Goal: Task Accomplishment & Management: Manage account settings

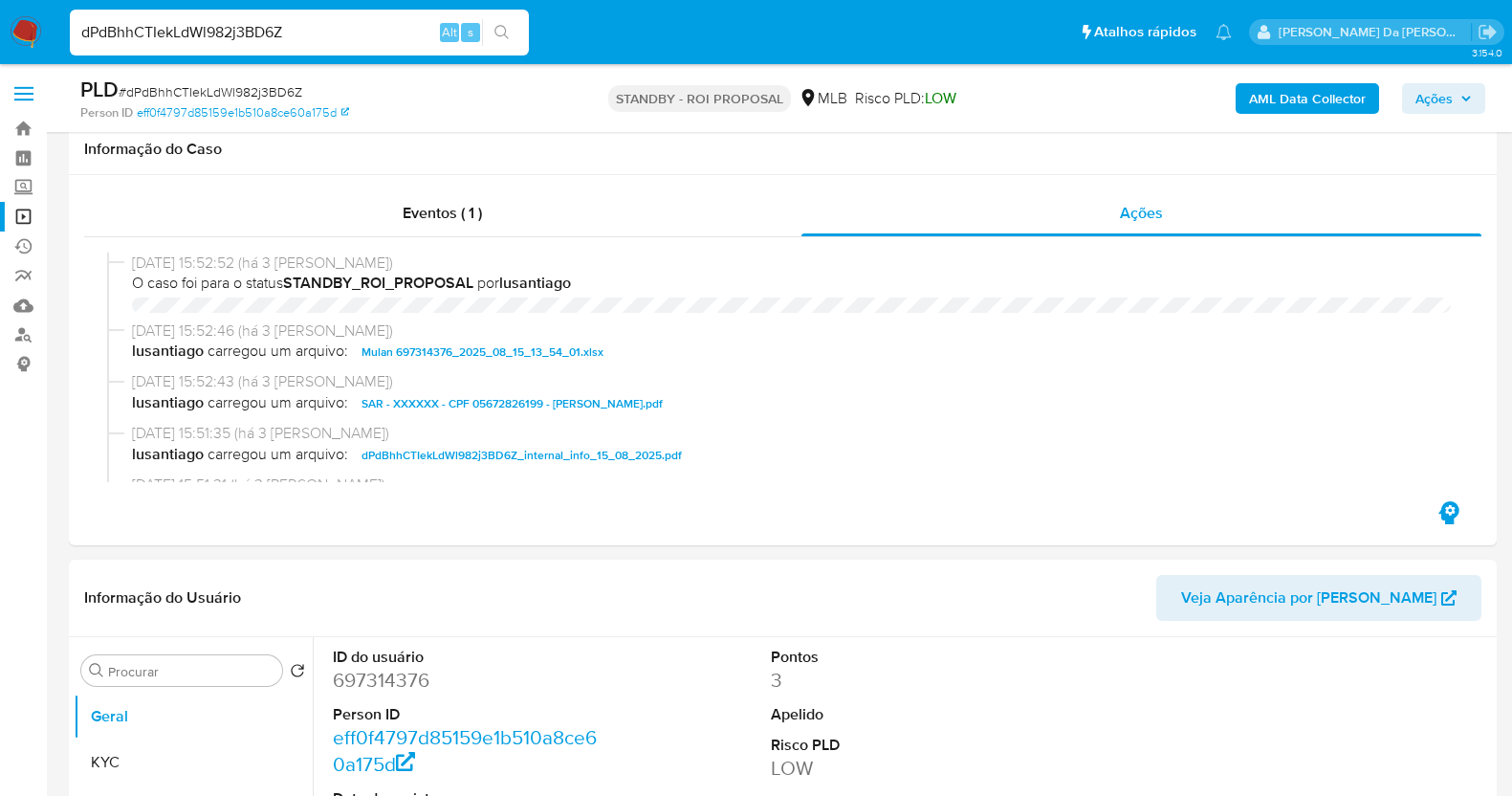
select select "10"
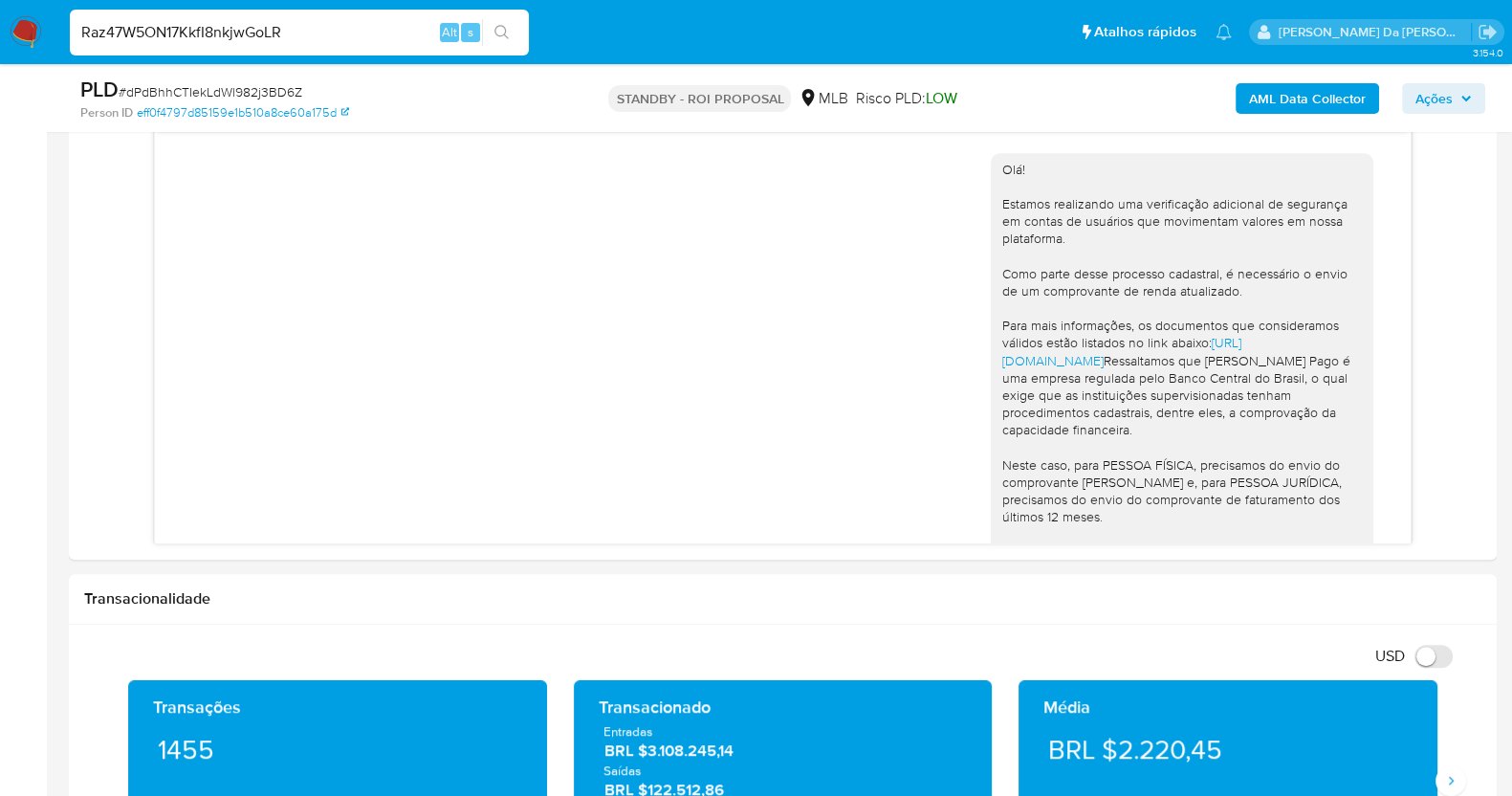
scroll to position [47, 0]
type input "Raz47W5ON17KkfI8nkjwGoLR"
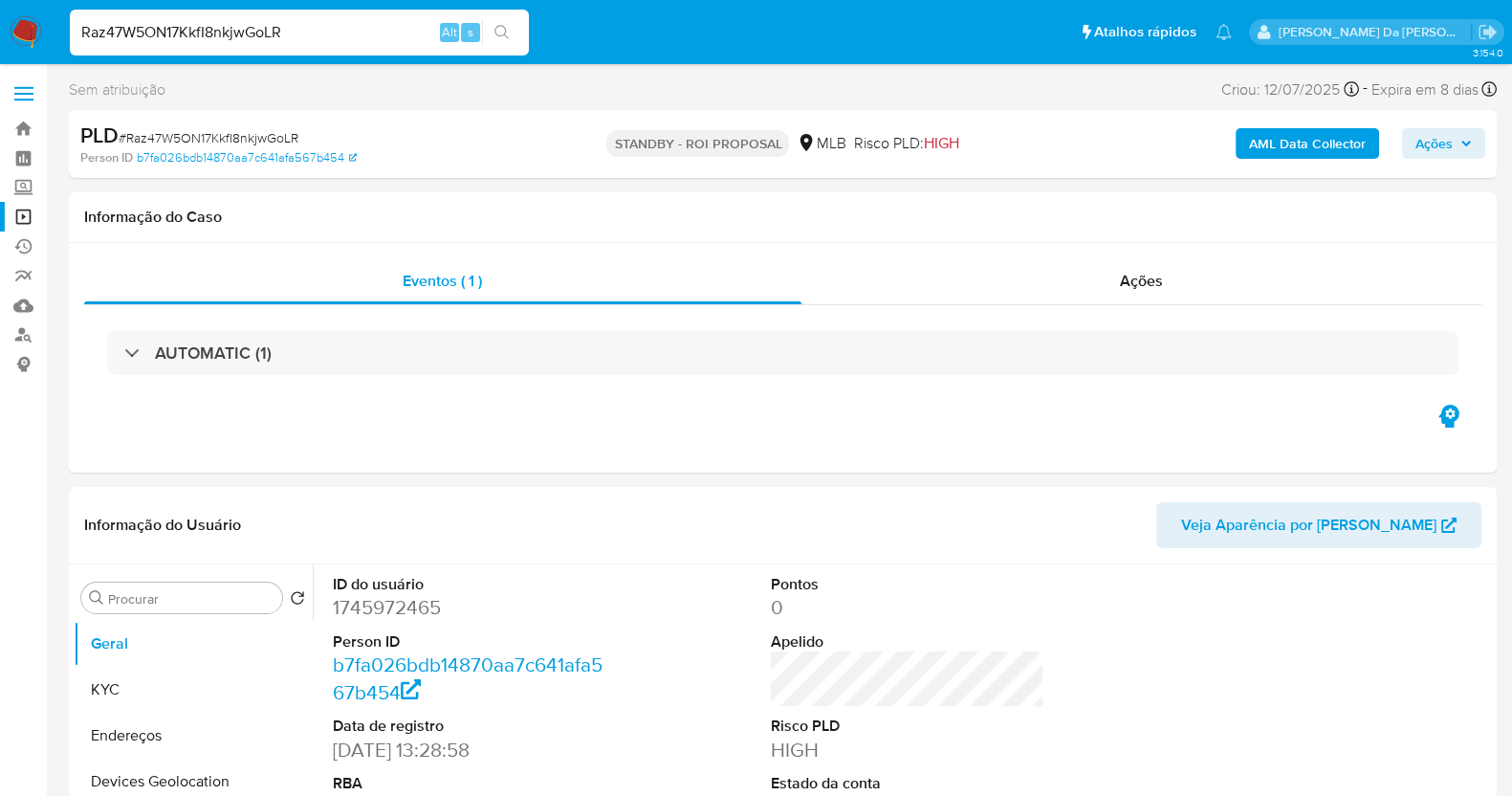
select select "10"
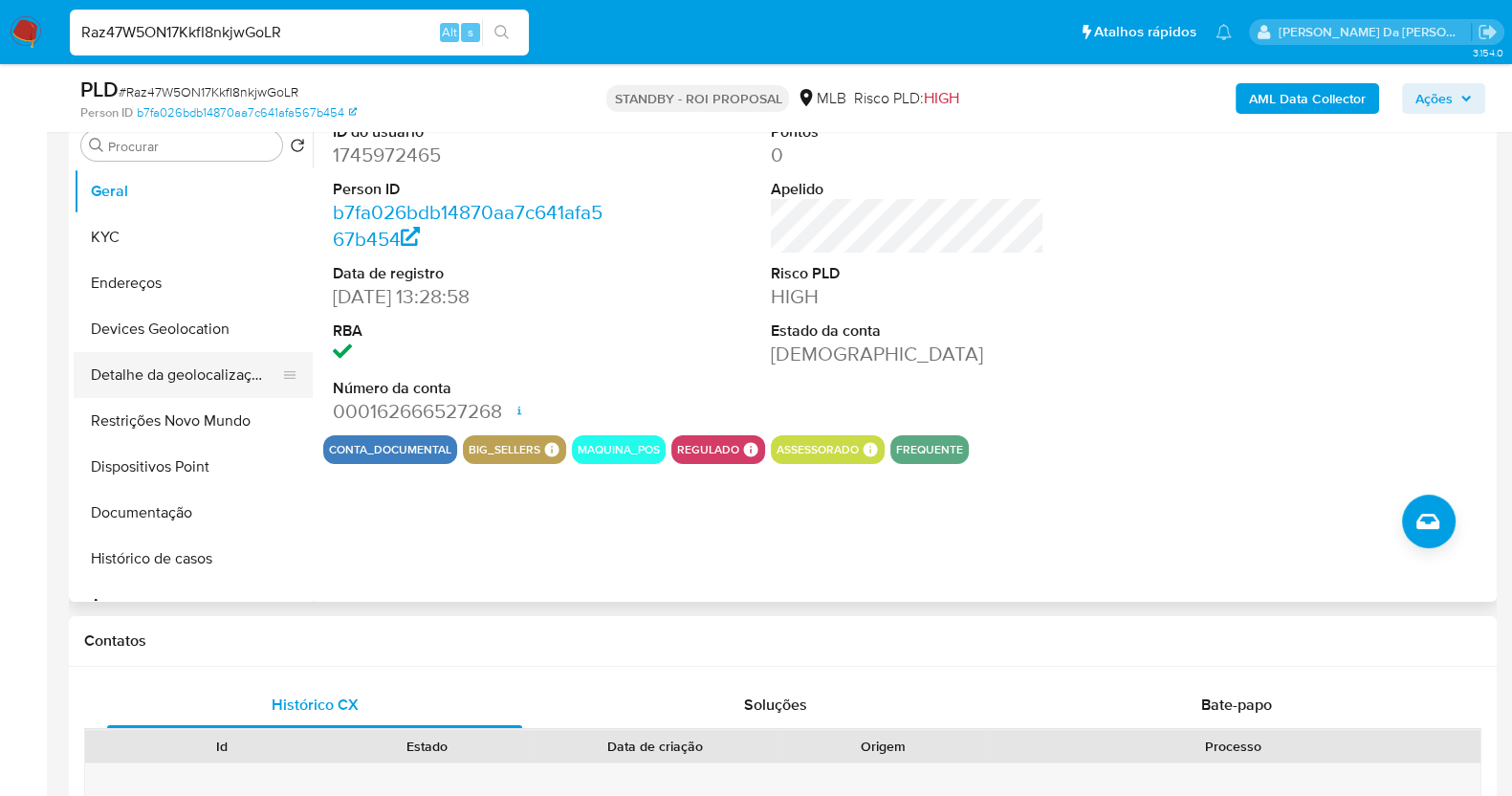
scroll to position [347, 0]
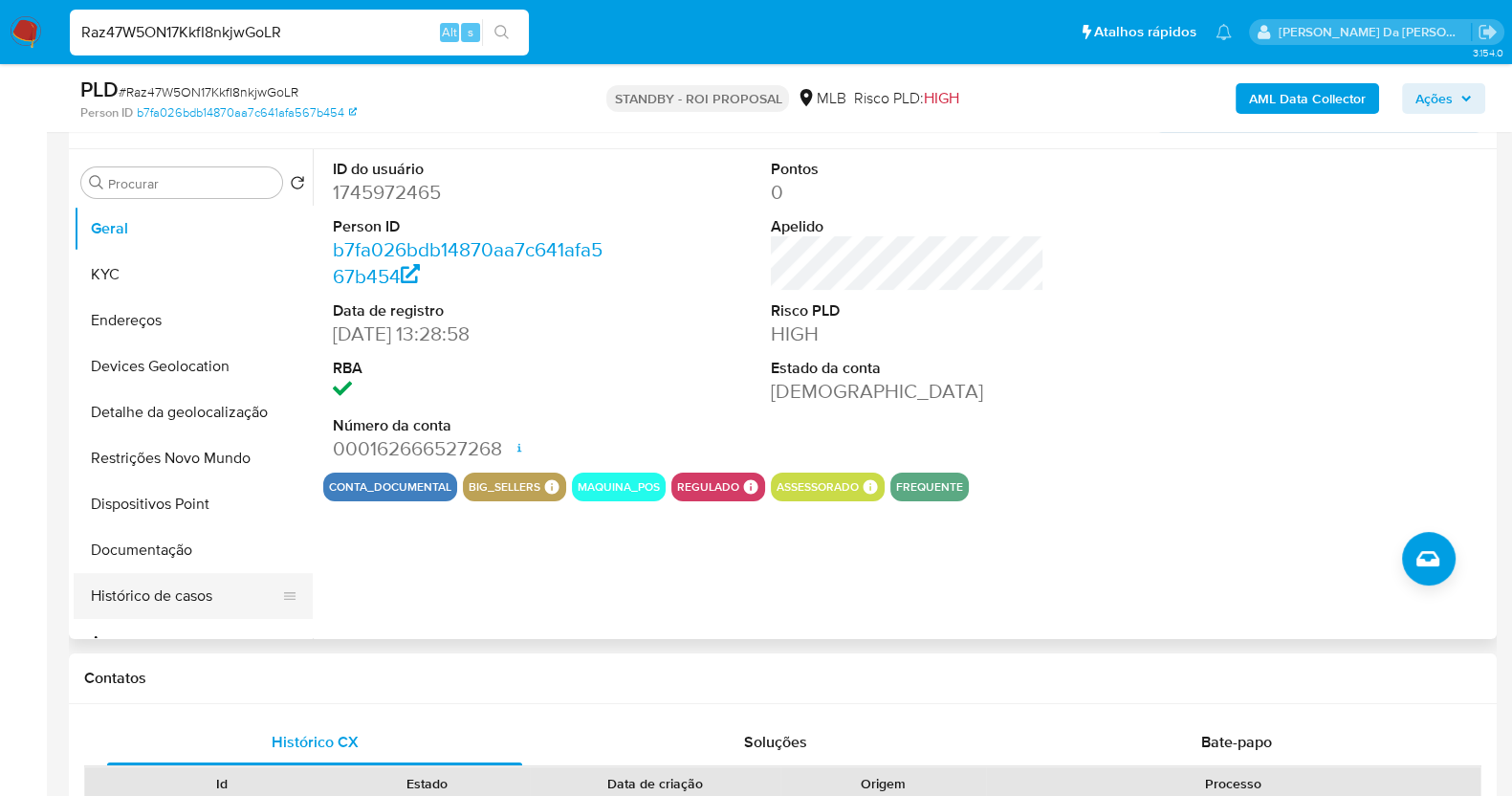
click at [144, 601] on button "Histórico de casos" at bounding box center [186, 596] width 224 height 46
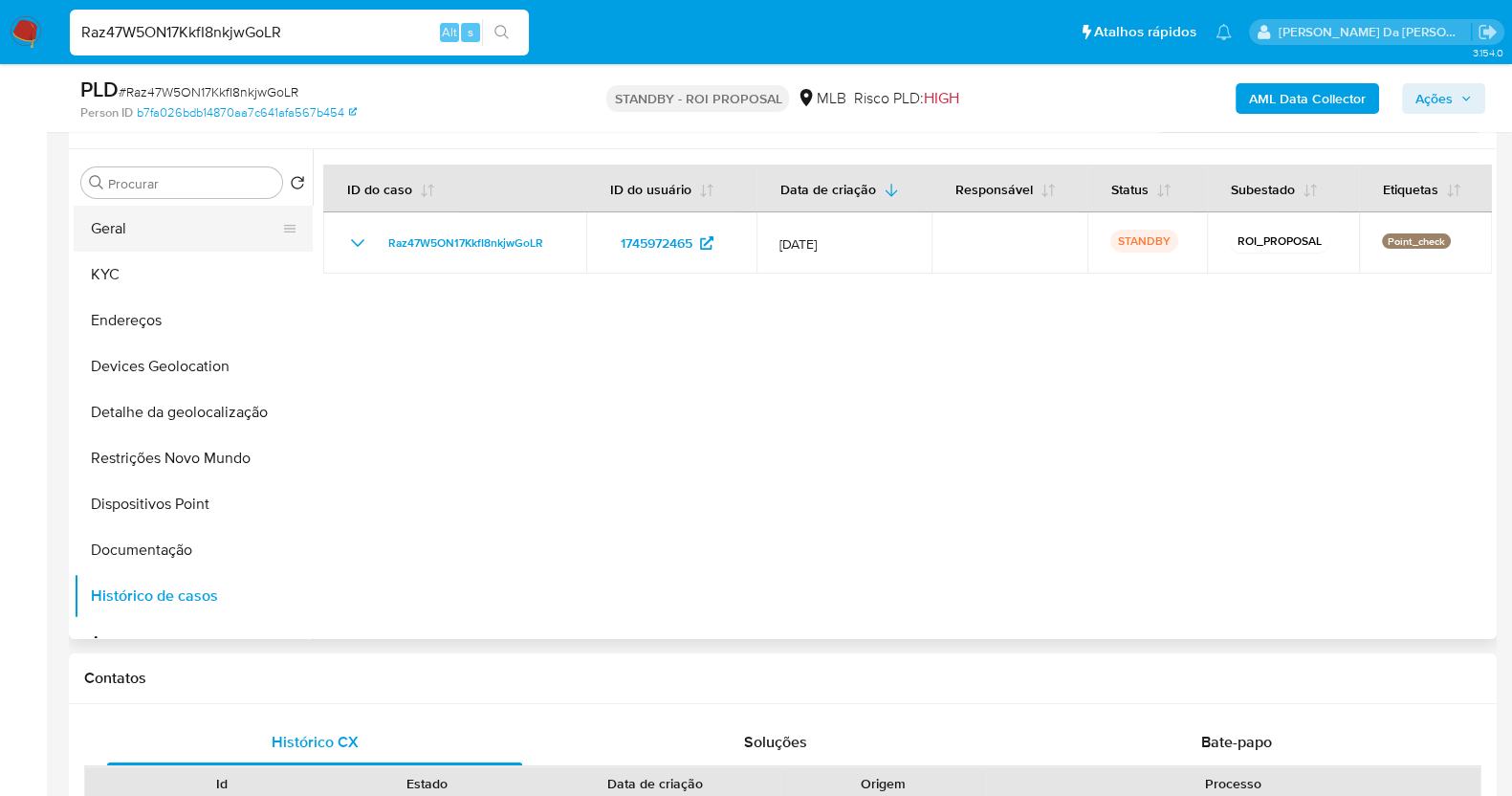
click at [202, 238] on button "Geral" at bounding box center [186, 228] width 224 height 46
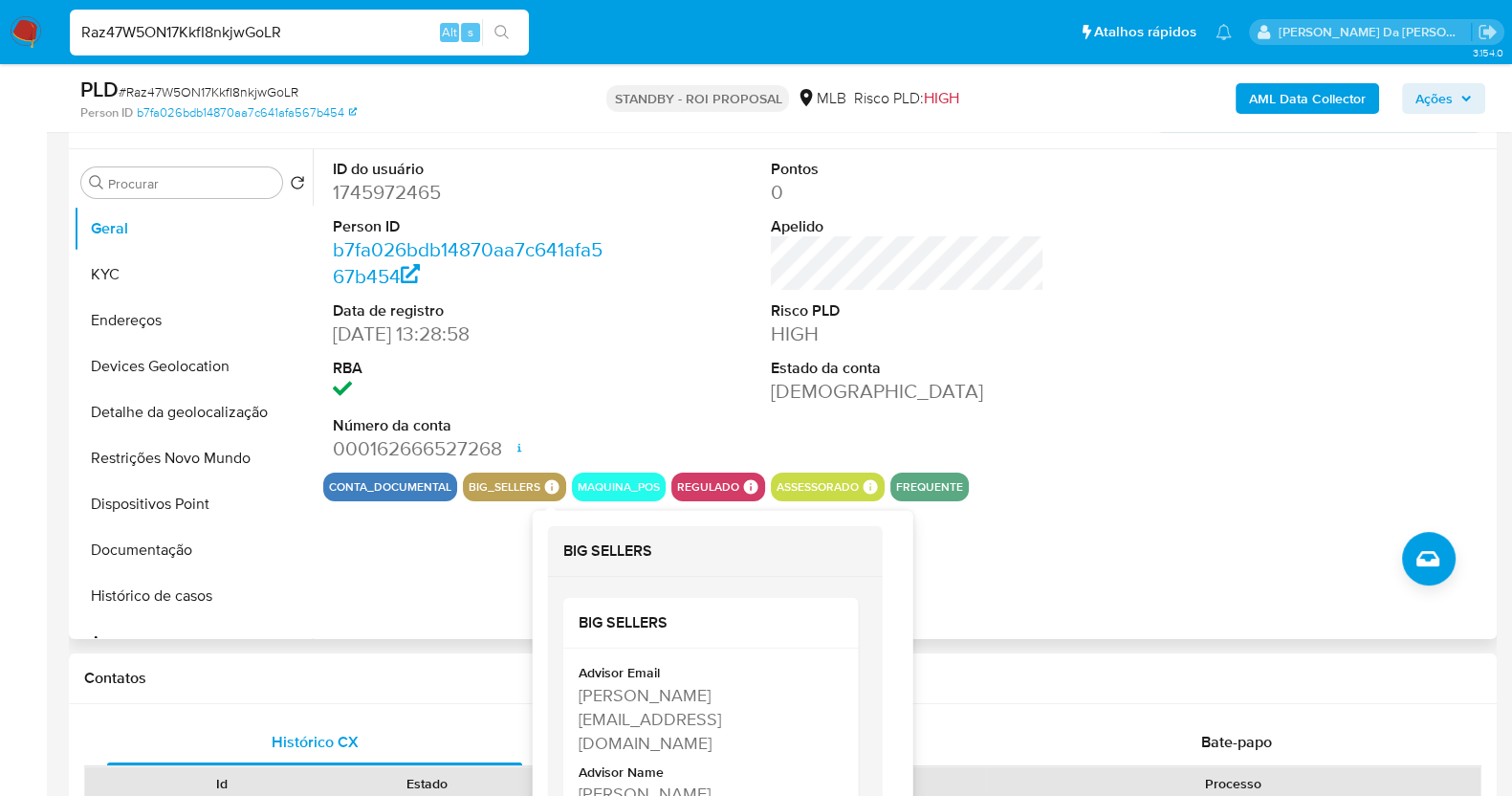
click at [558, 490] on div "big_sellers BIG SELLERS BIG SELLERS Advisor Email fernanda.bollentini@mercadopa…" at bounding box center [514, 486] width 103 height 28
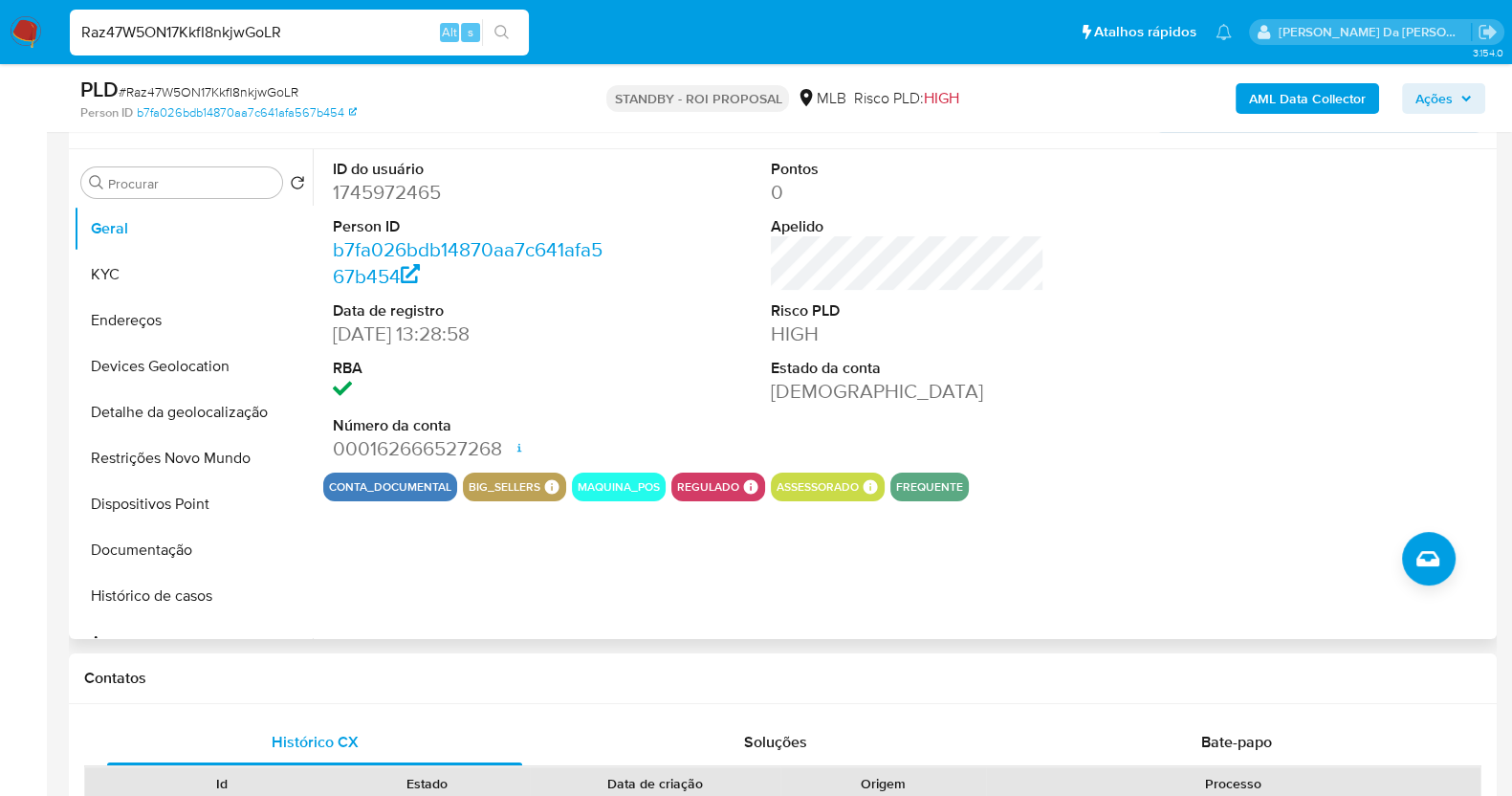
click at [545, 481] on icon at bounding box center [552, 486] width 15 height 15
click at [554, 491] on icon at bounding box center [552, 487] width 18 height 18
click at [549, 479] on icon at bounding box center [552, 487] width 18 height 18
click at [549, 481] on icon at bounding box center [552, 486] width 15 height 15
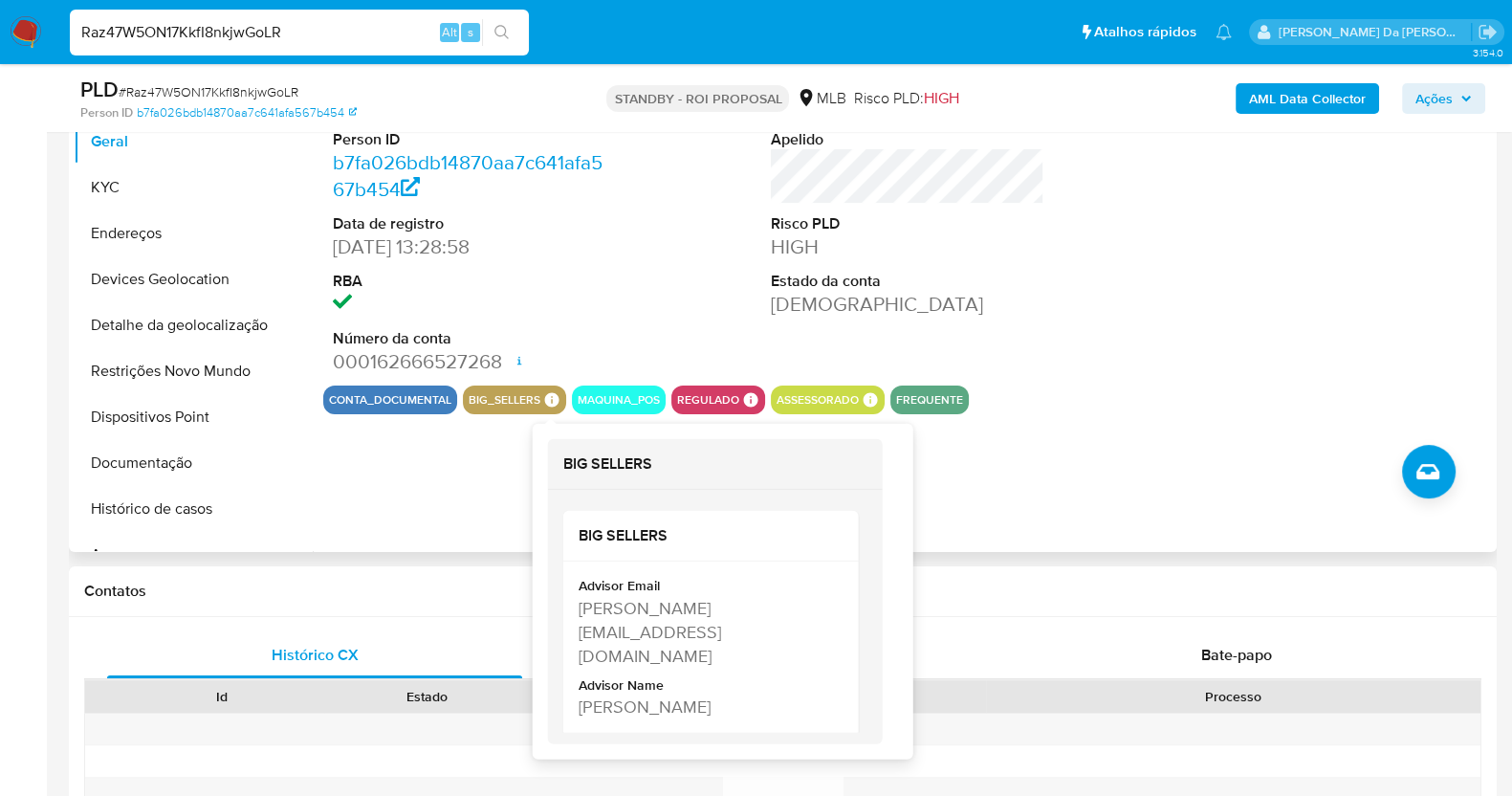
scroll to position [587, 0]
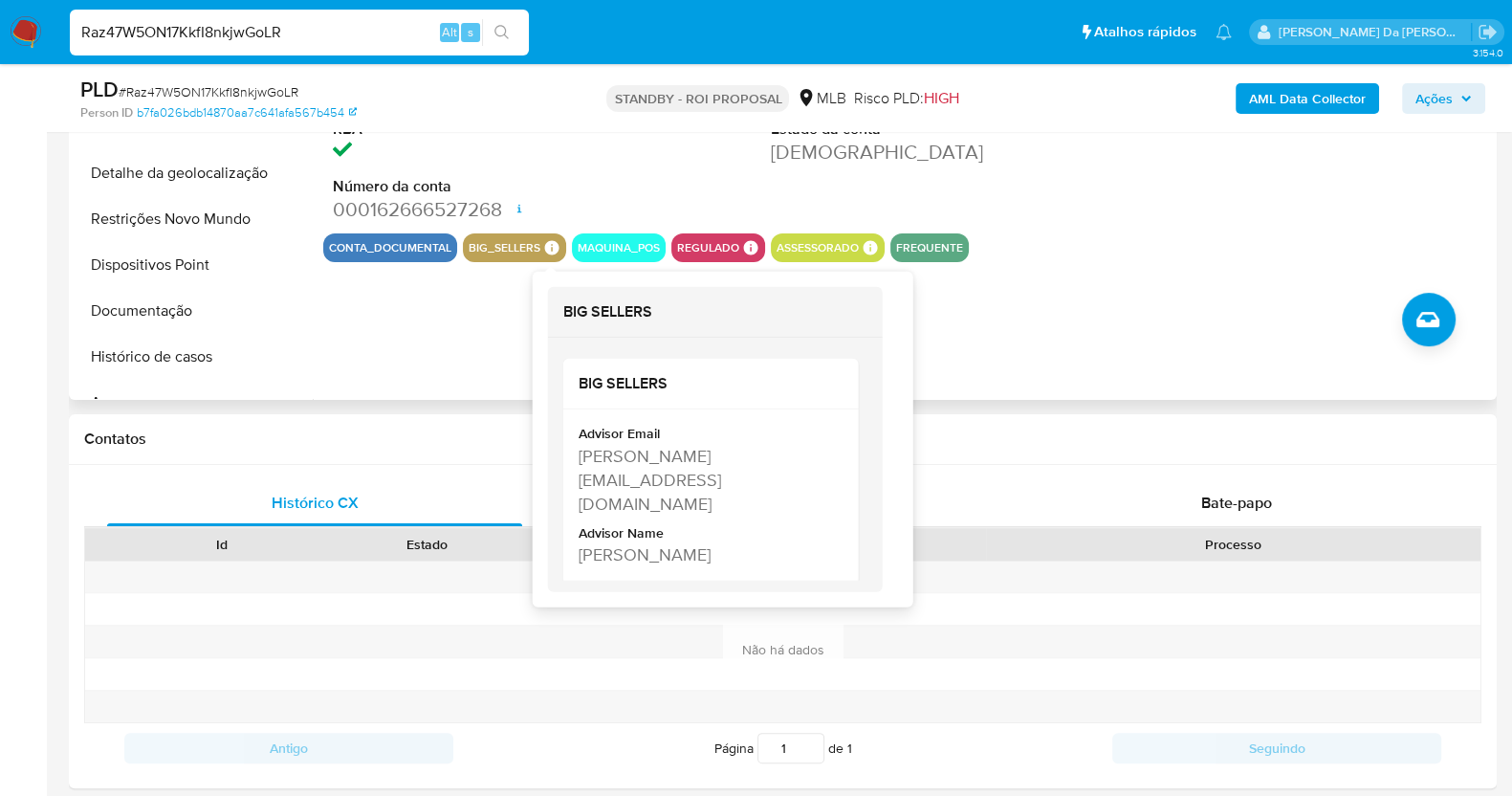
click at [550, 241] on icon at bounding box center [552, 247] width 15 height 15
click at [602, 542] on div "Fernanda Bollentini Quecine" at bounding box center [709, 554] width 261 height 24
click at [602, 530] on div "Data de criação" at bounding box center [654, 543] width 251 height 32
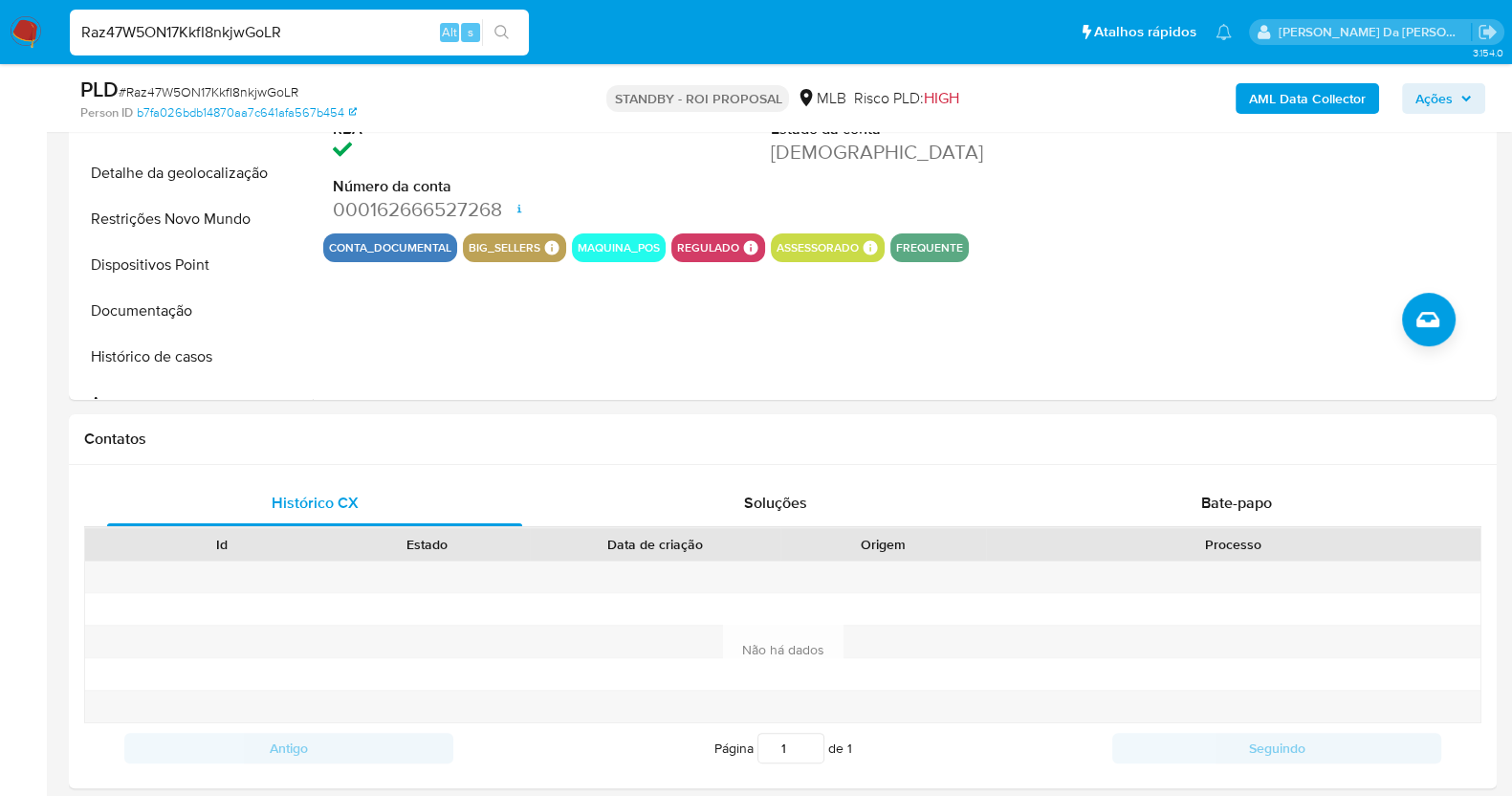
click at [602, 530] on div "Data de criação" at bounding box center [654, 543] width 251 height 32
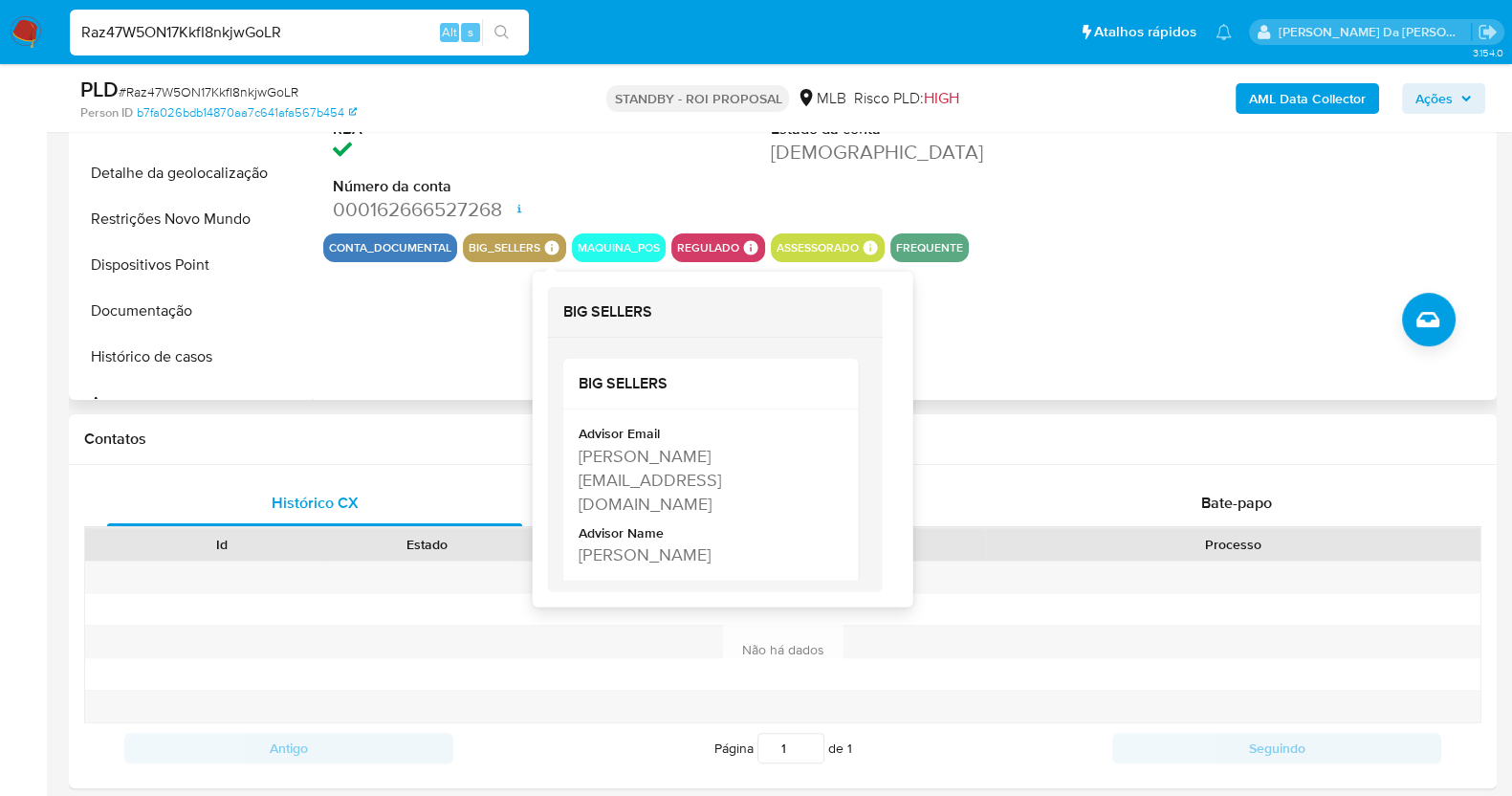
click at [549, 233] on div "big_sellers BIG SELLERS BIG SELLERS Advisor Email fernanda.bollentini@mercadopa…" at bounding box center [514, 247] width 103 height 28
click at [550, 248] on icon at bounding box center [552, 248] width 18 height 18
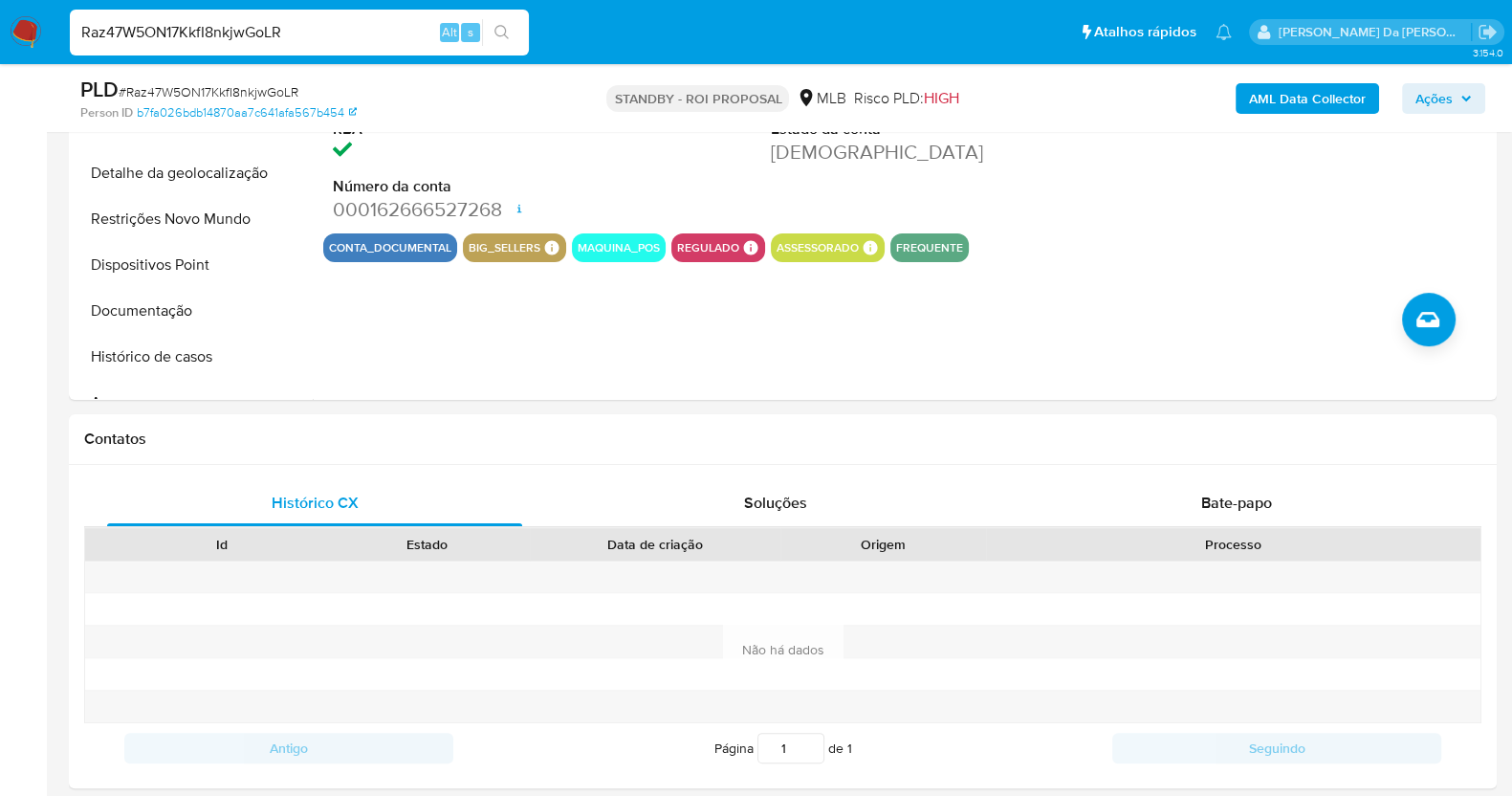
click at [272, 33] on input "Raz47W5ON17KkfI8nkjwGoLR" at bounding box center [299, 31] width 459 height 25
paste input "AhmX4wAOT8fApYAXAsUBDn12"
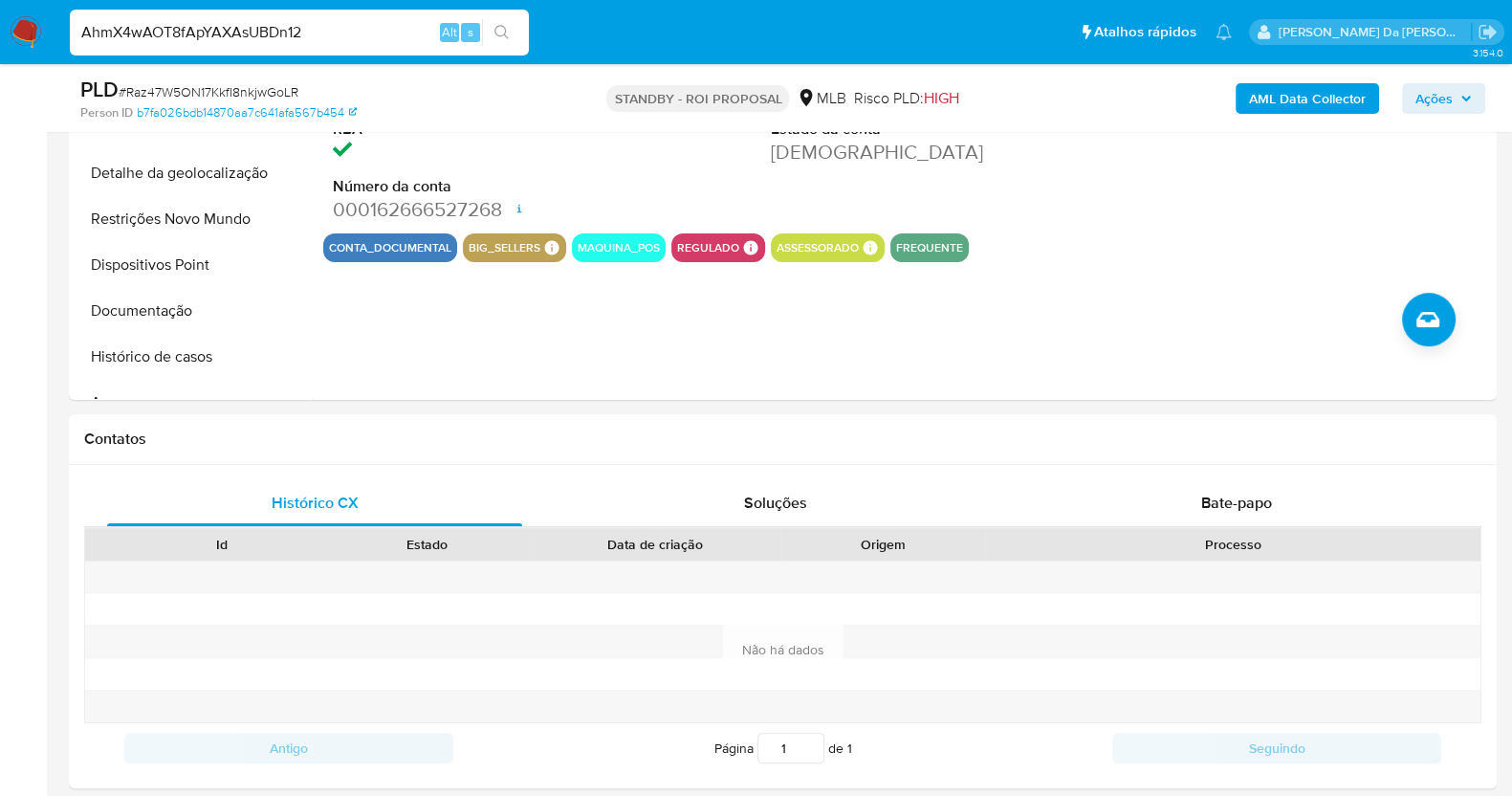
type input "AhmX4wAOT8fApYAXAsUBDn12"
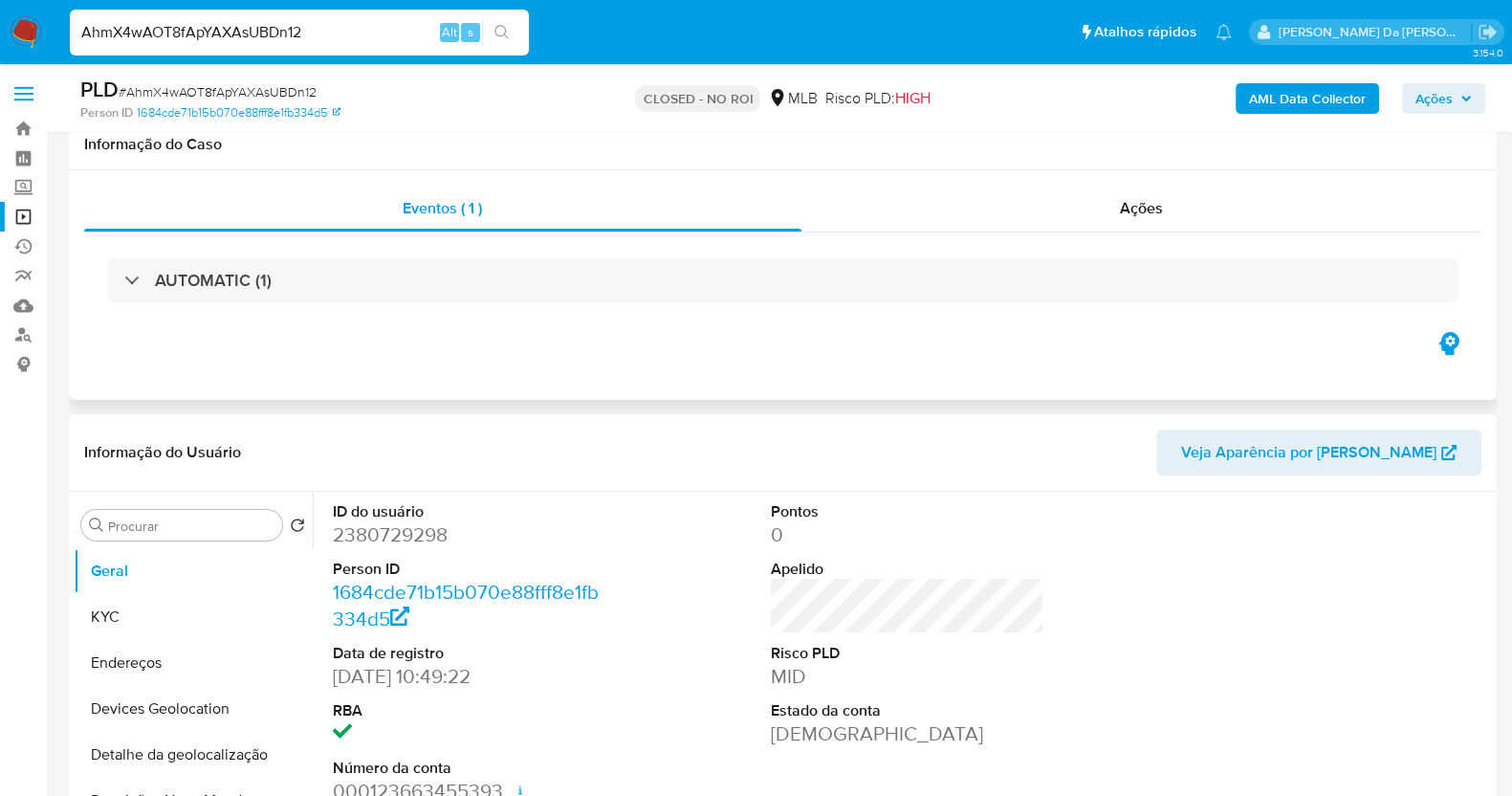
scroll to position [119, 0]
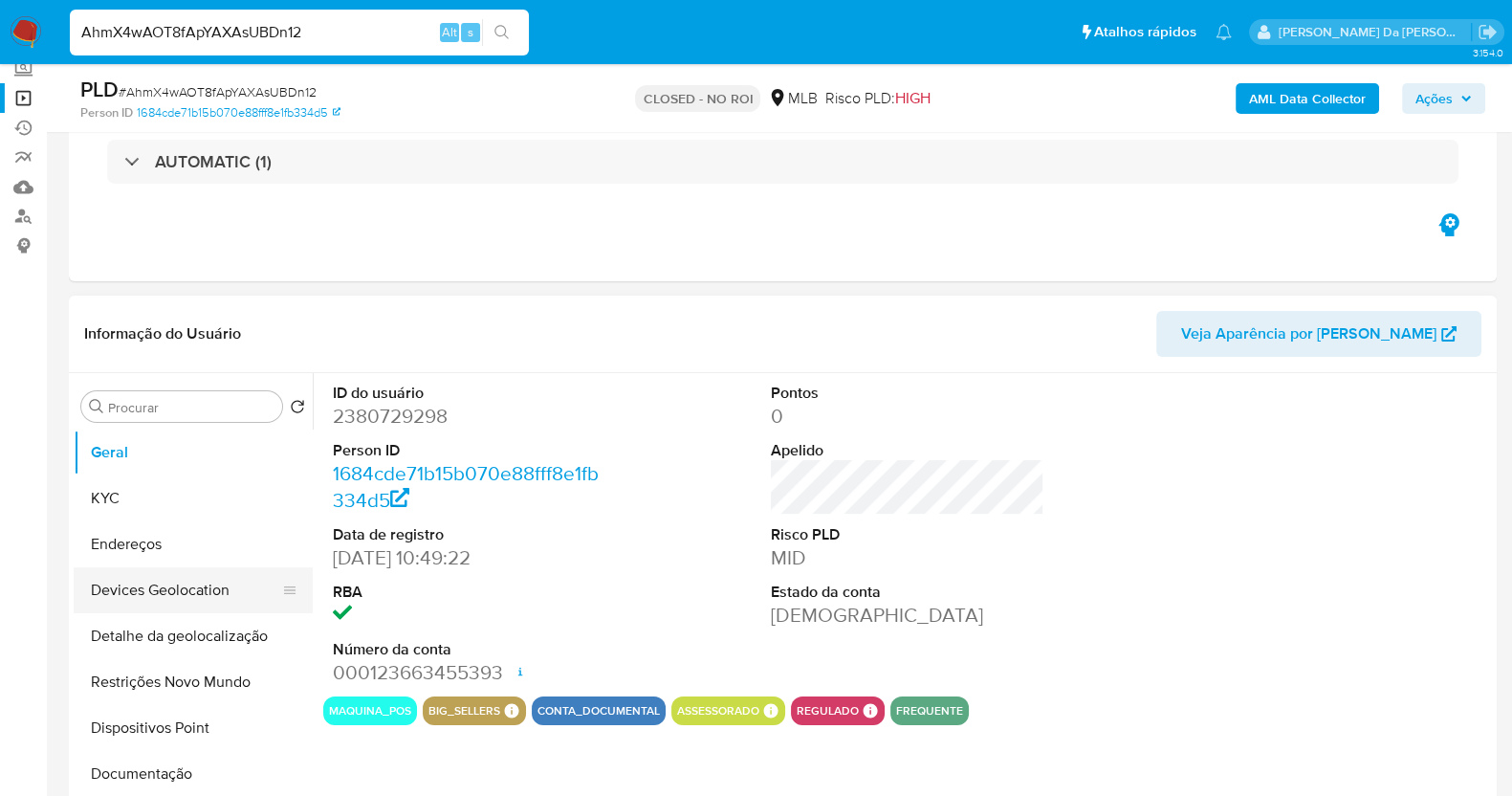
select select "10"
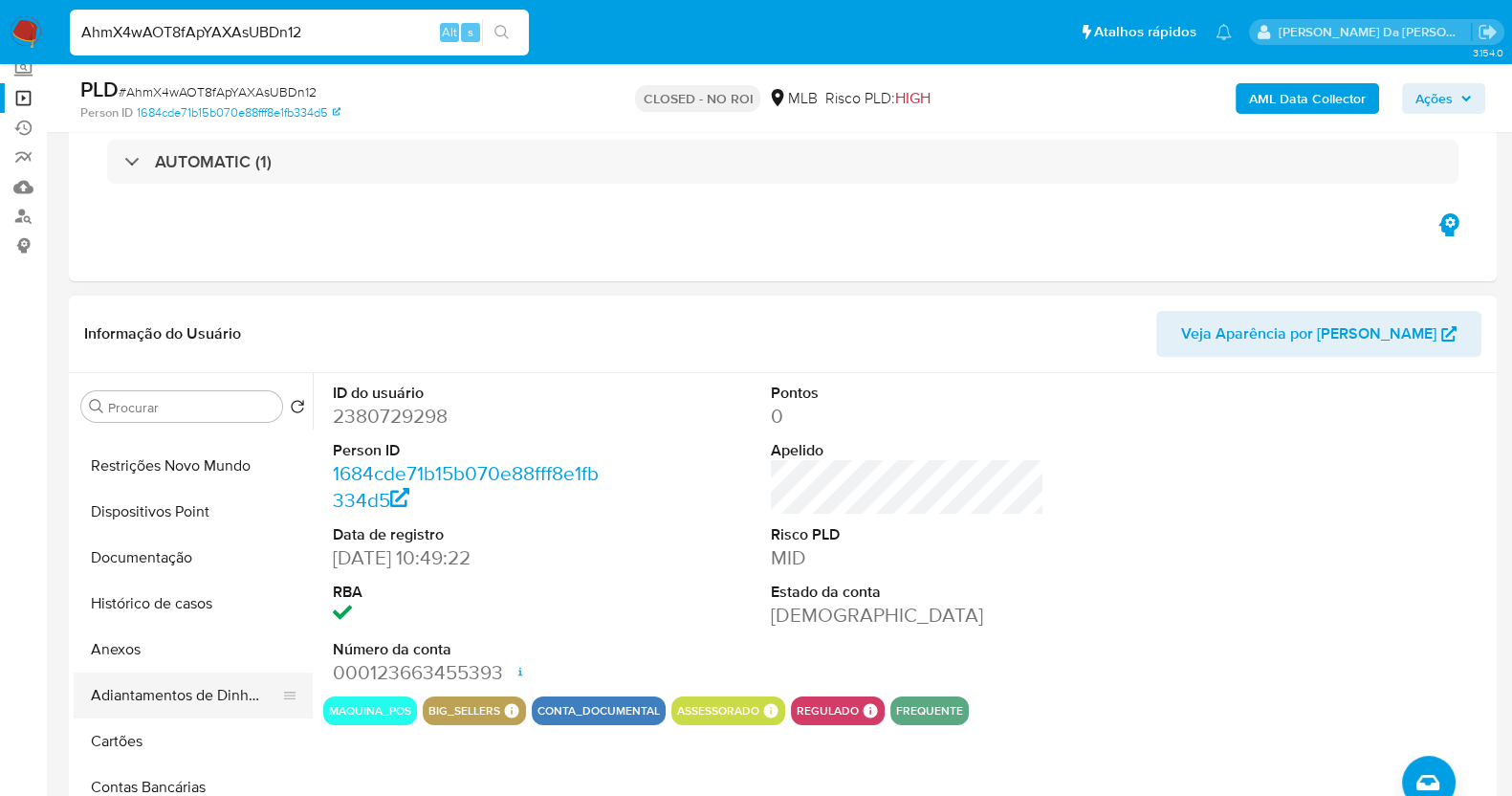
scroll to position [238, 0]
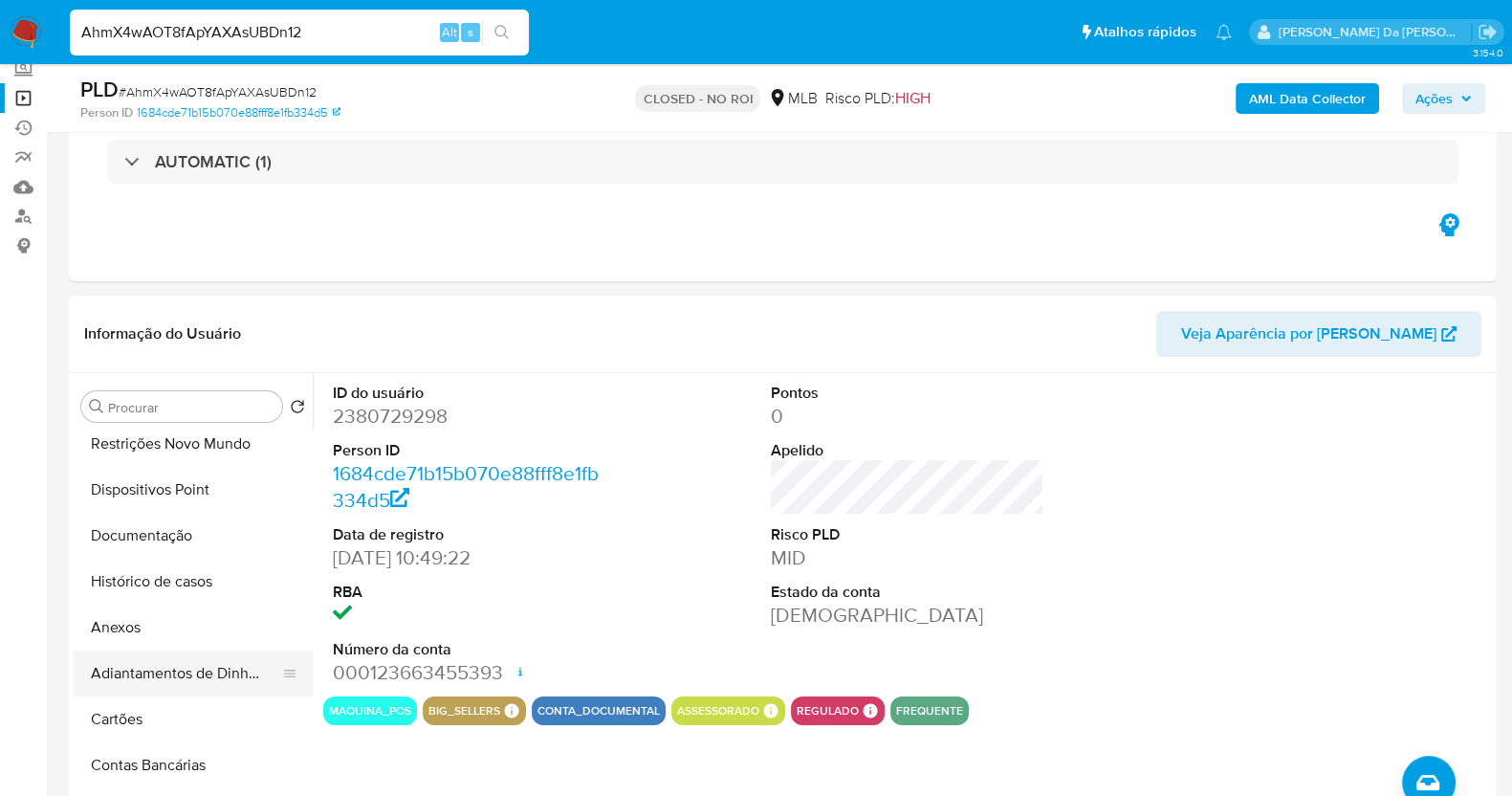
click at [192, 691] on button "Adiantamentos de Dinheiro" at bounding box center [186, 673] width 224 height 46
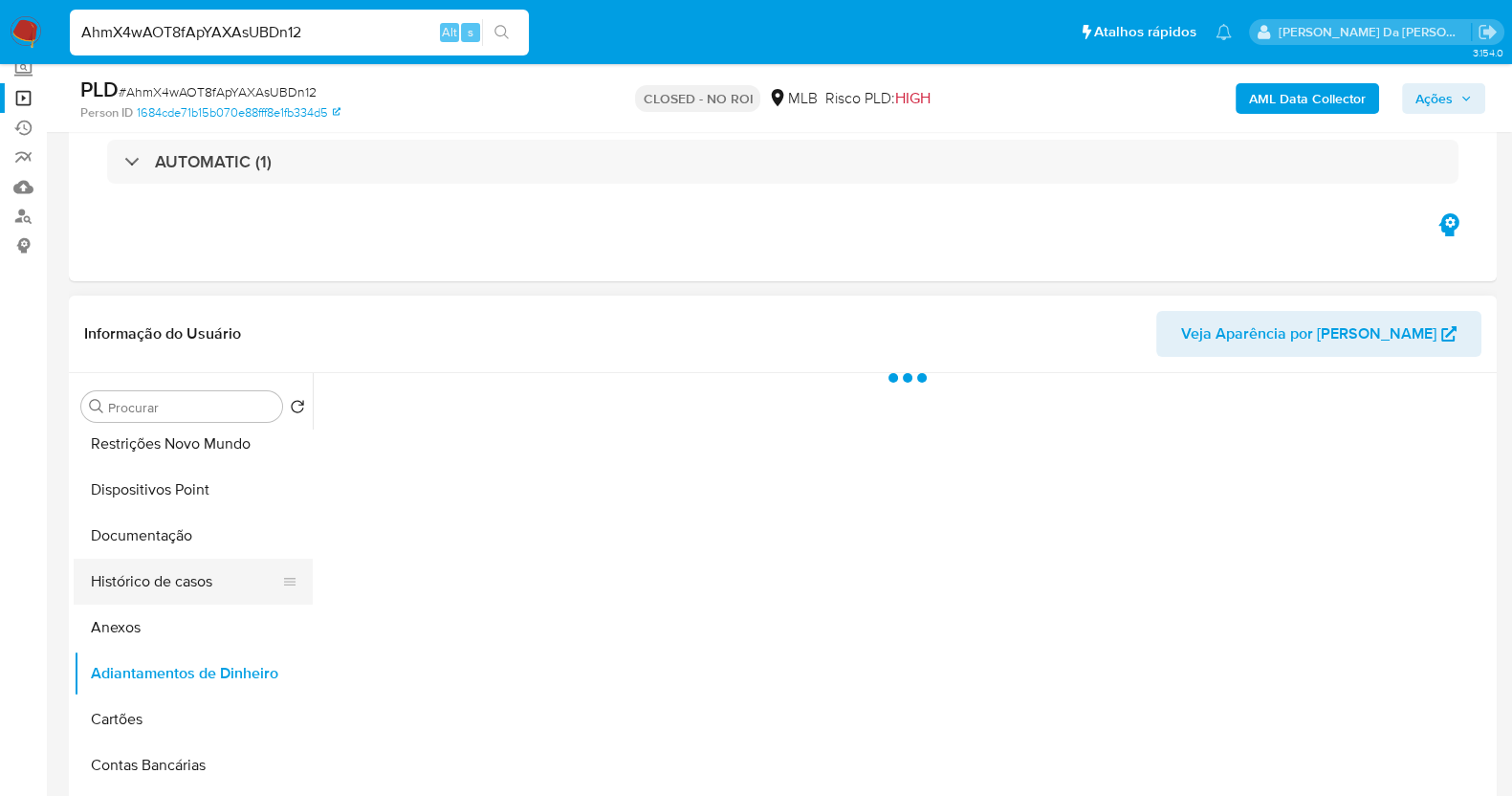
click at [208, 558] on button "Histórico de casos" at bounding box center [186, 581] width 224 height 46
click at [180, 582] on button "Histórico de casos" at bounding box center [186, 581] width 224 height 46
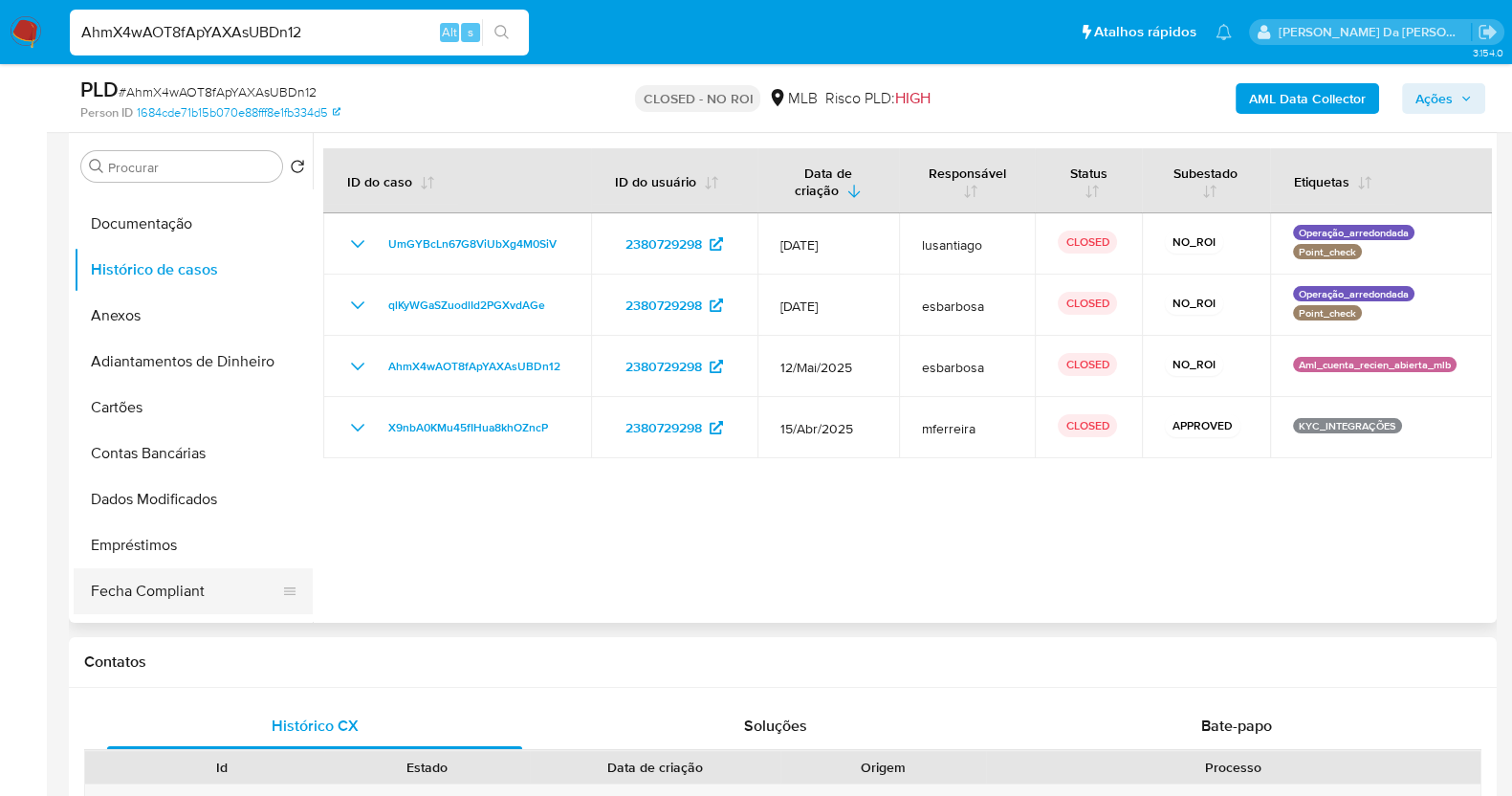
scroll to position [359, 0]
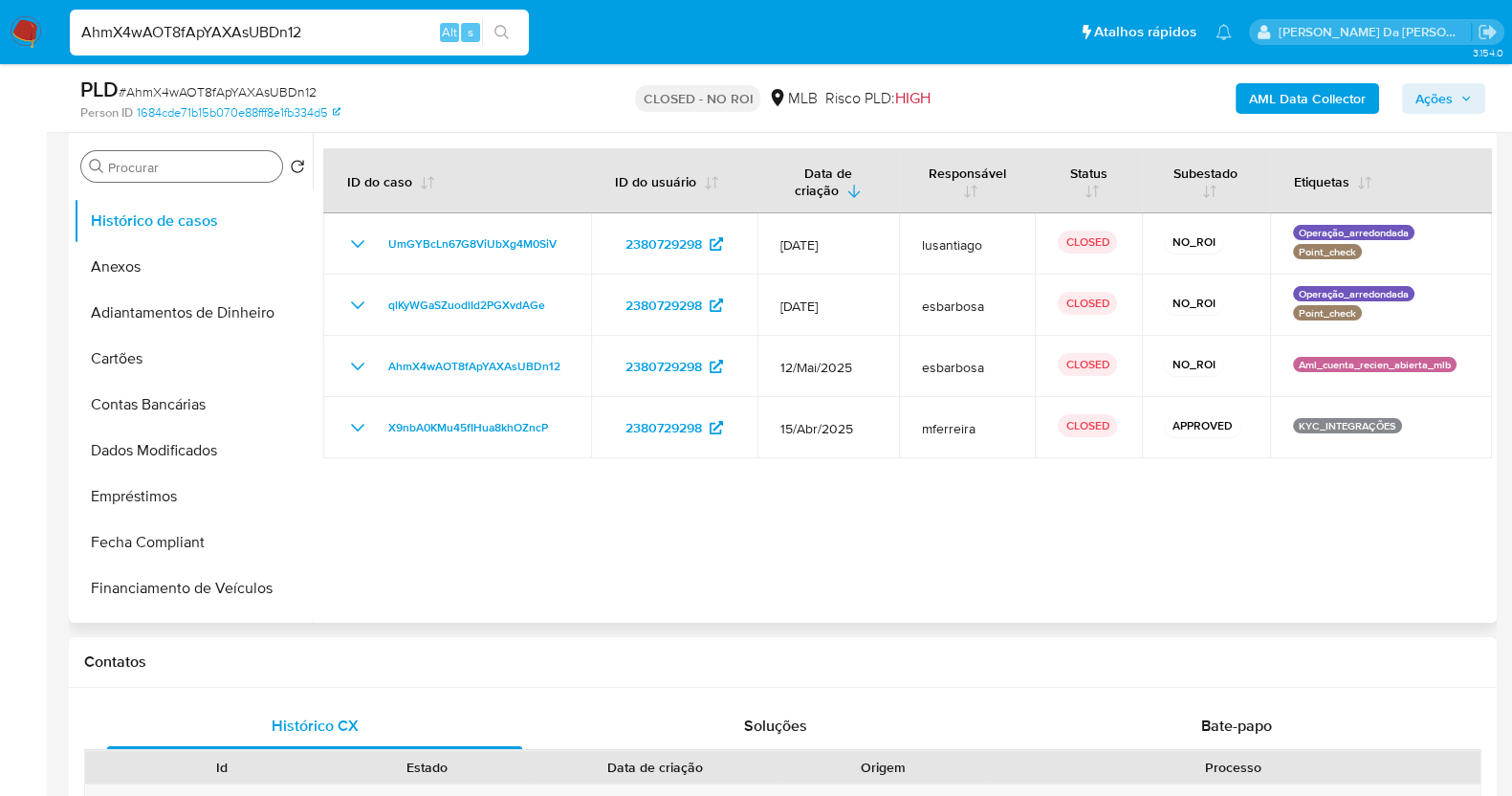
click at [142, 166] on input "Procurar" at bounding box center [191, 168] width 166 height 18
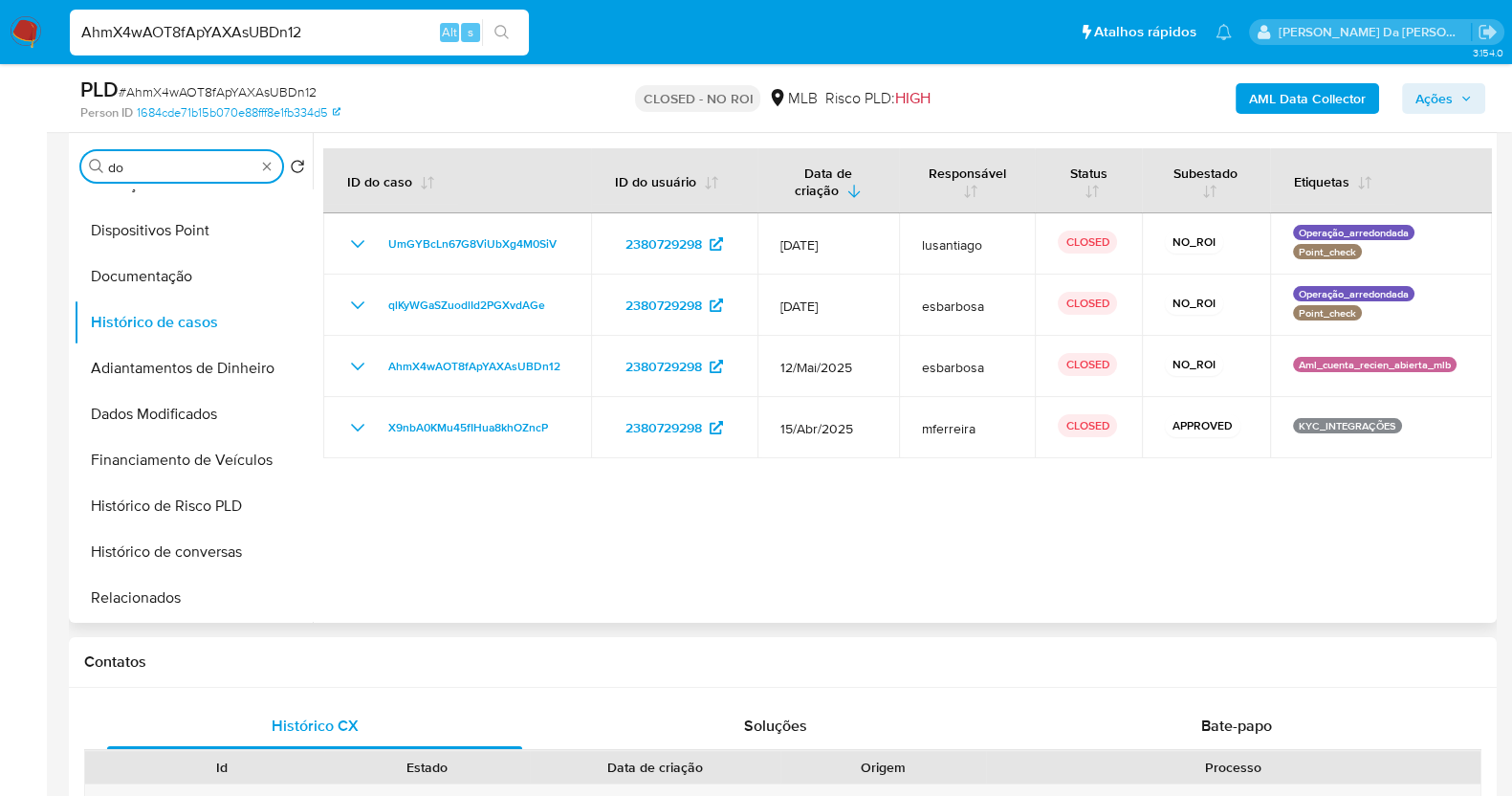
scroll to position [0, 0]
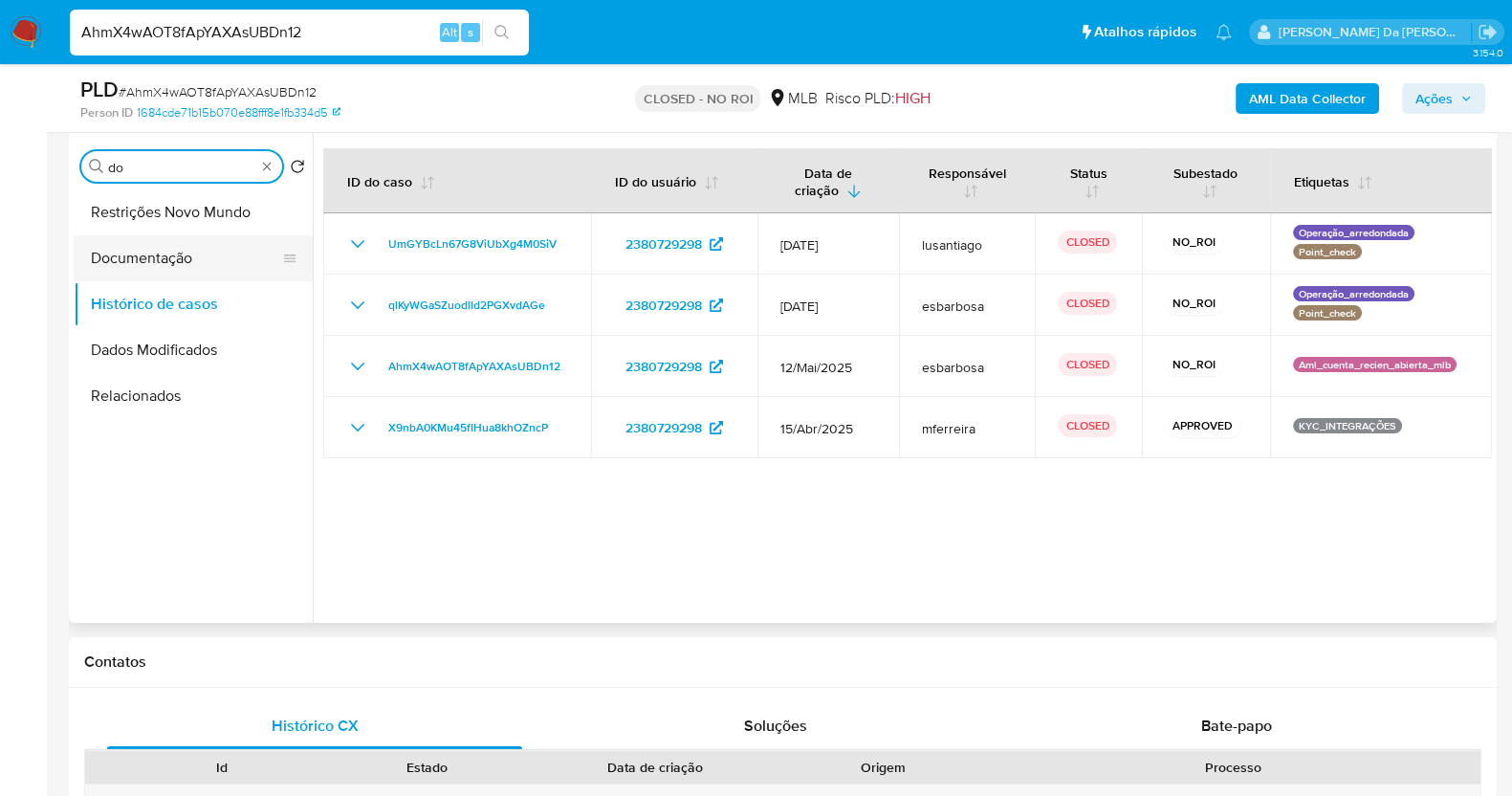
type input "do"
click at [153, 261] on button "Documentação" at bounding box center [186, 257] width 224 height 46
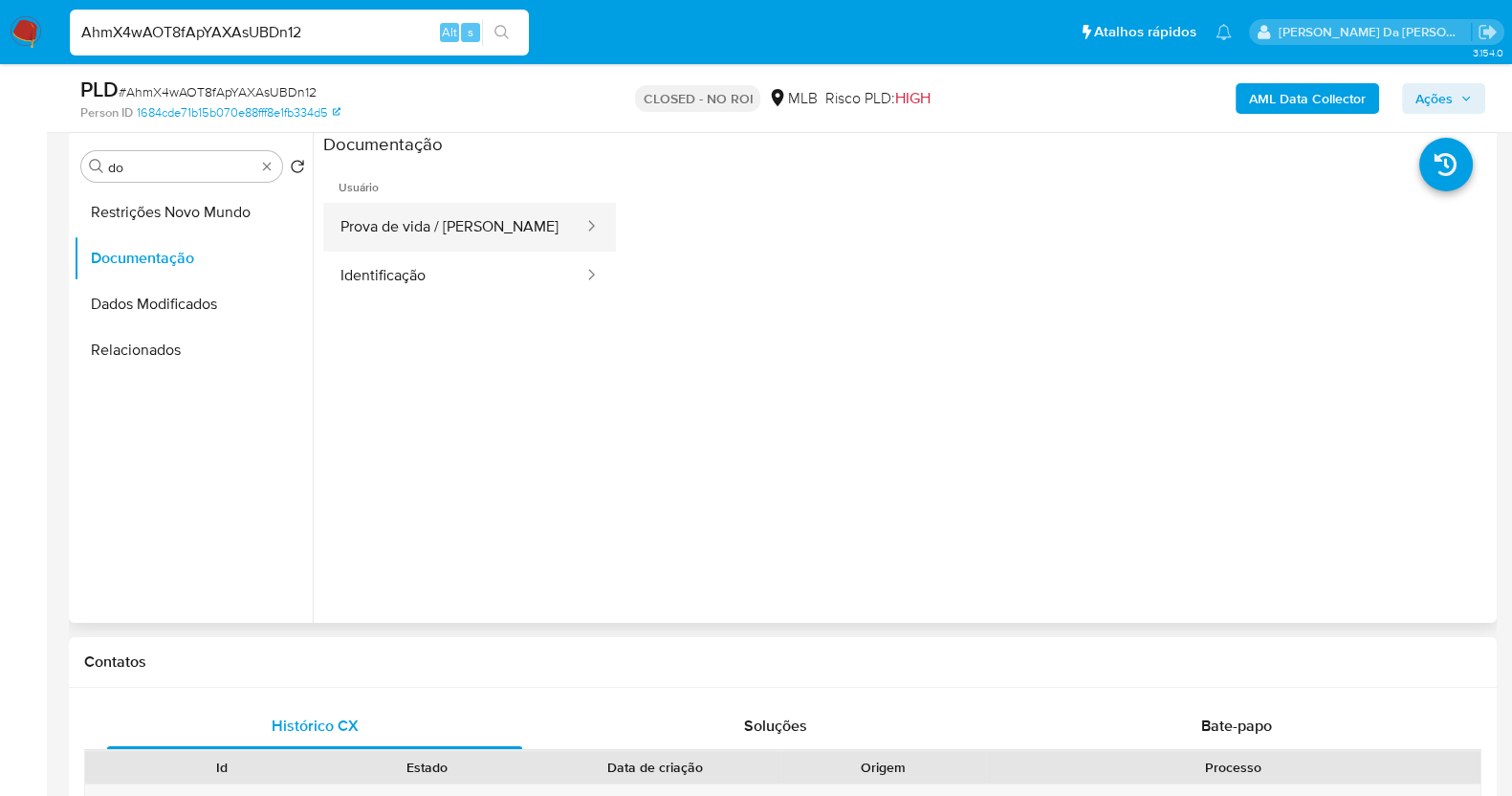
click at [530, 240] on button "Prova de vida / Selfie" at bounding box center [454, 227] width 262 height 49
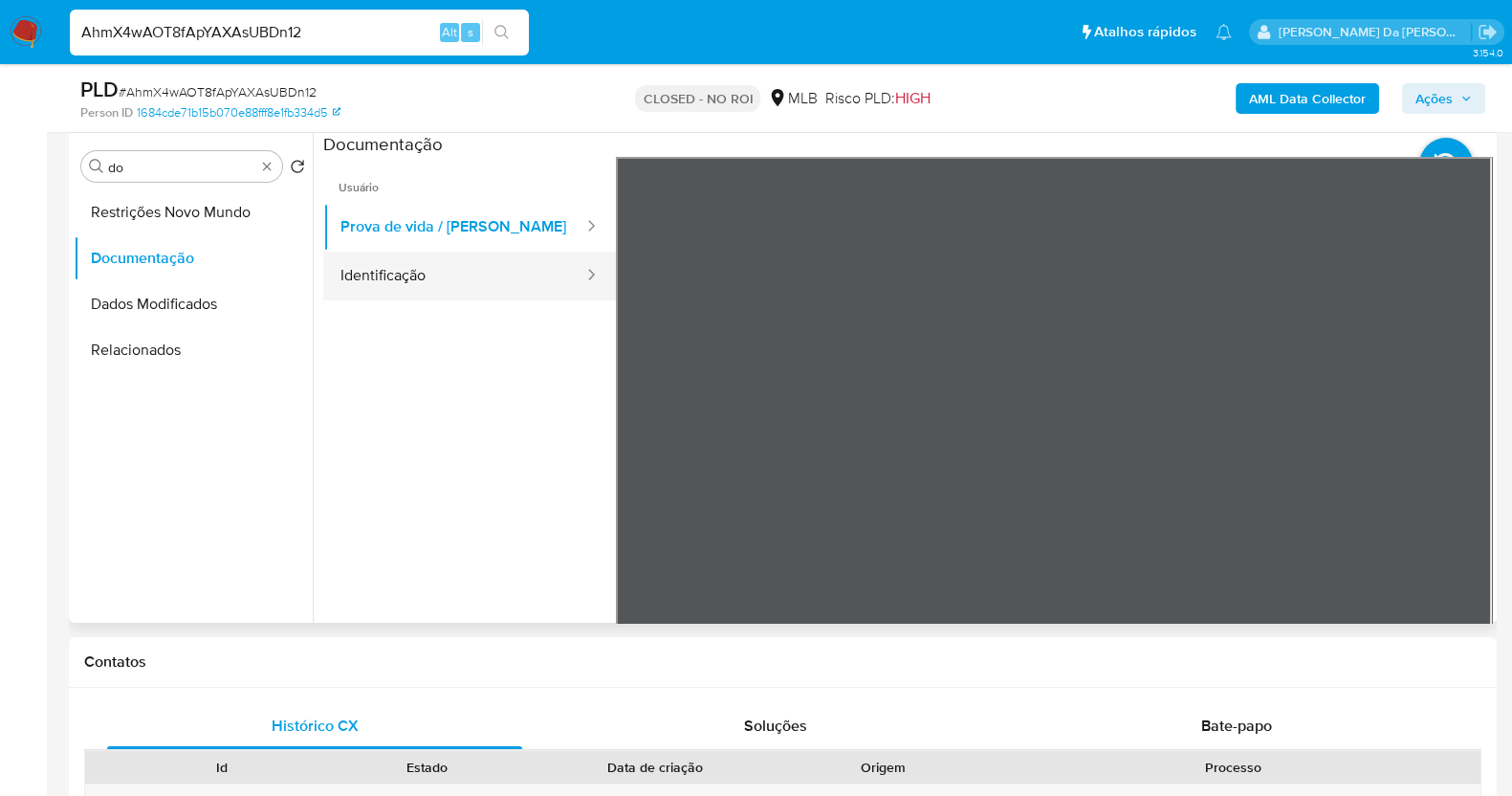
click at [415, 267] on button "Identificação" at bounding box center [454, 276] width 262 height 49
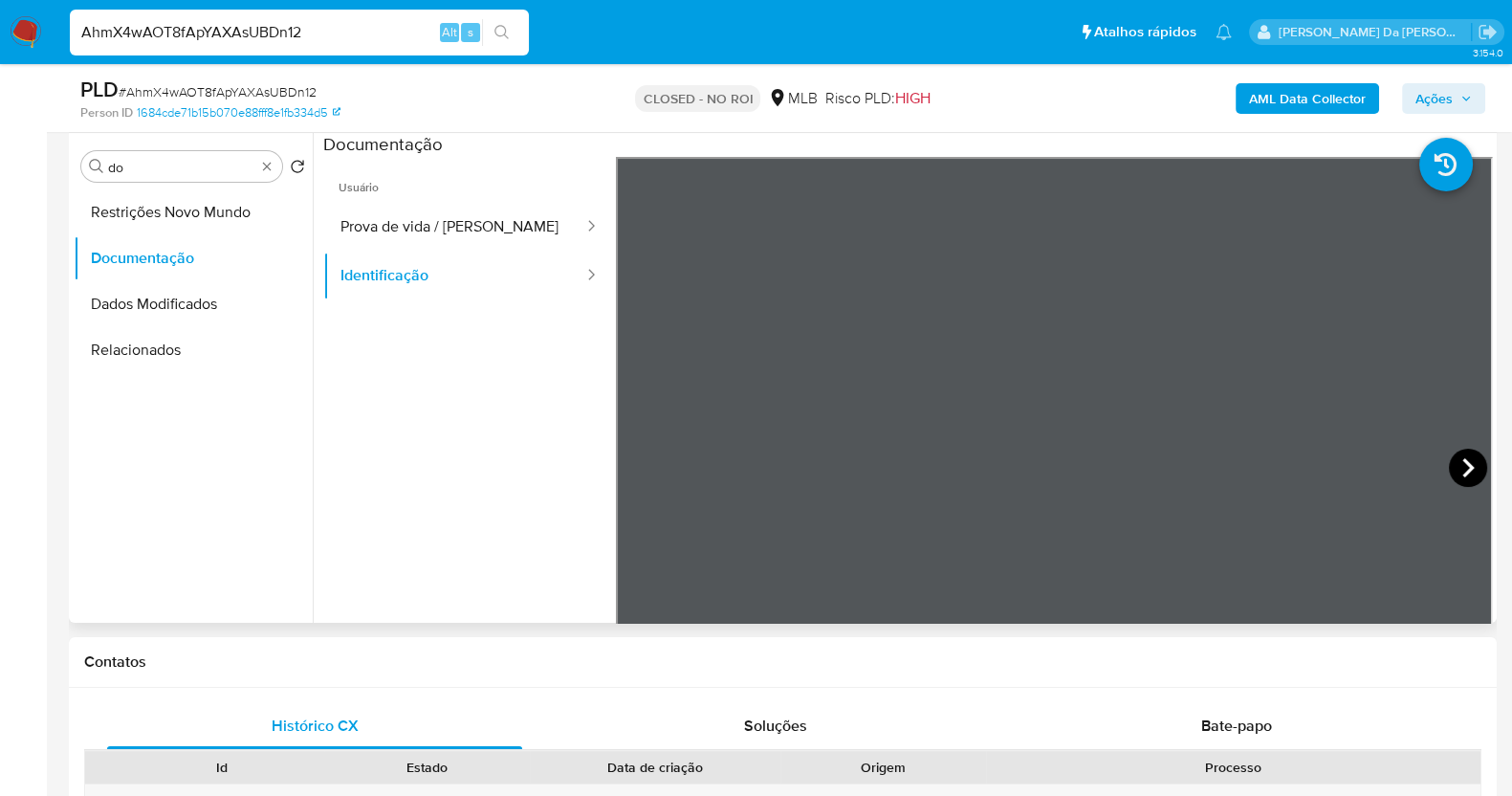
scroll to position [18, 0]
click at [1448, 469] on icon at bounding box center [1467, 467] width 38 height 38
click at [400, 195] on span "Usuário" at bounding box center [470, 180] width 293 height 46
click at [358, 227] on button "Prova de vida / Selfie" at bounding box center [454, 227] width 262 height 49
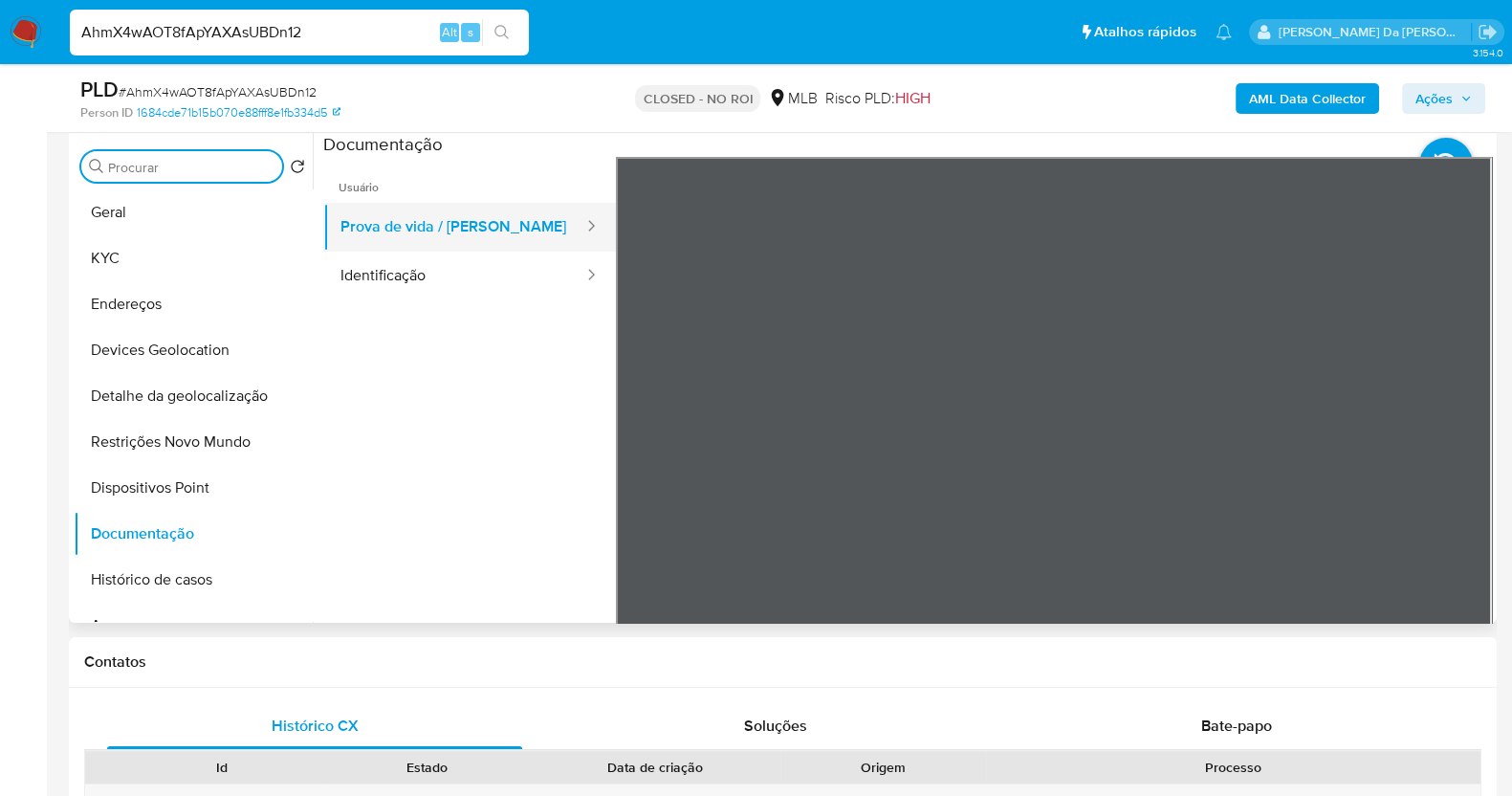
click at [435, 244] on button "Prova de vida / Selfie" at bounding box center [454, 227] width 262 height 49
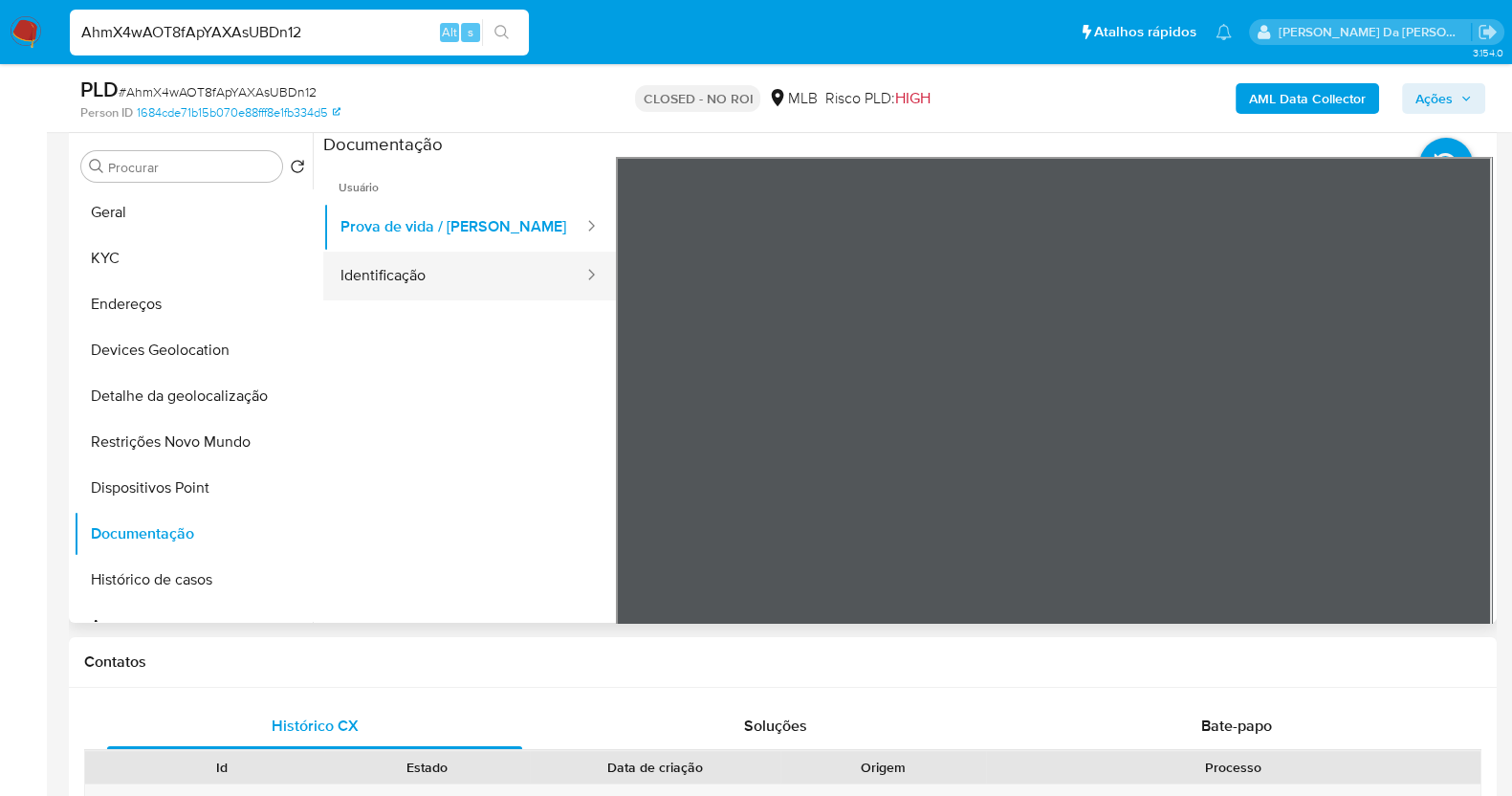
click at [526, 259] on button "Identificação" at bounding box center [454, 276] width 262 height 49
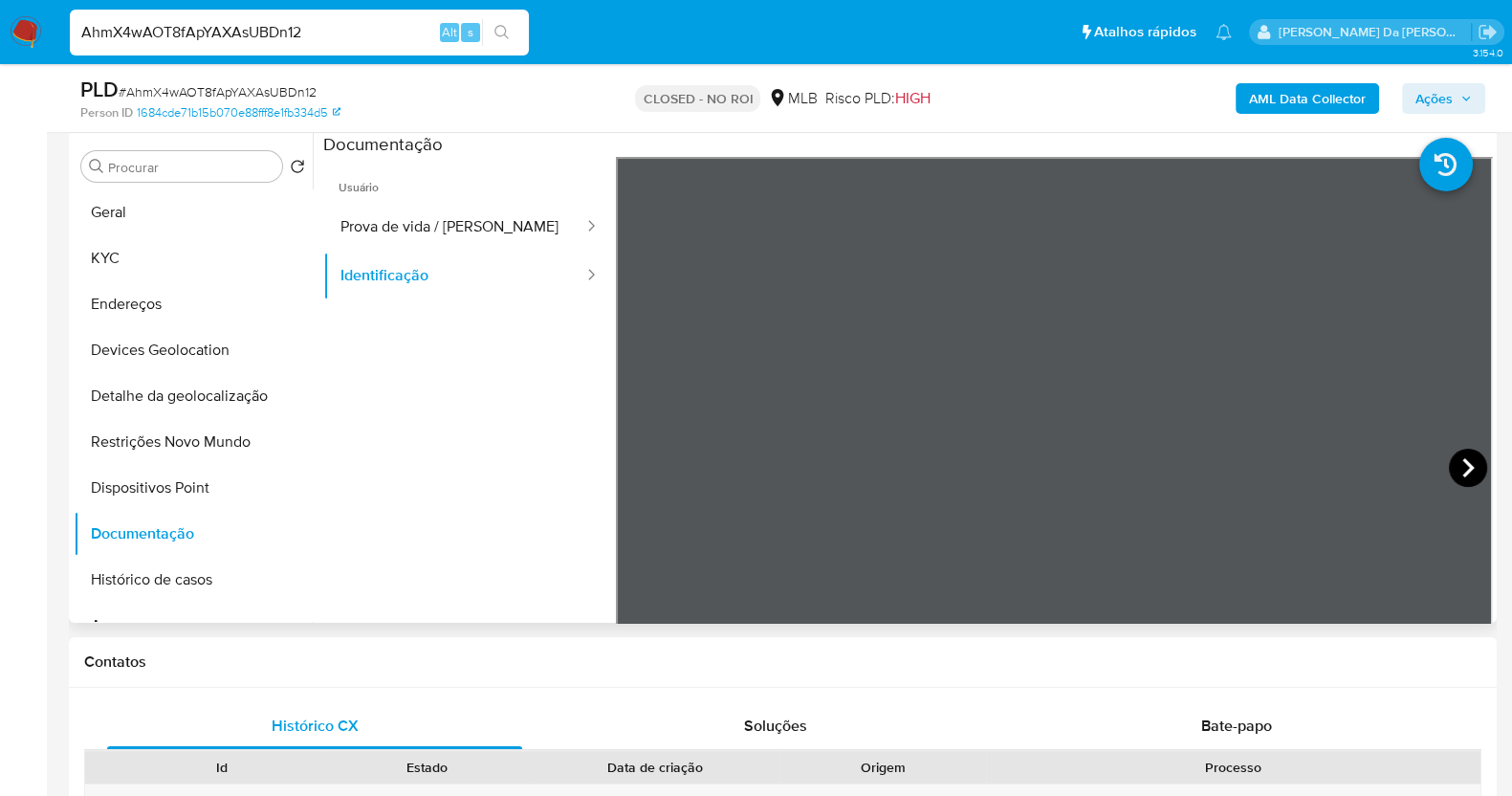
click at [1471, 479] on icon at bounding box center [1467, 467] width 38 height 38
click at [457, 241] on button "Prova de vida / Selfie" at bounding box center [454, 227] width 262 height 49
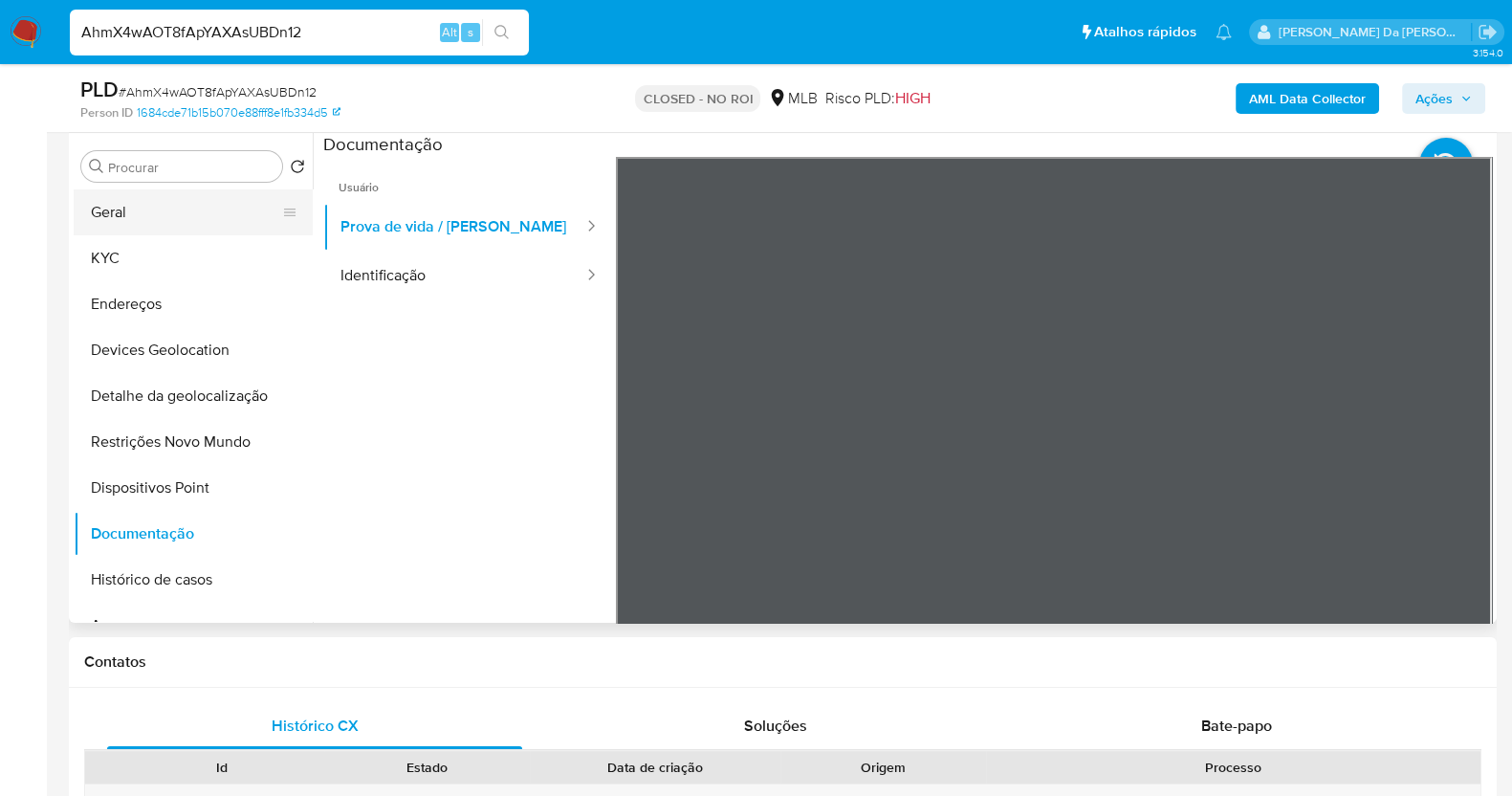
click at [153, 211] on button "Geral" at bounding box center [186, 212] width 224 height 46
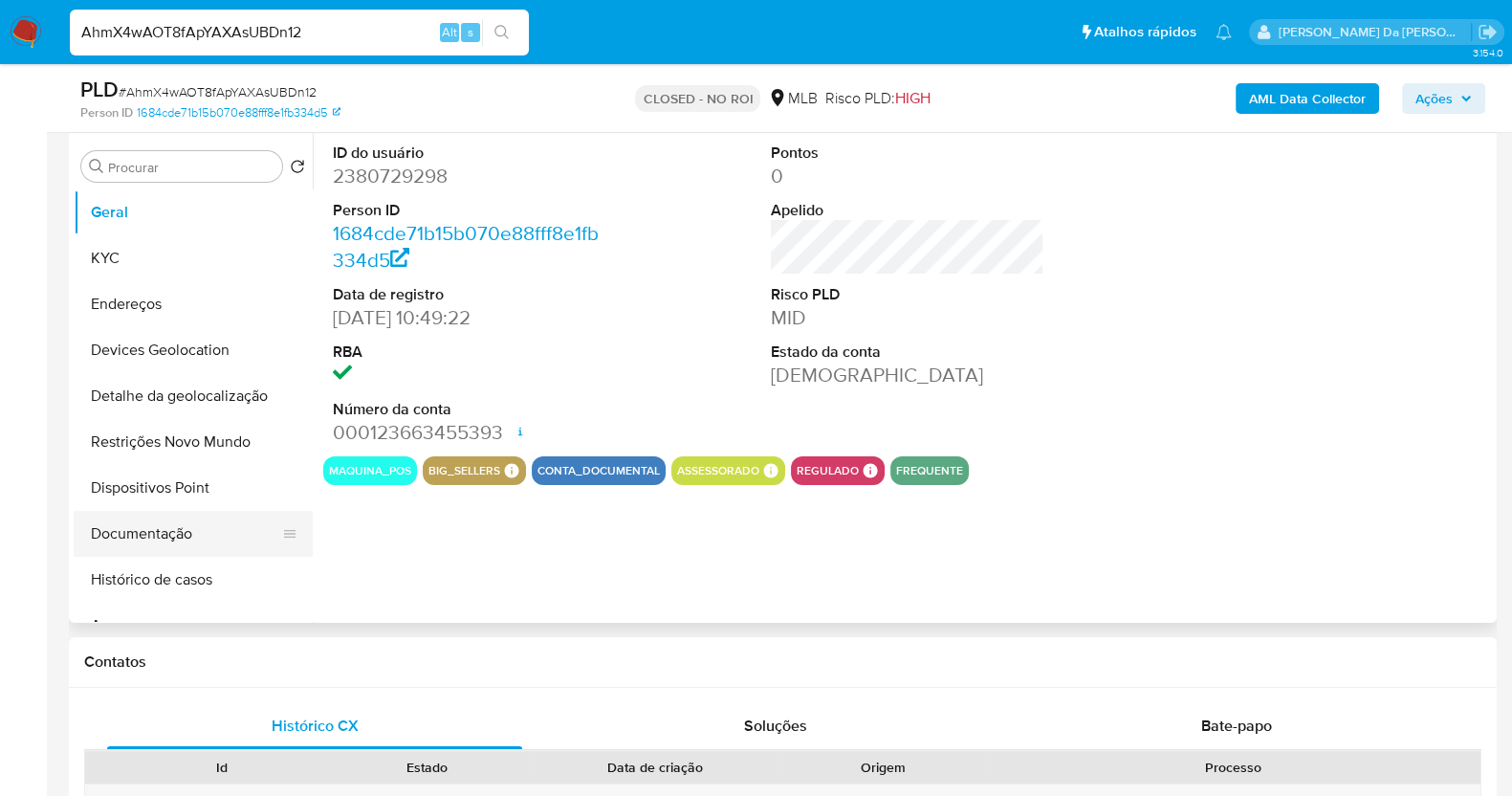
click at [143, 532] on button "Documentação" at bounding box center [186, 534] width 224 height 46
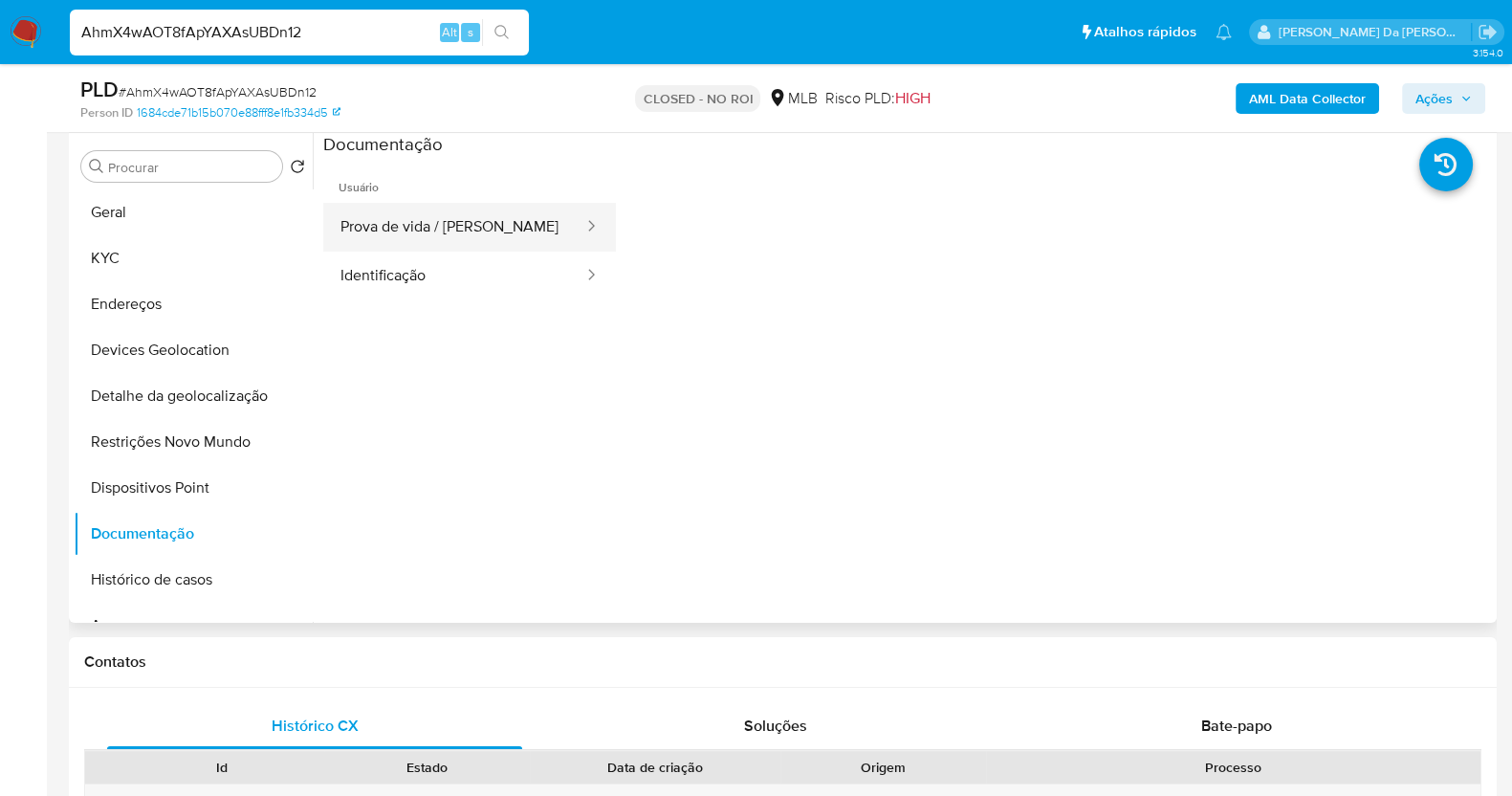
click at [518, 239] on button "Prova de vida / Selfie" at bounding box center [454, 227] width 262 height 49
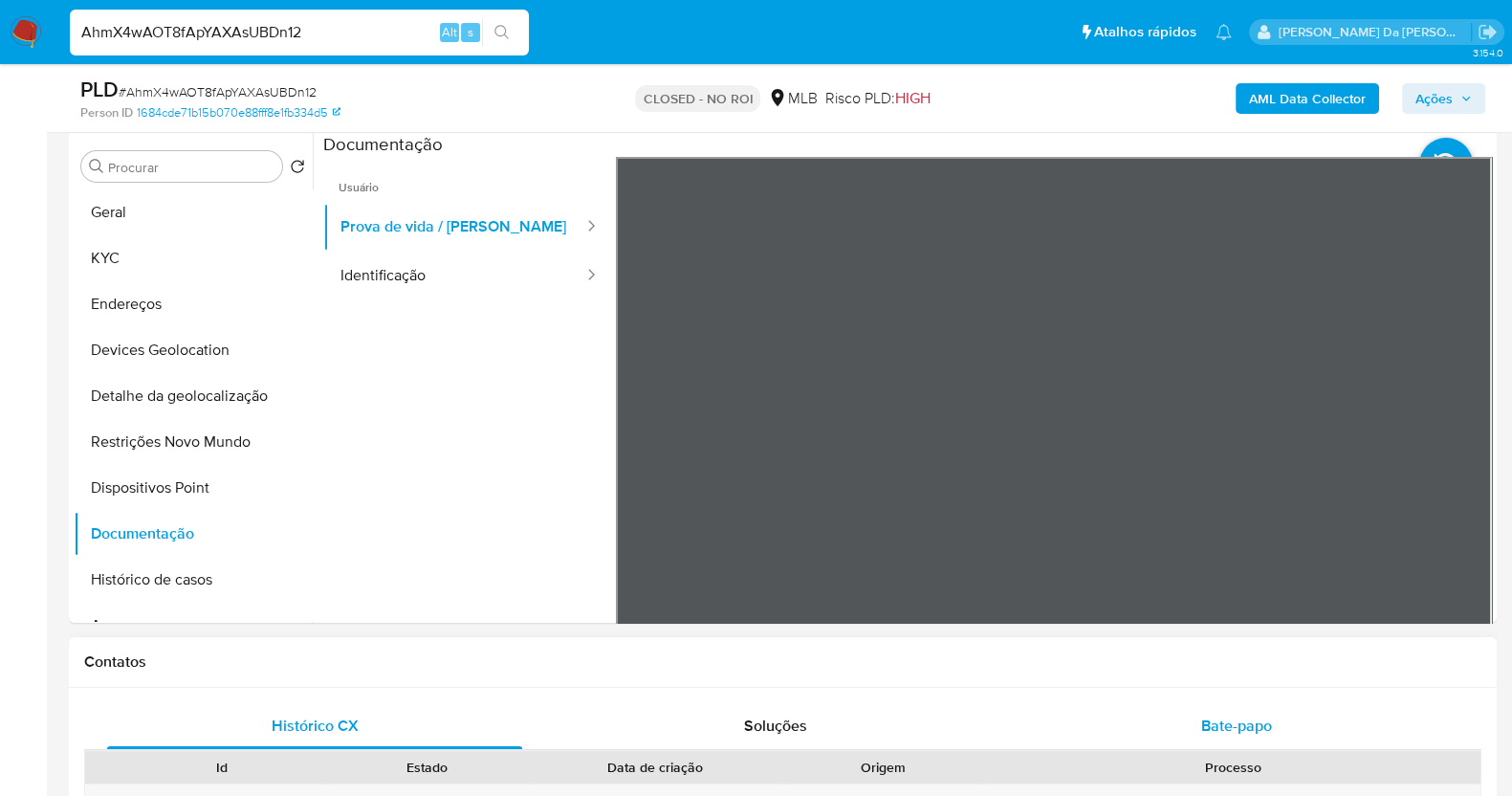
click at [1233, 716] on div "Bate-papo" at bounding box center [1236, 725] width 415 height 46
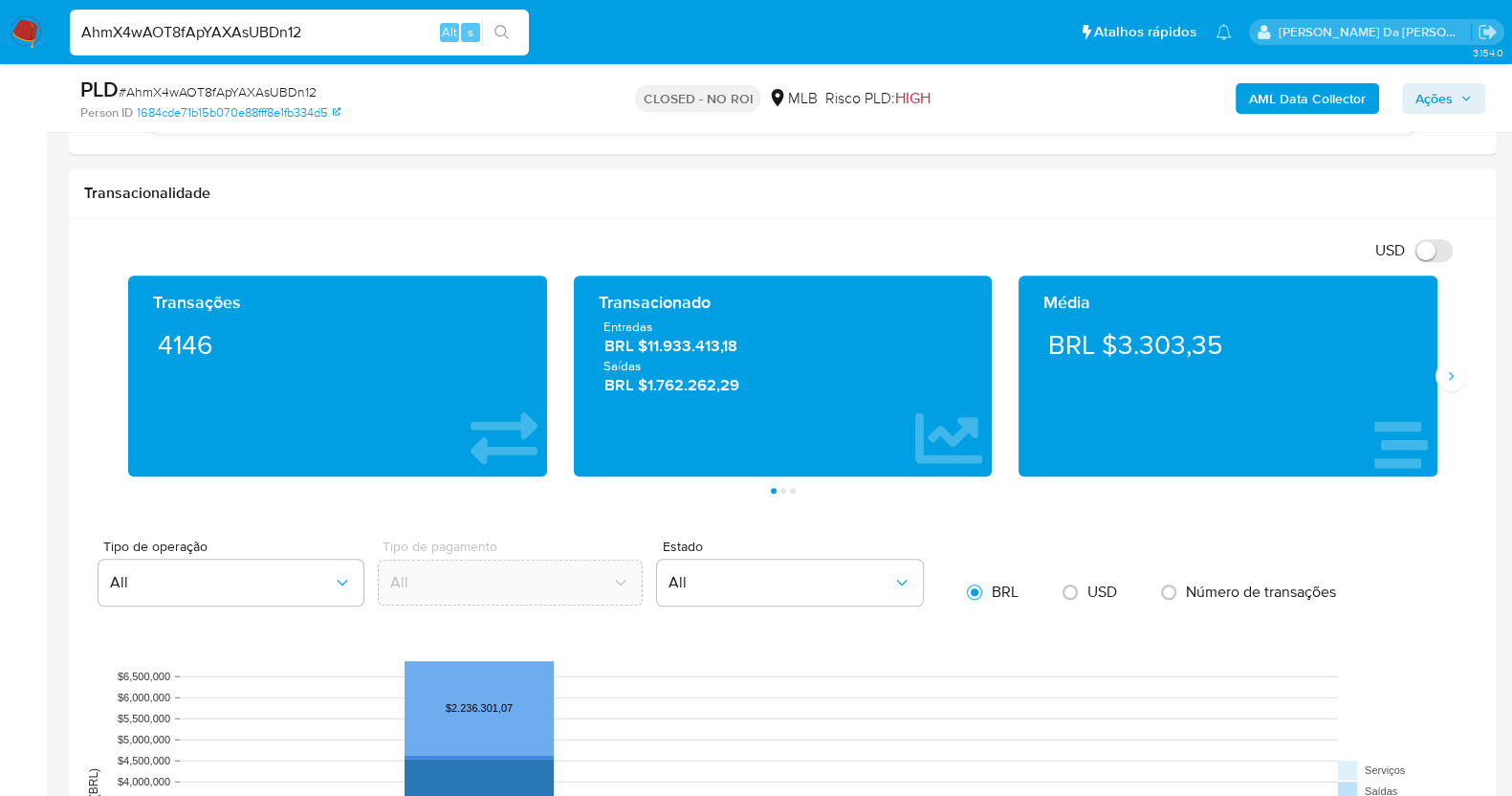
scroll to position [238, 0]
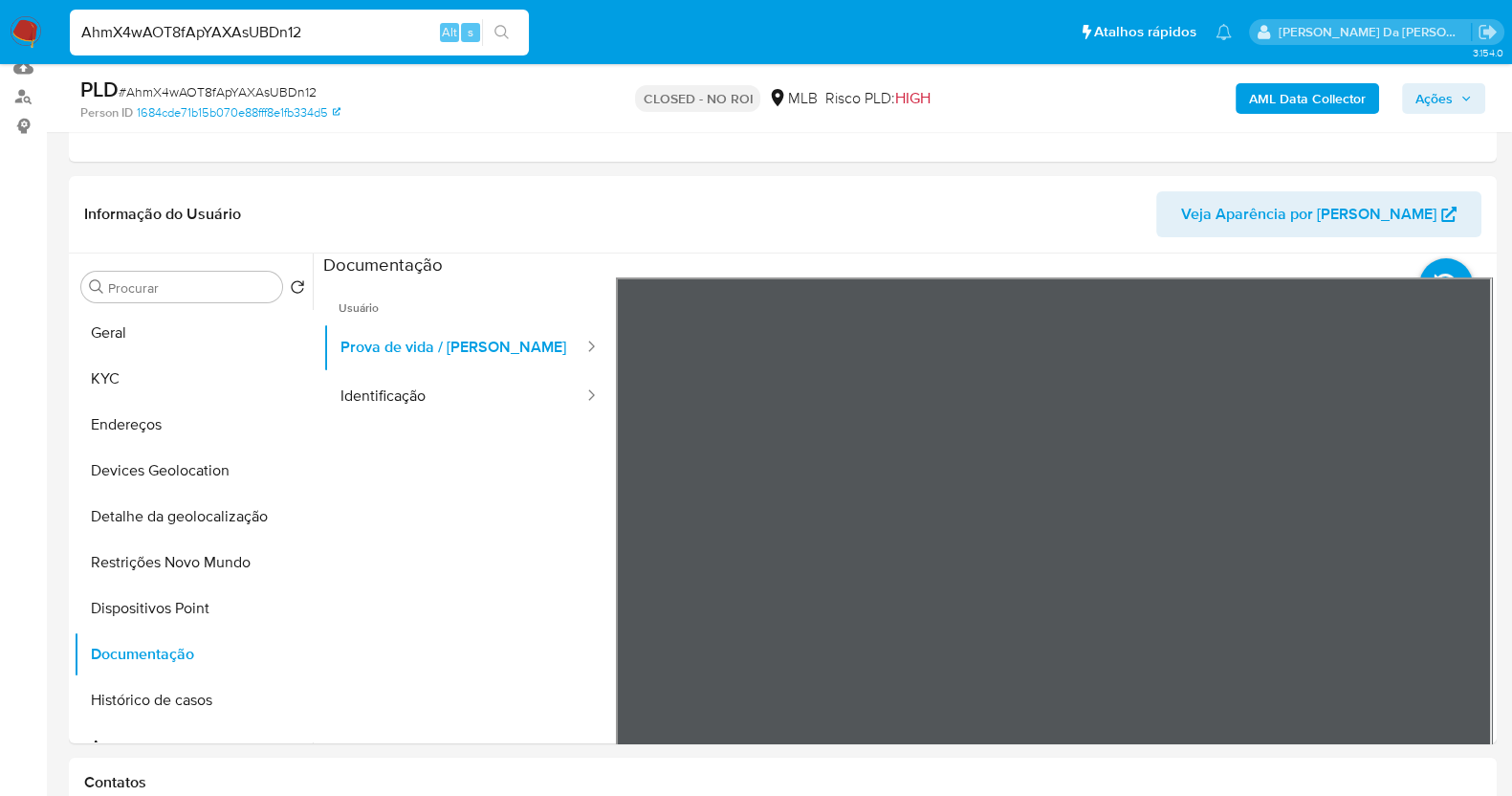
click at [277, 33] on input "AhmX4wAOT8fApYAXAsUBDn12" at bounding box center [299, 31] width 459 height 25
paste input "Raz47W5ON17KkfI8nkjwGoLR"
type input "Raz47W5ON17KkfI8nkjwGoLR"
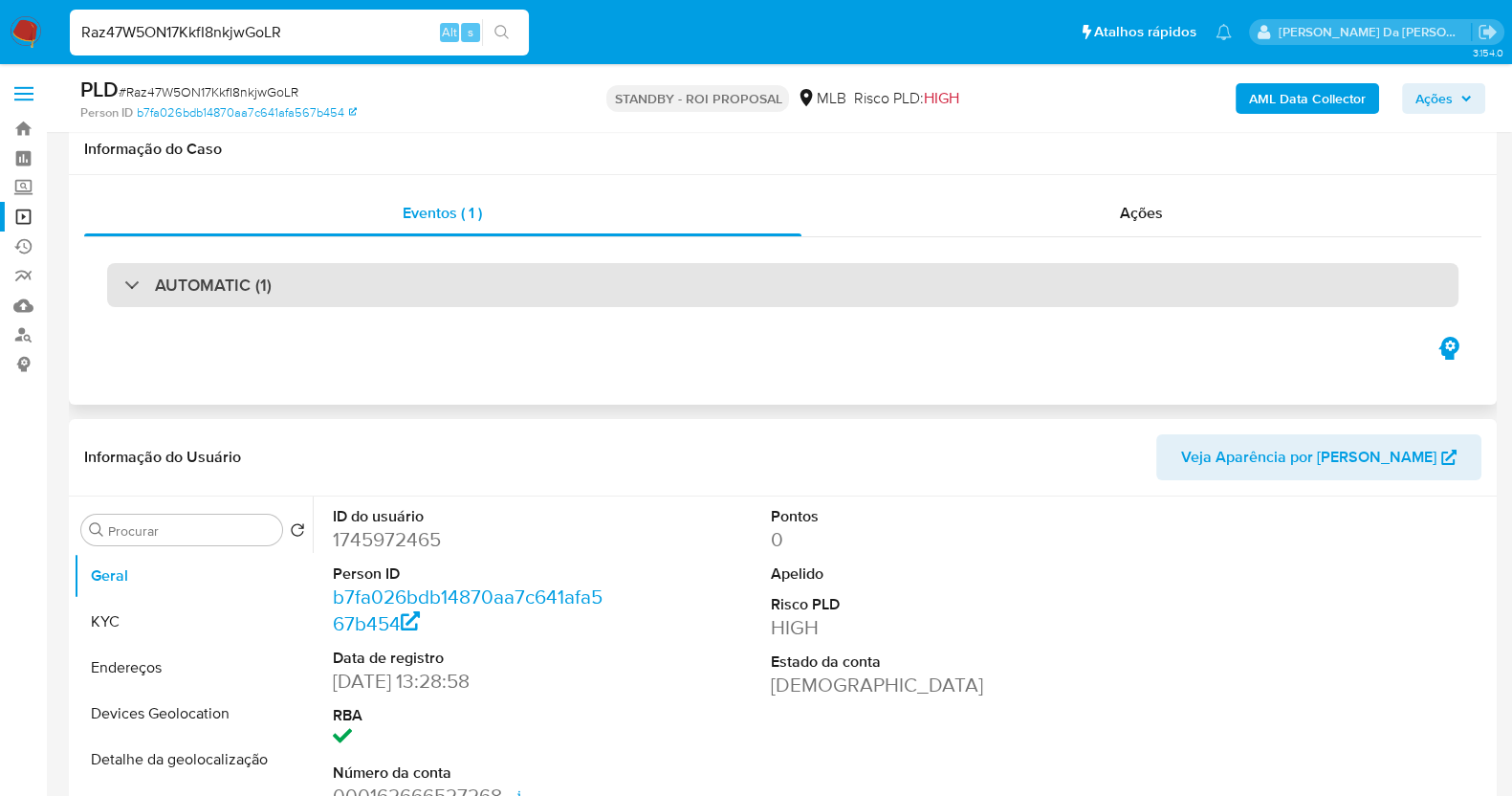
scroll to position [238, 0]
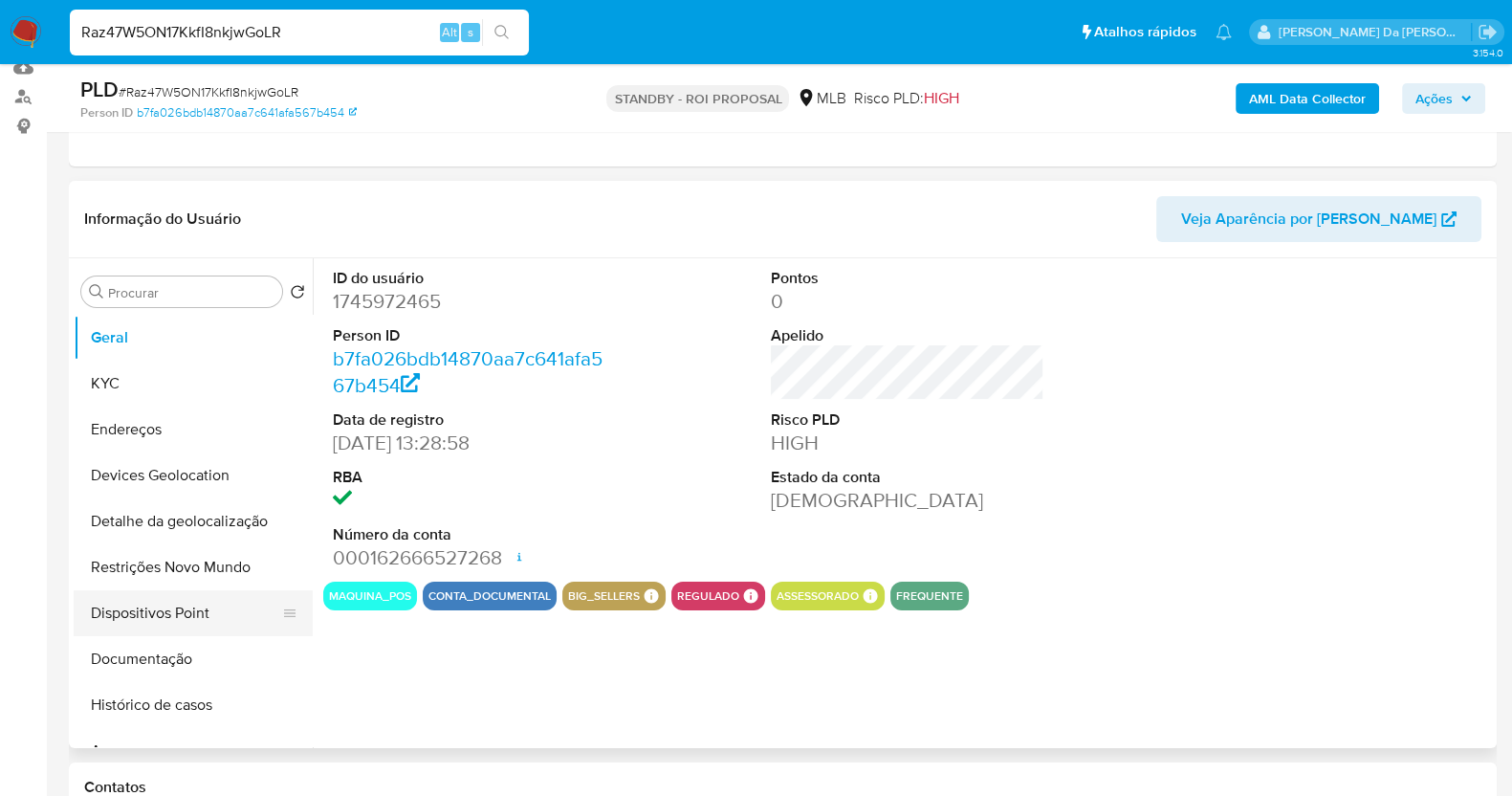
select select "10"
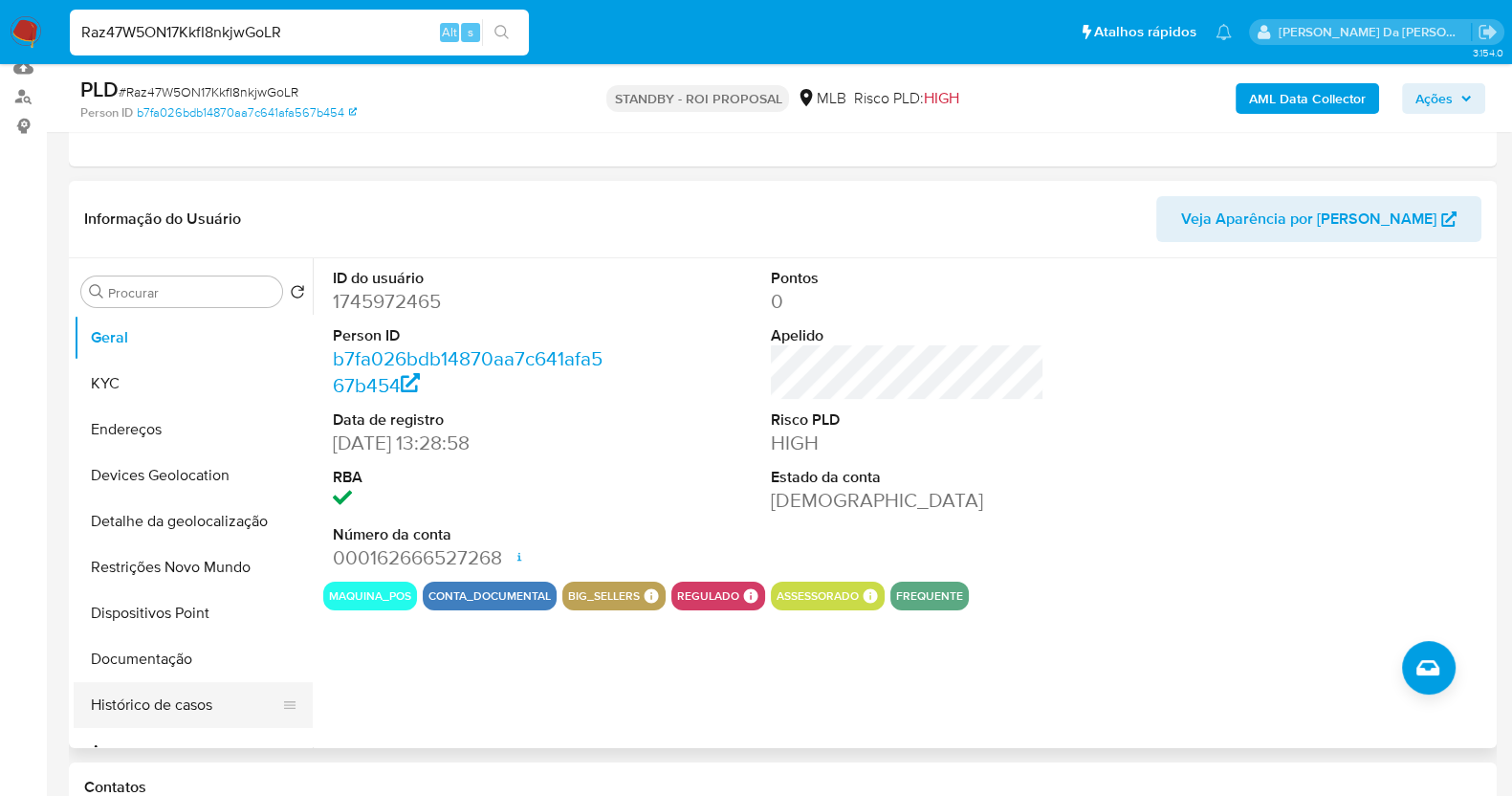
click at [156, 705] on button "Histórico de casos" at bounding box center [186, 705] width 224 height 46
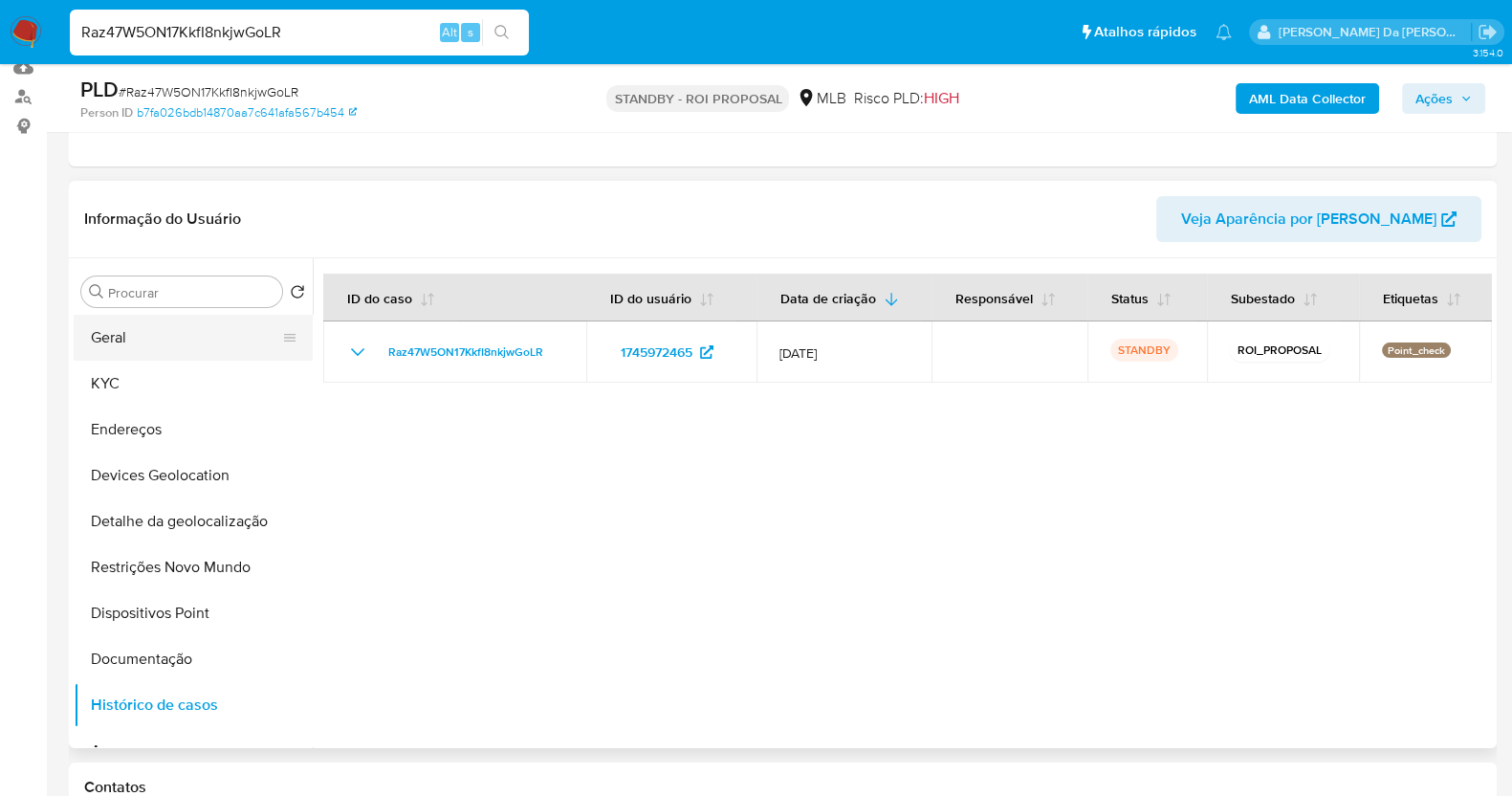
click at [186, 340] on button "Geral" at bounding box center [186, 337] width 224 height 46
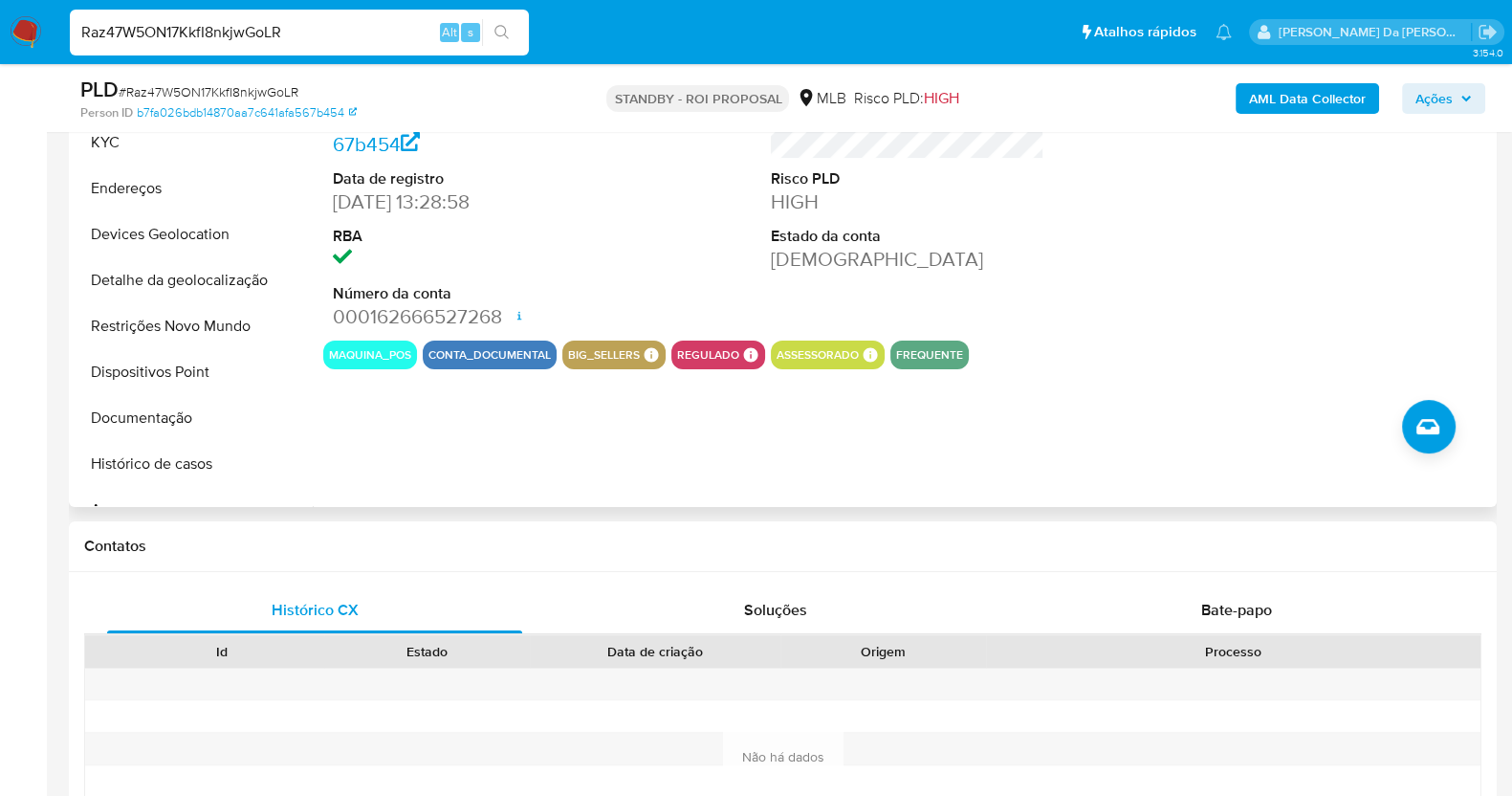
scroll to position [717, 0]
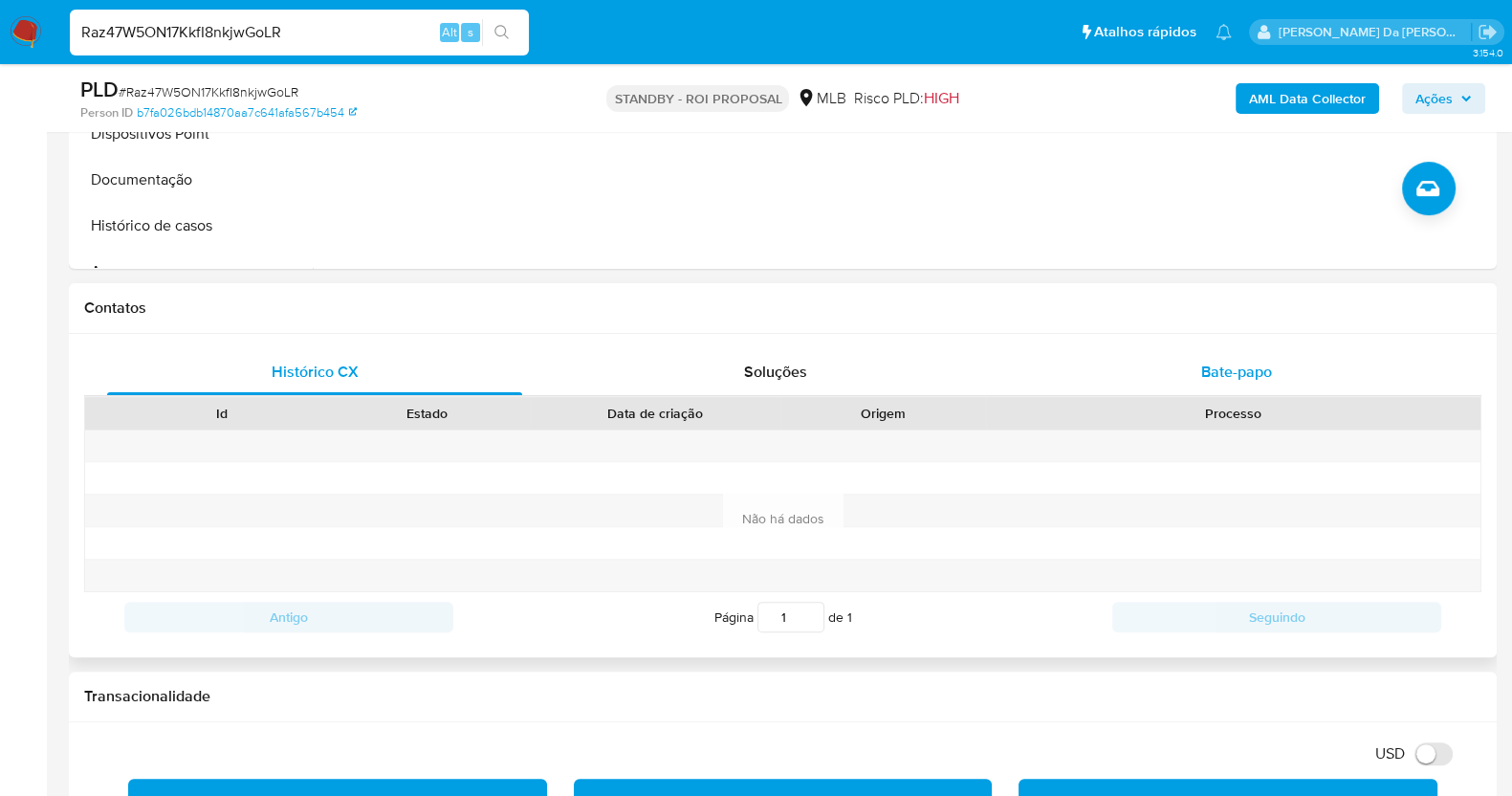
click at [1232, 375] on span "Bate-papo" at bounding box center [1236, 371] width 71 height 22
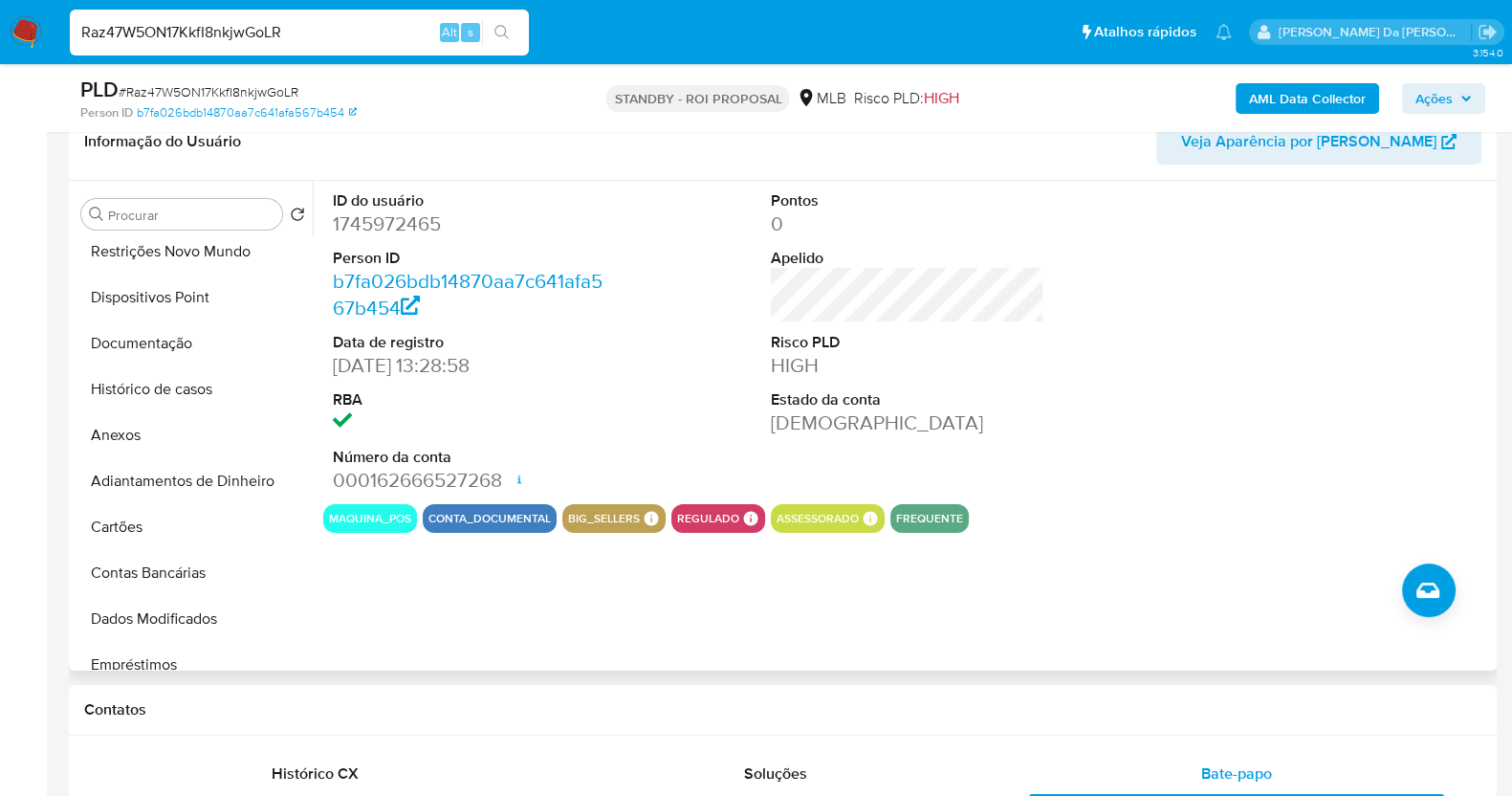
scroll to position [359, 0]
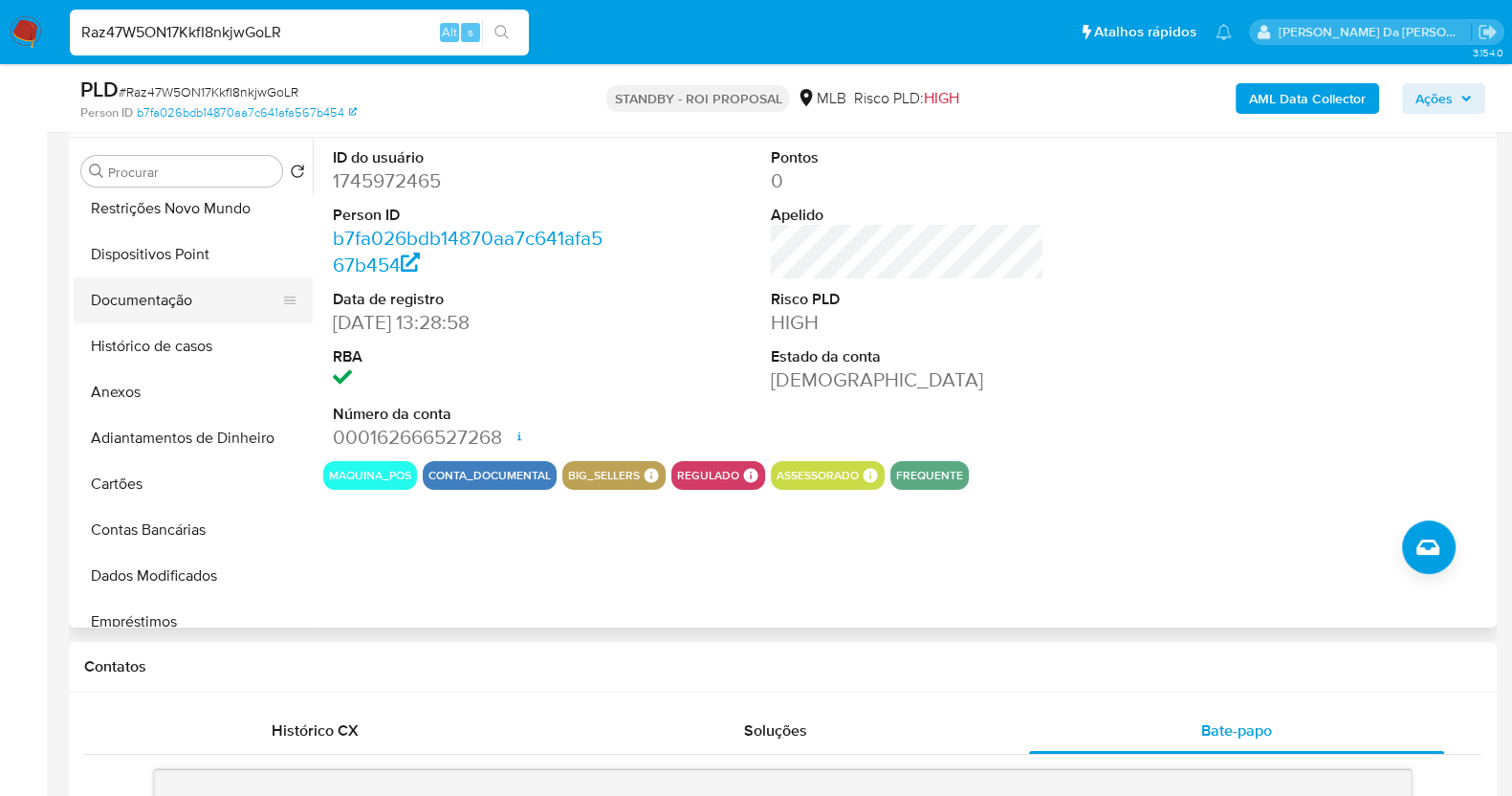
click at [103, 307] on button "Documentação" at bounding box center [186, 300] width 224 height 46
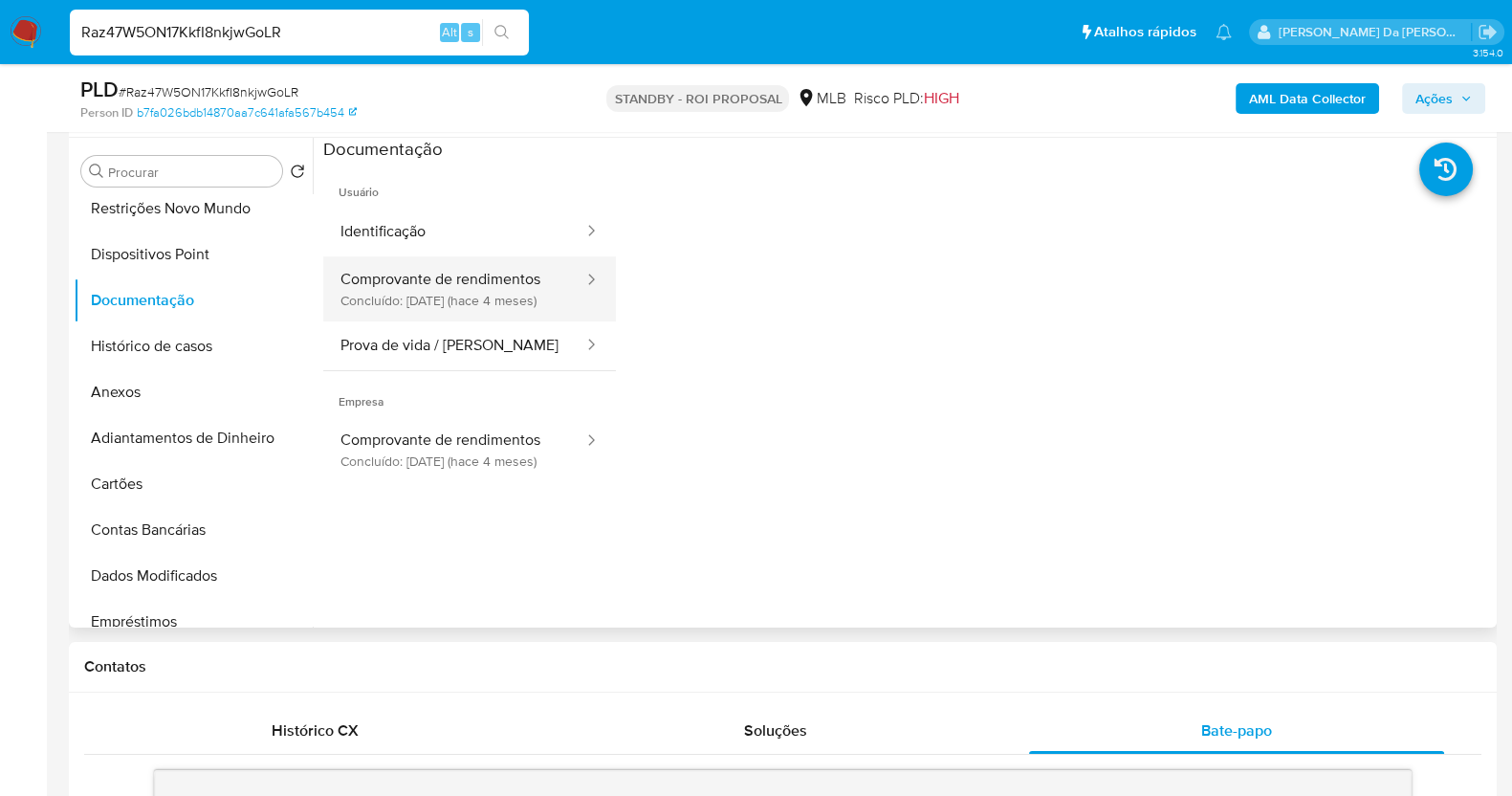
click at [507, 294] on button "Comprovante de rendimentos Concluído: 22/04/2025 (hace 4 meses)" at bounding box center [454, 289] width 262 height 65
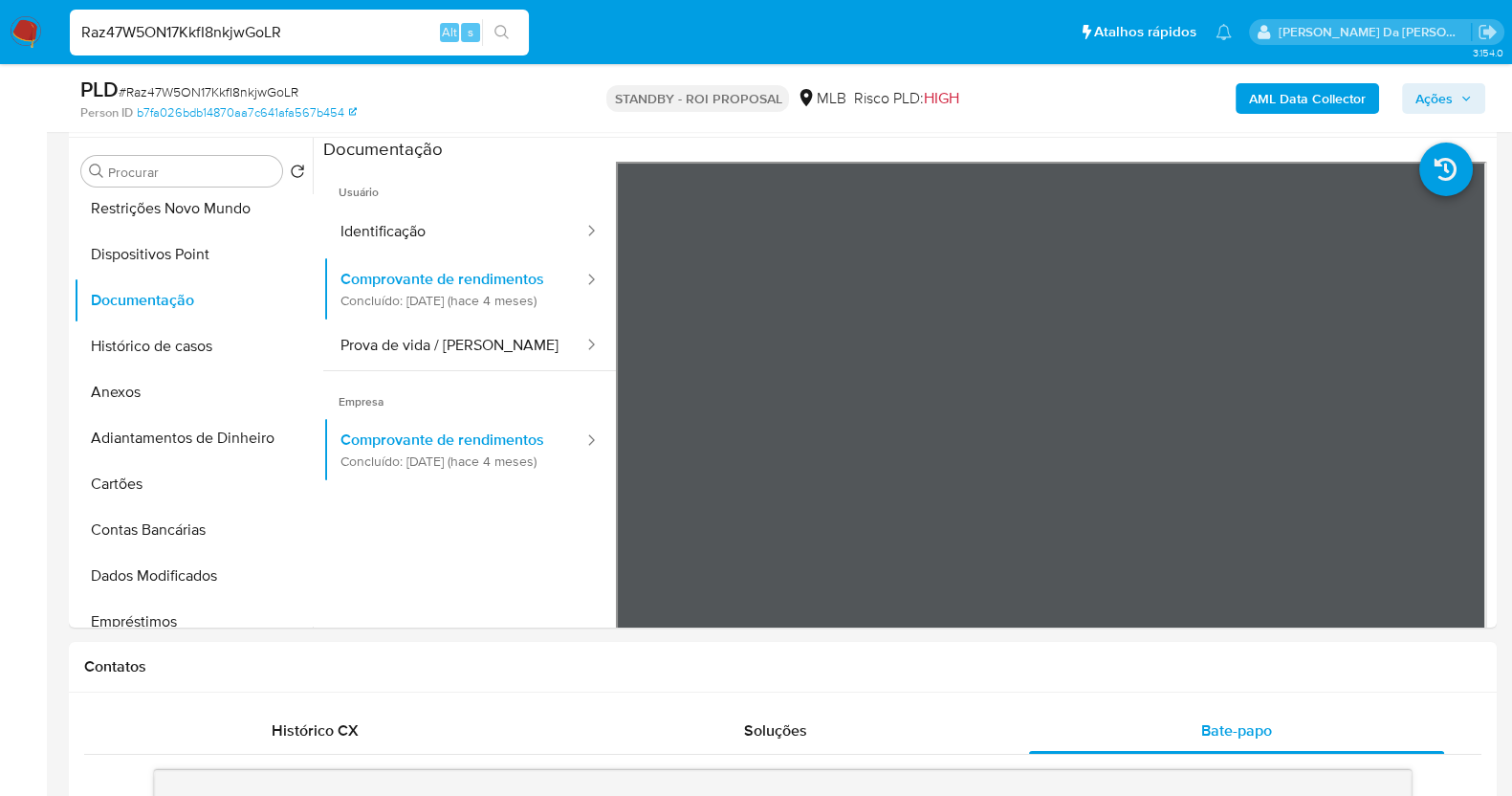
click at [1422, 92] on button "Ações" at bounding box center [1443, 98] width 84 height 30
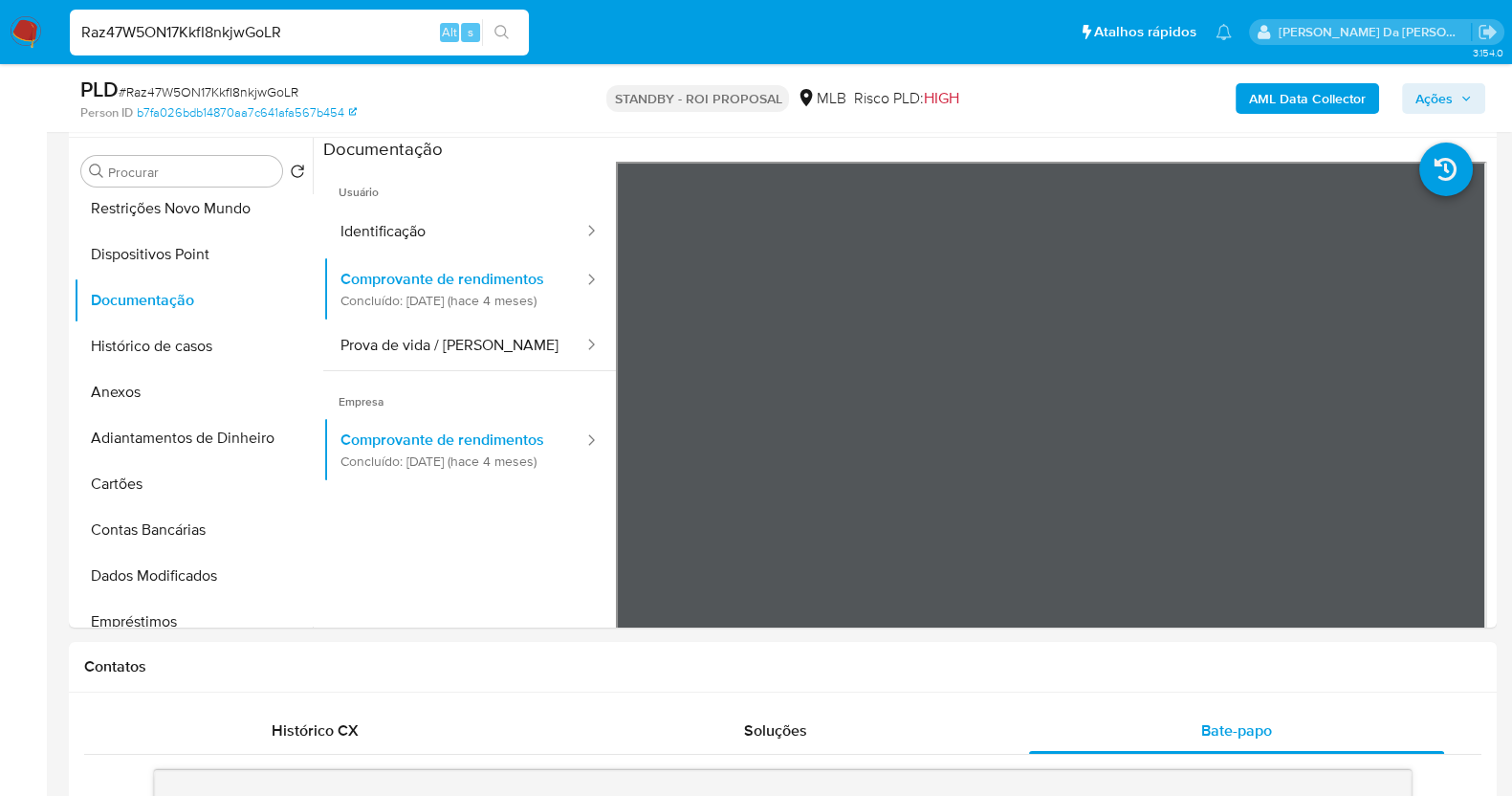
click at [1448, 90] on span "Ações" at bounding box center [1433, 98] width 37 height 30
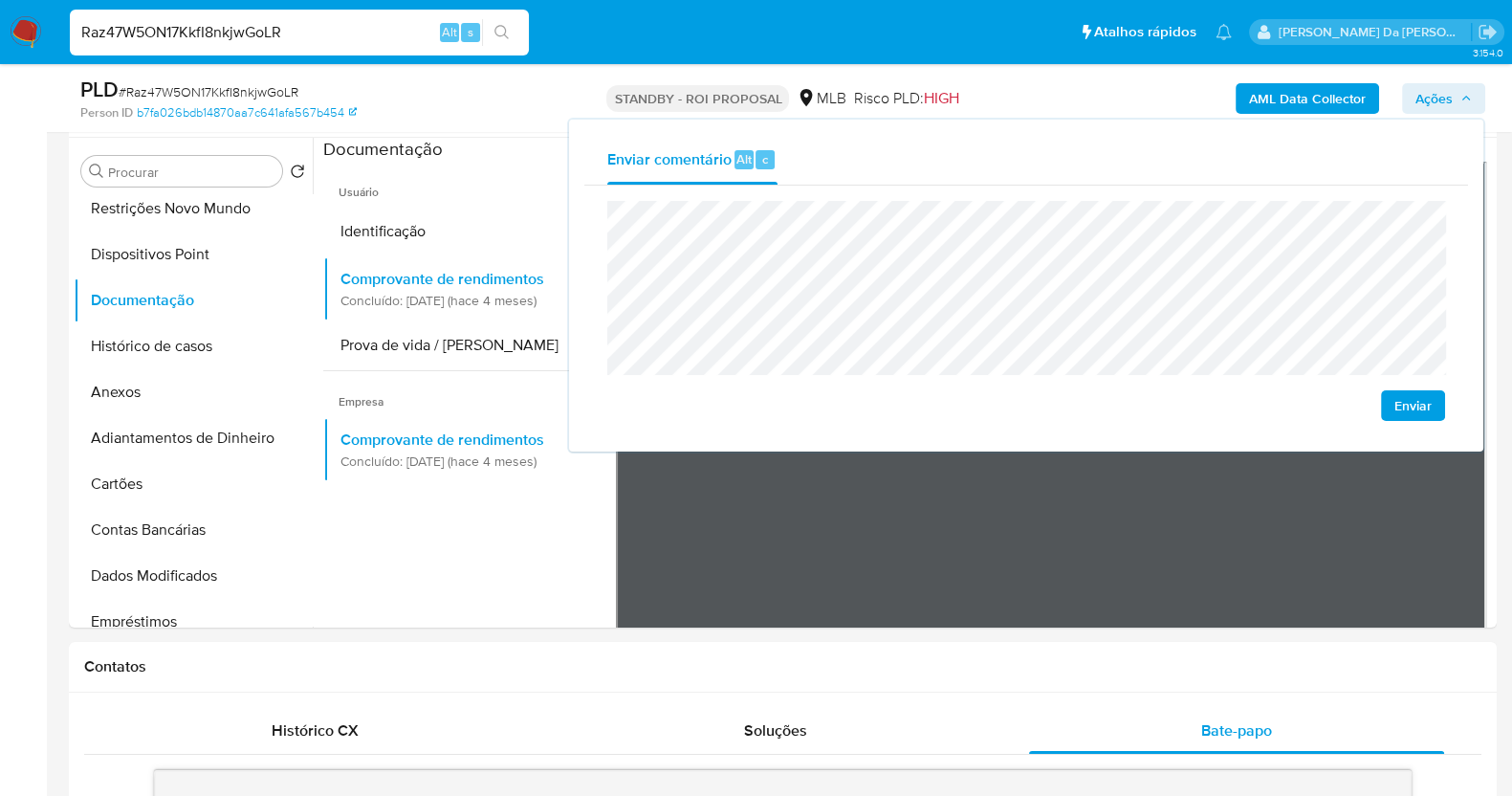
click at [378, 37] on input "Raz47W5ON17KkfI8nkjwGoLR" at bounding box center [299, 31] width 459 height 25
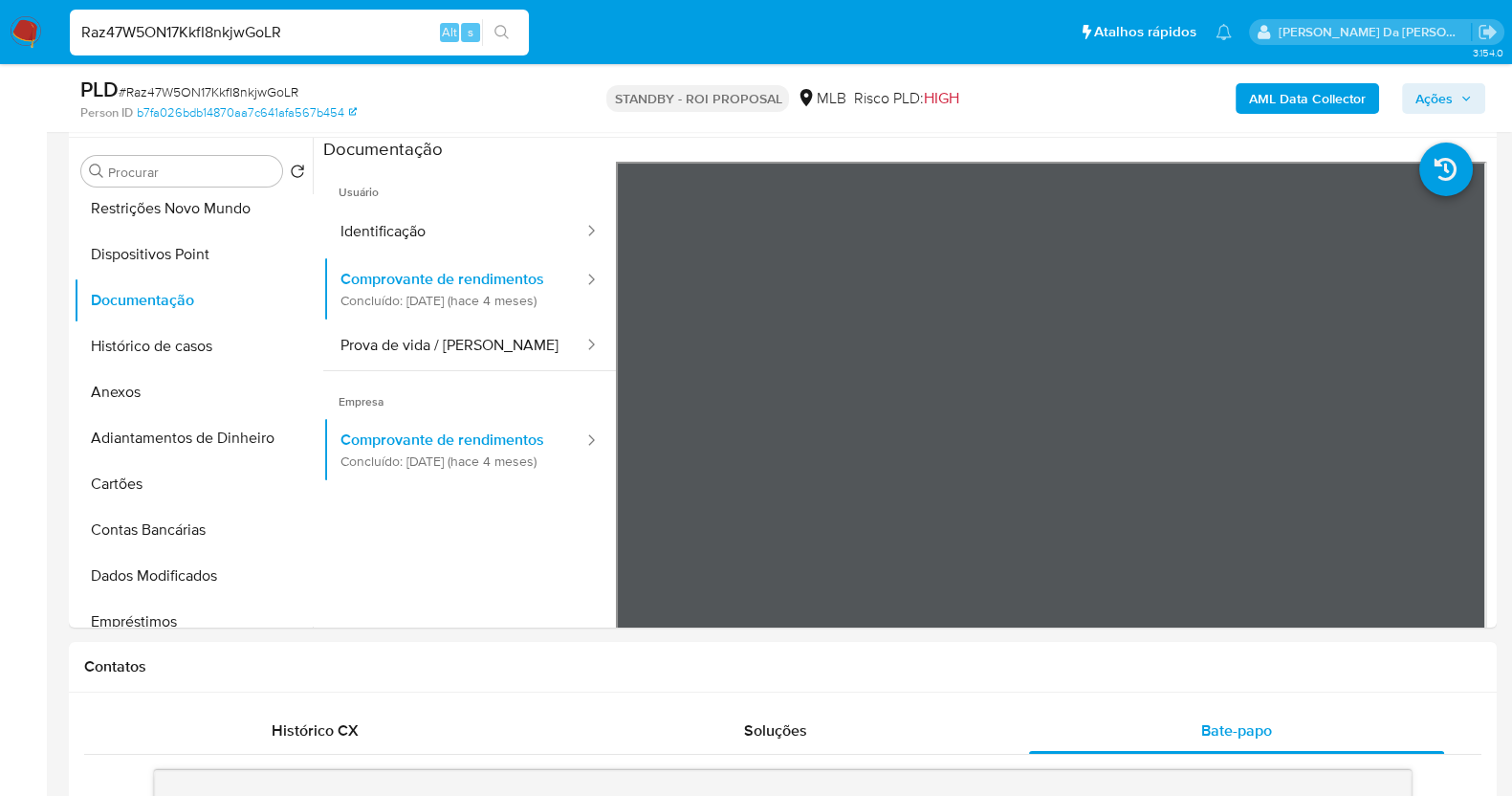
paste input "kjvVLqEcUFckkagNkmgbfzxZ"
click at [378, 35] on input "Raz47W5ON17KkfI8nkjwGoLRkjvVLqEcUFckkagNkmgbfzxZ" at bounding box center [299, 31] width 459 height 25
paste input
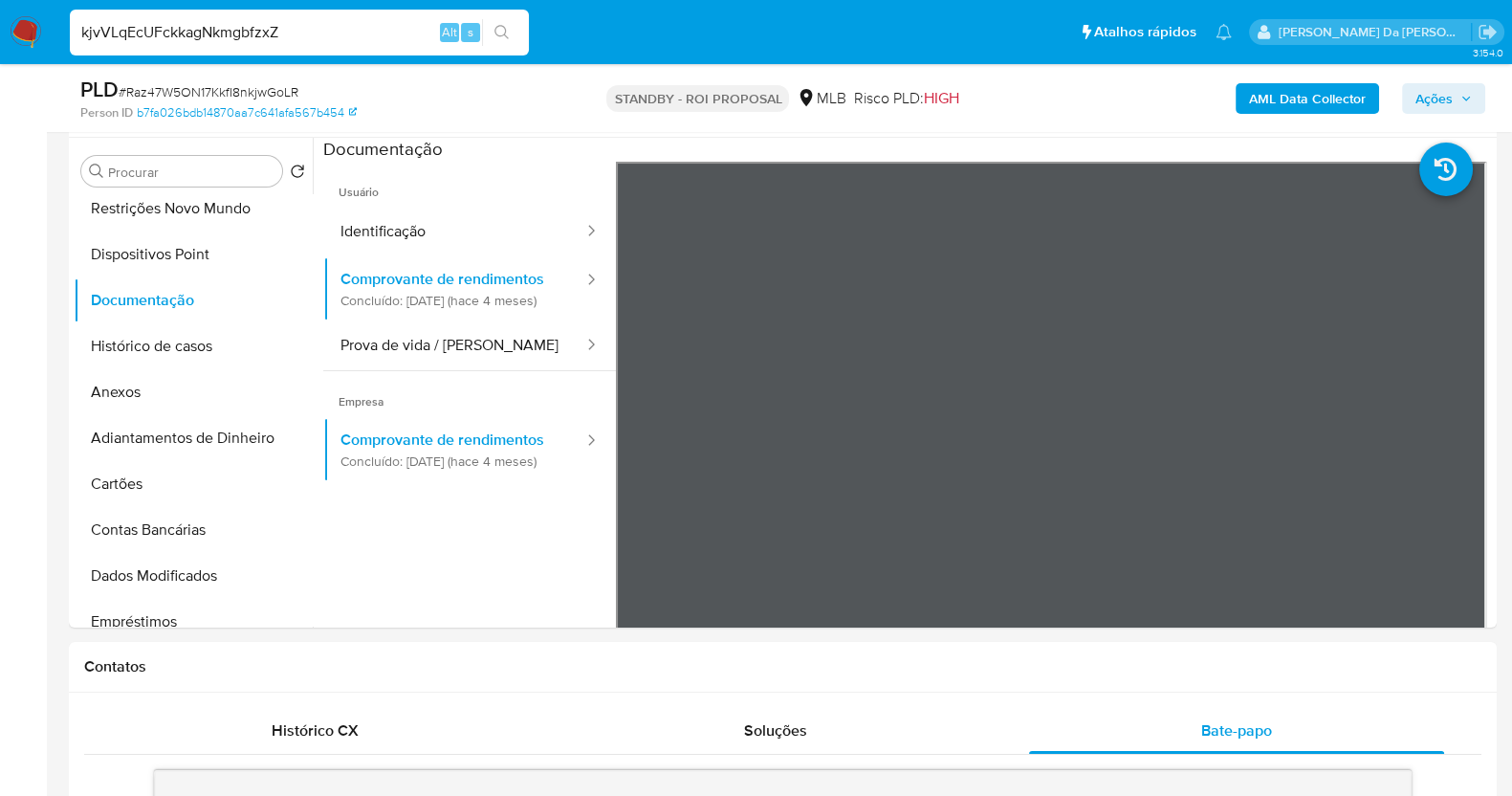
type input "kjvVLqEcUFckkagNkmgbfzxZ"
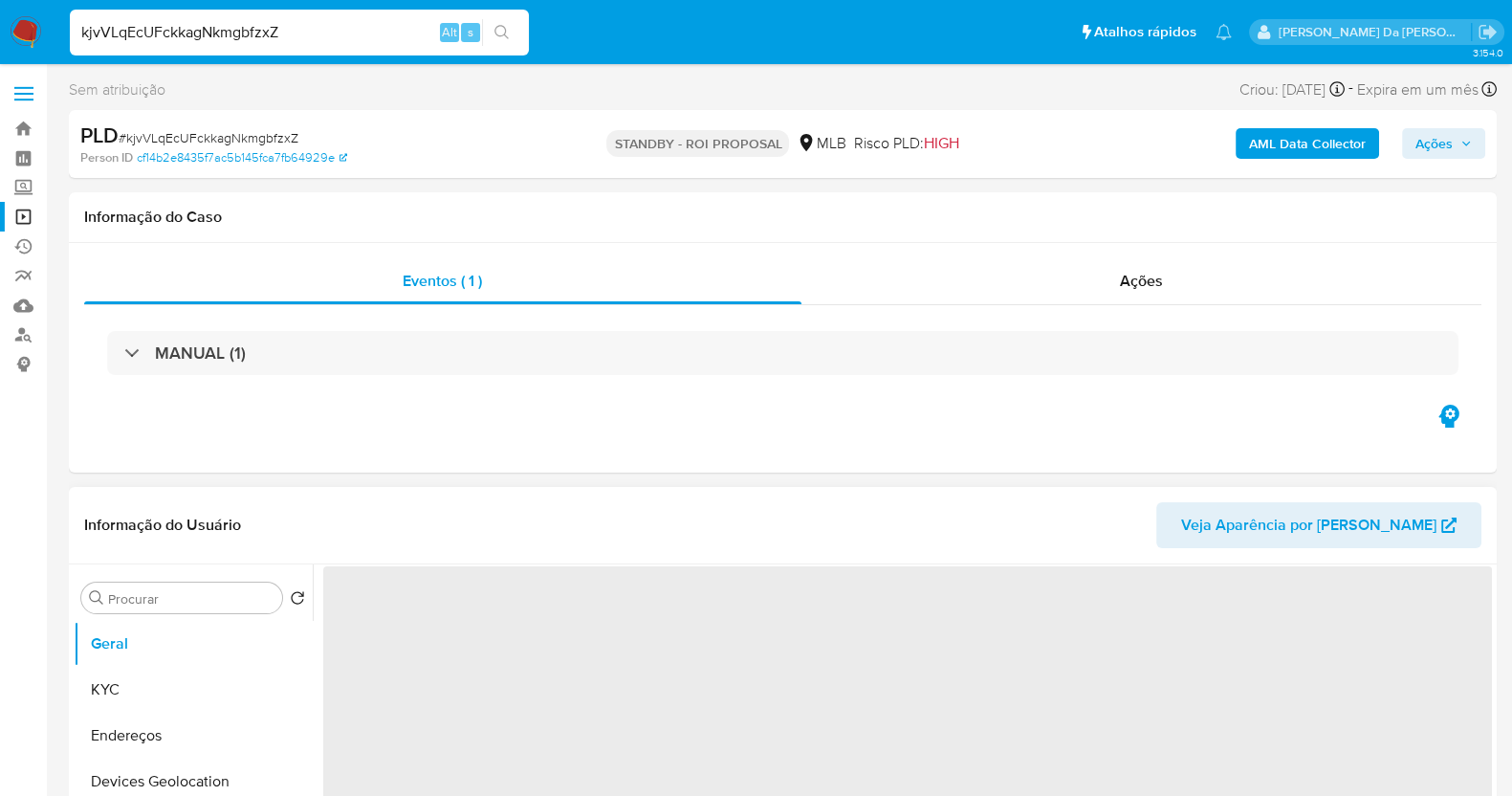
select select "10"
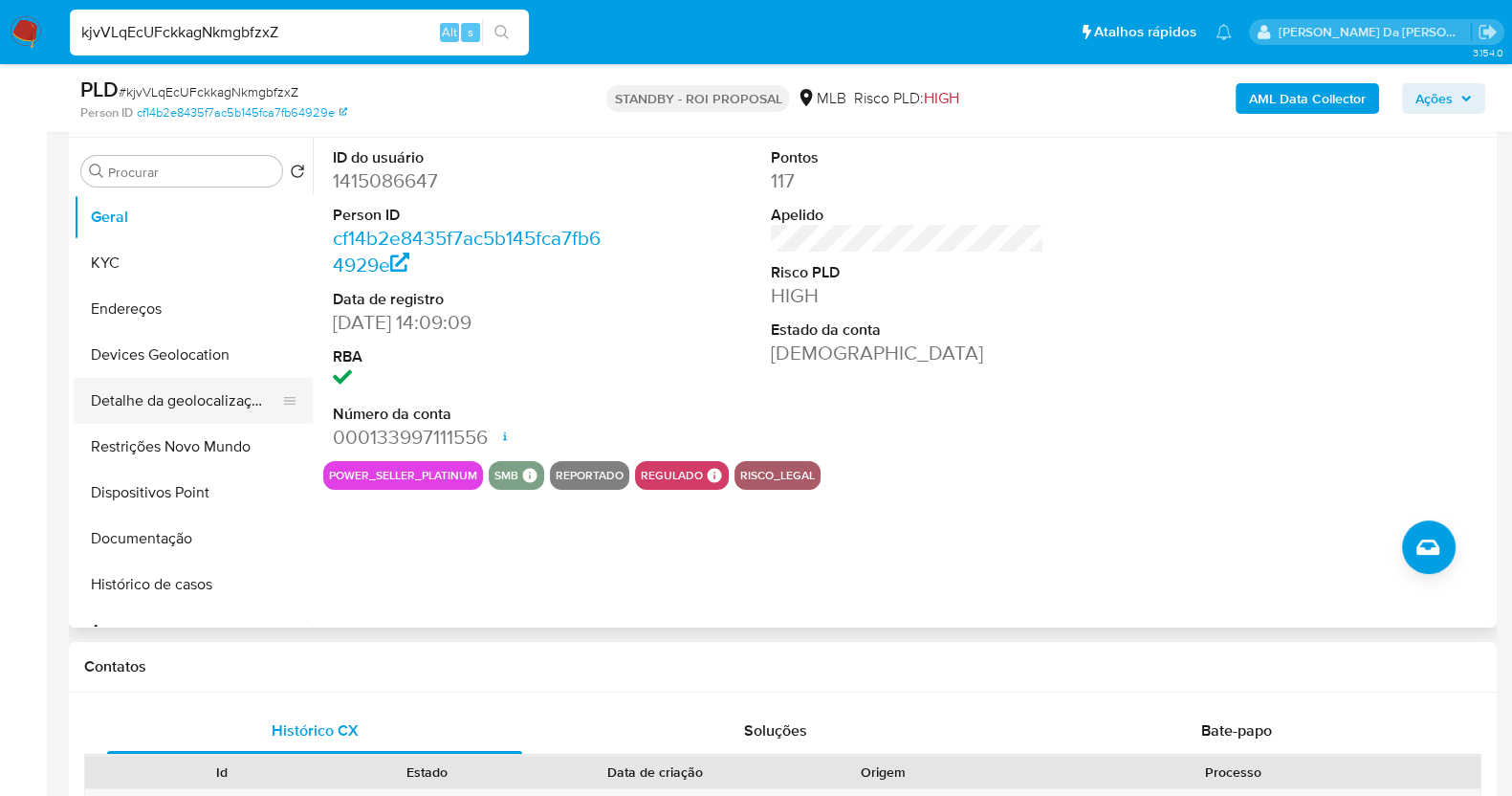
scroll to position [119, 0]
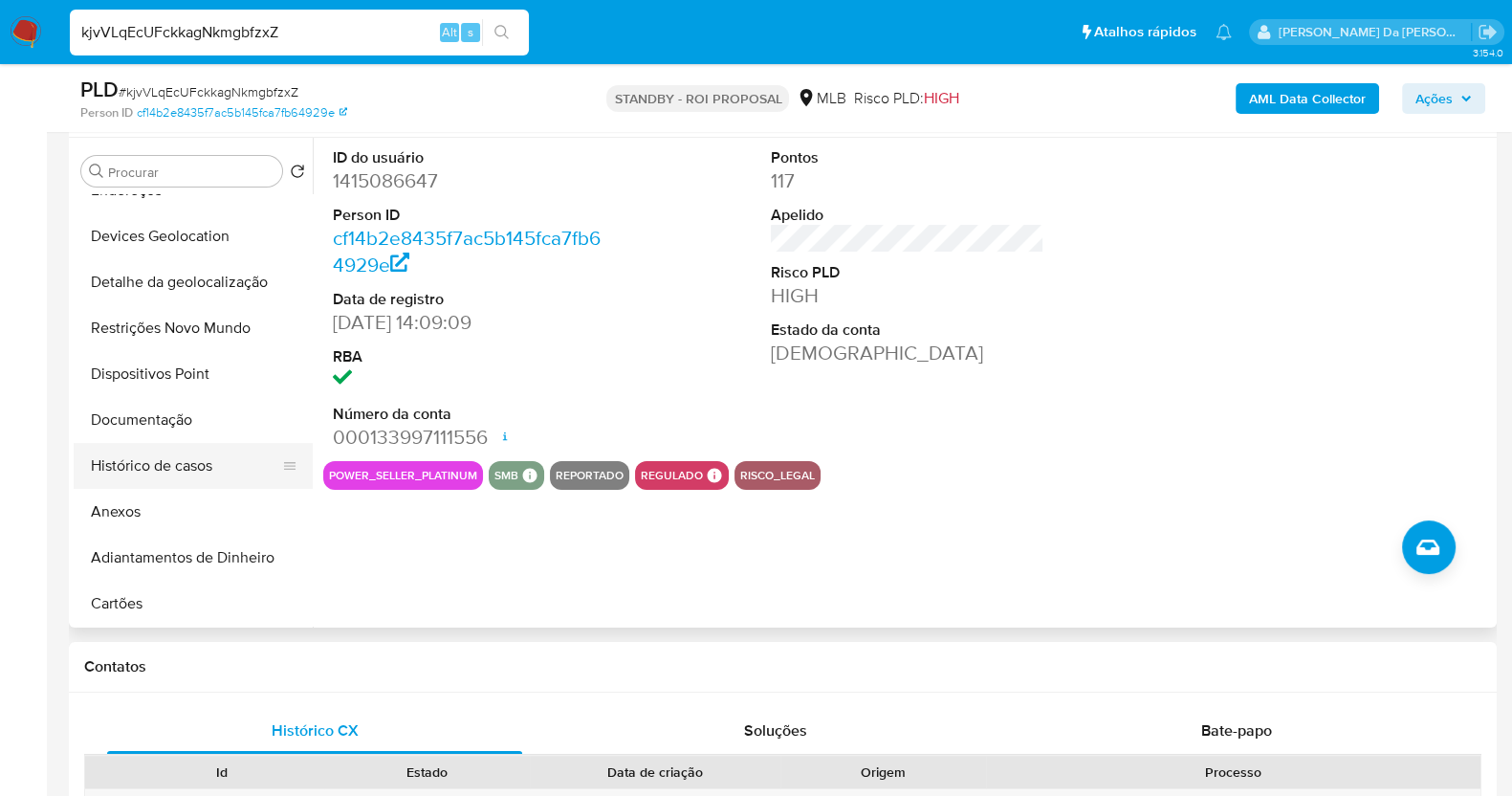
click at [177, 462] on button "Histórico de casos" at bounding box center [186, 466] width 224 height 46
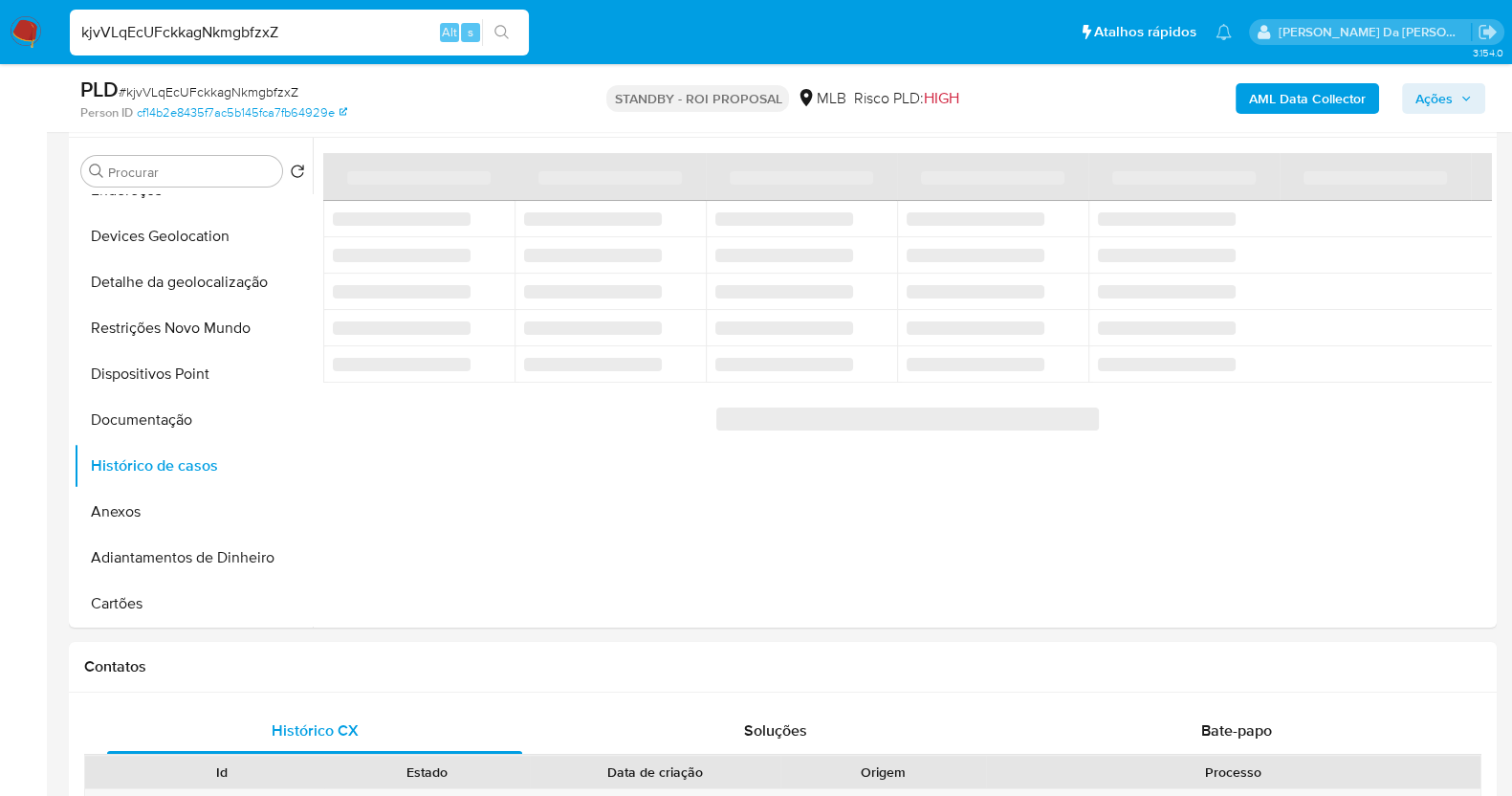
scroll to position [238, 0]
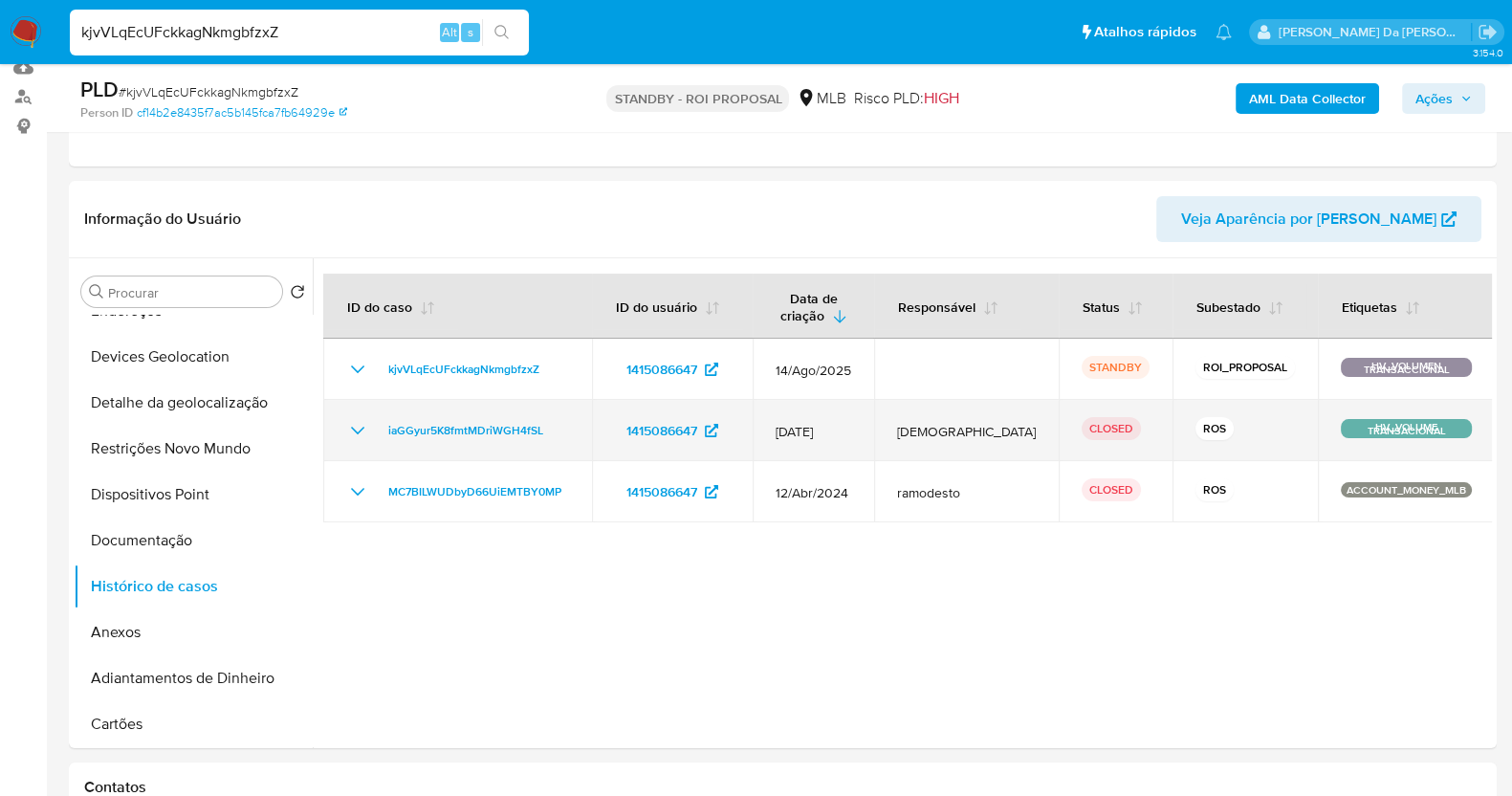
click at [345, 424] on td "iaGGyur5K8fmtMDriWGH4fSL" at bounding box center [457, 430] width 268 height 61
click at [351, 428] on icon "Mostrar/Ocultar" at bounding box center [357, 429] width 23 height 23
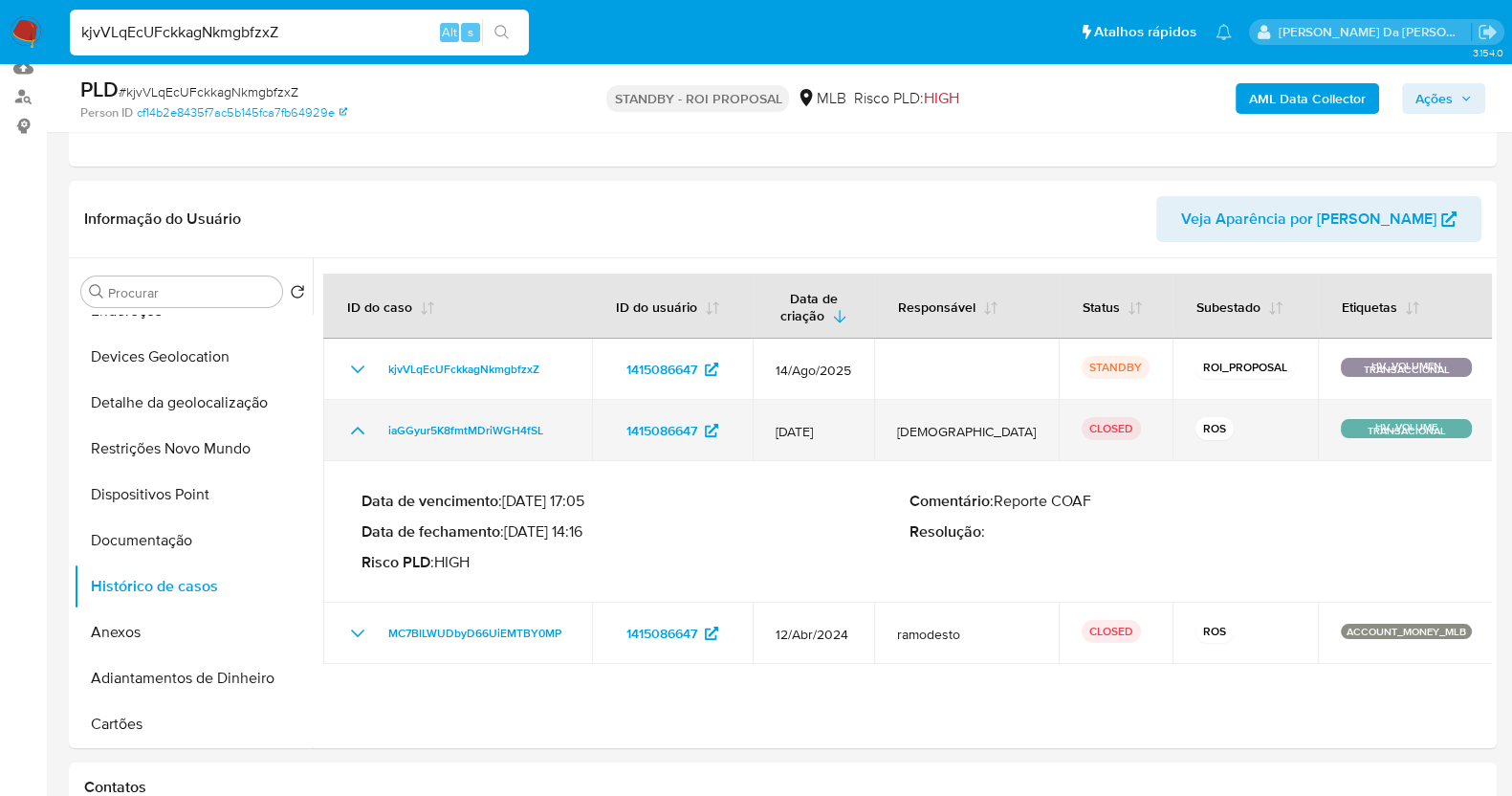
click at [353, 428] on icon "Mostrar/Ocultar" at bounding box center [357, 429] width 23 height 23
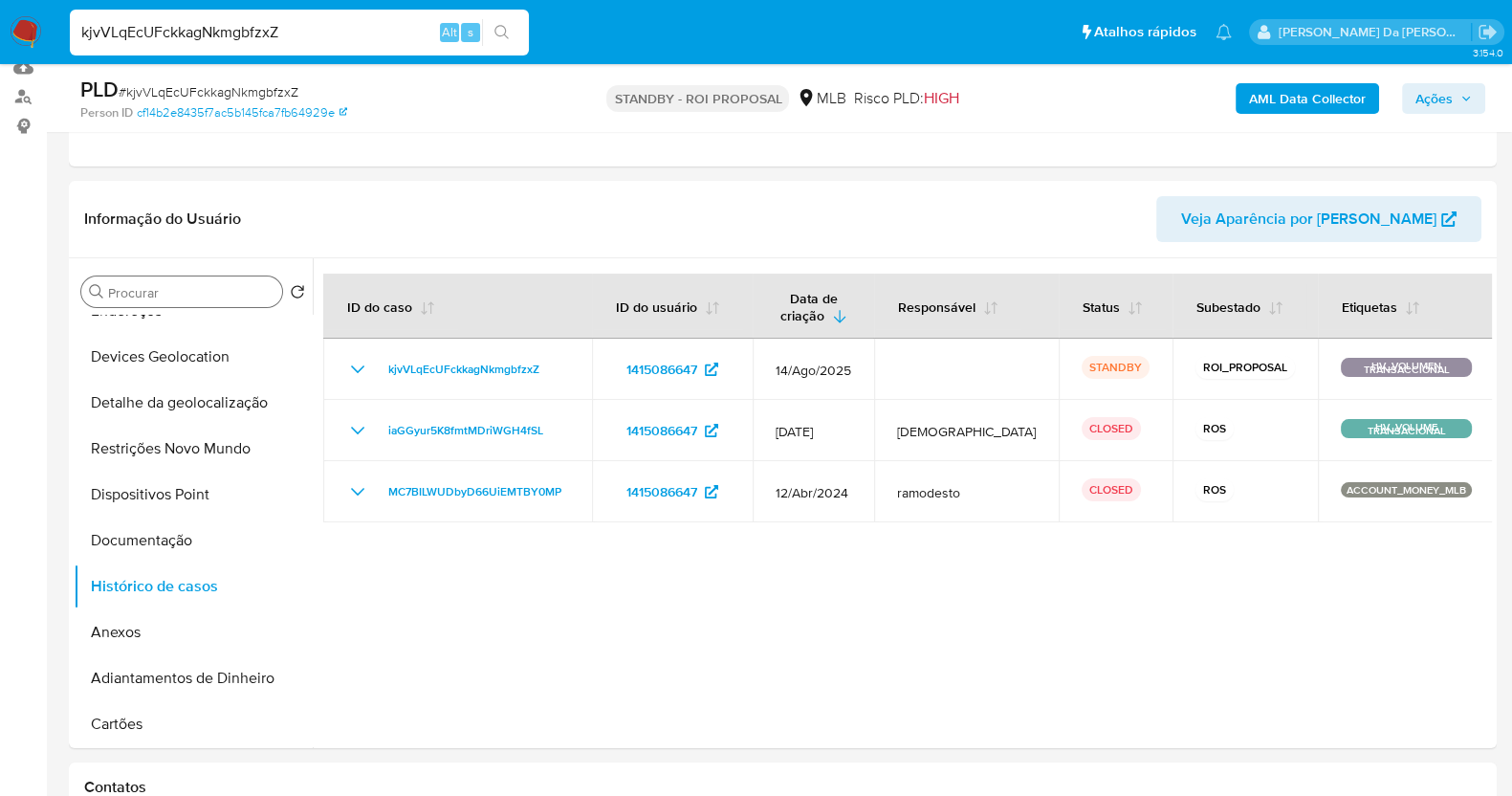
click at [220, 302] on div "Procurar" at bounding box center [182, 291] width 200 height 30
click at [220, 300] on div "Procurar" at bounding box center [182, 291] width 200 height 30
click at [225, 290] on input "Procurar" at bounding box center [191, 293] width 166 height 18
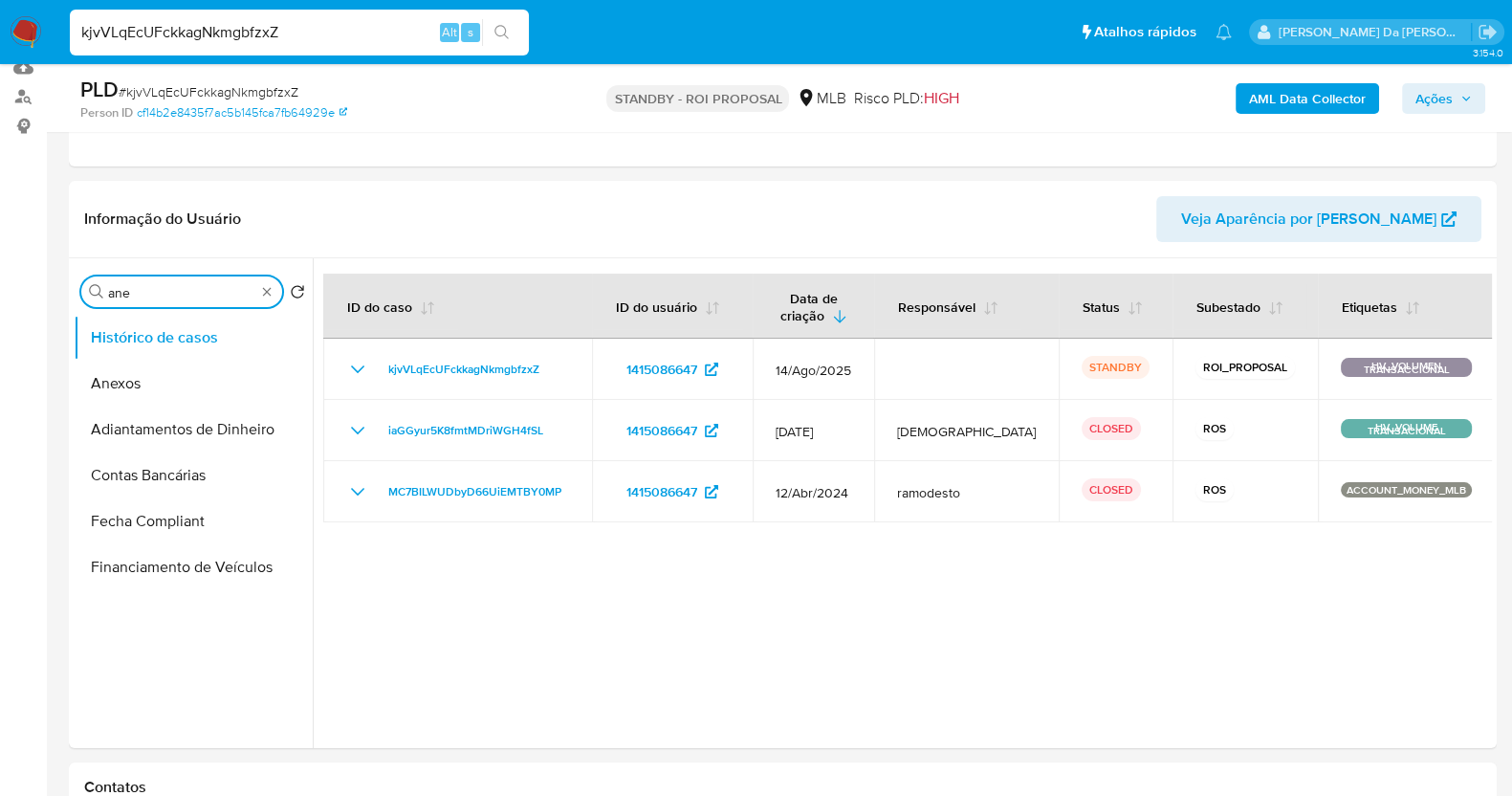
scroll to position [0, 0]
type input "anexo"
click at [110, 393] on button "Anexos" at bounding box center [186, 383] width 224 height 46
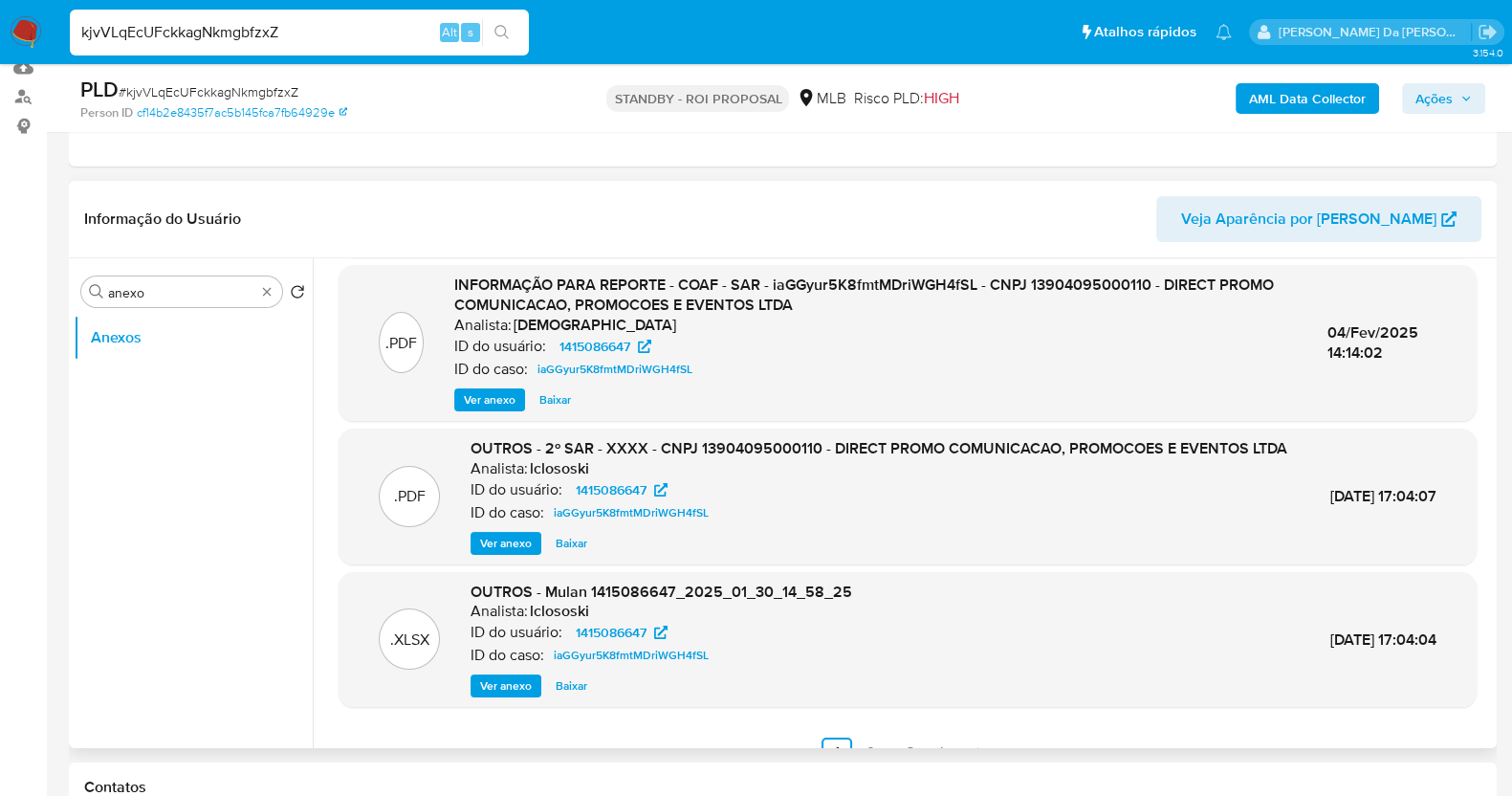
scroll to position [223, 0]
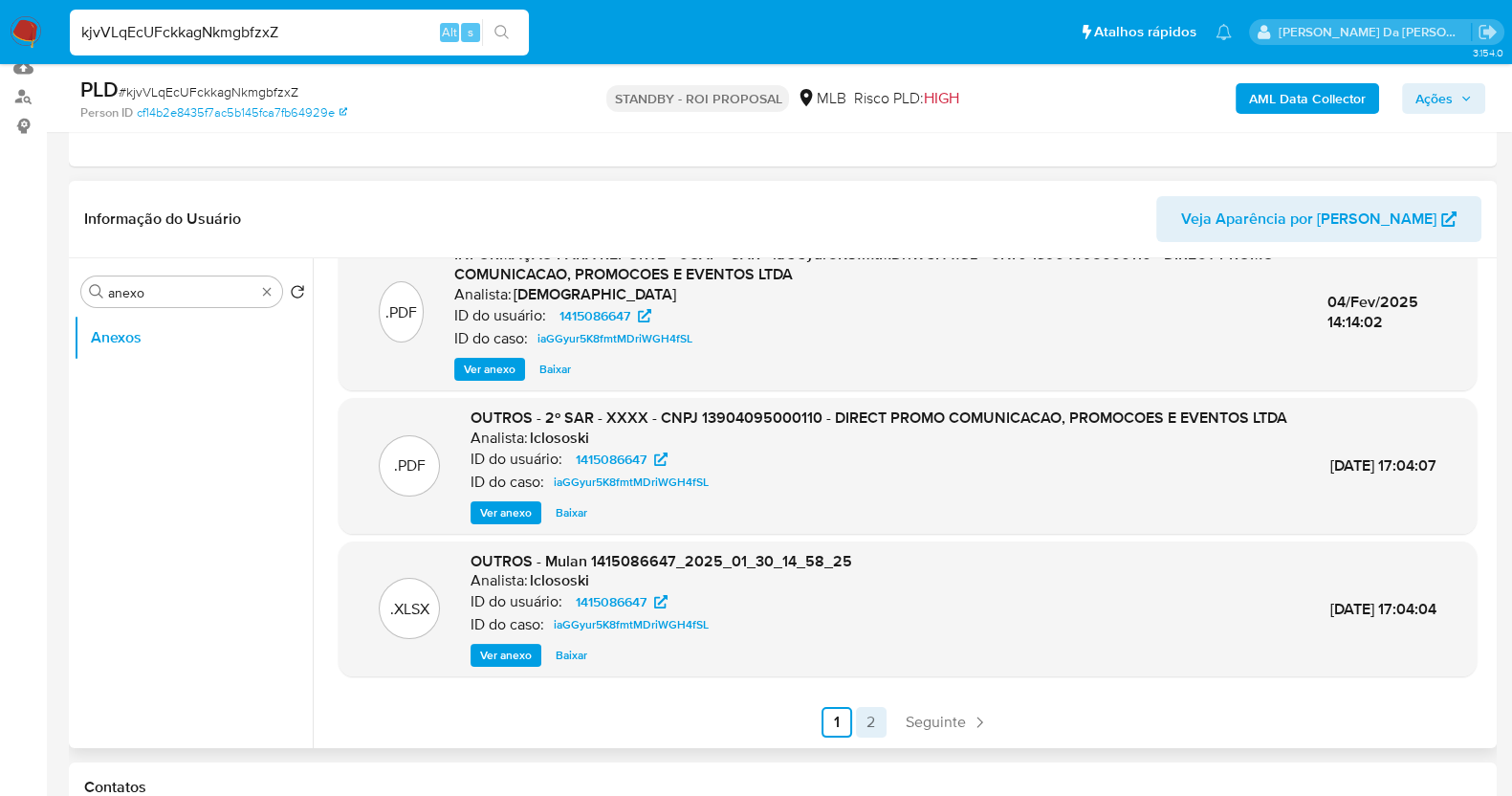
click at [866, 730] on link "2" at bounding box center [870, 721] width 30 height 30
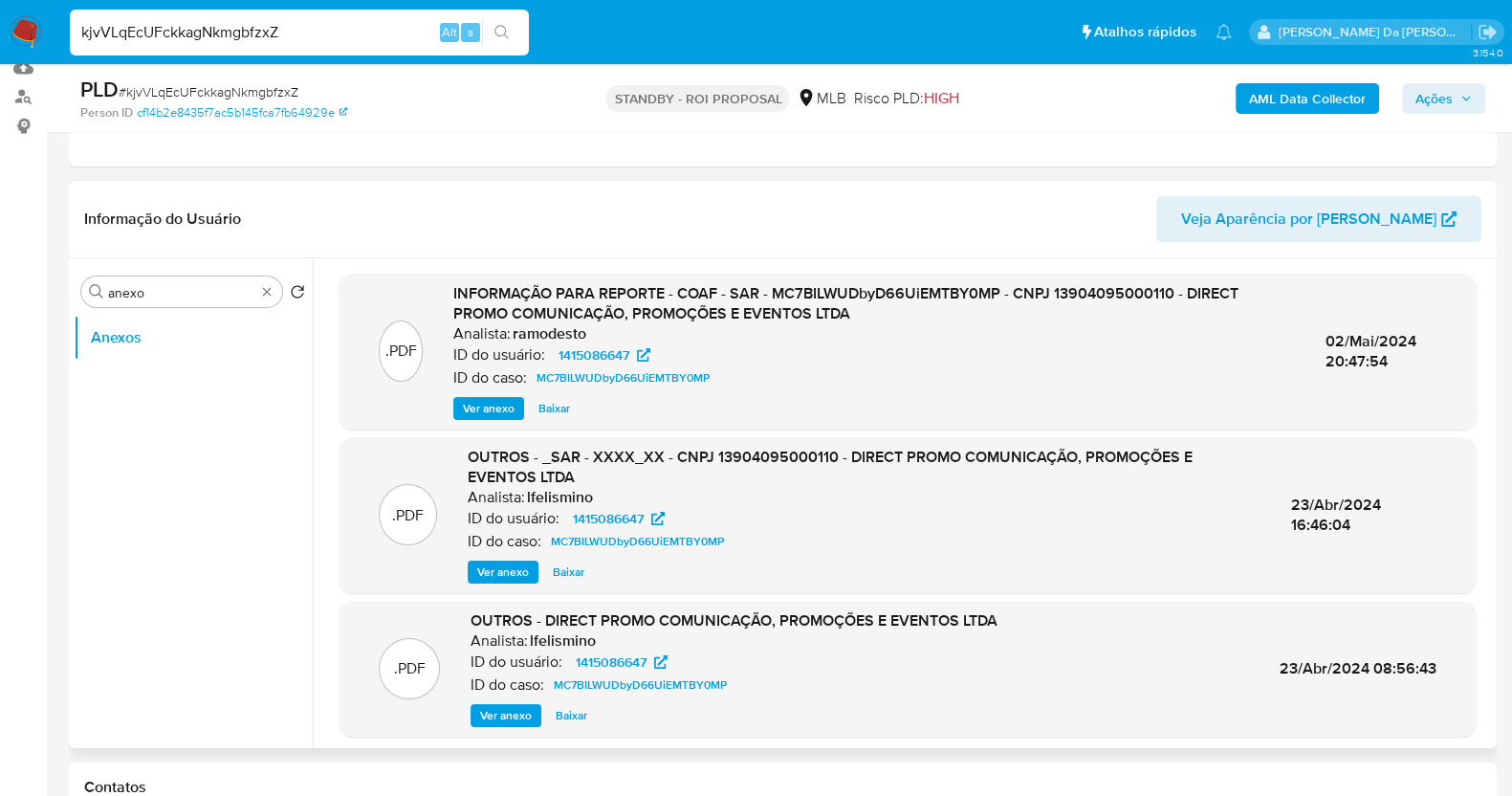
click at [503, 408] on span "Ver anexo" at bounding box center [488, 408] width 52 height 19
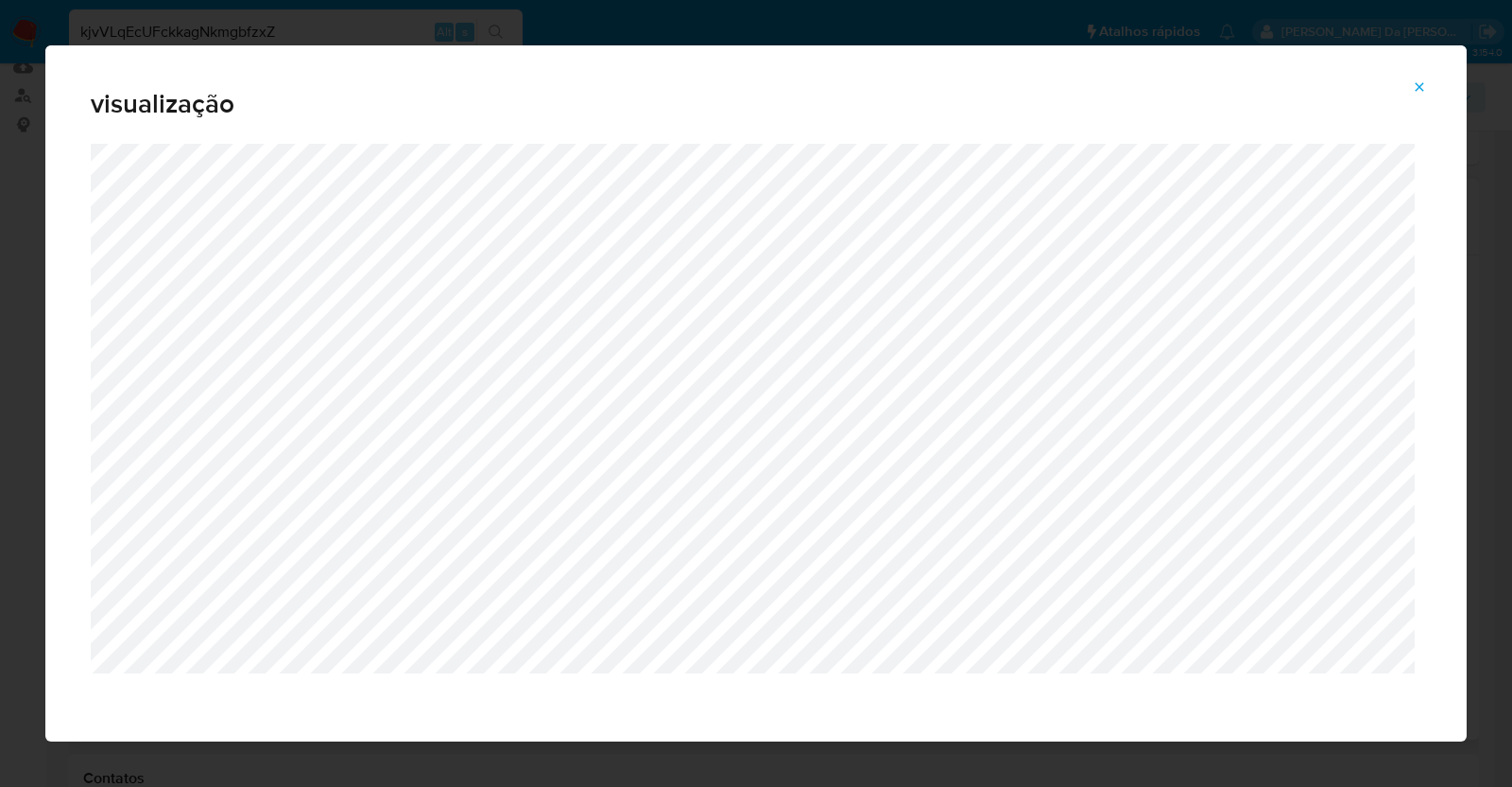
drag, startPoint x: 1422, startPoint y: 84, endPoint x: 1329, endPoint y: 94, distance: 93.5
click at [1421, 84] on icon "Attachment preview" at bounding box center [1420, 87] width 16 height 16
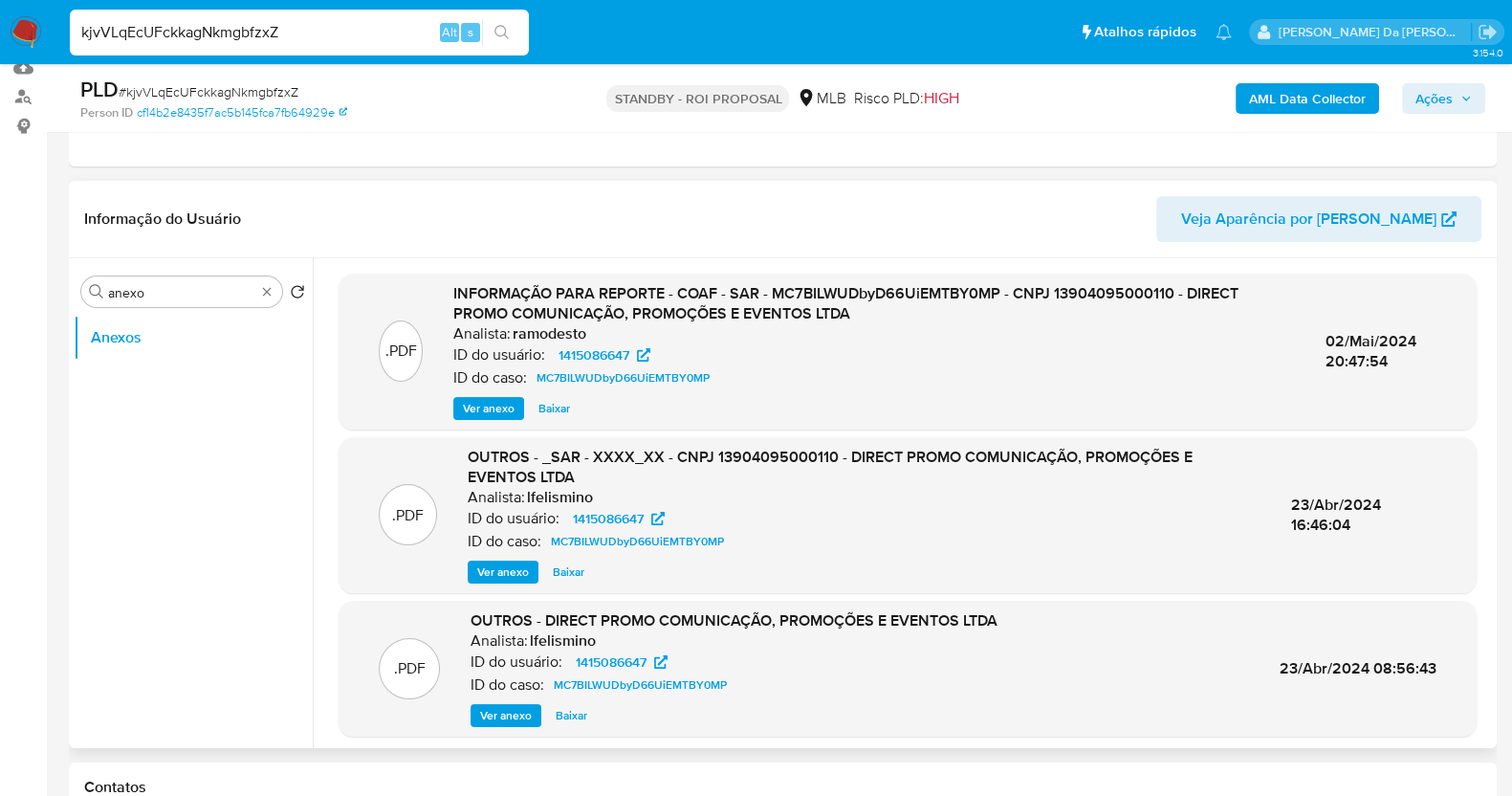
click at [205, 36] on input "kjvVLqEcUFckkagNkmgbfzxZ" at bounding box center [299, 31] width 459 height 25
paste input "BvkNisHRmZ4lrR2V9PLupl9B"
type input "BvkNisHRmZ4lrR2V9PLupl9B"
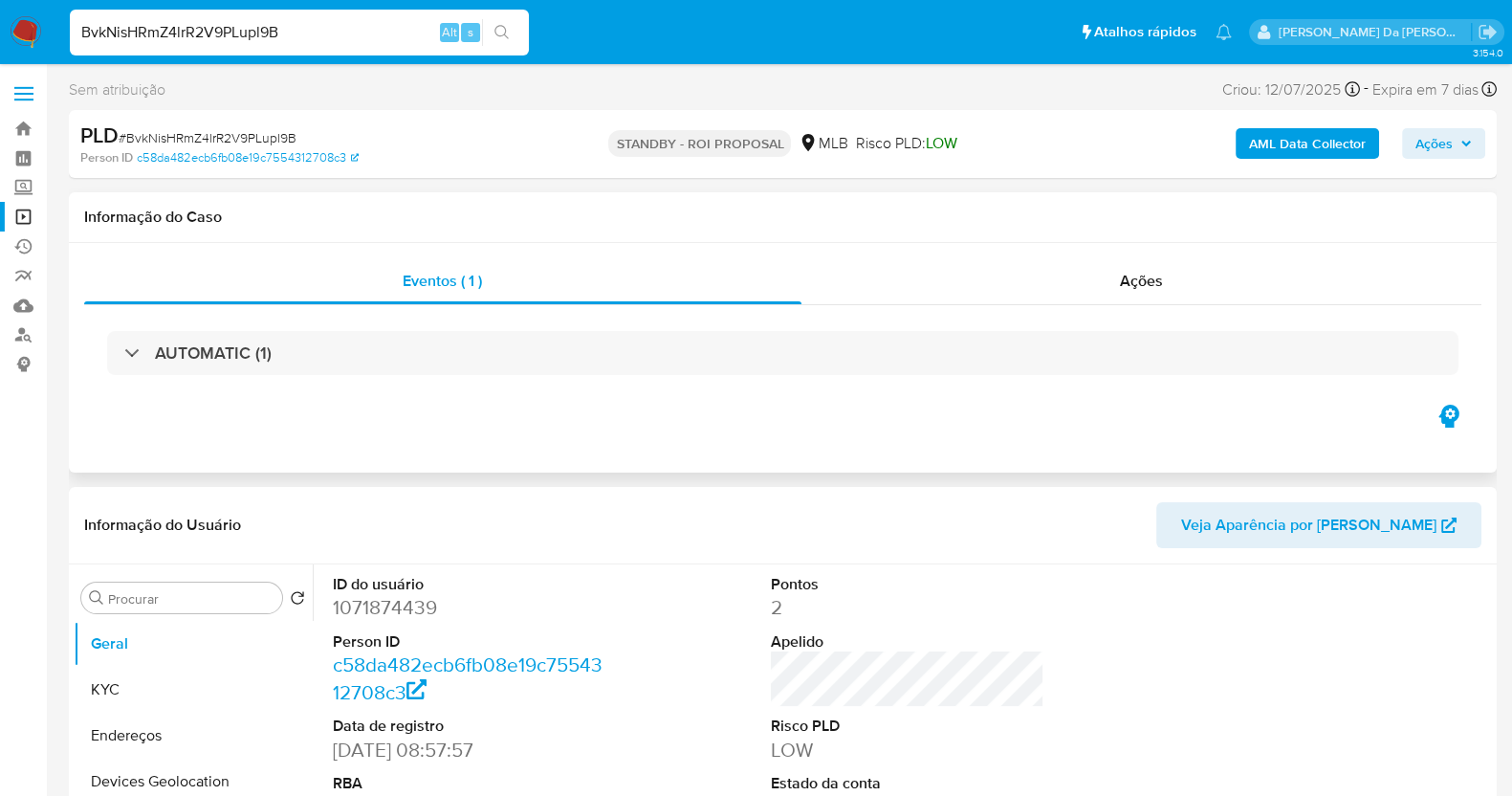
select select "10"
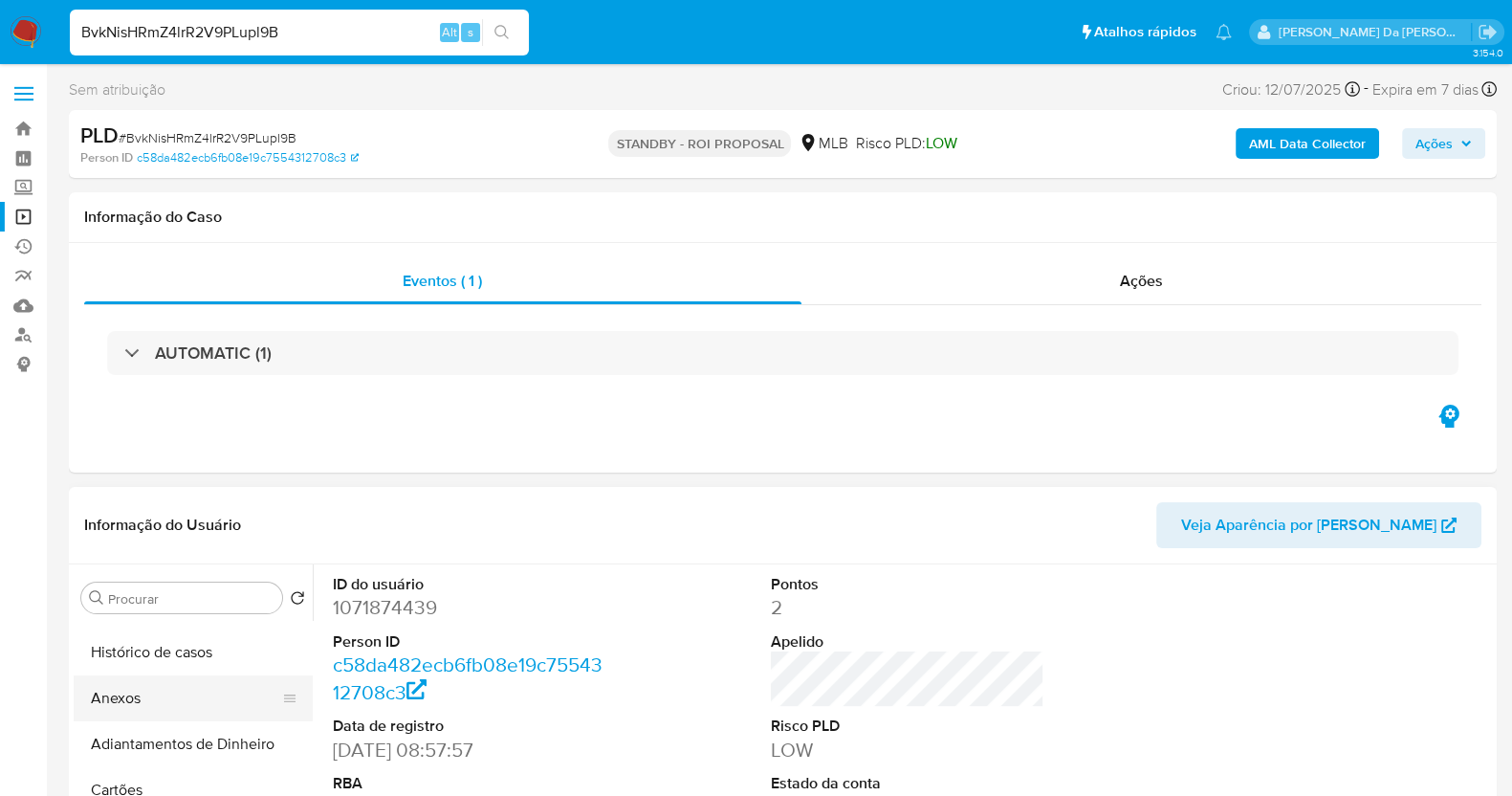
scroll to position [358, 0]
click at [193, 654] on button "Histórico de casos" at bounding box center [186, 653] width 224 height 46
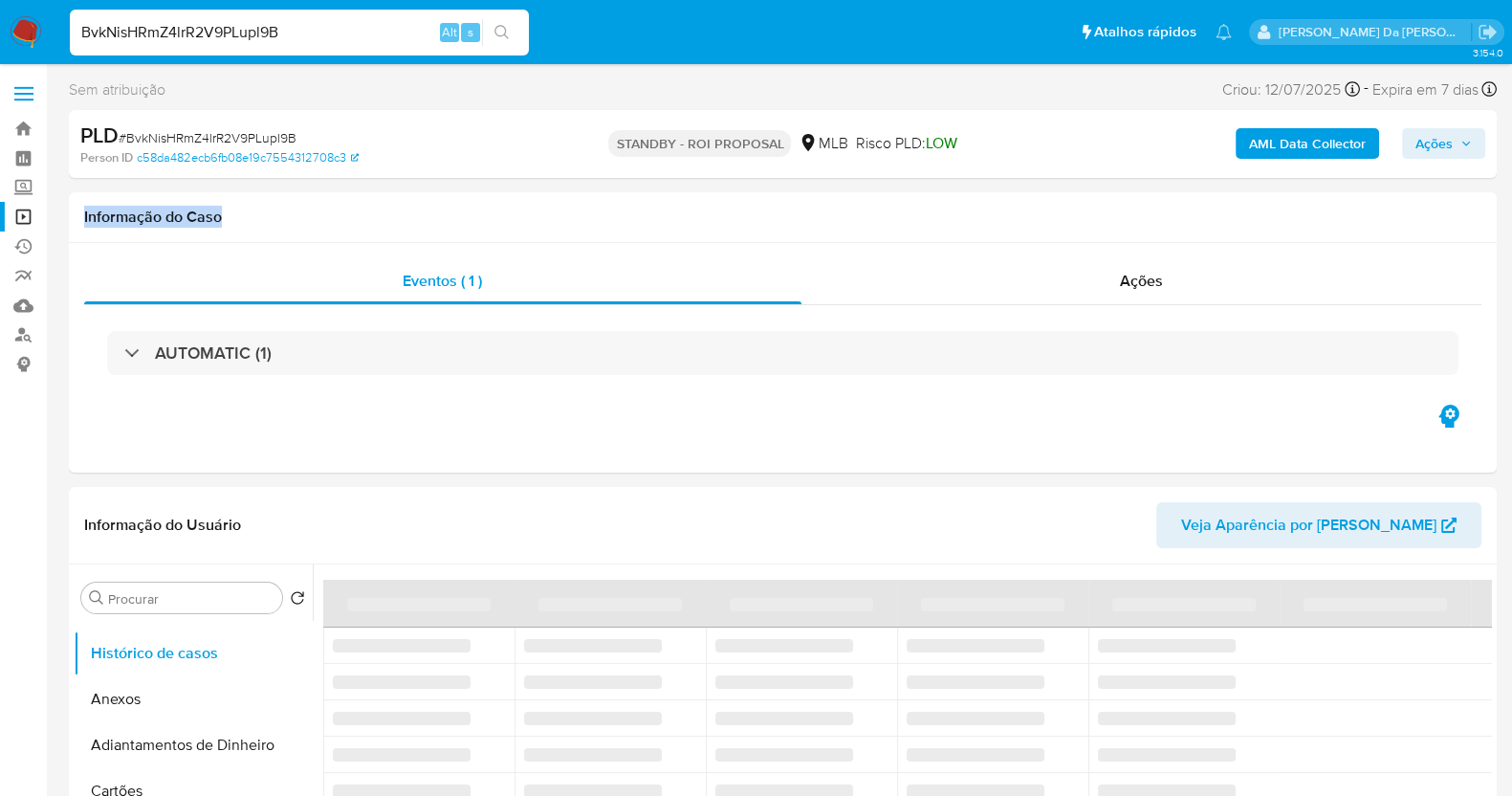
drag, startPoint x: 1509, startPoint y: 164, endPoint x: 1520, endPoint y: 219, distance: 56.1
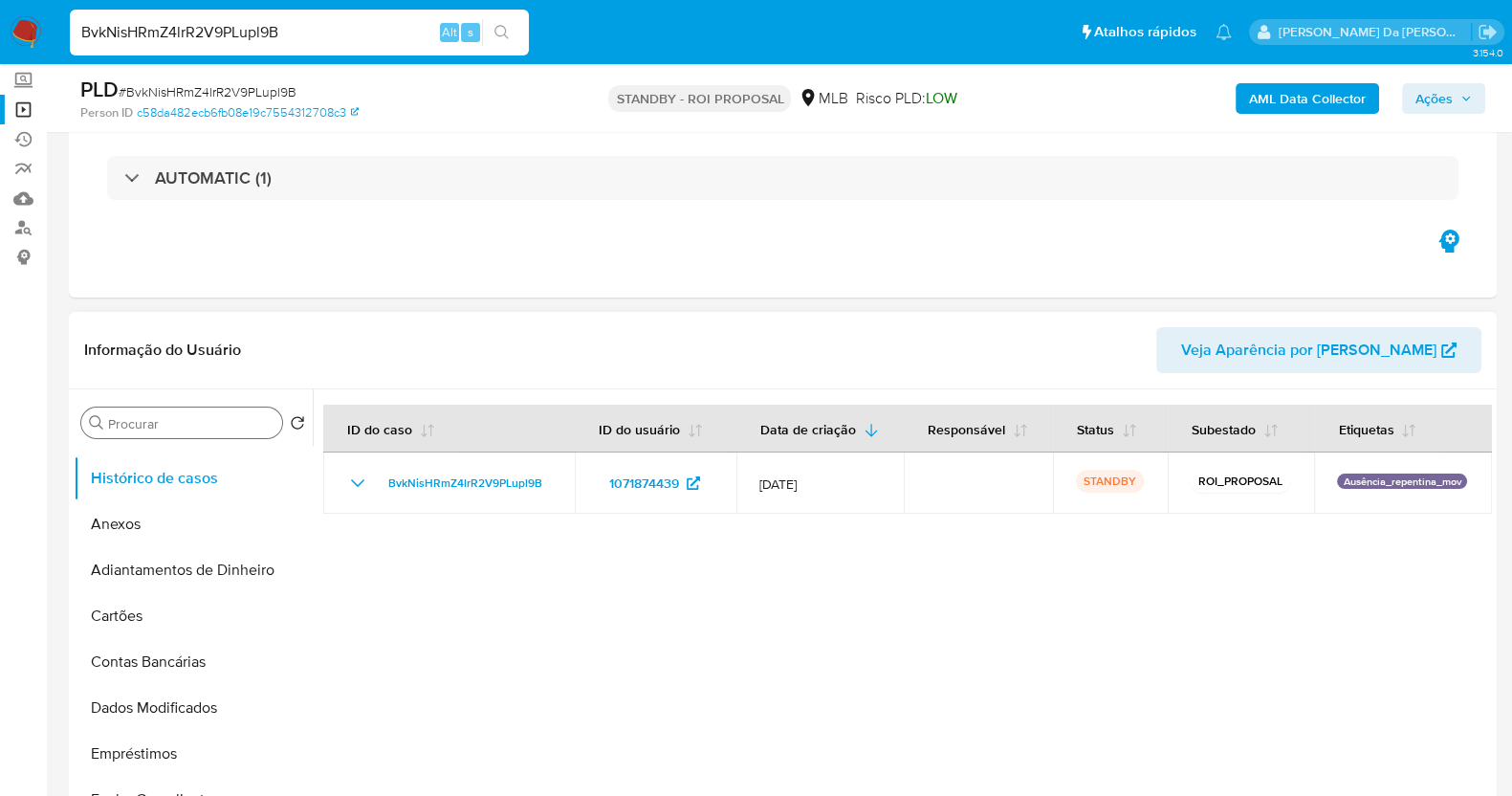
click at [182, 427] on input "Procurar" at bounding box center [191, 424] width 166 height 18
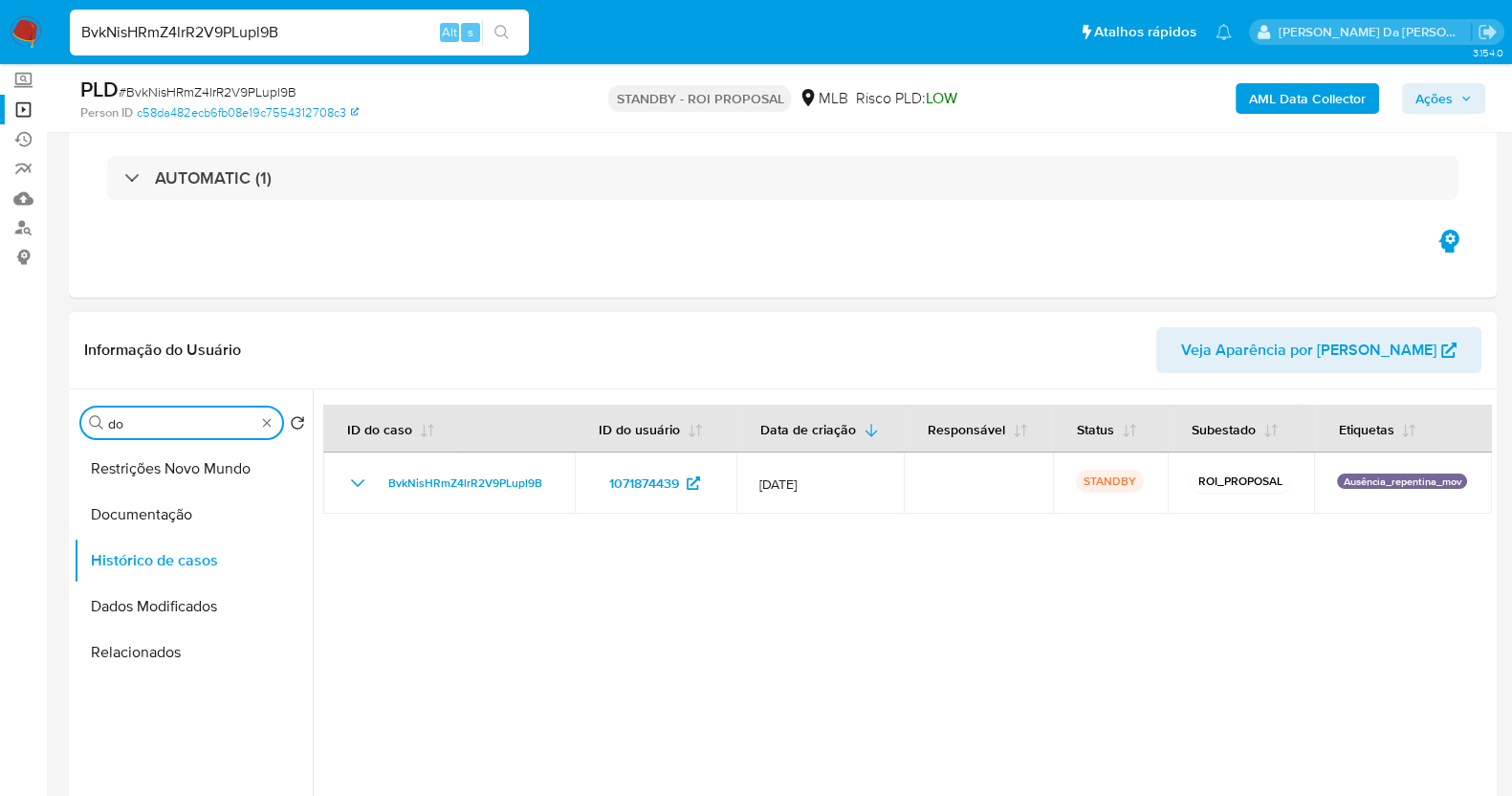
scroll to position [0, 0]
type input "do"
click at [163, 511] on button "Documentação" at bounding box center [186, 514] width 224 height 46
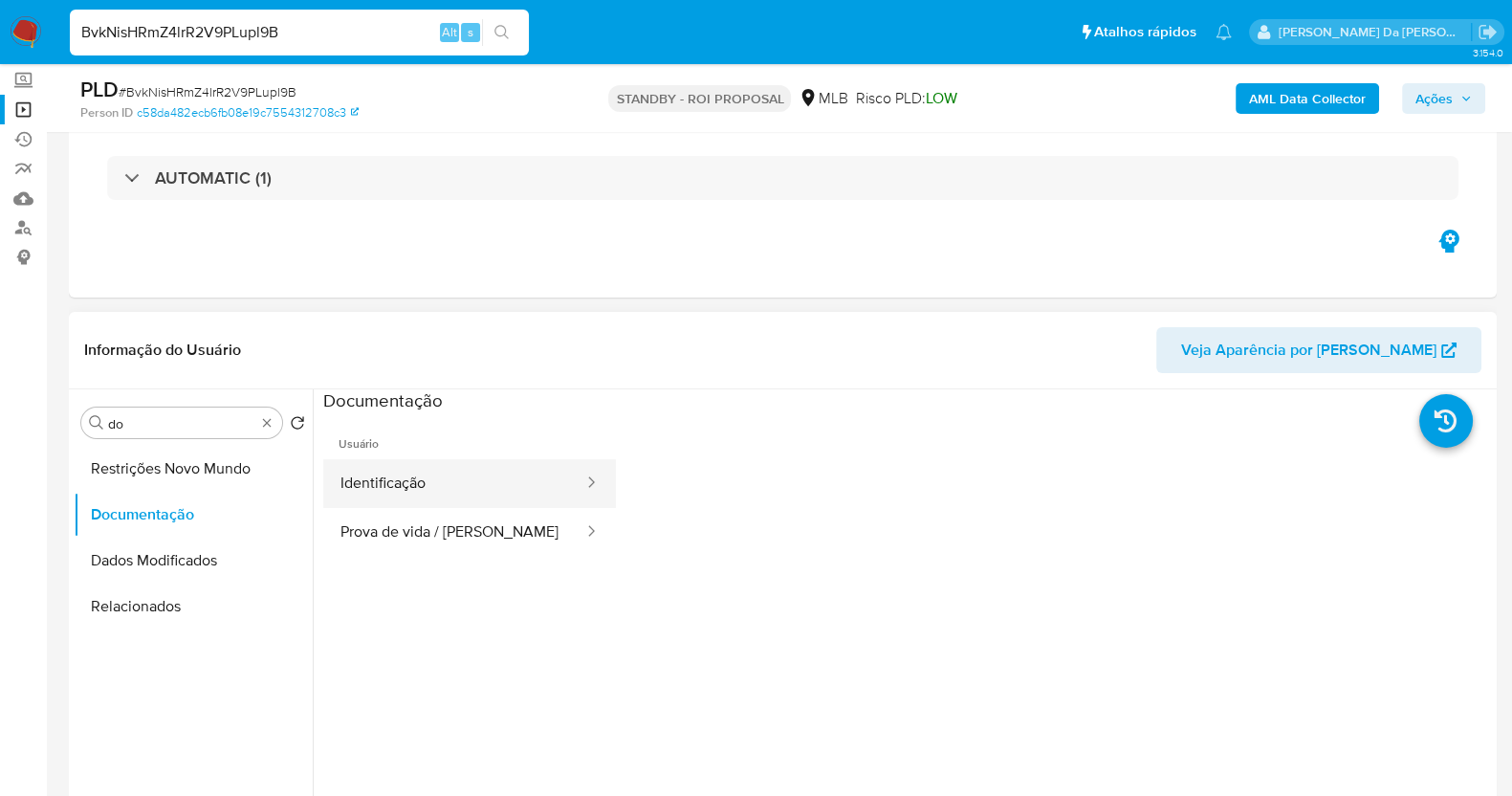
click at [472, 494] on button "Identificação" at bounding box center [454, 483] width 262 height 49
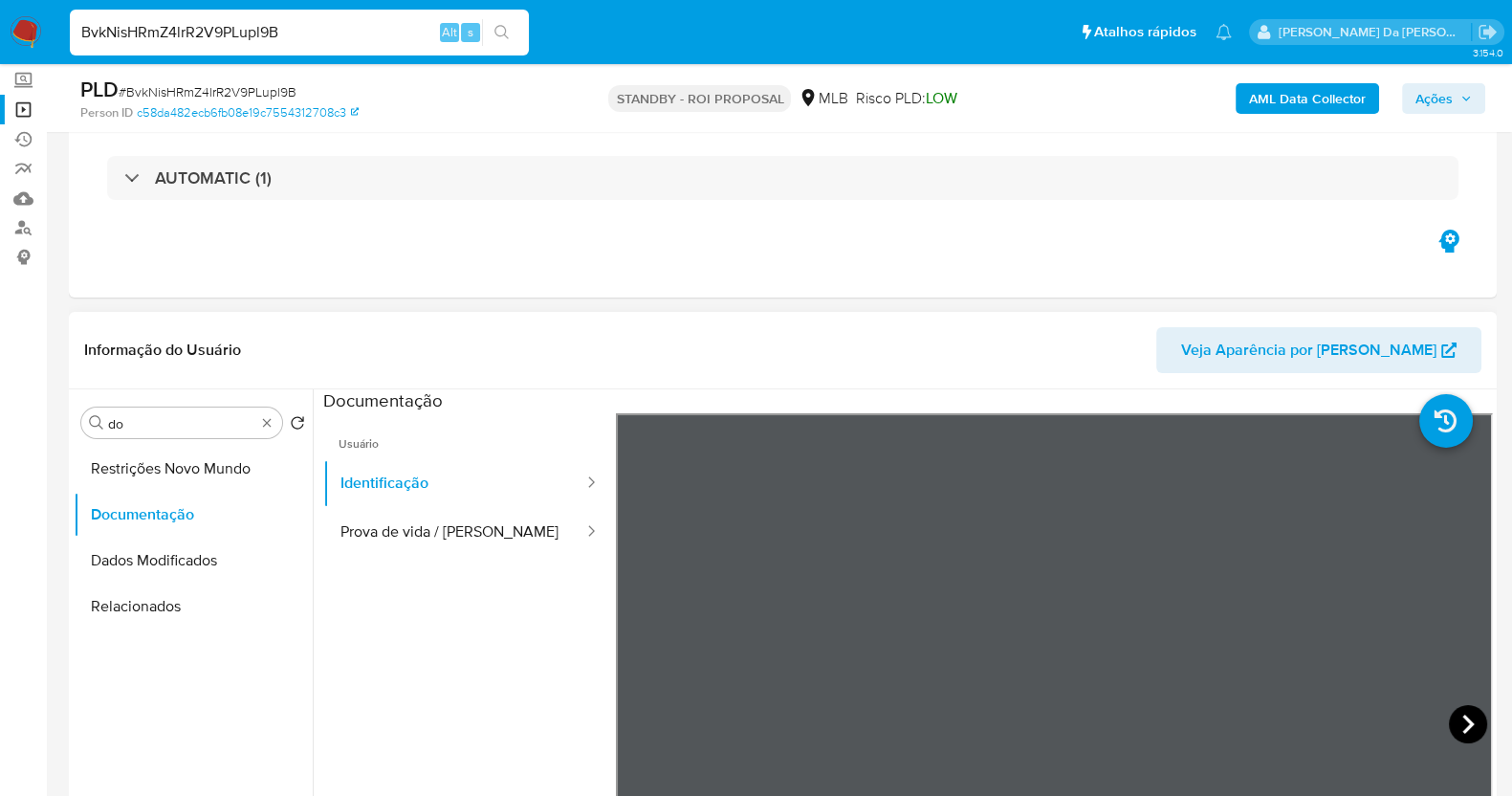
click at [1458, 724] on icon at bounding box center [1467, 723] width 38 height 38
click at [484, 538] on button "Prova de vida / Selfie" at bounding box center [454, 533] width 262 height 49
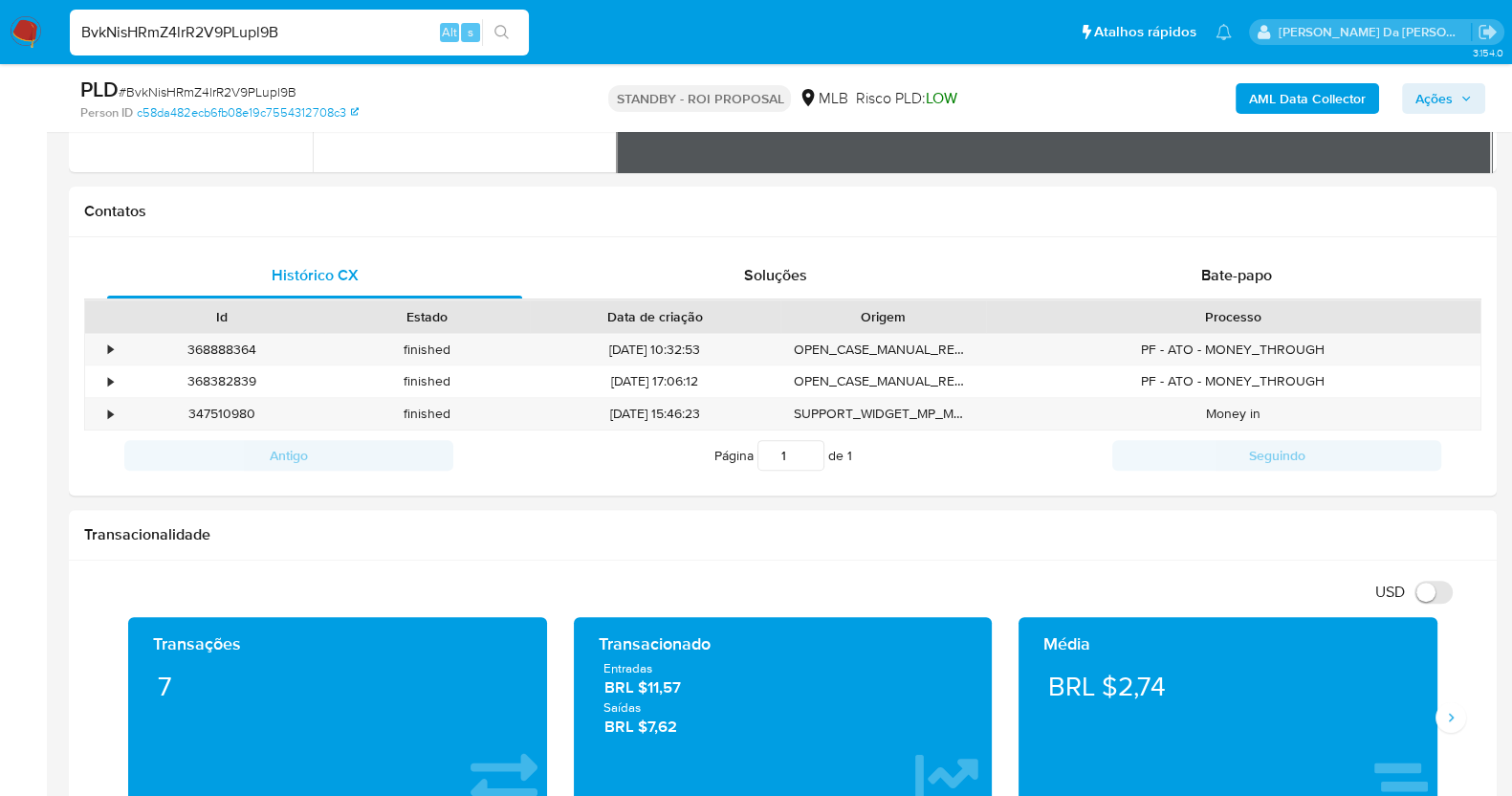
scroll to position [767, 0]
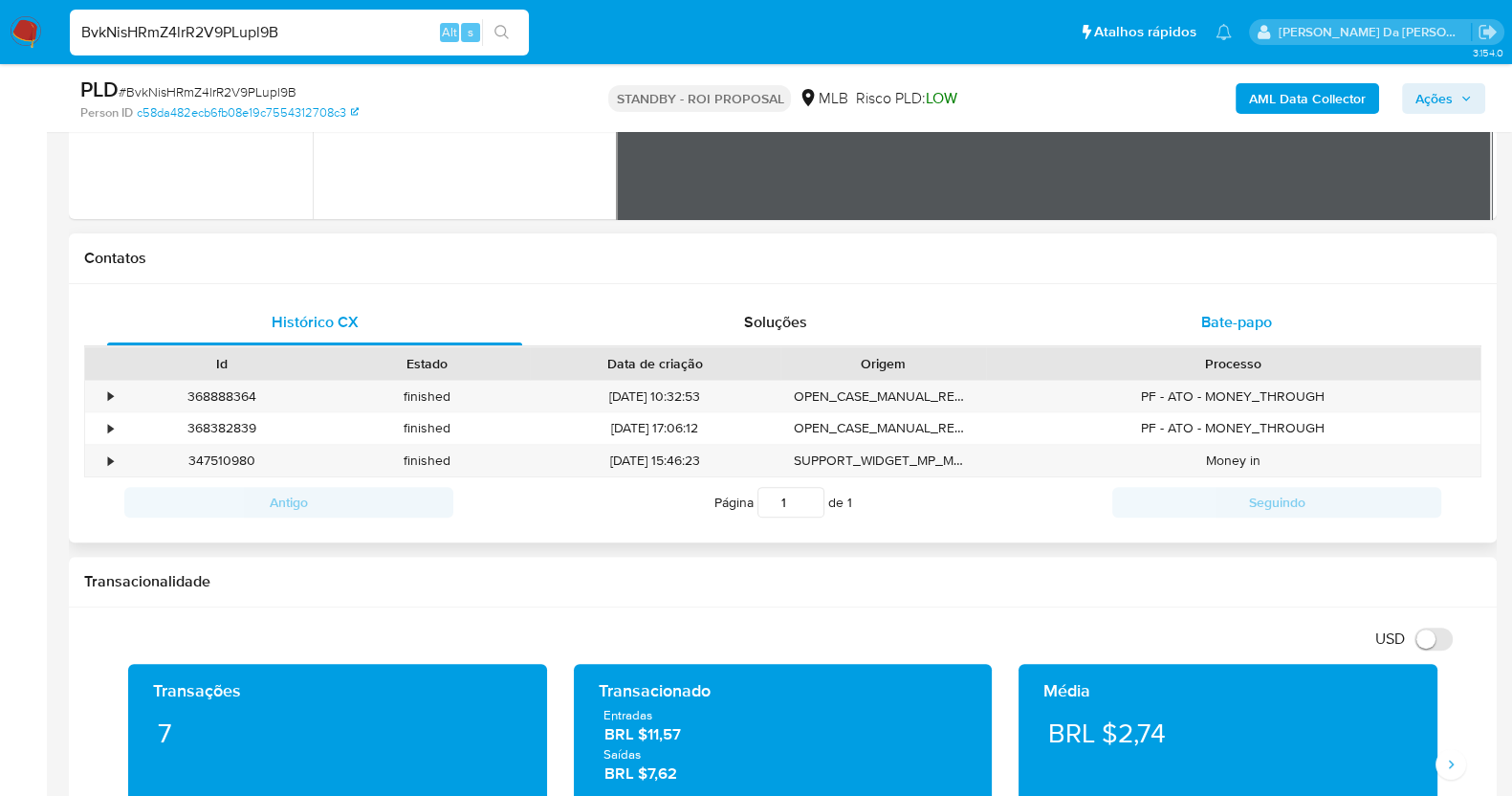
click at [1208, 328] on span "Bate-papo" at bounding box center [1236, 321] width 71 height 22
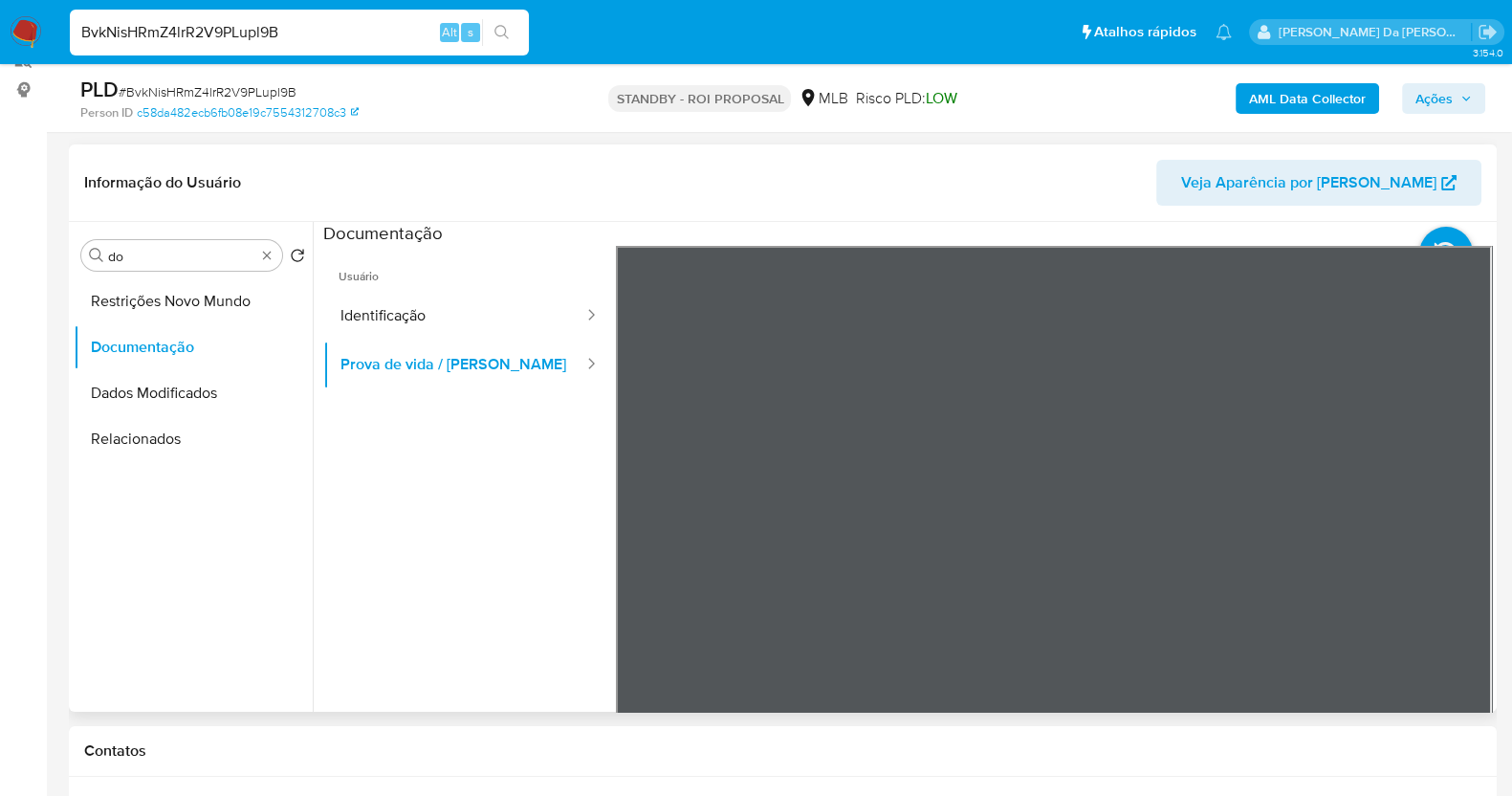
scroll to position [35, 0]
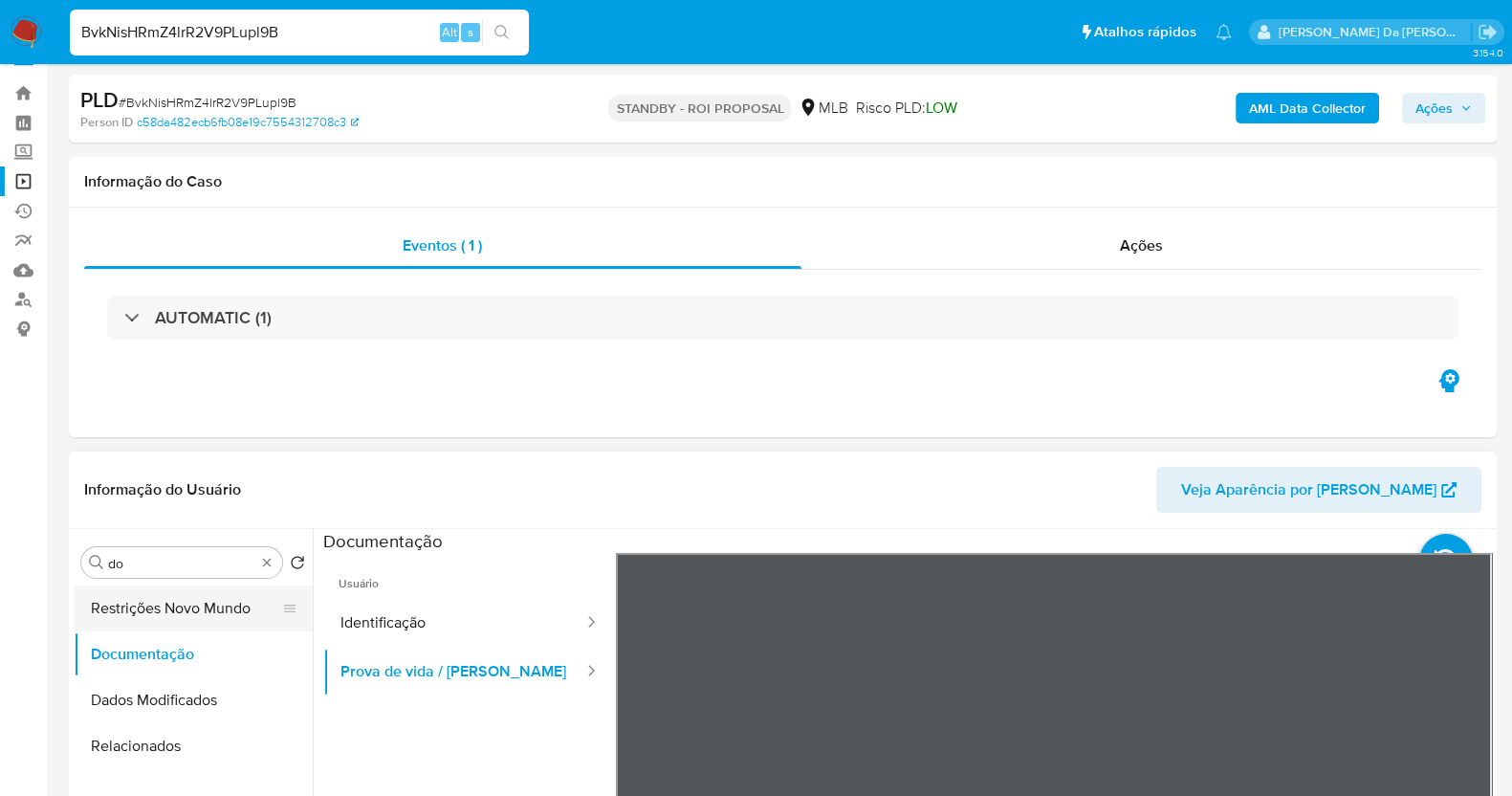
click at [178, 588] on button "Restrições Novo Mundo" at bounding box center [186, 608] width 224 height 46
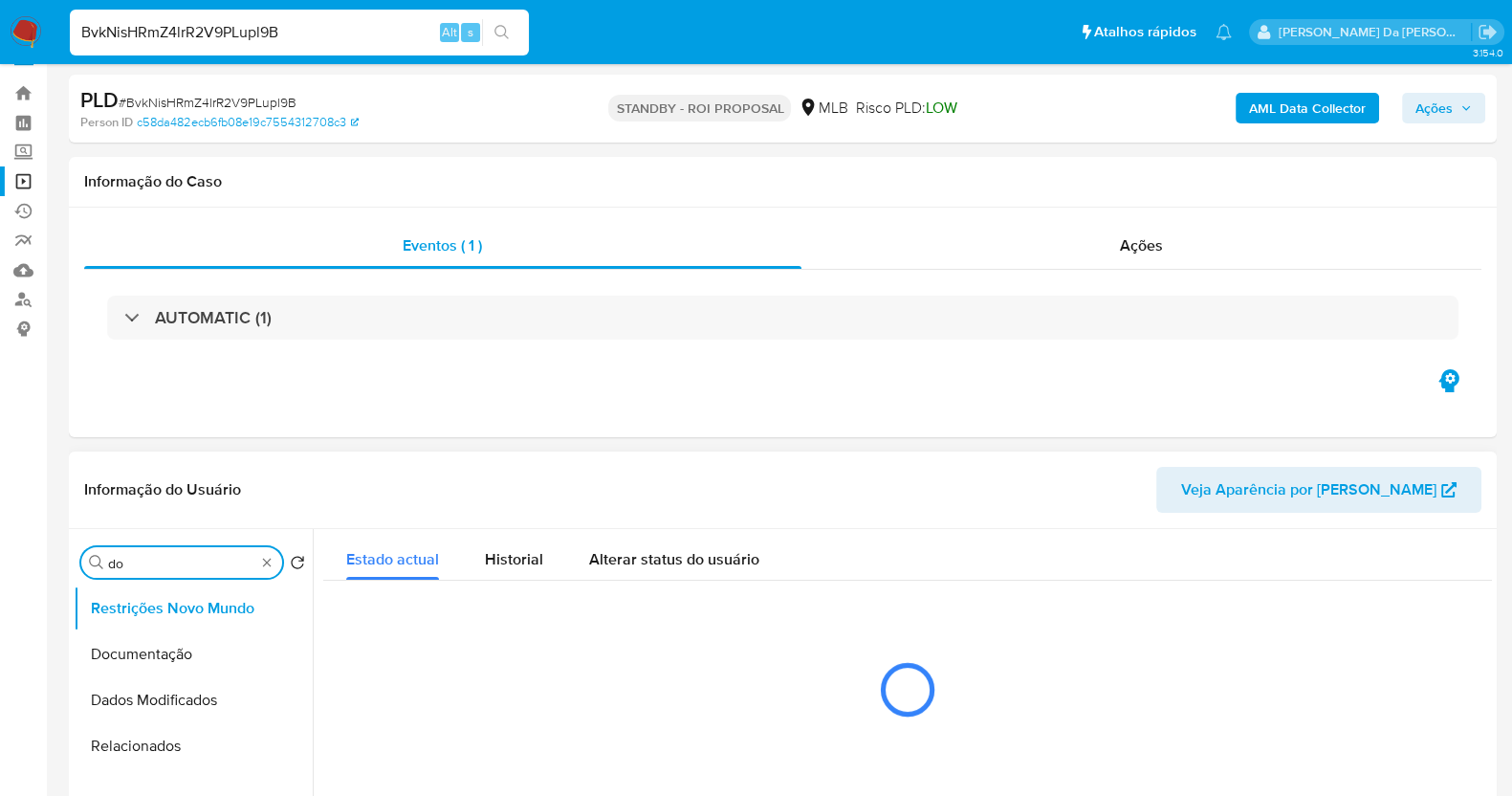
click at [189, 570] on input "do" at bounding box center [182, 563] width 147 height 18
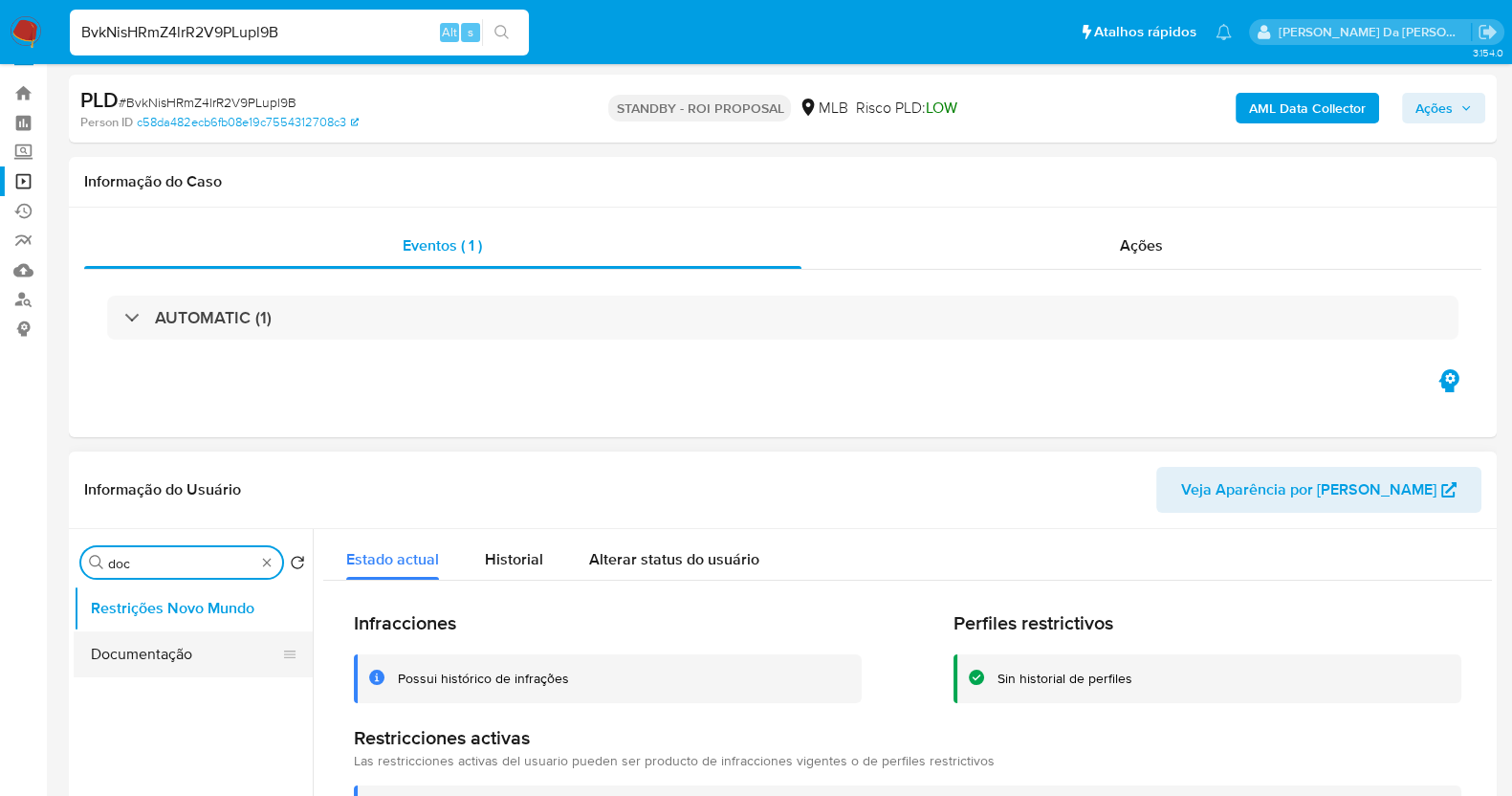
type input "doc"
click at [148, 656] on button "Documentação" at bounding box center [186, 654] width 224 height 46
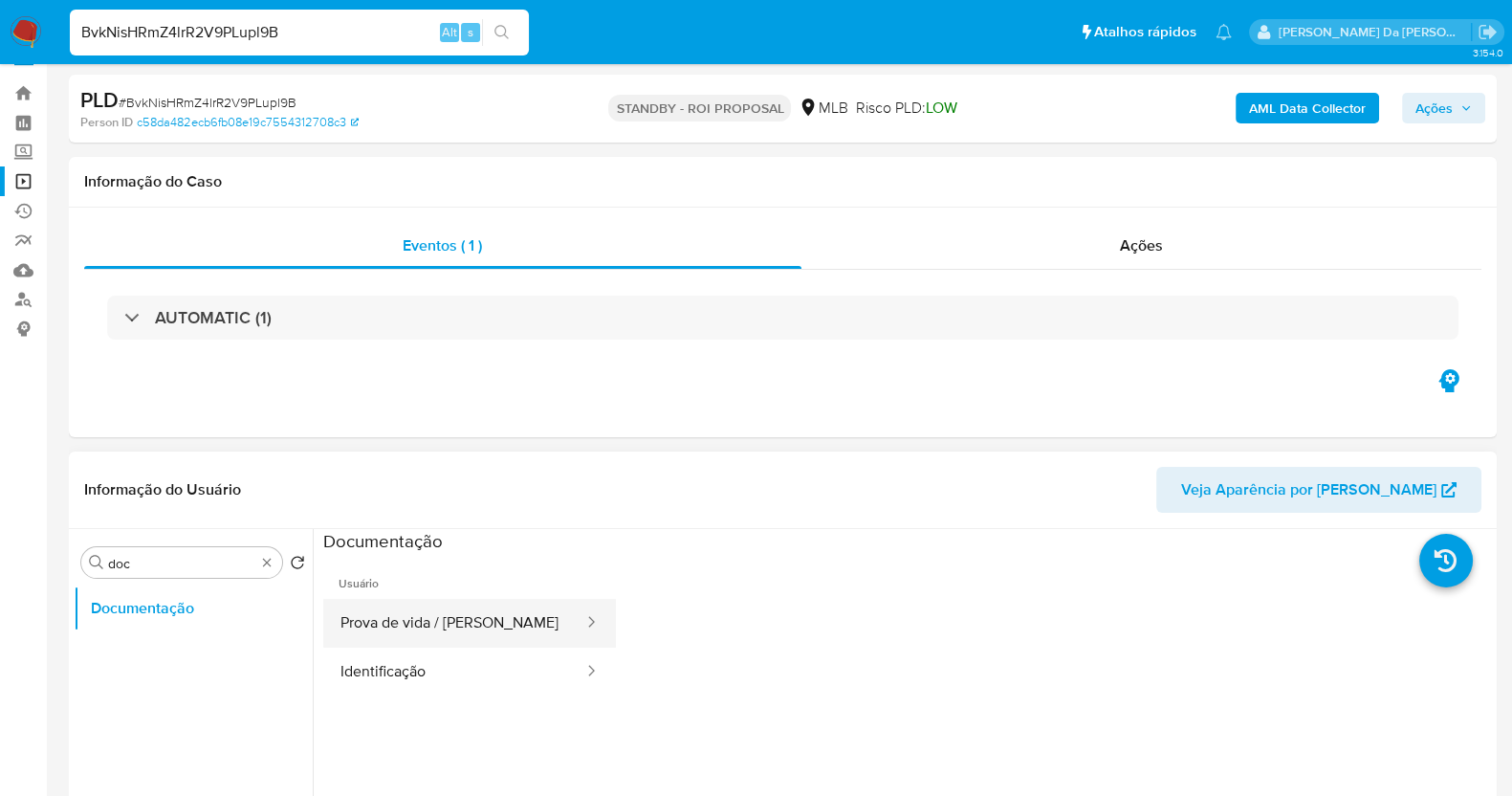
click at [454, 630] on button "Prova de vida / Selfie" at bounding box center [454, 623] width 262 height 49
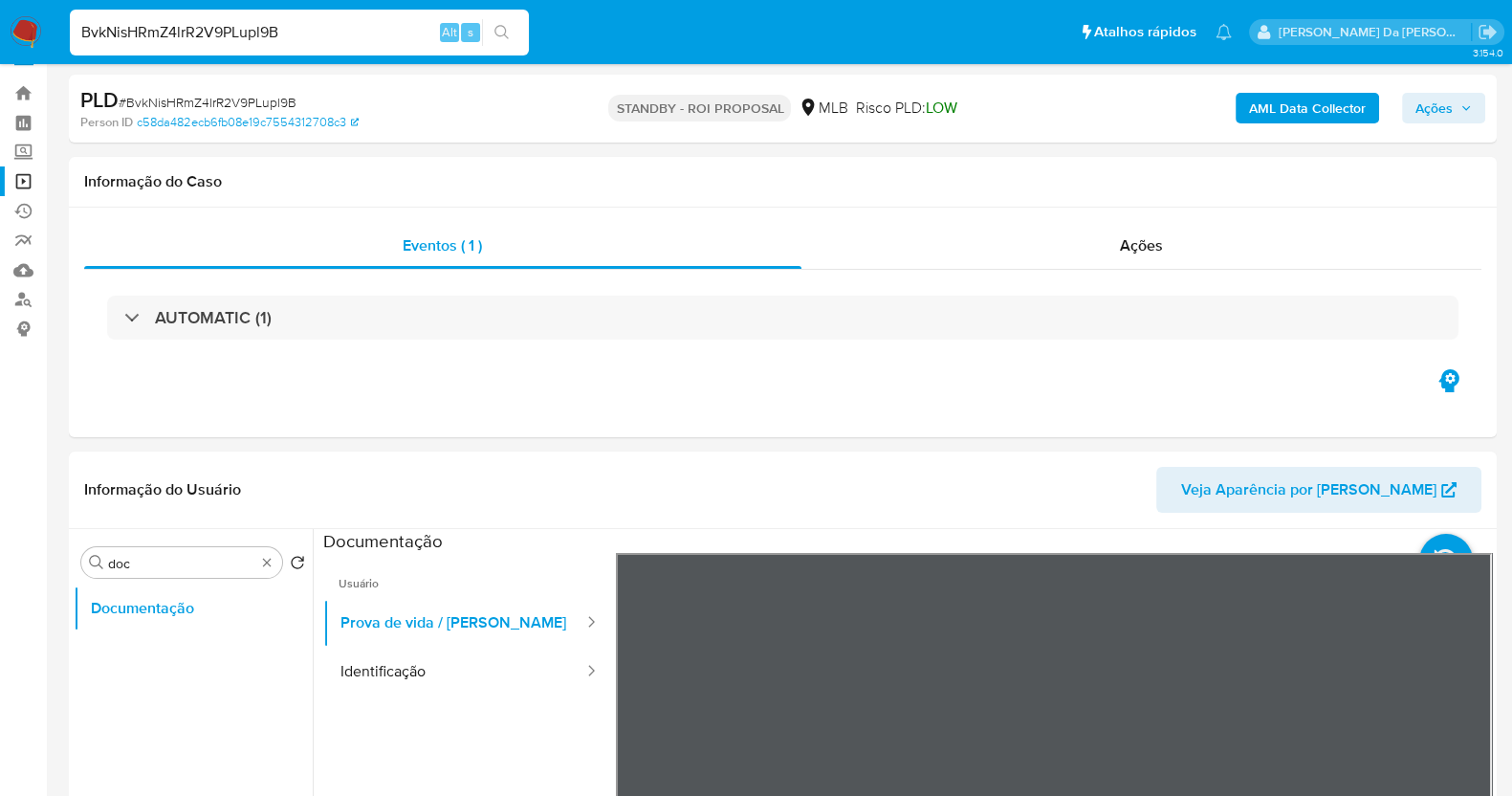
scroll to position [252, 0]
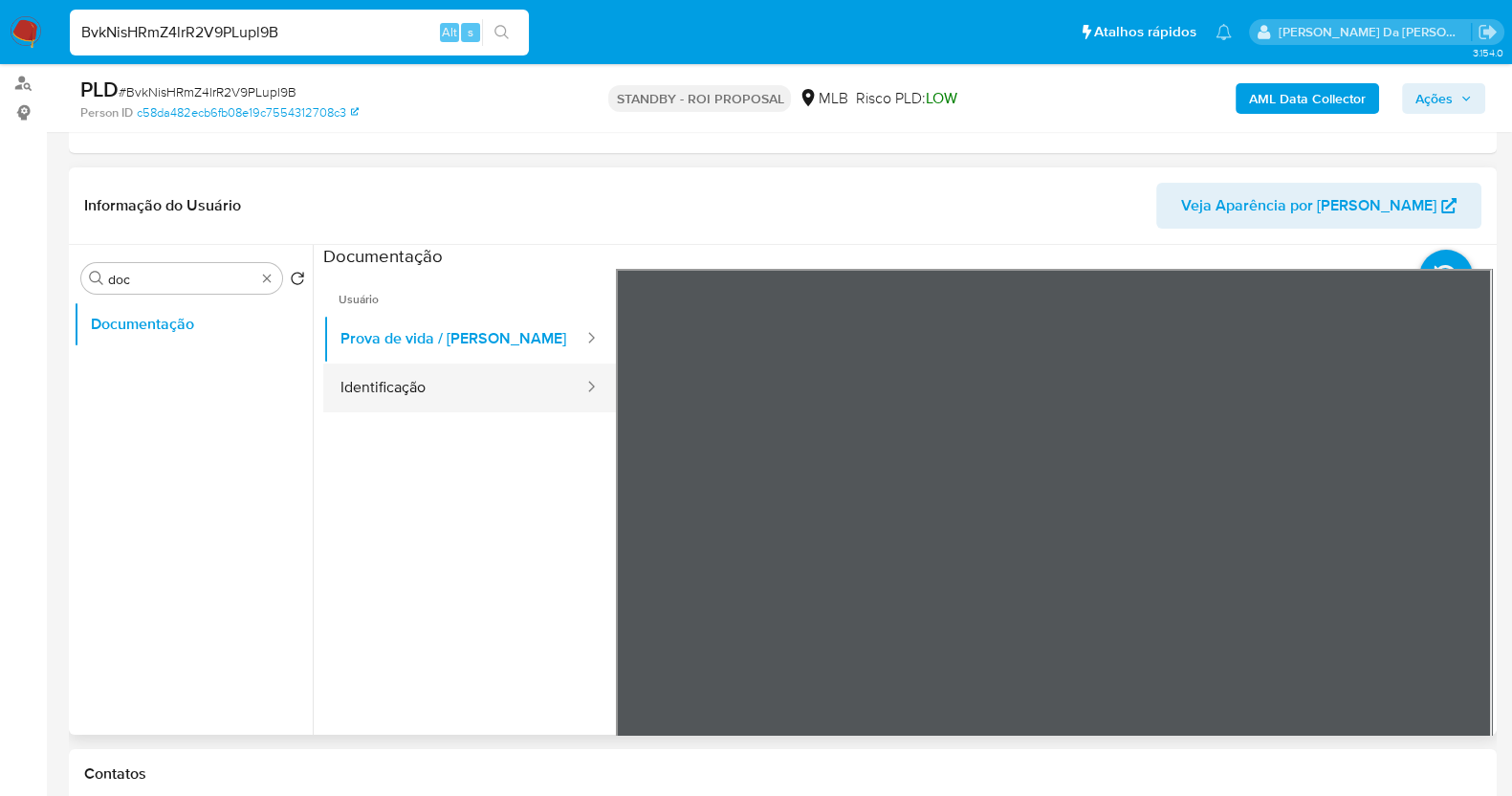
click at [570, 407] on div at bounding box center [585, 388] width 30 height 49
click at [570, 386] on div at bounding box center [585, 387] width 30 height 22
click at [277, 288] on div "Procurar doc" at bounding box center [182, 278] width 200 height 30
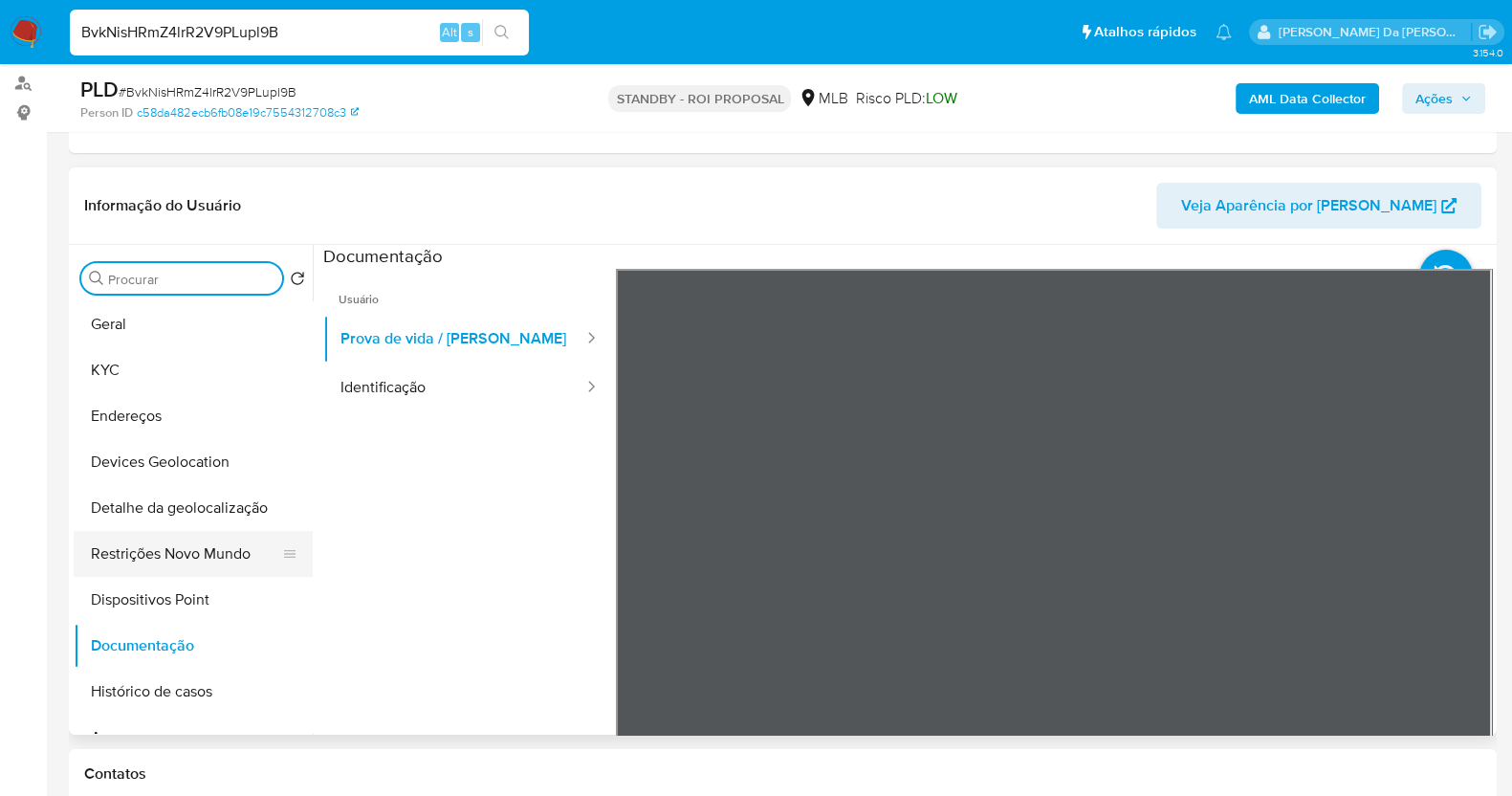
drag, startPoint x: 245, startPoint y: 561, endPoint x: 264, endPoint y: 541, distance: 27.6
click at [245, 560] on button "Restrições Novo Mundo" at bounding box center [186, 553] width 224 height 46
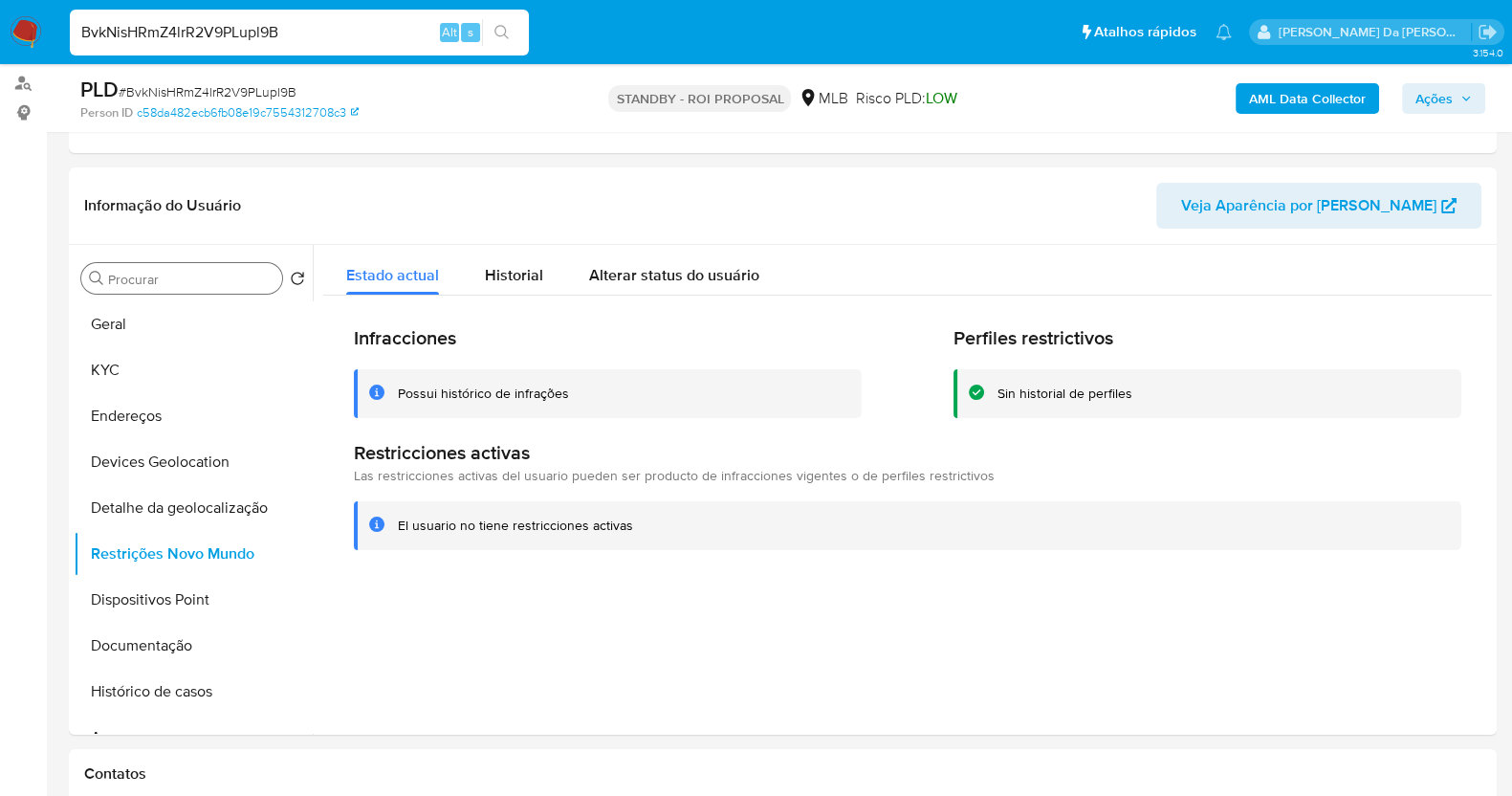
click at [358, 35] on input "BvkNisHRmZ4lrR2V9PLupl9B" at bounding box center [299, 31] width 459 height 25
paste input "OiEGAcmQFAO9ZomfdZYGW2yO"
type input "OiEGAcmQFAO9ZomfdZYGW2yO"
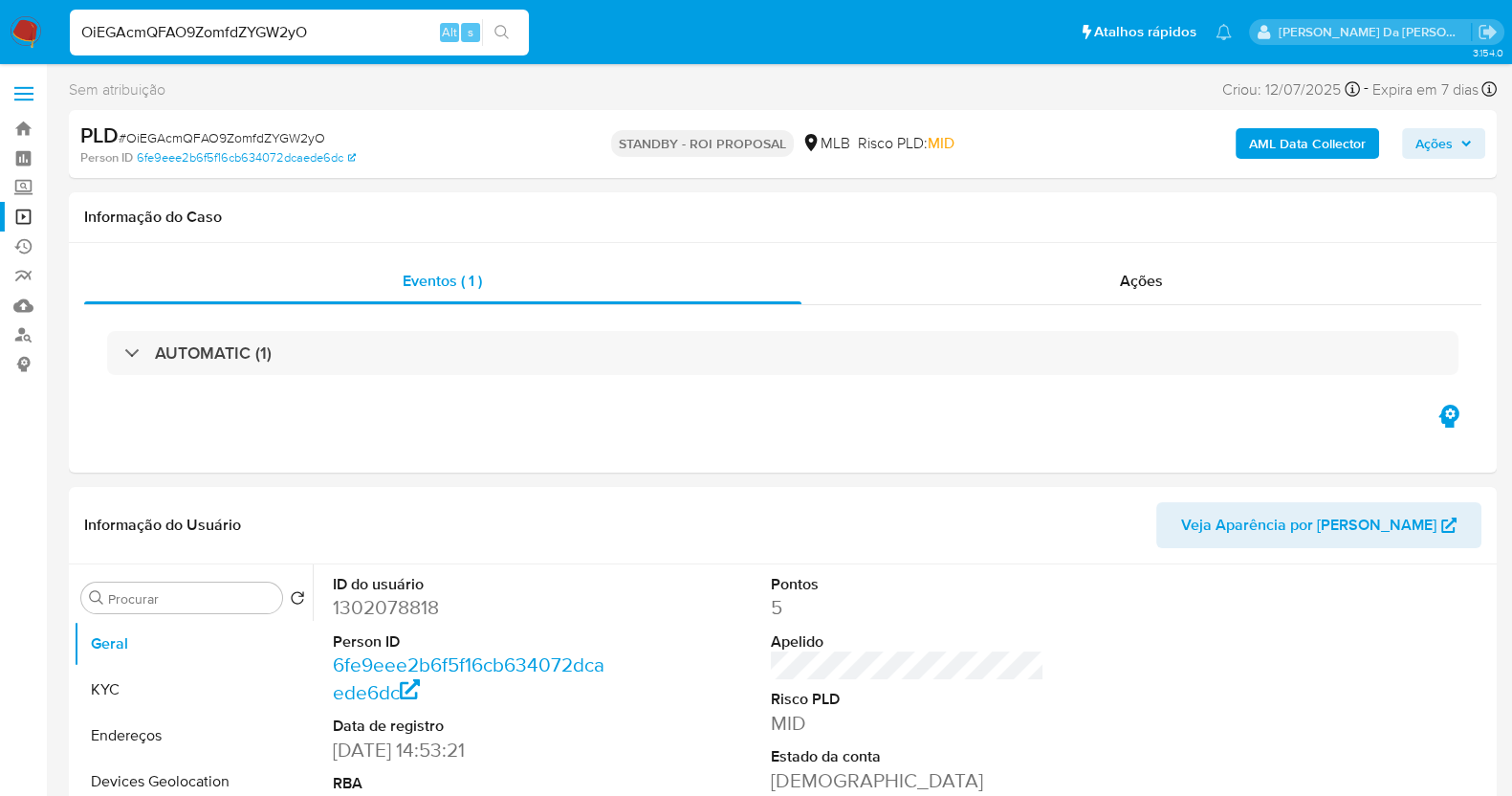
select select "10"
click at [1152, 295] on div "Ações" at bounding box center [1142, 281] width 681 height 46
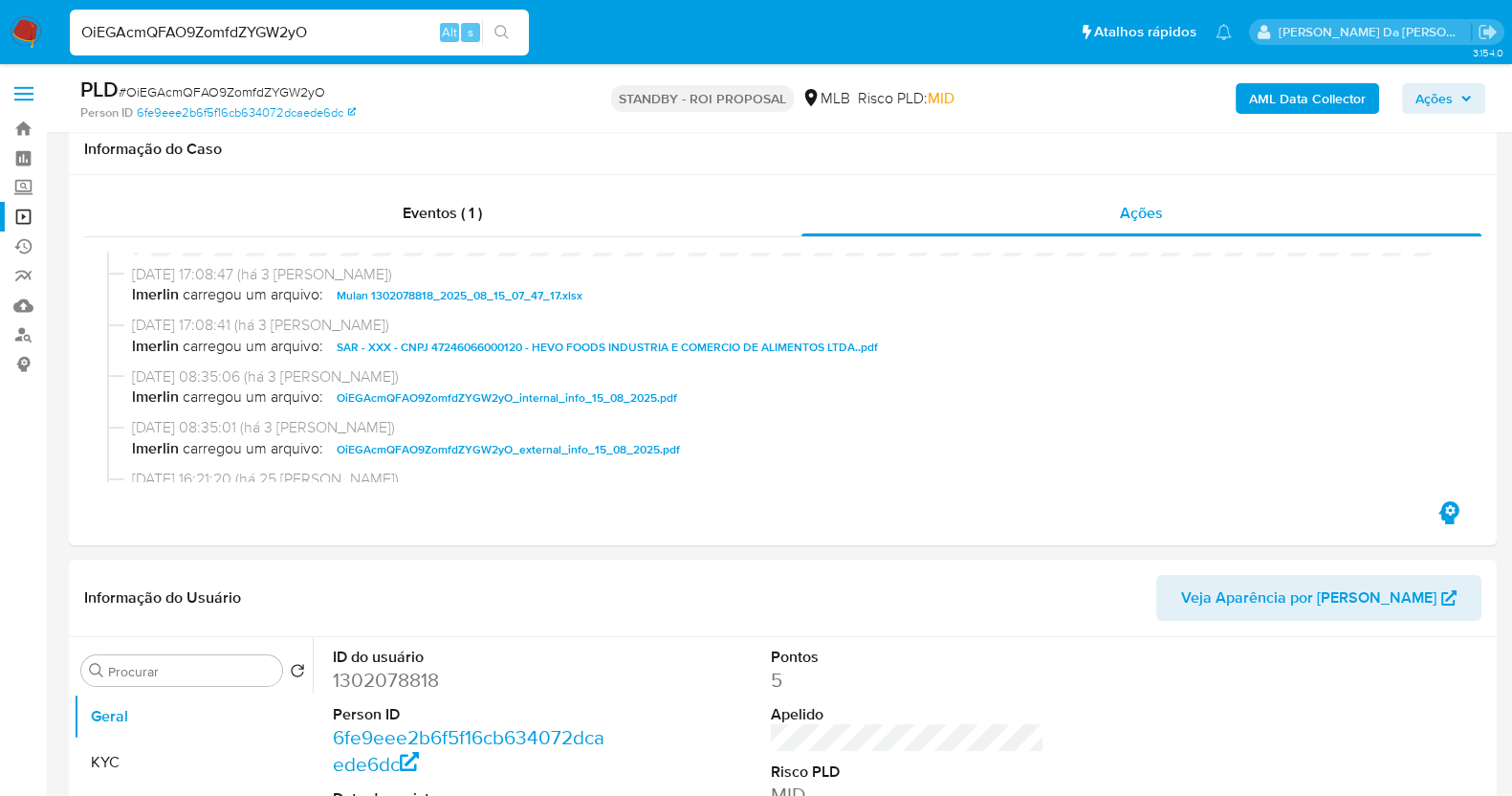
scroll to position [607, 0]
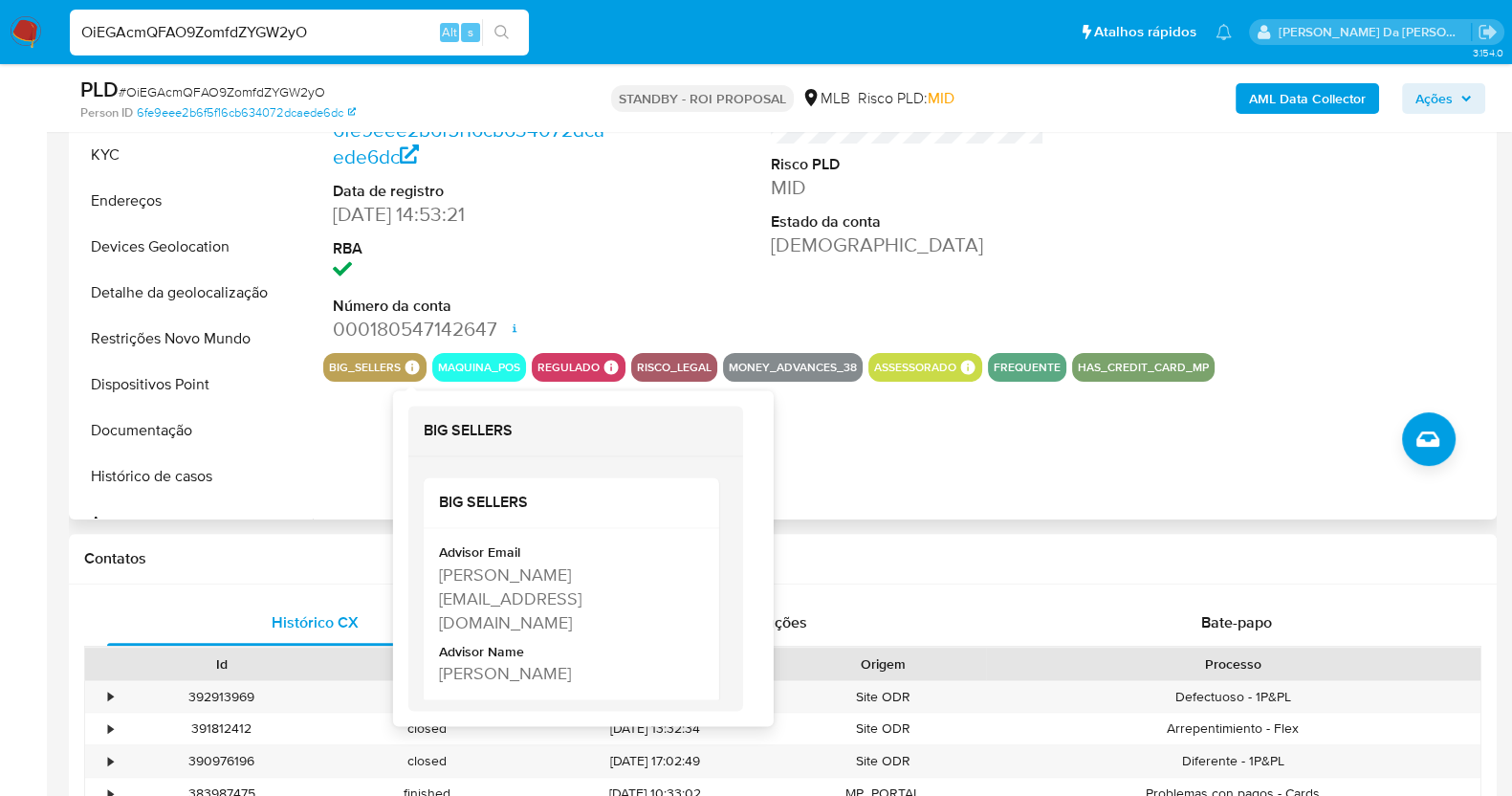
click at [406, 366] on icon at bounding box center [413, 367] width 15 height 15
click at [415, 370] on icon at bounding box center [413, 367] width 15 height 15
click at [413, 366] on icon at bounding box center [413, 367] width 15 height 15
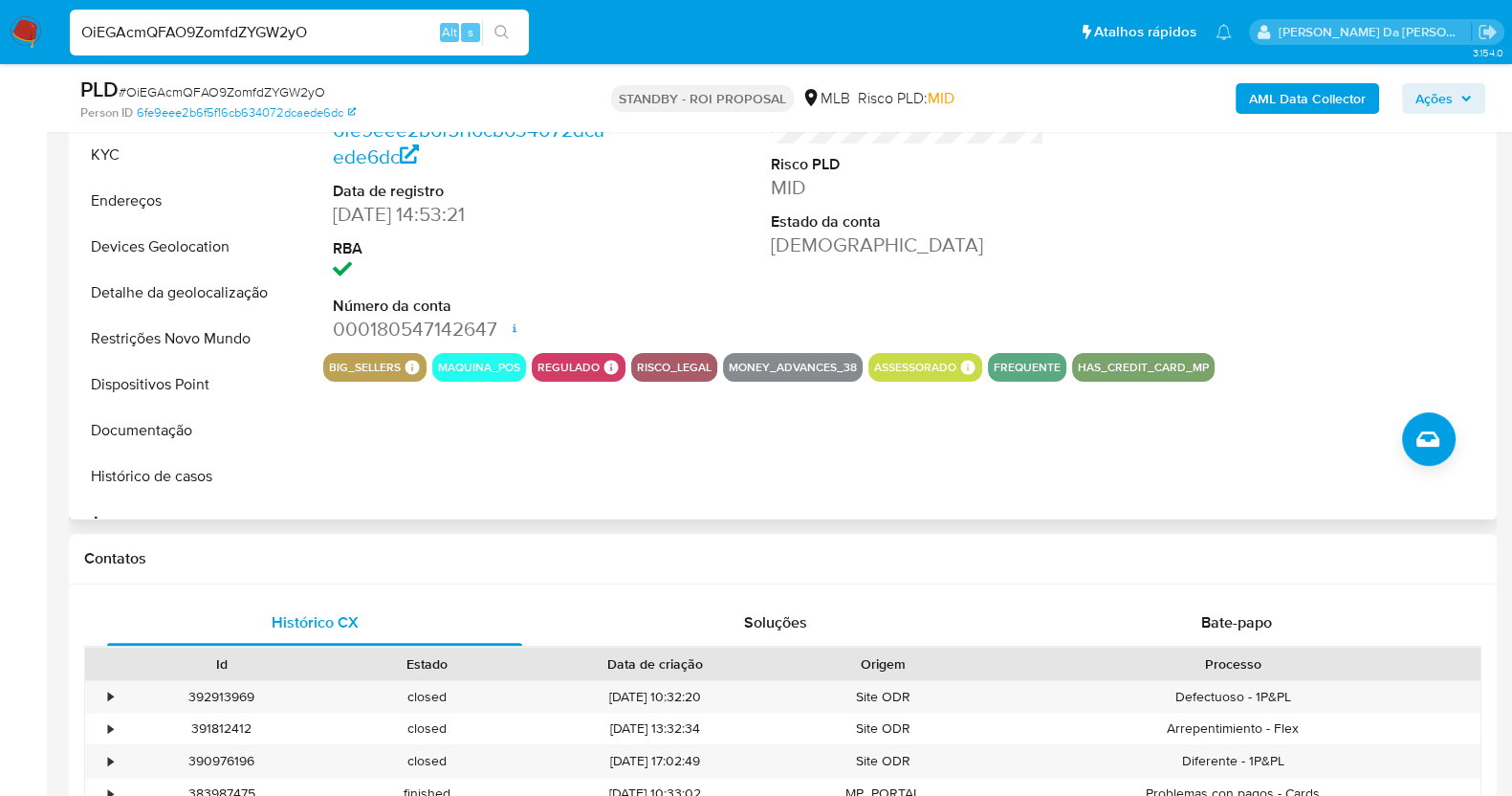
click at [413, 366] on icon at bounding box center [413, 367] width 15 height 15
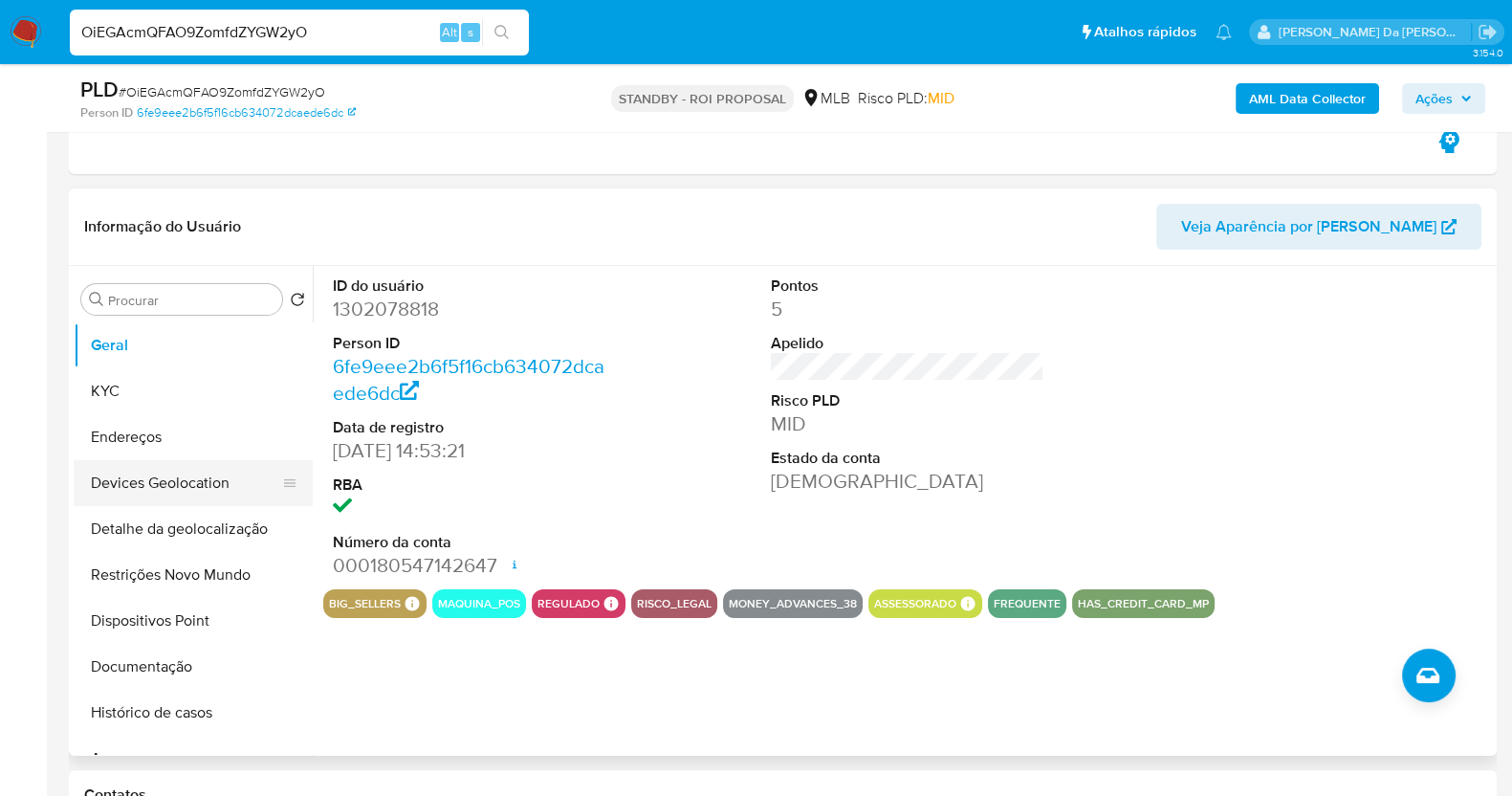
scroll to position [368, 0]
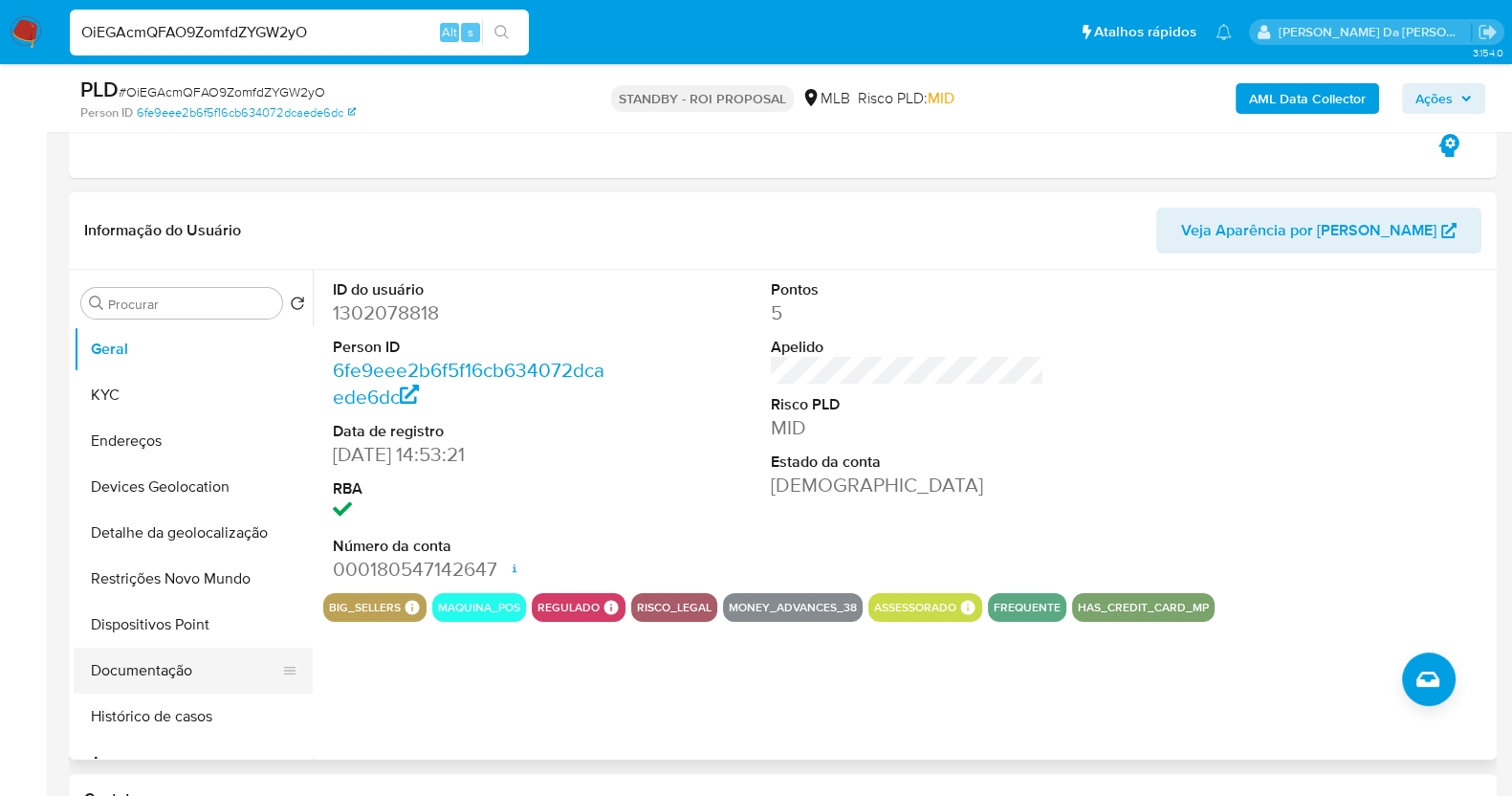
drag, startPoint x: 150, startPoint y: 679, endPoint x: 177, endPoint y: 671, distance: 28.2
click at [150, 679] on button "Documentação" at bounding box center [186, 670] width 224 height 46
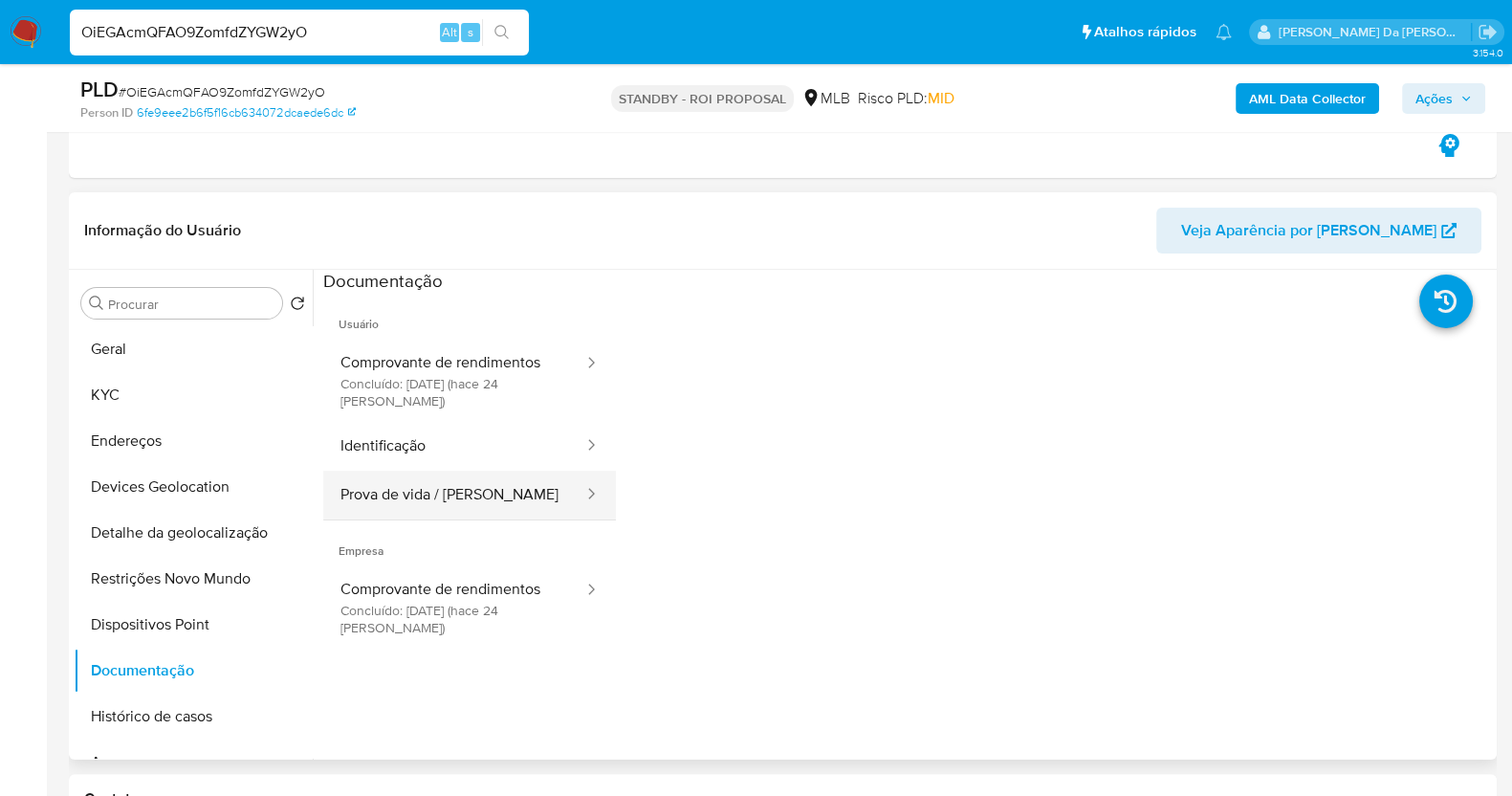
click at [440, 503] on button "Prova de vida / Selfie" at bounding box center [454, 495] width 262 height 49
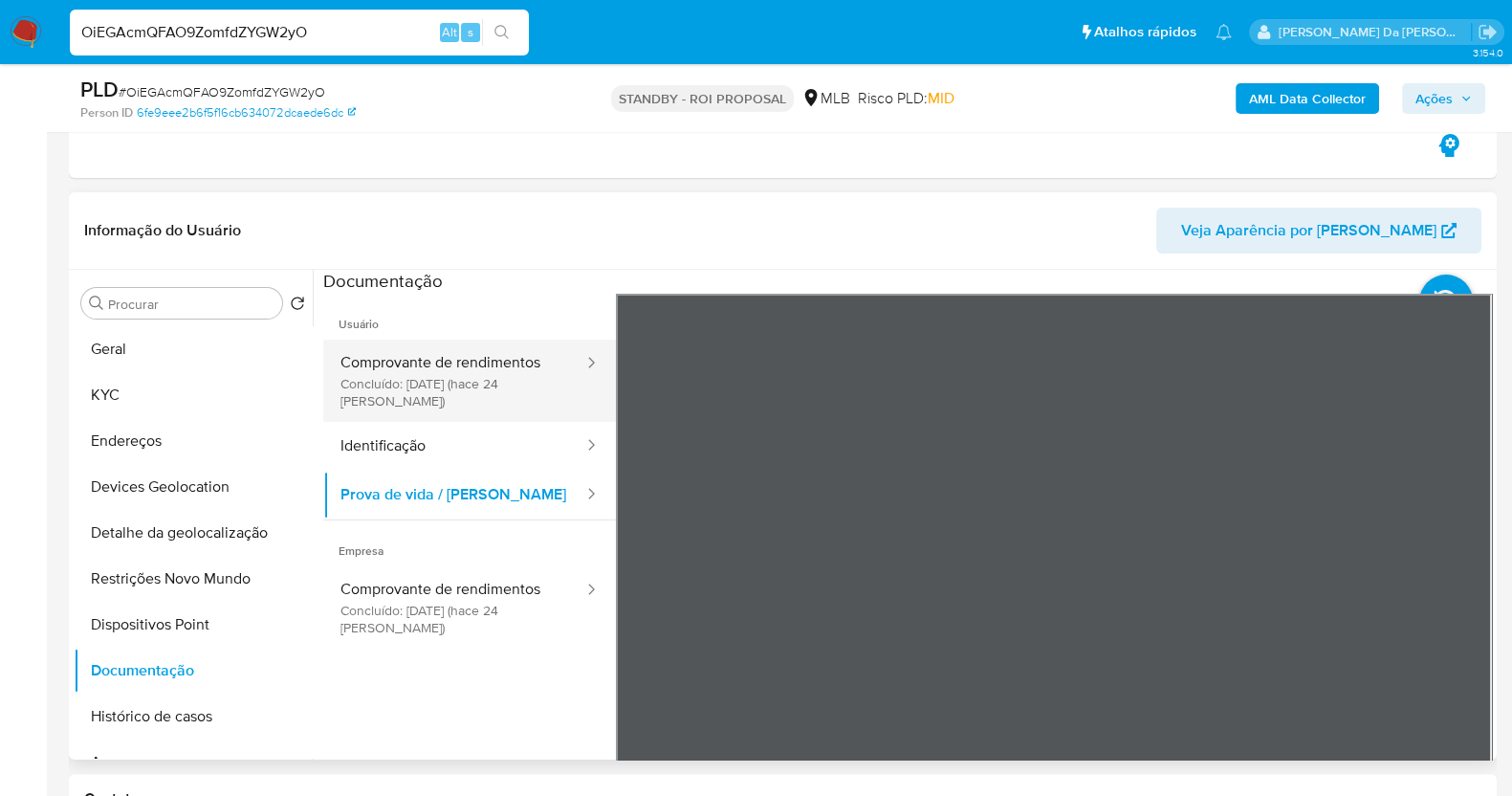
click at [482, 385] on button "Comprovante de rendimentos Concluído: 25/07/2025 (hace 24 días)" at bounding box center [454, 380] width 262 height 83
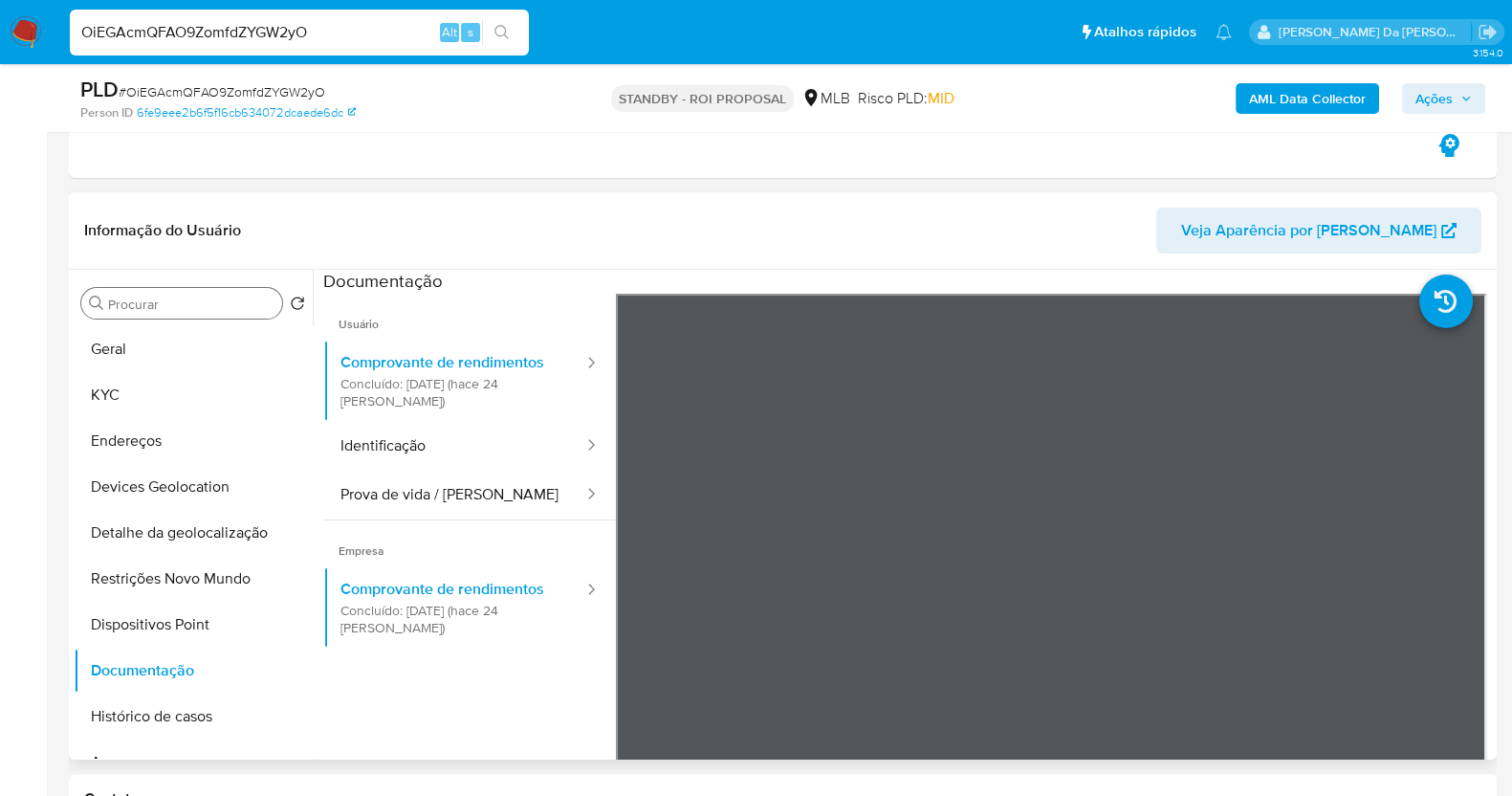
click at [185, 309] on input "Procurar" at bounding box center [191, 305] width 166 height 18
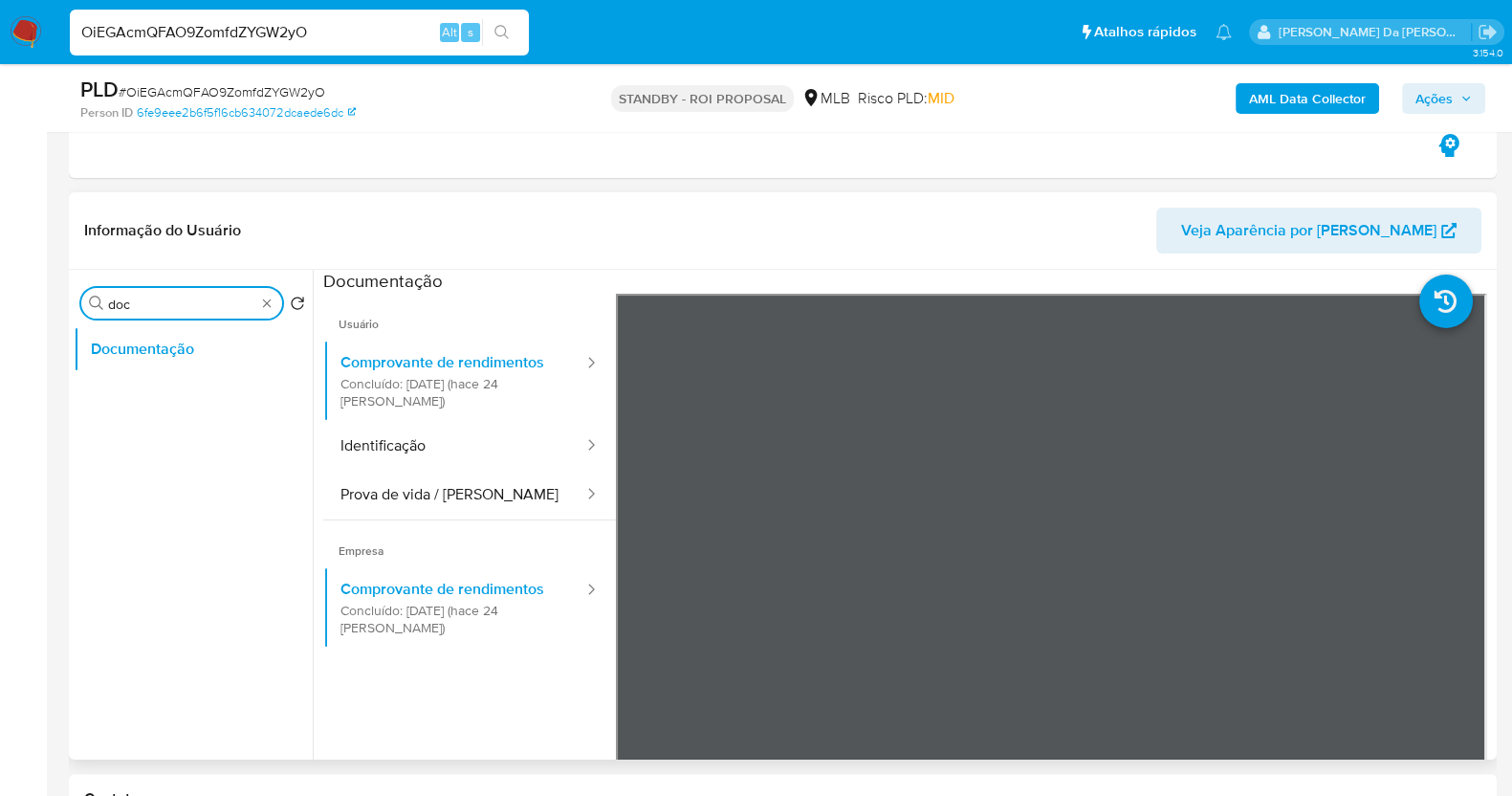
click at [137, 306] on input "doc" at bounding box center [182, 305] width 147 height 18
type input "his"
click at [152, 399] on button "Histórico de casos" at bounding box center [186, 395] width 224 height 46
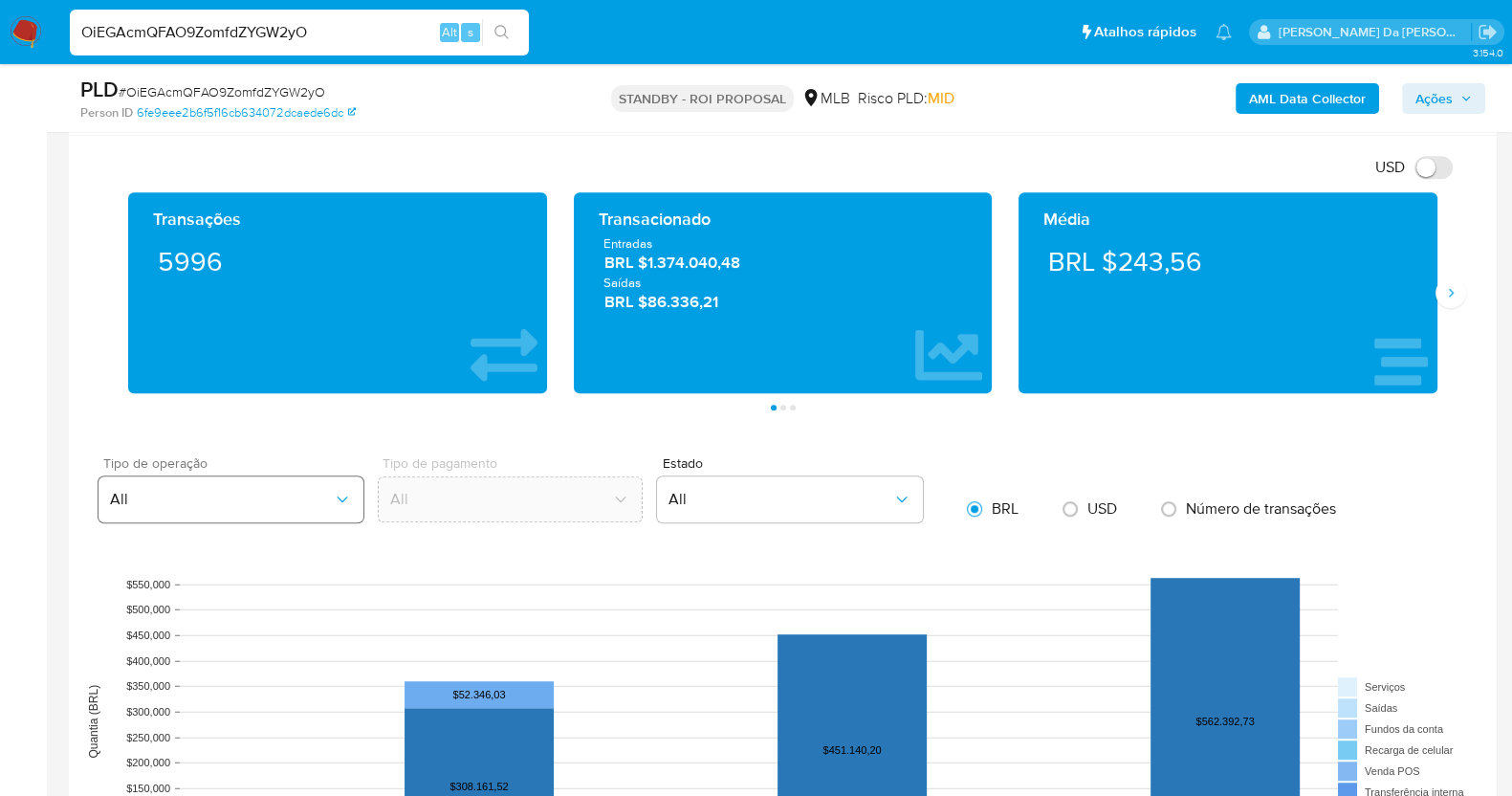
scroll to position [2281, 0]
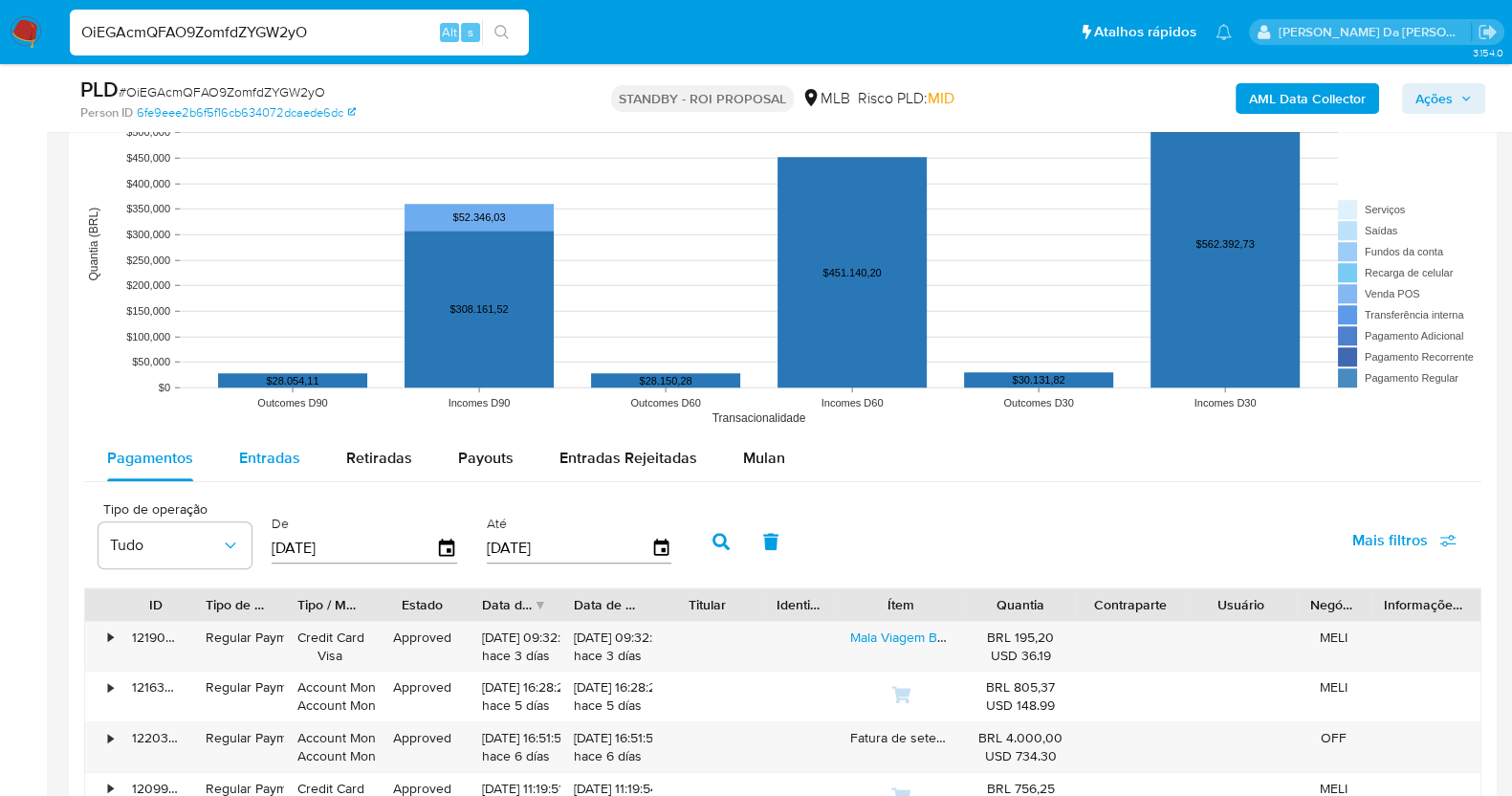
click at [266, 459] on span "Entradas" at bounding box center [269, 457] width 61 height 22
select select "10"
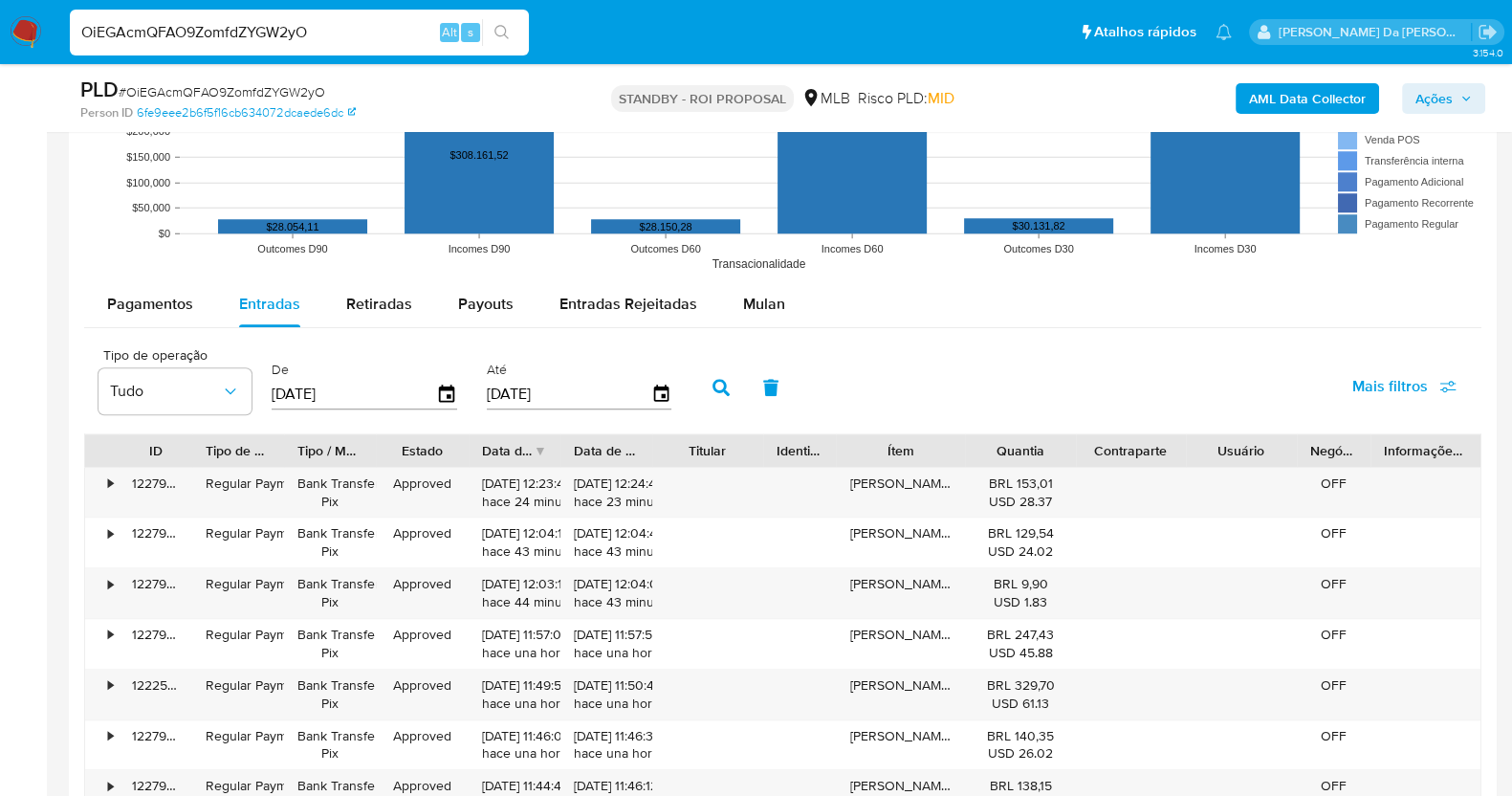
scroll to position [2161, 0]
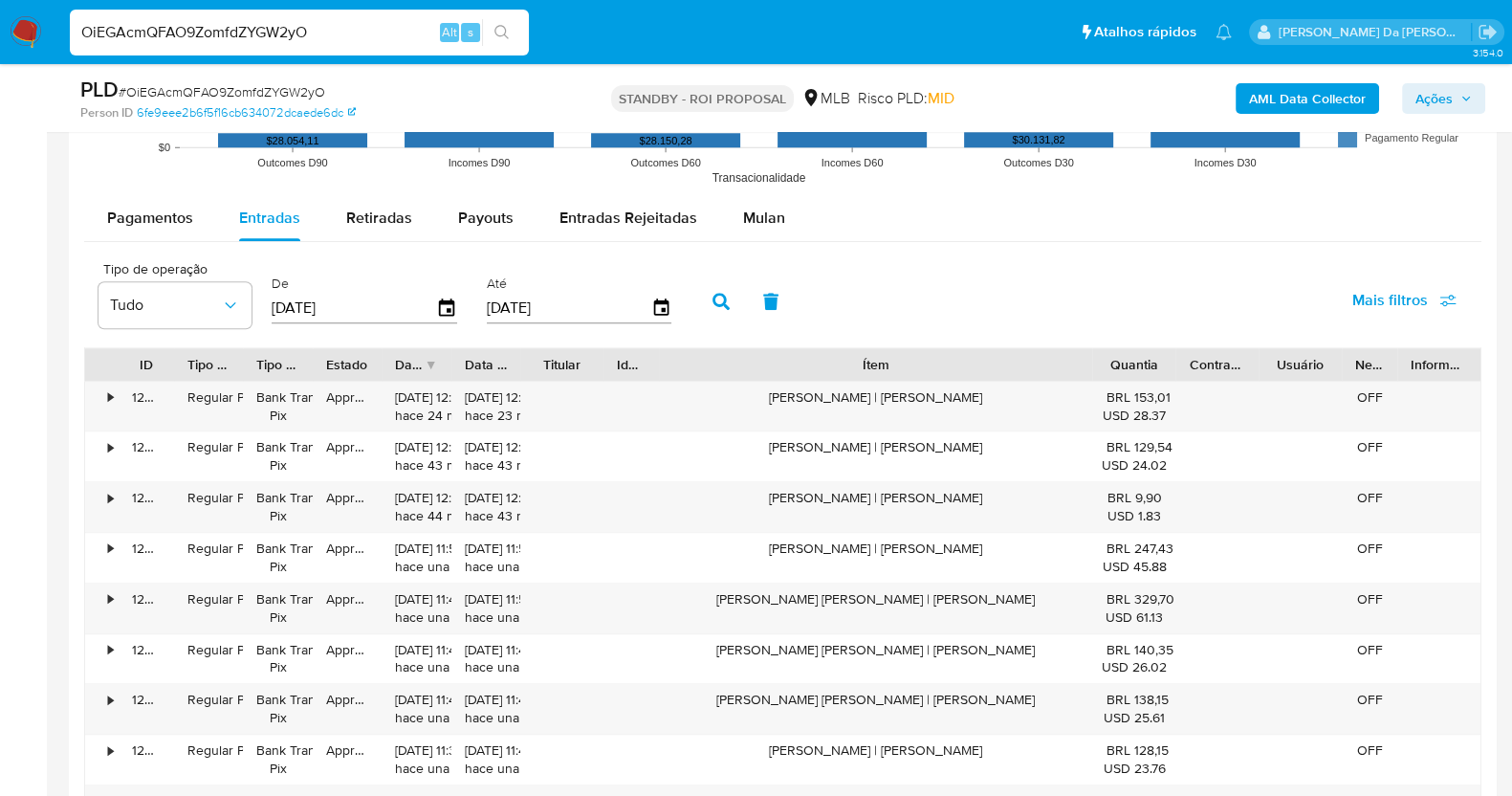
drag, startPoint x: 951, startPoint y: 359, endPoint x: 1253, endPoint y: 374, distance: 302.4
click at [1253, 374] on div "ID Tipo de operação Tipo / Método Estado Data de criação Data de aprovação Titu…" at bounding box center [783, 364] width 1395 height 32
click at [952, 588] on div "Debora Martins Leao | Bready" at bounding box center [876, 608] width 434 height 50
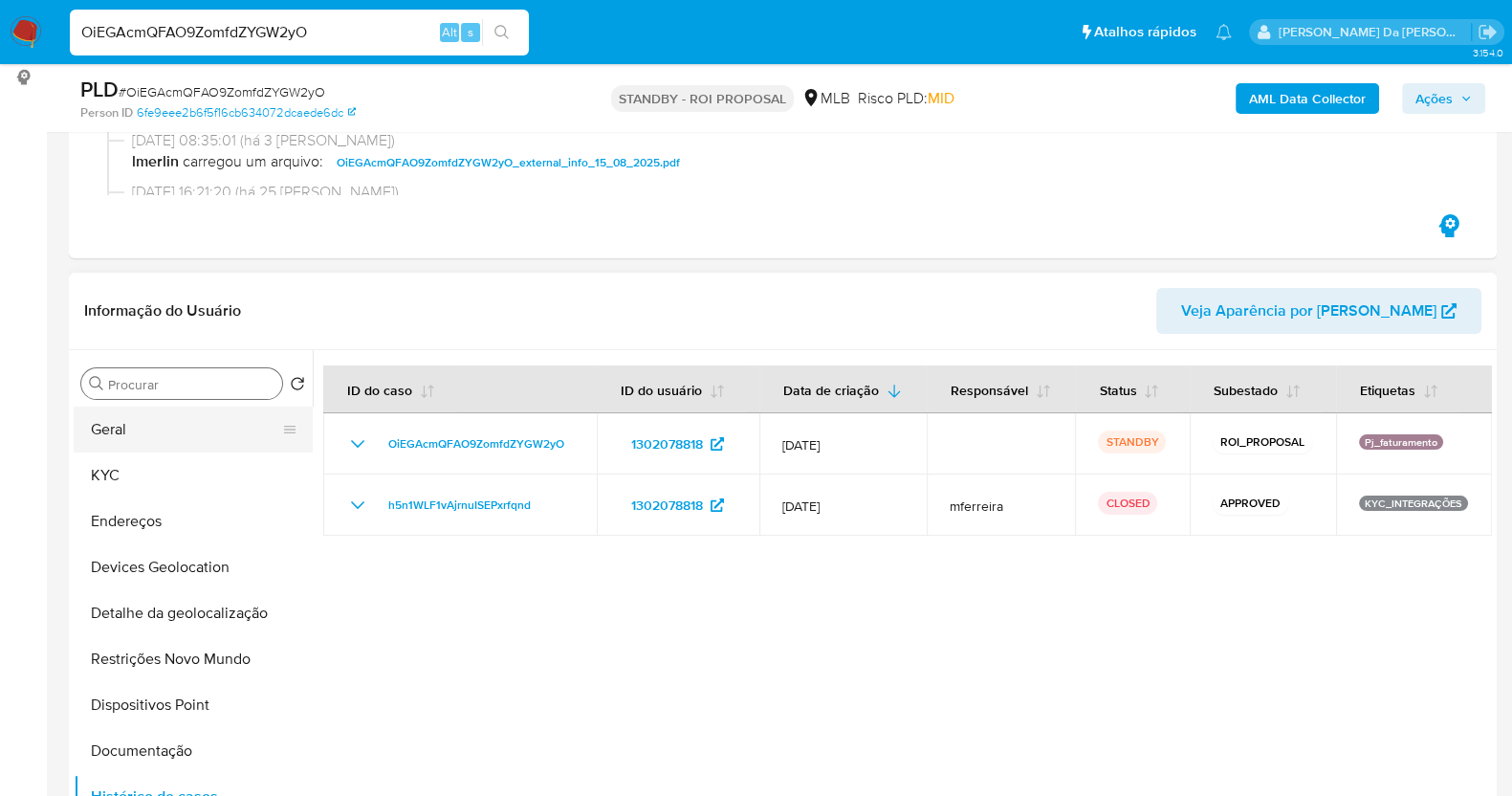
scroll to position [249, 0]
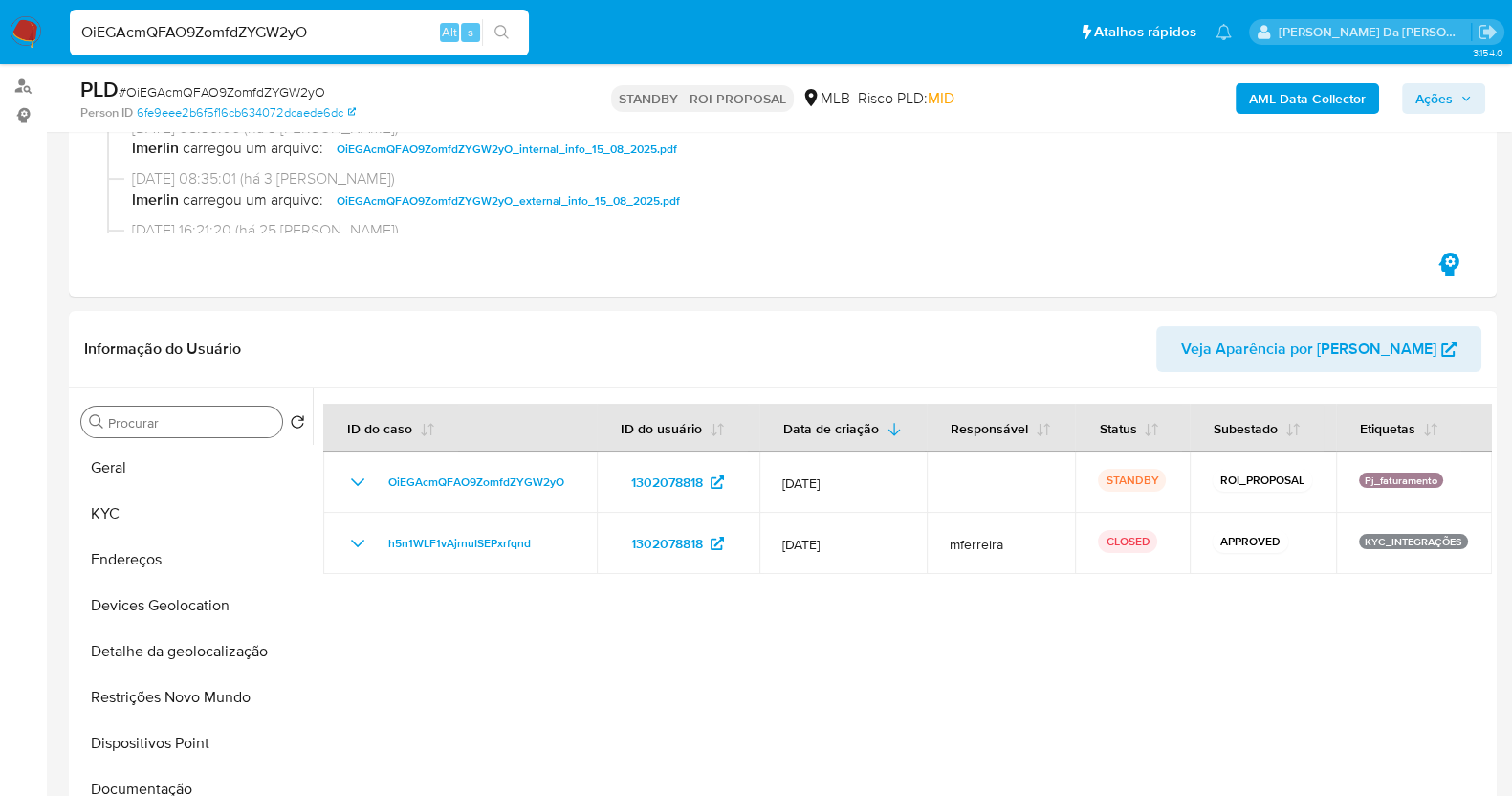
click at [227, 424] on input "Procurar" at bounding box center [191, 423] width 166 height 18
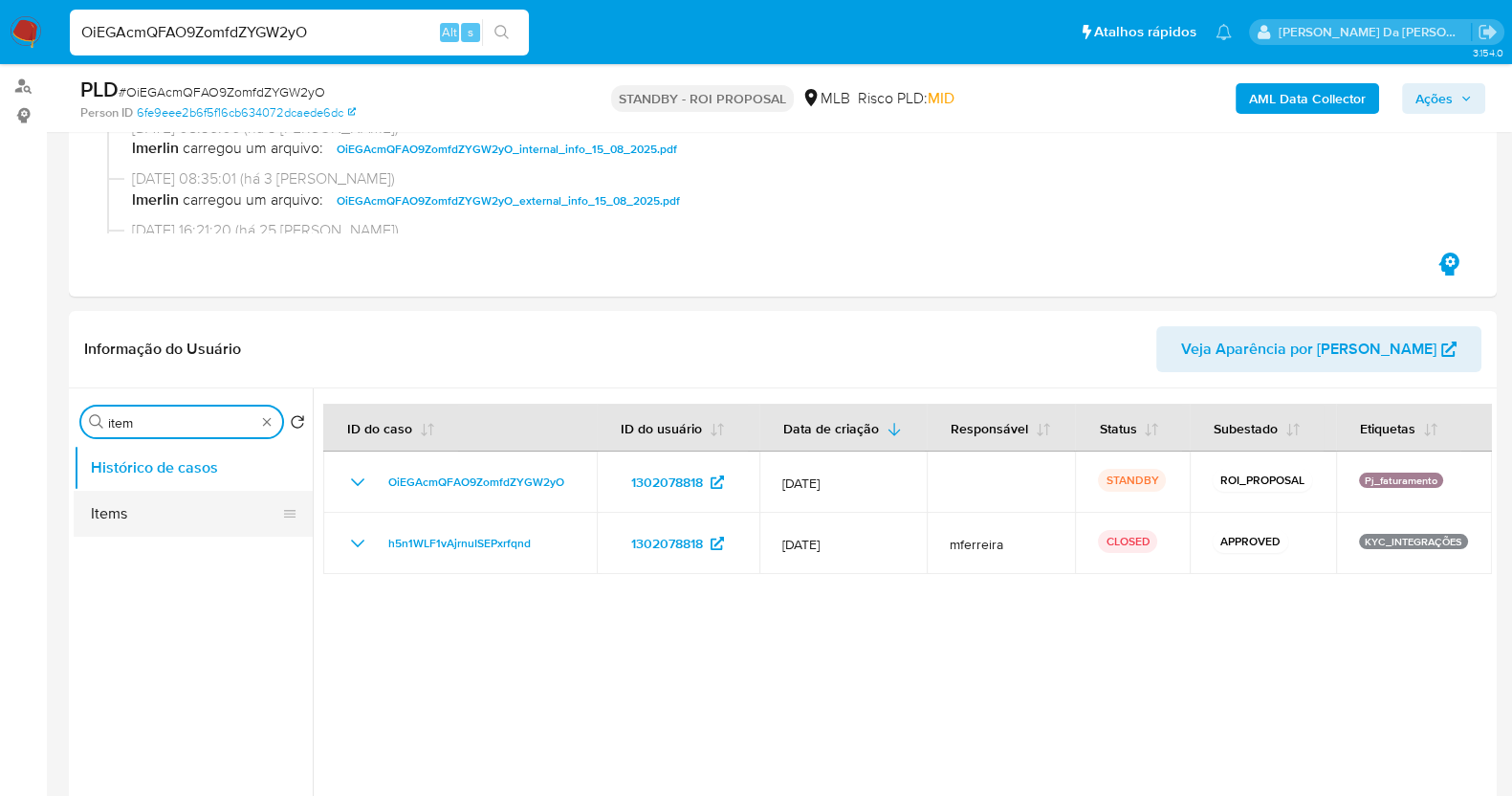
type input "item"
click at [154, 504] on button "Items" at bounding box center [186, 513] width 224 height 46
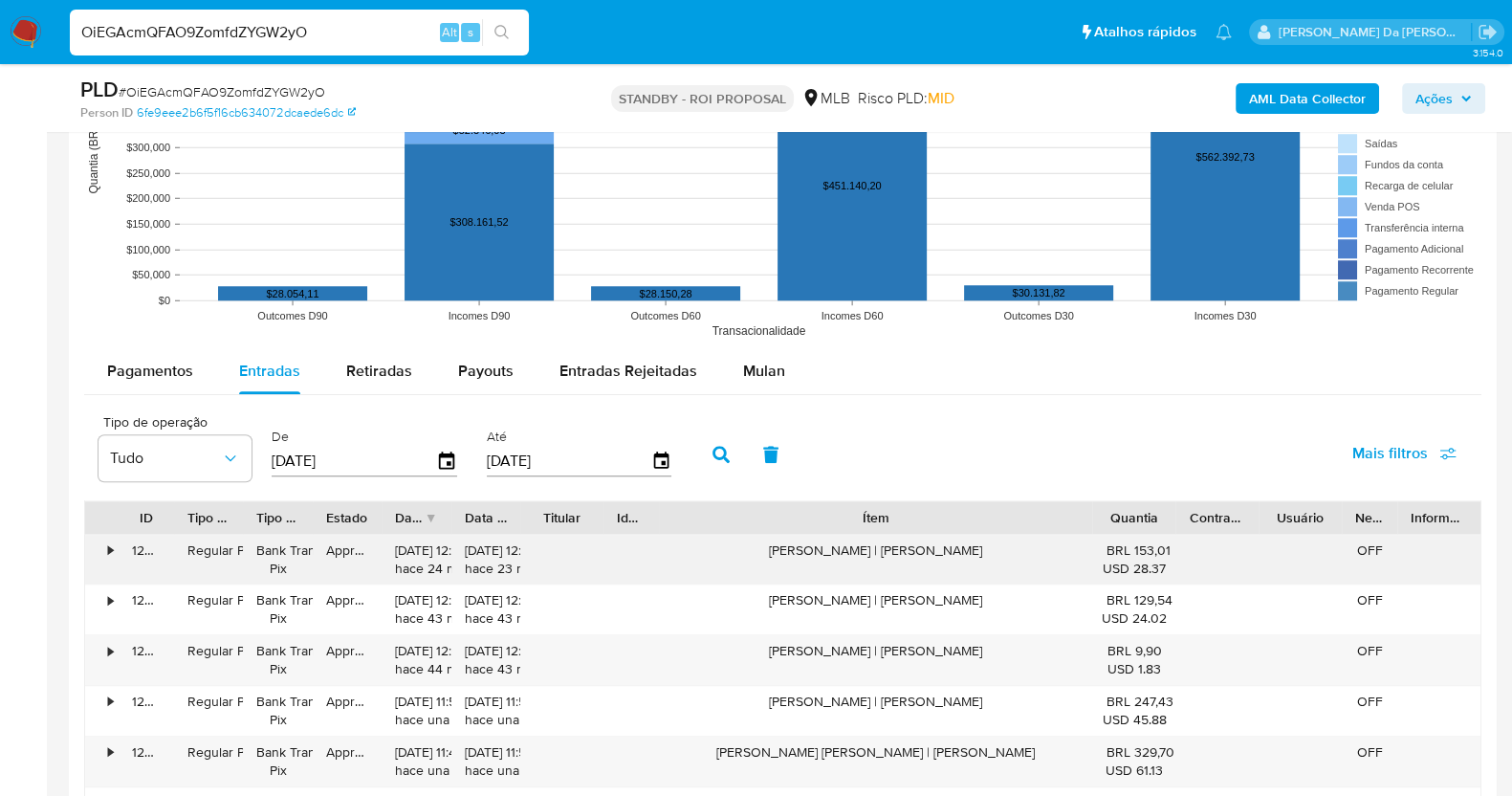
scroll to position [2146, 0]
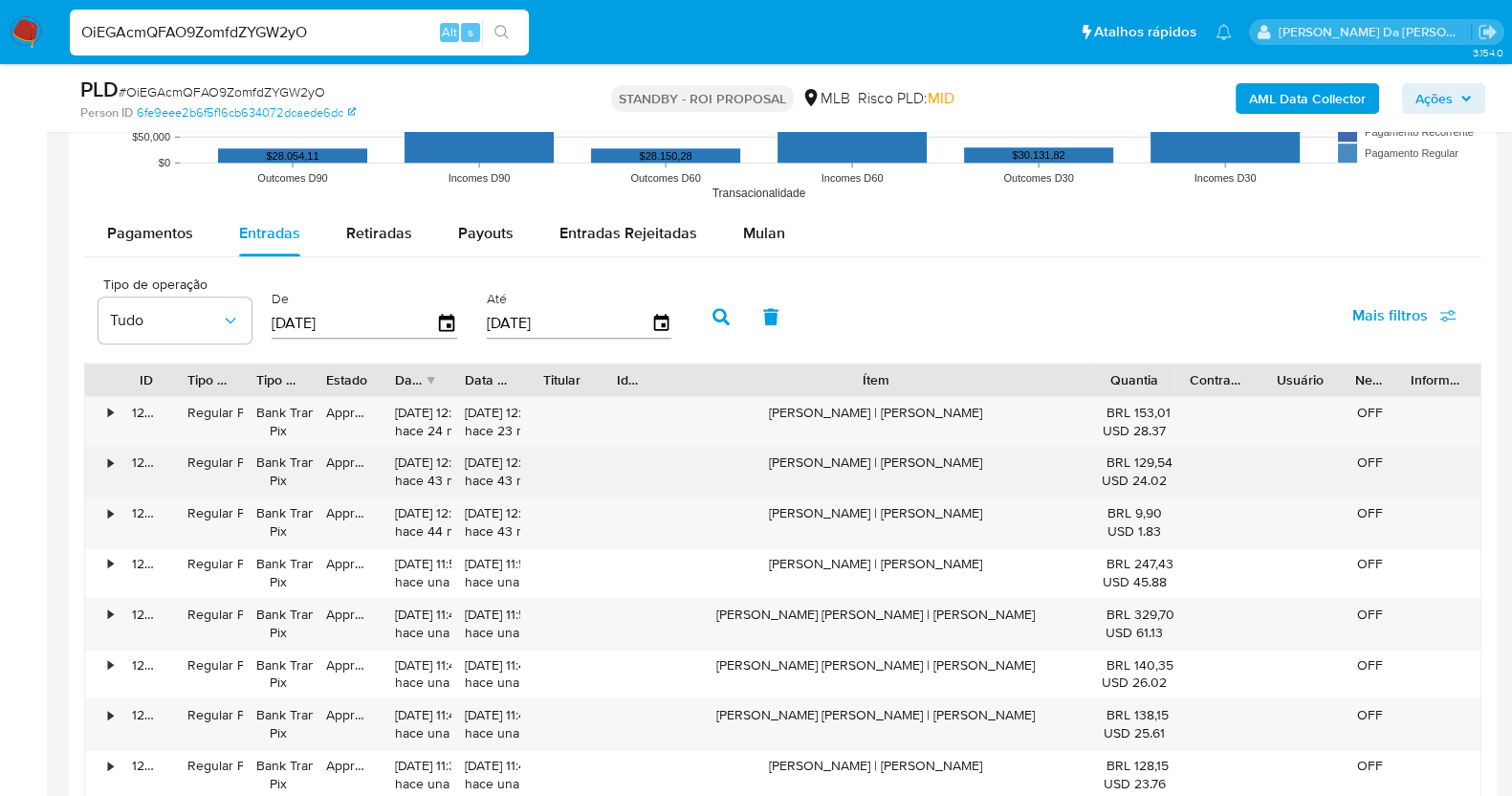
click at [929, 466] on div "Fernanda Guidoni | Bready" at bounding box center [876, 471] width 434 height 50
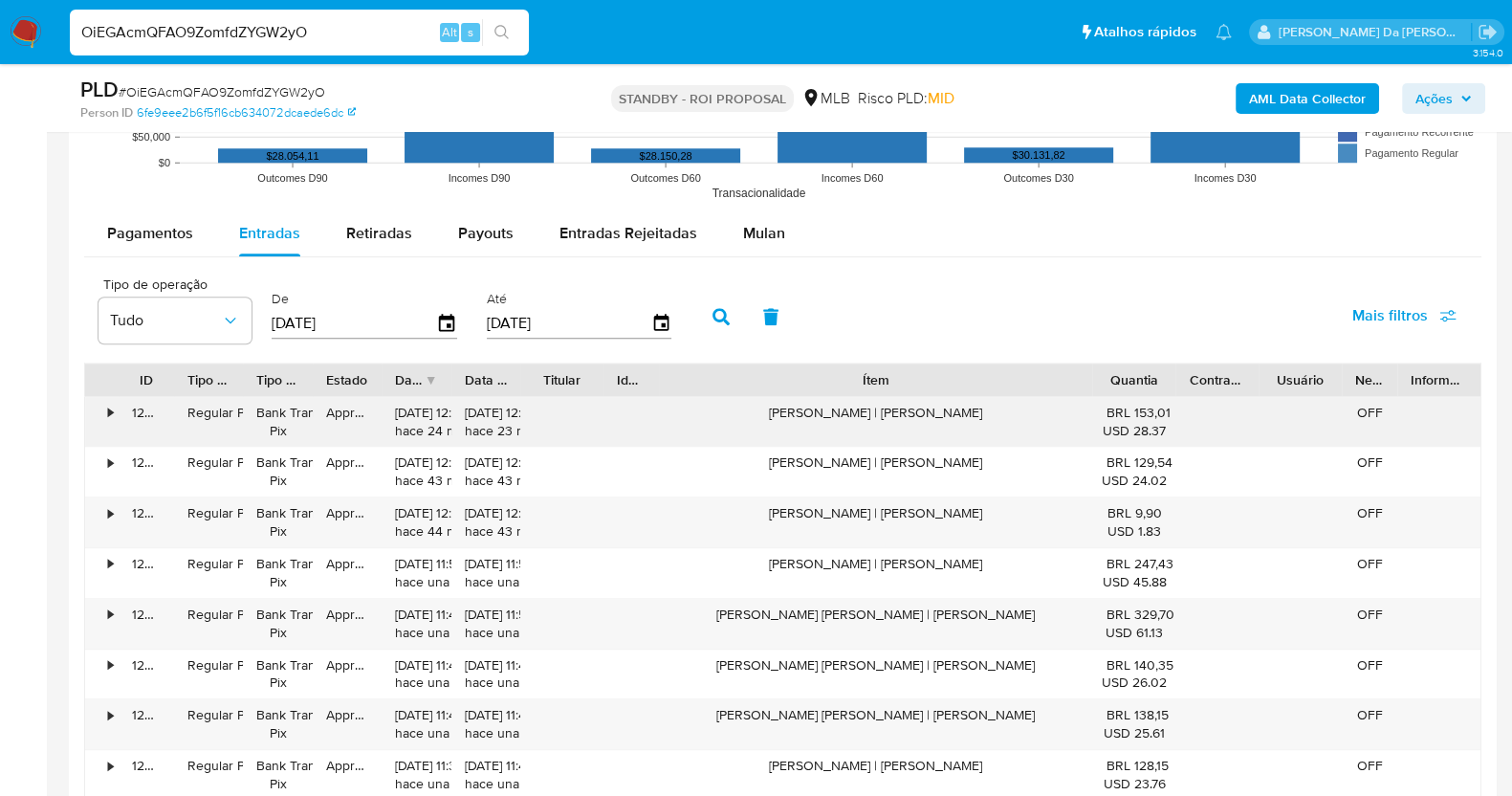
click at [951, 410] on div "Adriana Pedroso Ramos | Bready" at bounding box center [876, 422] width 434 height 50
click at [242, 28] on input "OiEGAcmQFAO9ZomfdZYGW2yO" at bounding box center [299, 31] width 459 height 25
paste input "AhmX4wAOT8fApYAXAsUBDn12"
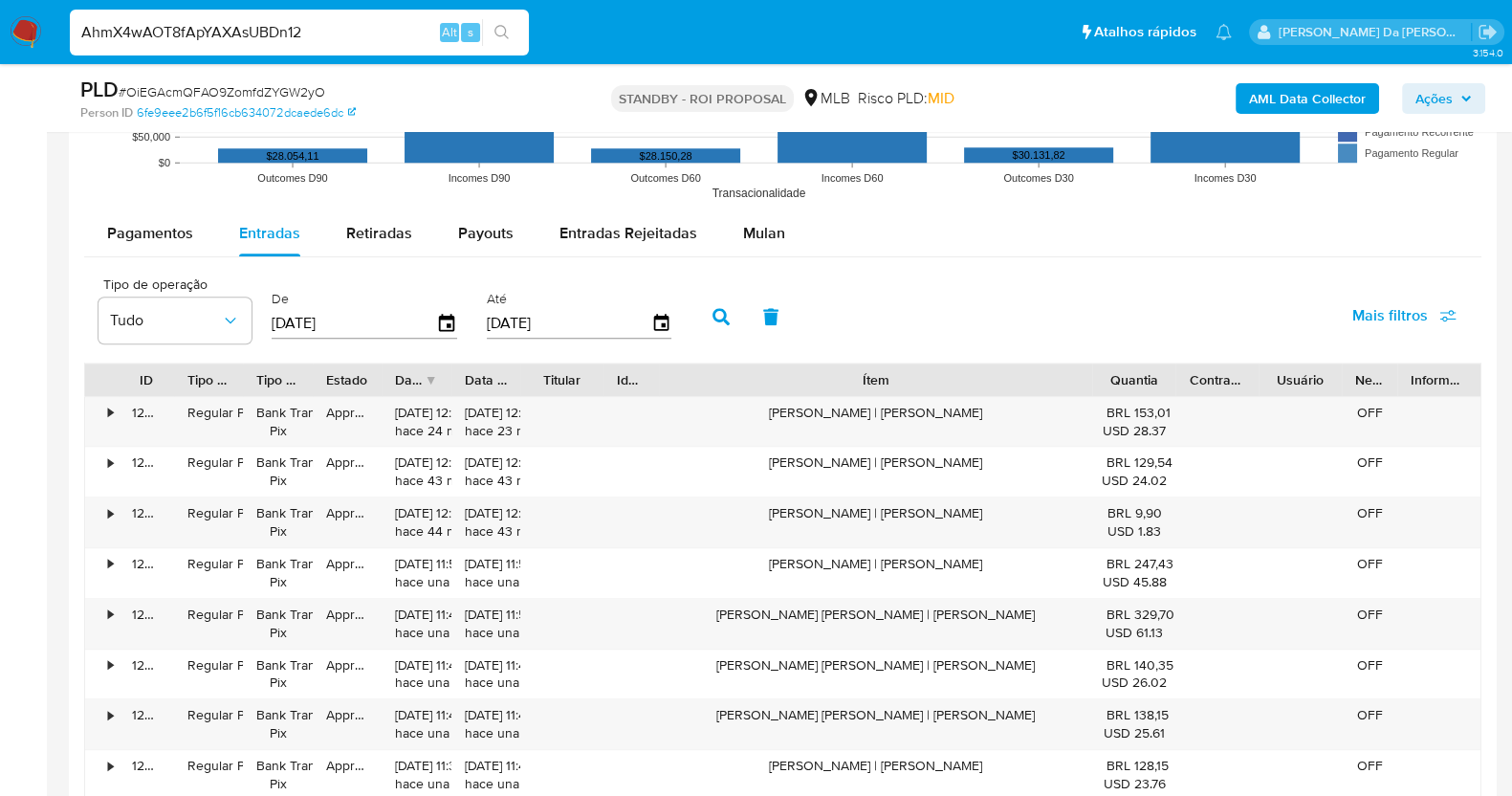
type input "AhmX4wAOT8fApYAXAsUBDn12"
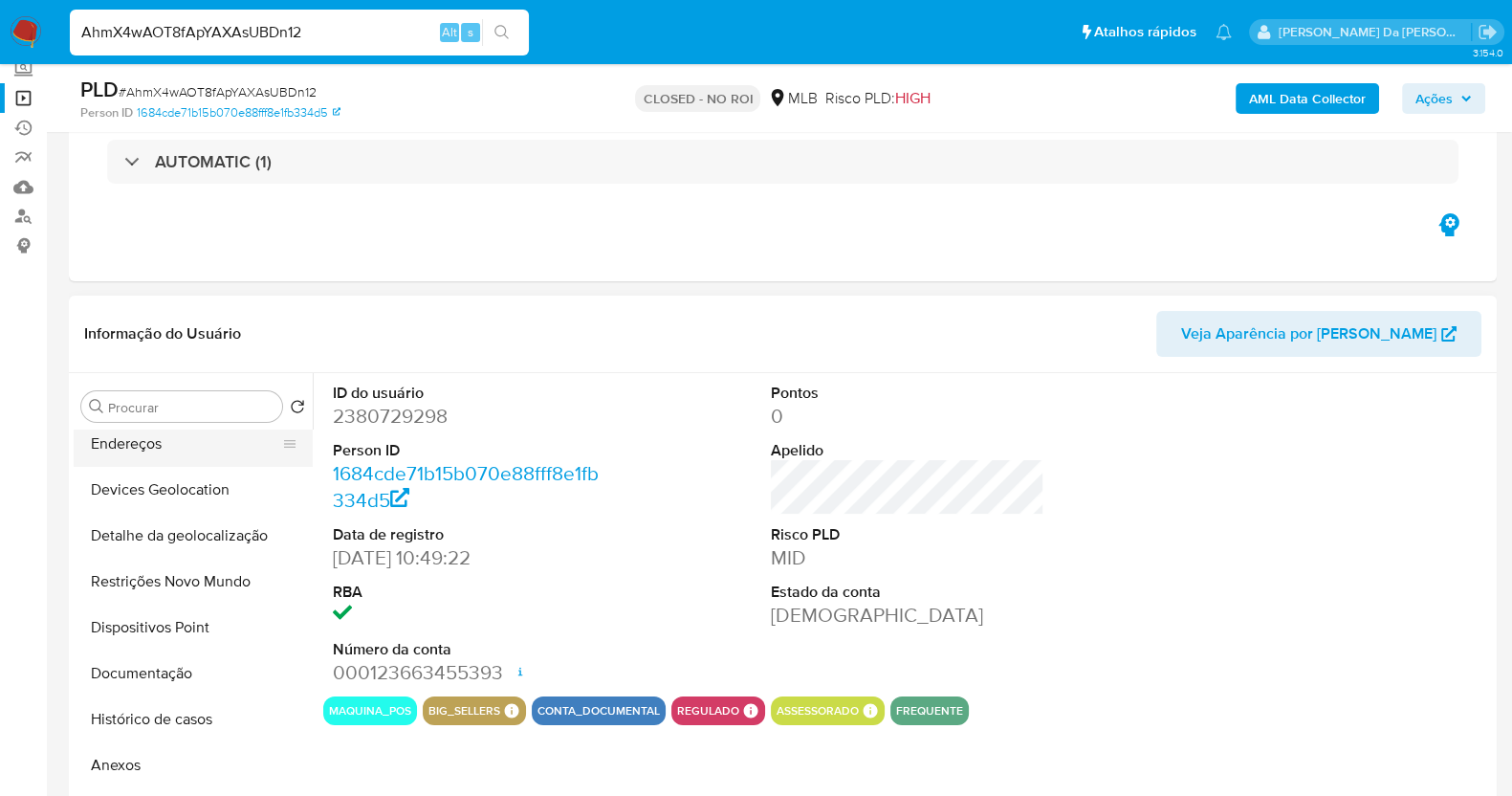
scroll to position [238, 0]
select select "10"
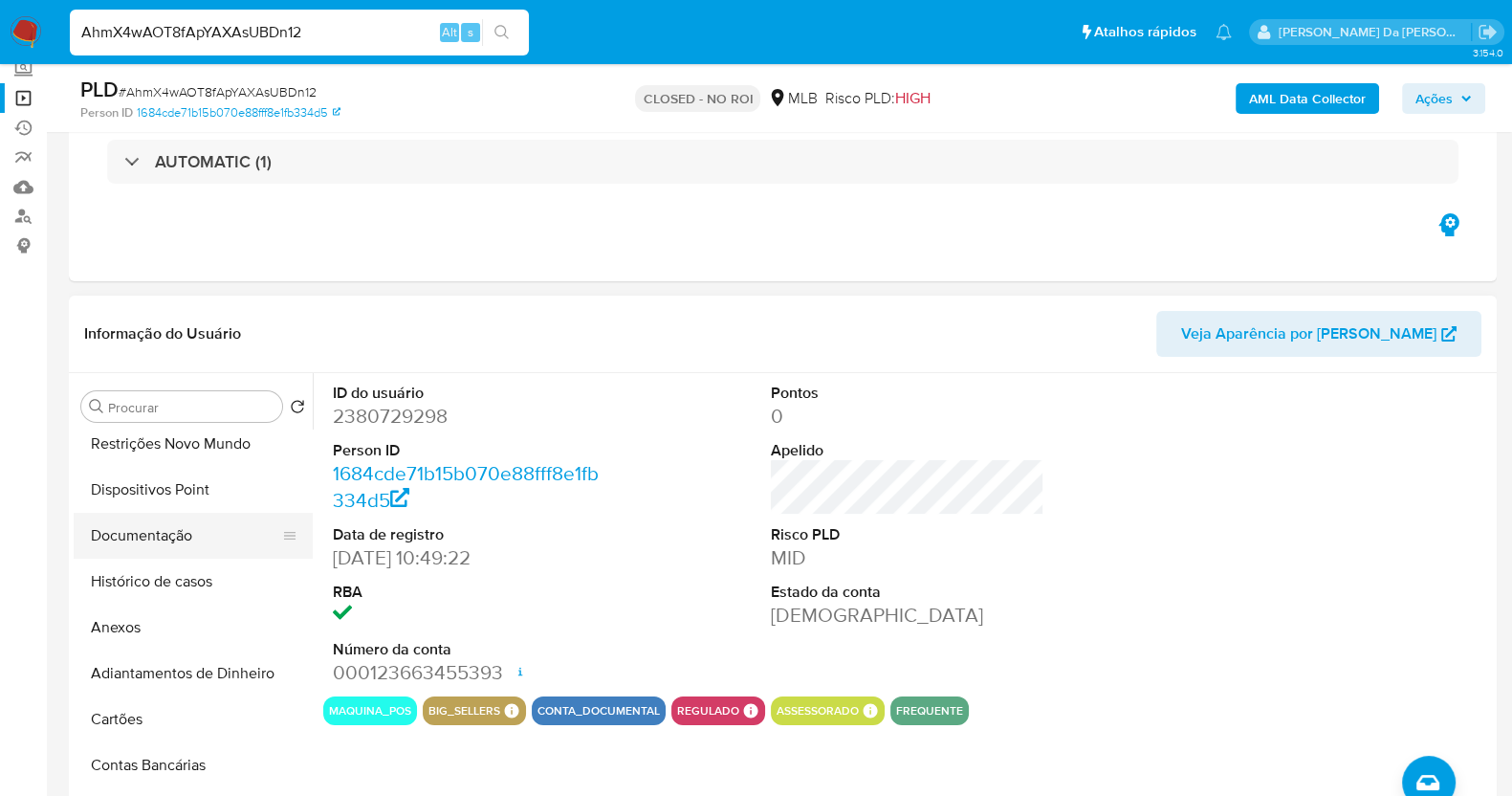
click at [177, 534] on button "Documentação" at bounding box center [186, 536] width 224 height 46
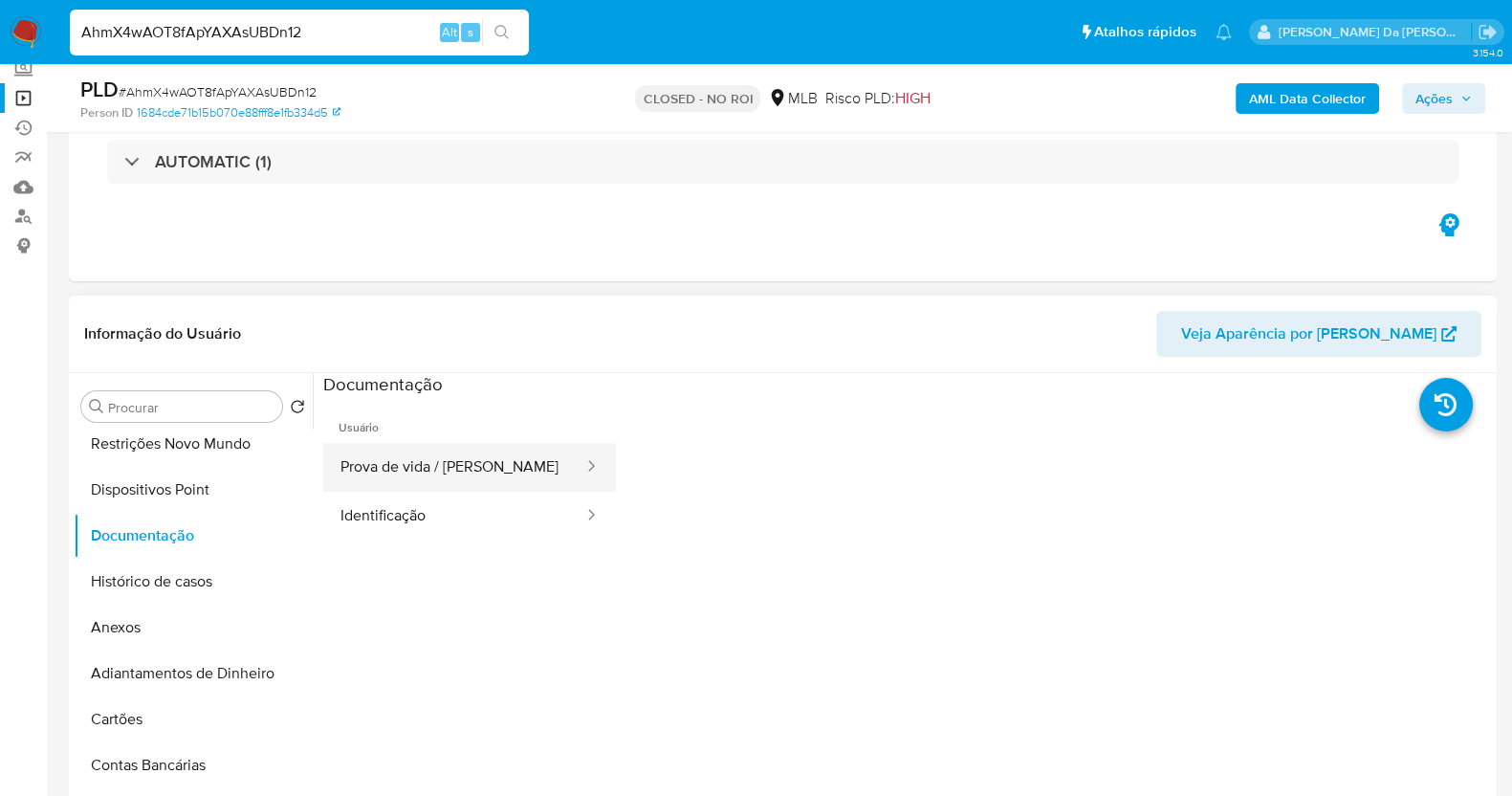
click at [497, 461] on button "Prova de vida / Selfie" at bounding box center [454, 468] width 262 height 49
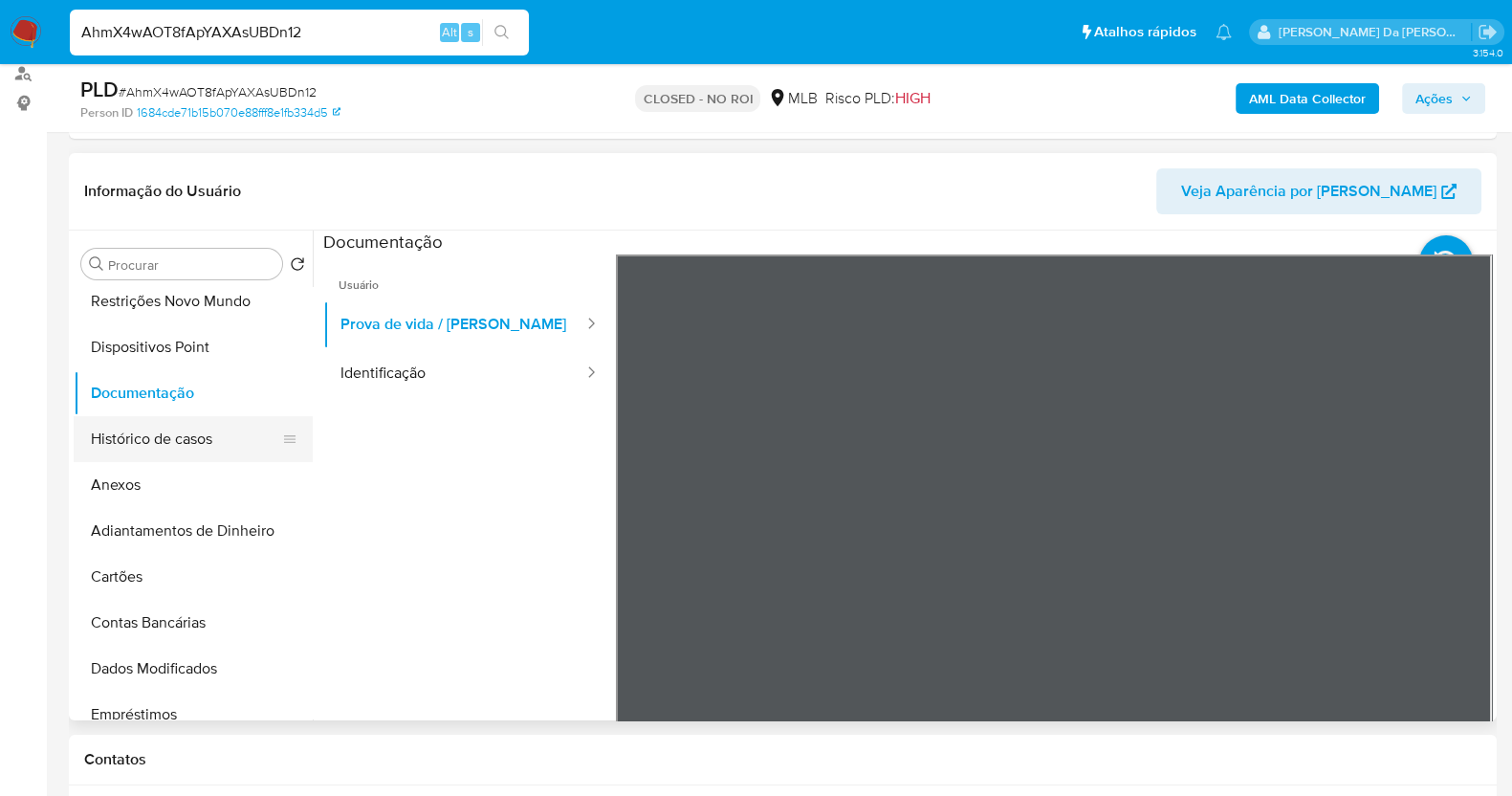
scroll to position [0, 0]
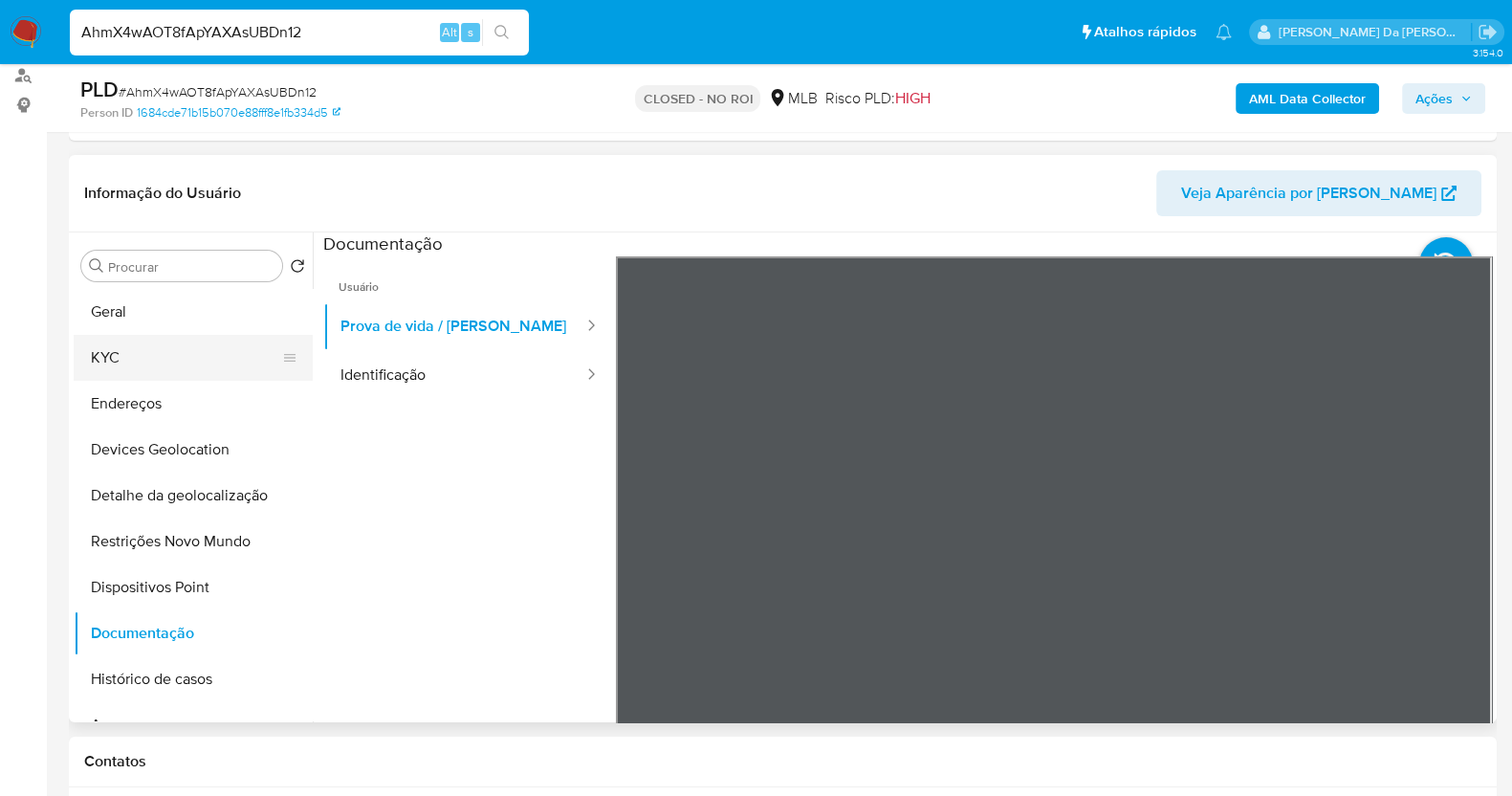
click at [180, 355] on ul "Geral KYC Endereços Devices Geolocation Detalhe da geolocalização Restrições No…" at bounding box center [193, 504] width 239 height 431
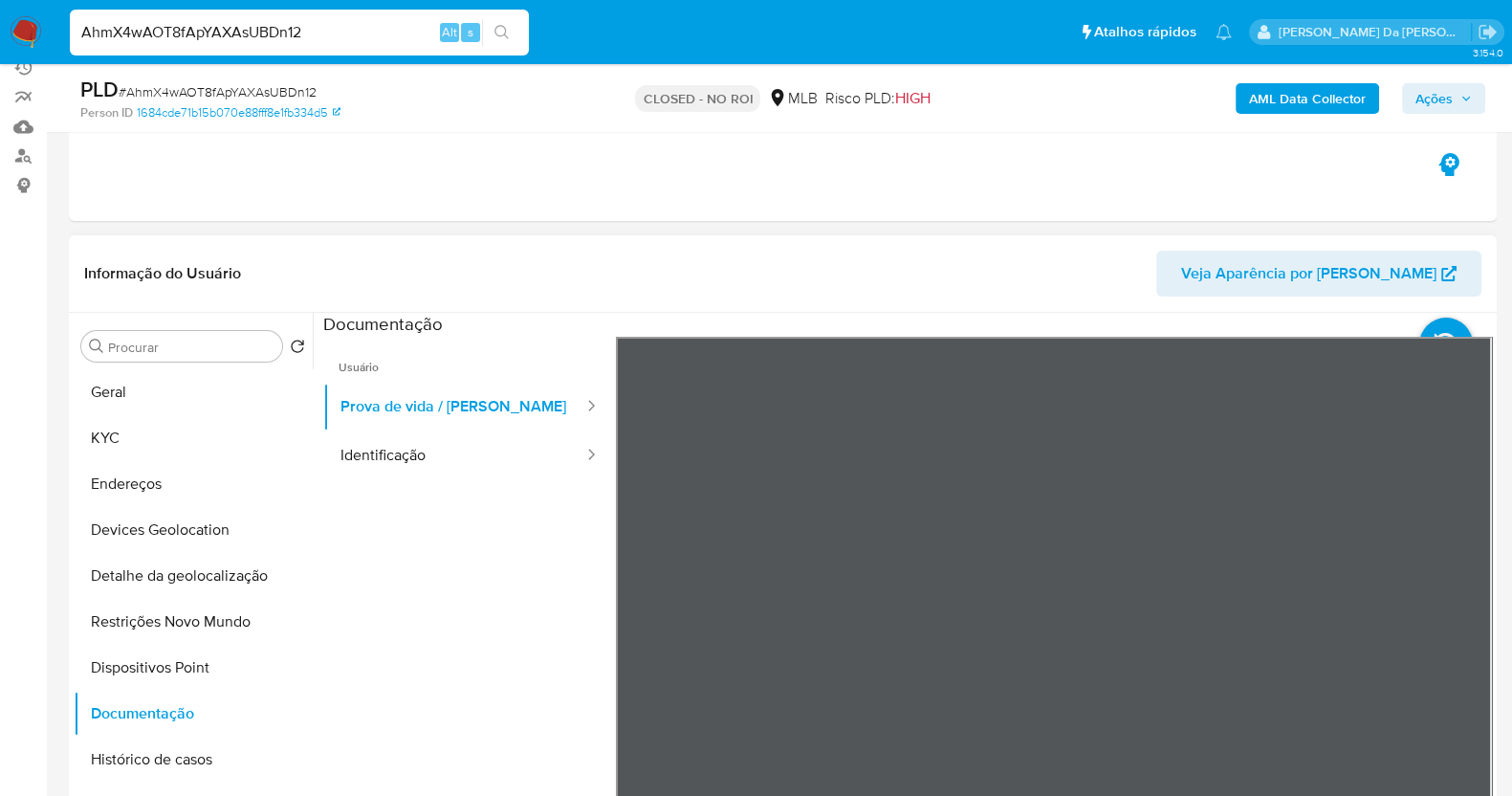
scroll to position [142, 0]
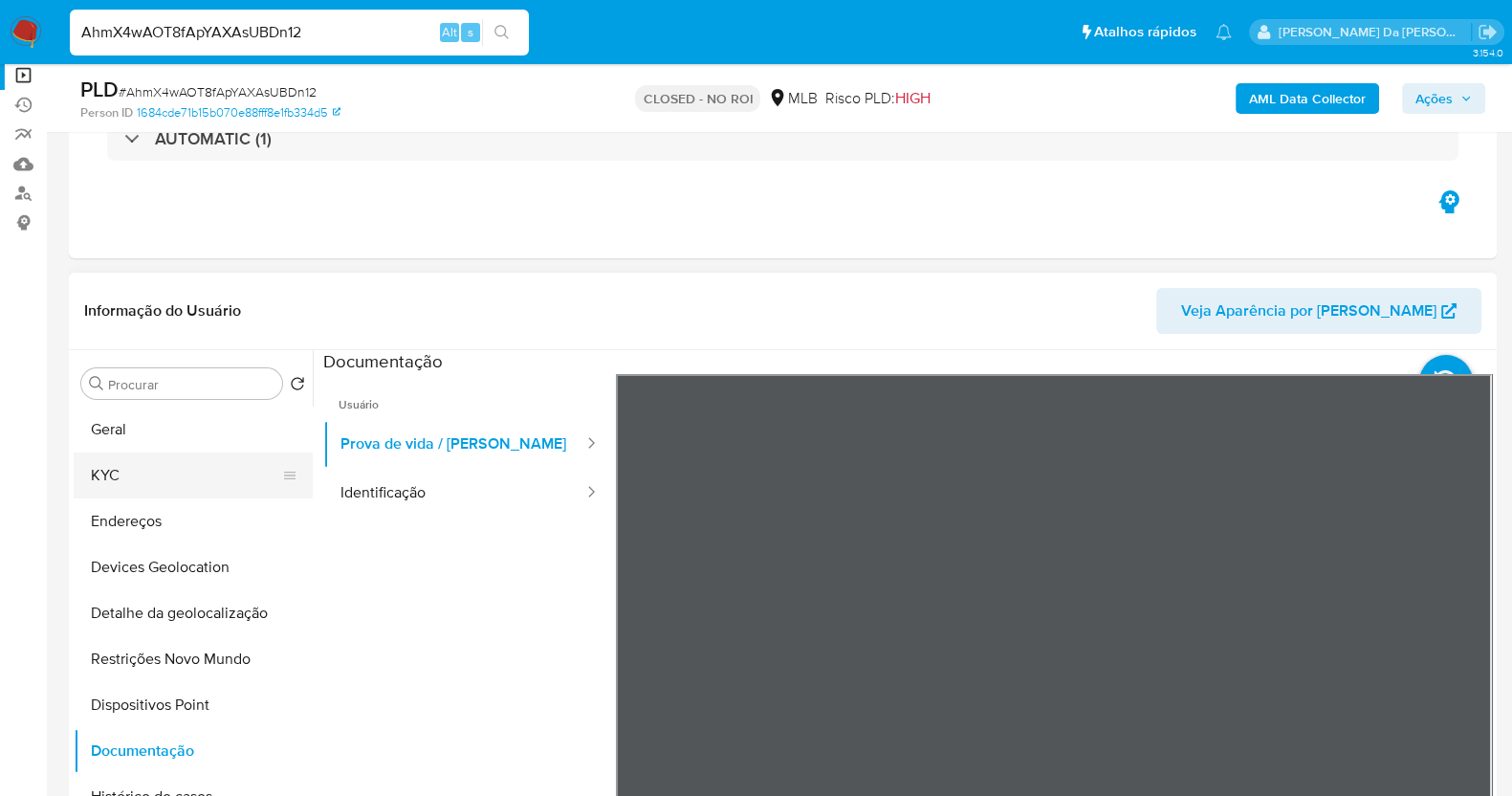
click at [172, 464] on button "KYC" at bounding box center [186, 475] width 224 height 46
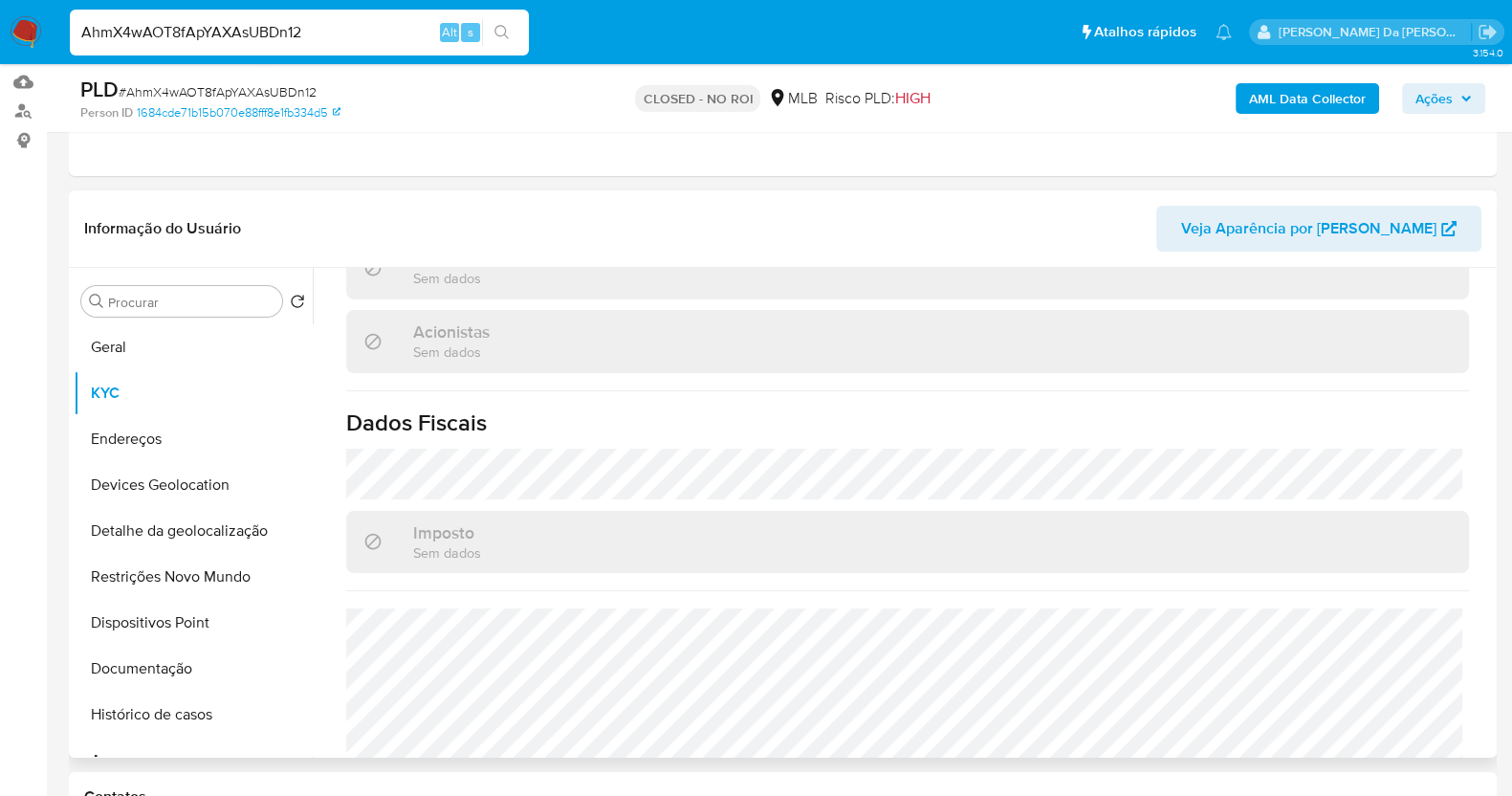
scroll to position [261, 0]
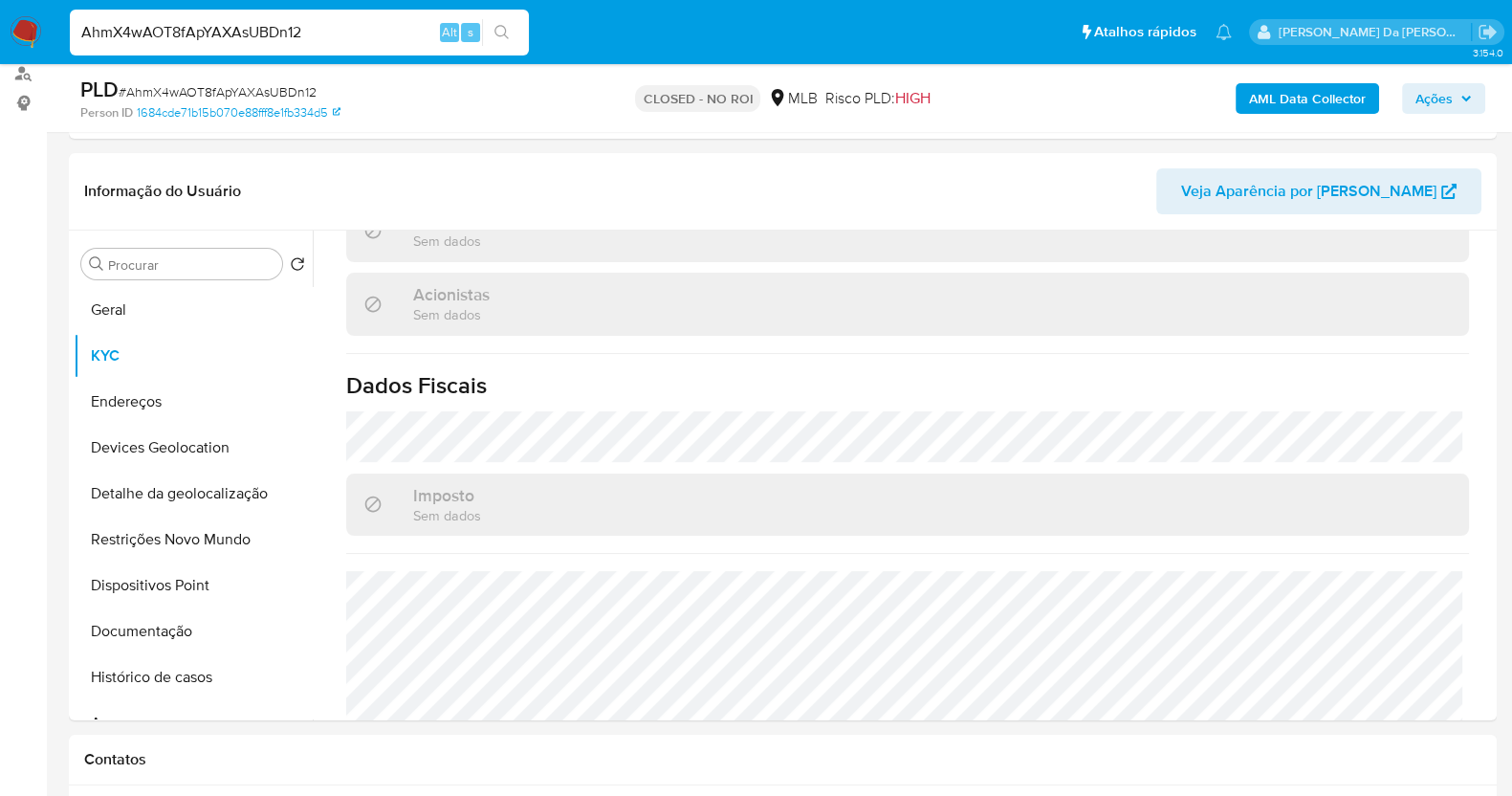
click at [180, 34] on input "AhmX4wAOT8fApYAXAsUBDn12" at bounding box center [299, 31] width 459 height 25
click at [20, 27] on img at bounding box center [26, 32] width 32 height 32
click at [33, 50] on nav "Pausado Ver notificaciones AhmX4wAOT8fApYAXAsUBDn12 Alt s Atalhos rápidos Presi…" at bounding box center [756, 31] width 1512 height 64
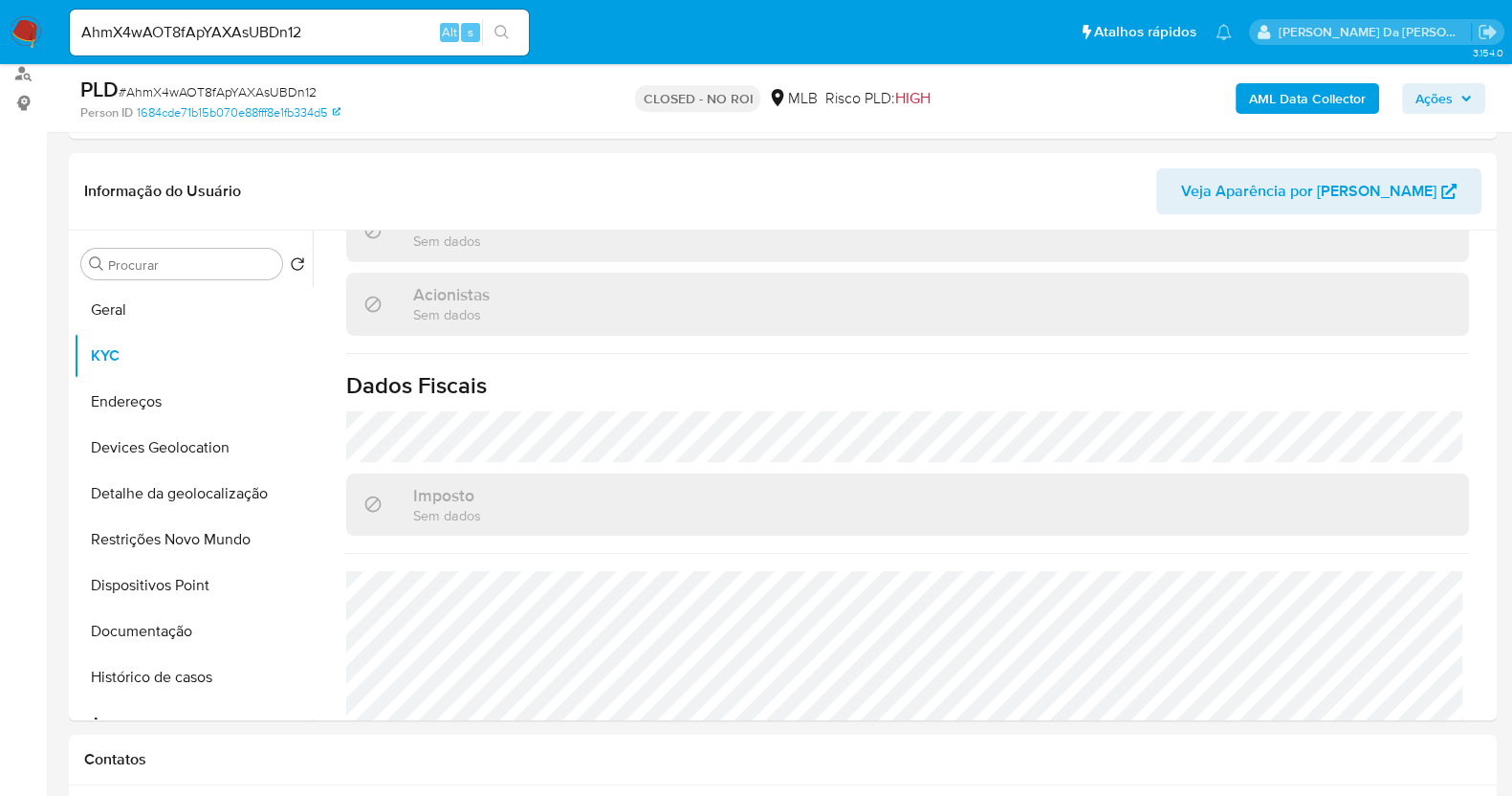
click at [33, 50] on nav "Pausado Ver notificaciones AhmX4wAOT8fApYAXAsUBDn12 Alt s Atalhos rápidos Presi…" at bounding box center [756, 31] width 1512 height 64
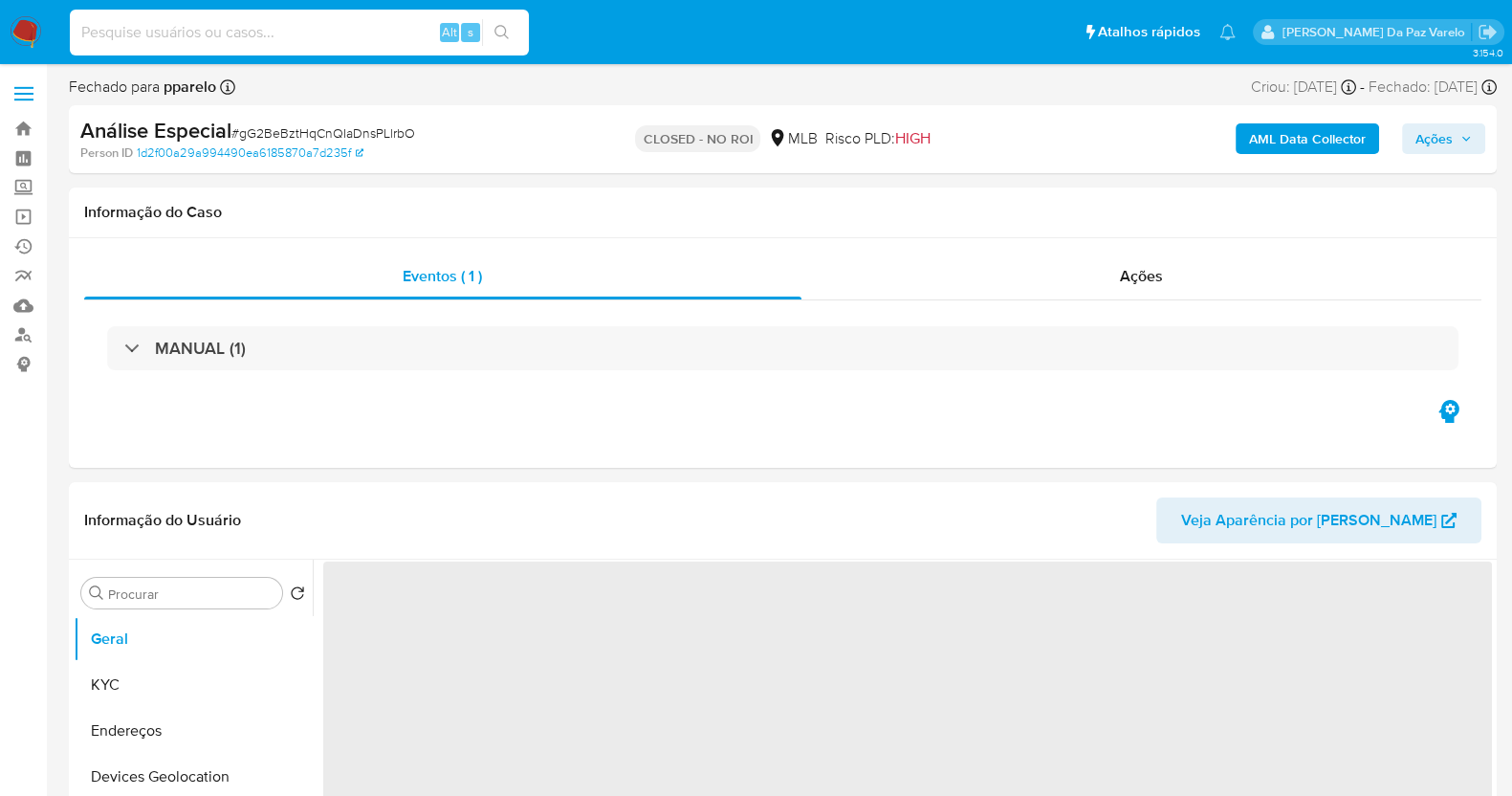
click at [368, 30] on input at bounding box center [299, 31] width 459 height 25
paste input "yTlazssXDA8ktm6lioFBL9gt"
type input "yTlazssXDA8ktm6lioFBL9gt"
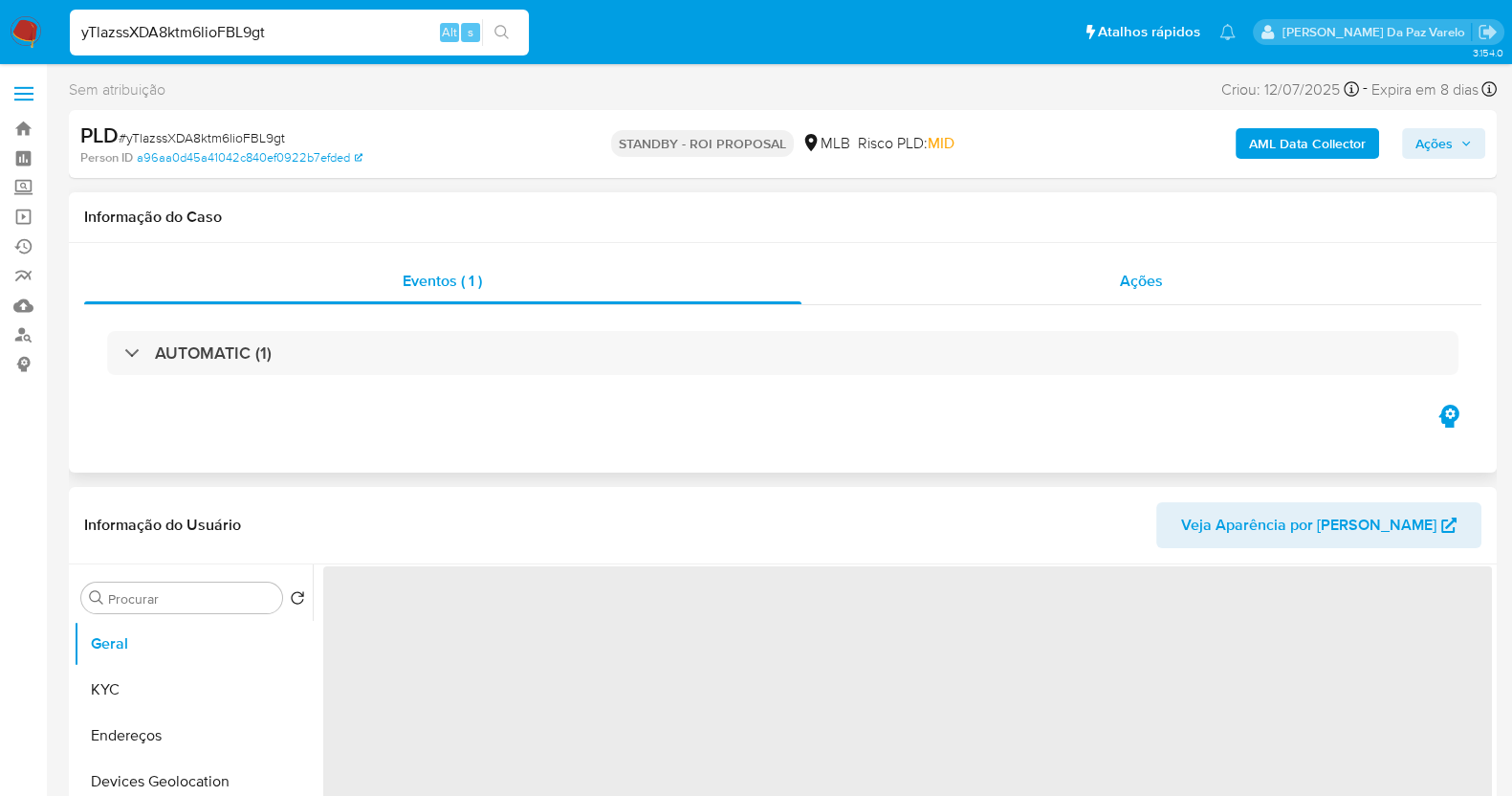
click at [1172, 294] on div "Ações" at bounding box center [1142, 281] width 681 height 46
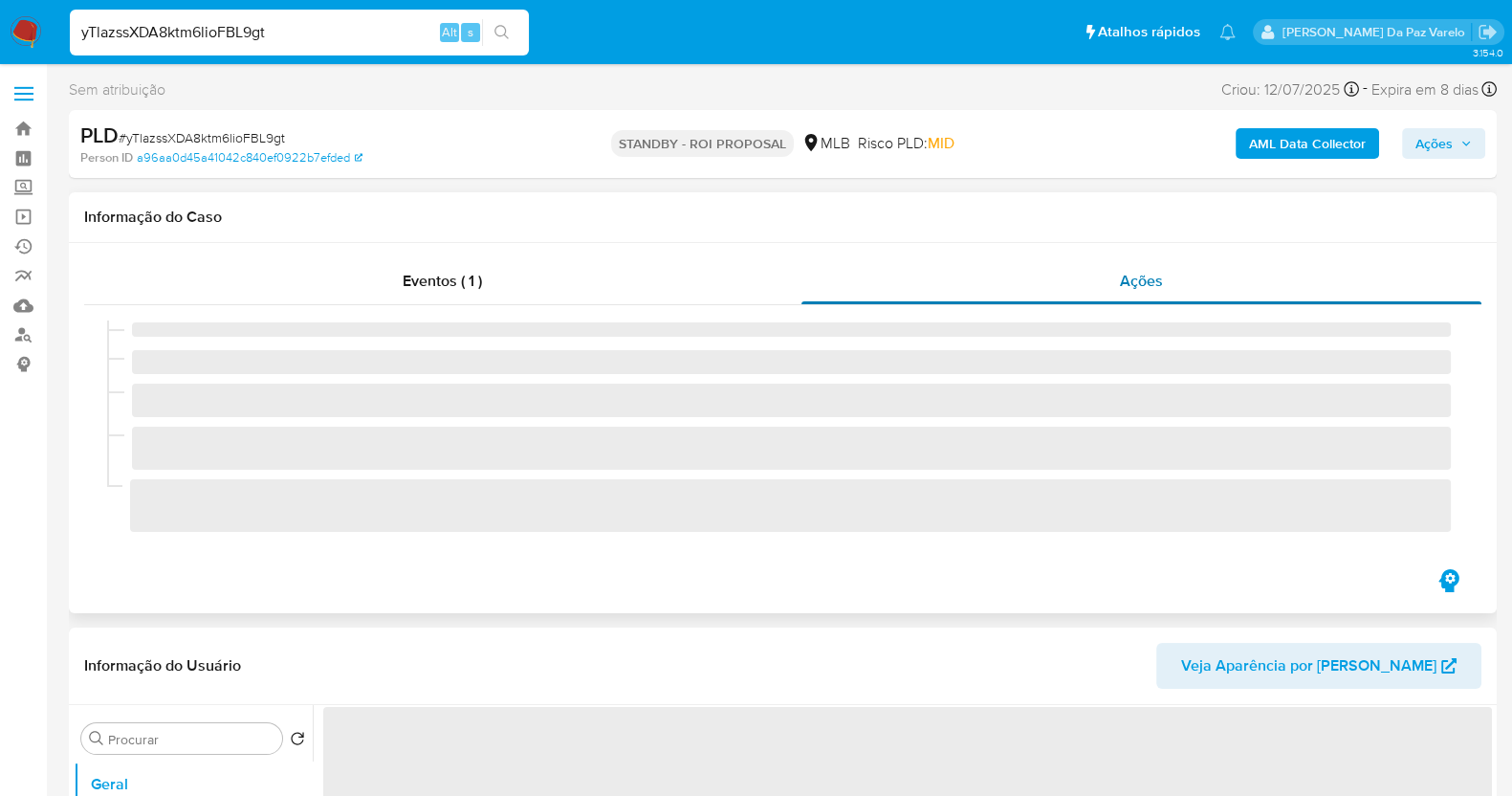
click at [1114, 282] on div "Ações" at bounding box center [1142, 281] width 681 height 46
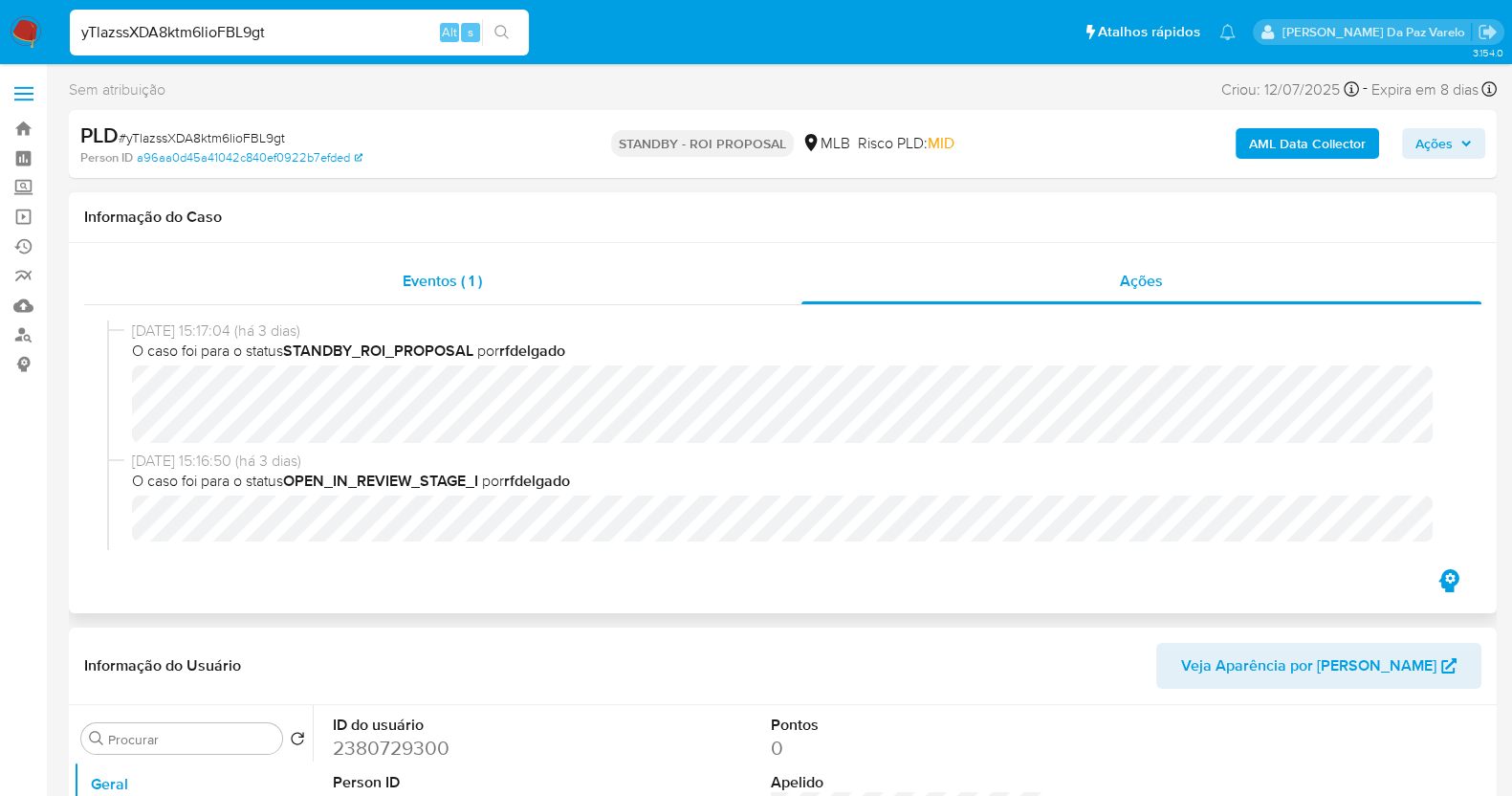
select select "10"
click at [458, 283] on span "Eventos ( 1 )" at bounding box center [442, 280] width 80 height 22
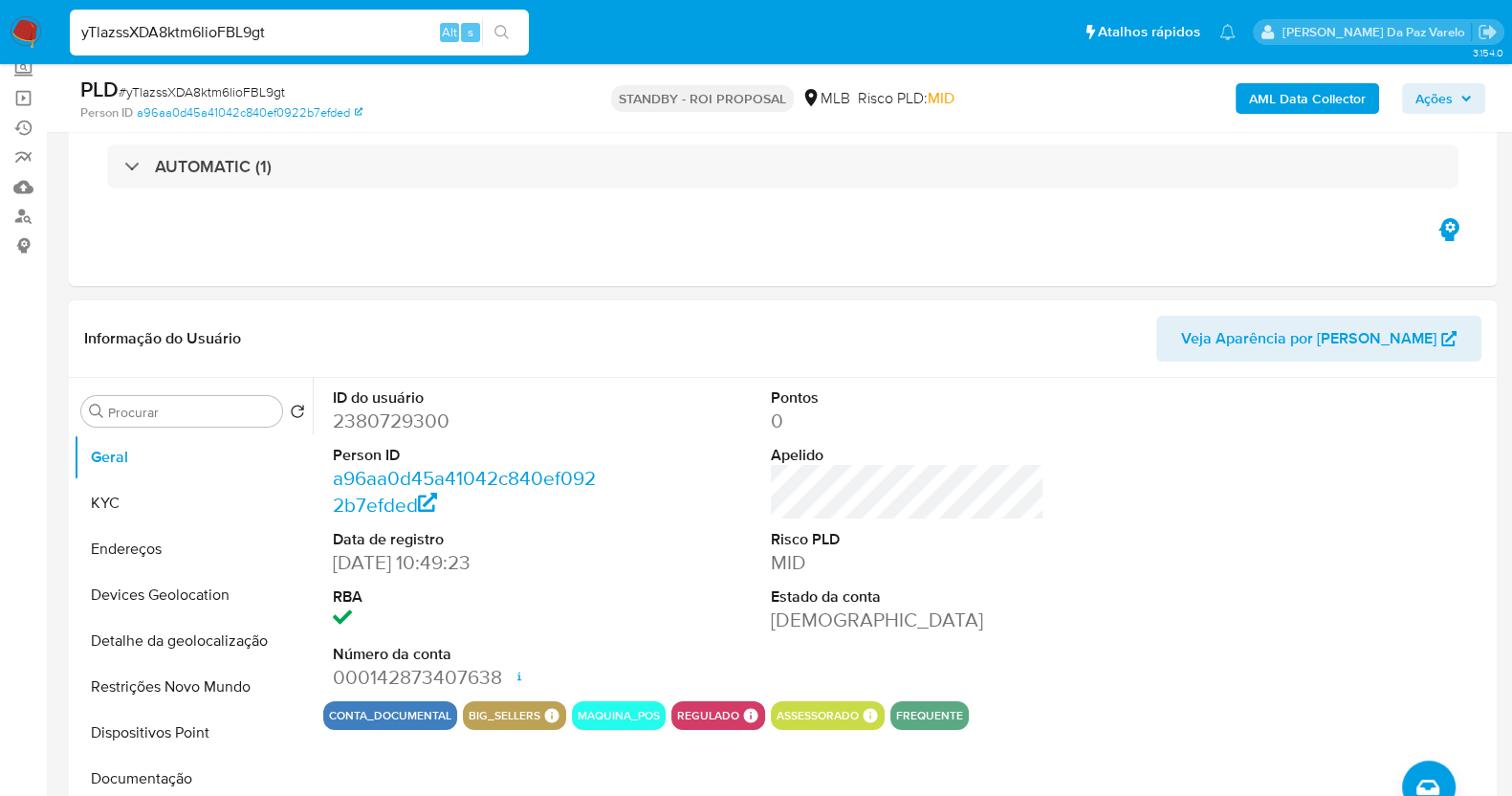
scroll to position [238, 0]
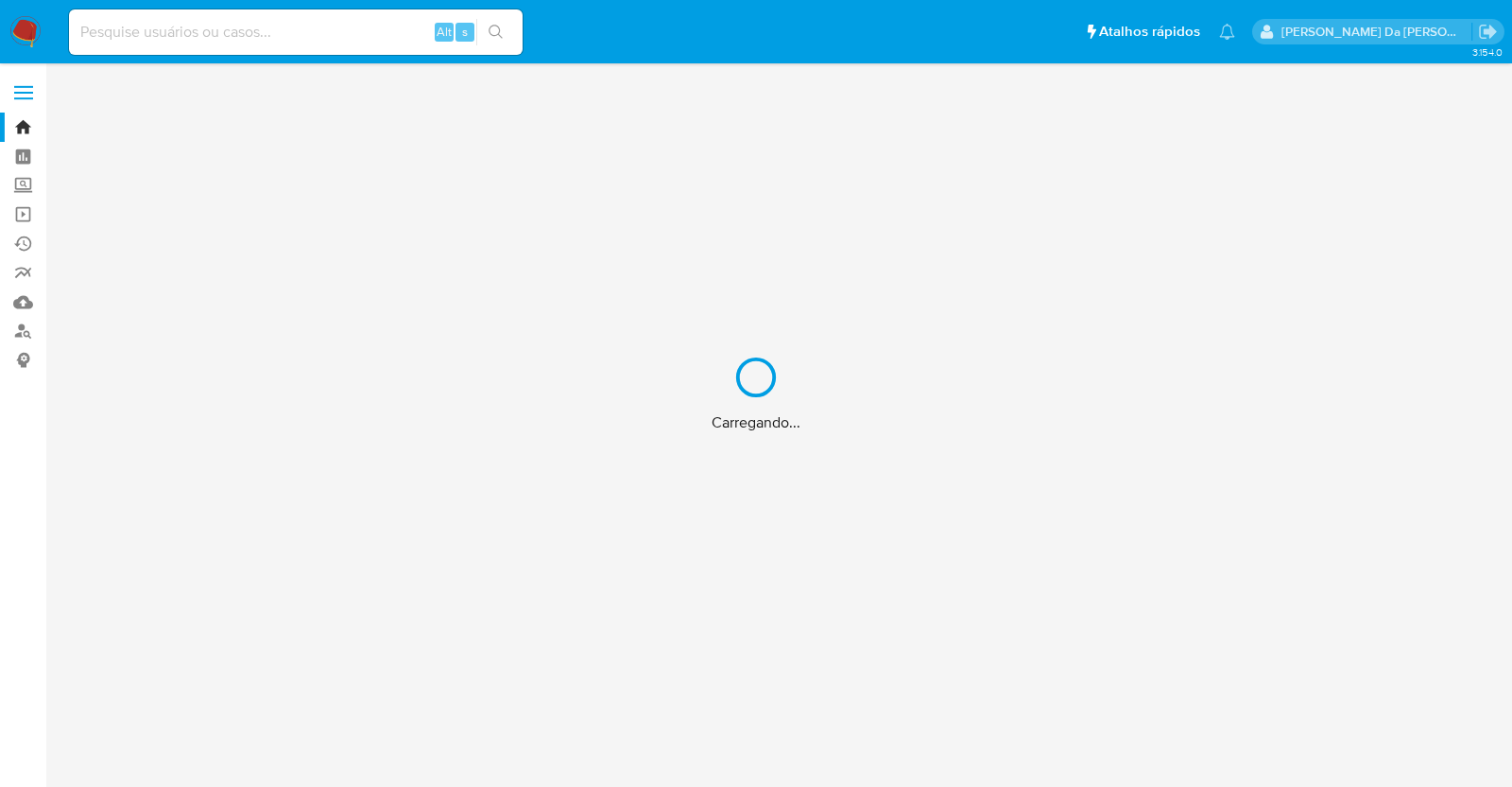
click at [215, 24] on div "Carregando..." at bounding box center [756, 394] width 1512 height 787
click at [217, 36] on div "Carregando..." at bounding box center [756, 394] width 1512 height 787
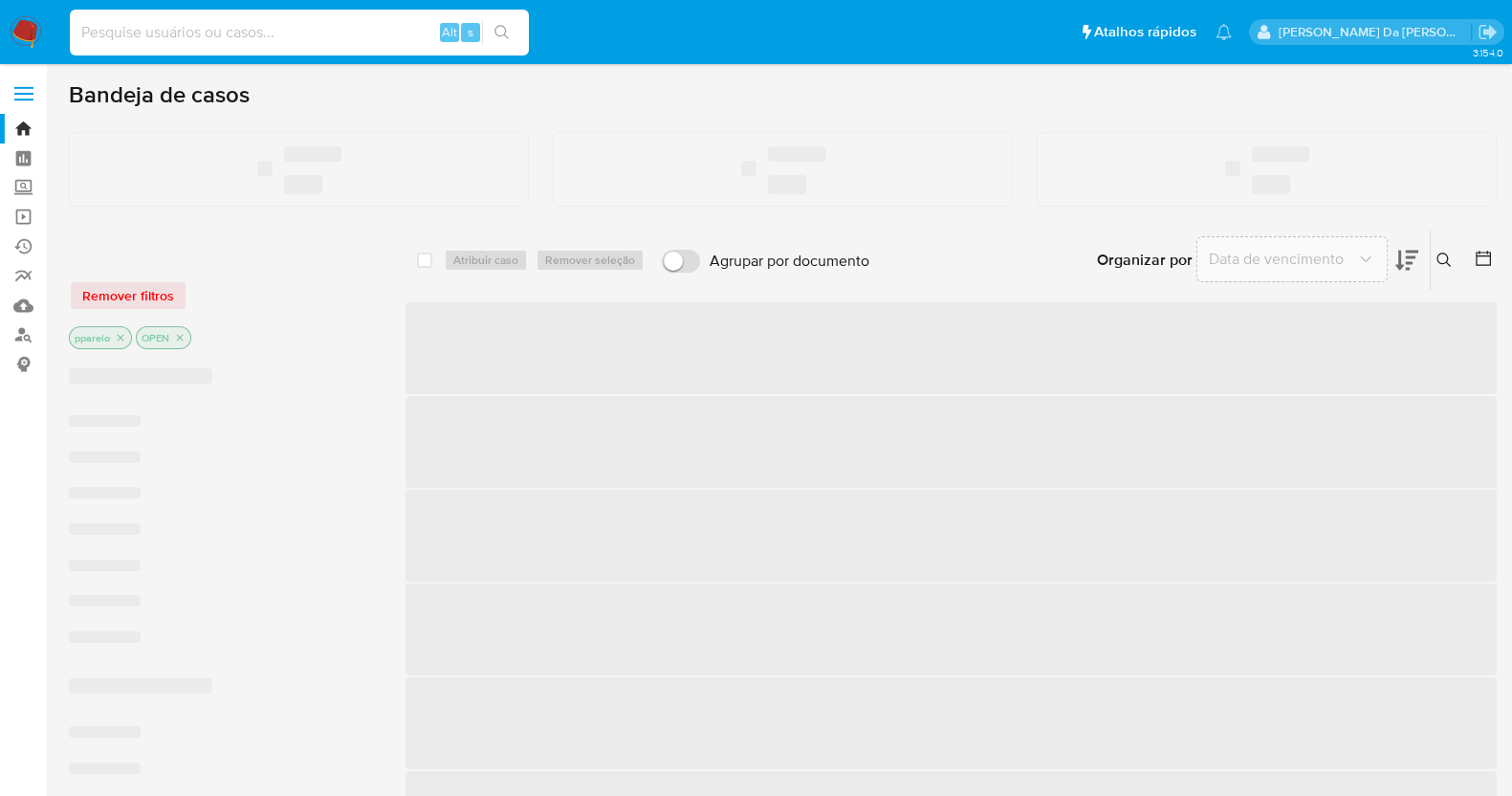
click at [234, 34] on input at bounding box center [299, 31] width 459 height 25
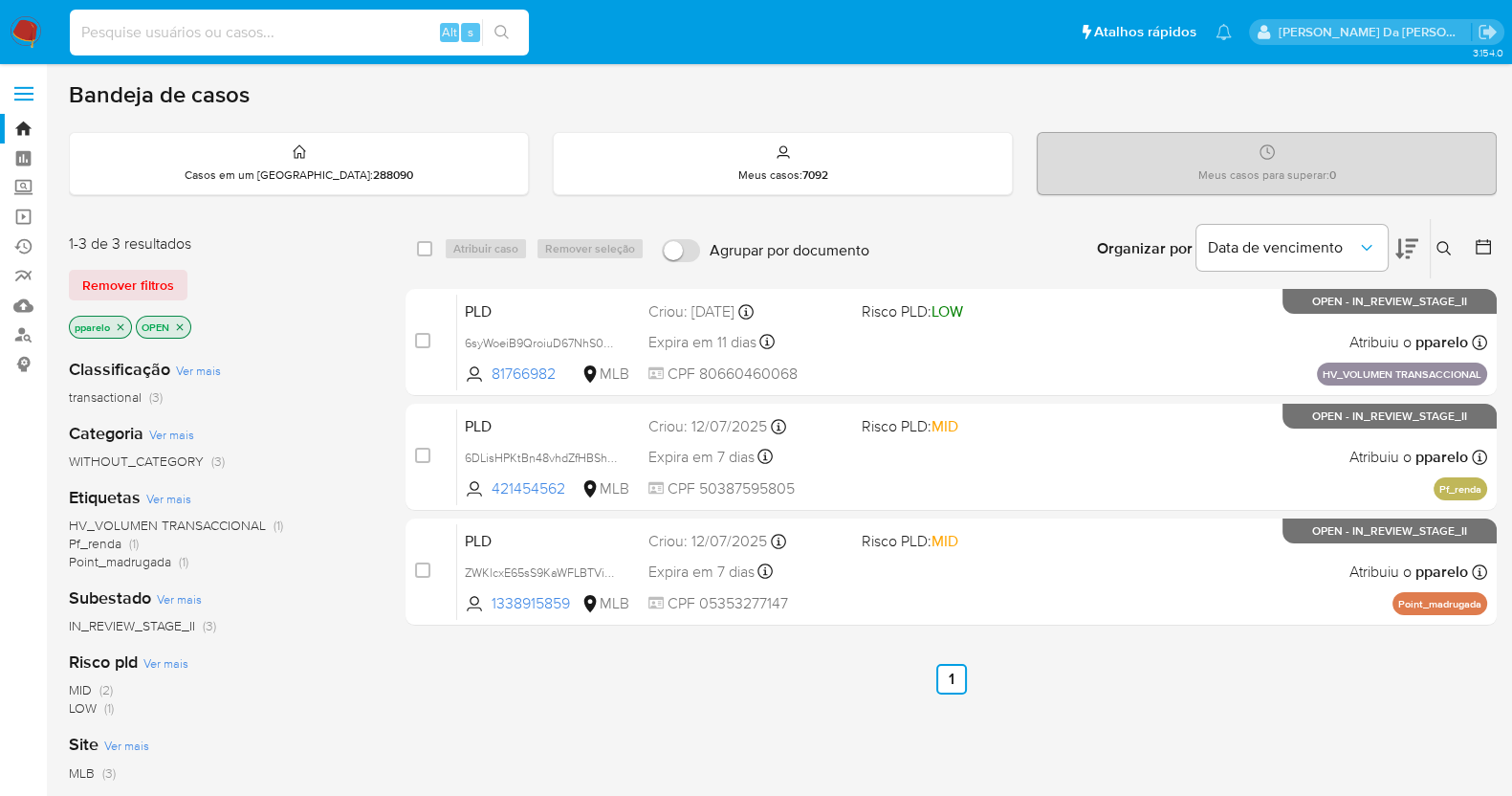
paste input "AhmX4wAOT8fApYAXAsUBDn12"
type input "AhmX4wAOT8fApYAXAsUBDn12"
click at [512, 24] on button "search-icon" at bounding box center [501, 31] width 39 height 27
click at [507, 28] on icon "search-icon" at bounding box center [502, 32] width 16 height 16
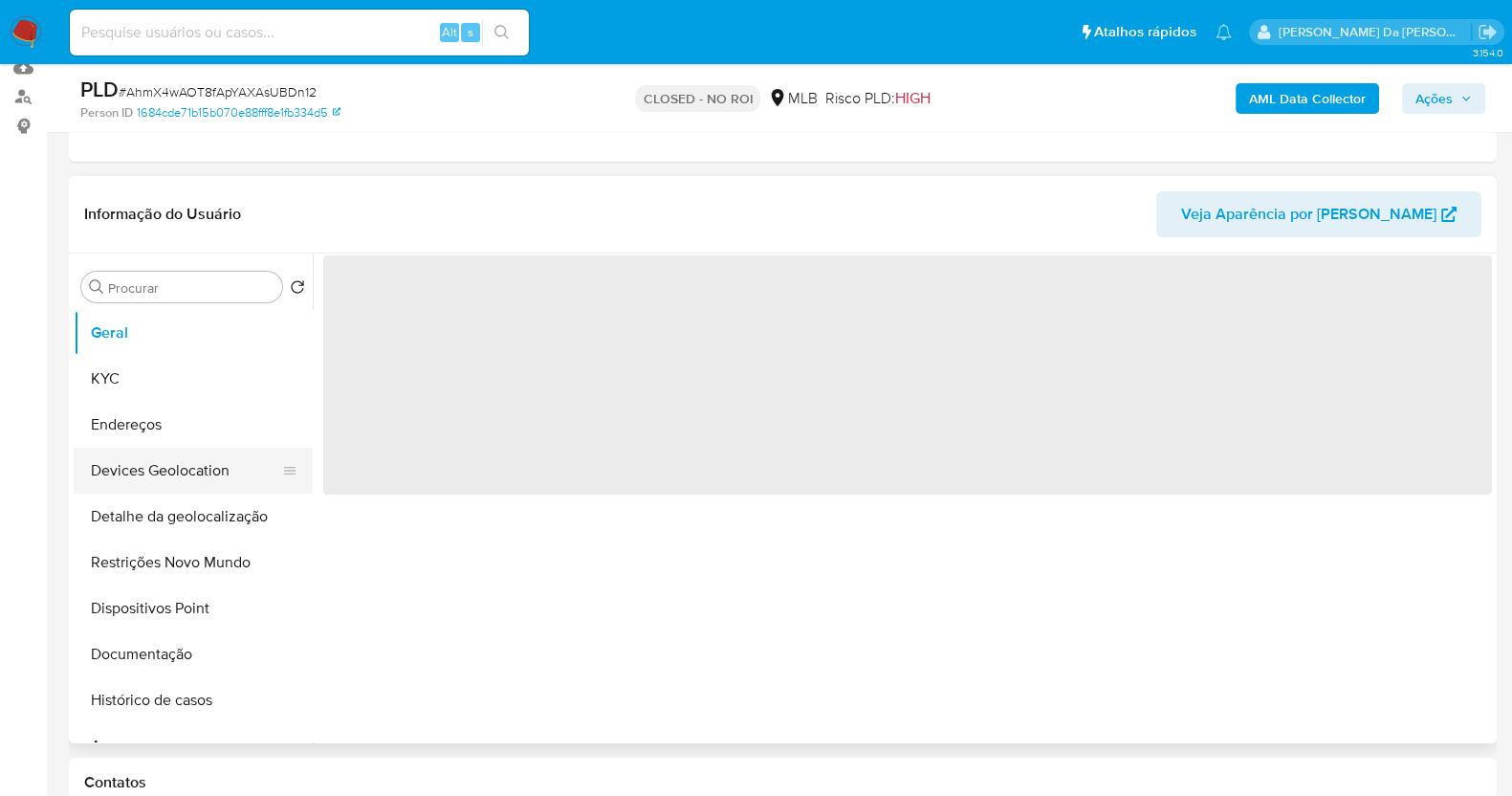
scroll to position [238, 0]
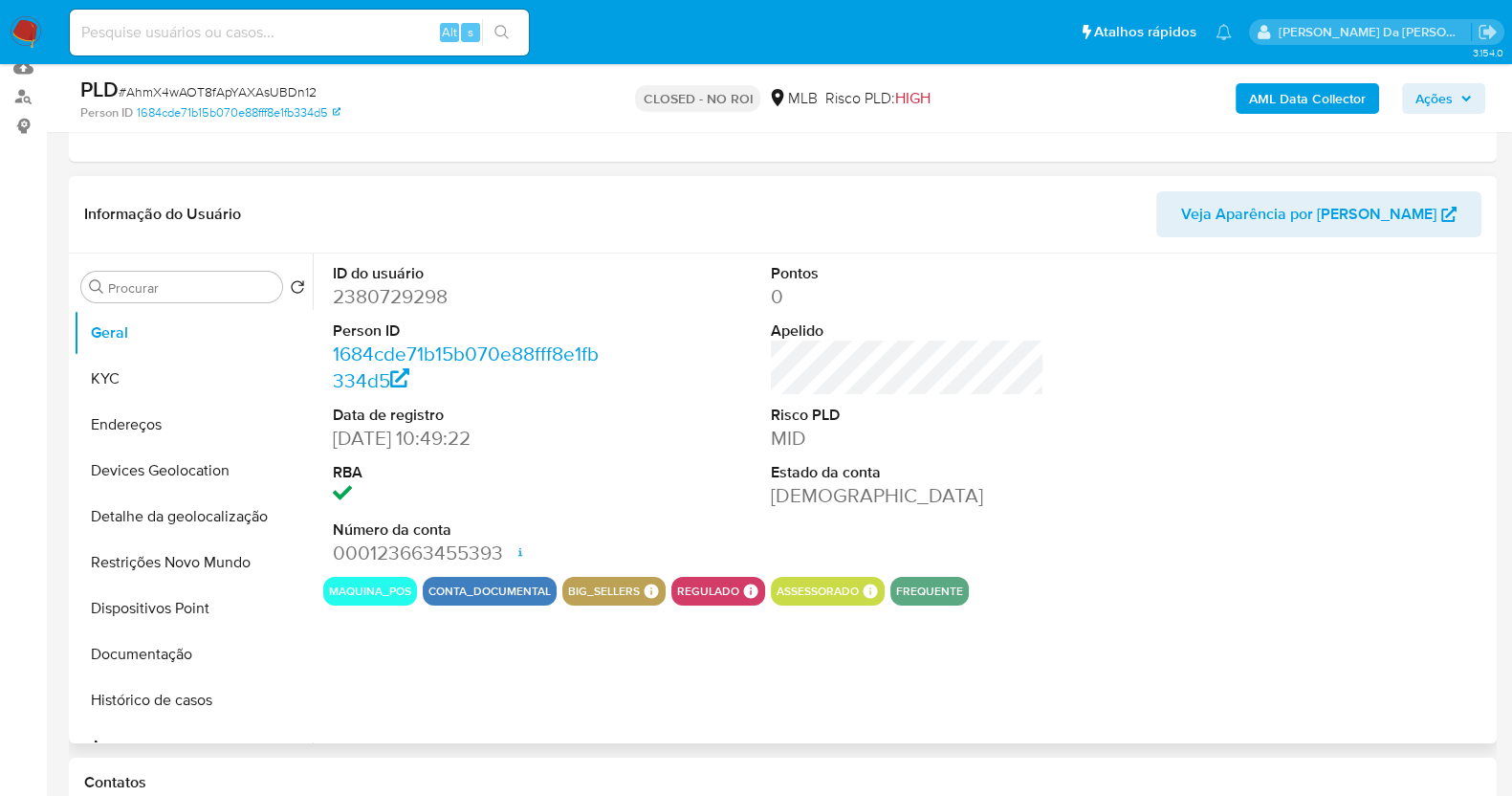
click at [161, 703] on button "Histórico de casos" at bounding box center [193, 700] width 239 height 46
select select "10"
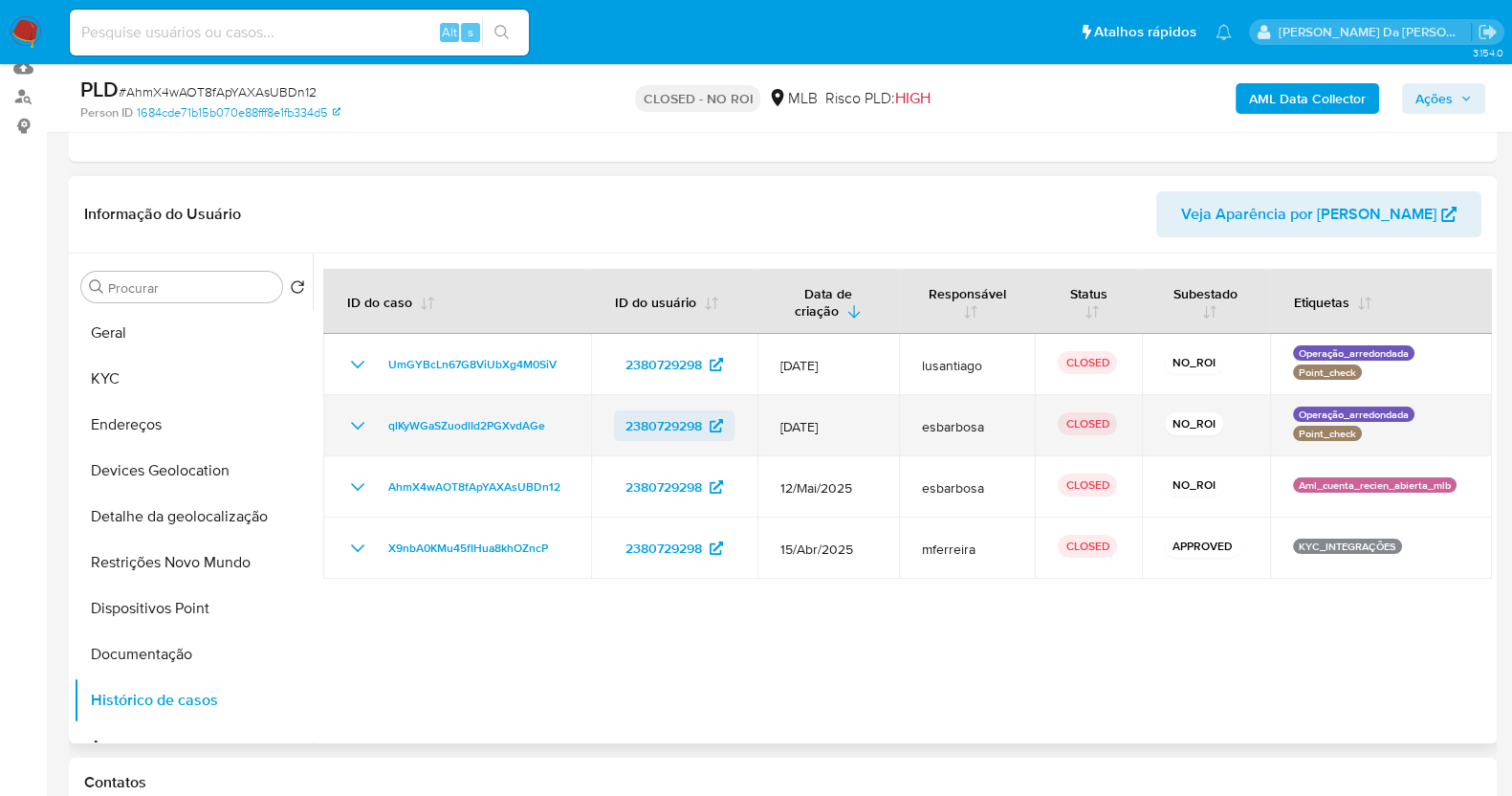
scroll to position [359, 0]
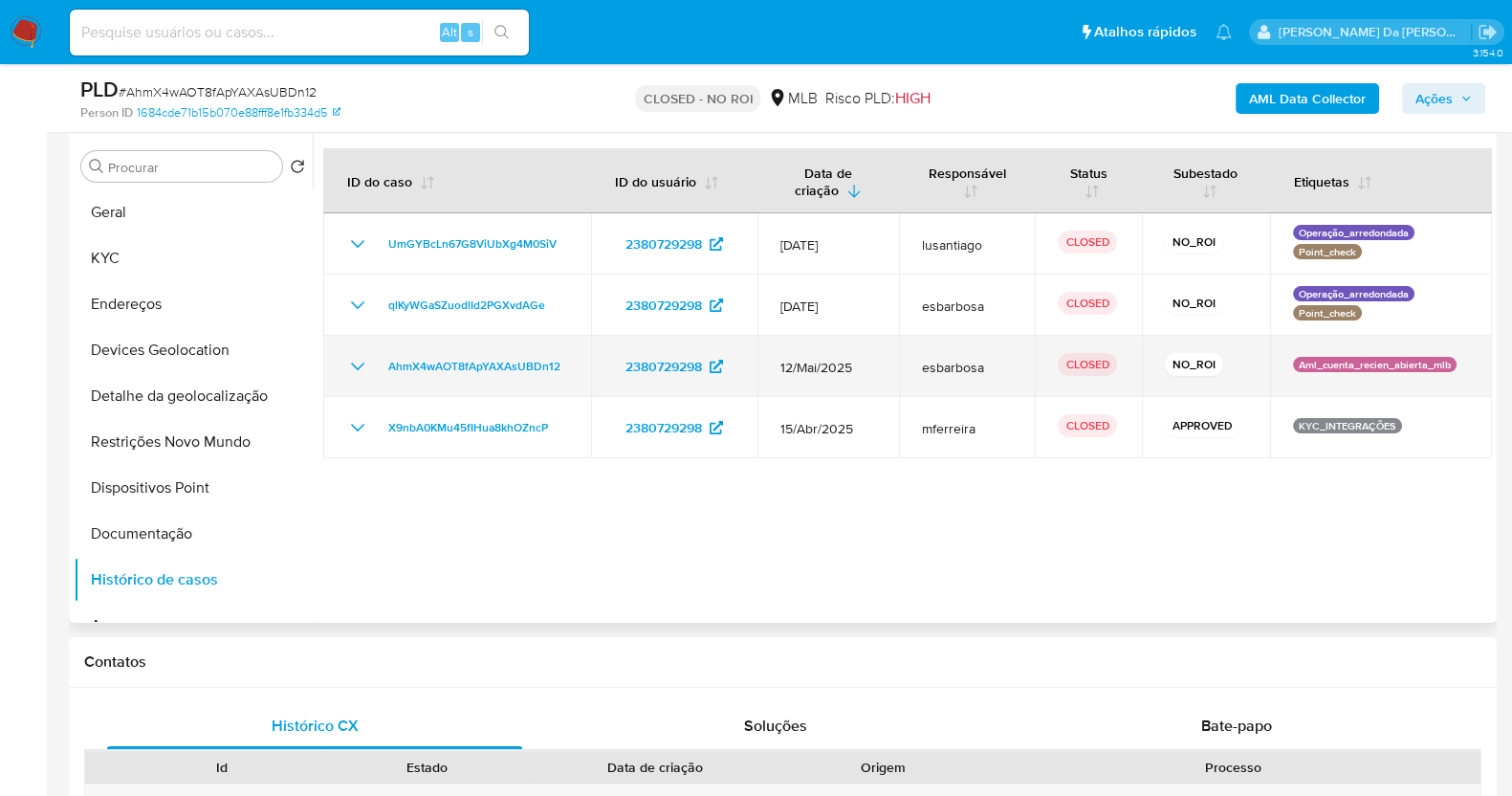
click at [346, 370] on icon "Mostrar/Ocultar" at bounding box center [357, 366] width 23 height 23
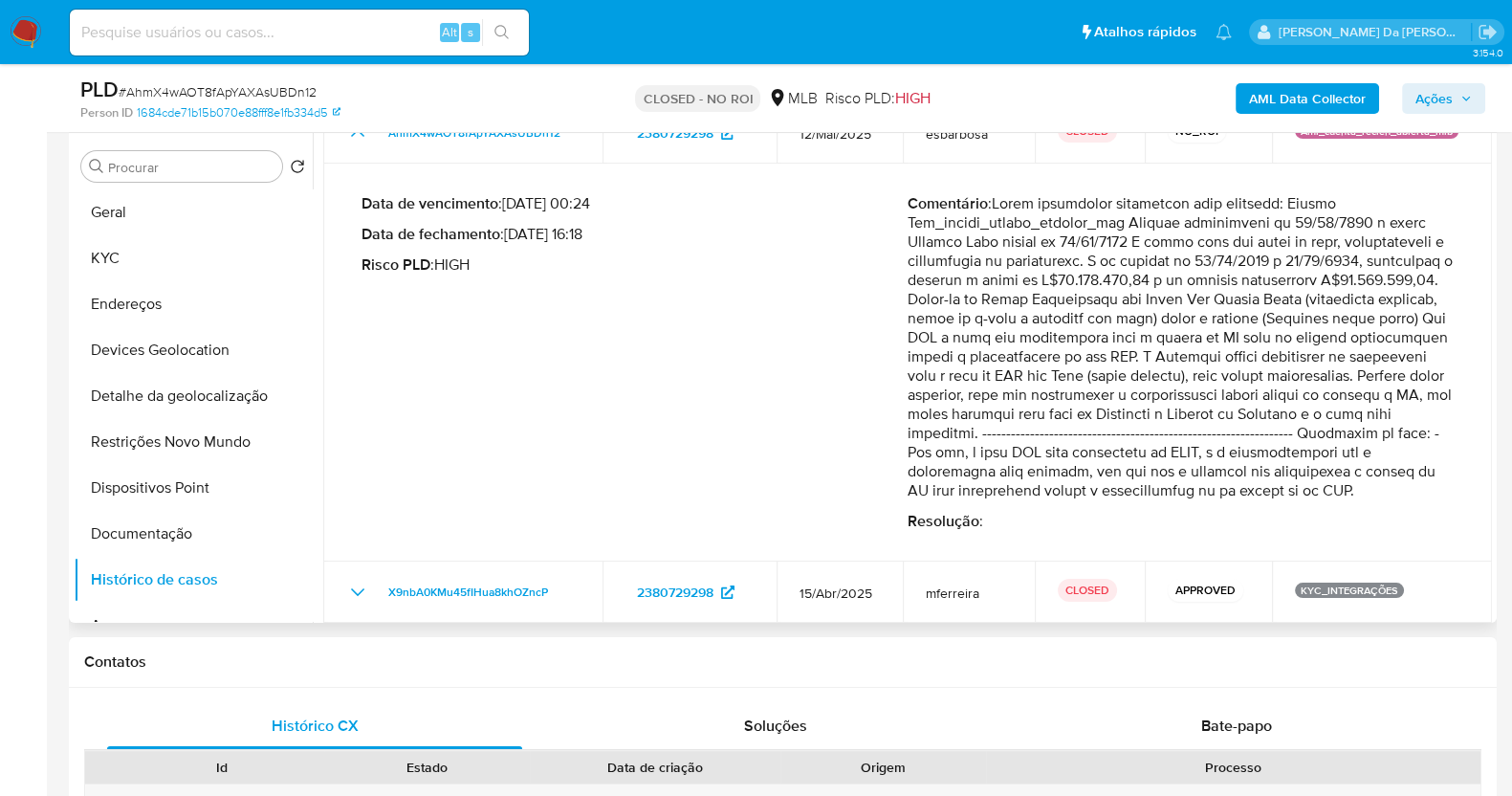
scroll to position [238, 0]
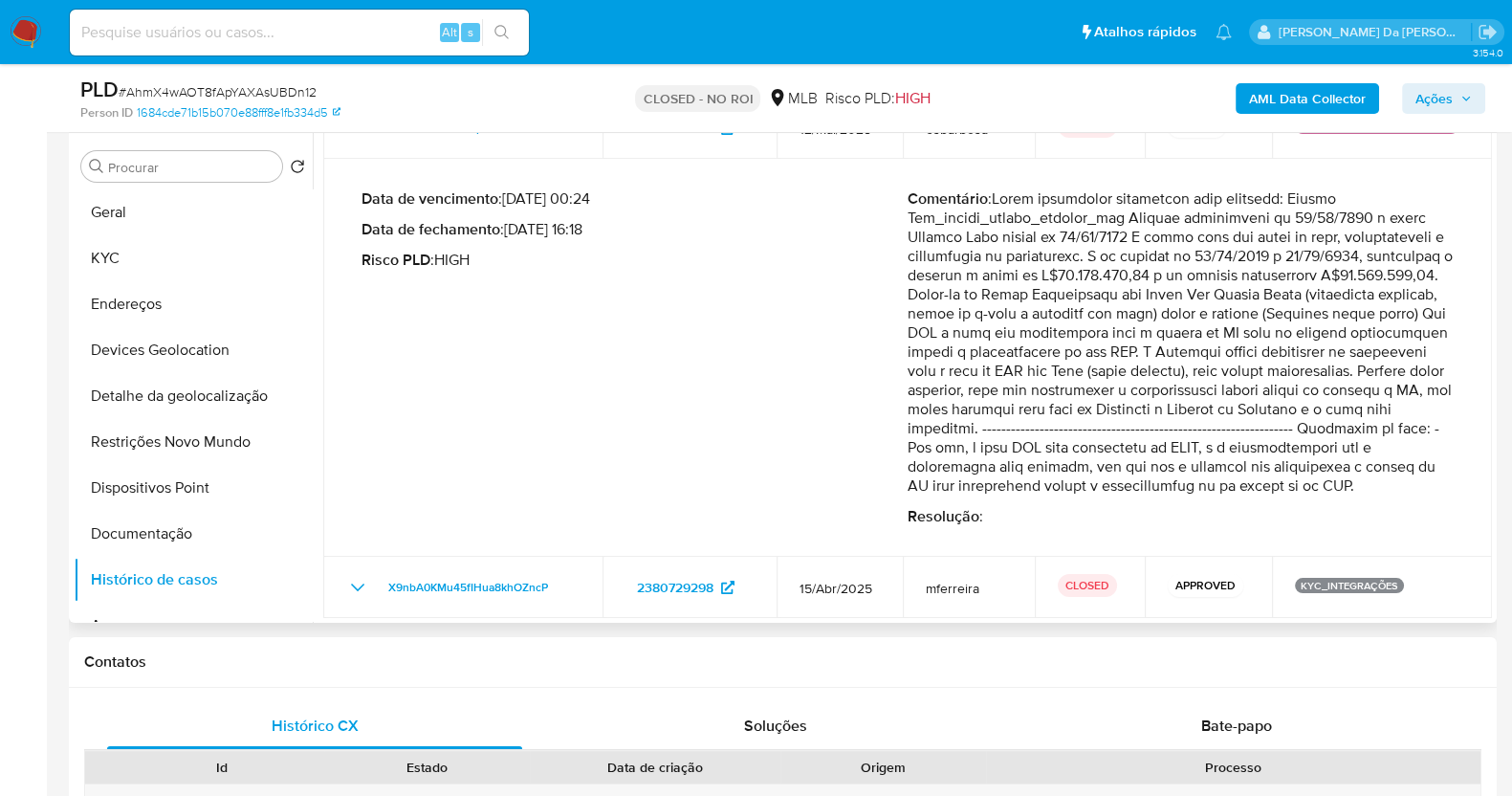
click at [1030, 313] on p "Comentário :" at bounding box center [1181, 342] width 546 height 306
drag, startPoint x: 1030, startPoint y: 313, endPoint x: 1391, endPoint y: 314, distance: 361.0
click at [1391, 314] on p "Comentário :" at bounding box center [1181, 342] width 546 height 306
click at [1073, 322] on p "Comentário :" at bounding box center [1181, 342] width 546 height 306
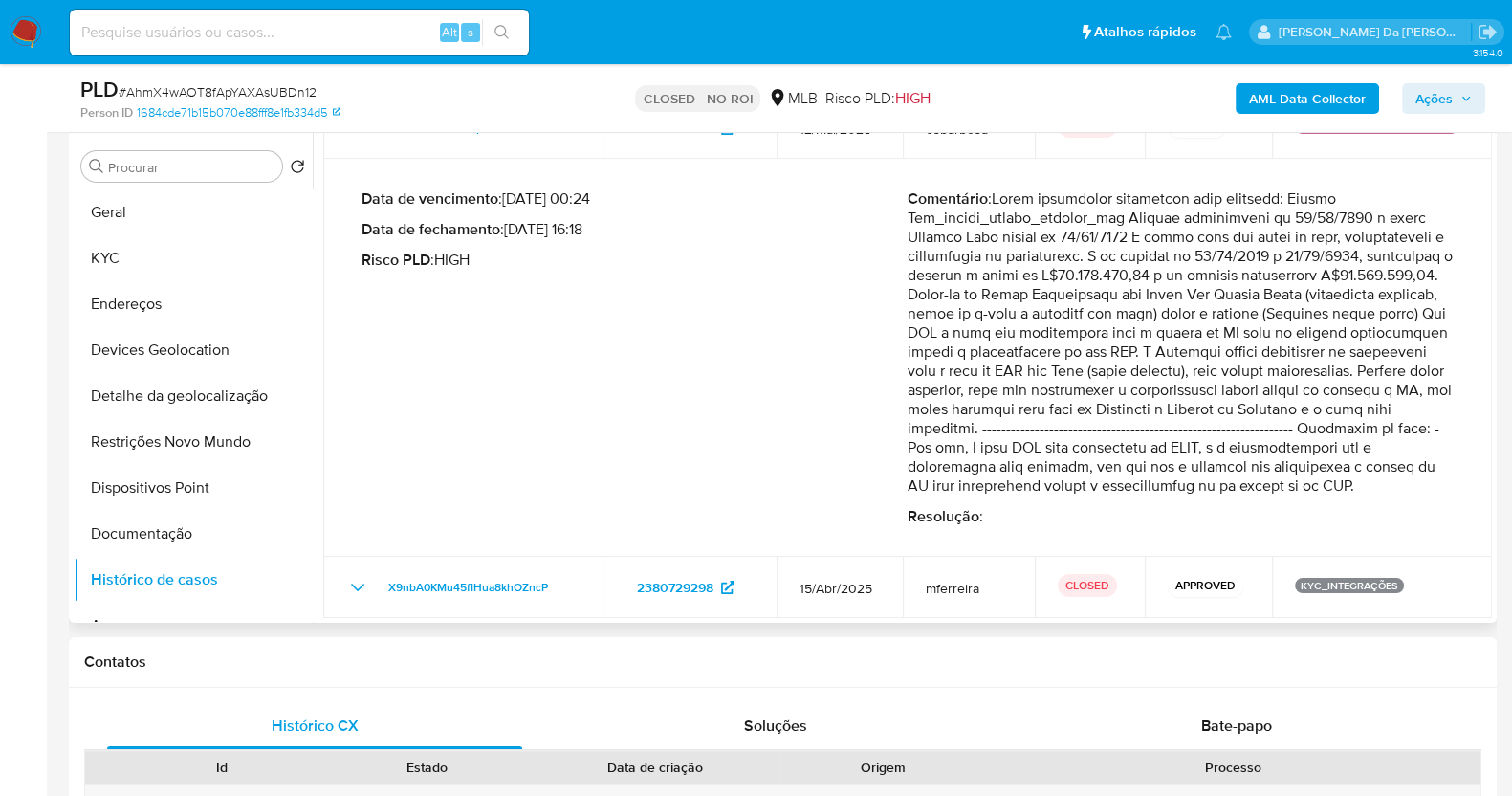
click at [1011, 329] on p "Comentário :" at bounding box center [1181, 342] width 546 height 306
drag, startPoint x: 1012, startPoint y: 329, endPoint x: 1119, endPoint y: 337, distance: 107.3
click at [1119, 337] on p "Comentário :" at bounding box center [1181, 342] width 546 height 306
click at [1188, 334] on p "Comentário :" at bounding box center [1181, 342] width 546 height 306
drag, startPoint x: 1188, startPoint y: 334, endPoint x: 1371, endPoint y: 361, distance: 185.0
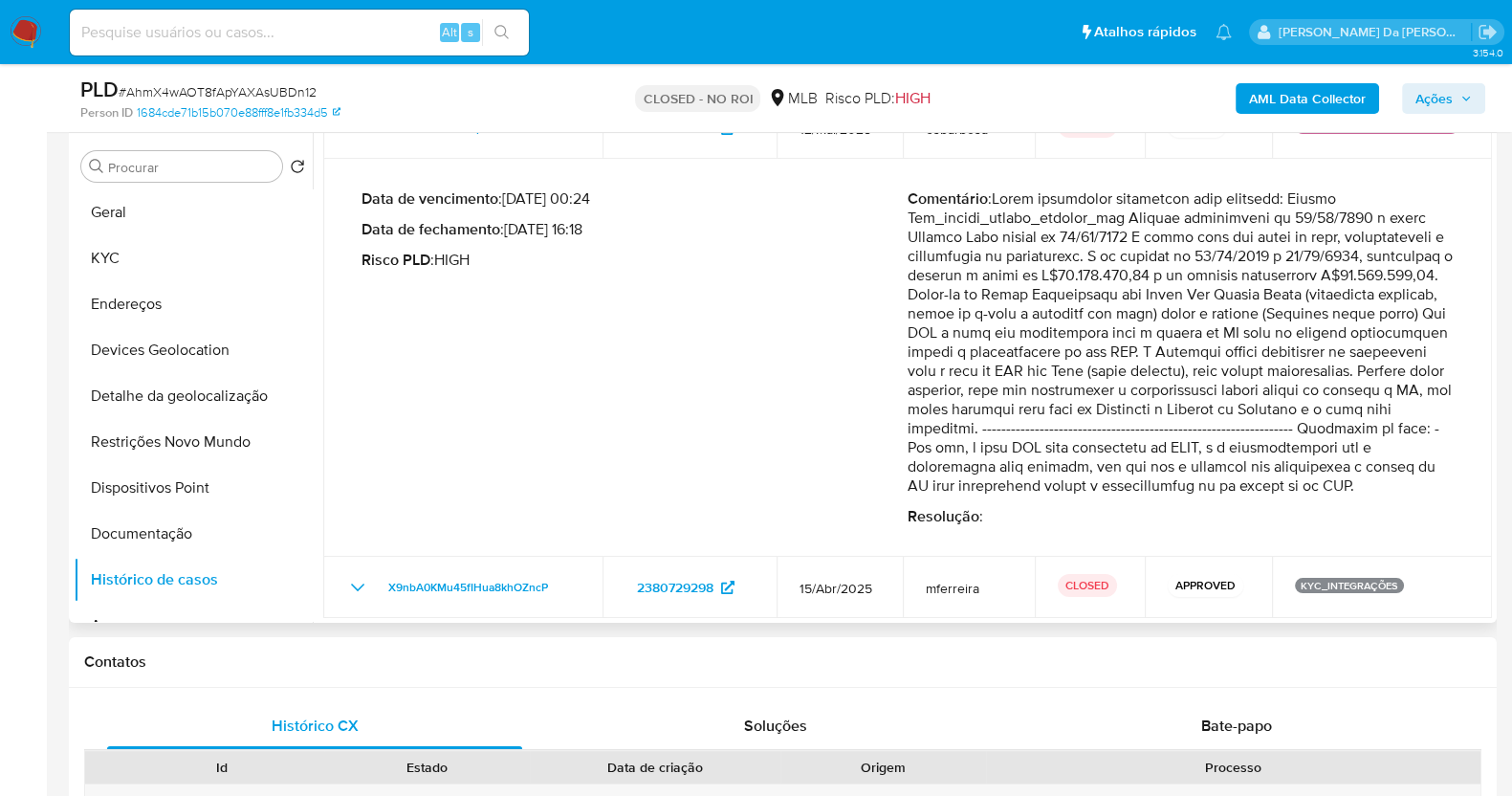
click at [1371, 361] on p "Comentário :" at bounding box center [1181, 342] width 546 height 306
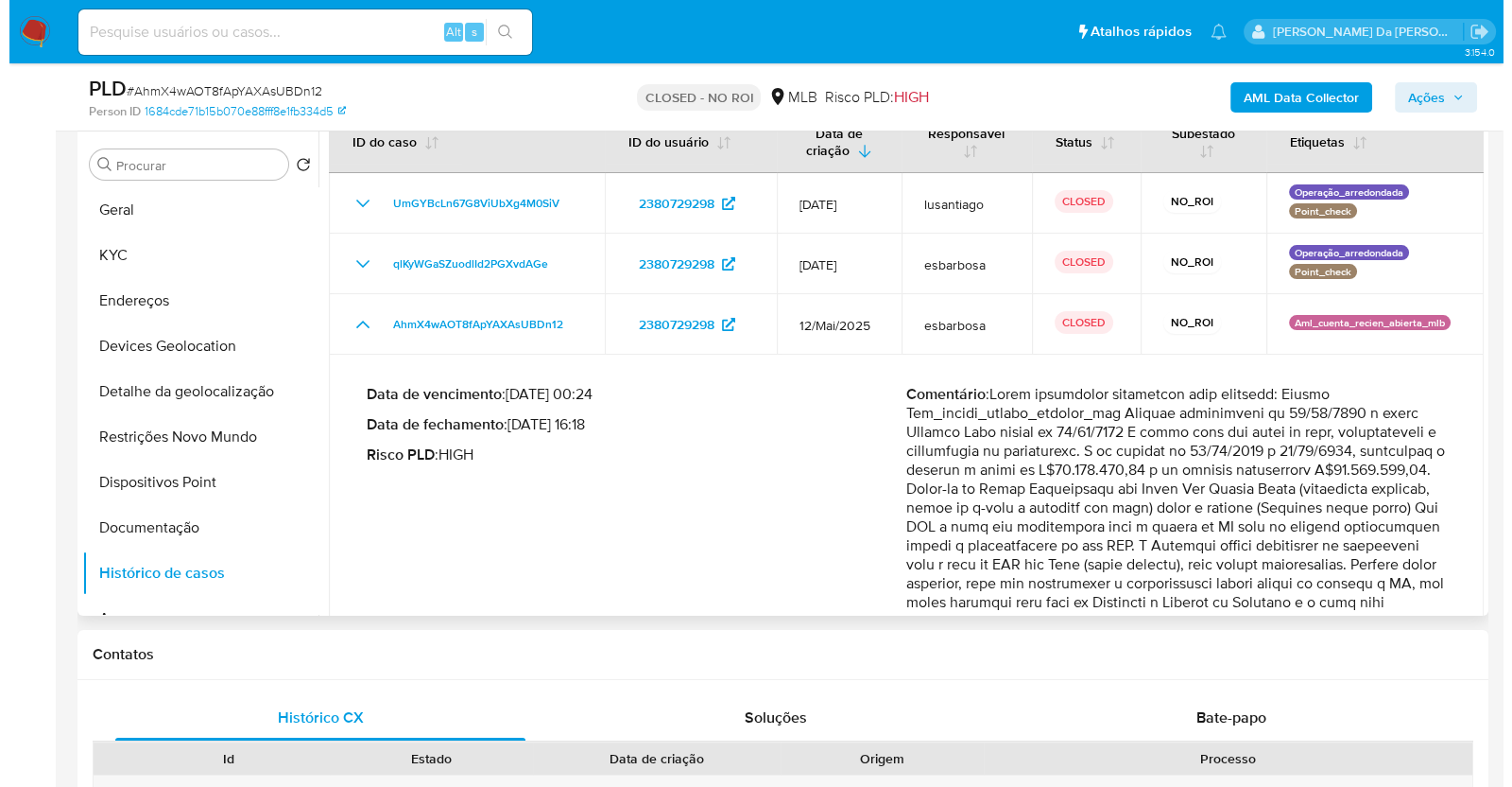
scroll to position [0, 0]
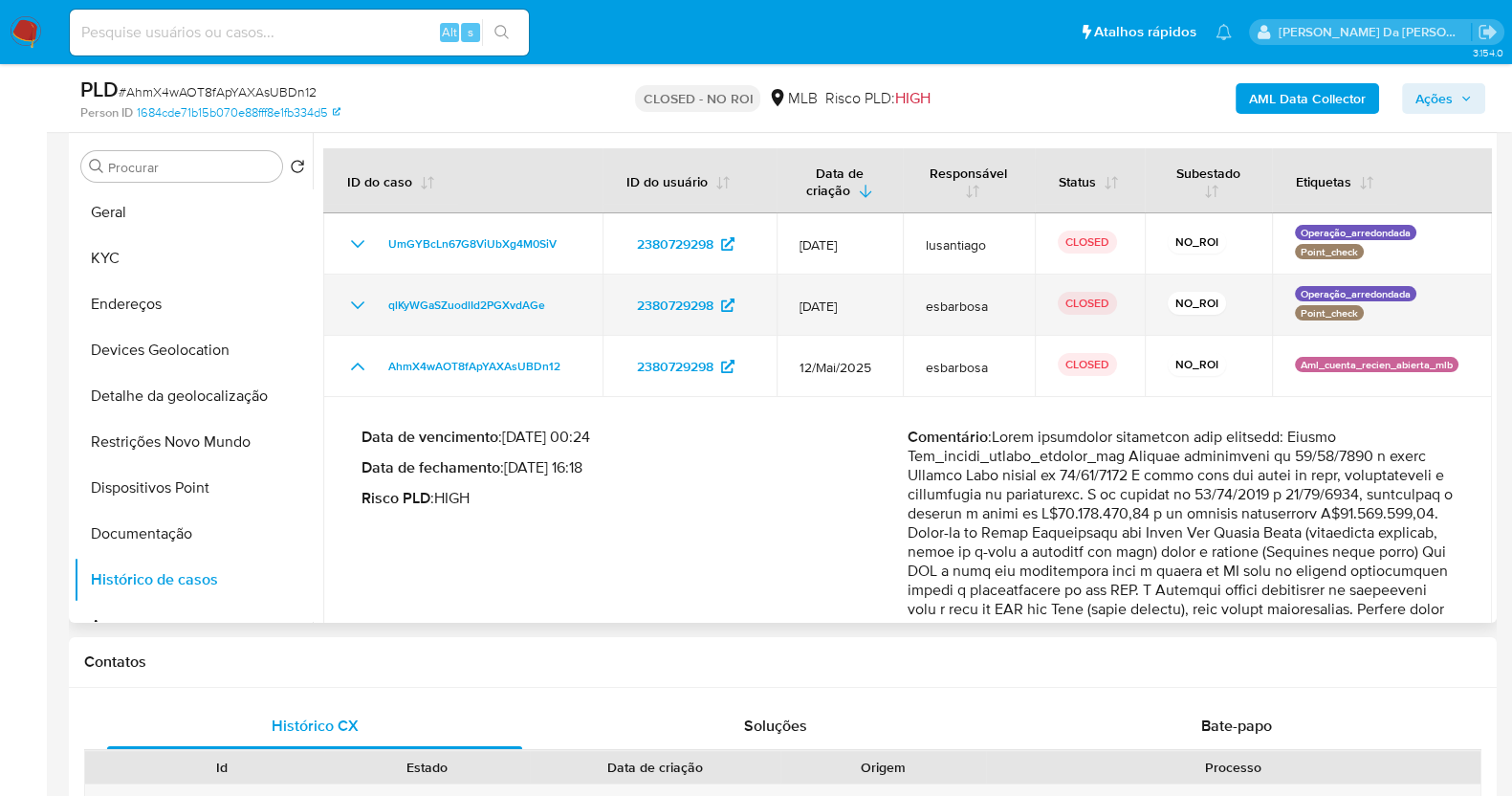
click at [350, 299] on icon "Mostrar/Ocultar" at bounding box center [357, 305] width 23 height 23
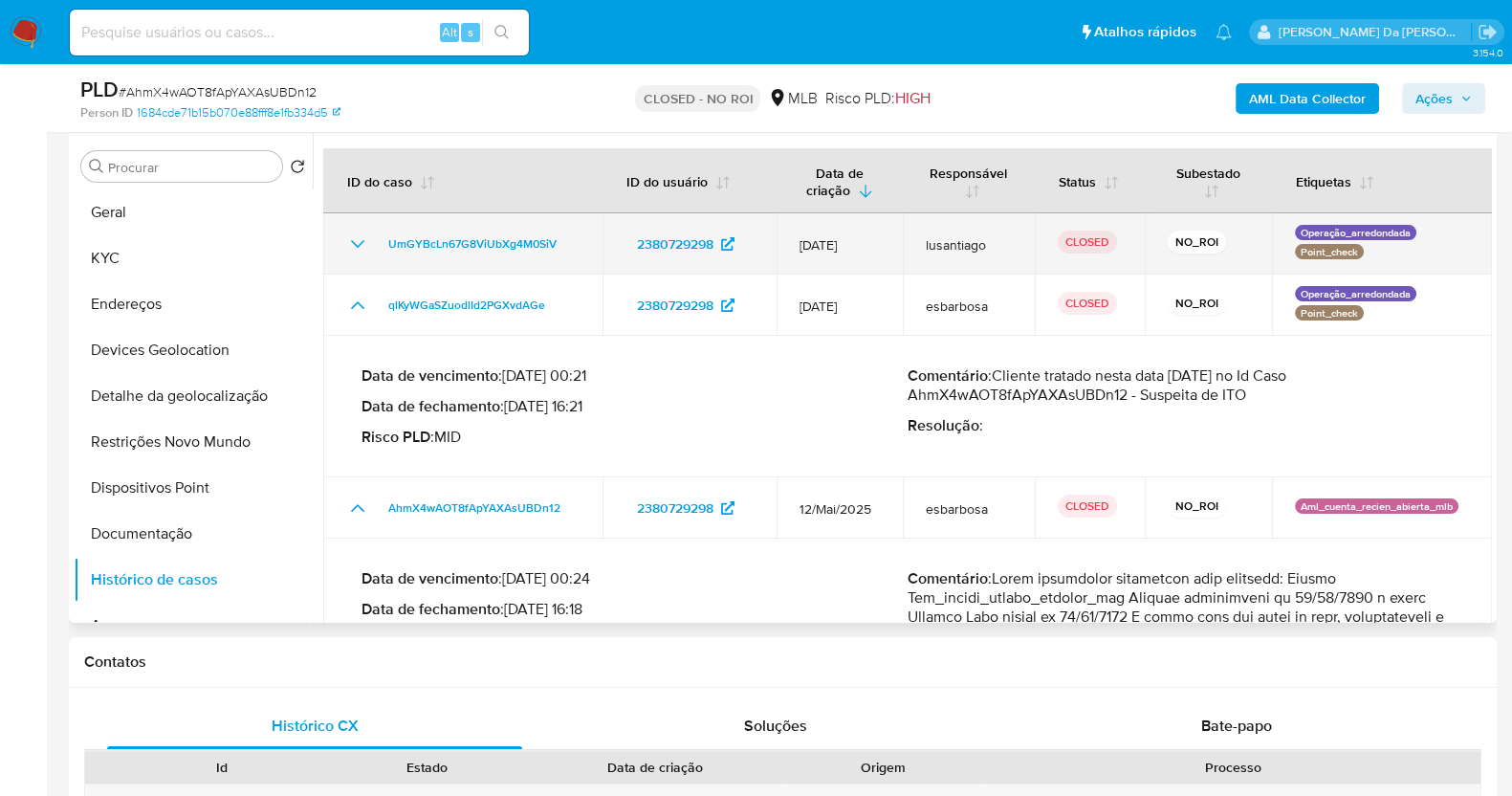
click at [364, 246] on icon "Mostrar/Ocultar" at bounding box center [357, 243] width 23 height 23
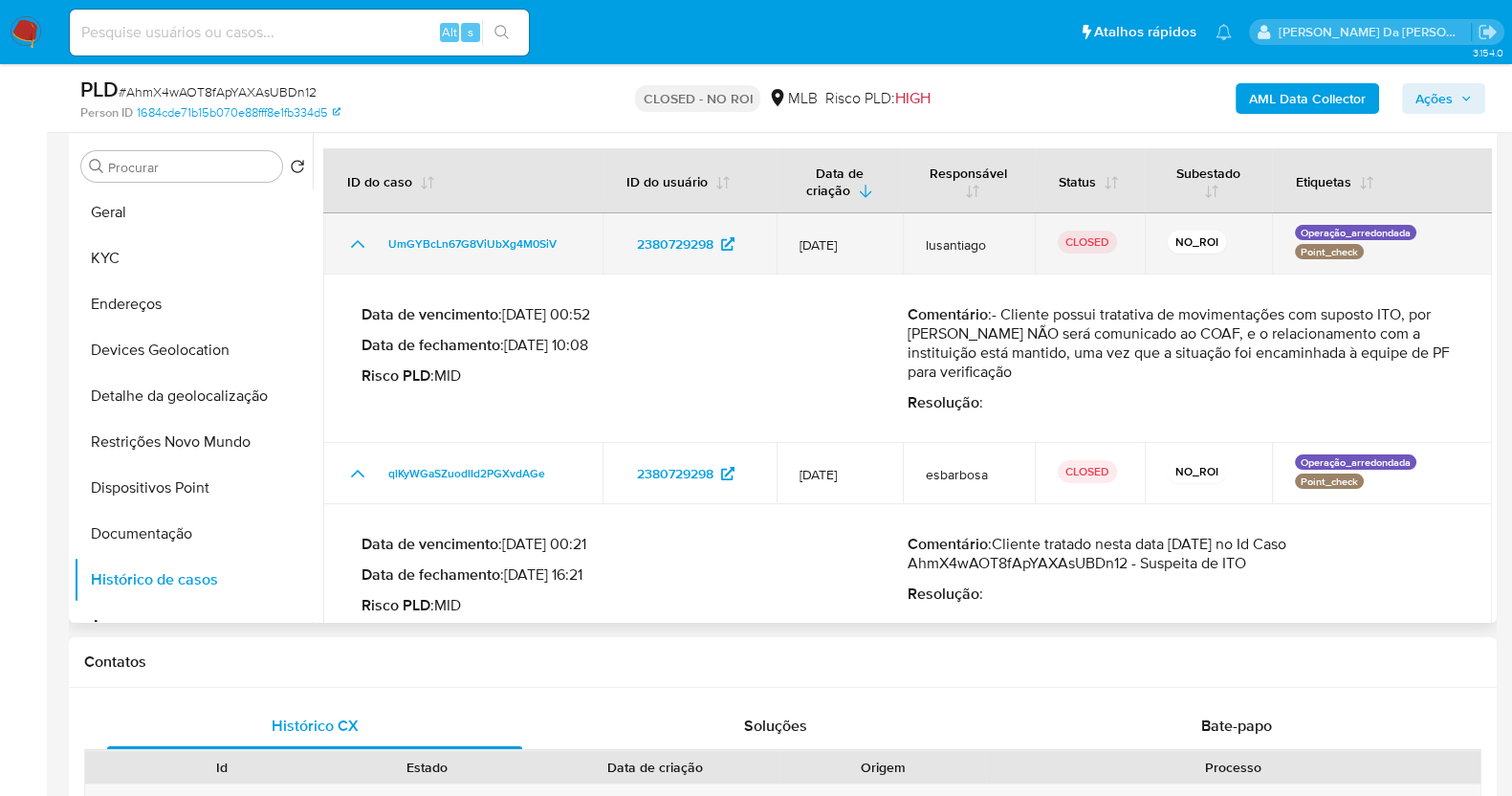
click at [364, 246] on icon "Mostrar/Ocultar" at bounding box center [358, 244] width 14 height 8
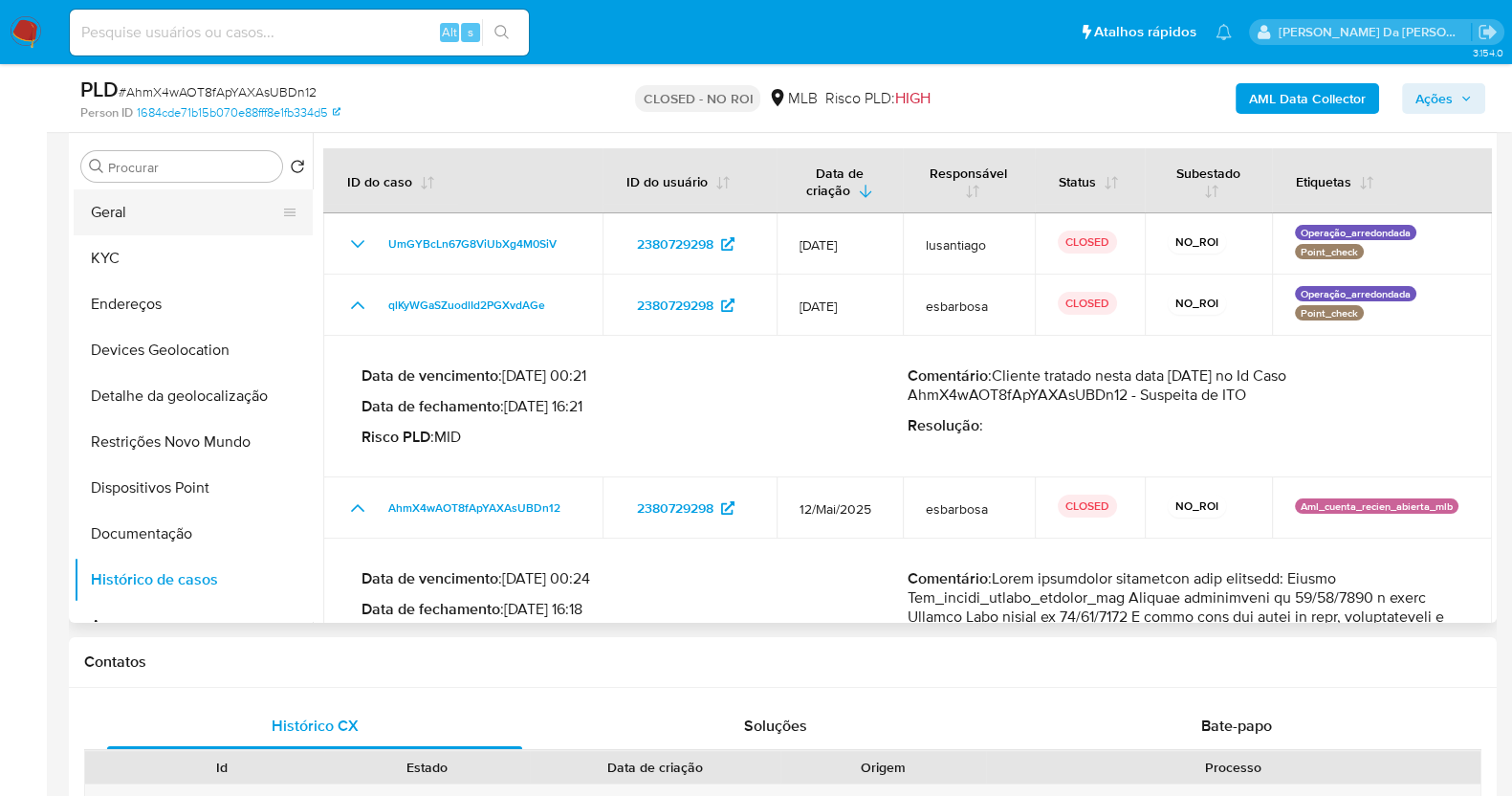
click at [148, 218] on button "Geral" at bounding box center [186, 212] width 224 height 46
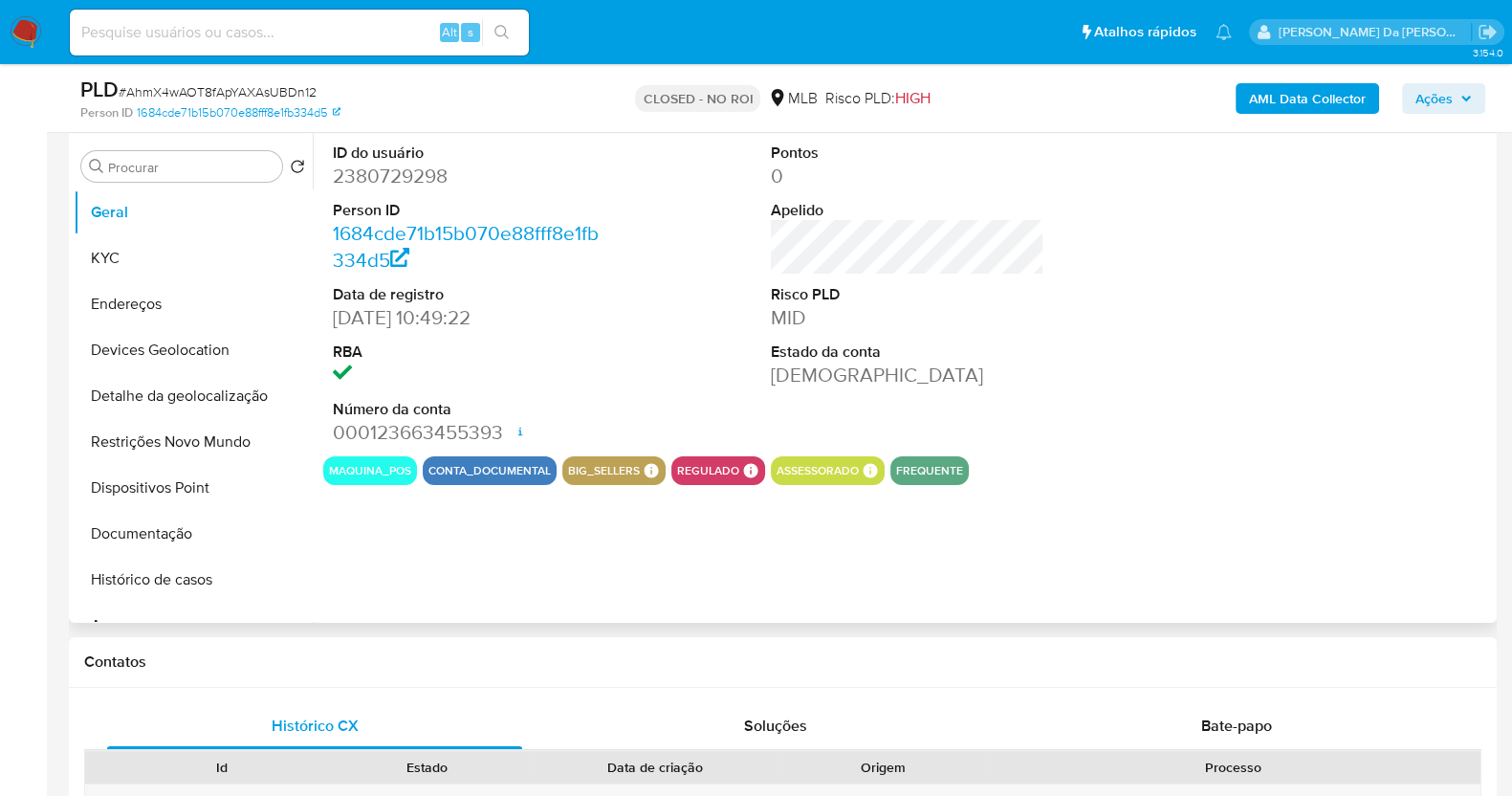
click at [410, 175] on dd "2380729298" at bounding box center [470, 175] width 273 height 27
copy dd "2380729298"
click at [410, 175] on dd "2380729298" at bounding box center [470, 175] width 273 height 27
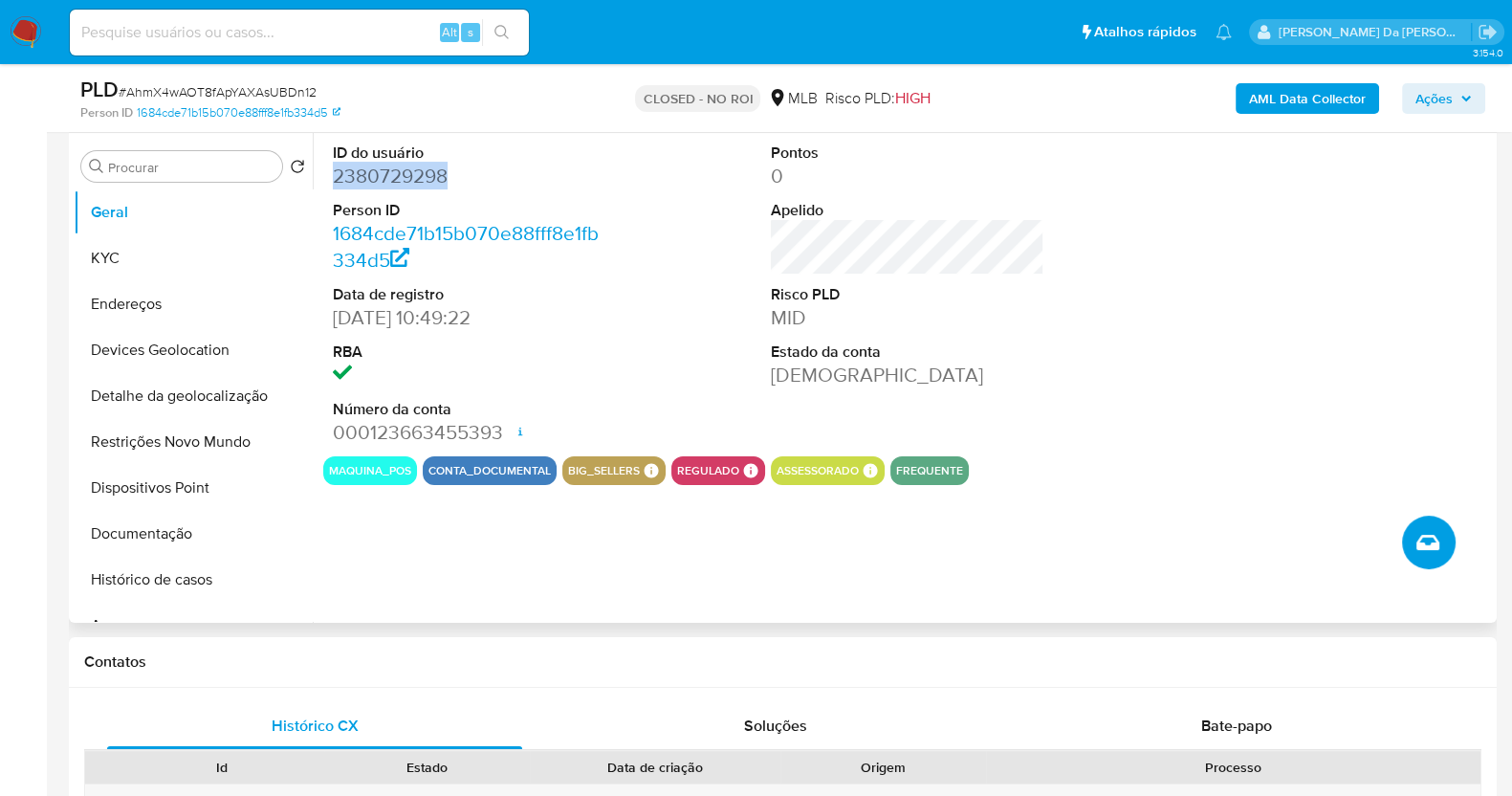
click at [1418, 528] on button "Criar caso manual" at bounding box center [1428, 542] width 53 height 53
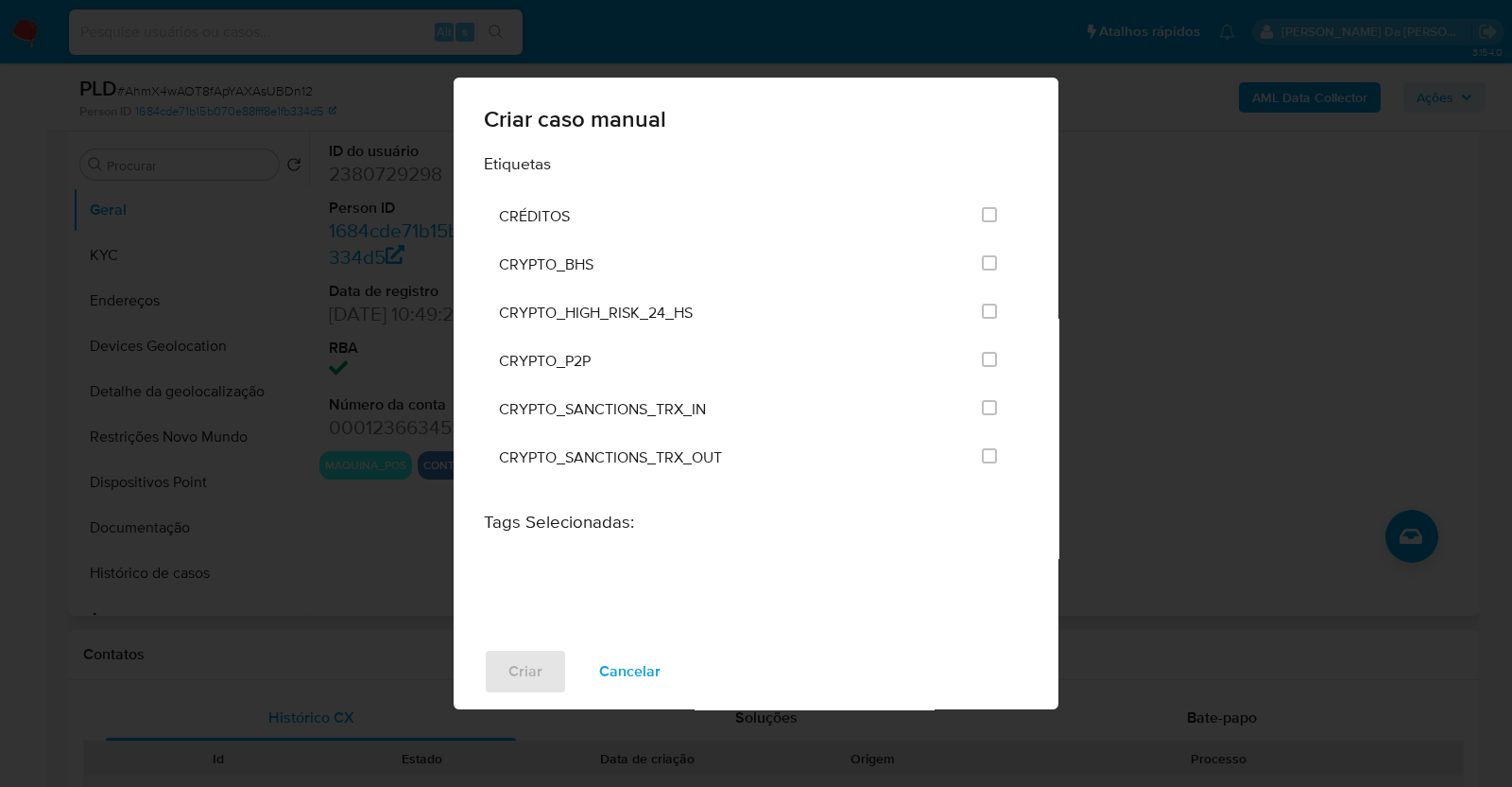
scroll to position [61, 0]
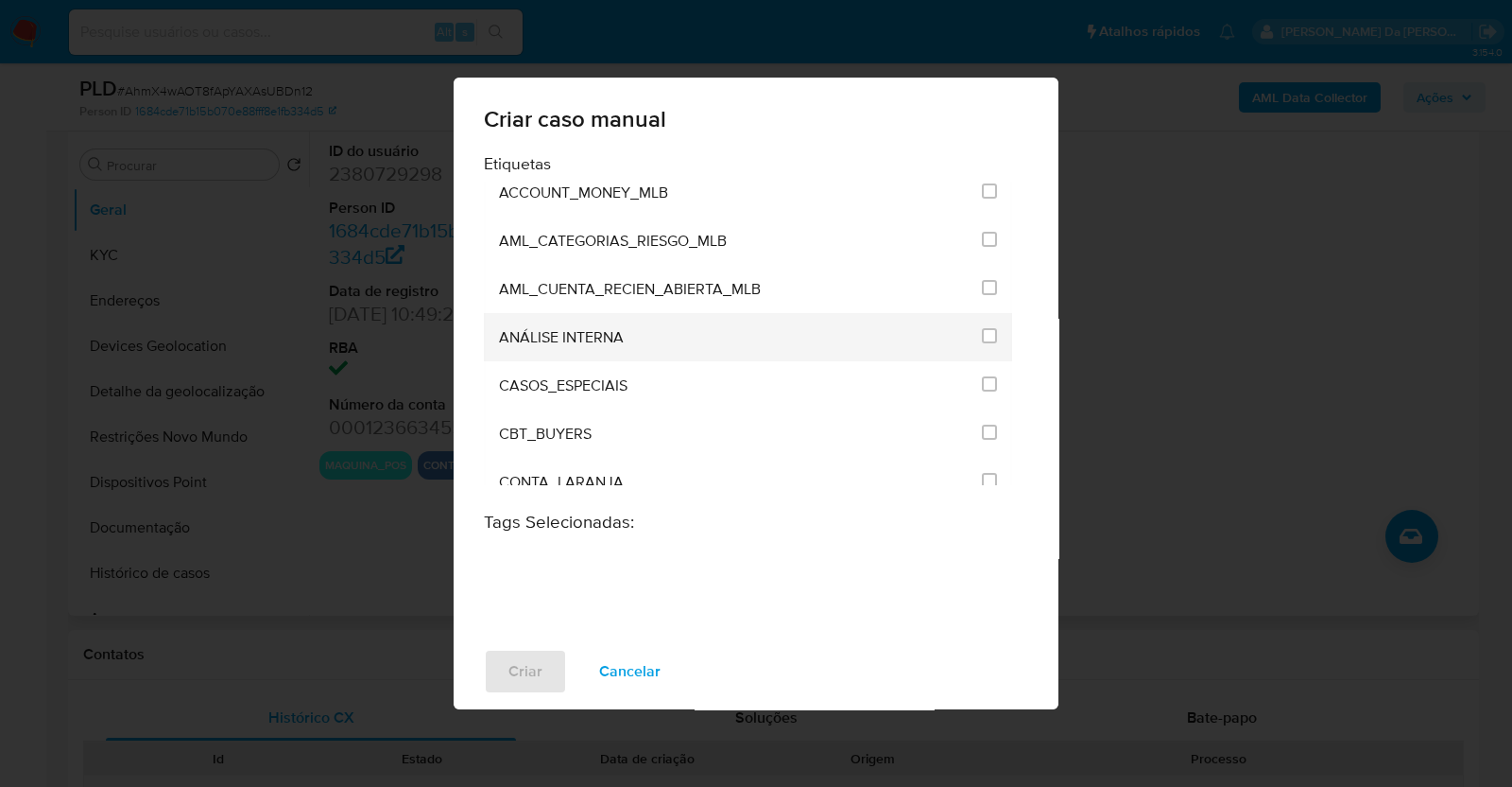
click at [743, 335] on div "ANÁLISE INTERNA" at bounding box center [735, 337] width 472 height 49
click at [982, 334] on input "1886" at bounding box center [990, 336] width 16 height 16
checkbox input "true"
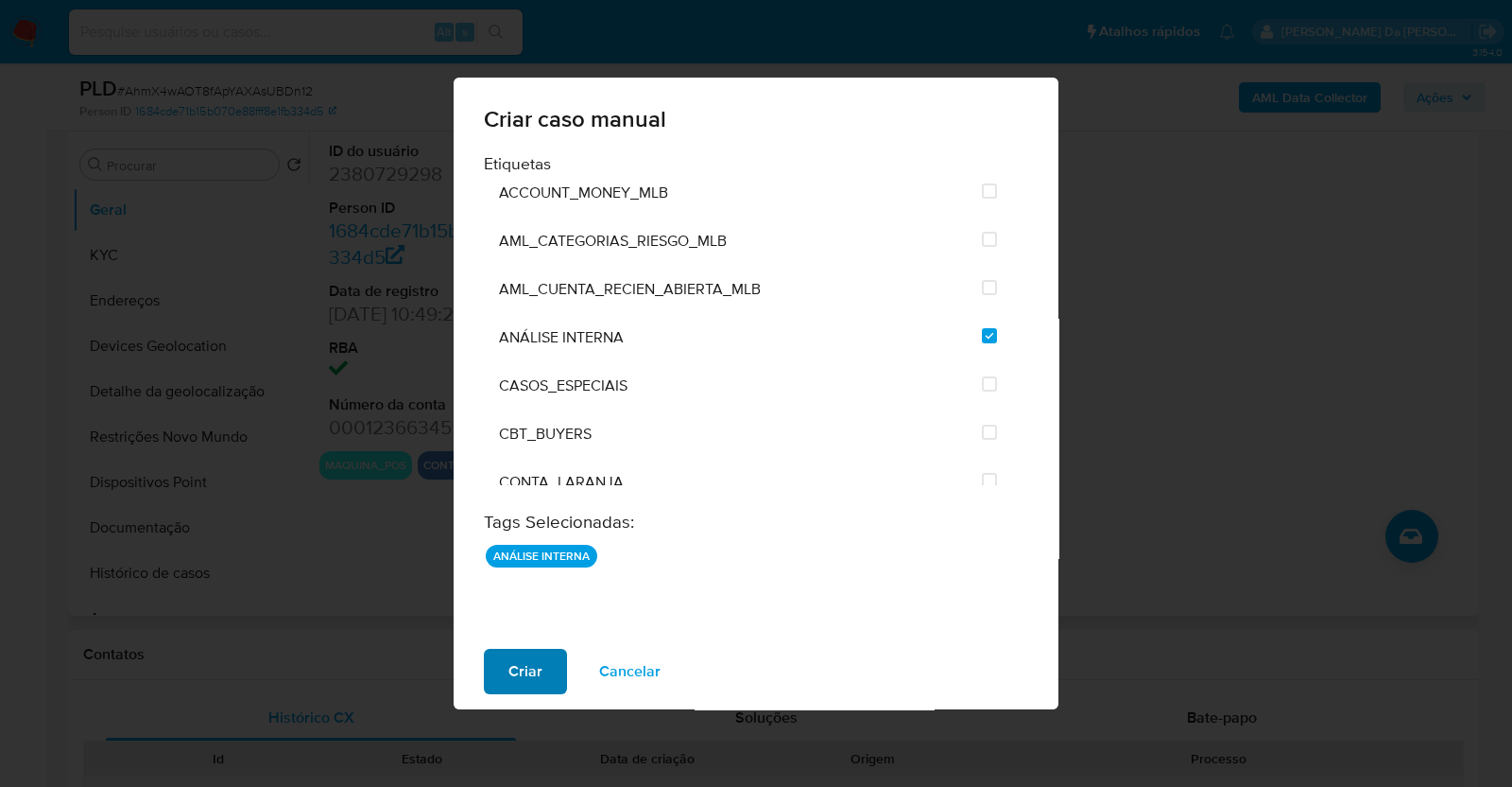
click at [538, 667] on span "Criar" at bounding box center [525, 671] width 34 height 42
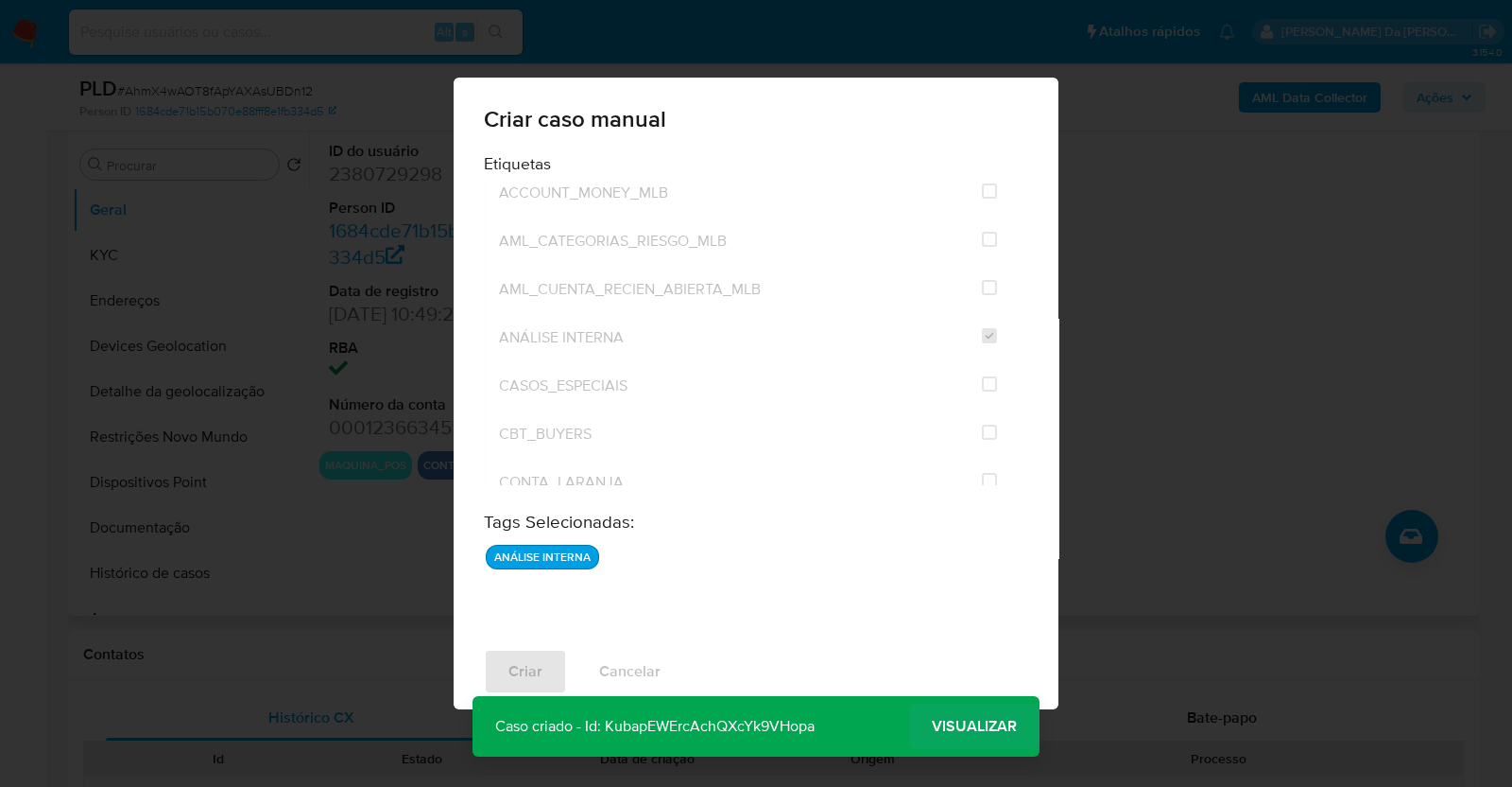
click at [992, 726] on span "Visualizar" at bounding box center [975, 726] width 85 height 0
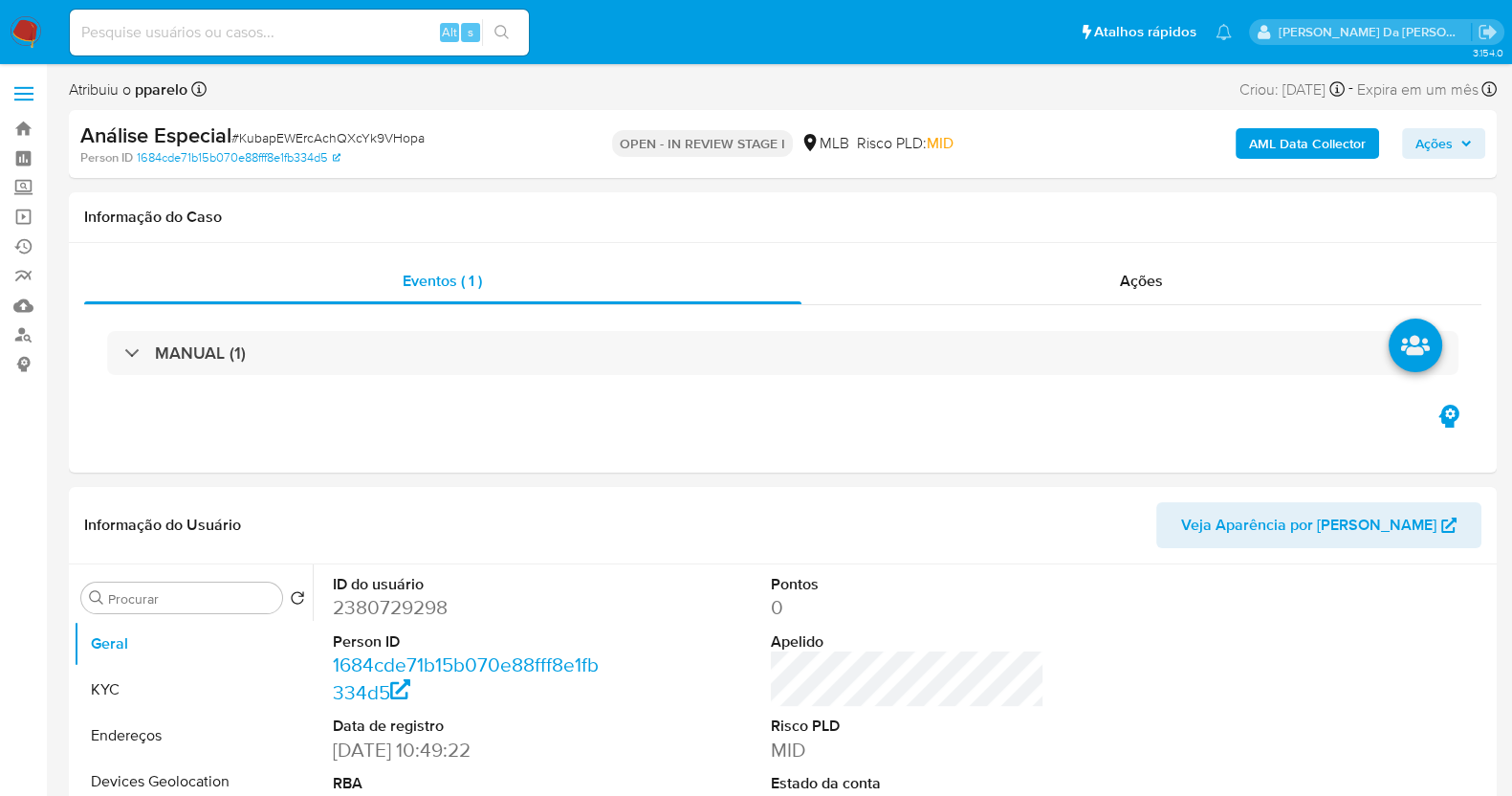
select select "10"
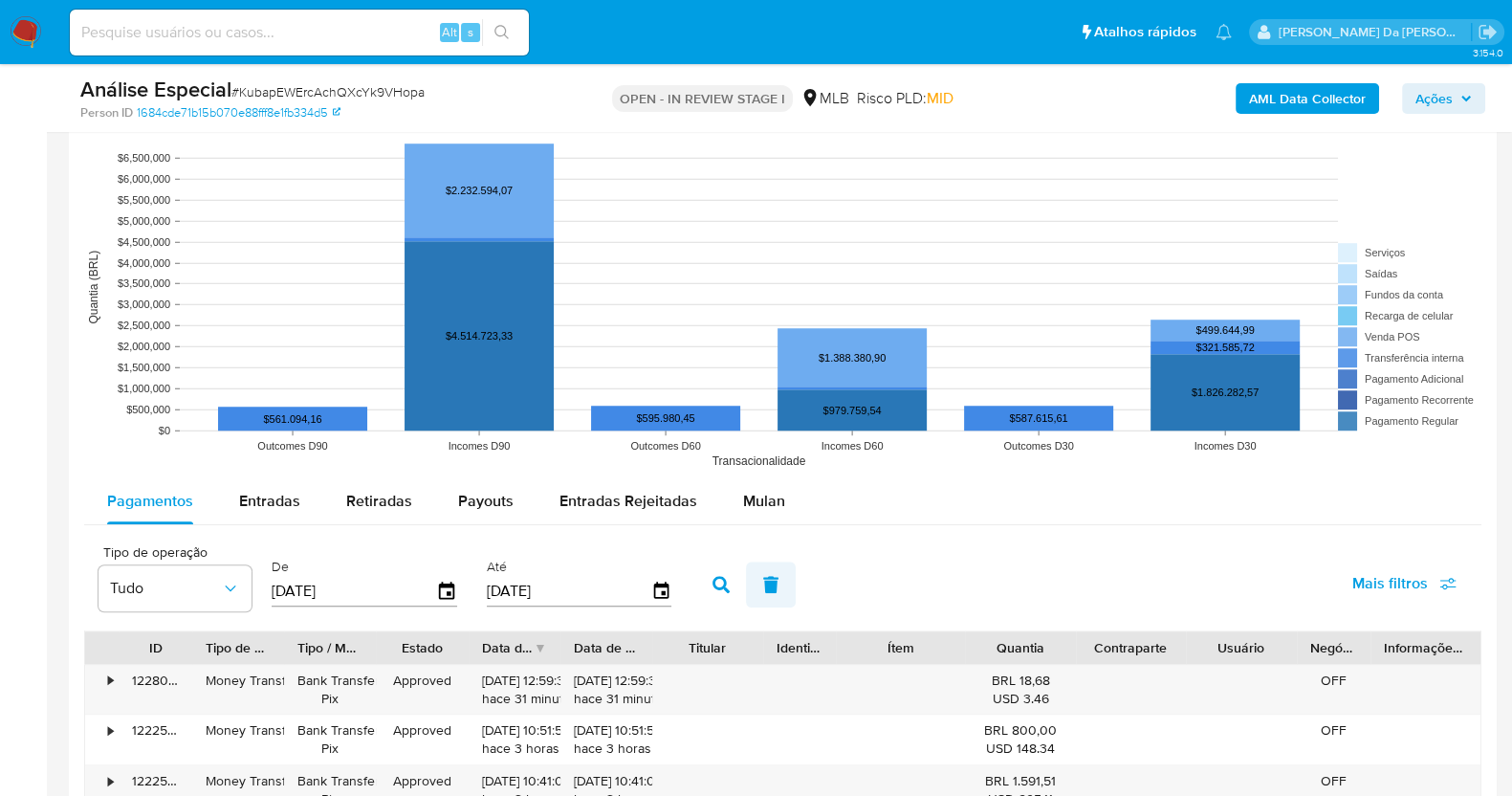
scroll to position [1792, 0]
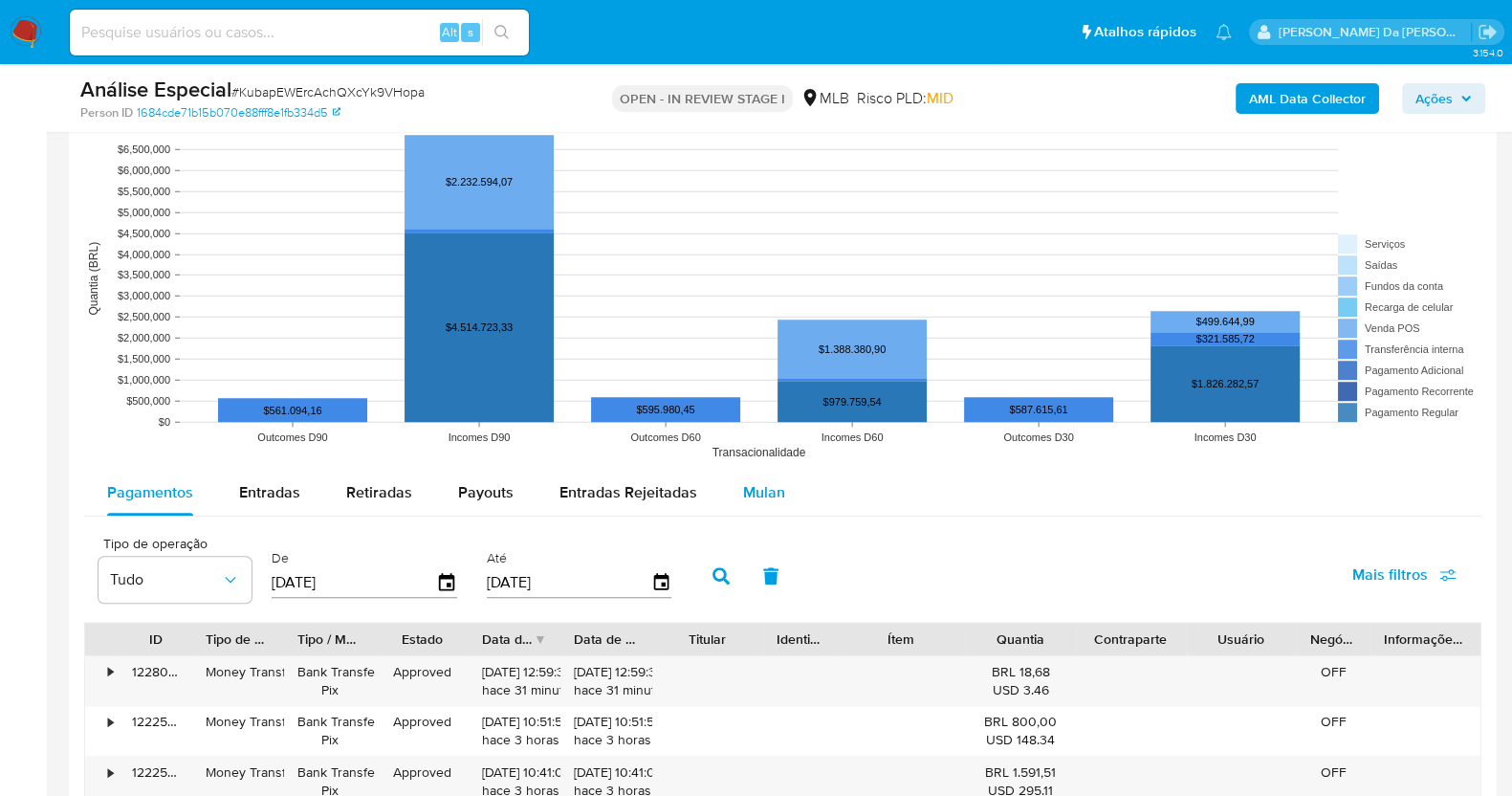
drag, startPoint x: 755, startPoint y: 502, endPoint x: 719, endPoint y: 505, distance: 36.1
click at [755, 502] on div "Mulan" at bounding box center [763, 492] width 42 height 46
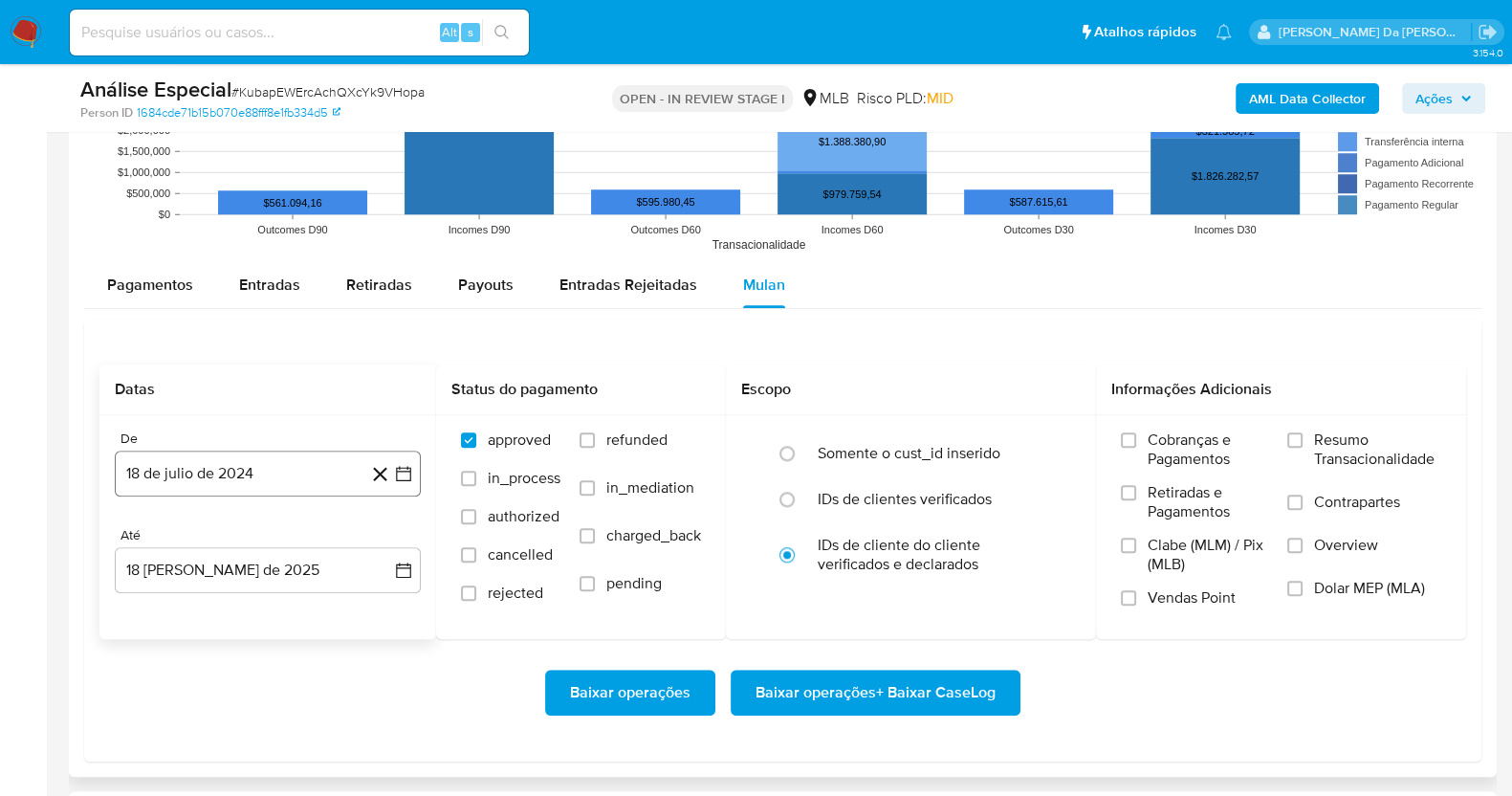
scroll to position [2032, 0]
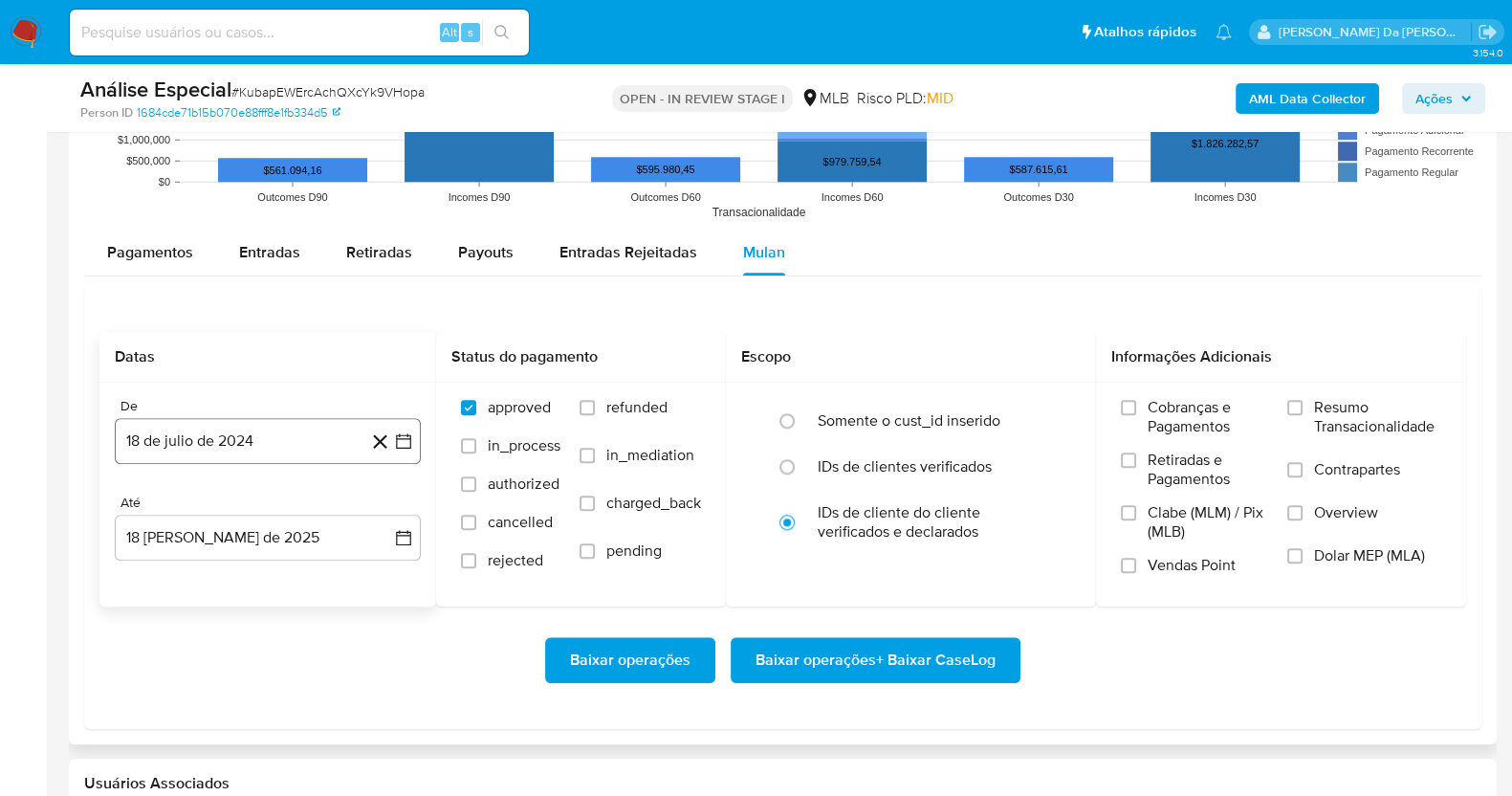
click at [253, 444] on button "18 de julio de 2024" at bounding box center [267, 440] width 306 height 46
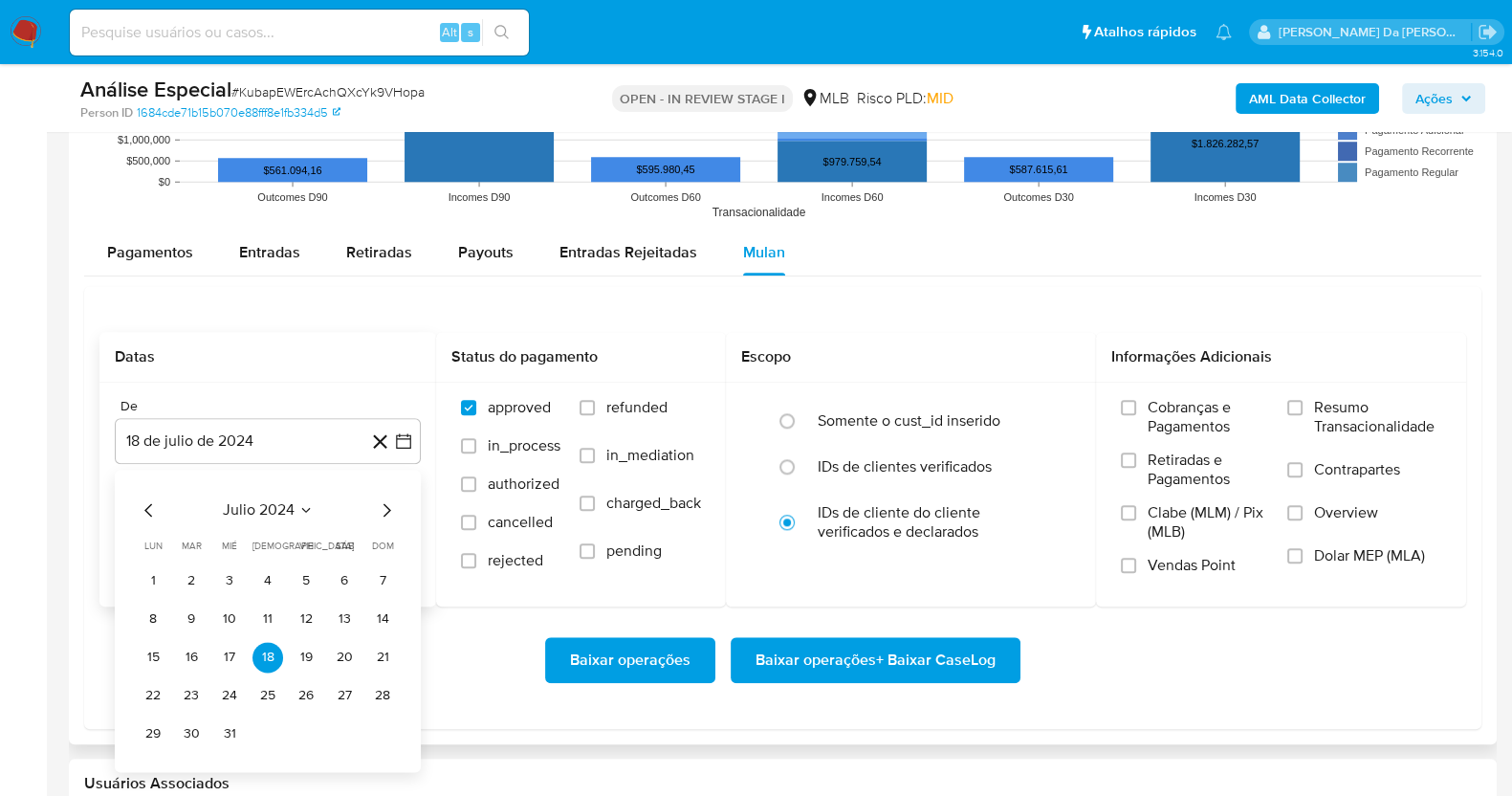
click at [263, 522] on div "julio 2024 julio 2024 lun lunes mar martes mié miércoles jue jueves vie viernes…" at bounding box center [267, 623] width 260 height 251
click at [267, 509] on span "julio 2024" at bounding box center [258, 509] width 72 height 19
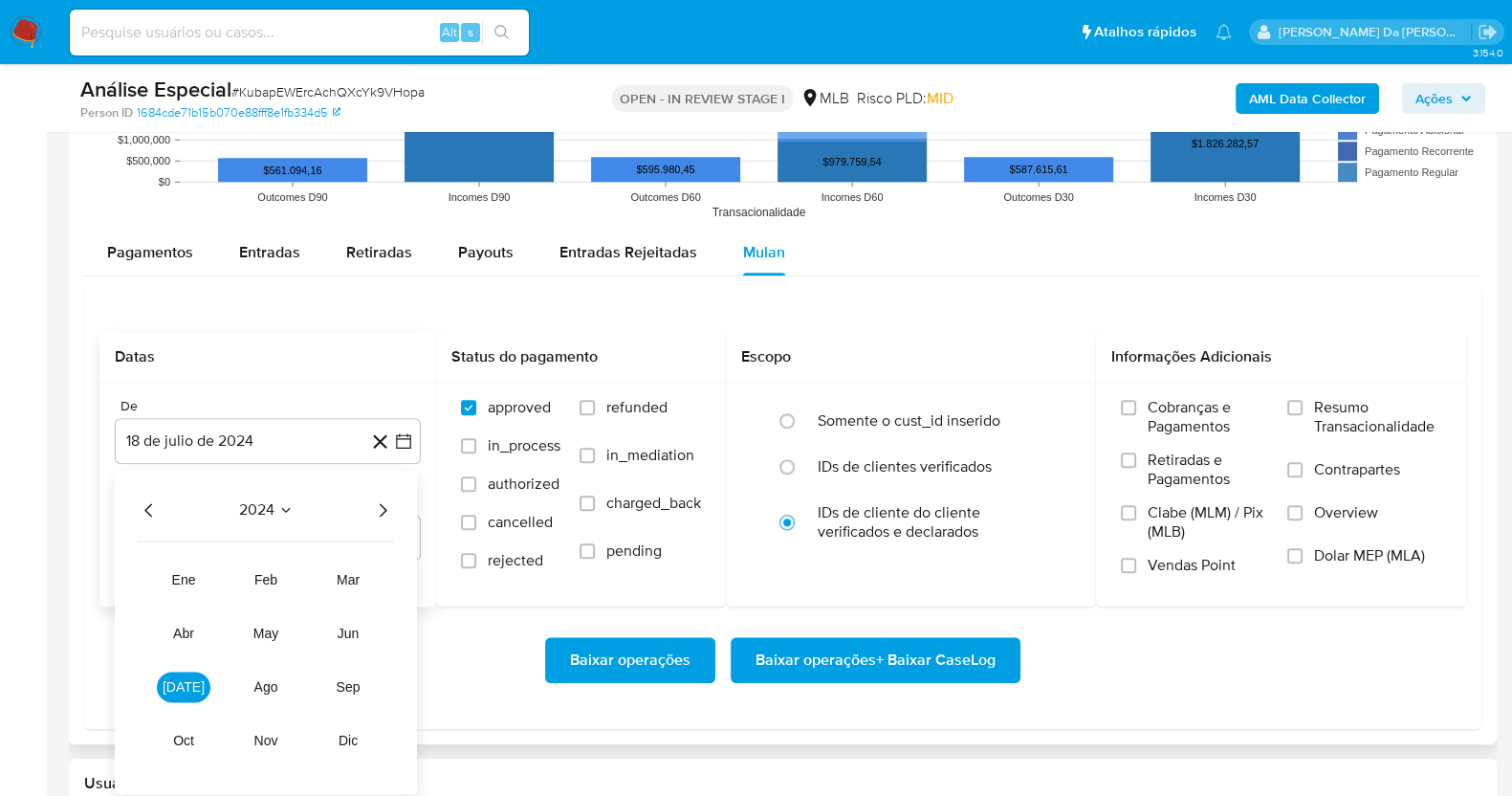
click at [389, 512] on icon "Año siguiente" at bounding box center [382, 509] width 23 height 23
drag, startPoint x: 387, startPoint y: 630, endPoint x: 346, endPoint y: 628, distance: 41.0
click at [386, 630] on tbody "ene feb mar abr may jun jul ago sep oct nov dic" at bounding box center [265, 649] width 256 height 214
click at [342, 628] on span "jun" at bounding box center [349, 633] width 22 height 16
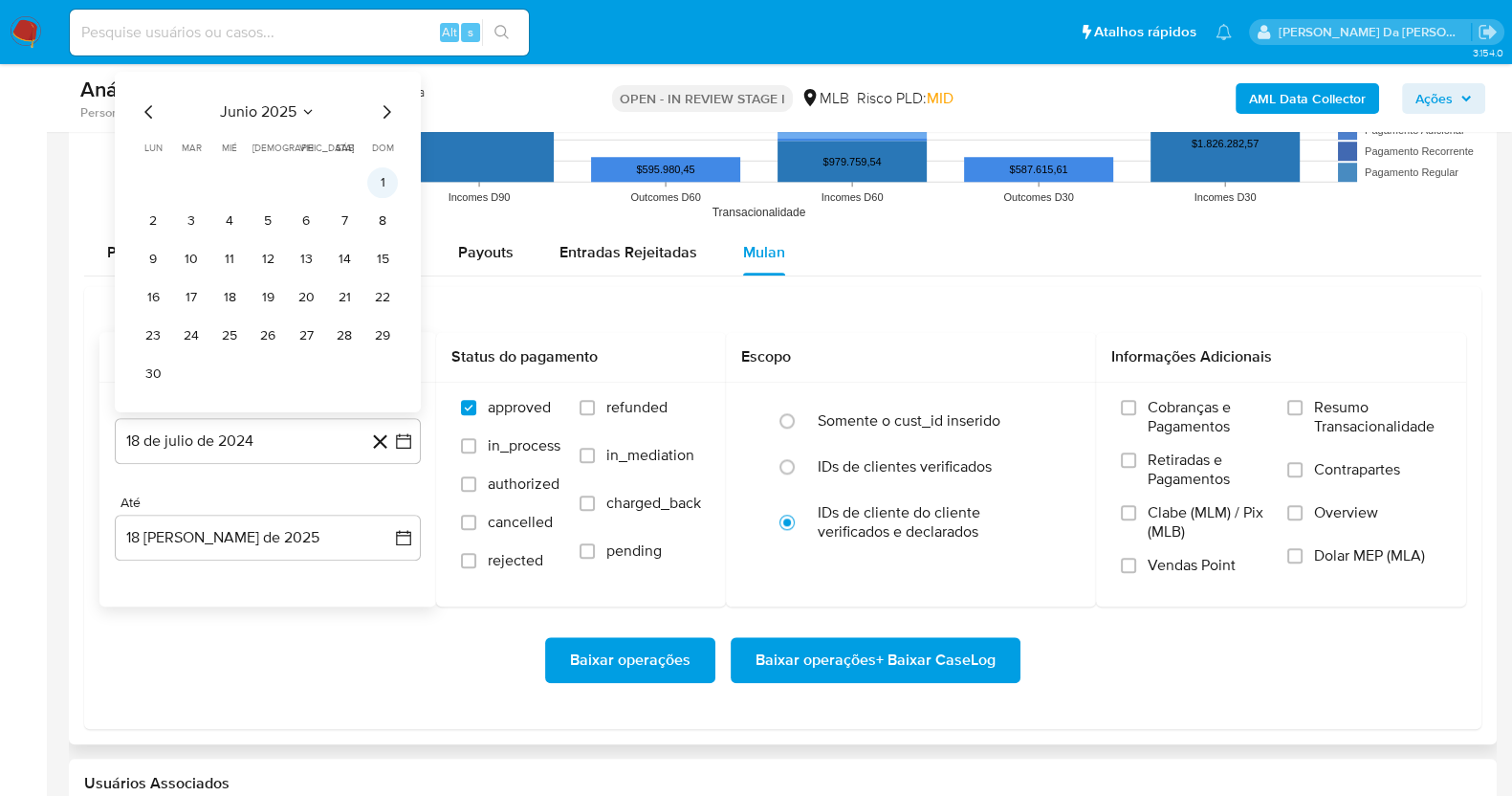
click at [378, 185] on button "1" at bounding box center [382, 181] width 30 height 30
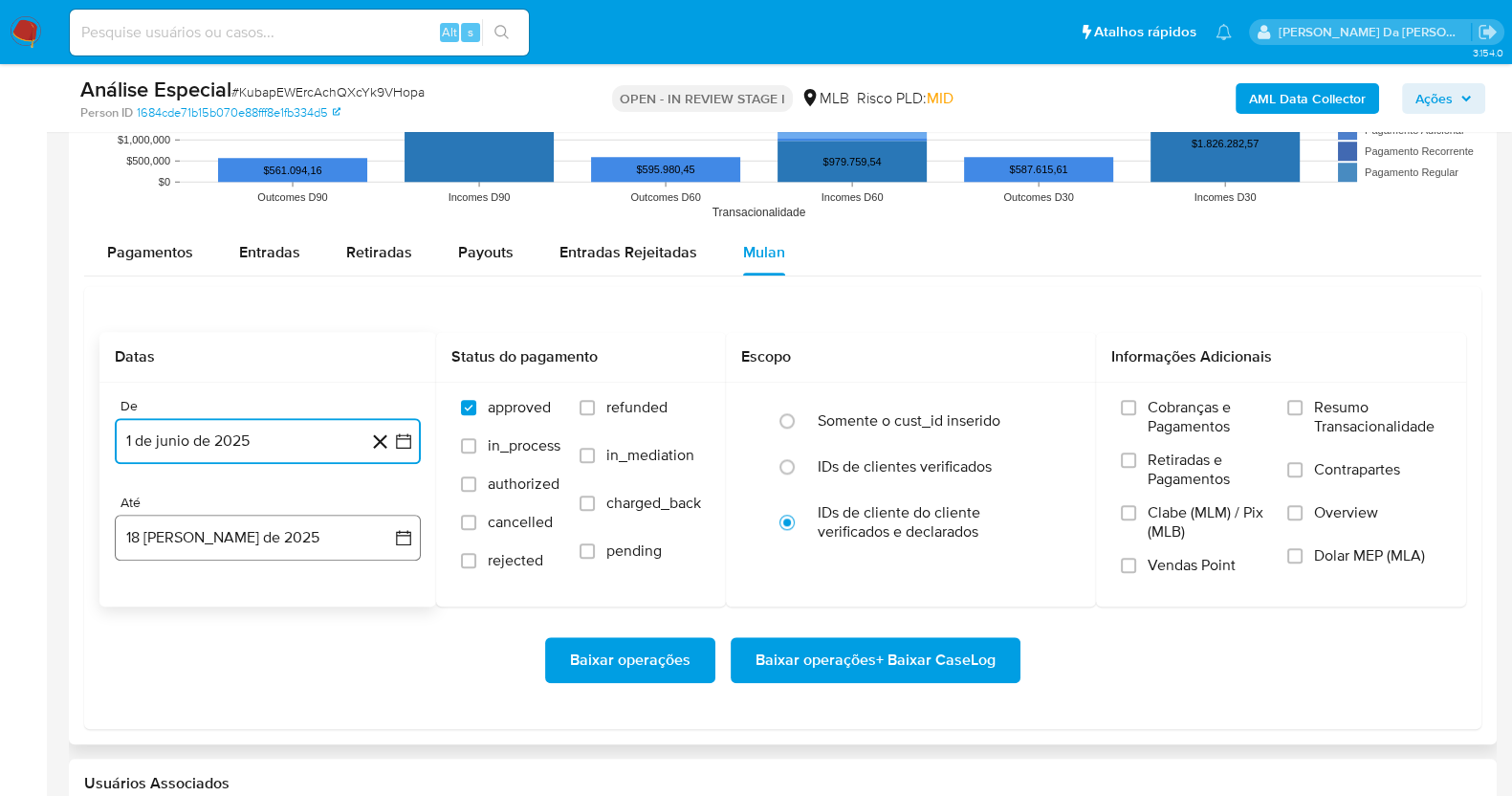
click at [304, 521] on button "18 de agosto de 2025" at bounding box center [267, 538] width 306 height 46
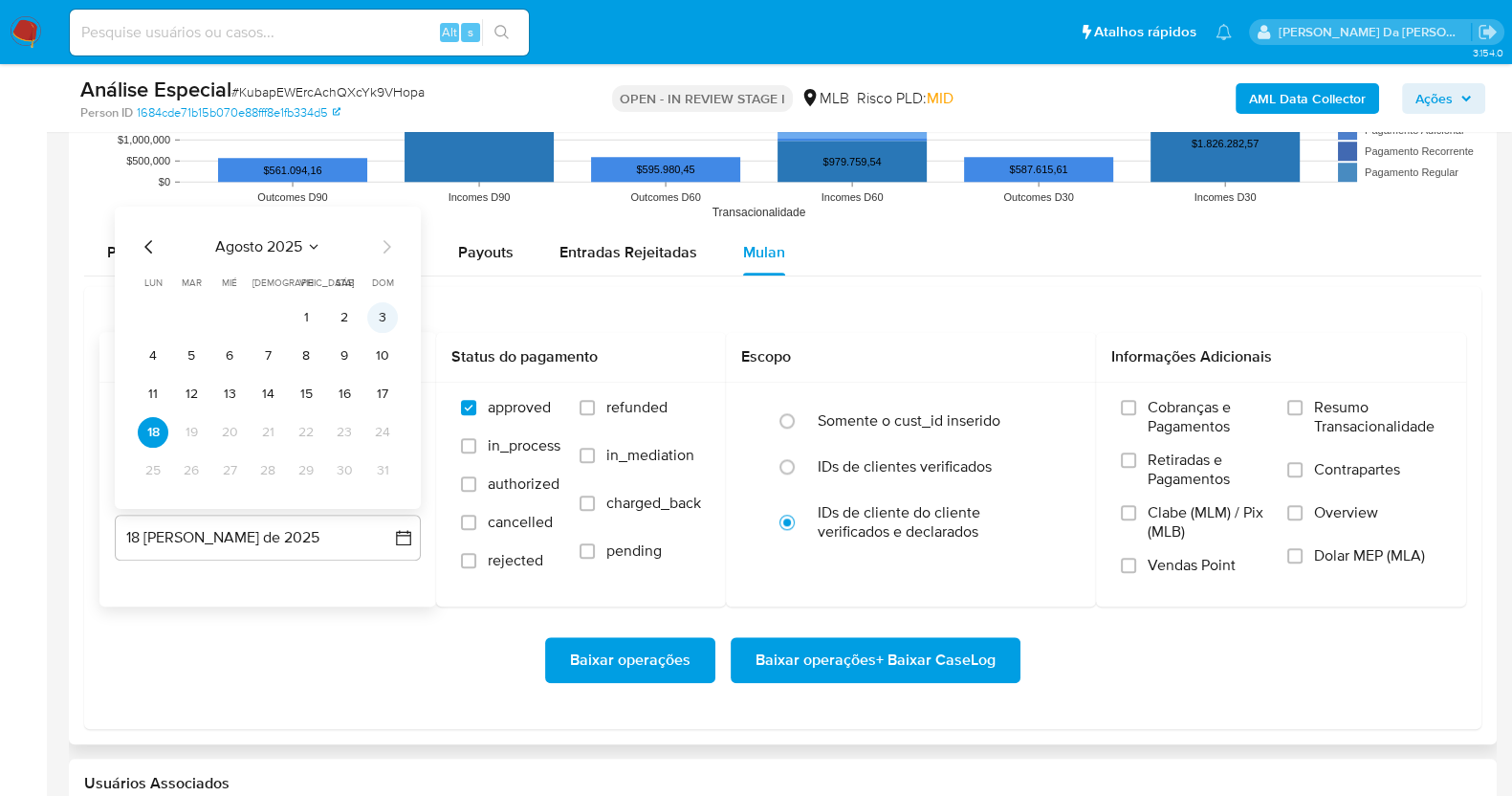
click at [381, 317] on button "3" at bounding box center [382, 316] width 30 height 30
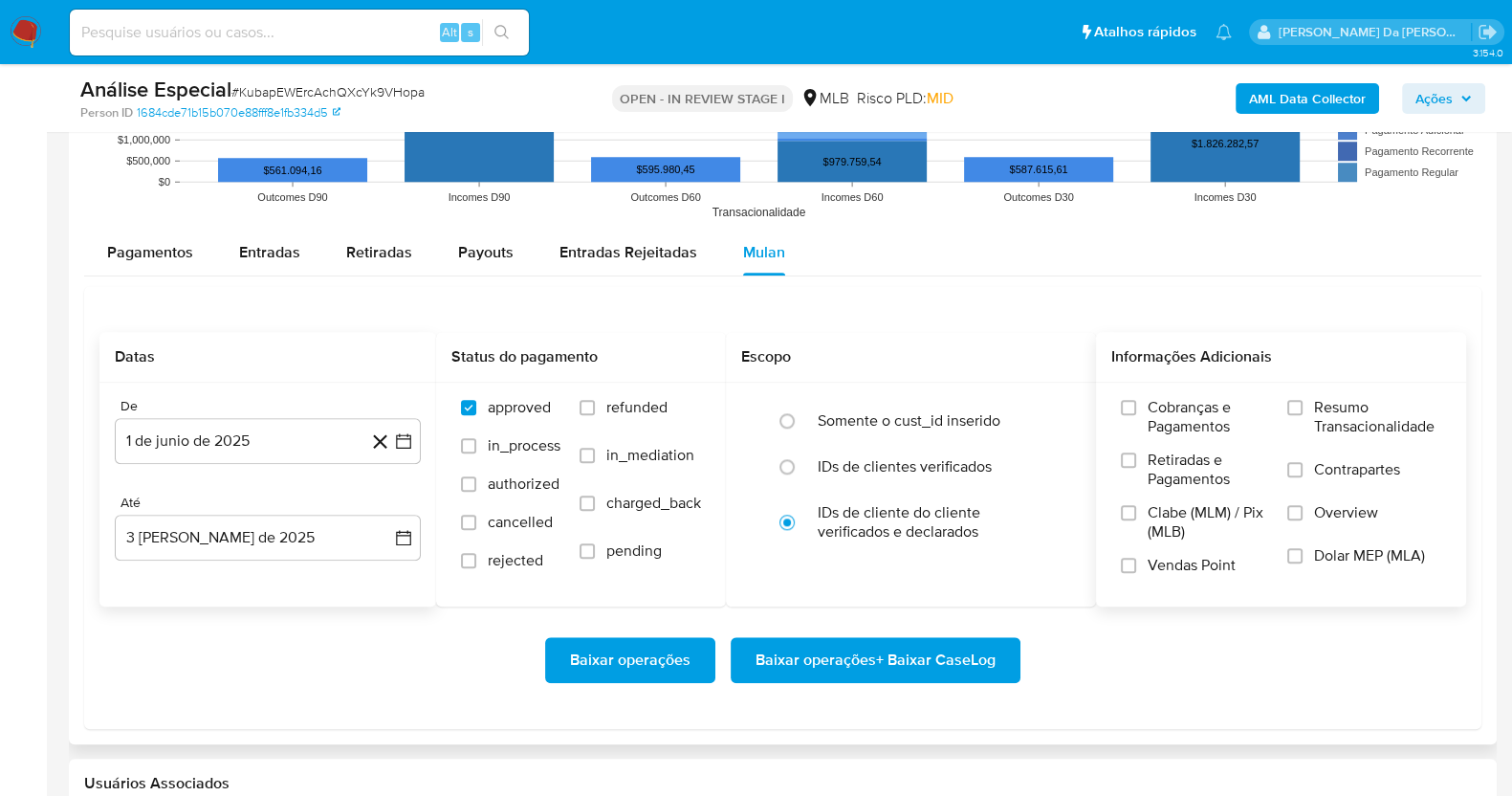
click at [1313, 419] on label "Resumo Transacionalidade" at bounding box center [1364, 428] width 154 height 62
click at [1302, 415] on input "Resumo Transacionalidade" at bounding box center [1295, 408] width 16 height 16
click at [1179, 566] on span "Vendas Point" at bounding box center [1192, 564] width 88 height 19
click at [1136, 566] on input "Vendas Point" at bounding box center [1129, 565] width 16 height 16
click at [908, 660] on span "Baixar operações + Baixar CaseLog" at bounding box center [875, 659] width 240 height 42
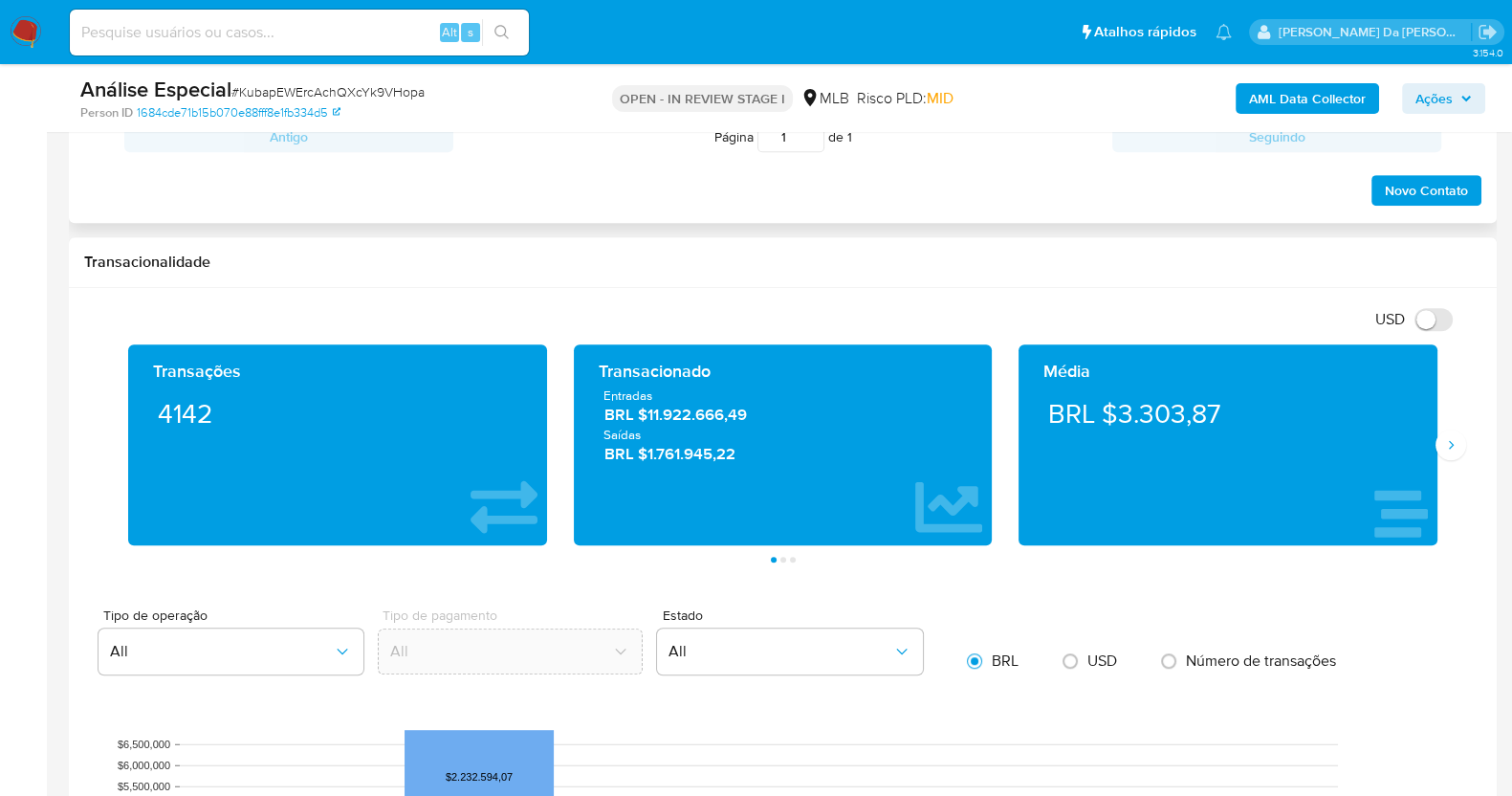
scroll to position [1195, 0]
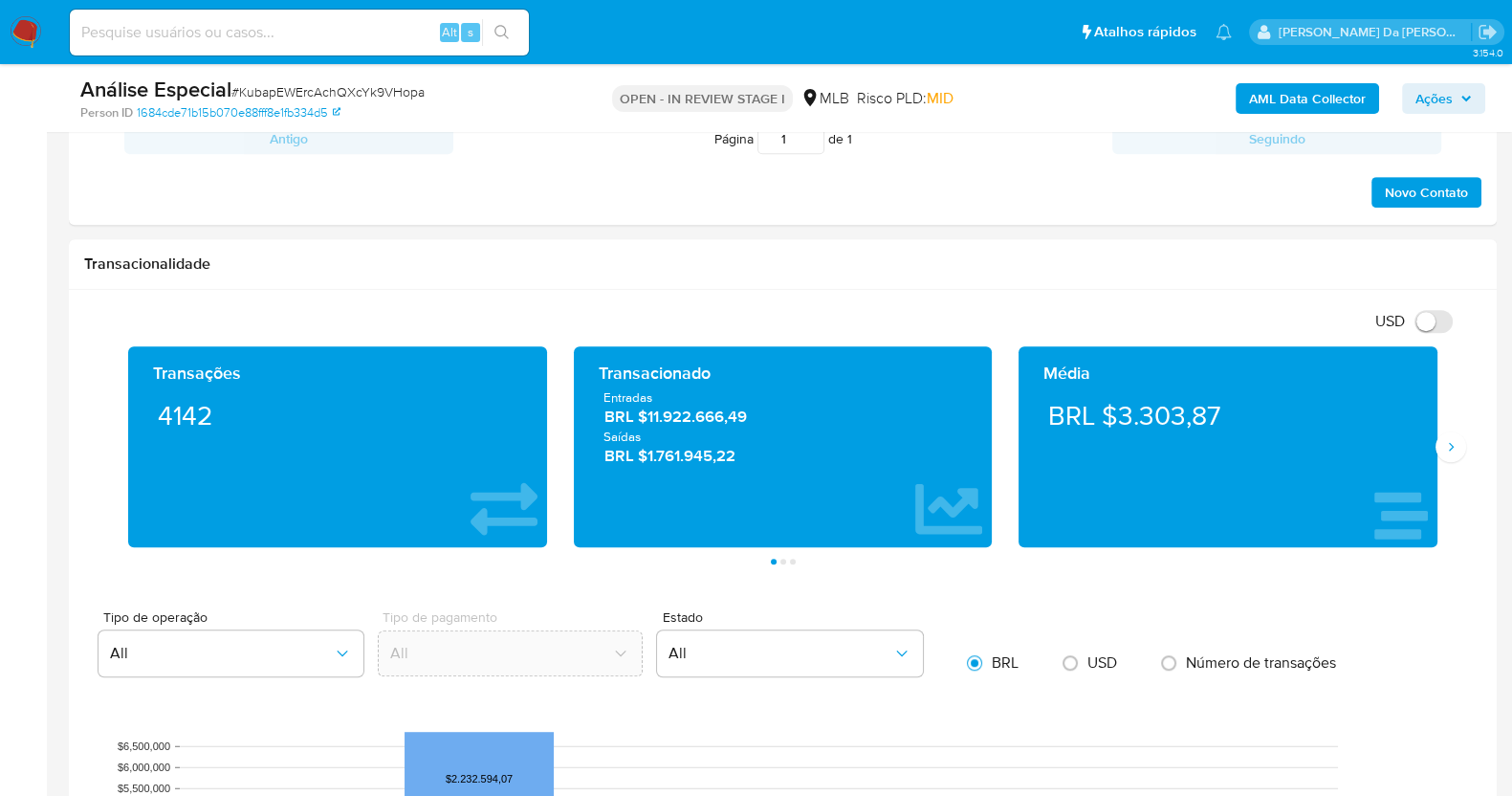
click at [348, 102] on div "Análise Especial # KubapEWErcAchQXcYk9VHopa" at bounding box center [310, 89] width 461 height 28
copy span "KubapEWErcAchQXcYk9VHopa"
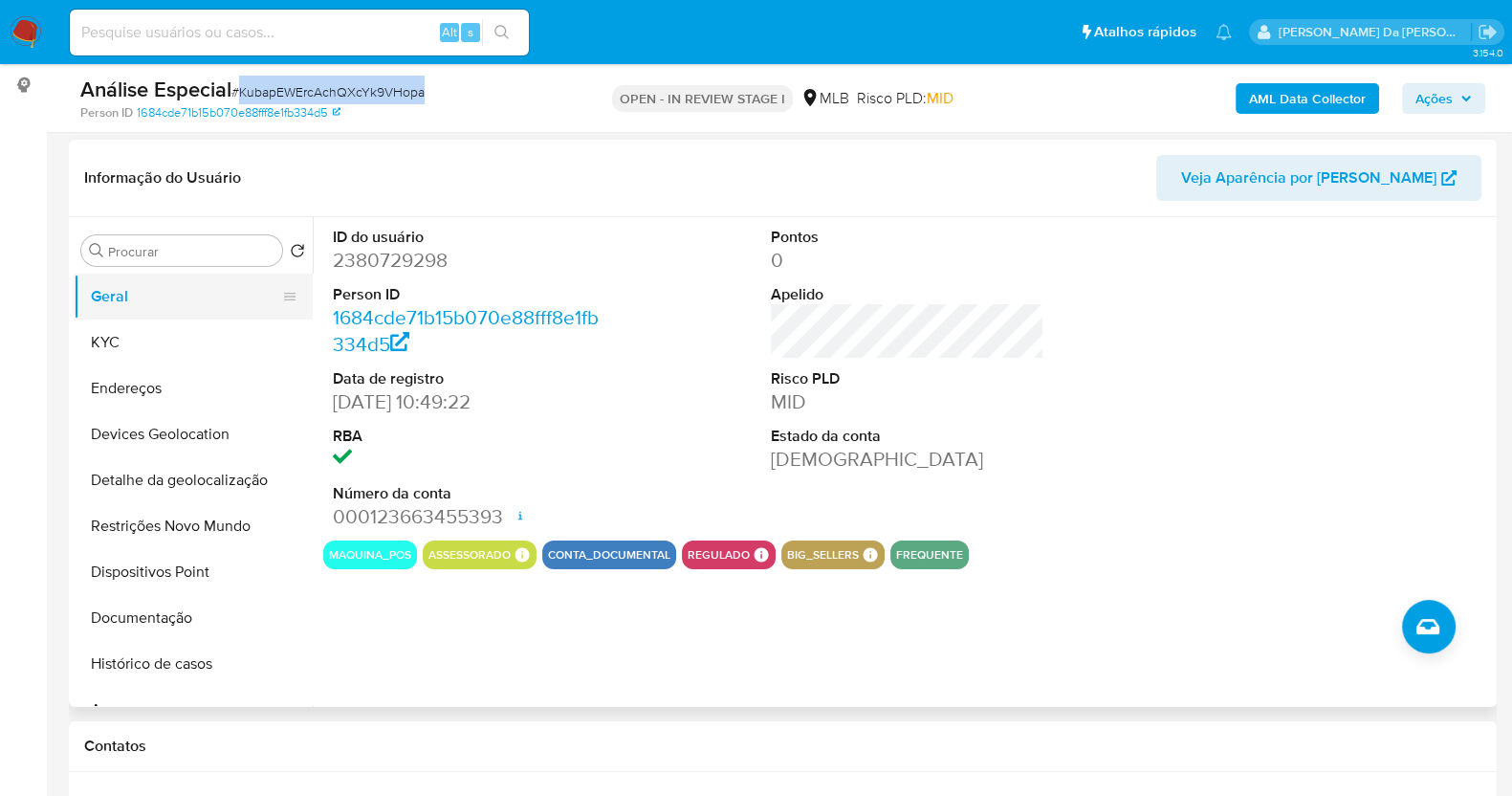
scroll to position [238, 0]
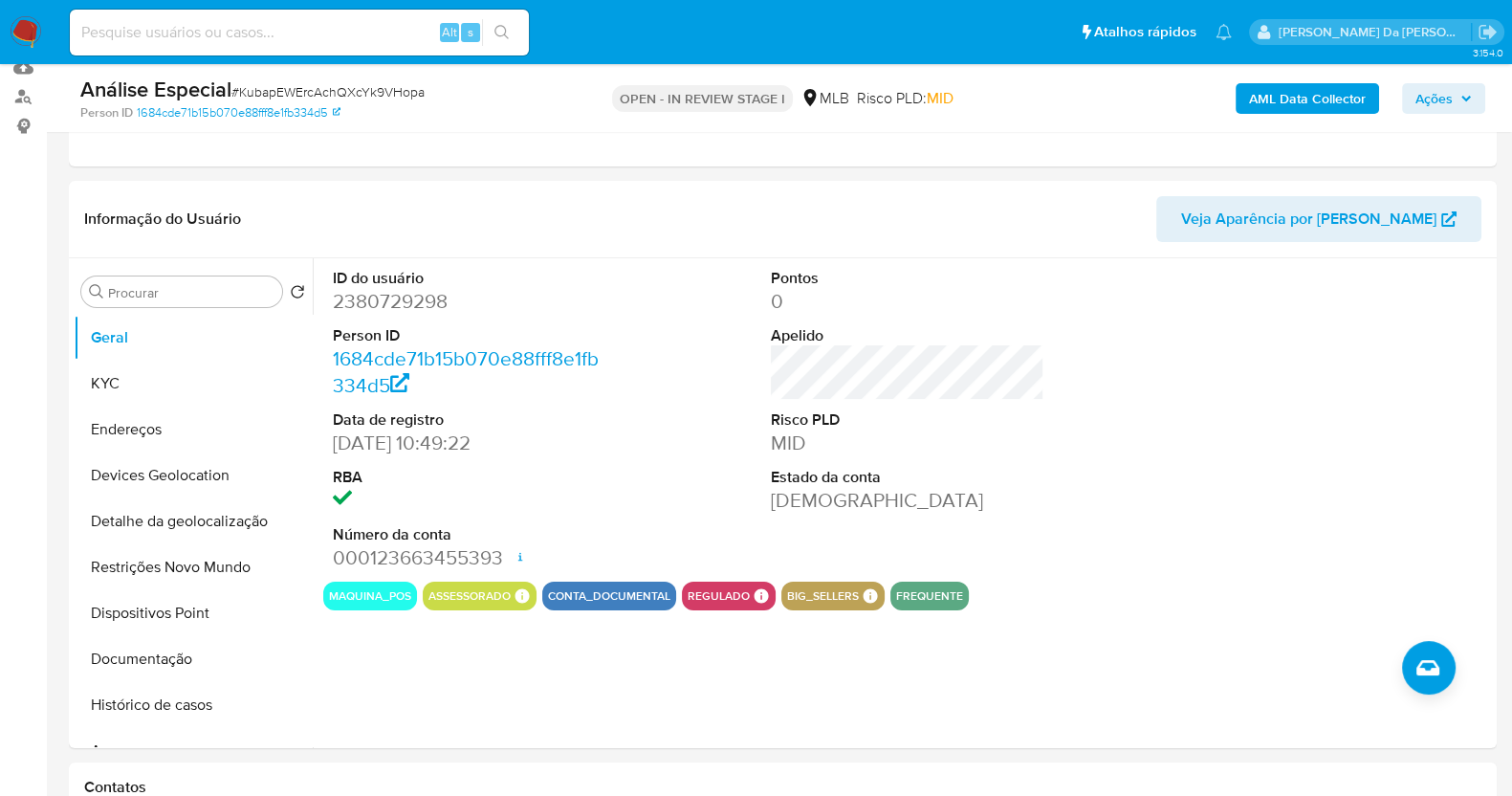
click at [1446, 72] on div "Análise Especial # KubapEWErcAchQXcYk9VHopa Person ID 1684cde71b15b070e88fff8e1…" at bounding box center [782, 97] width 1428 height 68
click at [1428, 95] on span "Ações" at bounding box center [1433, 98] width 37 height 30
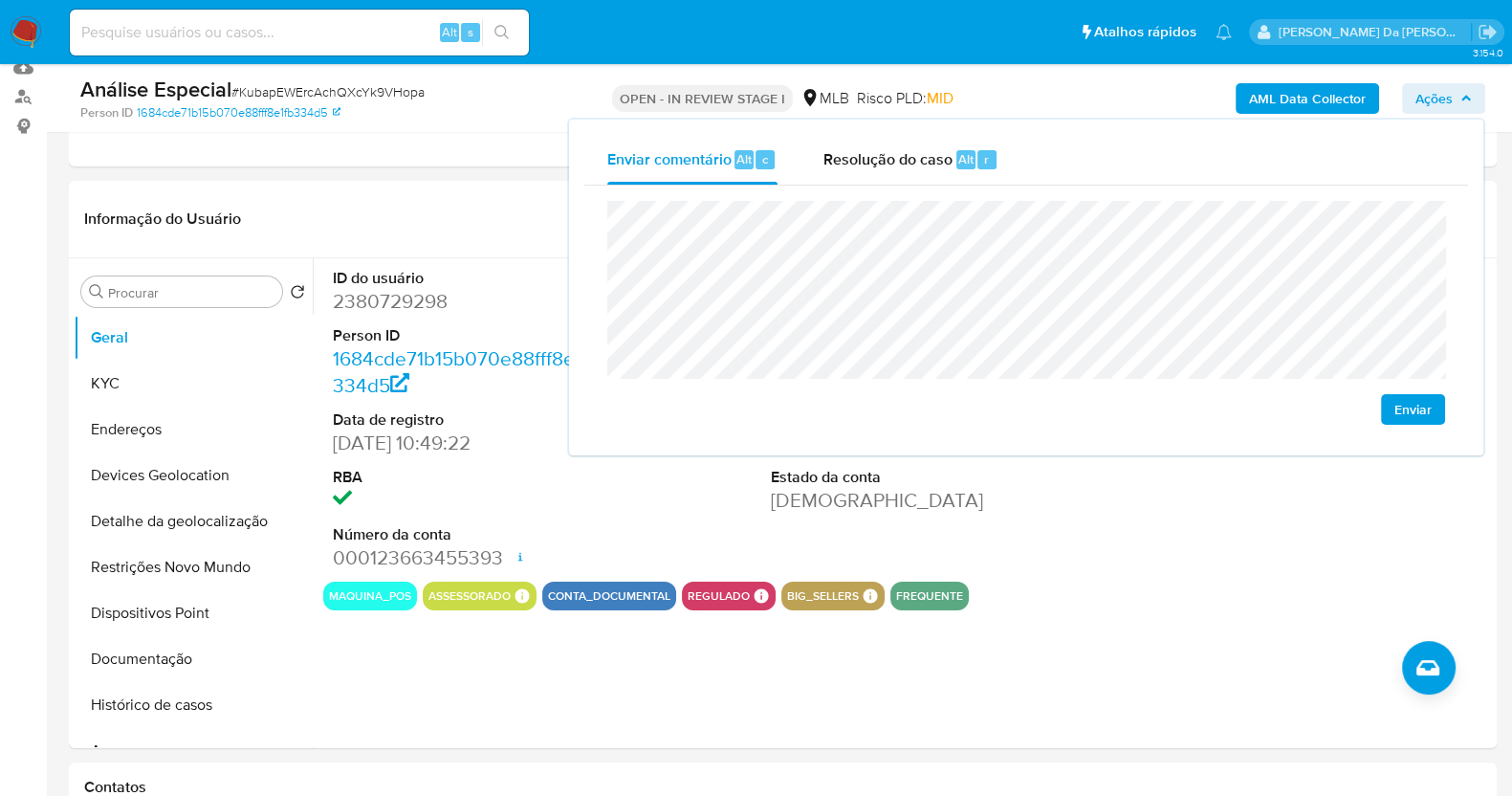
click at [579, 227] on div "Enviar comentário Alt c Resolução do caso Alt r Enviar" at bounding box center [1026, 288] width 914 height 336
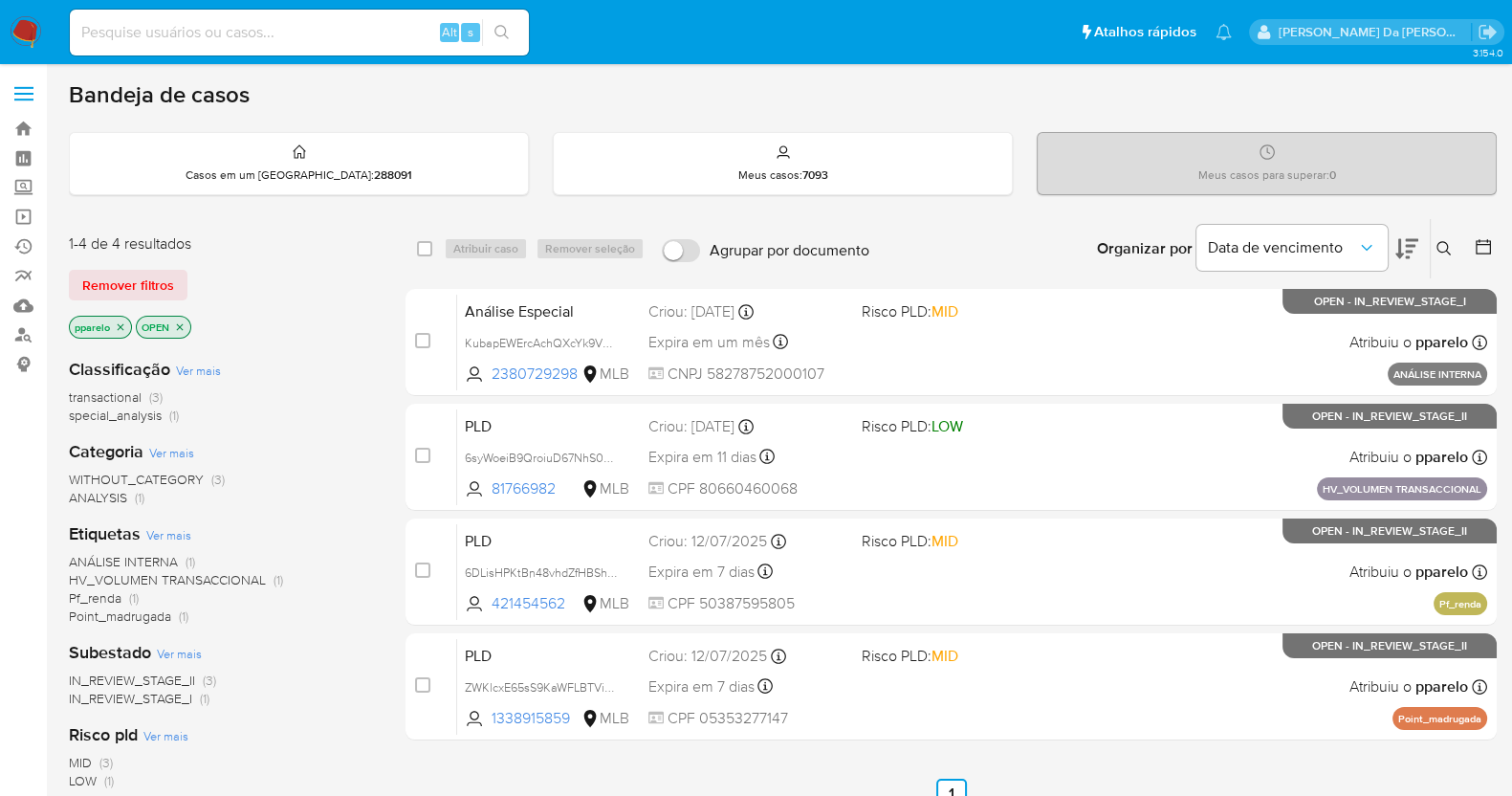
click at [397, 33] on input at bounding box center [299, 31] width 459 height 25
paste input "FMbnLXxii7nae7tNuGrvyMJ1"
type input "FMbnLXxii7nae7tNuGrvyMJ1"
click at [507, 31] on icon "search-icon" at bounding box center [502, 32] width 16 height 16
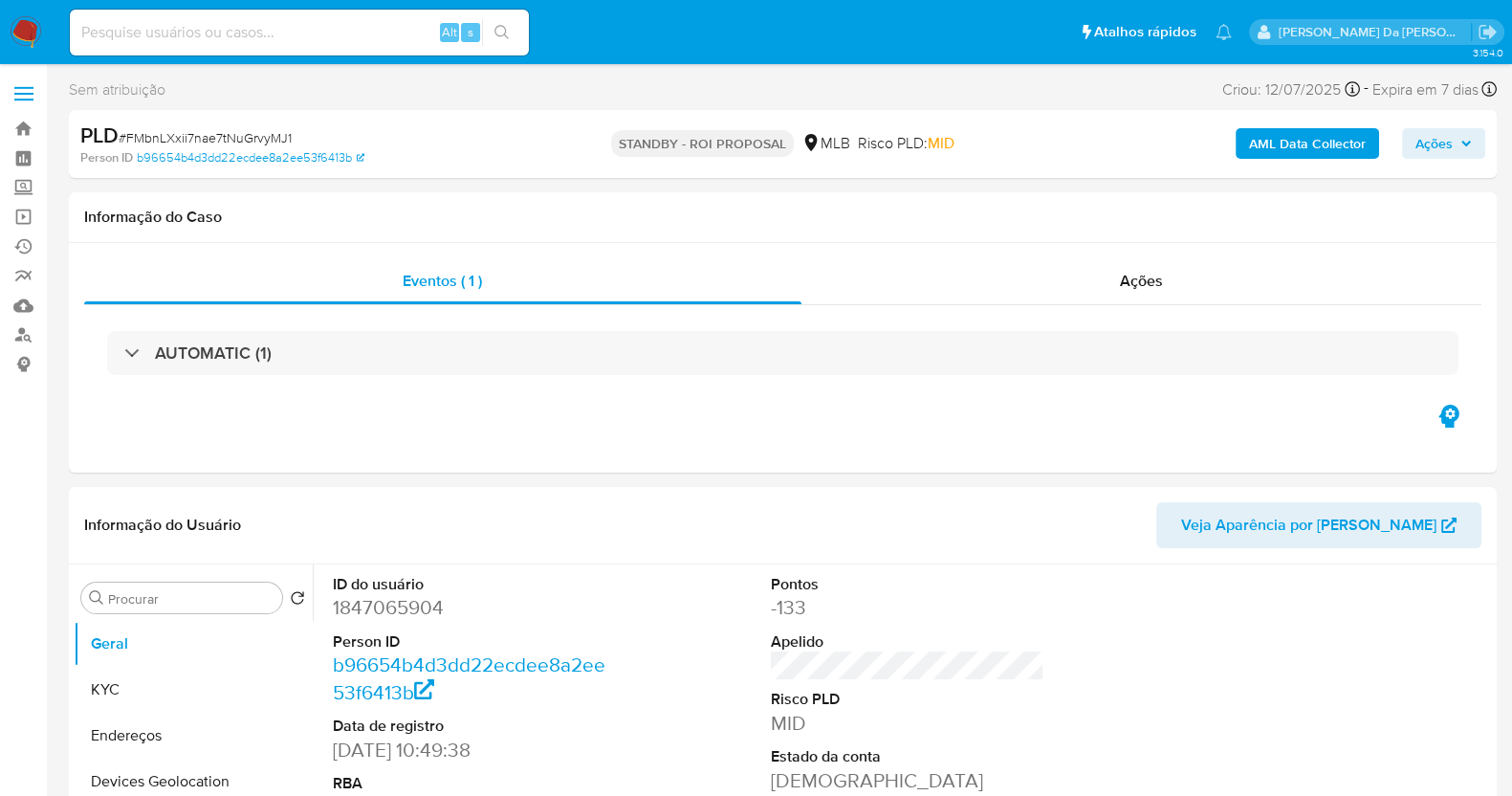
select select "10"
click at [338, 47] on div "Alt s" at bounding box center [299, 32] width 459 height 46
click at [345, 35] on input at bounding box center [299, 31] width 459 height 25
paste input "FMbnLXxii7nae7tNuGrvyMJ1"
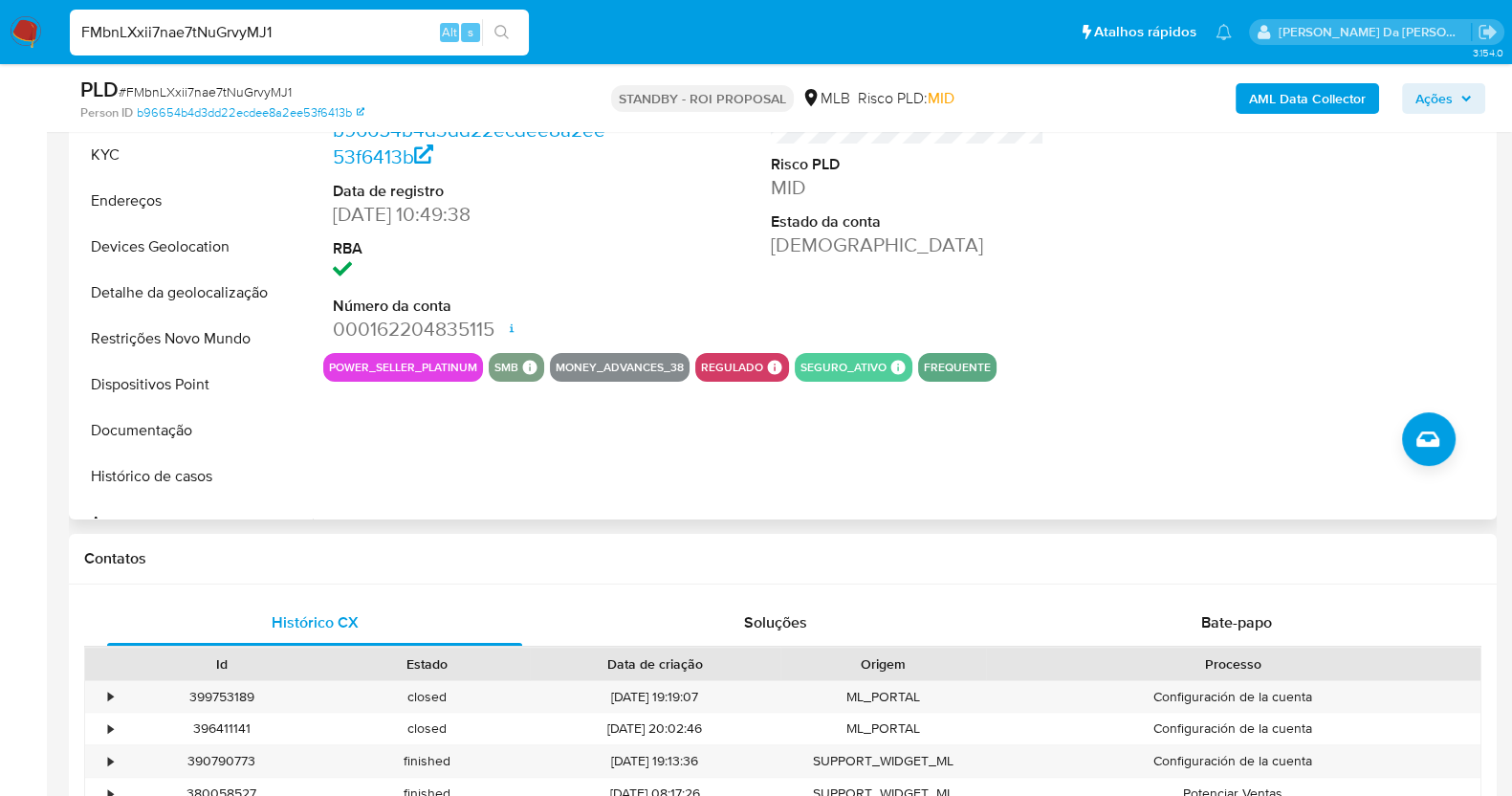
scroll to position [347, 0]
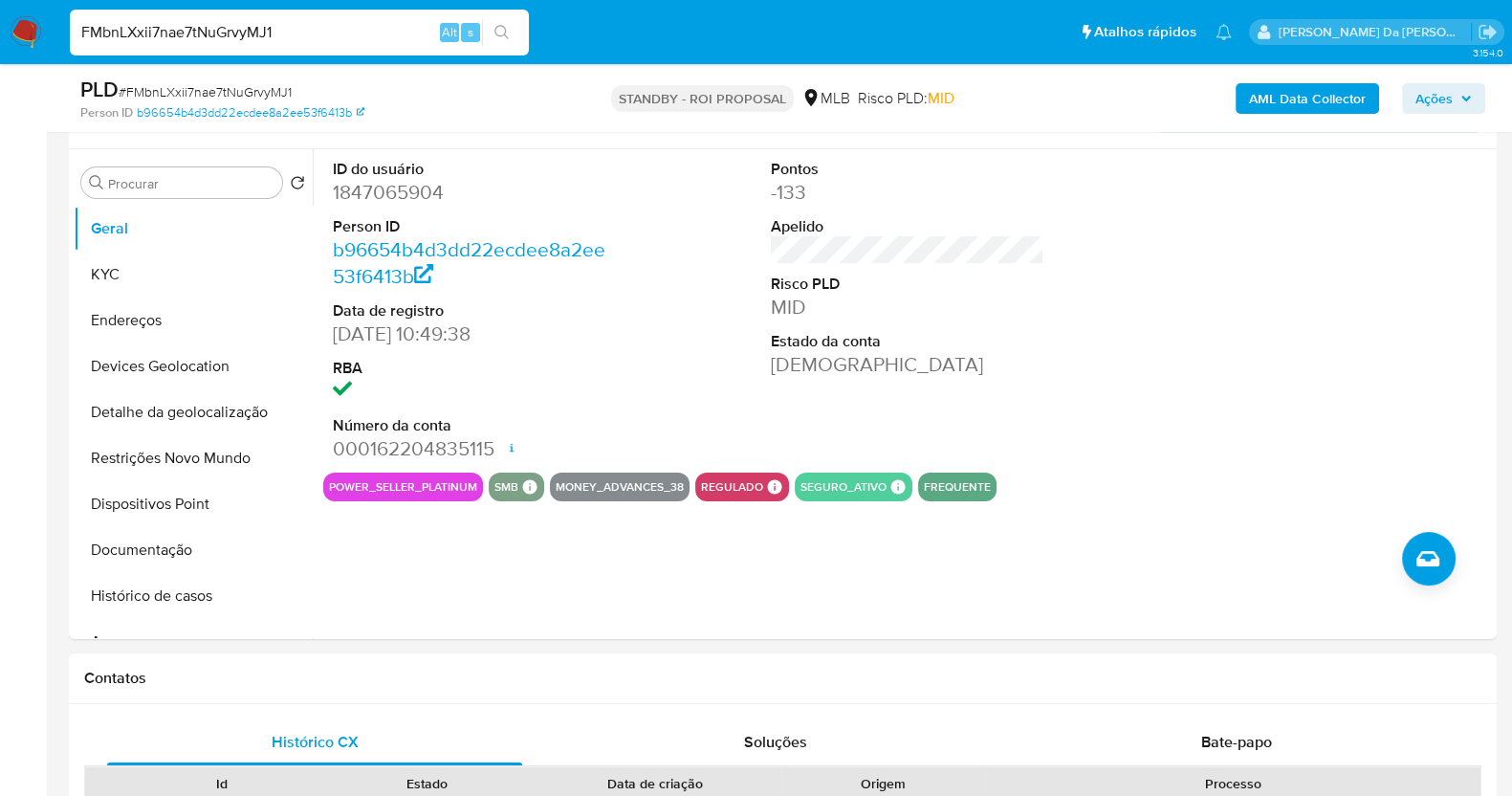
click at [254, 13] on div "FMbnLXxii7nae7tNuGrvyMJ1 Alt s" at bounding box center [299, 32] width 459 height 46
click at [250, 25] on input "FMbnLXxii7nae7tNuGrvyMJ1" at bounding box center [299, 31] width 459 height 25
paste input "1918171925"
type input "1918171925"
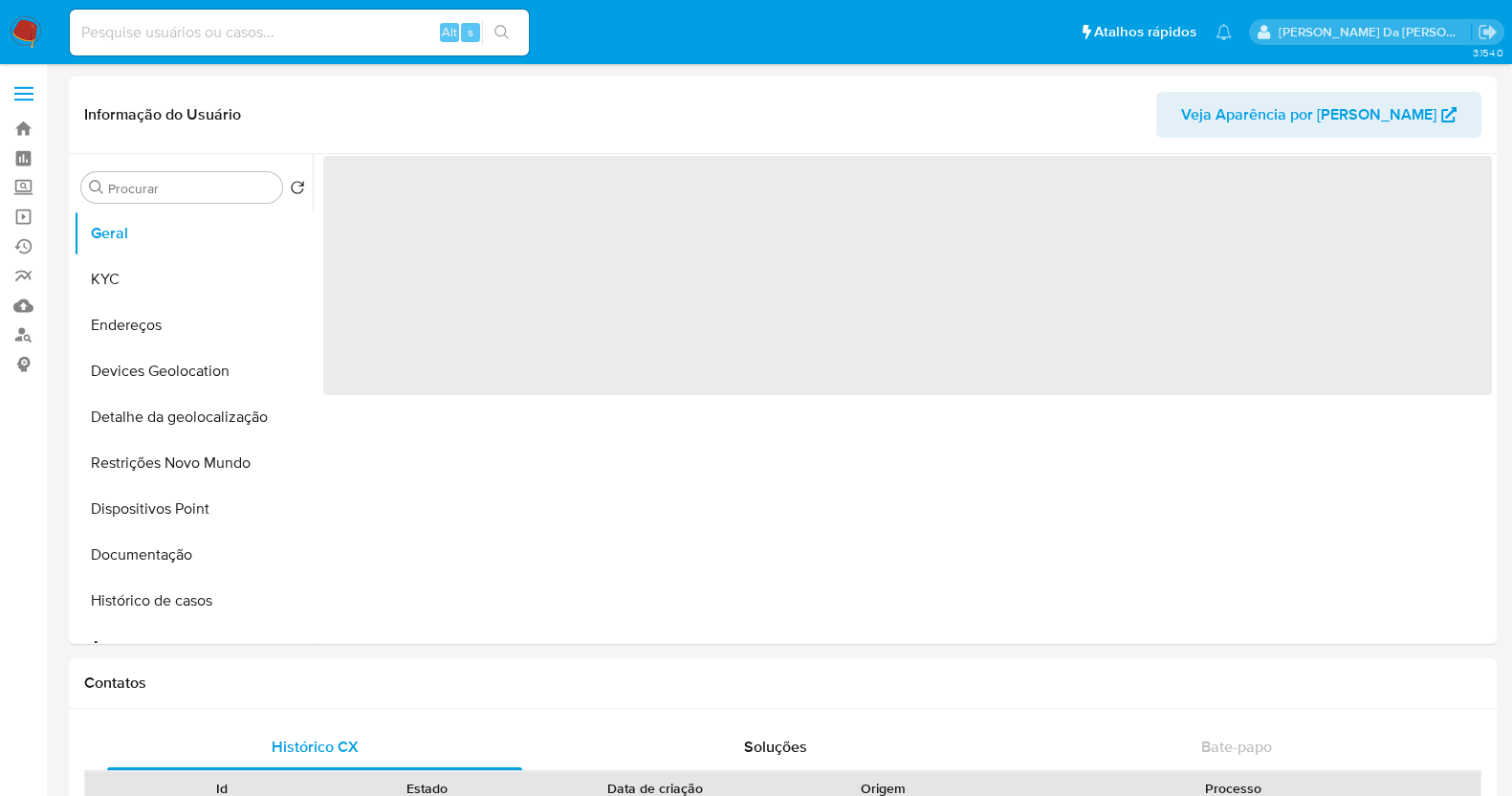
select select "10"
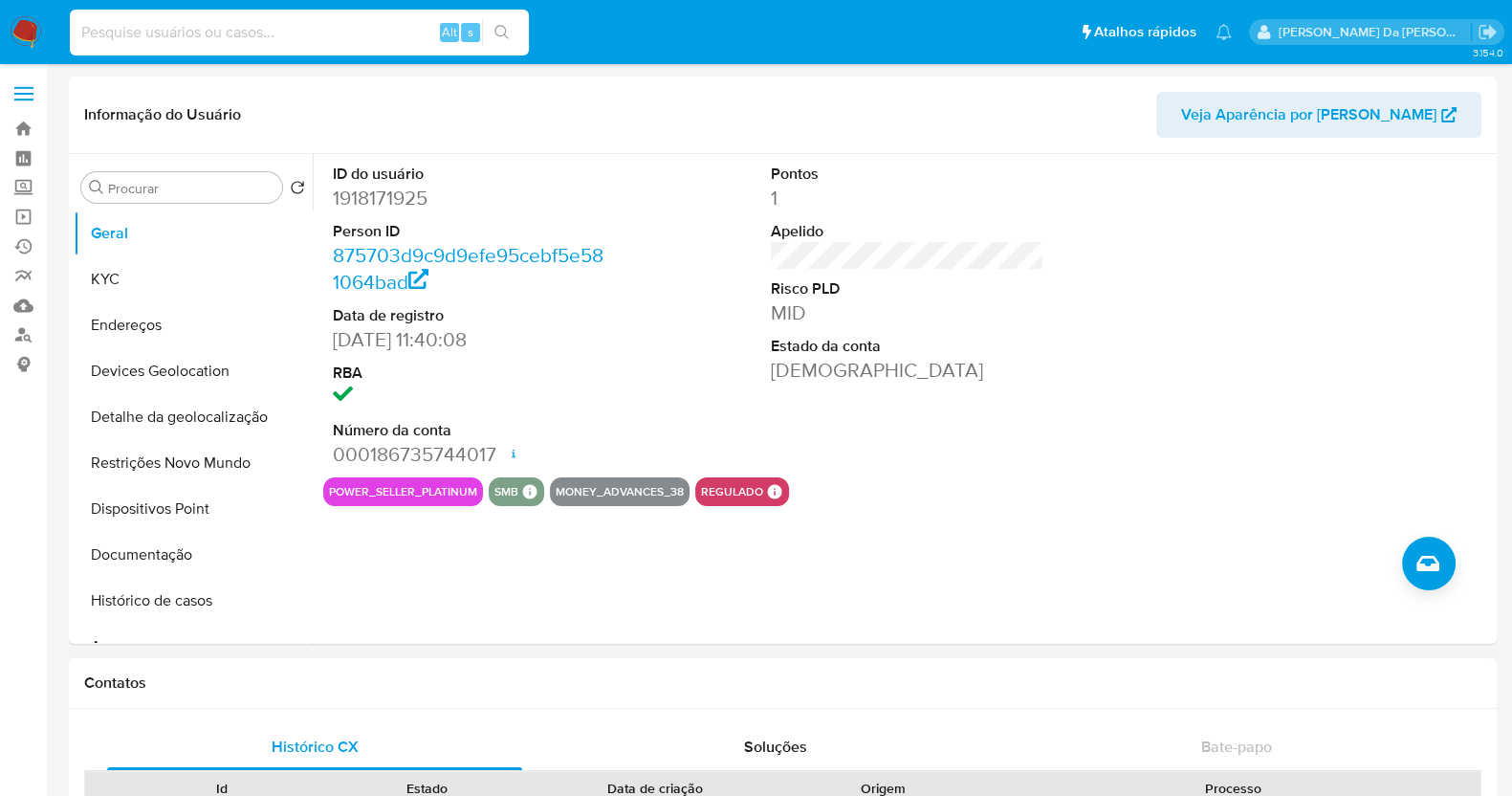
click at [398, 24] on input at bounding box center [299, 31] width 459 height 25
paste input "IYGhzTbAdNdElqQSJiSv4nxQ"
type input "IYGhzTbAdNdElqQSJiSv4nxQ"
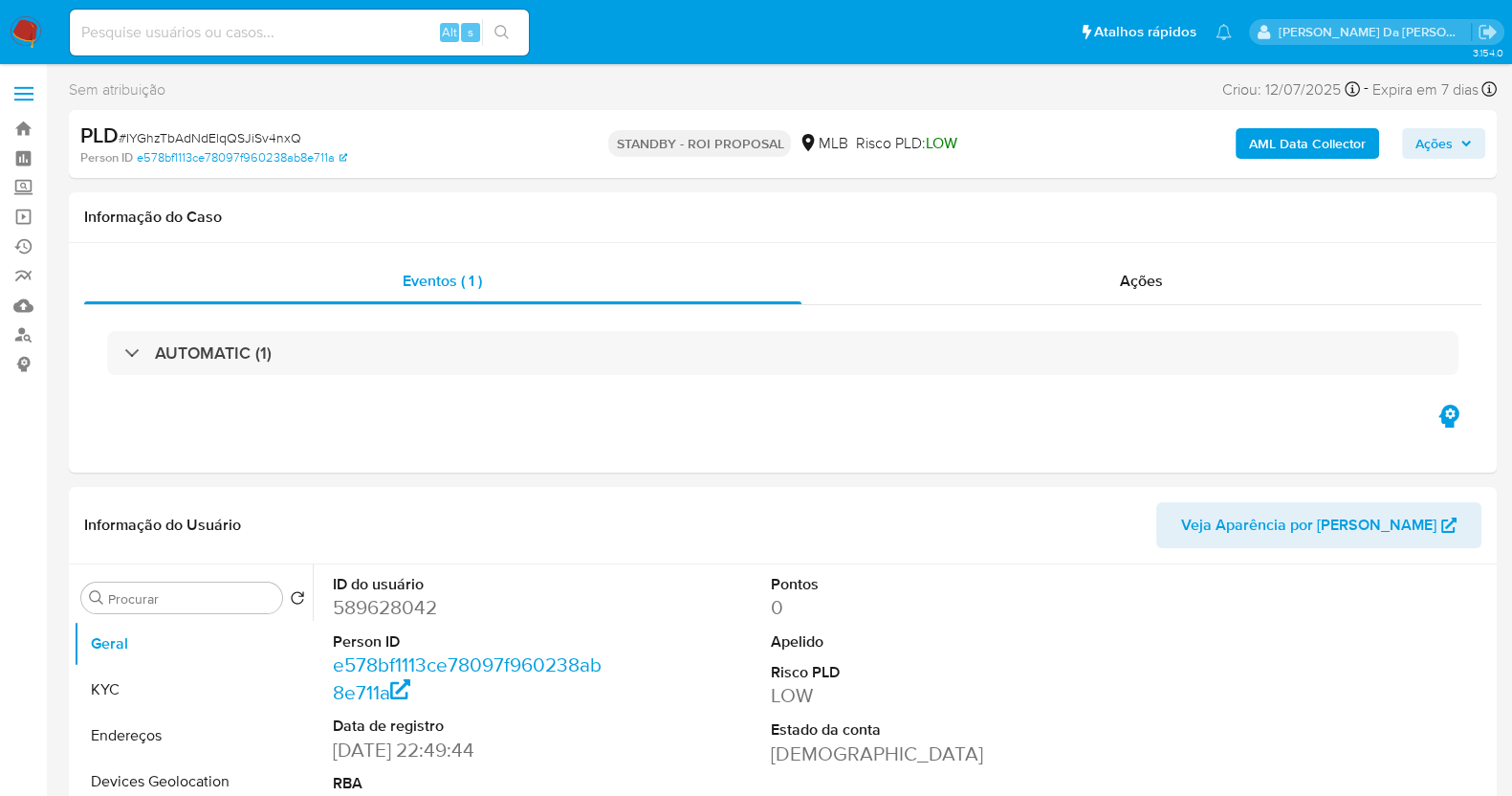
select select "10"
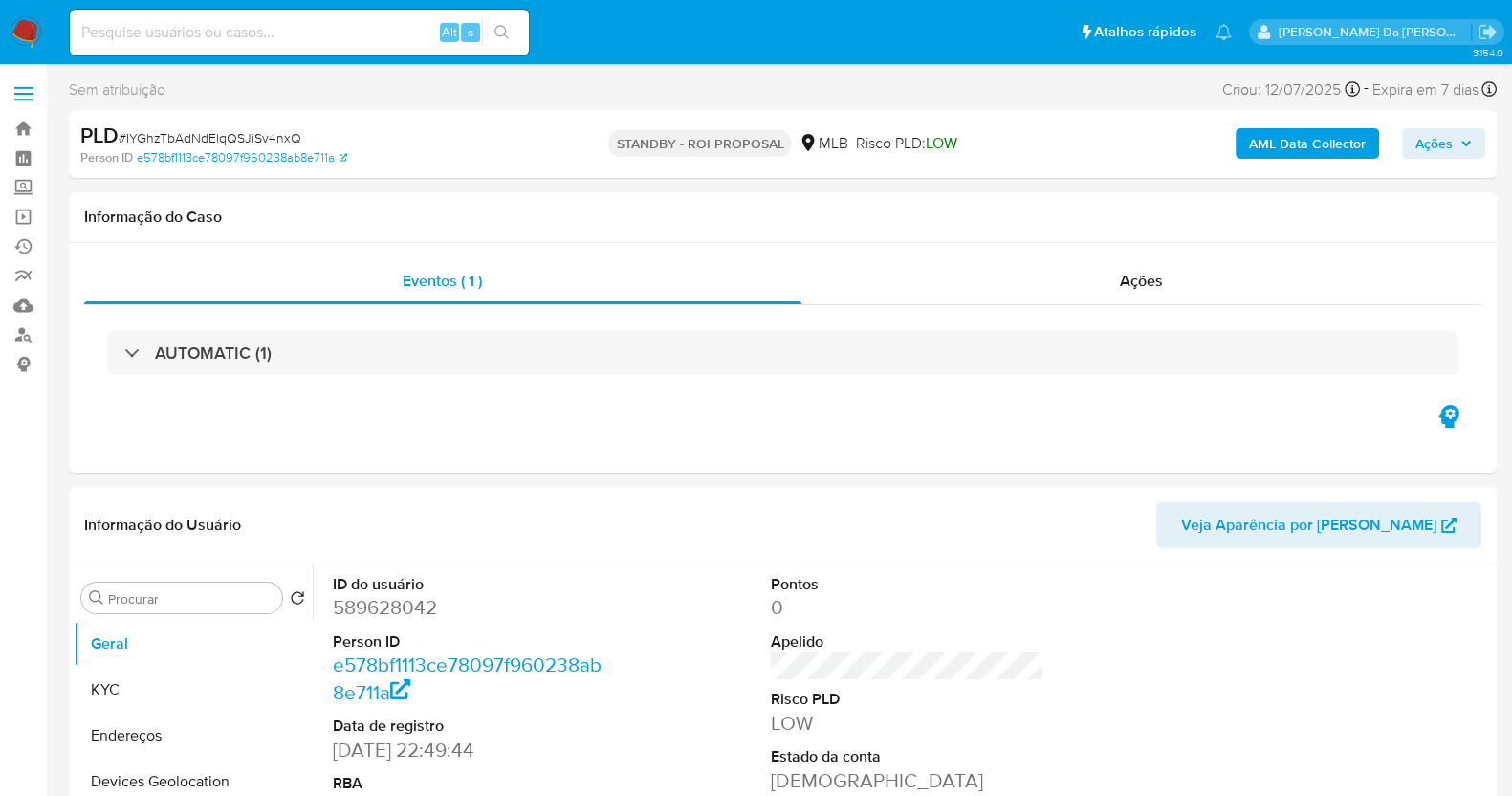
scroll to position [467, 0]
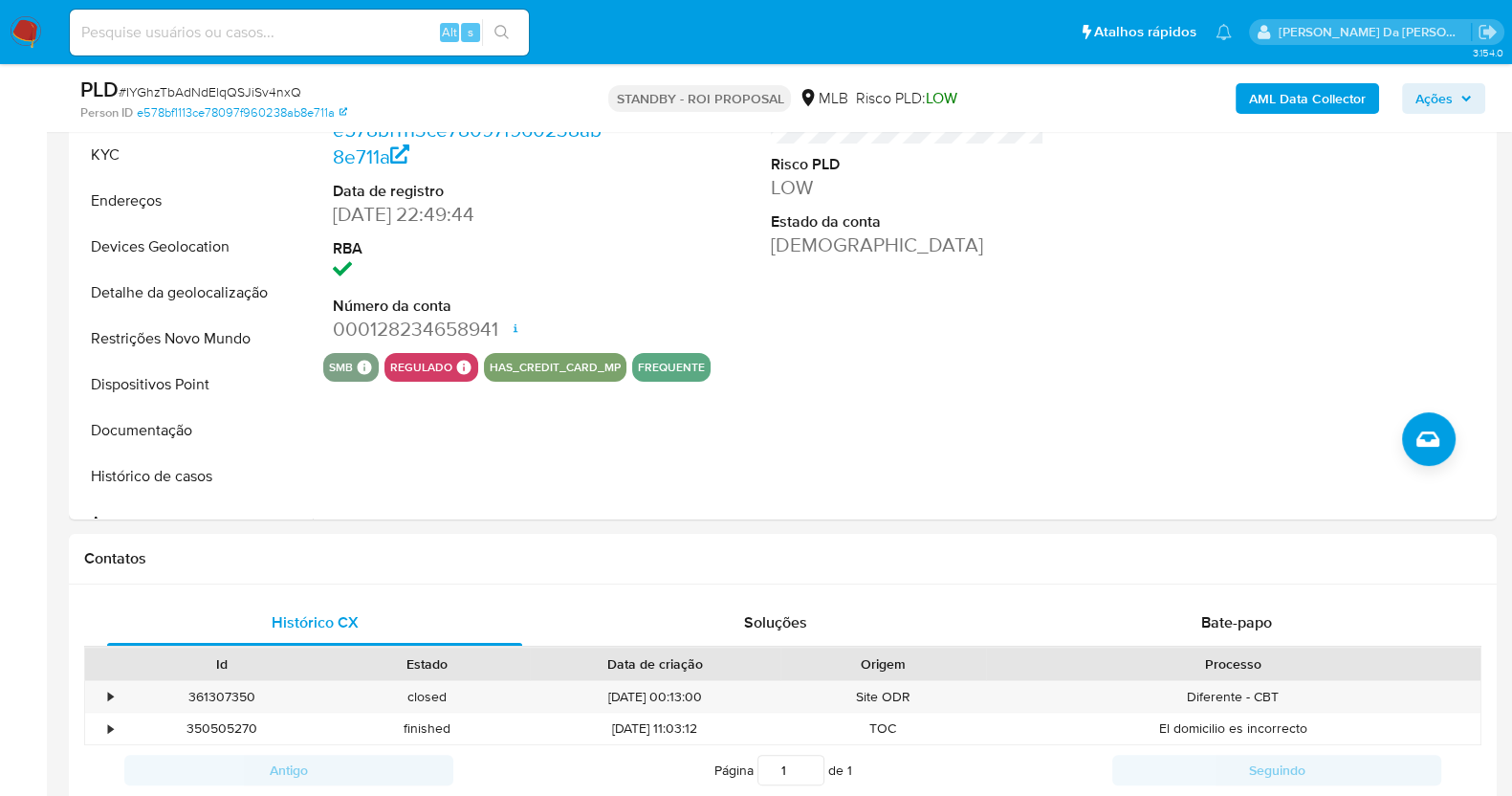
click at [394, 32] on input at bounding box center [299, 31] width 459 height 25
paste input "FtC1nSxpzhkaUYWy7SBrBUrs"
type input "FtC1nSxpzhkaUYWy7SBrBUrs"
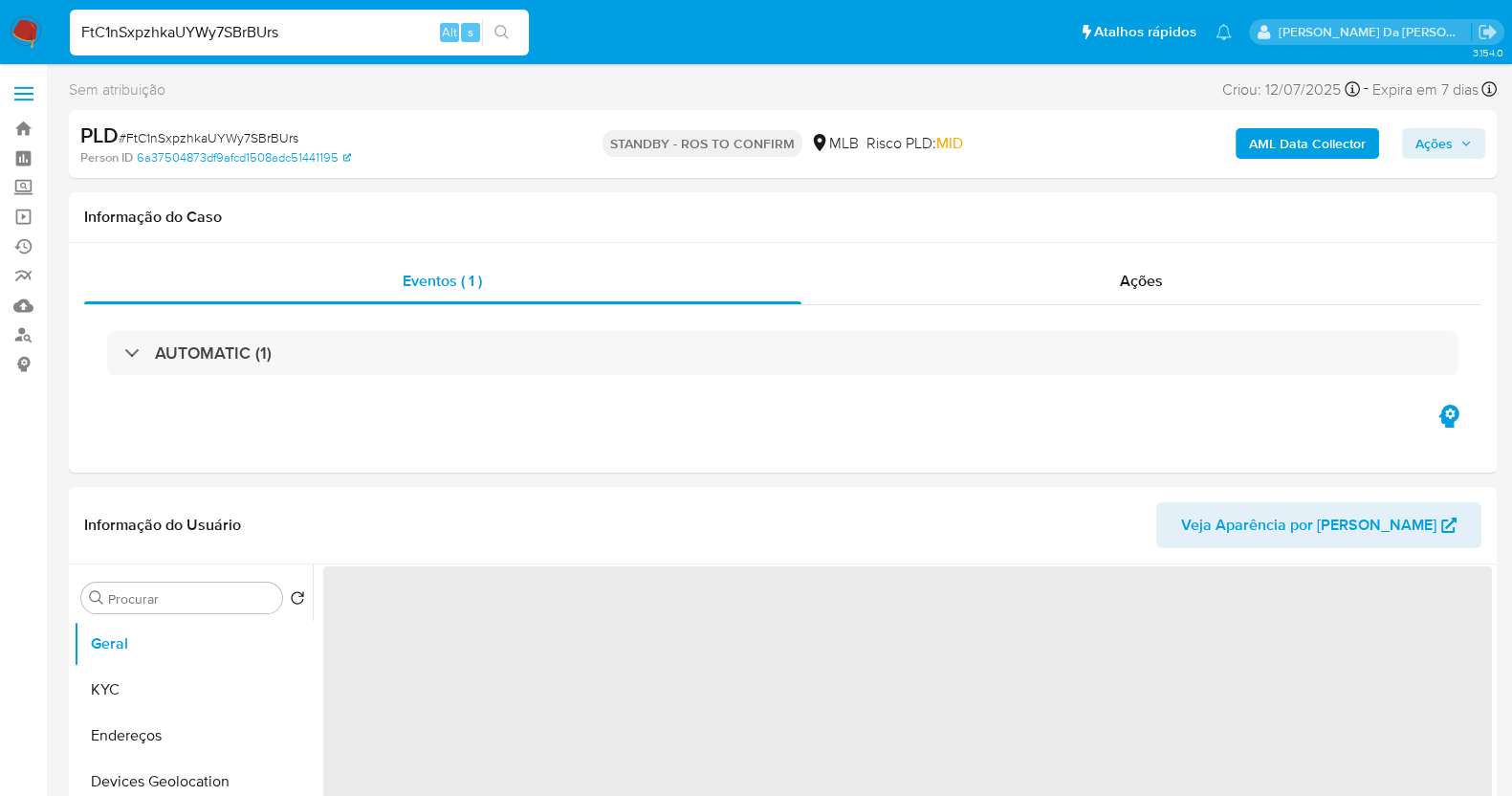
select select "10"
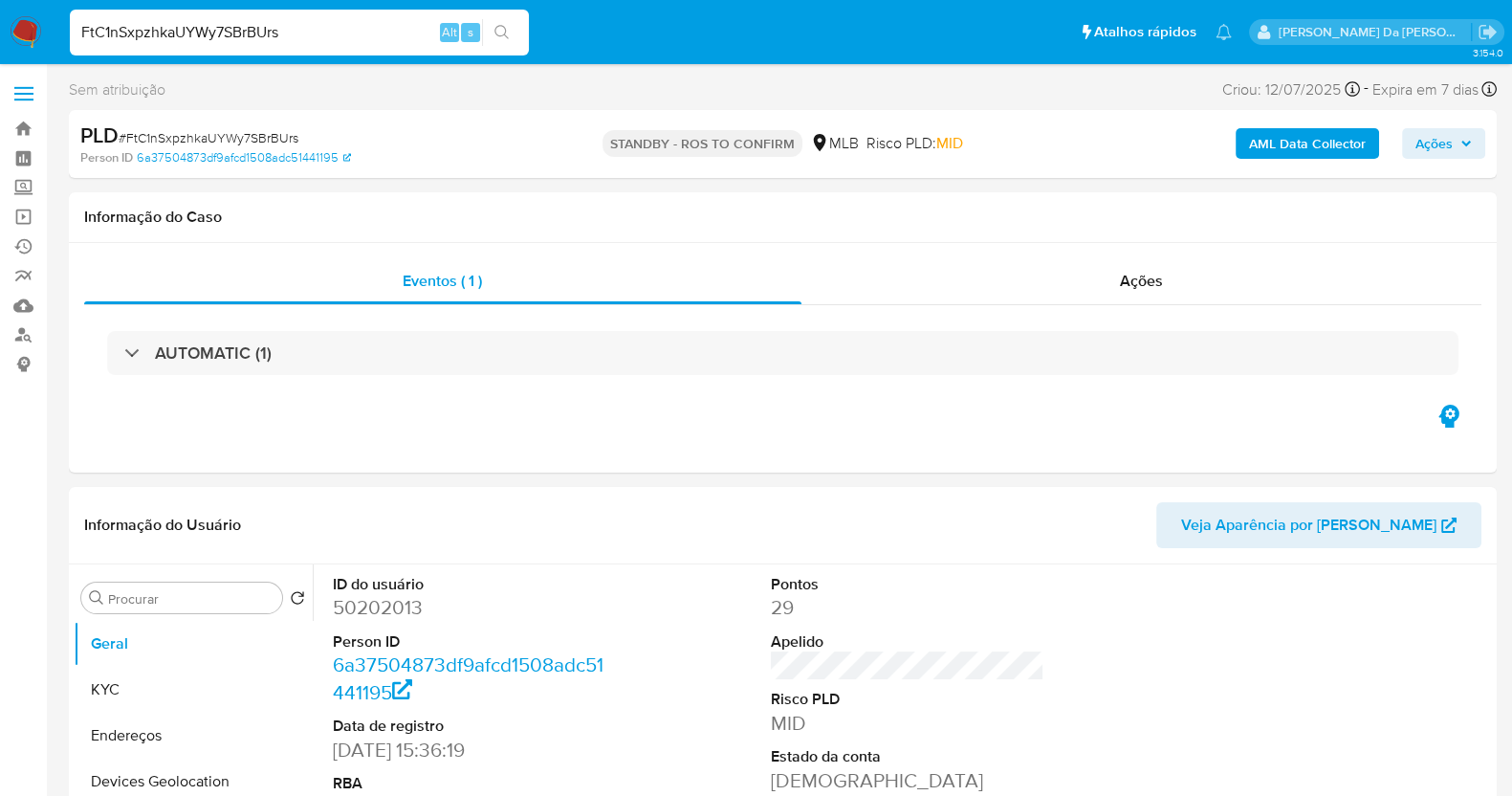
click at [293, 30] on input "FtC1nSxpzhkaUYWy7SBrBUrs" at bounding box center [299, 31] width 459 height 25
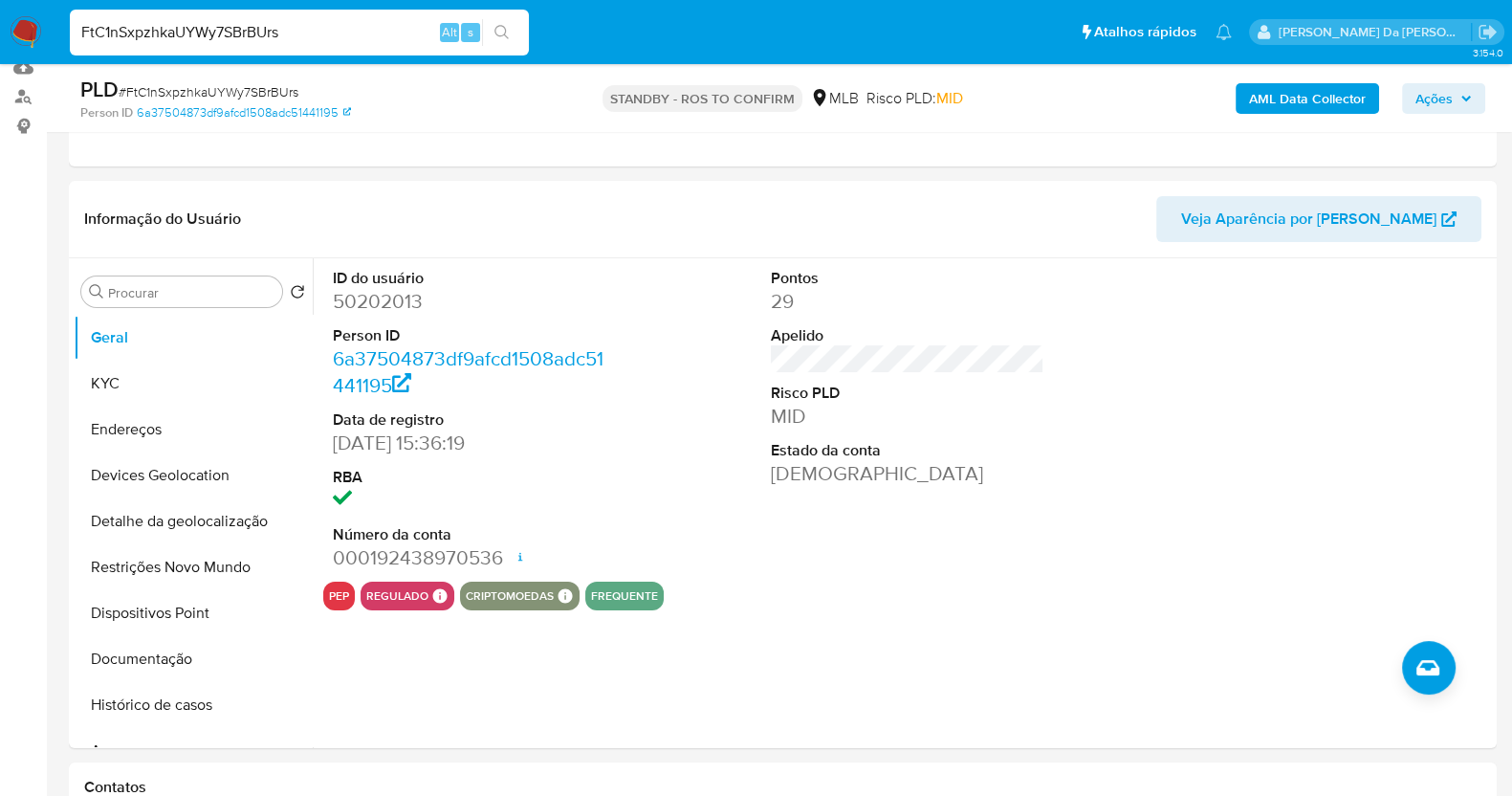
click at [319, 28] on input "FtC1nSxpzhkaUYWy7SBrBUrs" at bounding box center [299, 31] width 459 height 25
click at [177, 652] on button "Documentação" at bounding box center [186, 658] width 224 height 46
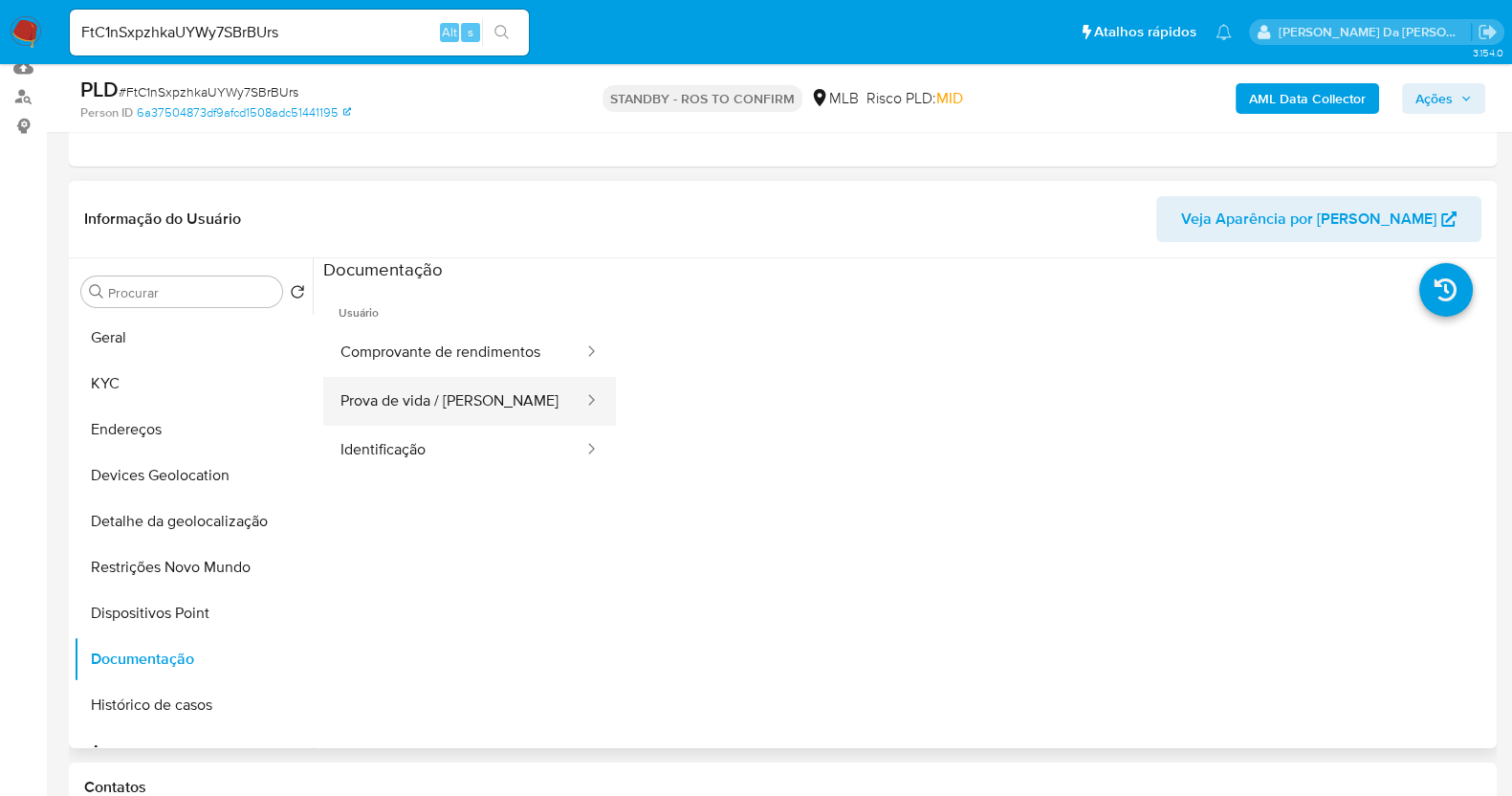
click at [490, 410] on button "Prova de vida / Selfie" at bounding box center [454, 401] width 262 height 49
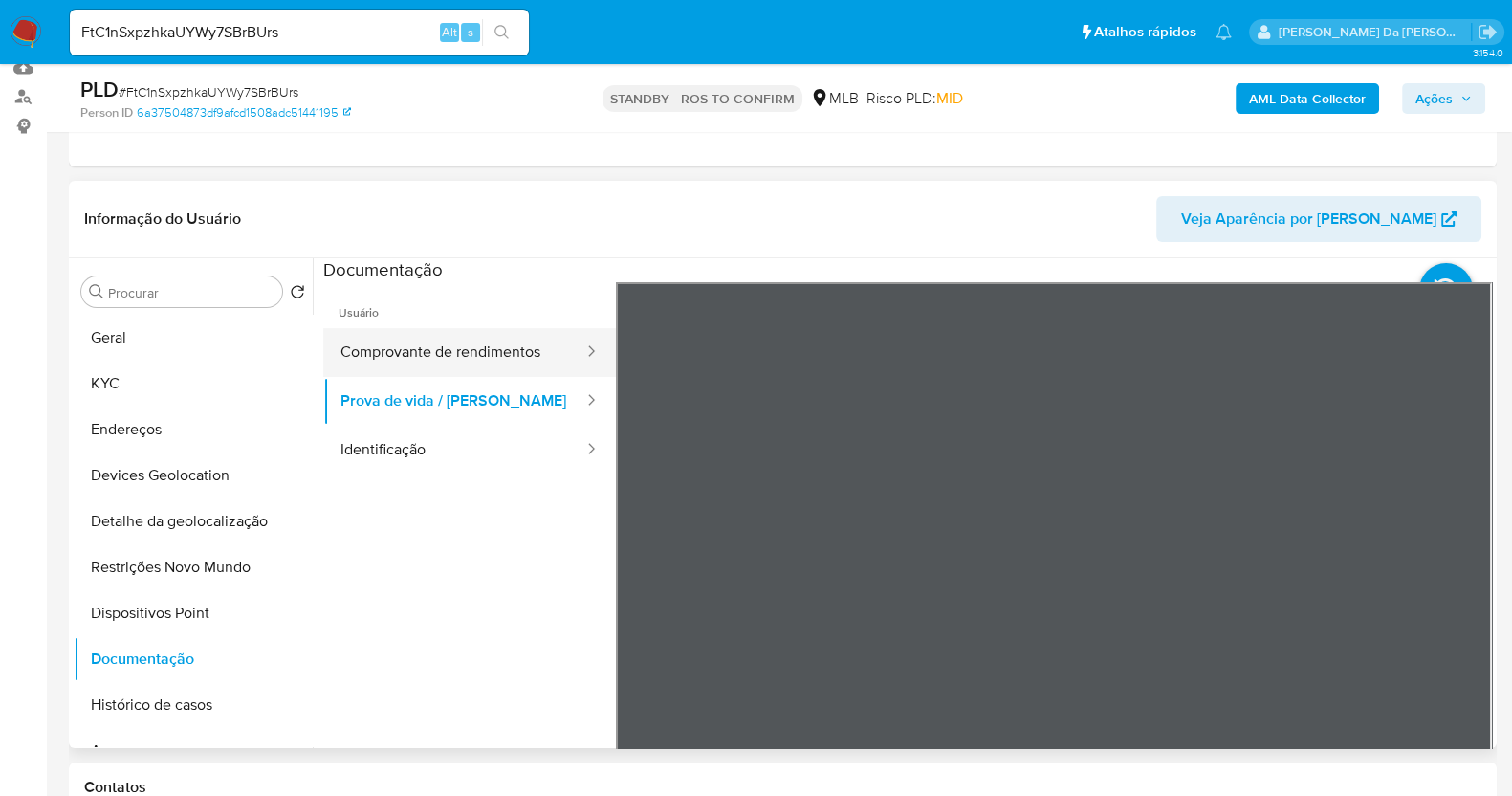
click at [513, 365] on button "Comprovante de rendimentos" at bounding box center [454, 353] width 262 height 49
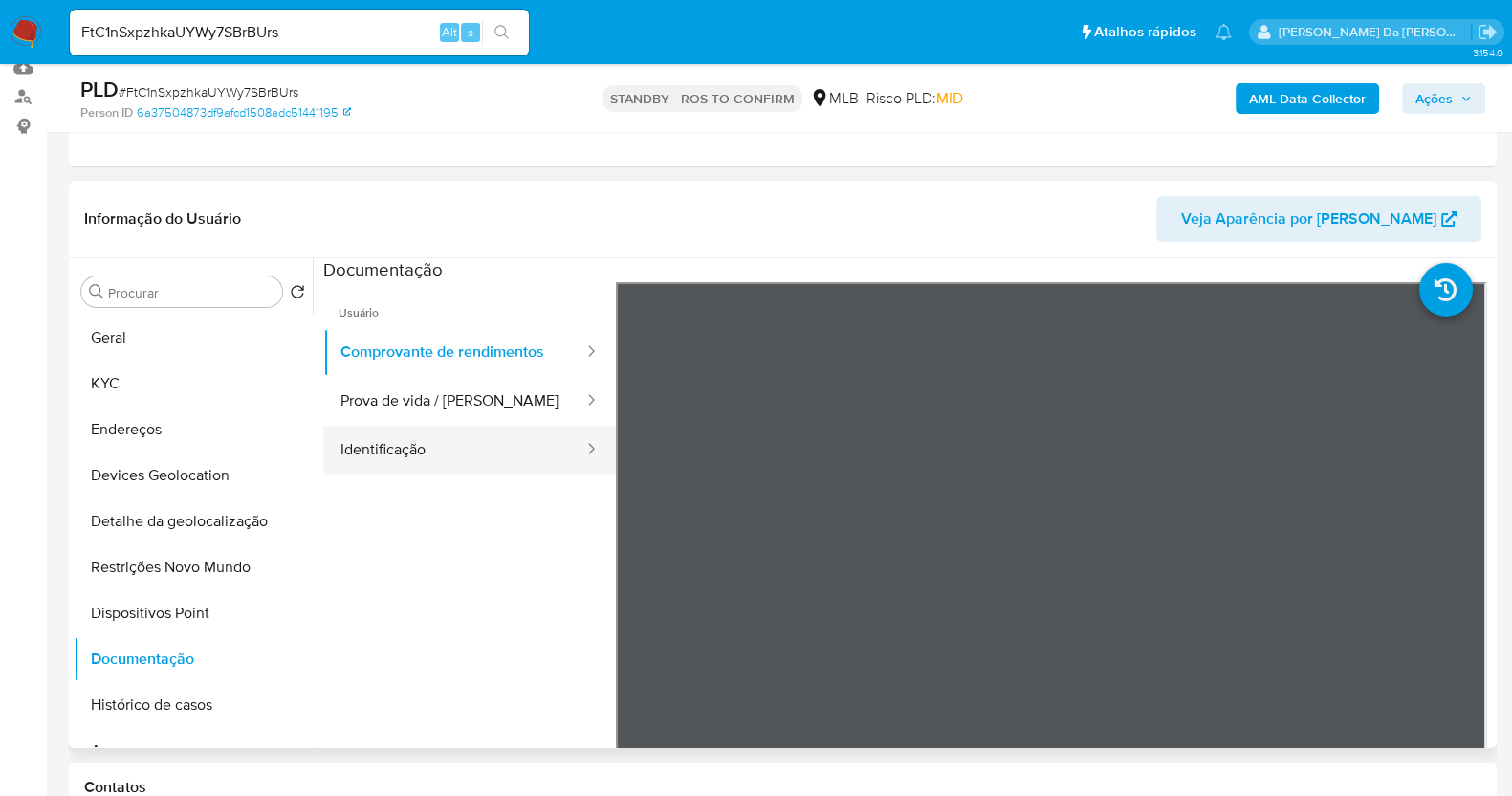
click at [407, 437] on button "Identificação" at bounding box center [454, 450] width 262 height 49
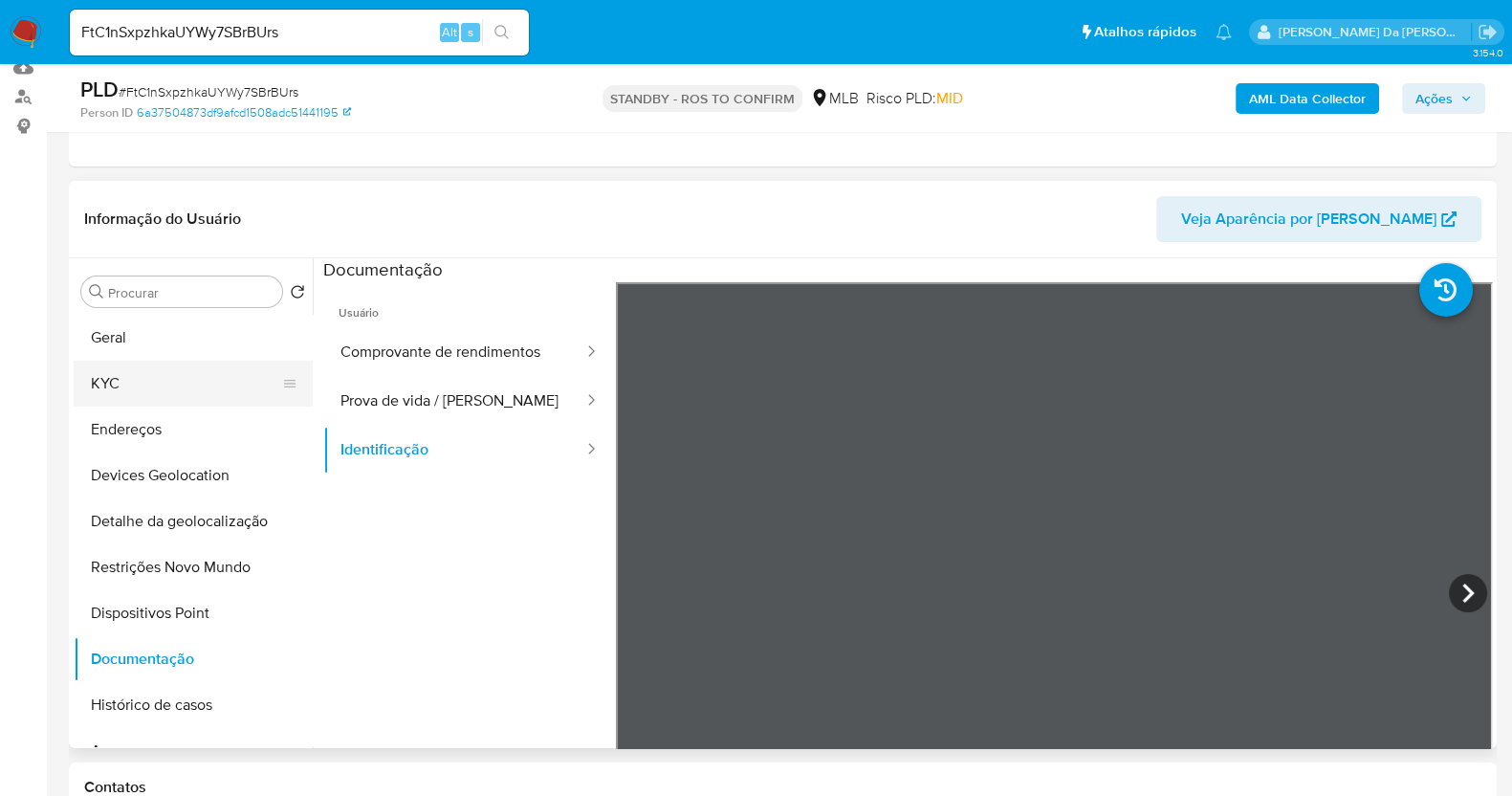
click at [196, 386] on button "KYC" at bounding box center [186, 383] width 224 height 46
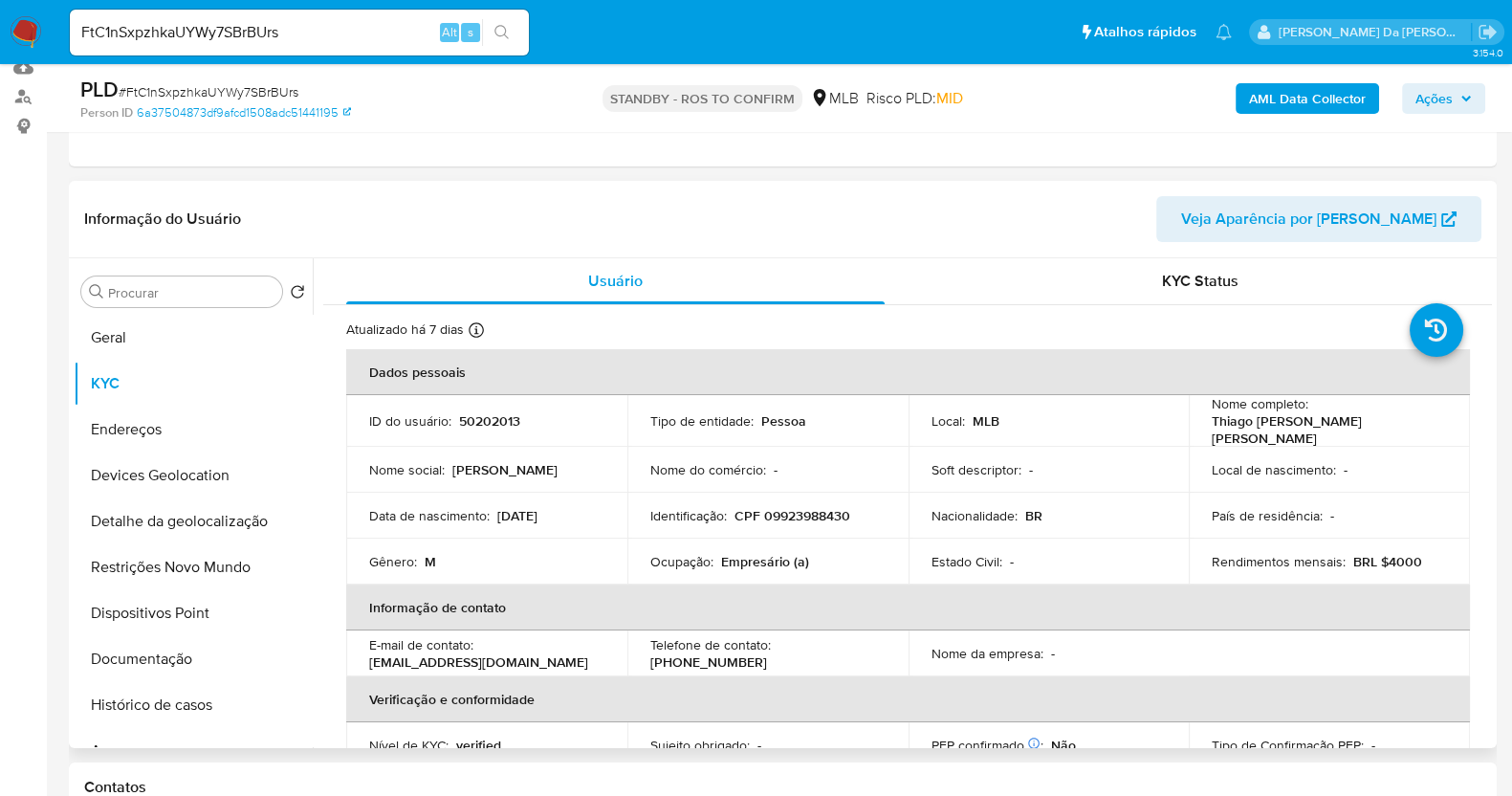
click at [731, 564] on p "Empresário (a)" at bounding box center [765, 561] width 88 height 18
click at [730, 566] on p "Empresário (a)" at bounding box center [765, 561] width 88 height 18
click at [1360, 552] on p "BRL $4000" at bounding box center [1387, 561] width 69 height 18
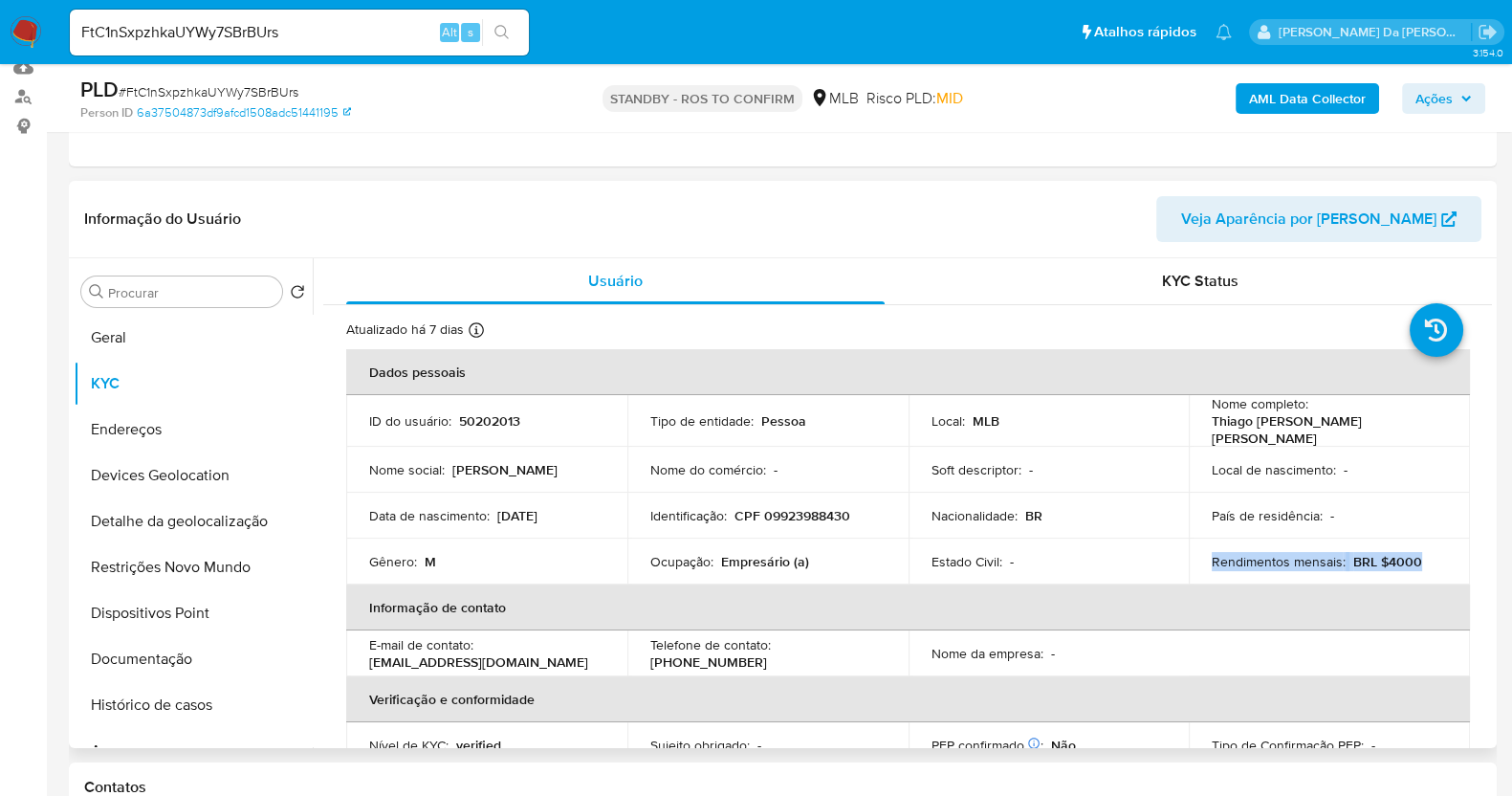
click at [1360, 552] on p "BRL $4000" at bounding box center [1387, 561] width 69 height 18
drag, startPoint x: 843, startPoint y: 478, endPoint x: 1378, endPoint y: 481, distance: 535.0
click at [1378, 481] on tr "Nome social : Thiago Rodrigo Nome do comércio : - Soft descriptor : - Local de …" at bounding box center [907, 469] width 1123 height 46
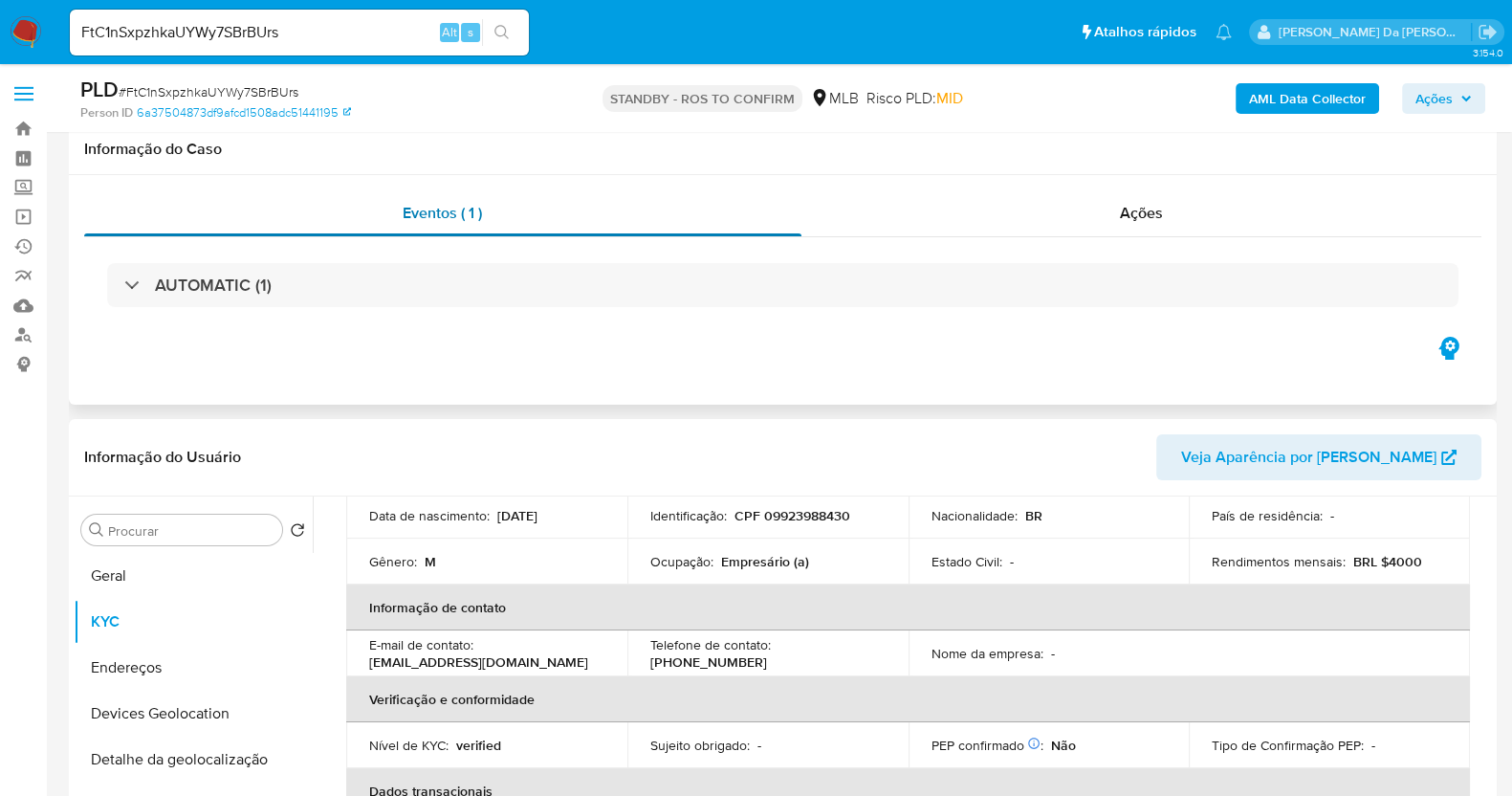
scroll to position [0, 0]
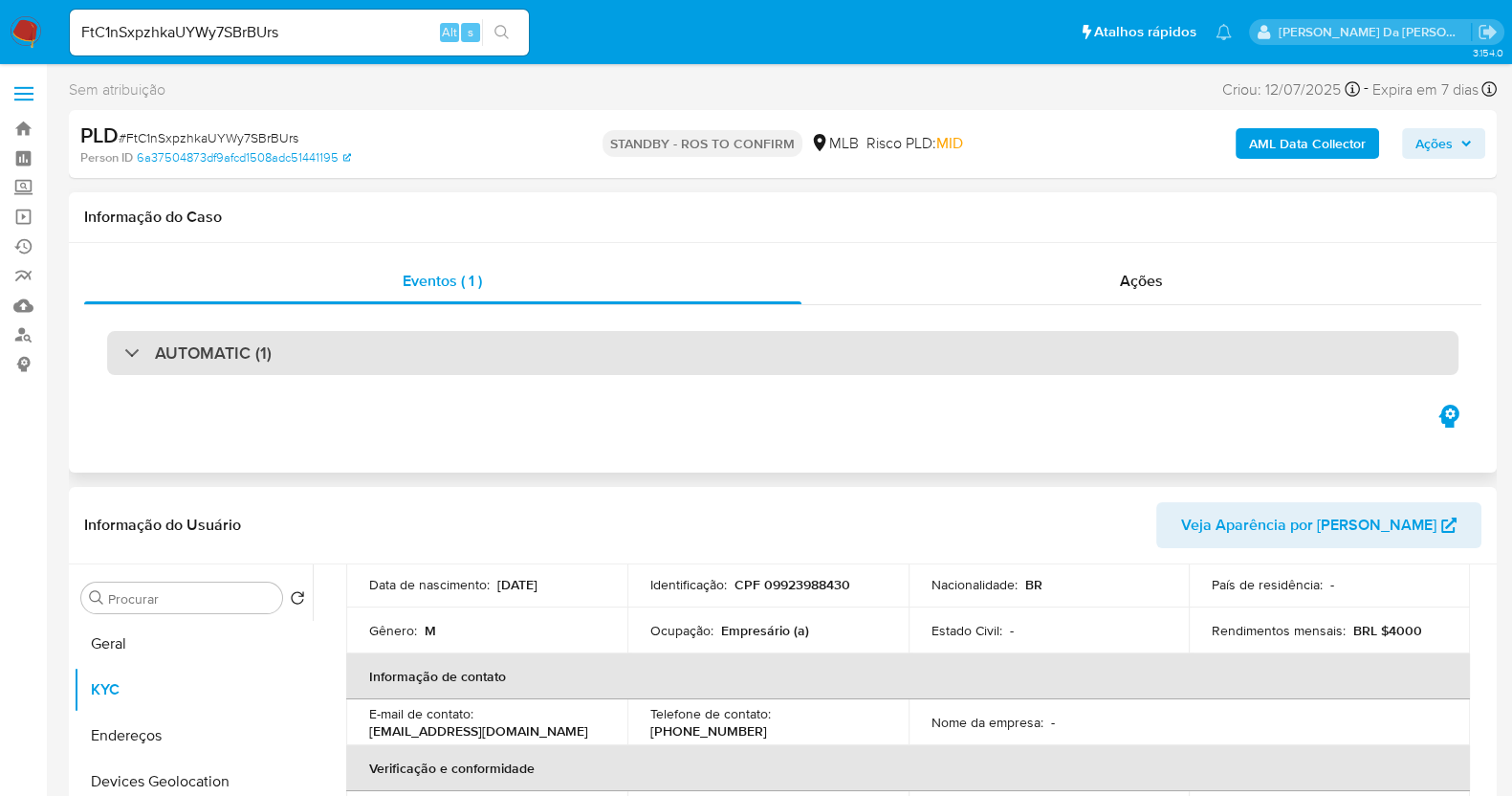
click at [244, 343] on h3 "AUTOMATIC (1)" at bounding box center [213, 352] width 117 height 21
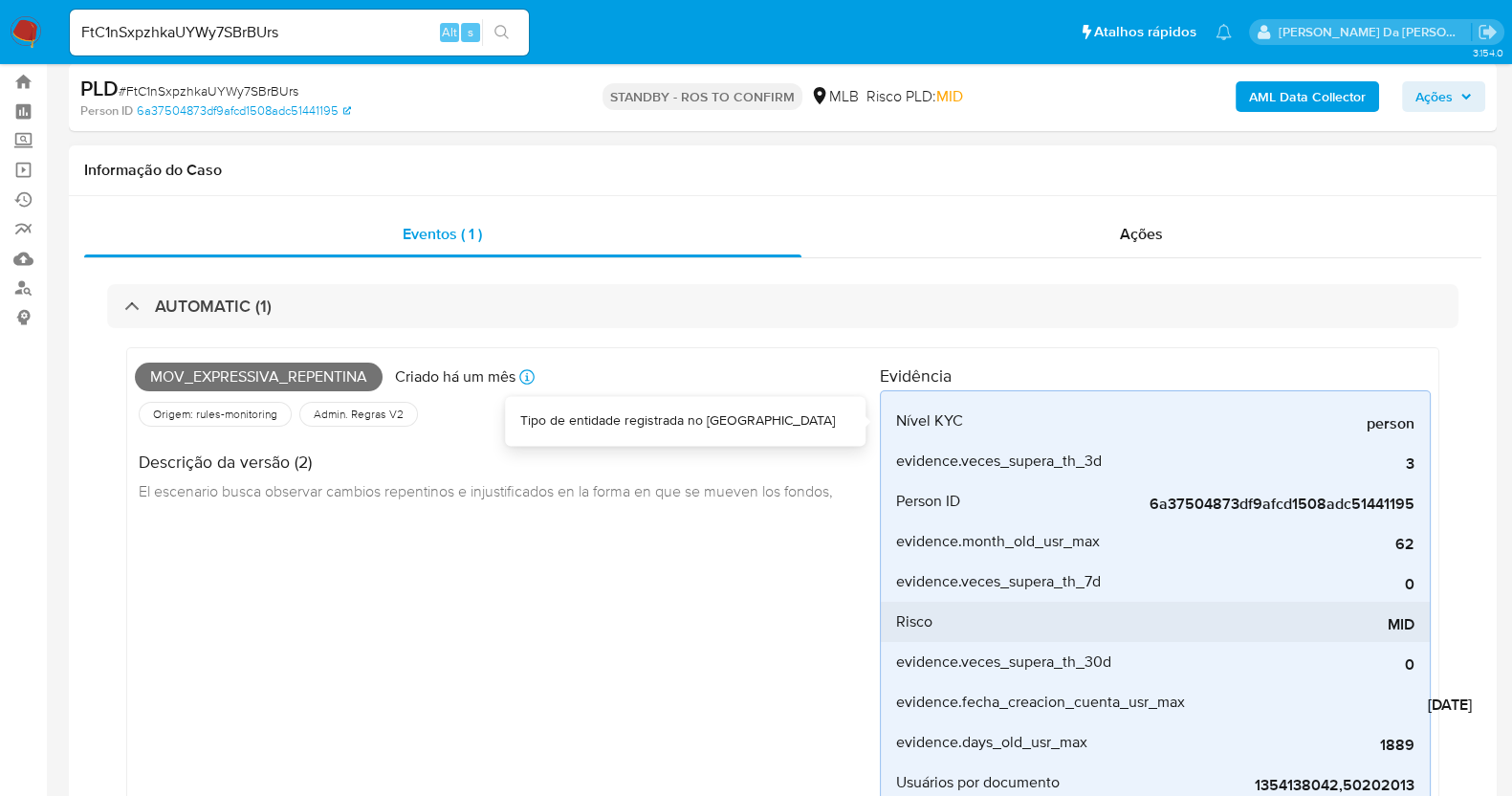
scroll to position [119, 0]
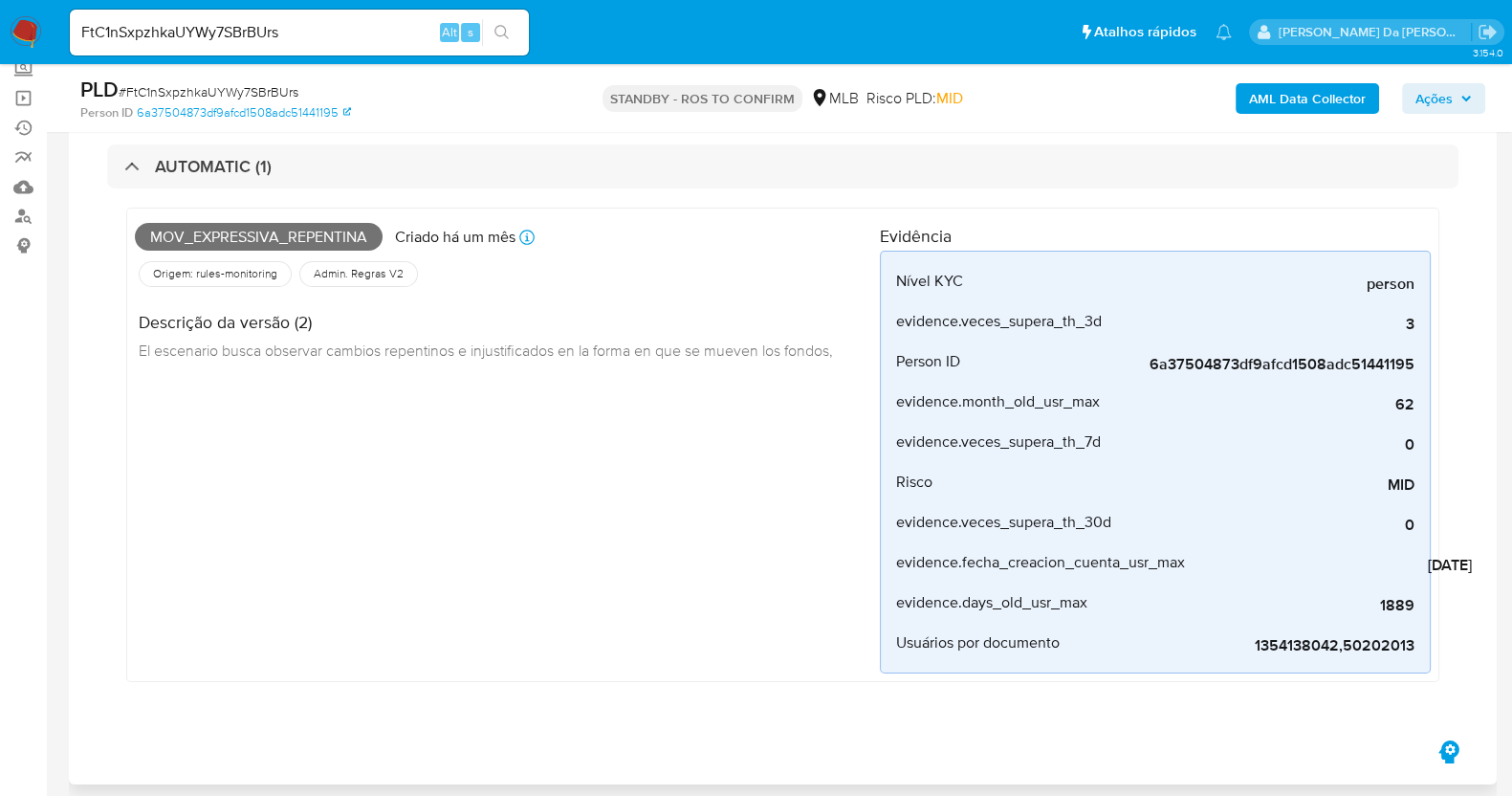
drag, startPoint x: 1377, startPoint y: 552, endPoint x: 1480, endPoint y: 567, distance: 104.1
click at [1480, 567] on div "AUTOMATIC (1) Mov_expressiva_repentina Criado há um mês Criado: 12/07/2025 01:0…" at bounding box center [783, 427] width 1397 height 618
click at [360, 39] on input "FtC1nSxpzhkaUYWy7SBrBUrs" at bounding box center [299, 31] width 459 height 25
paste input "sTAIxUp7GurXZVgxKZKuzoQp"
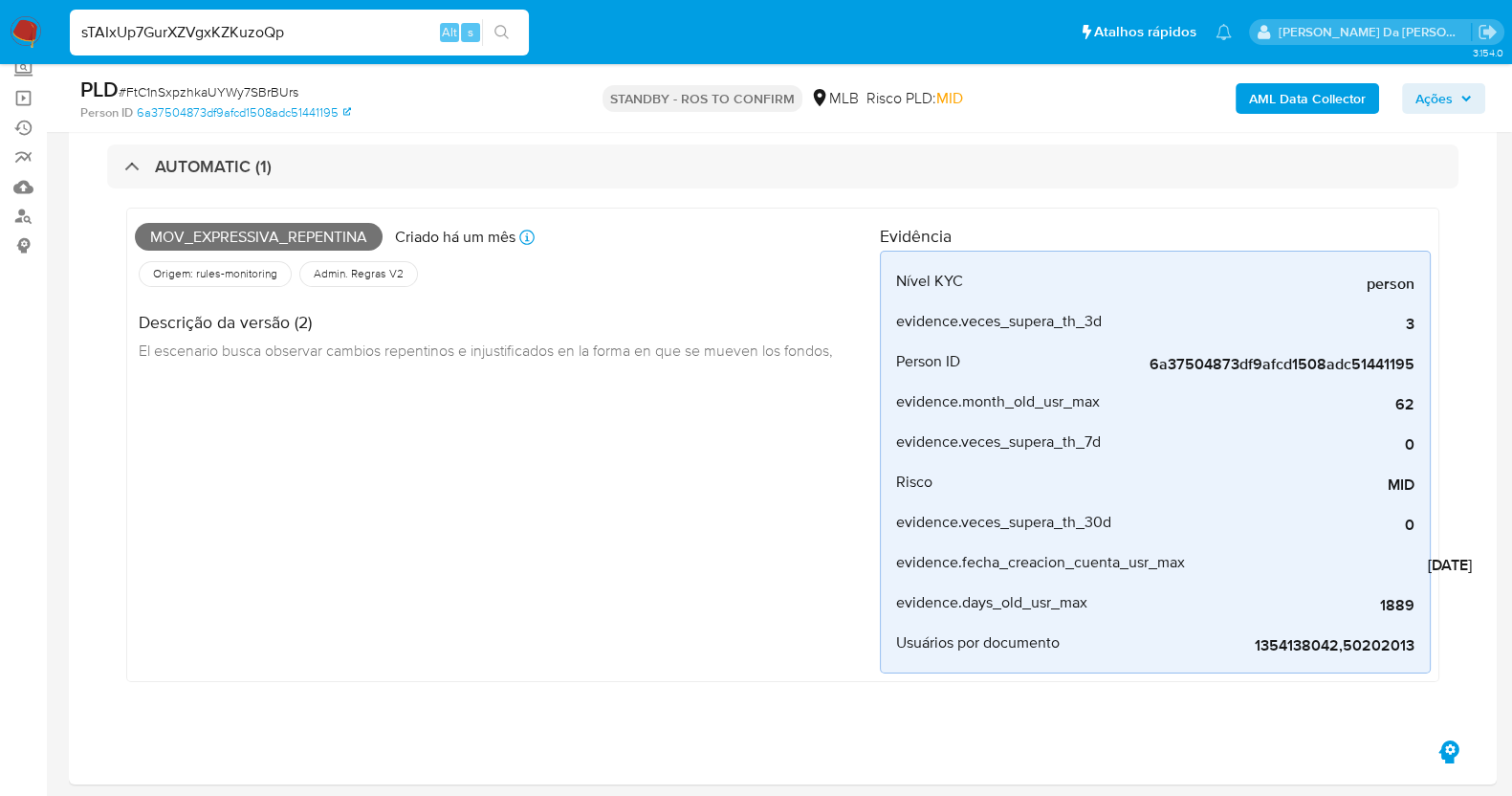
type input "sTAIxUp7GurXZVgxKZKuzoQp"
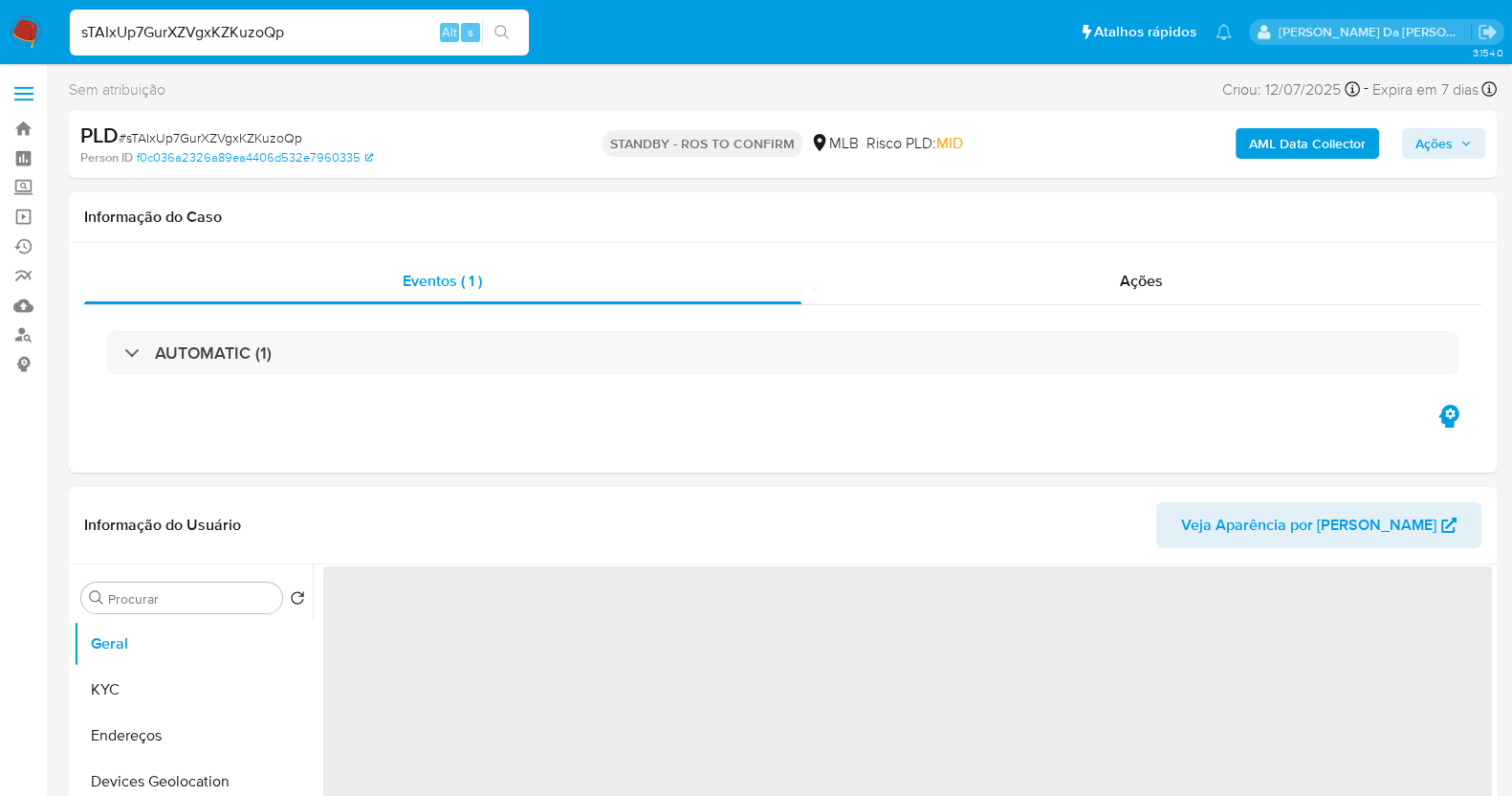
select select "10"
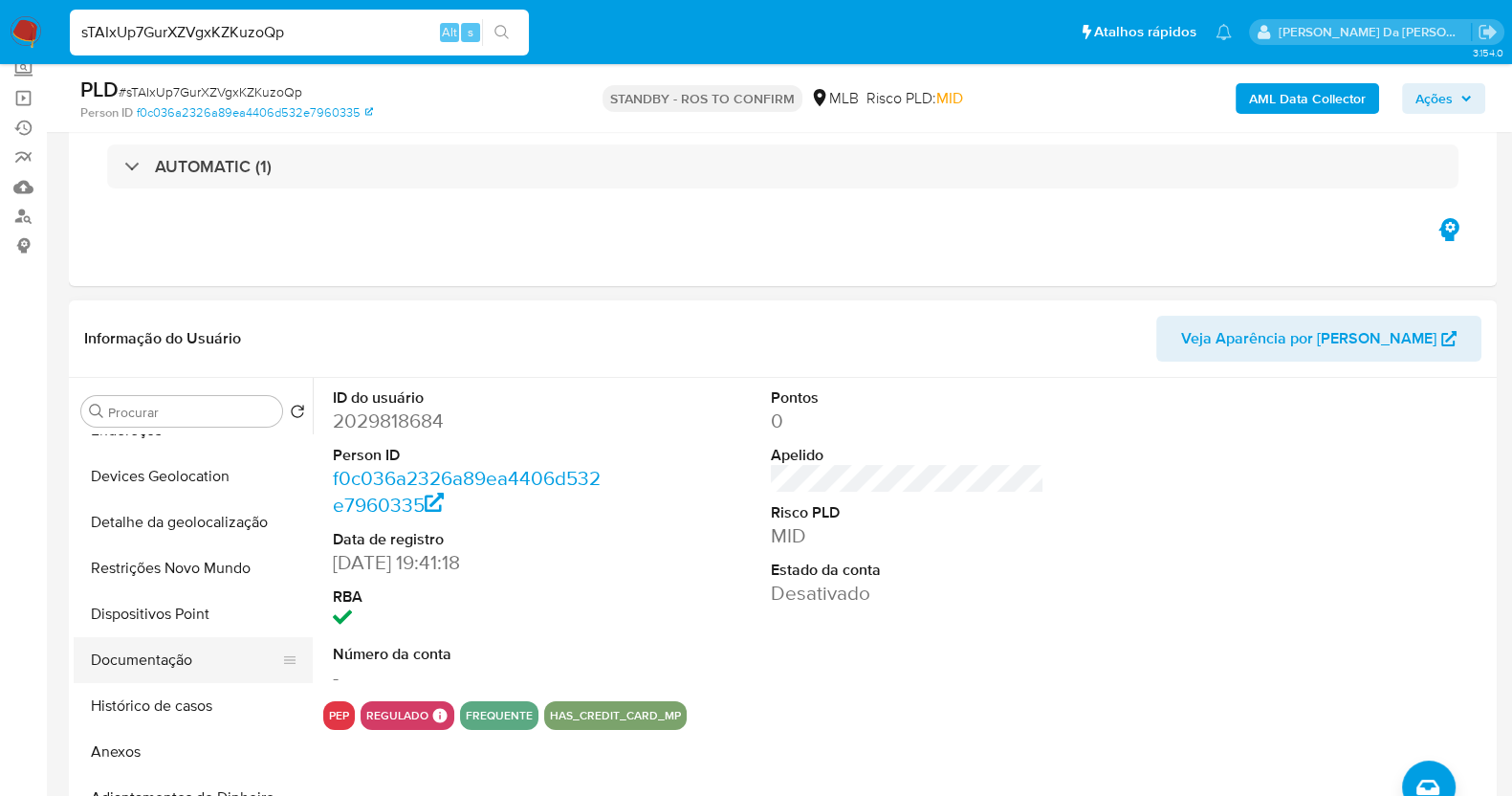
scroll to position [238, 0]
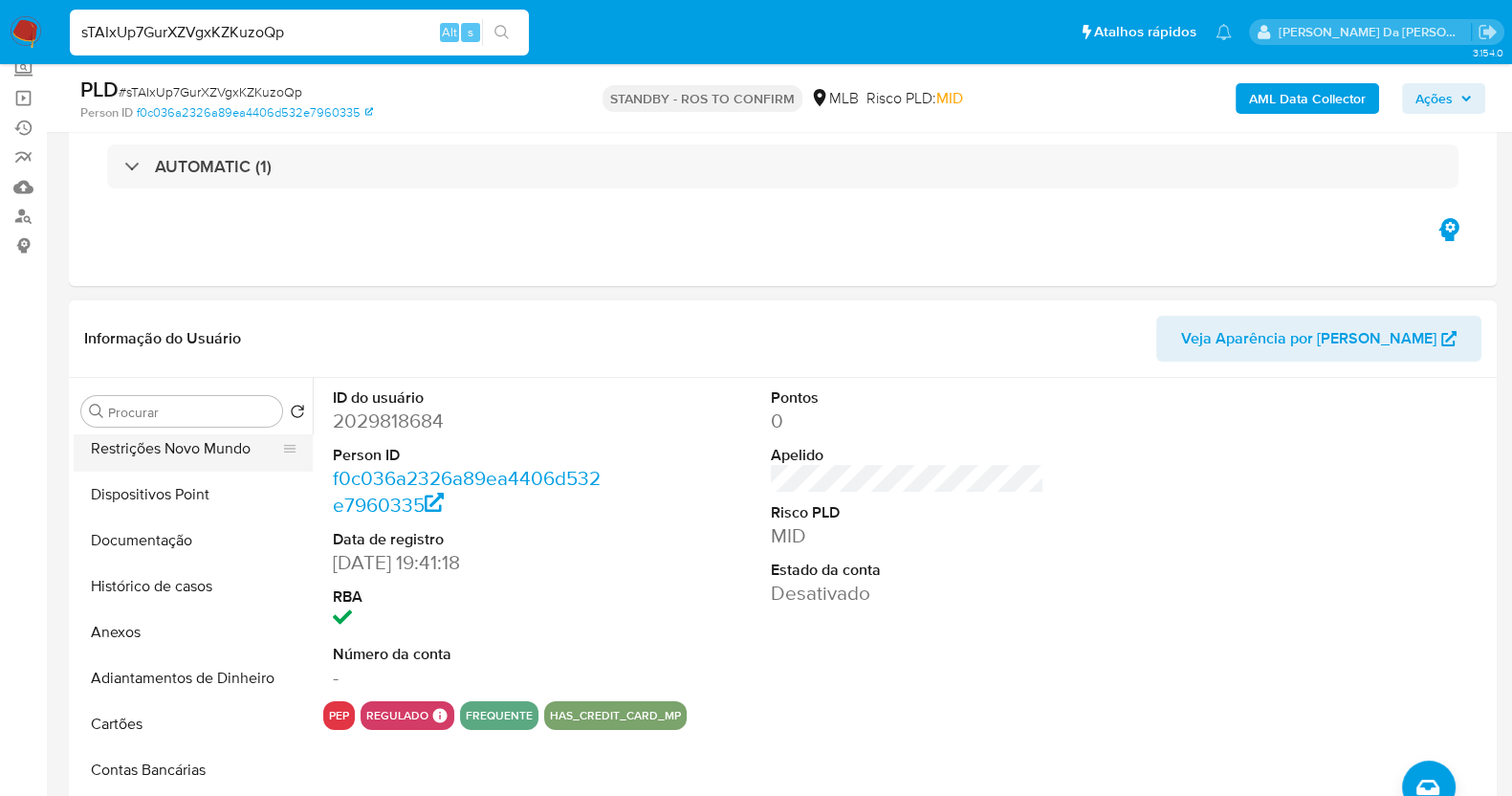
click at [207, 442] on button "Restrições Novo Mundo" at bounding box center [186, 448] width 224 height 46
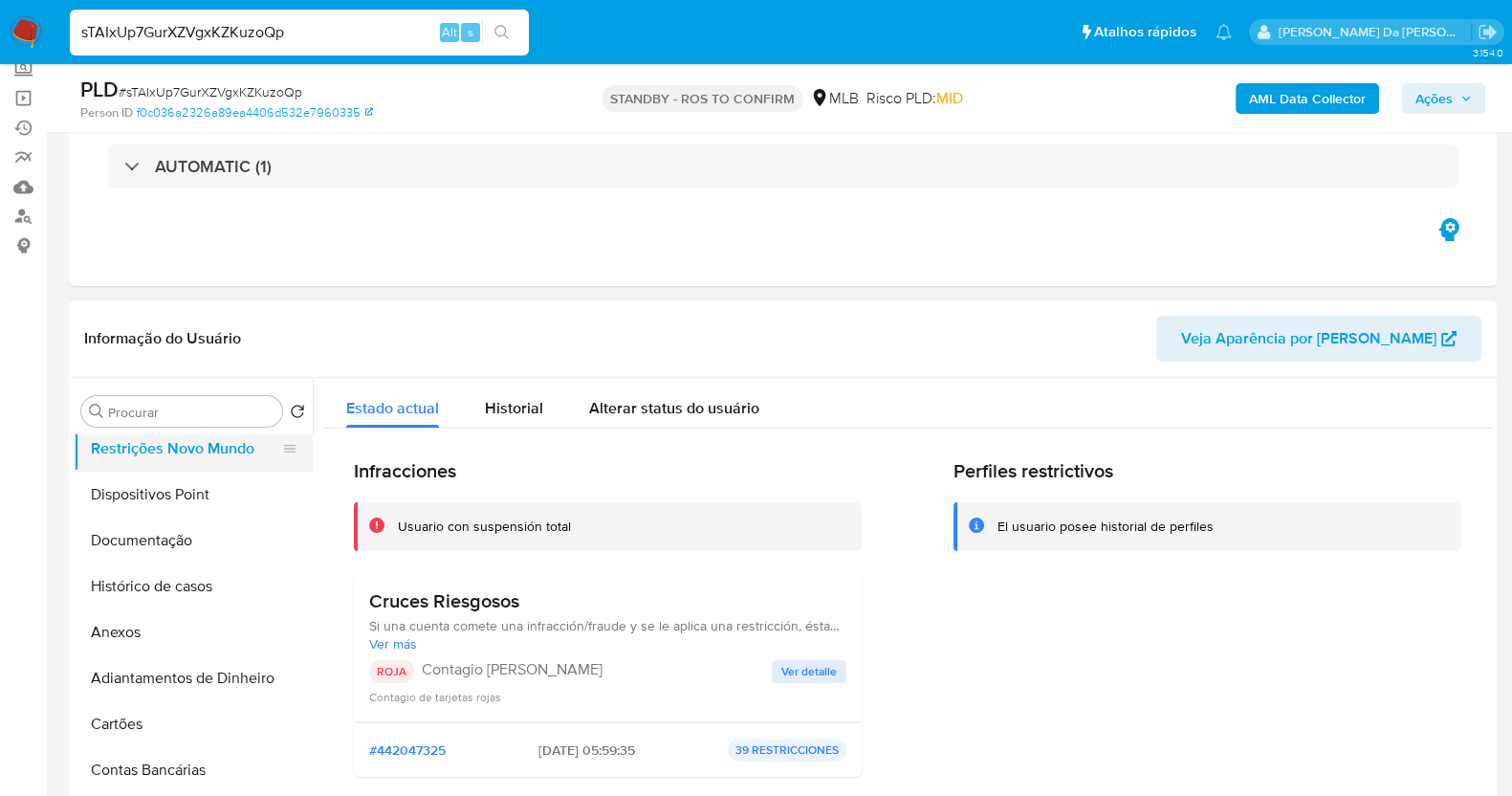
scroll to position [119, 0]
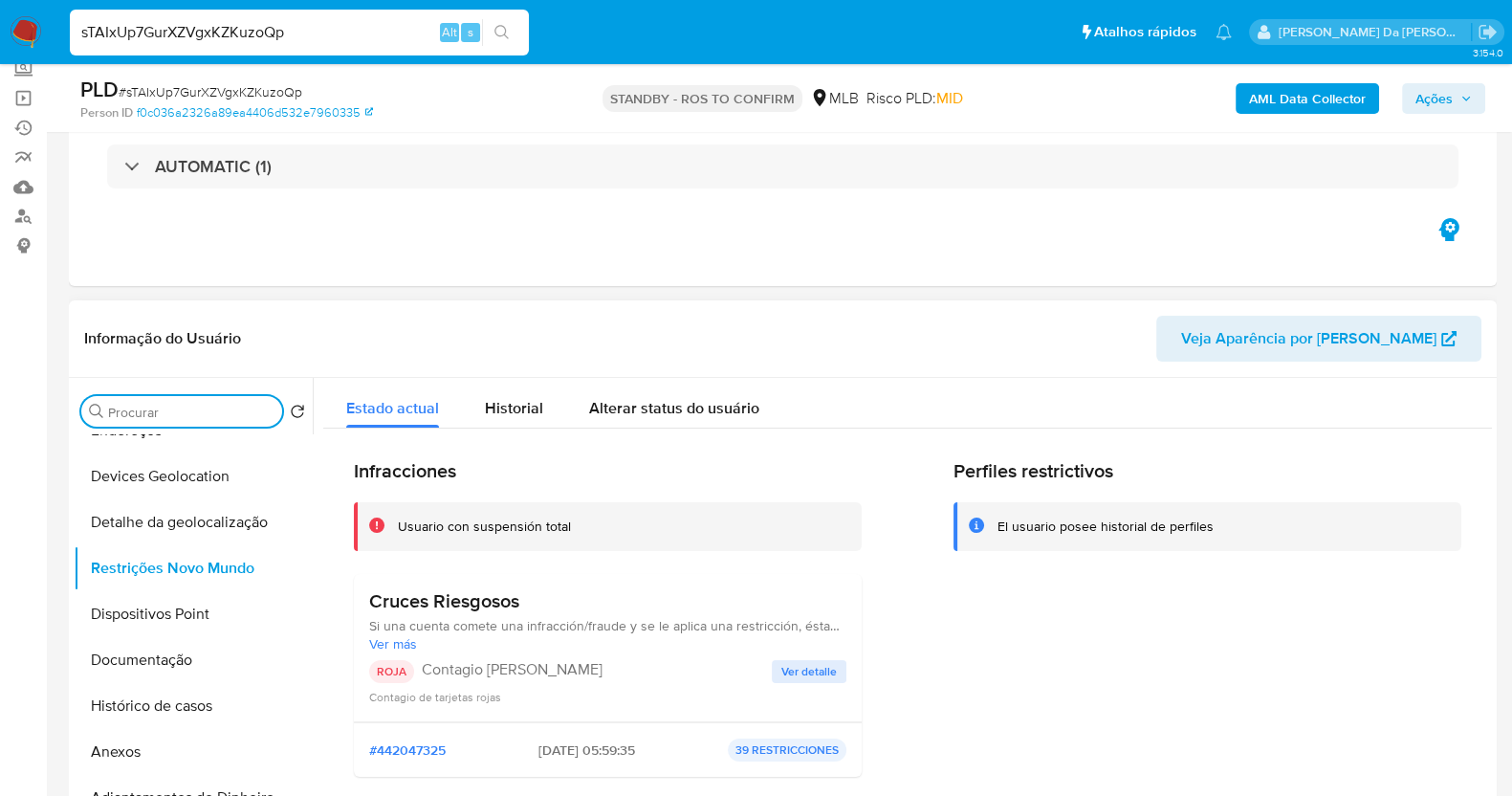
click at [196, 414] on input "Procurar" at bounding box center [191, 413] width 166 height 18
type input "a"
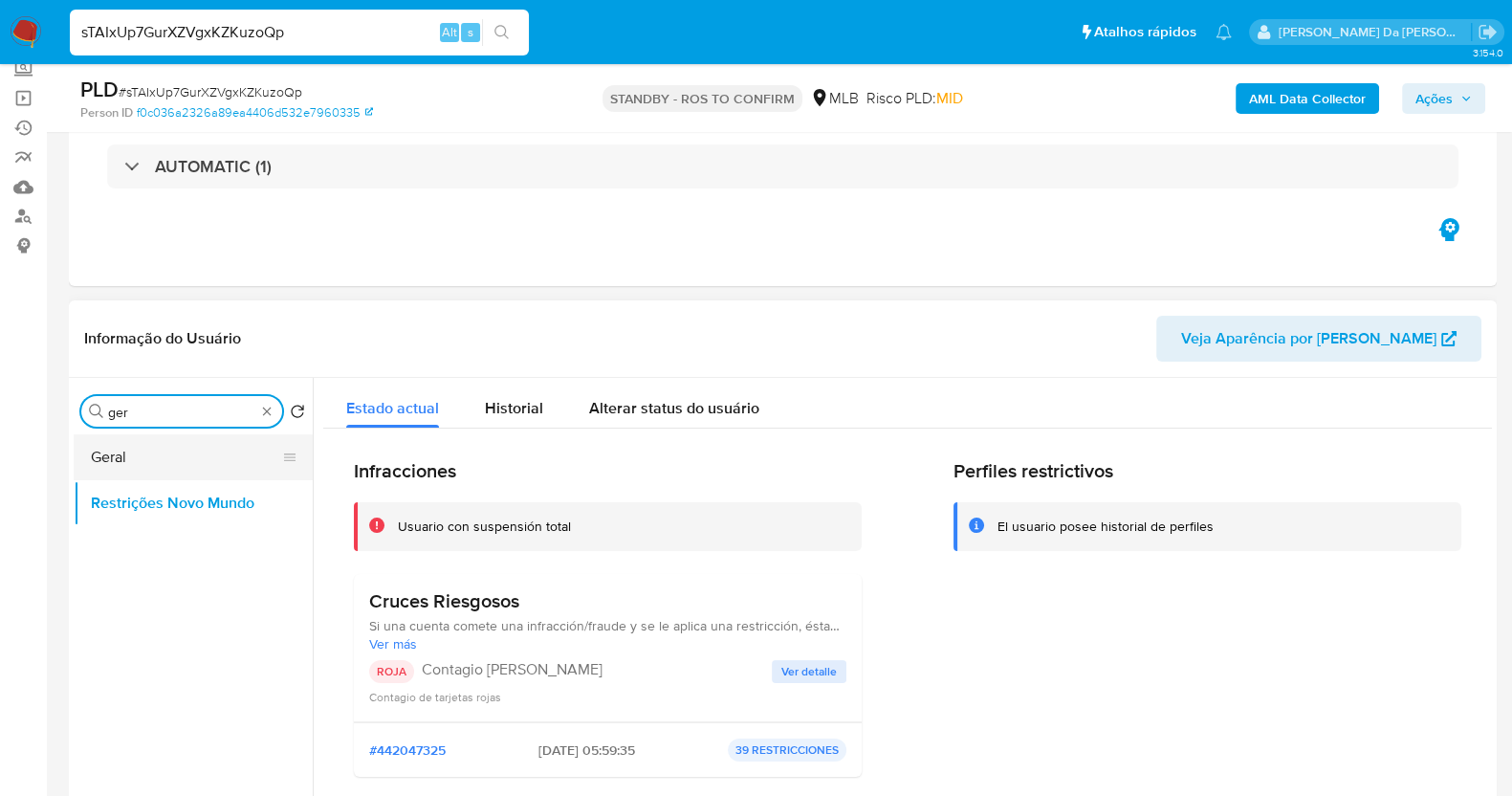
type input "ger"
click at [167, 446] on button "Geral" at bounding box center [186, 457] width 224 height 46
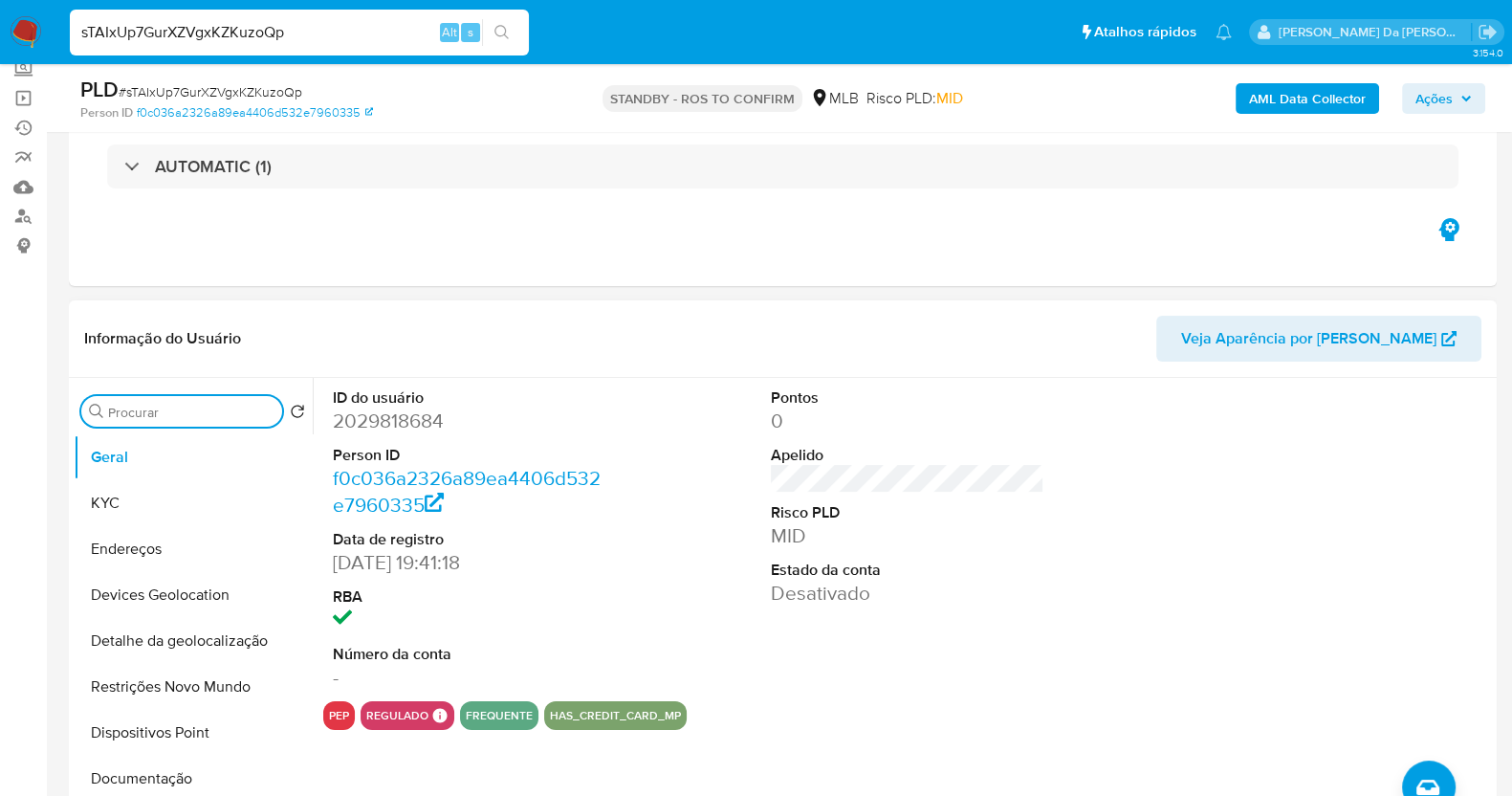
click at [158, 413] on input "Procurar" at bounding box center [191, 413] width 166 height 18
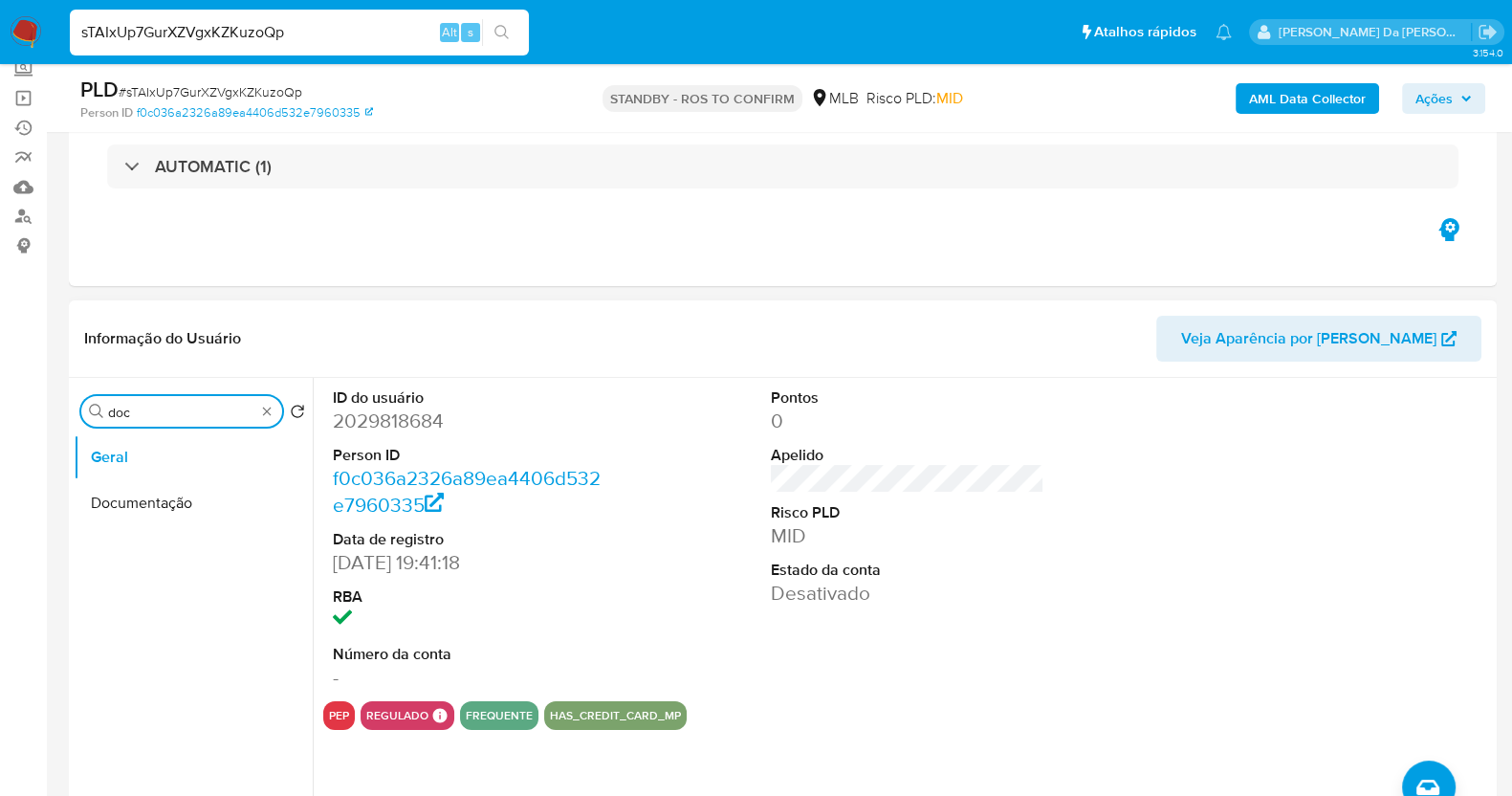
click at [175, 420] on div "Procurar doc" at bounding box center [182, 411] width 200 height 30
click at [184, 406] on input "doc" at bounding box center [182, 413] width 147 height 18
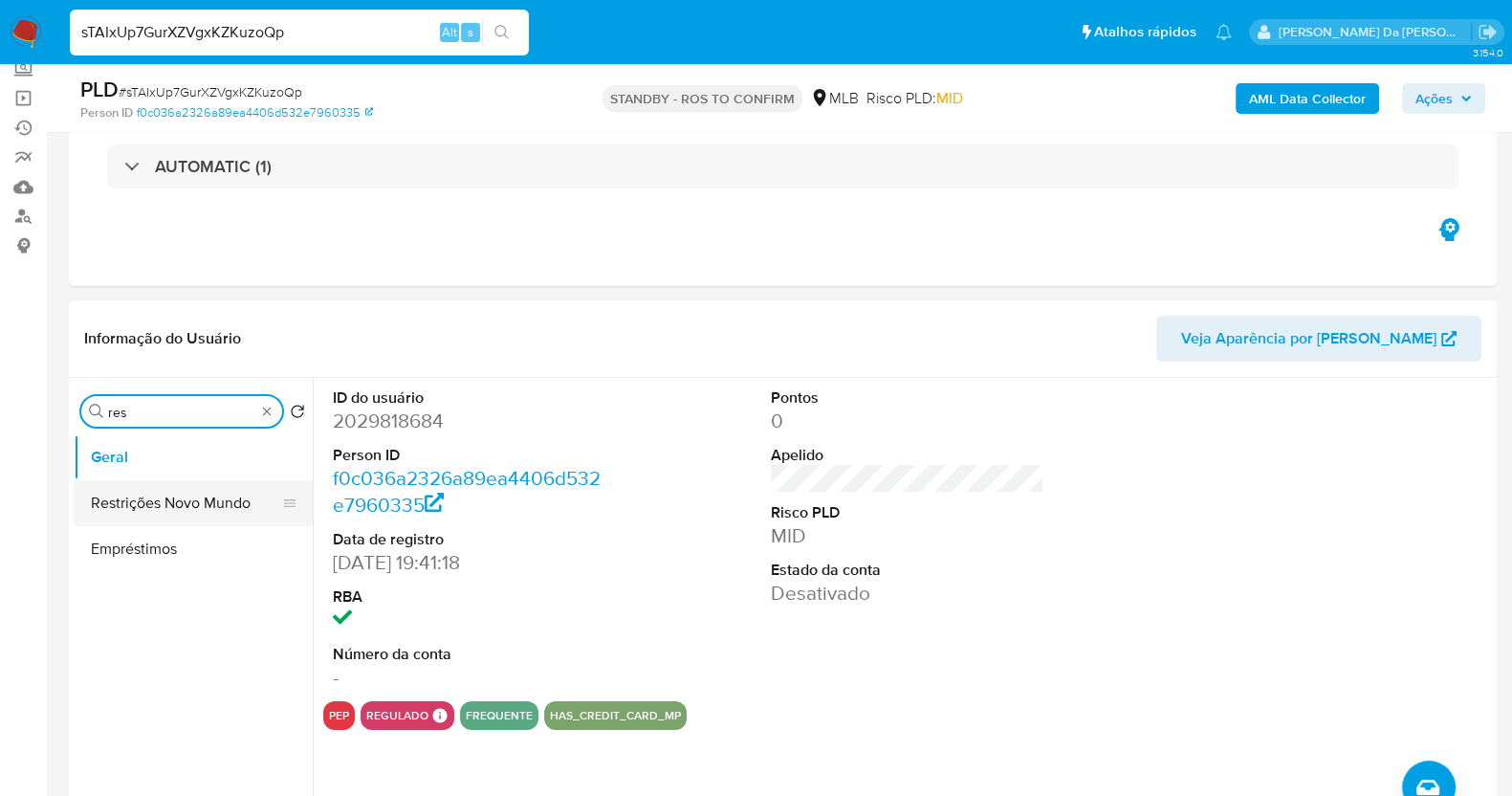
type input "res"
click at [176, 498] on button "Restrições Novo Mundo" at bounding box center [186, 503] width 224 height 46
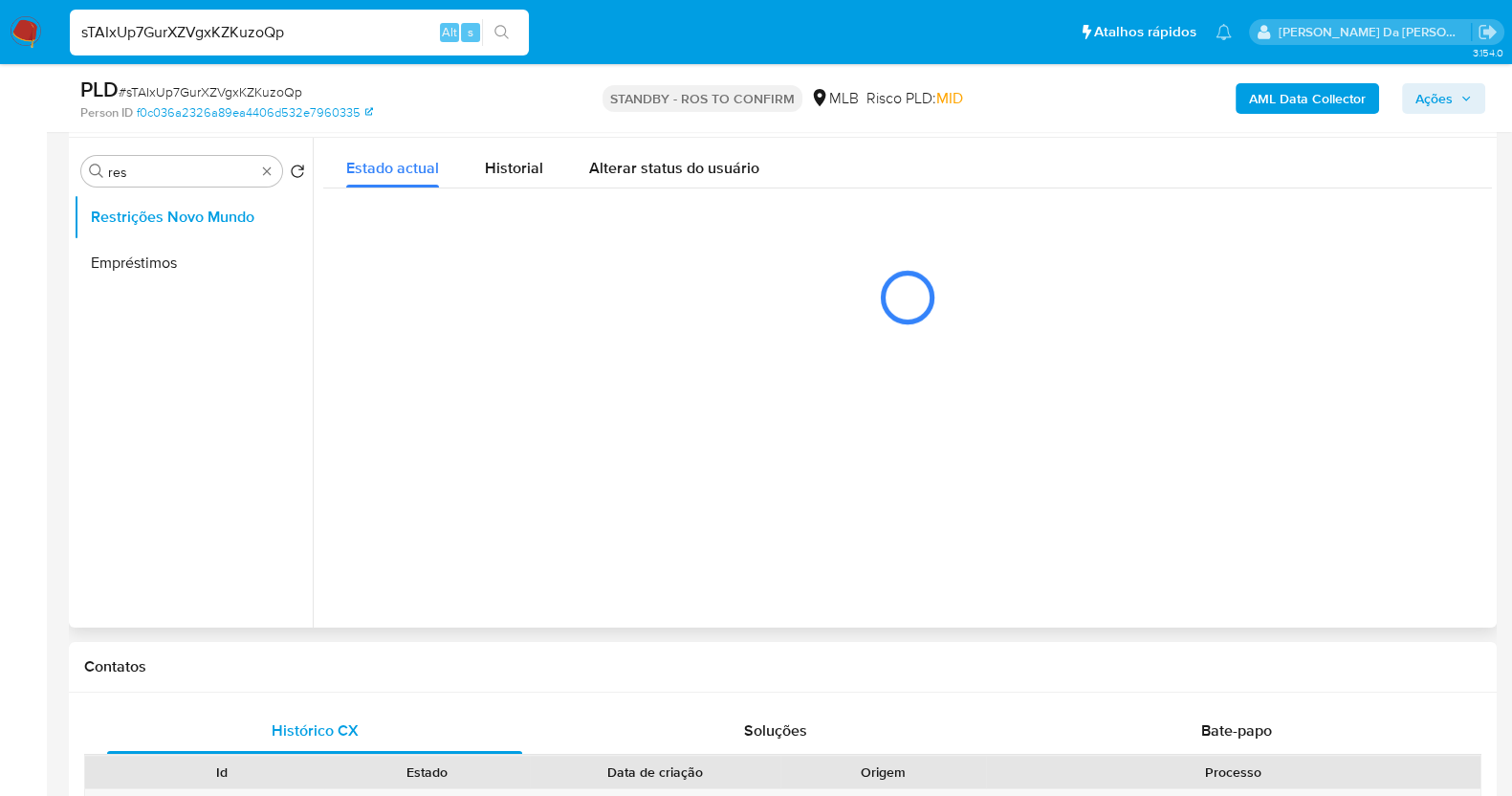
scroll to position [238, 0]
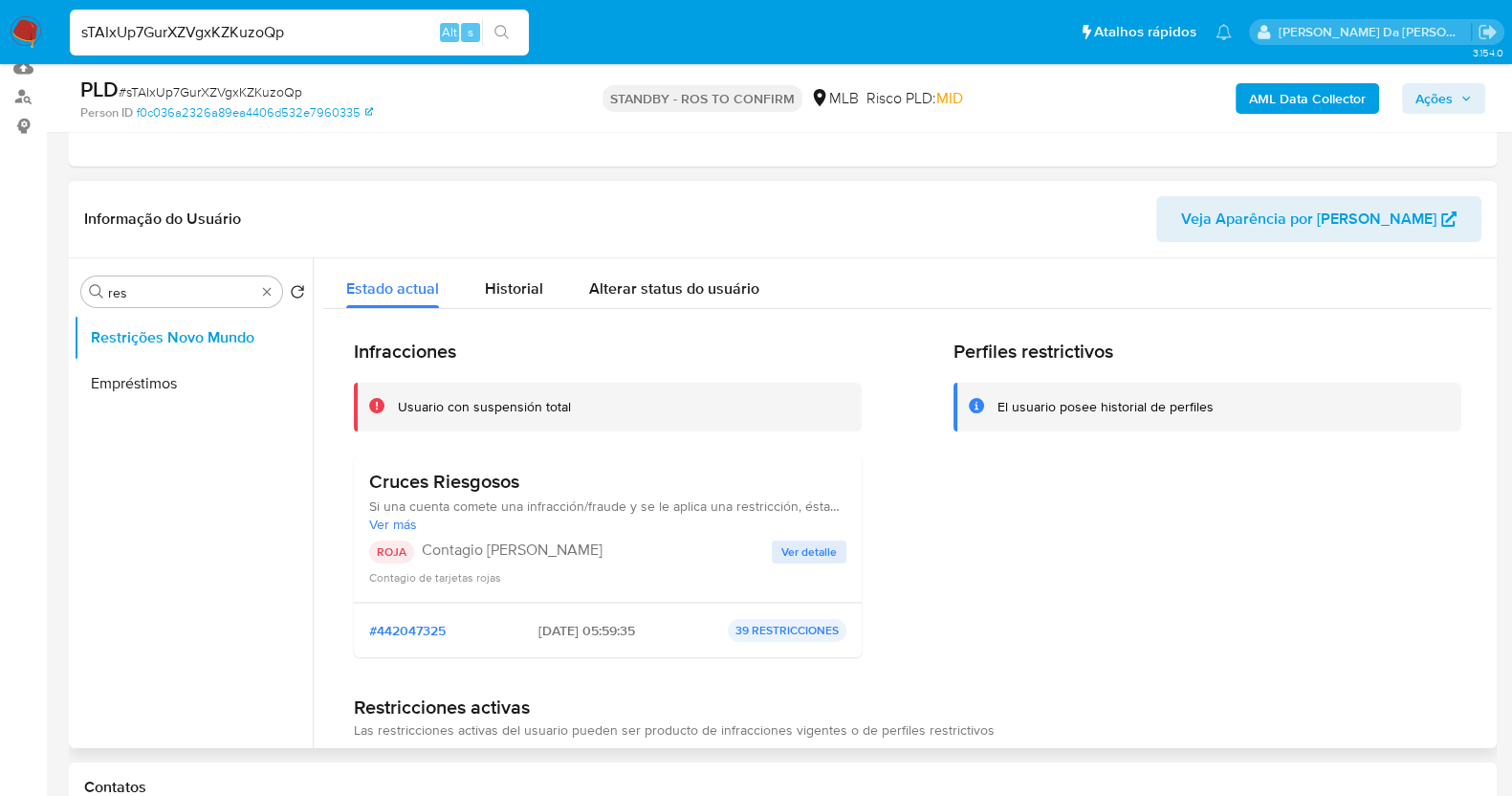
click at [817, 549] on span "Ver detalle" at bounding box center [809, 551] width 55 height 19
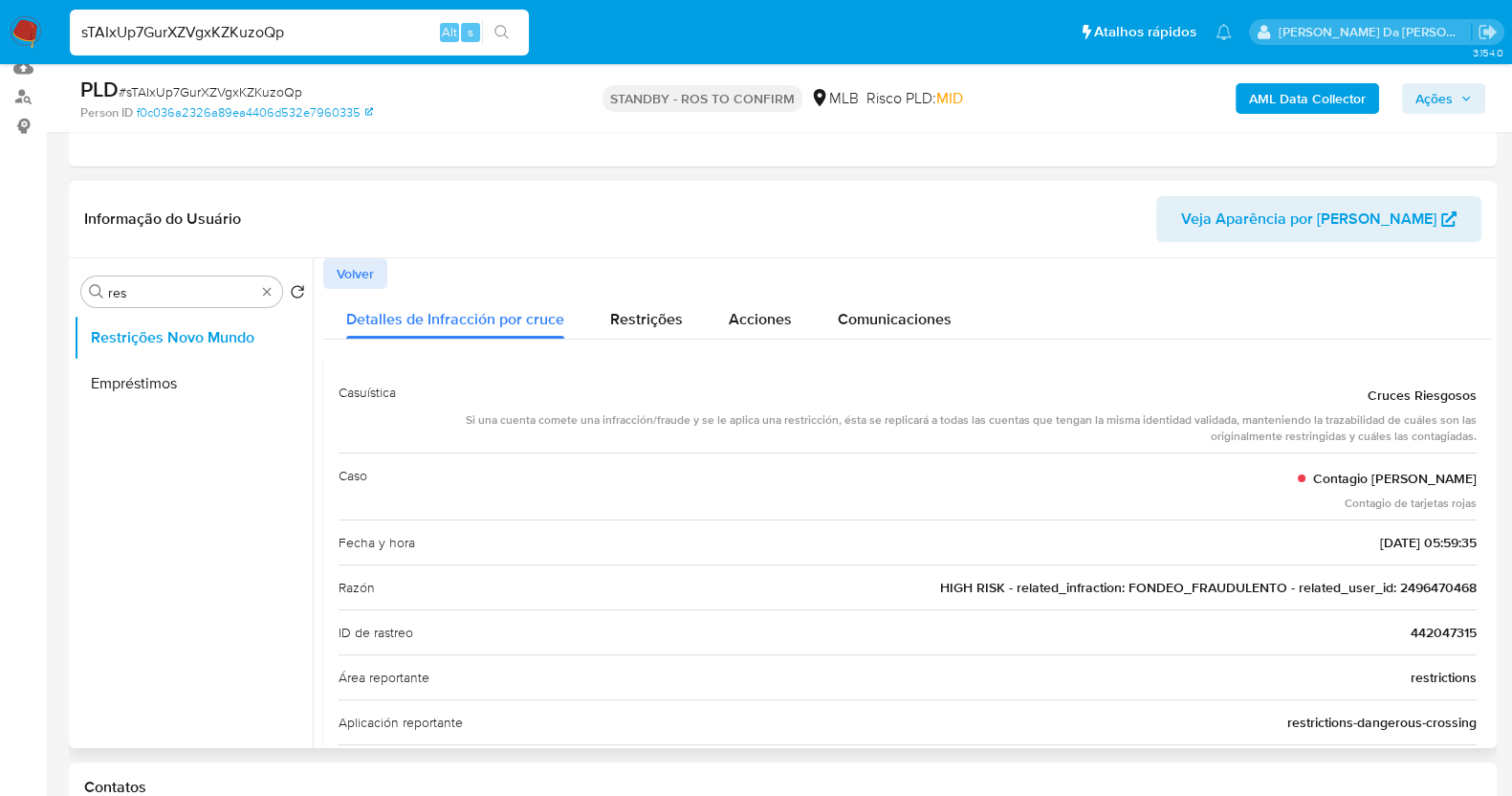
click at [957, 586] on span "HIGH RISK - related_infraction: FONDEO_FRAUDULENTO - related_user_id: 2496470468" at bounding box center [1208, 587] width 536 height 19
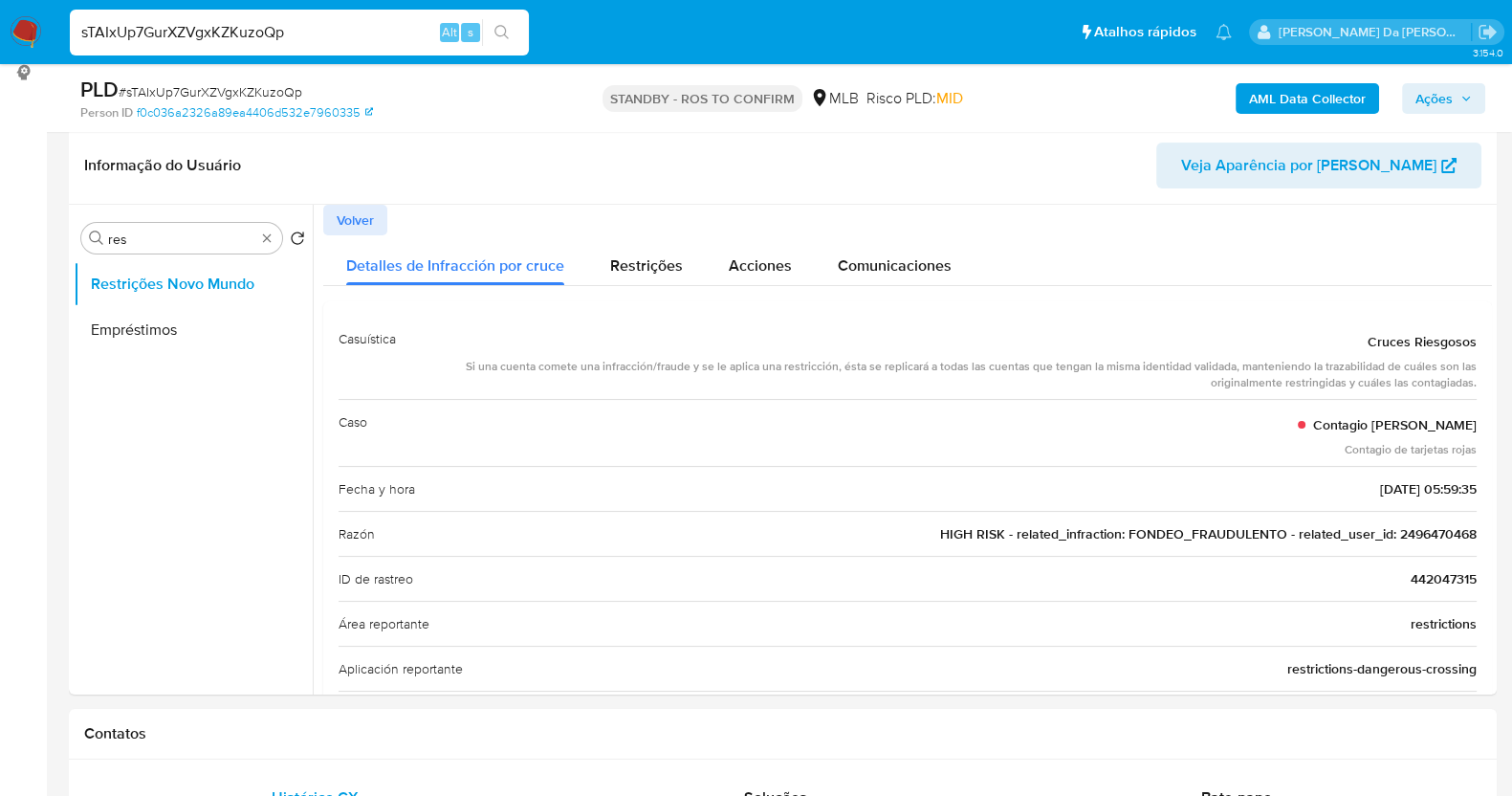
scroll to position [338, 0]
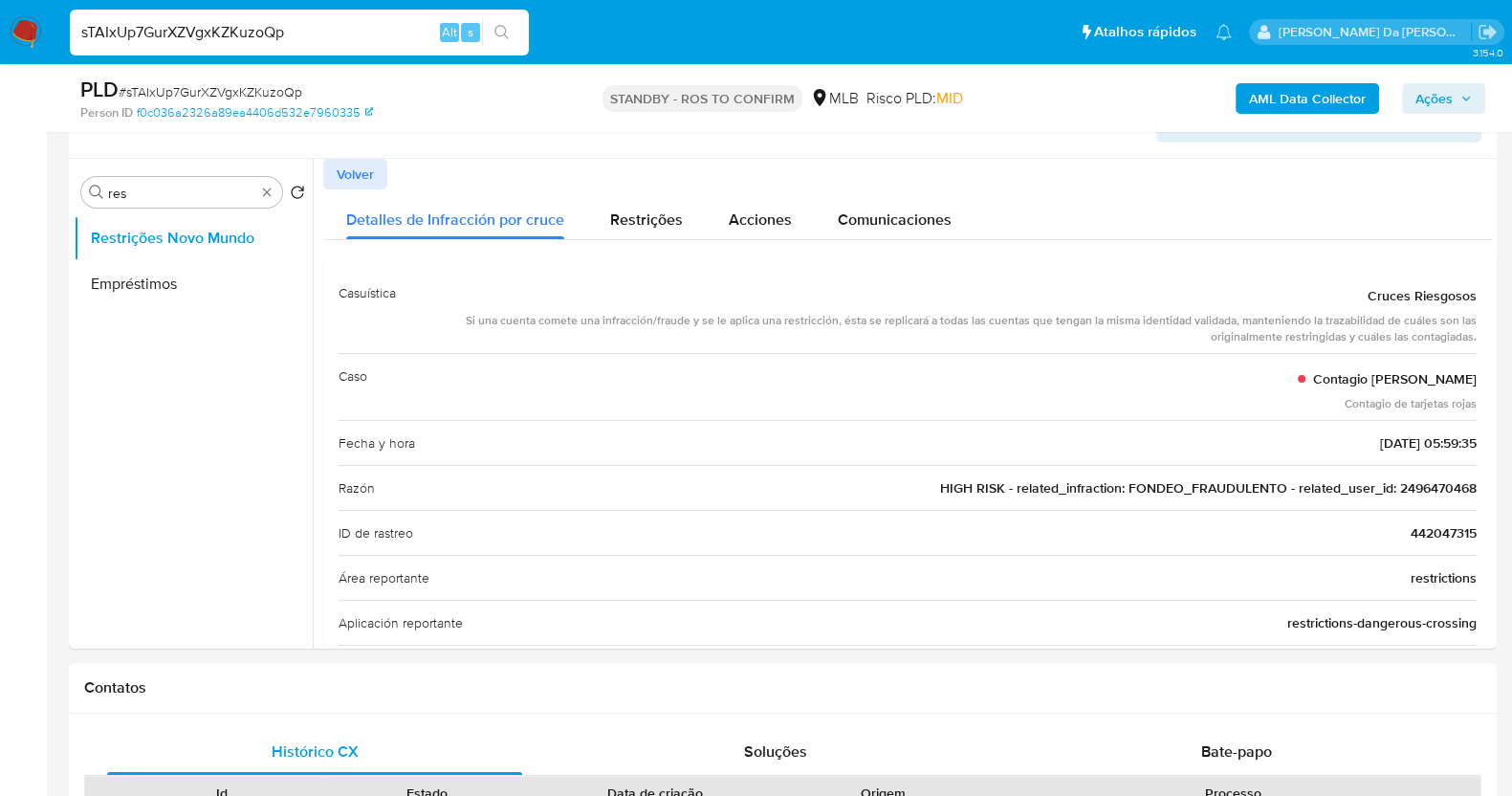
click at [351, 39] on input "sTAIxUp7GurXZVgxKZKuzoQp" at bounding box center [299, 31] width 459 height 25
paste input "2211556433"
type input "2211556433"
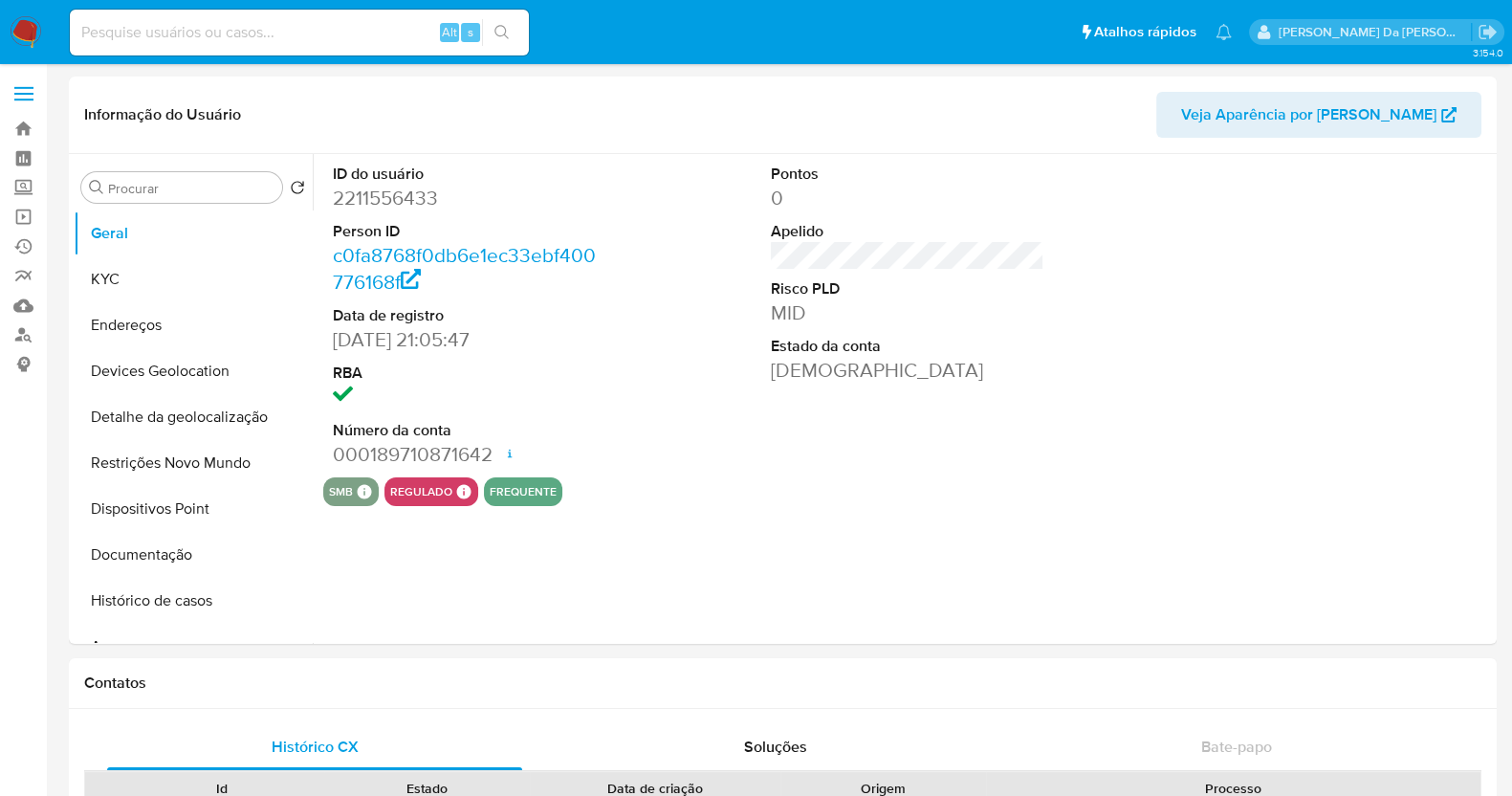
select select "10"
click at [191, 472] on button "Restrições Novo Mundo" at bounding box center [186, 463] width 224 height 46
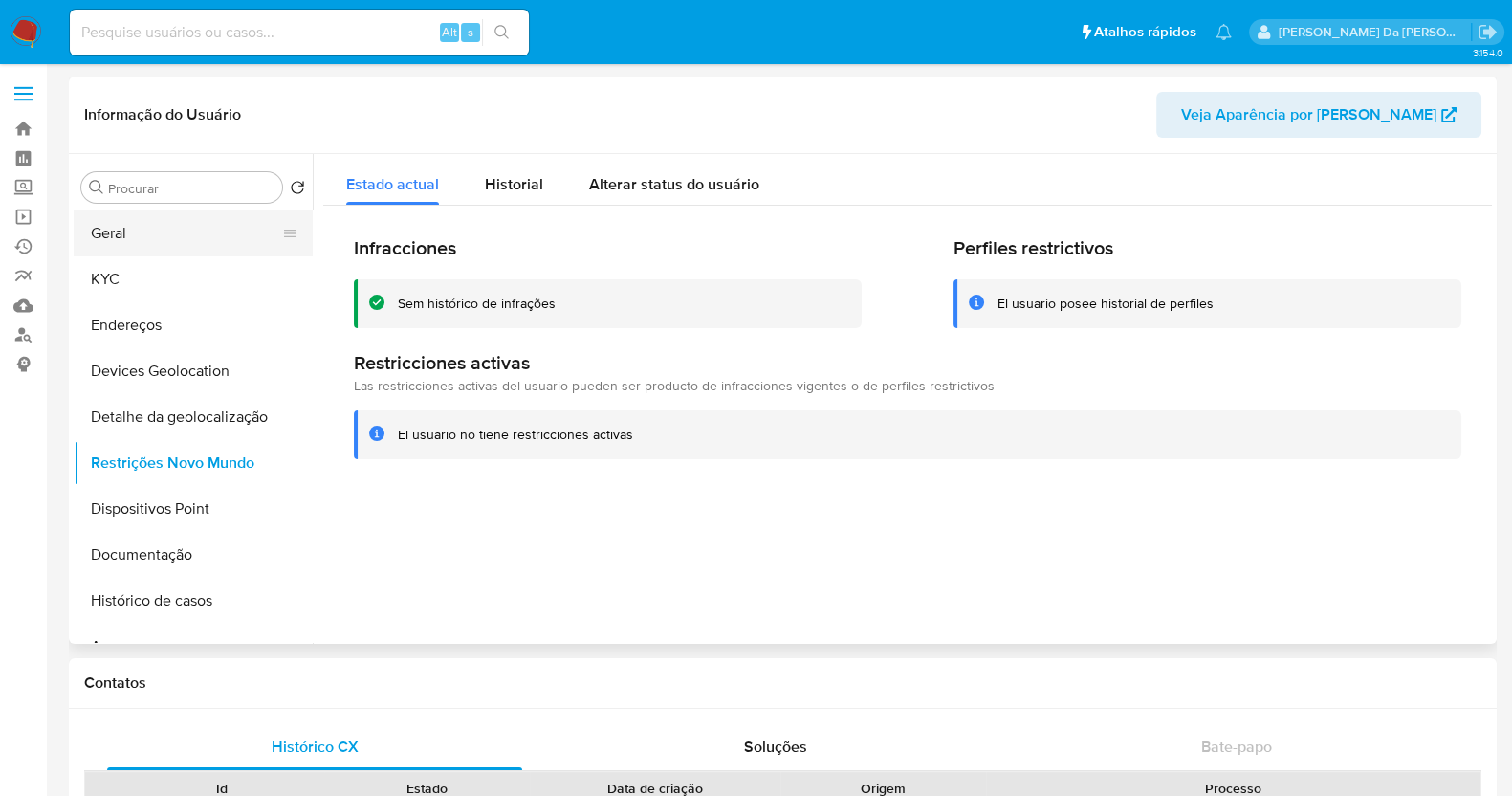
click at [139, 246] on button "Geral" at bounding box center [186, 233] width 224 height 46
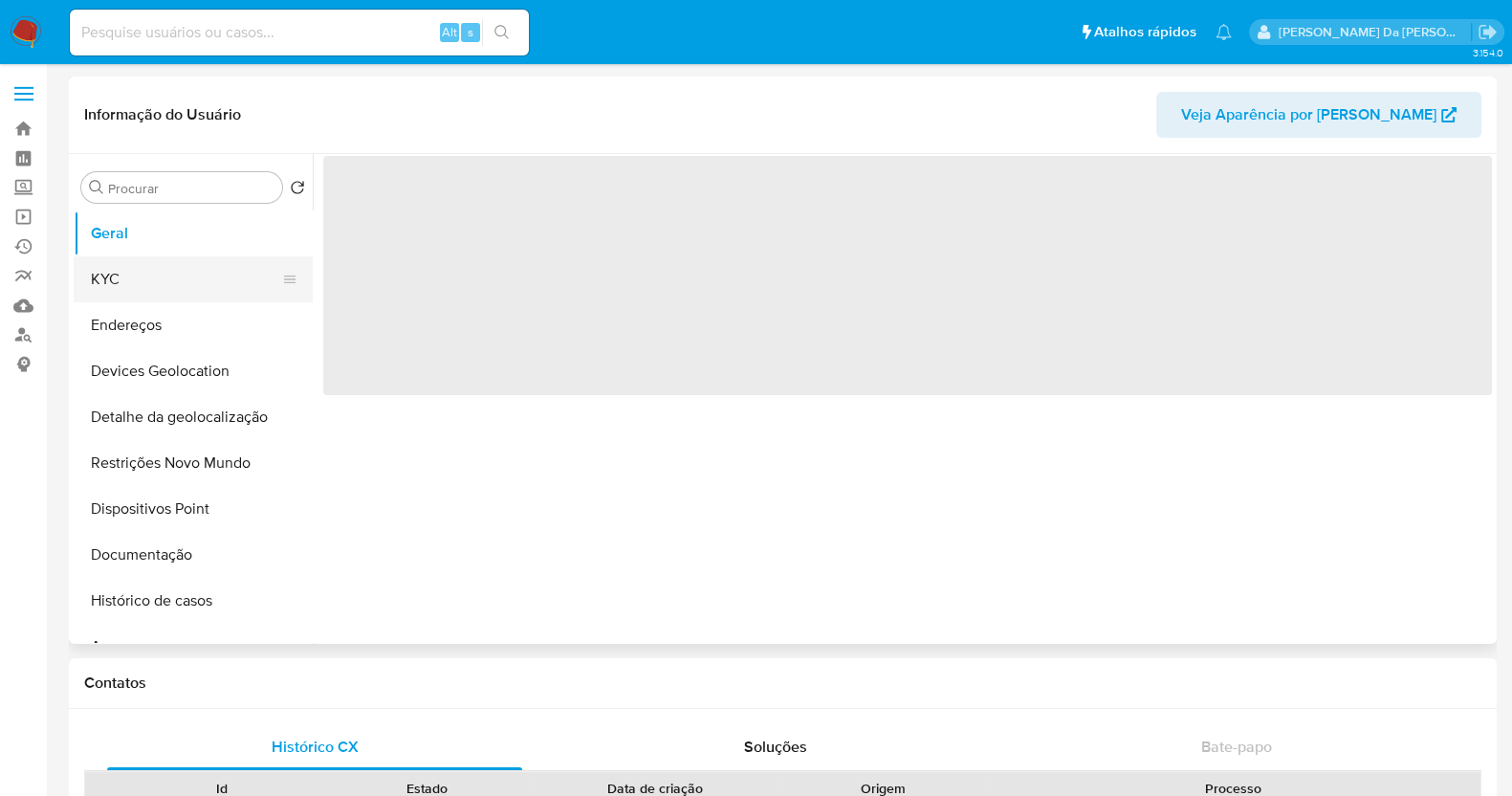
click at [134, 280] on button "KYC" at bounding box center [186, 279] width 224 height 46
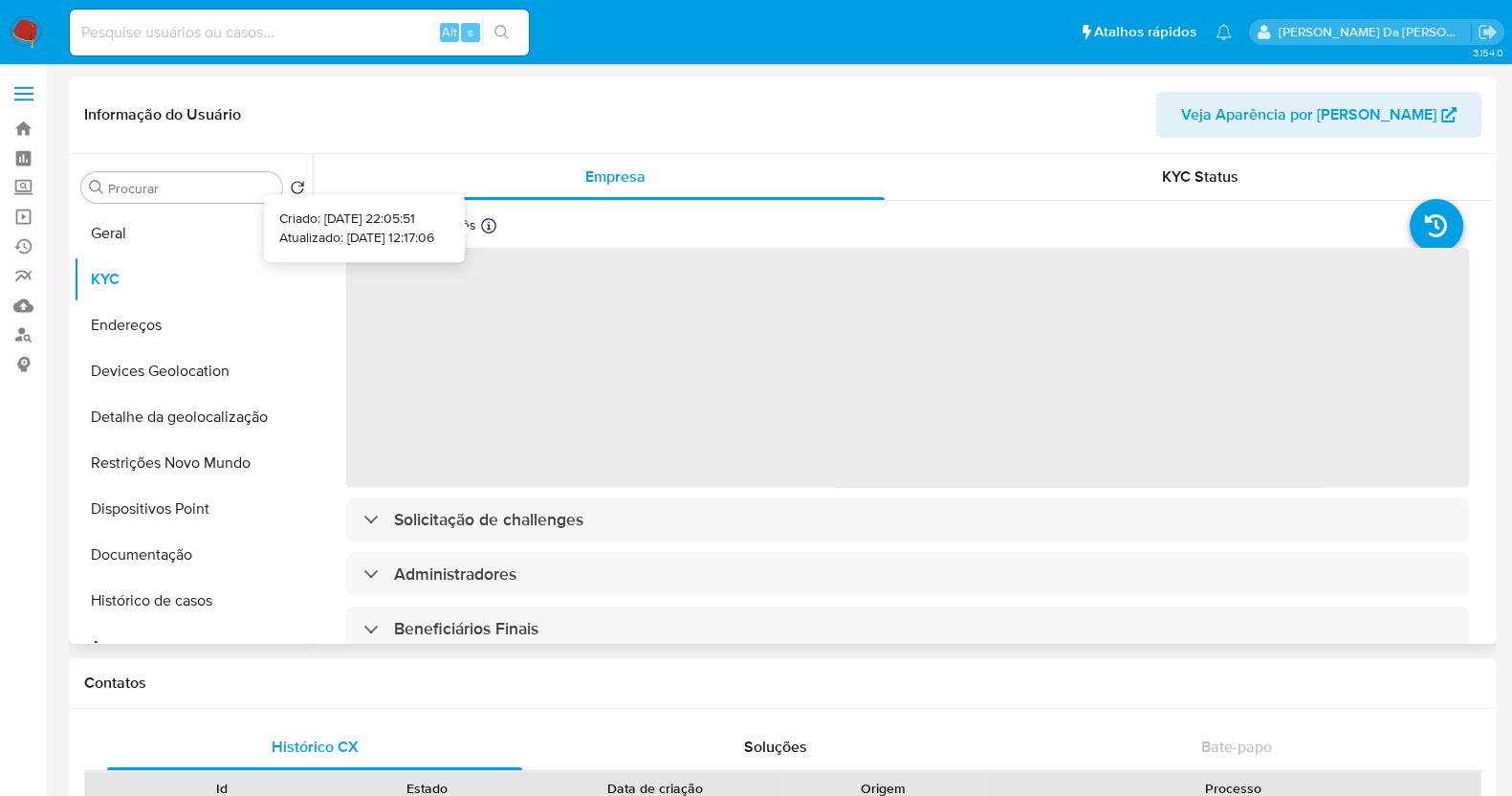
click at [482, 224] on icon at bounding box center [488, 226] width 16 height 16
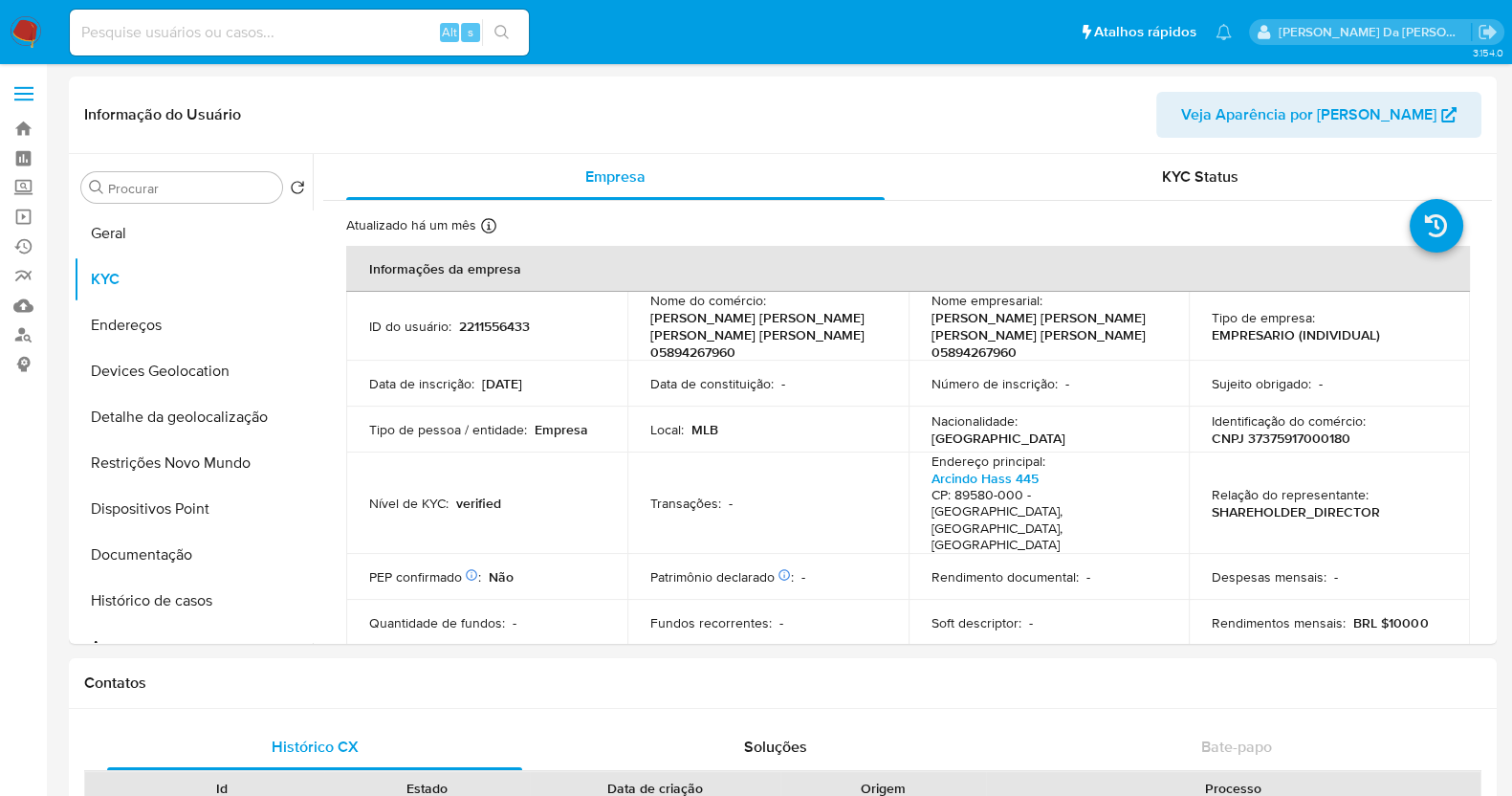
click at [361, 20] on input at bounding box center [299, 31] width 459 height 25
click at [355, 30] on input at bounding box center [299, 31] width 459 height 25
paste input "SLg3JhNWNzIMwjIispzakvpT"
type input "SLg3JhNWNzIMwjIispzakvpT"
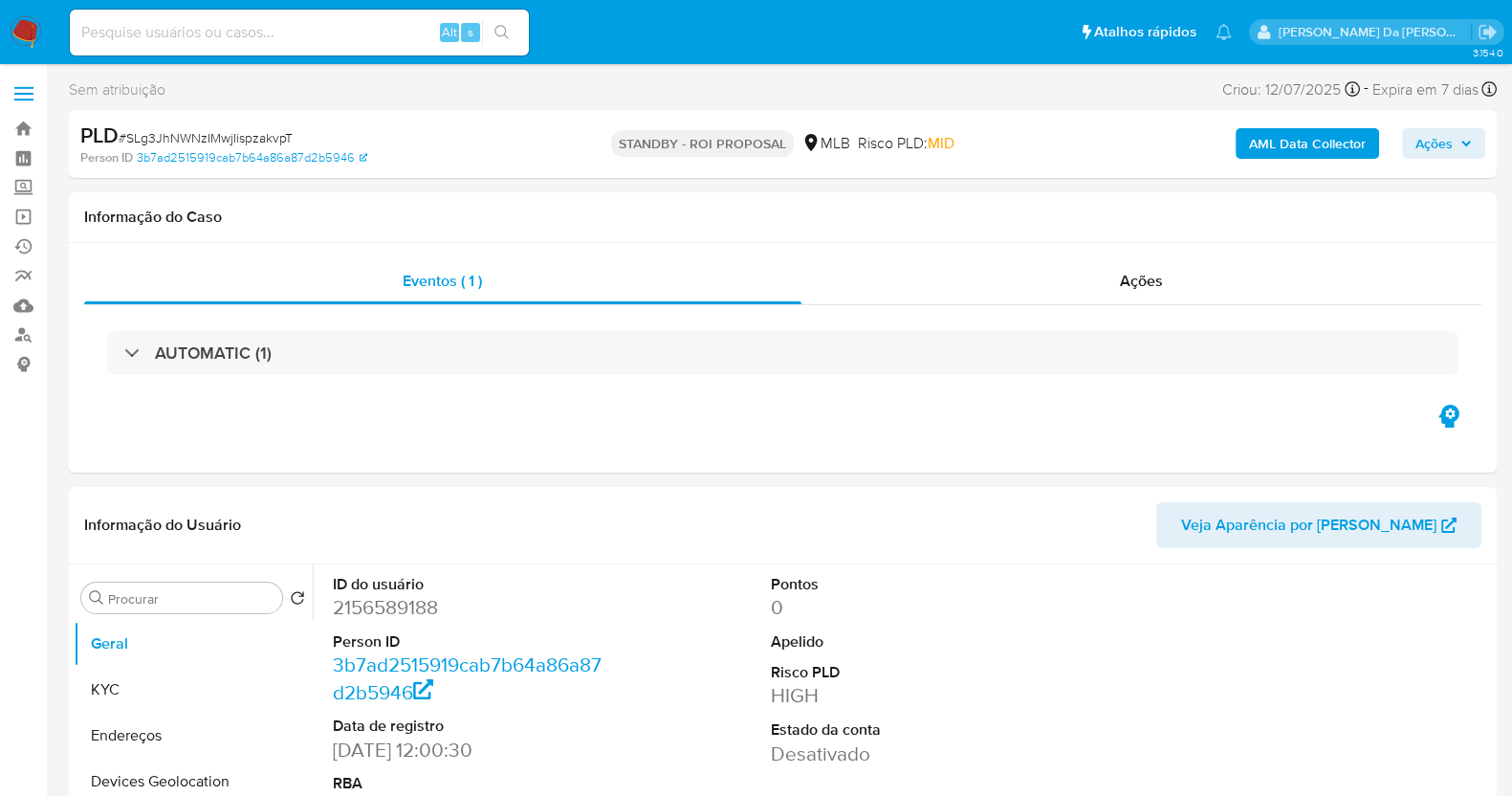
select select "10"
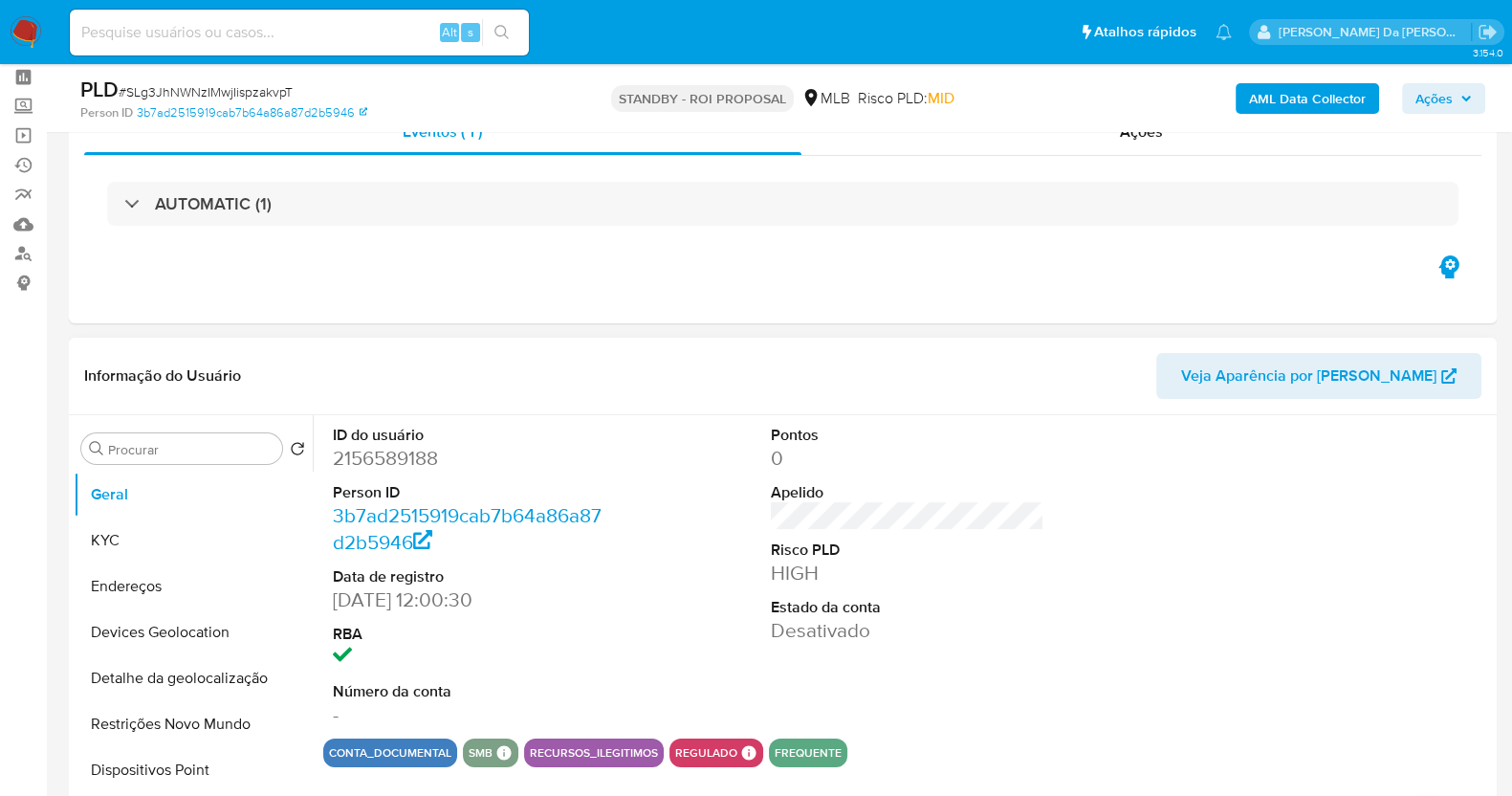
scroll to position [119, 0]
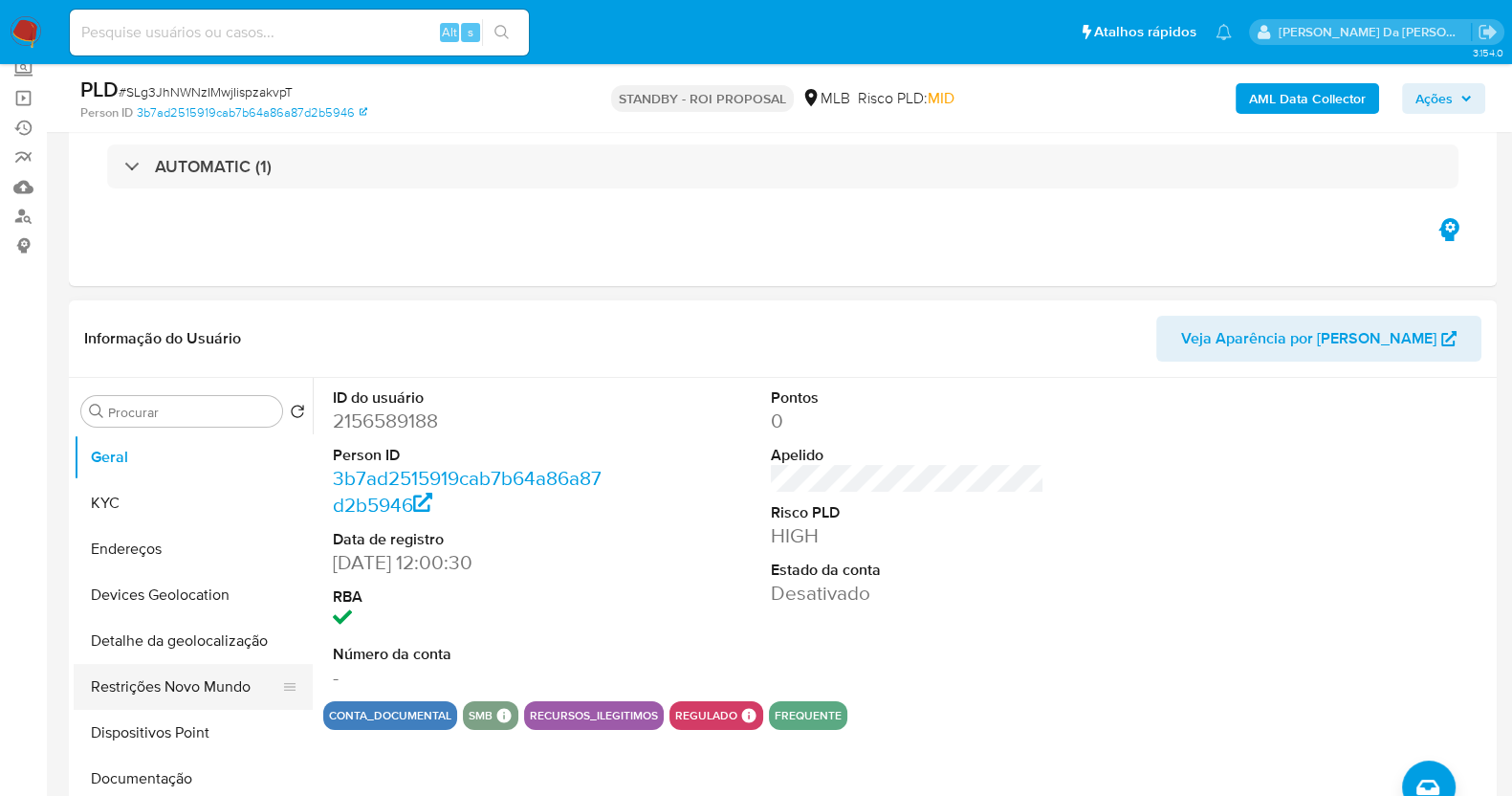
click at [217, 694] on button "Restrições Novo Mundo" at bounding box center [186, 686] width 224 height 46
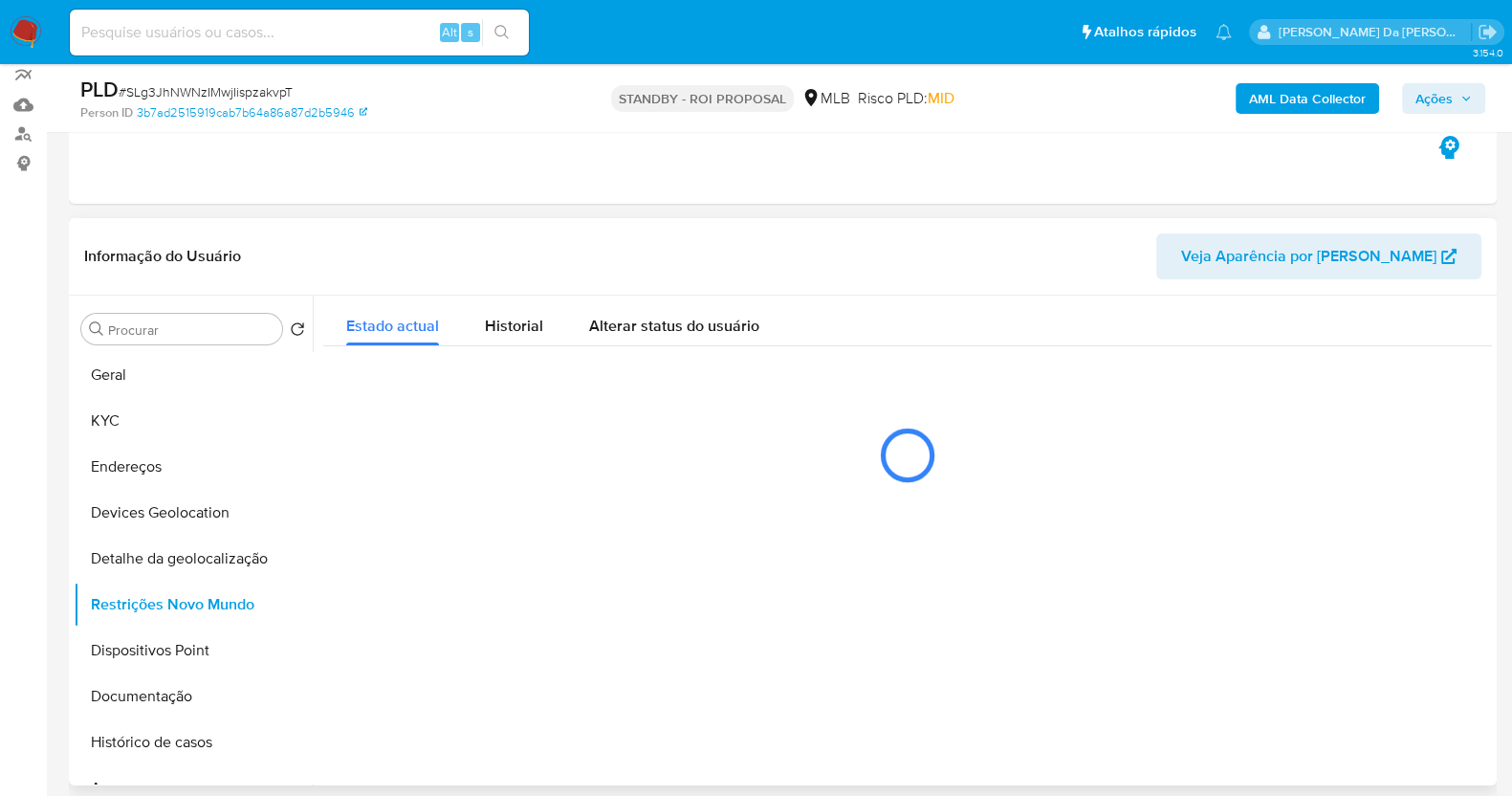
scroll to position [238, 0]
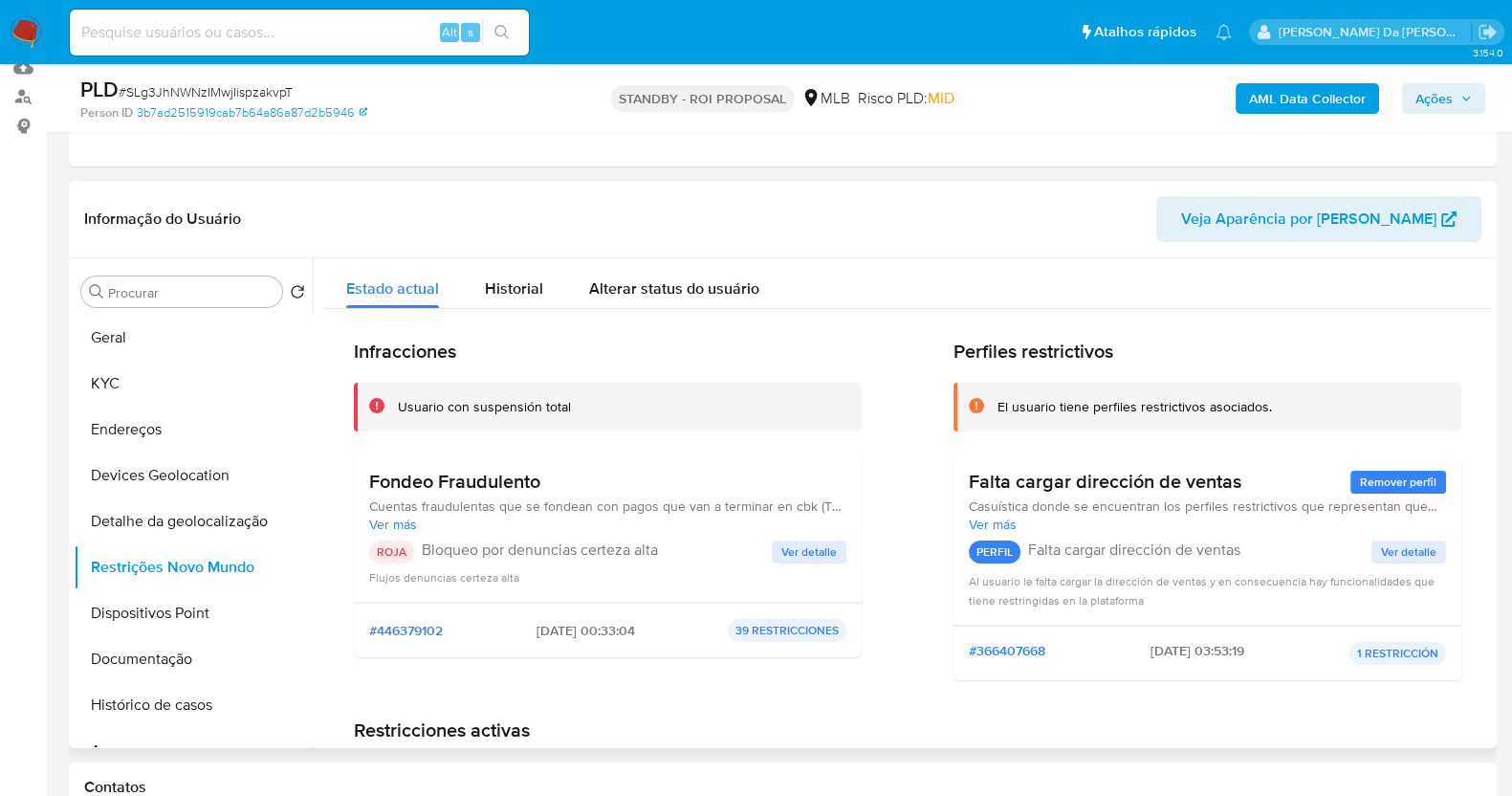
click at [771, 549] on button "Ver detalle" at bounding box center [809, 551] width 75 height 23
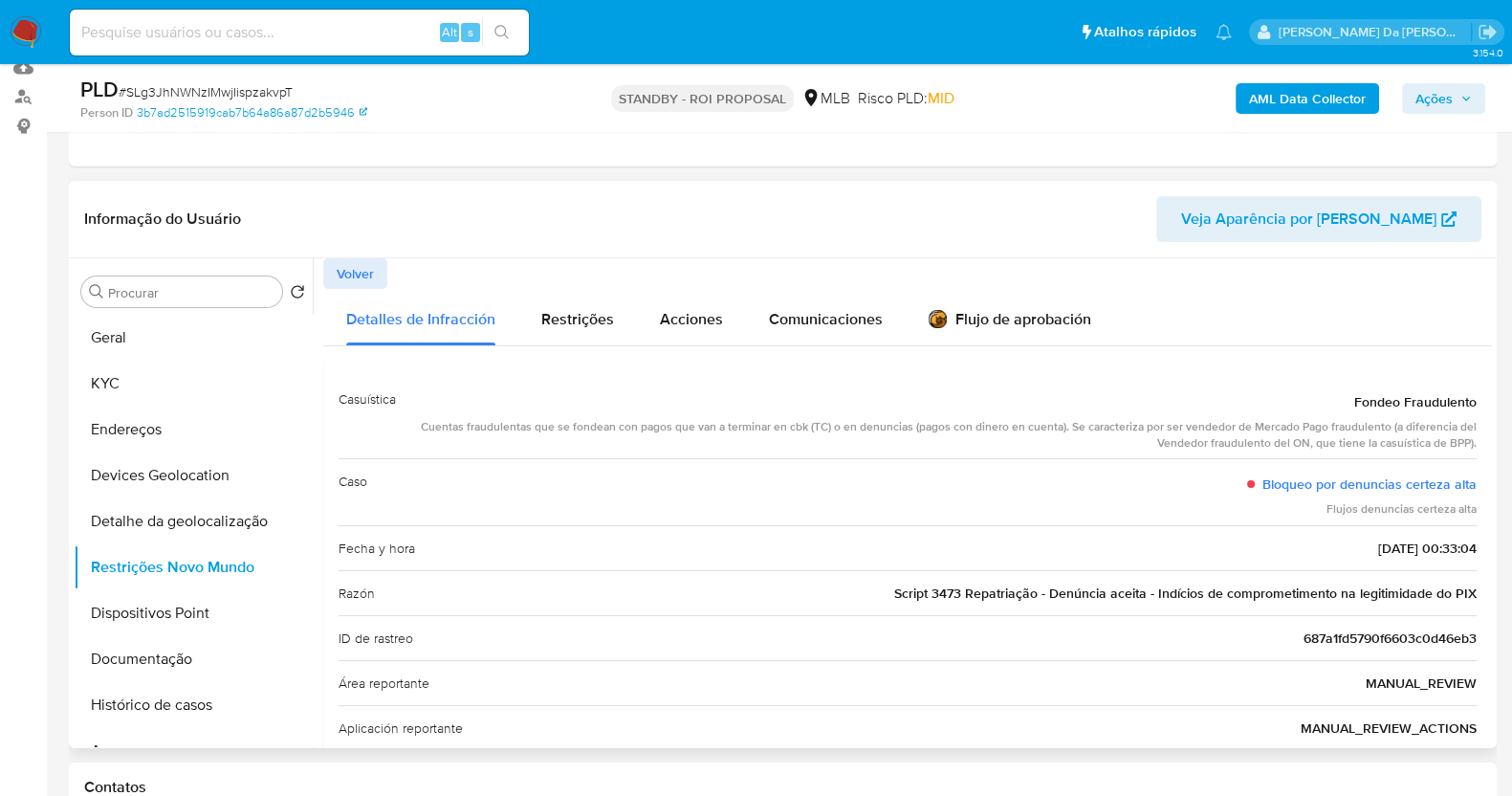
click at [903, 592] on span "Script 3473 Repatriação - Denúncia aceita - Indícios de comprometimento na legi…" at bounding box center [1185, 593] width 583 height 19
click at [364, 26] on input at bounding box center [299, 31] width 459 height 25
paste input "IeXZwfT5XVda5C5YXBKowdvo"
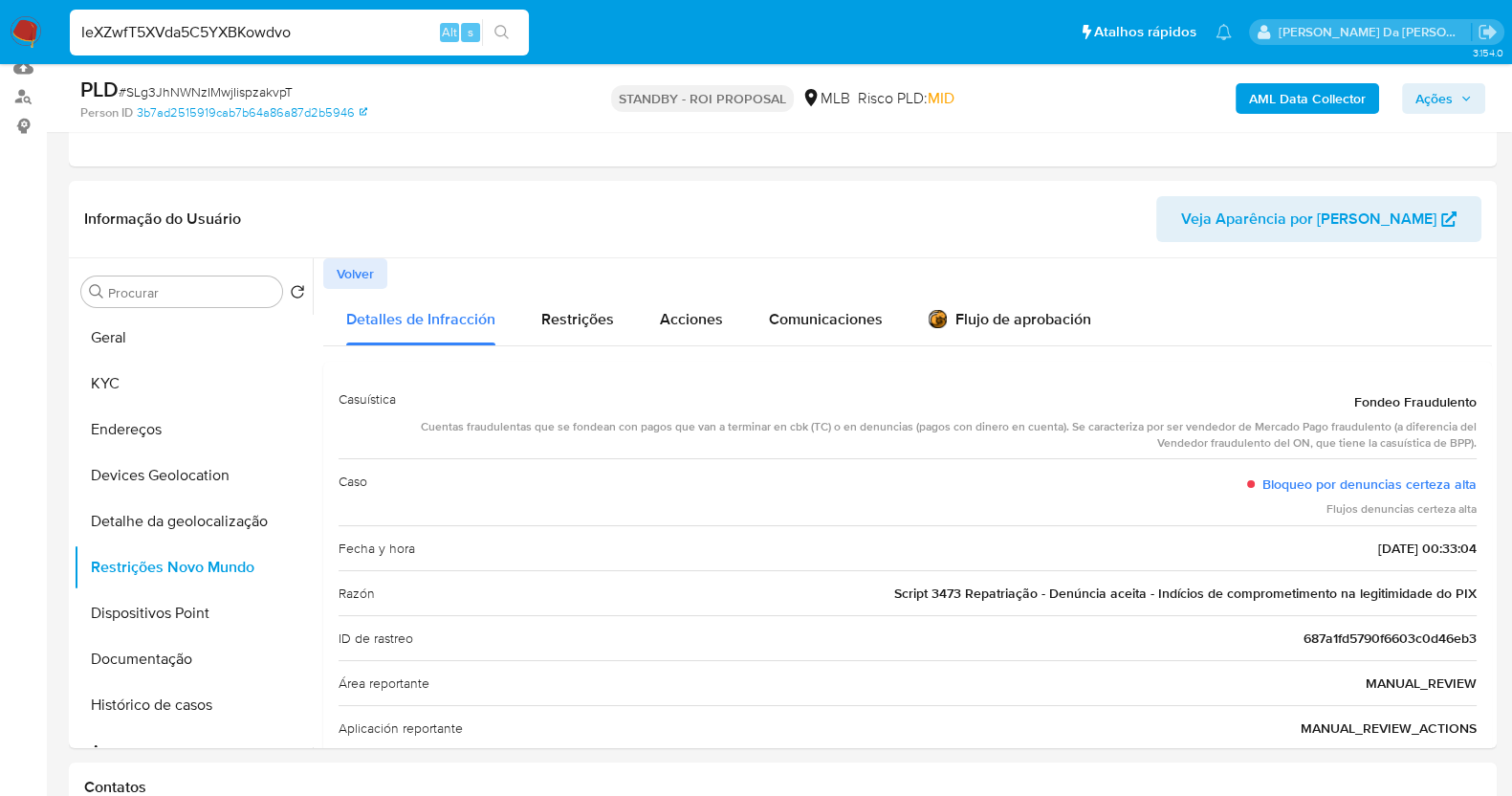
type input "IeXZwfT5XVda5C5YXBKowdvo"
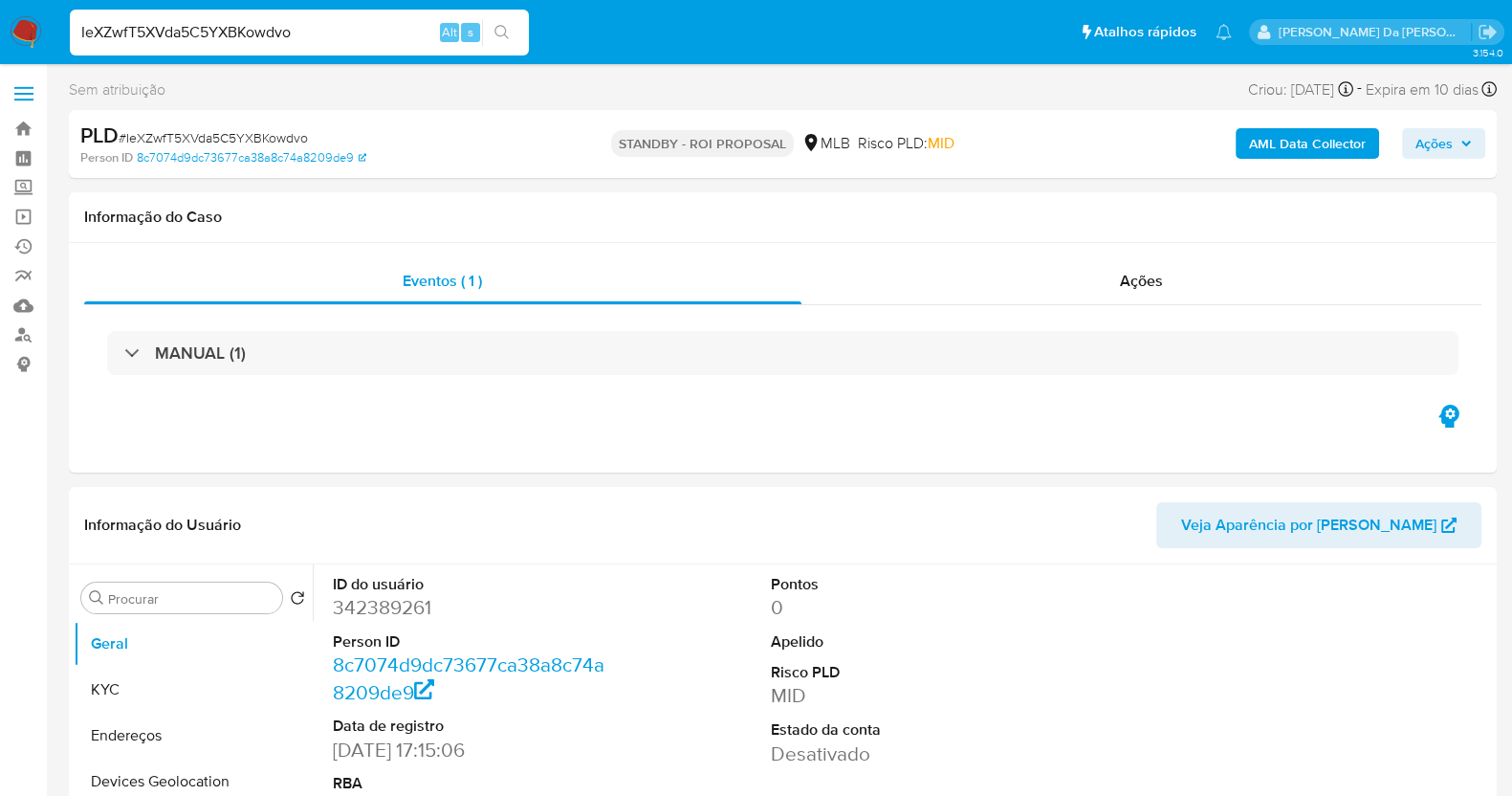
select select "10"
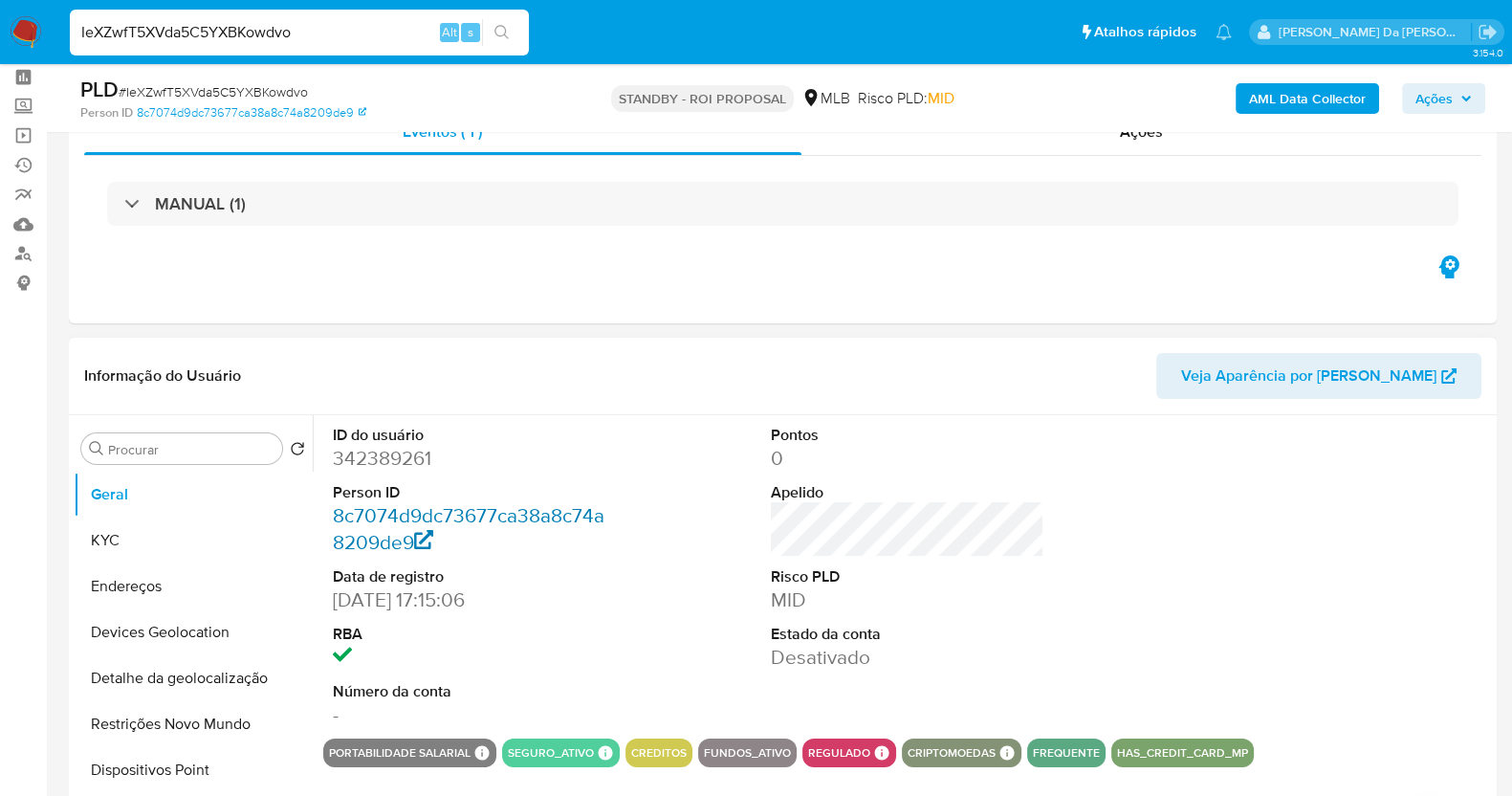
scroll to position [119, 0]
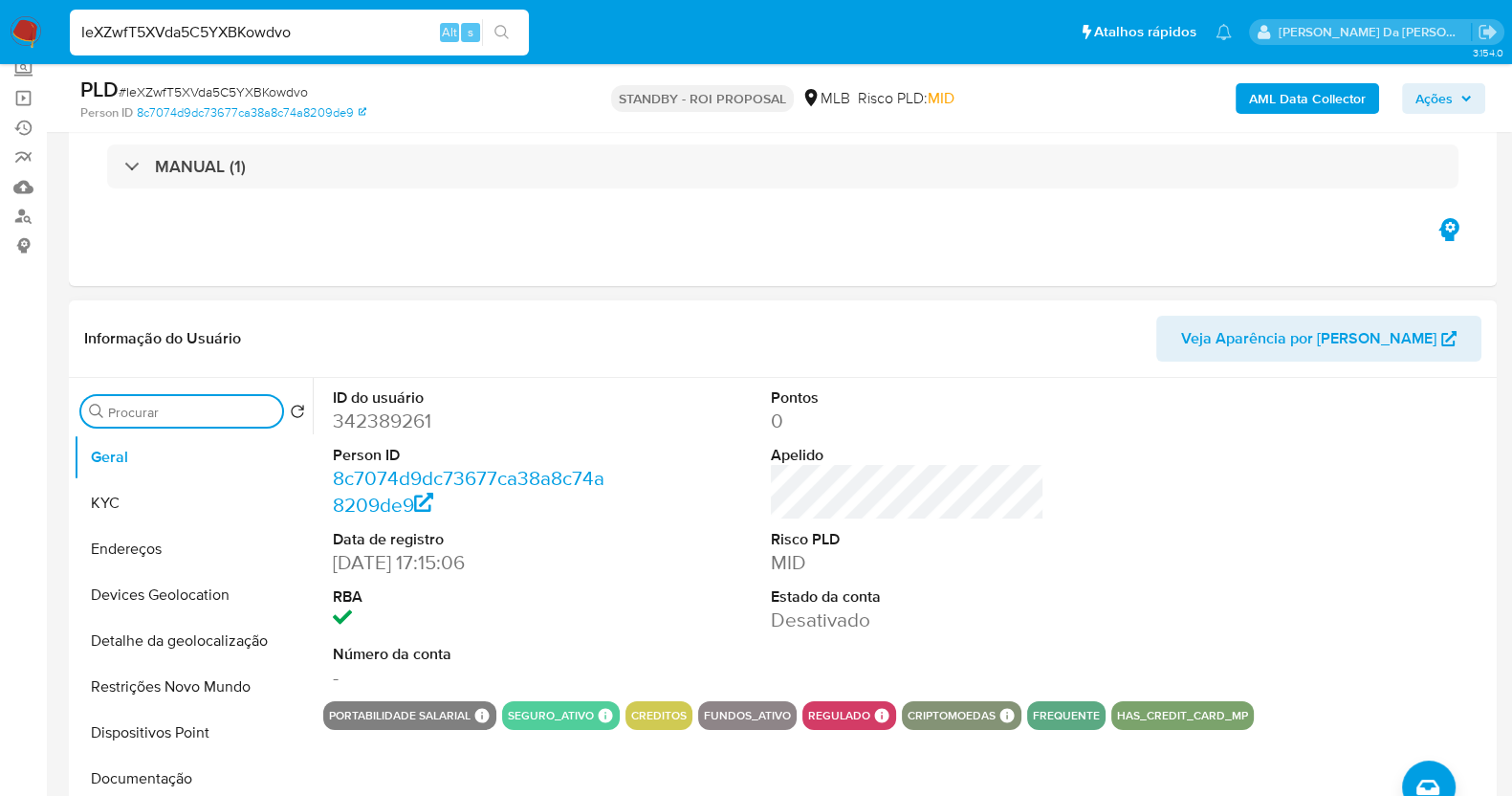
click at [228, 412] on input "Procurar" at bounding box center [191, 413] width 166 height 18
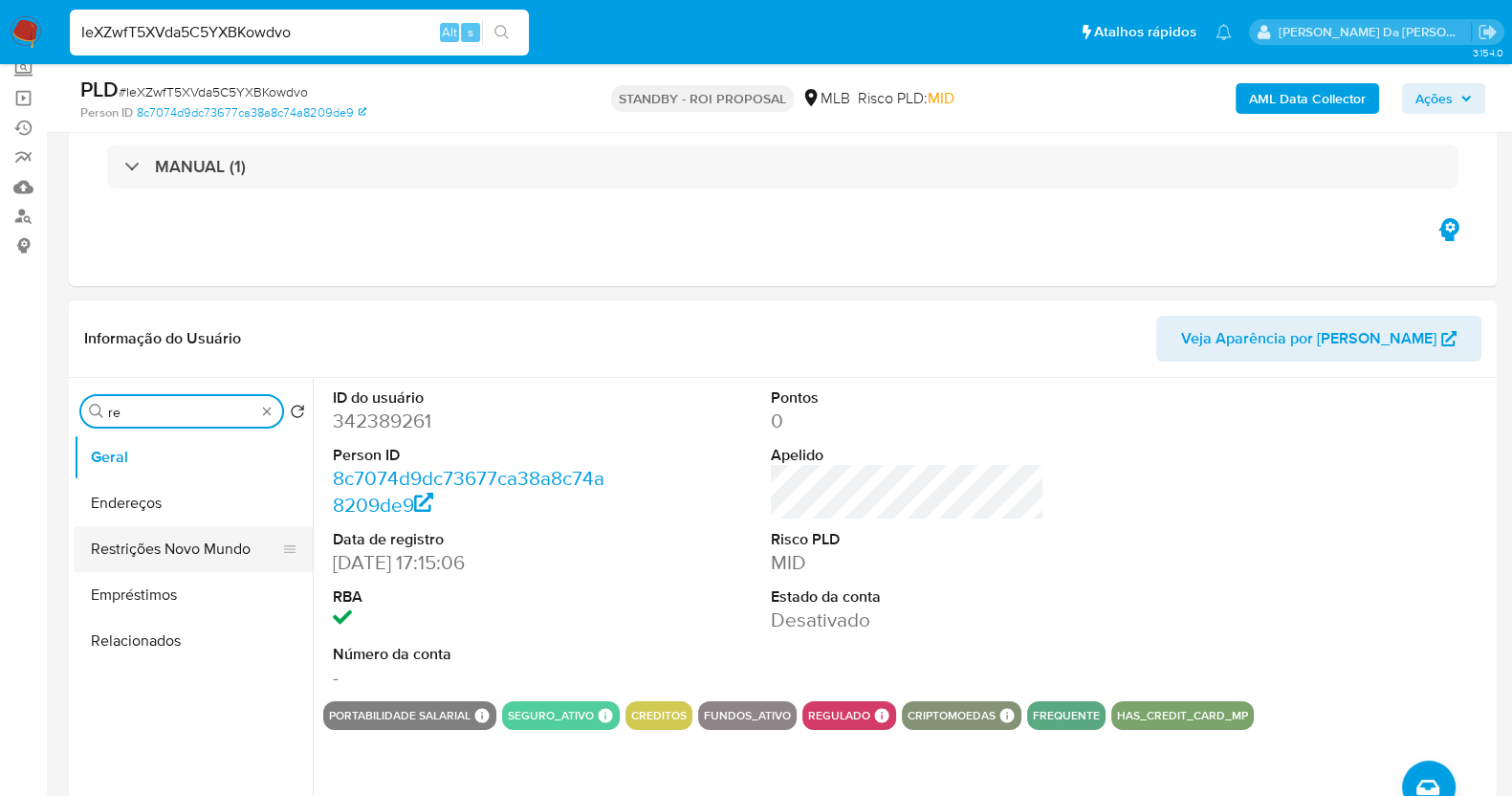
type input "re"
click at [222, 554] on button "Restrições Novo Mundo" at bounding box center [193, 548] width 239 height 46
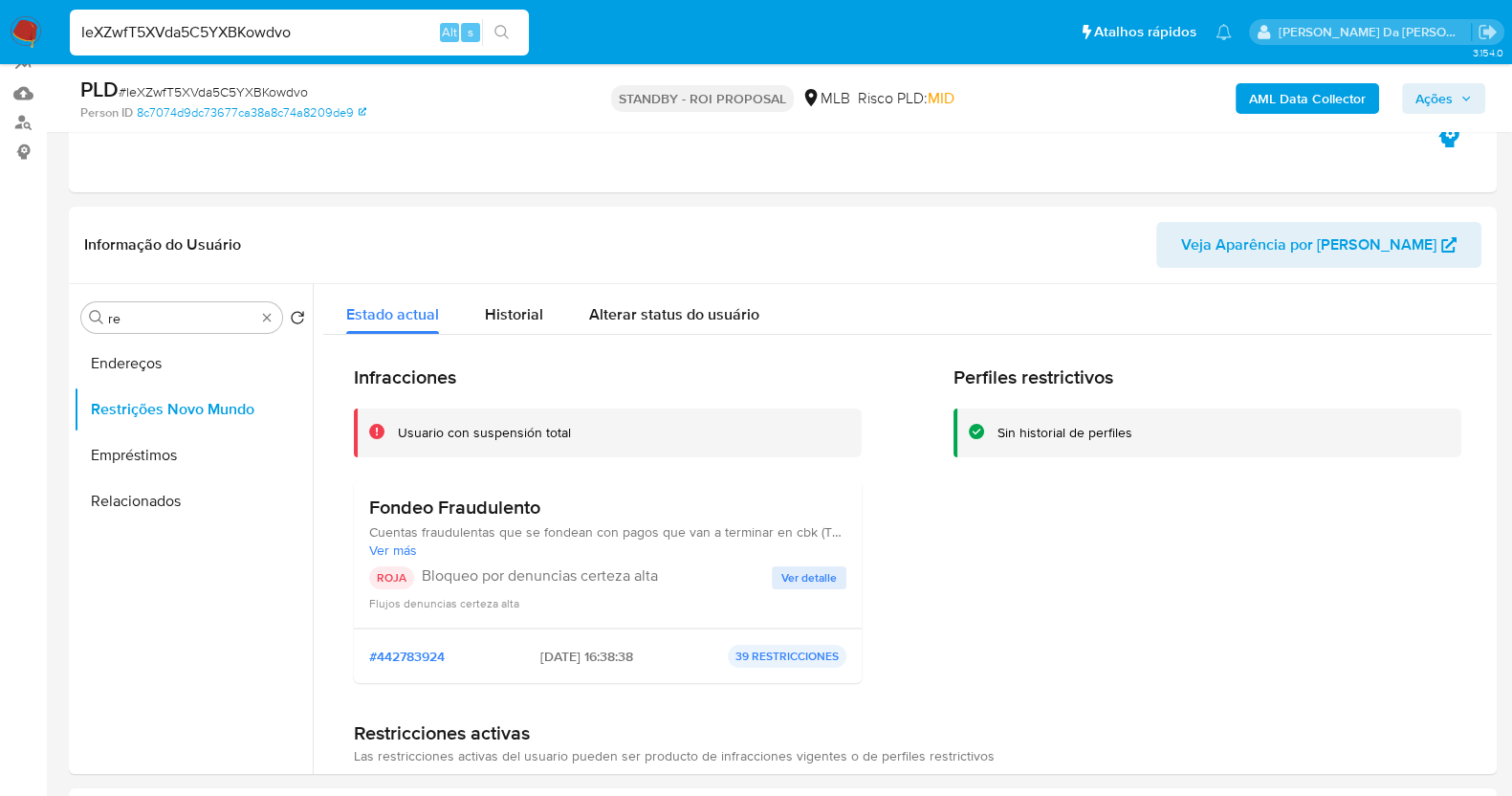
scroll to position [359, 0]
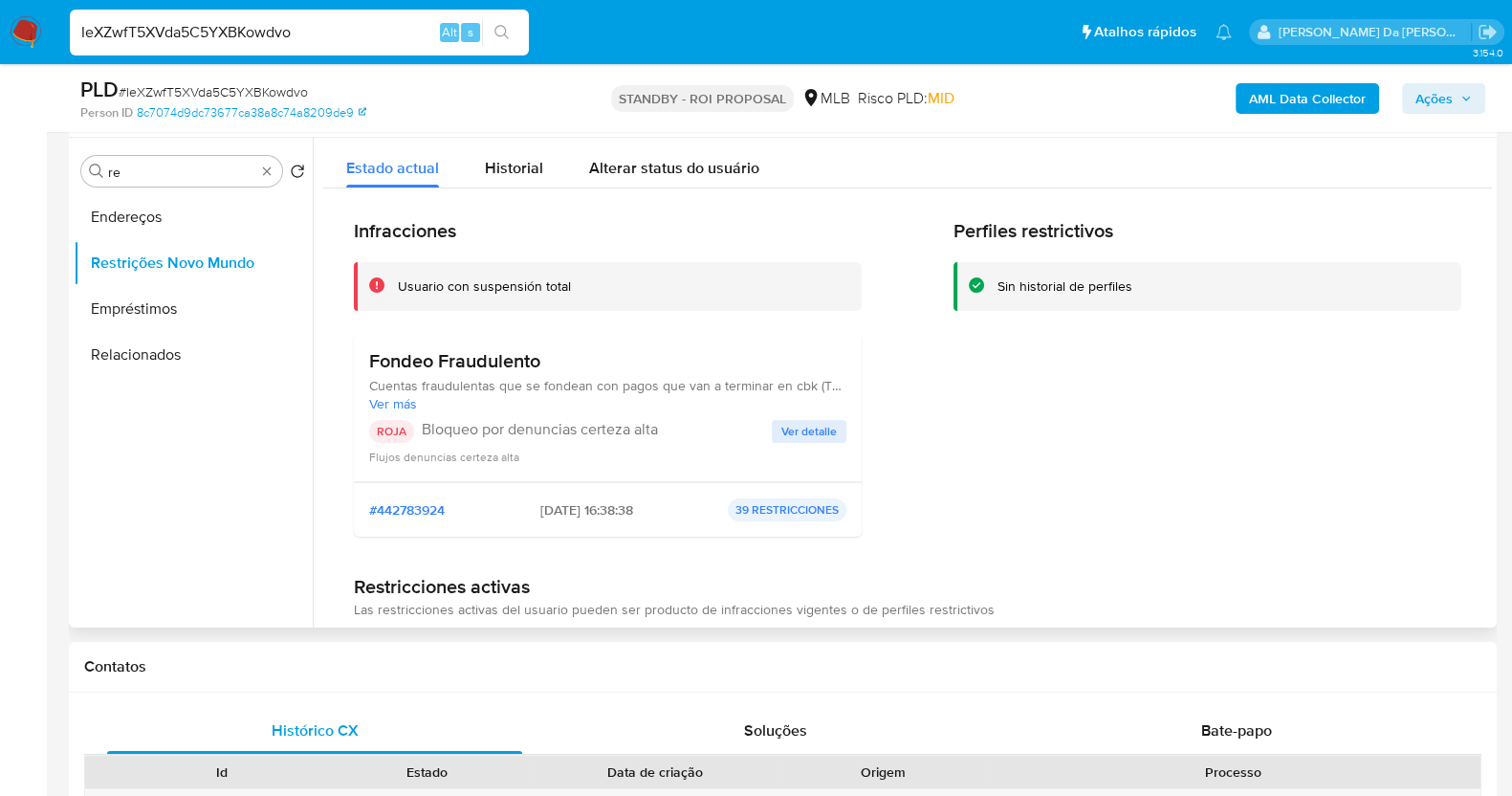
click at [799, 437] on span "Ver detalle" at bounding box center [809, 430] width 55 height 19
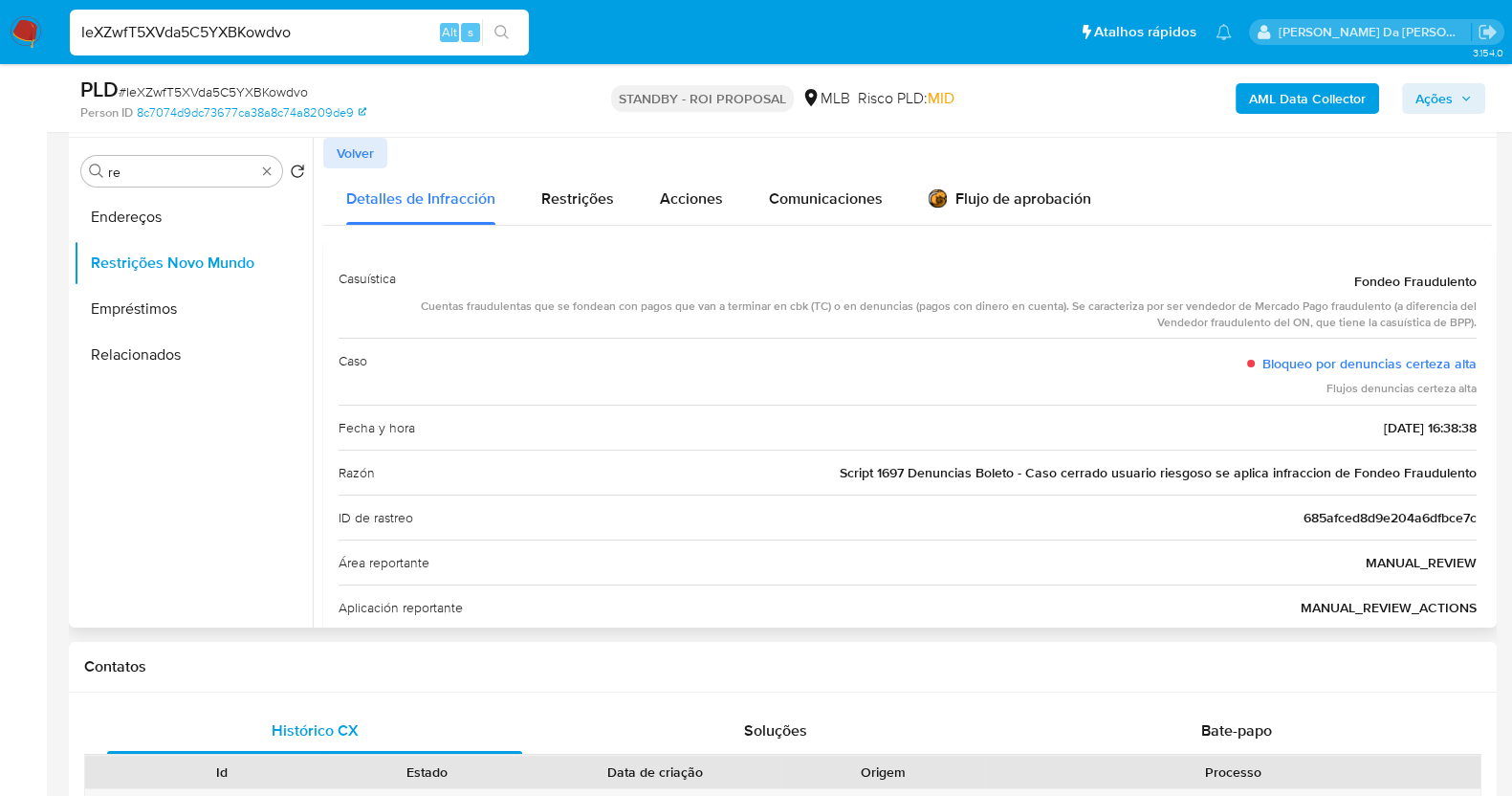
click at [378, 150] on button "Volver" at bounding box center [355, 152] width 64 height 30
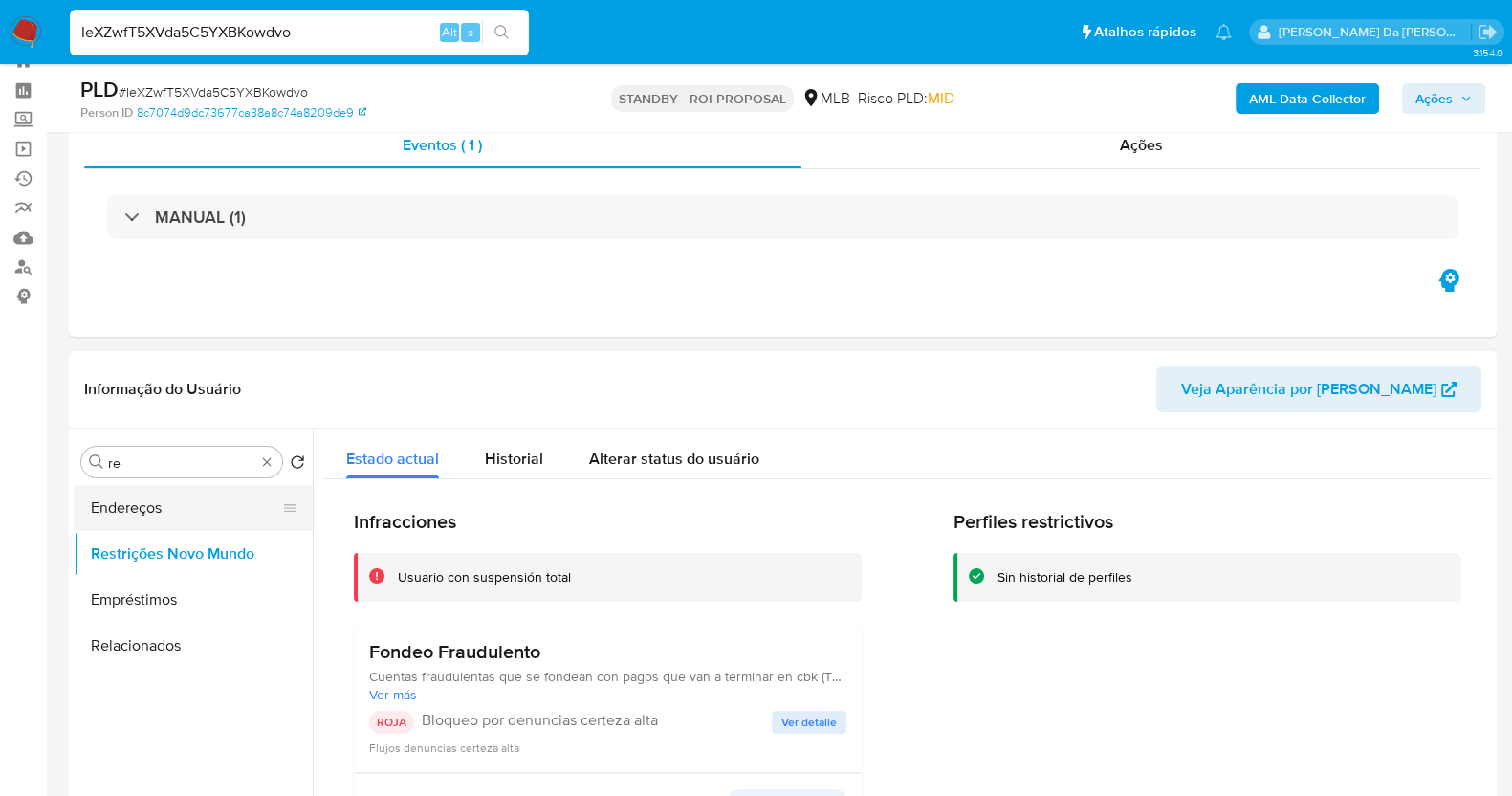
scroll to position [119, 0]
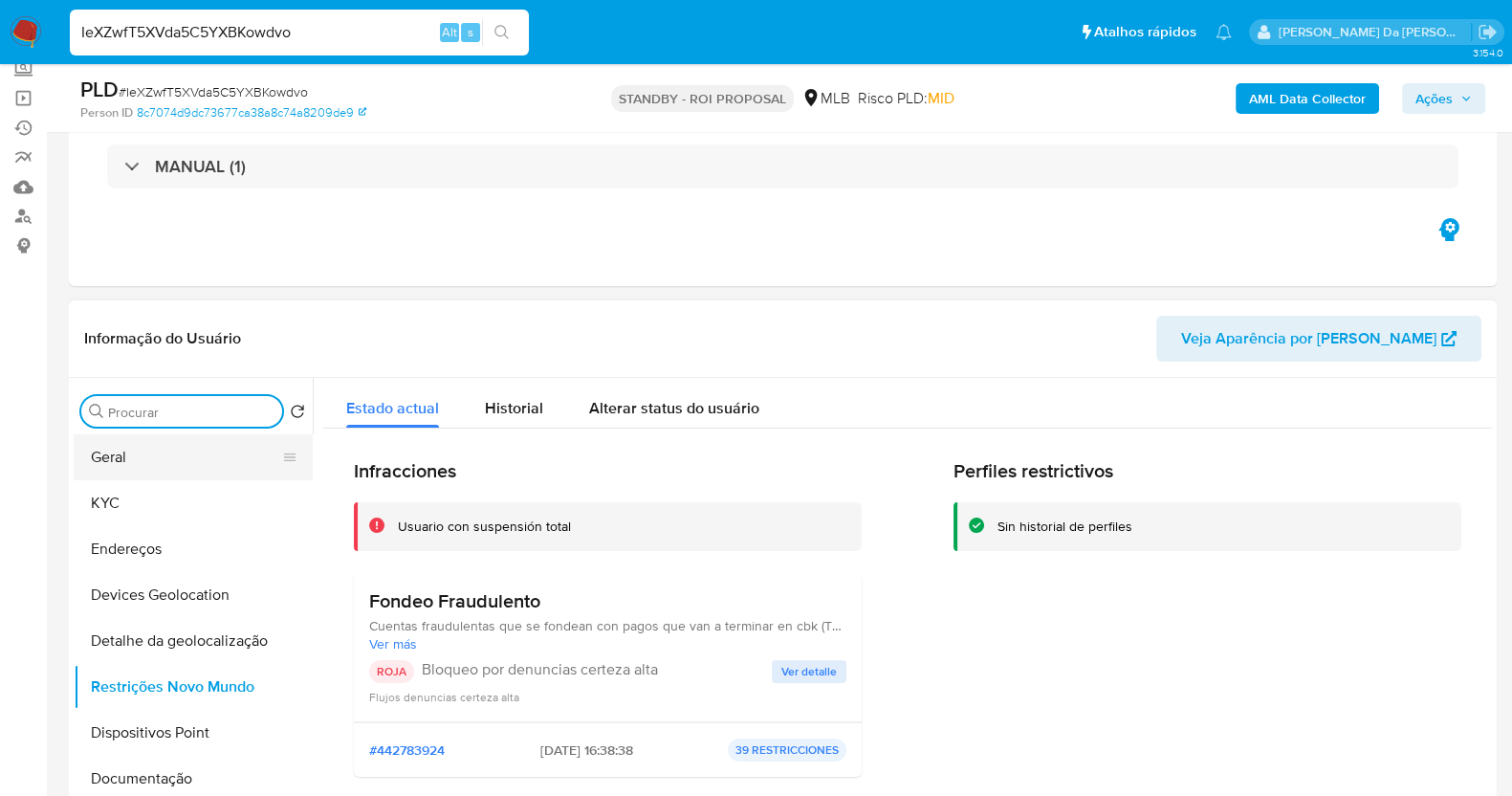
click at [158, 476] on button "Geral" at bounding box center [186, 457] width 224 height 46
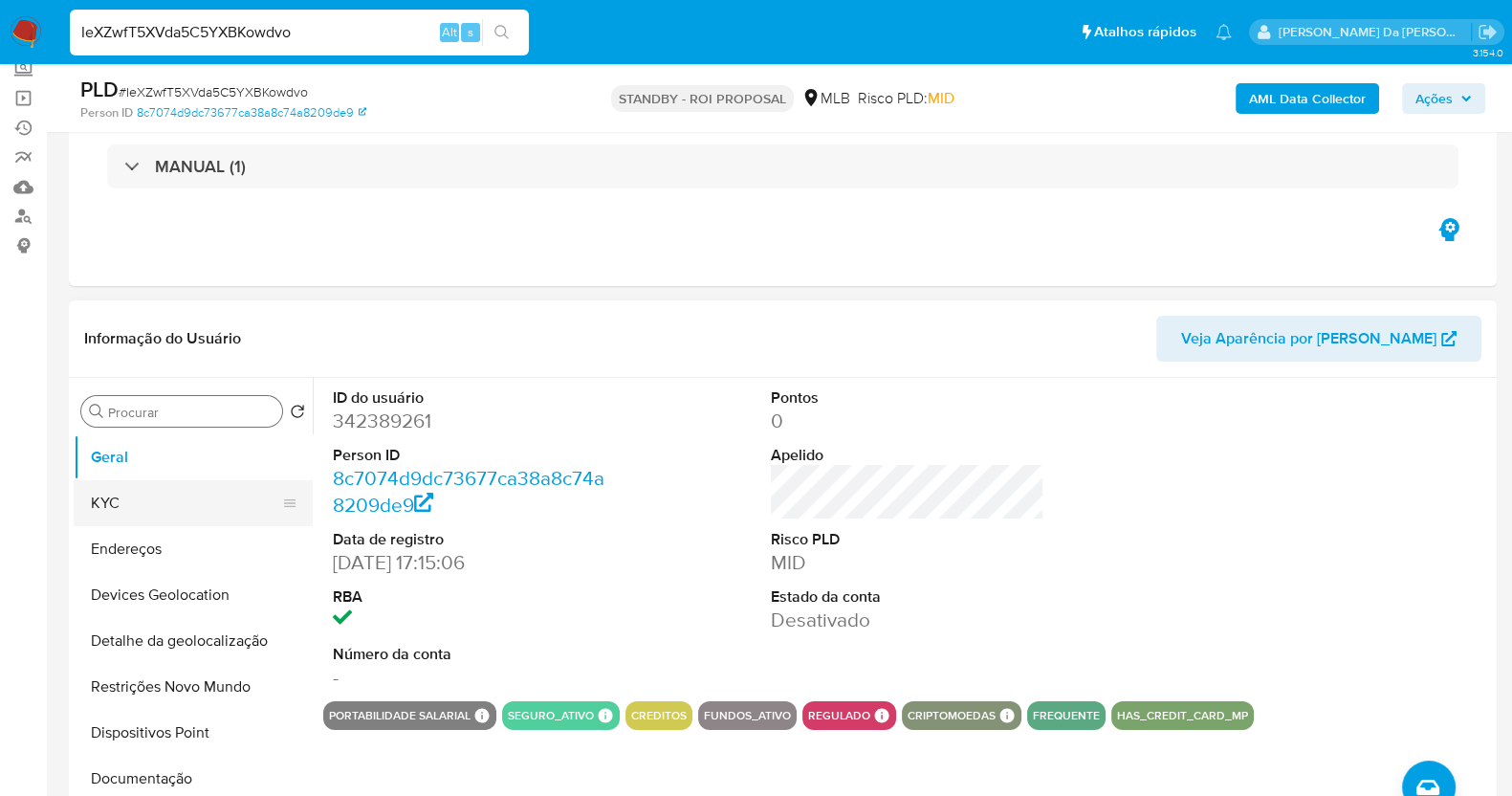
click at [158, 503] on button "KYC" at bounding box center [186, 503] width 224 height 46
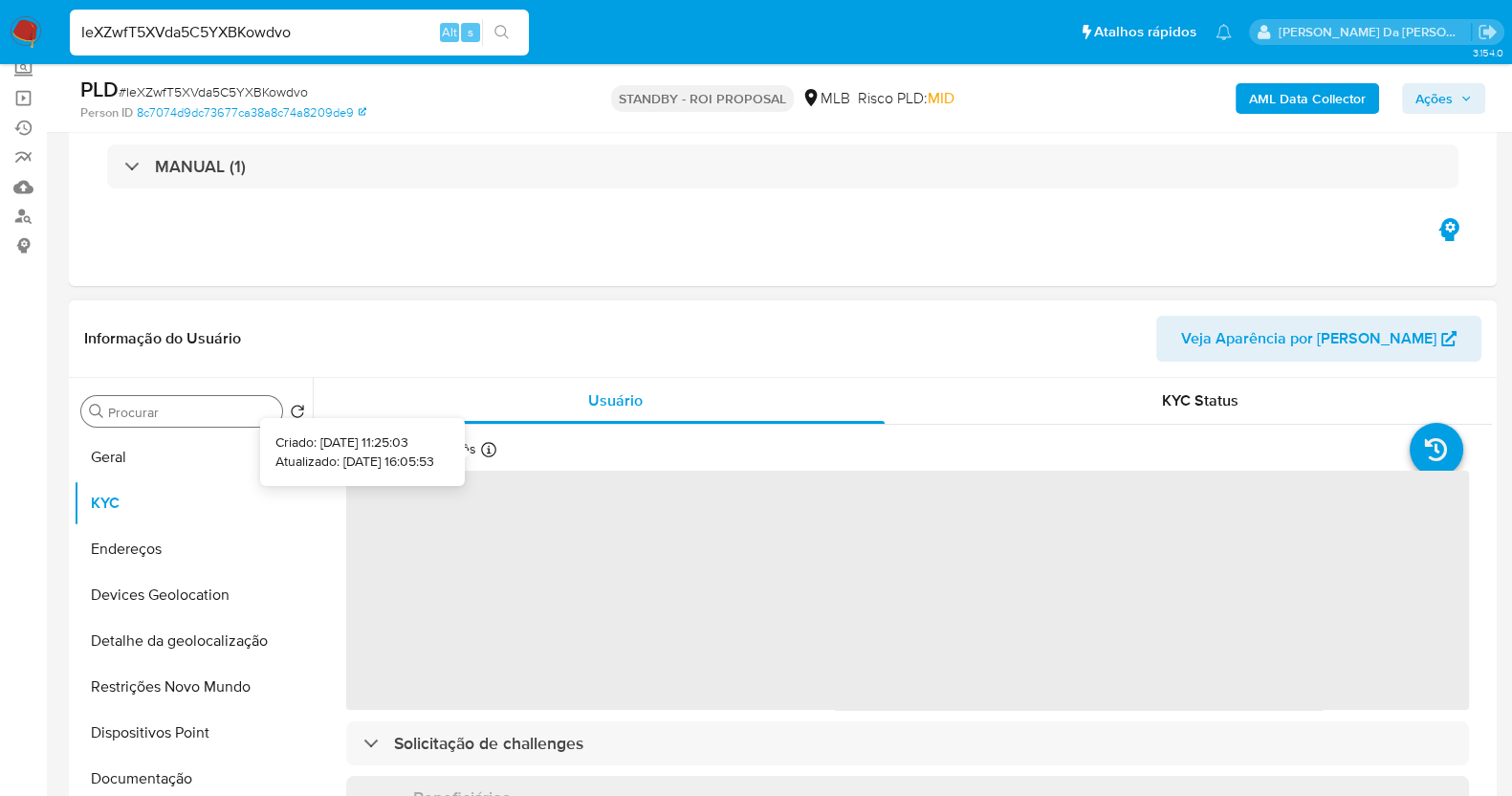
click at [492, 447] on icon at bounding box center [488, 450] width 16 height 16
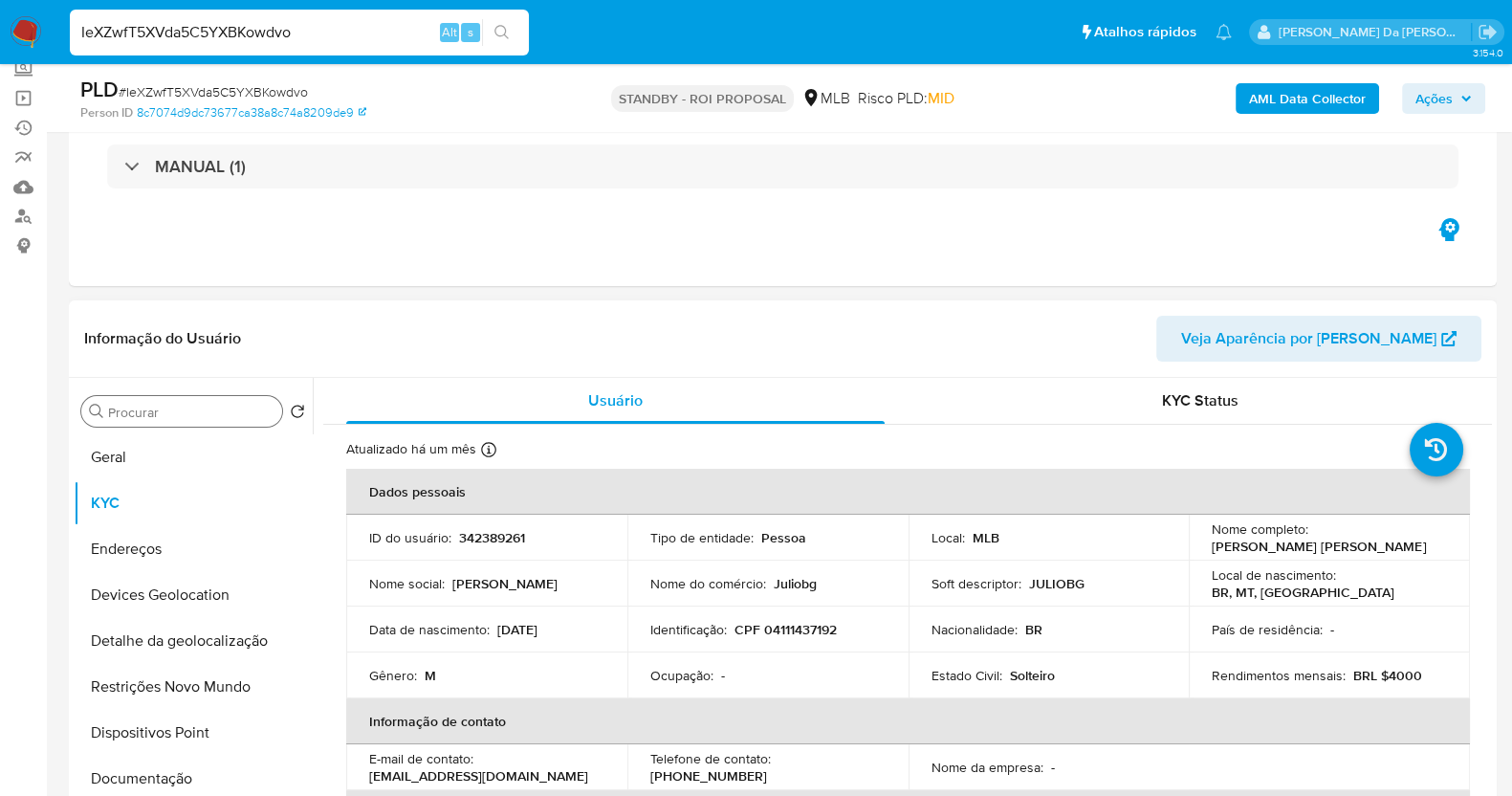
scroll to position [0, 0]
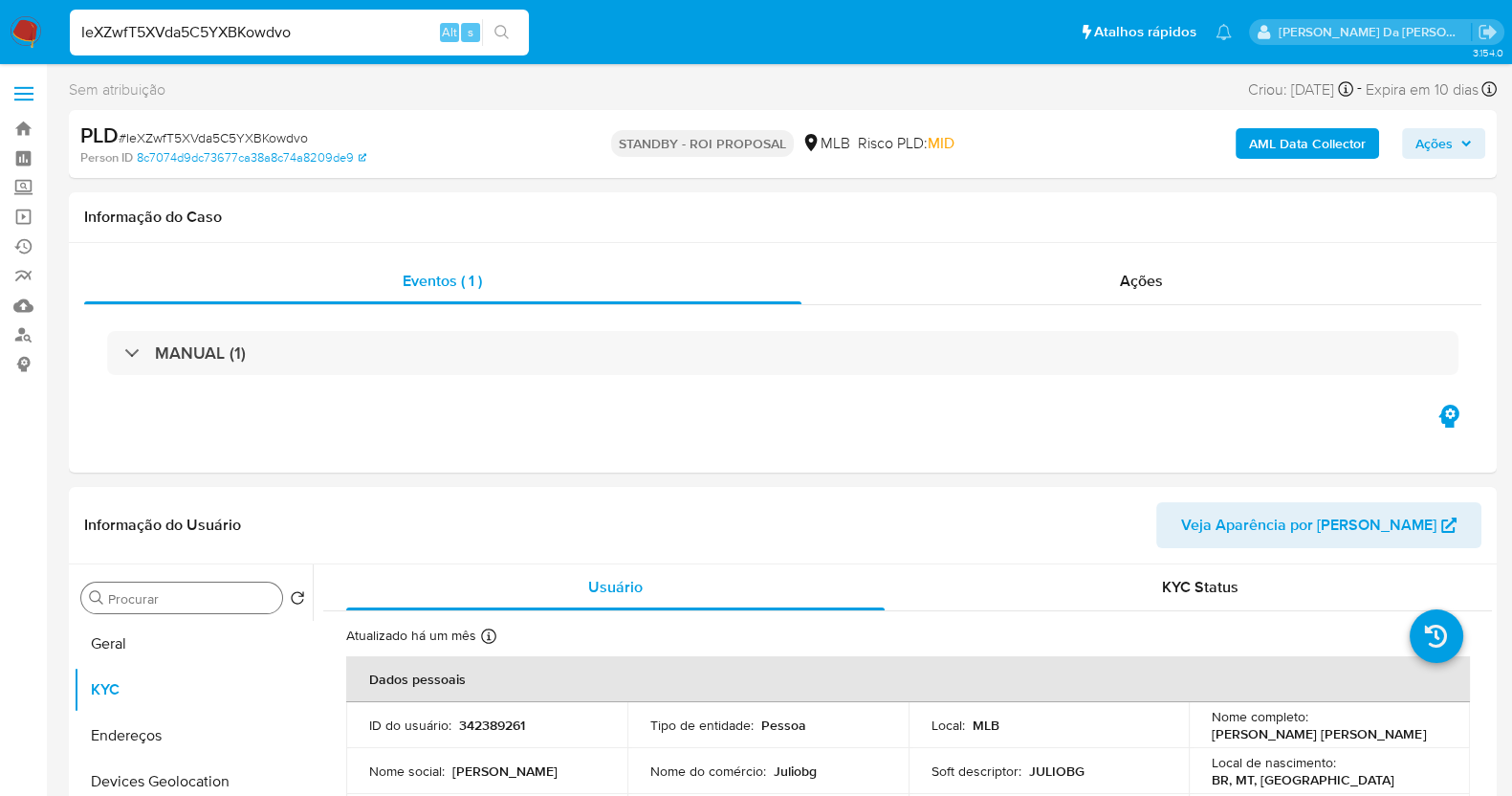
click at [239, 599] on input "Procurar" at bounding box center [191, 598] width 166 height 18
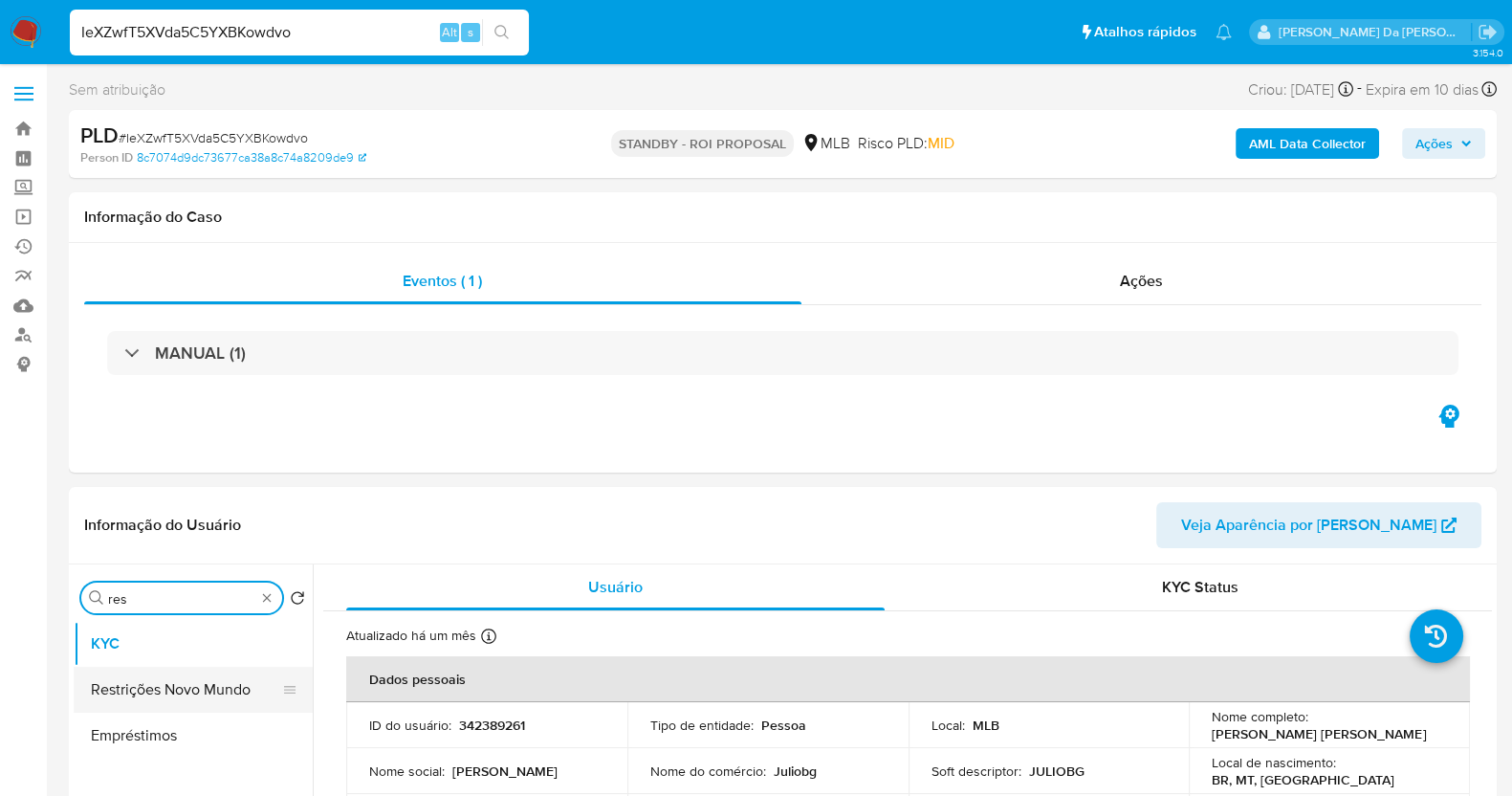
type input "res"
click at [224, 696] on button "Restrições Novo Mundo" at bounding box center [186, 689] width 224 height 46
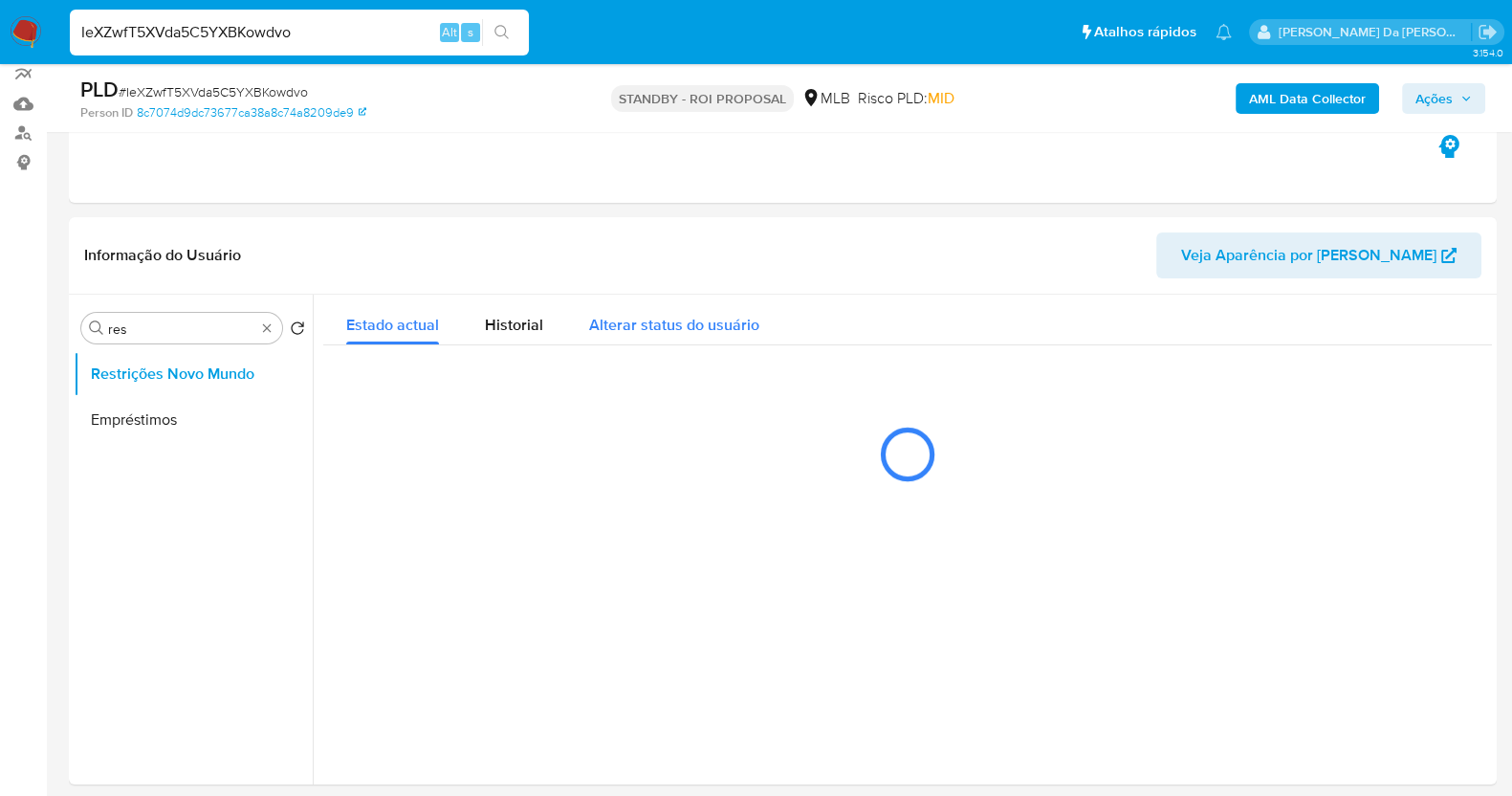
scroll to position [238, 0]
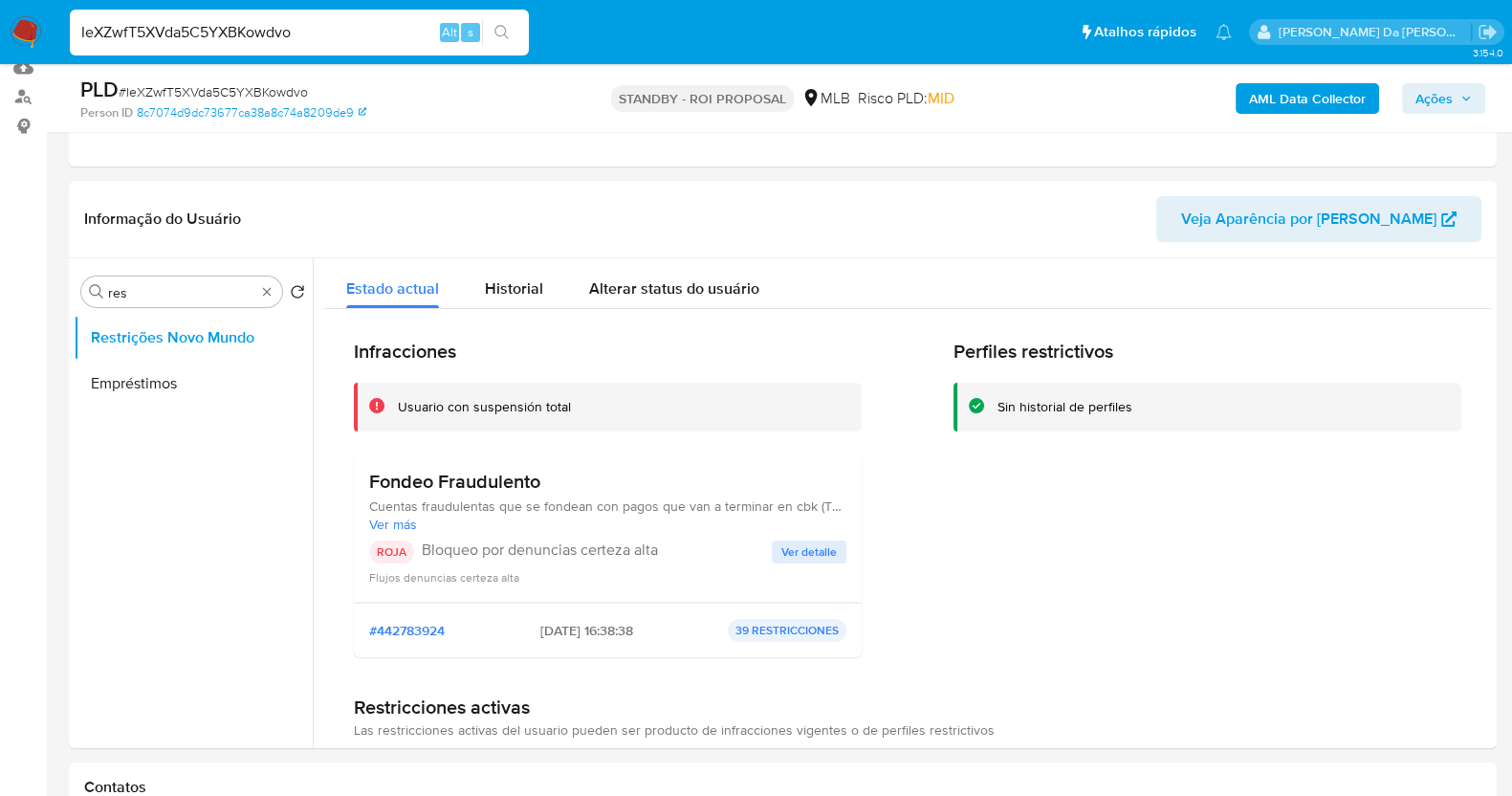
click at [798, 552] on span "Ver detalle" at bounding box center [809, 551] width 55 height 19
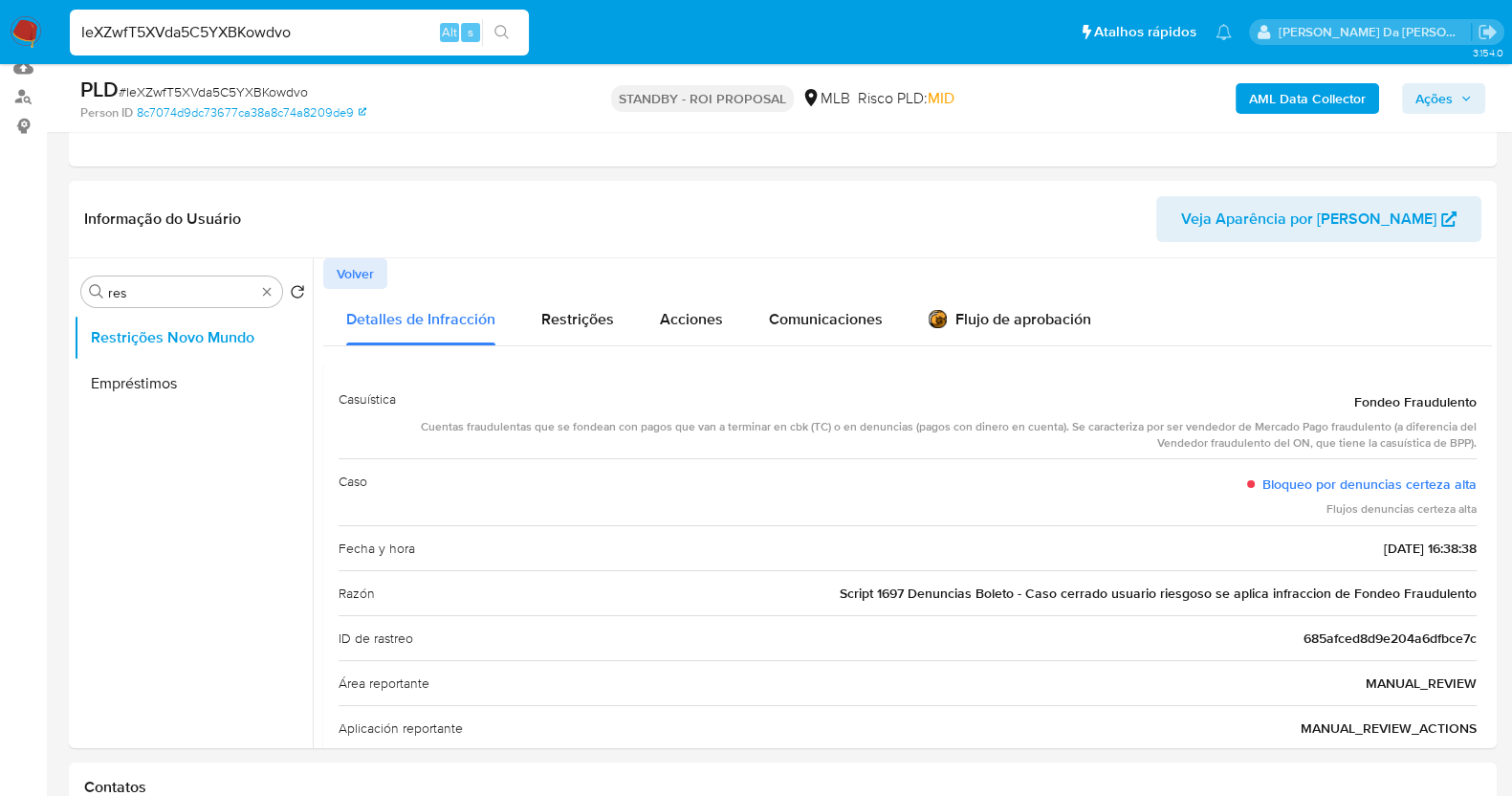
click at [853, 590] on span "Script 1697 Denuncias Boleto - Caso cerrado usuario riesgoso se aplica infracci…" at bounding box center [1157, 593] width 637 height 19
drag, startPoint x: 854, startPoint y: 589, endPoint x: 996, endPoint y: 594, distance: 142.1
click at [996, 594] on span "Script 1697 Denuncias Boleto - Caso cerrado usuario riesgoso se aplica infracci…" at bounding box center [1157, 593] width 637 height 19
click at [928, 591] on span "Script 1697 Denuncias Boleto - Caso cerrado usuario riesgoso se aplica infracci…" at bounding box center [1157, 593] width 637 height 19
drag, startPoint x: 928, startPoint y: 591, endPoint x: 1015, endPoint y: 601, distance: 87.6
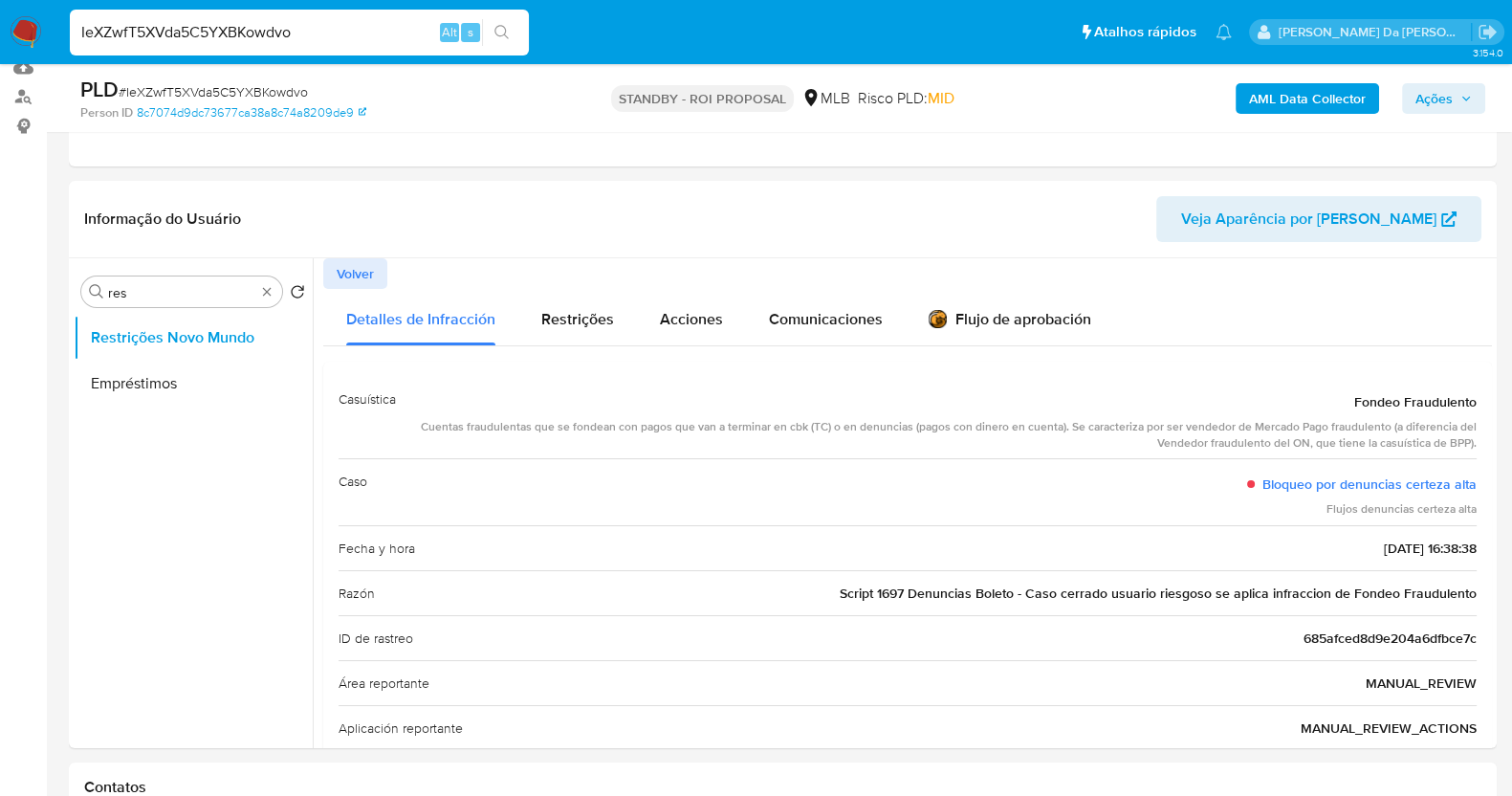
click at [1015, 601] on div "Razón Script 1697 Denuncias Boleto - Caso cerrado usuario riesgoso se aplica in…" at bounding box center [907, 593] width 1138 height 45
click at [341, 35] on input "IeXZwfT5XVda5C5YXBKowdvo" at bounding box center [299, 31] width 459 height 25
paste input "TJtcLswy5FkrhkODVAjOPUk8"
type input "TJtcLswy5FkrhkODVAjOPUk8"
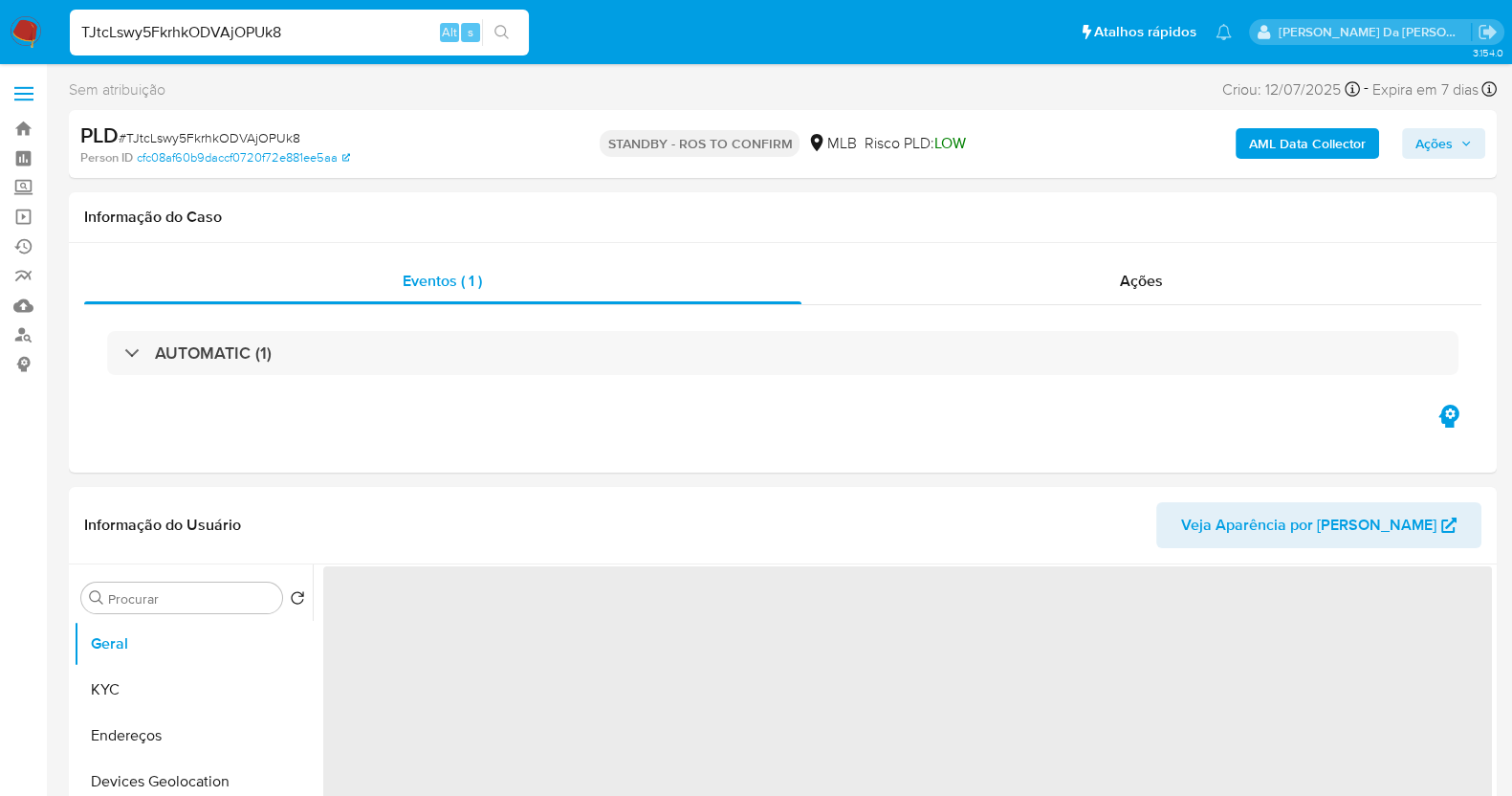
select select "10"
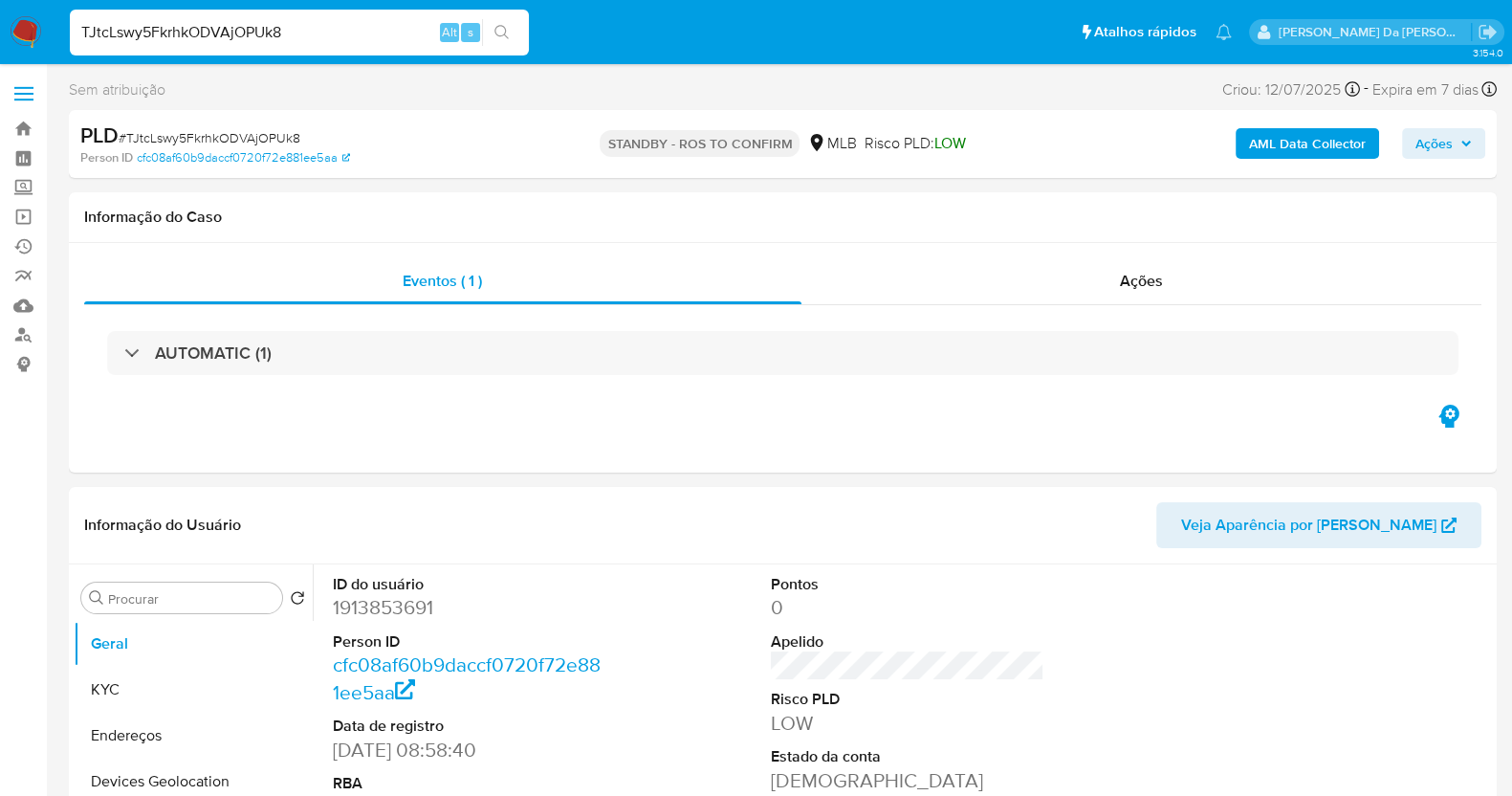
scroll to position [467, 0]
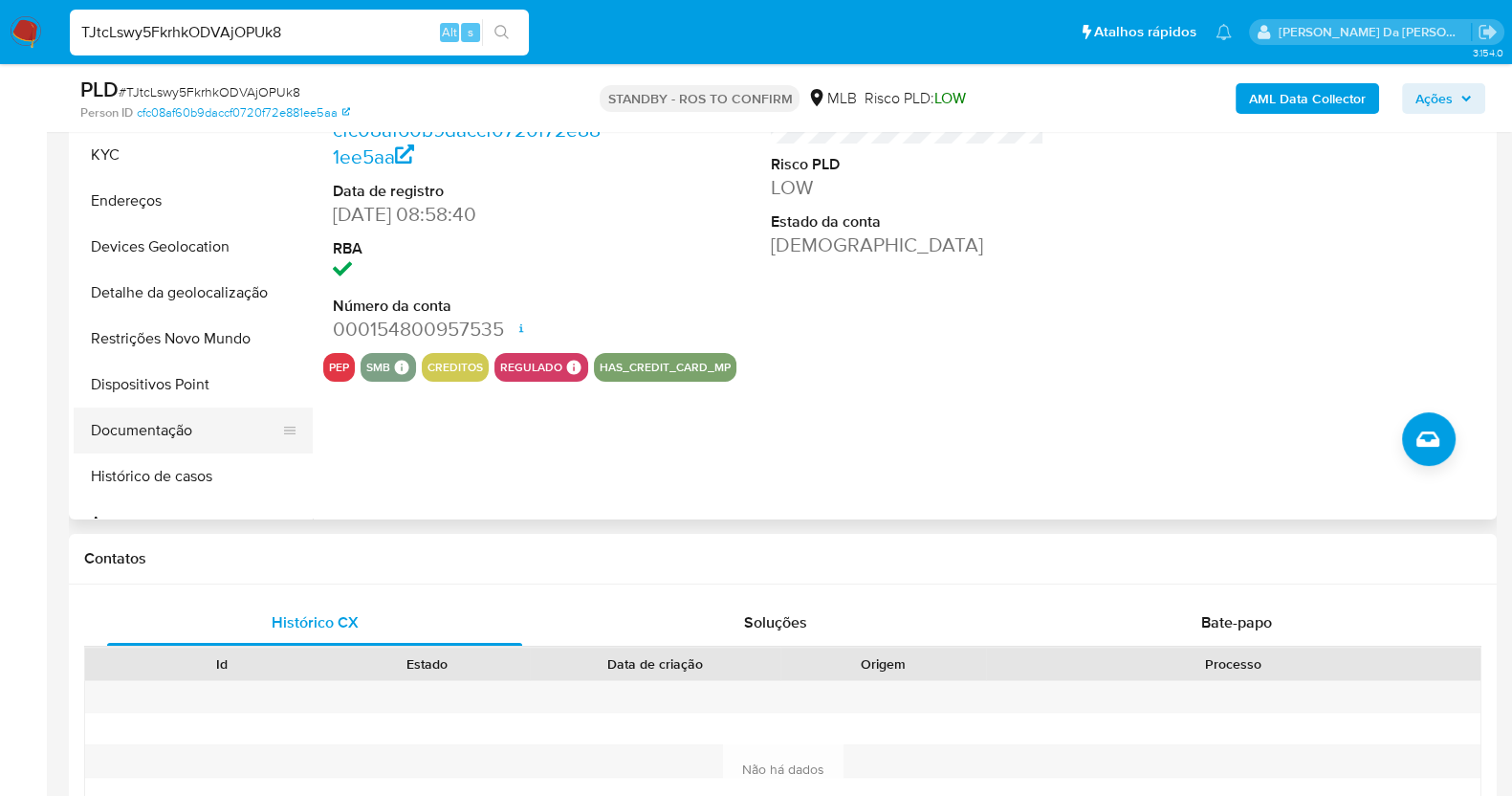
click at [188, 422] on button "Documentação" at bounding box center [186, 430] width 224 height 46
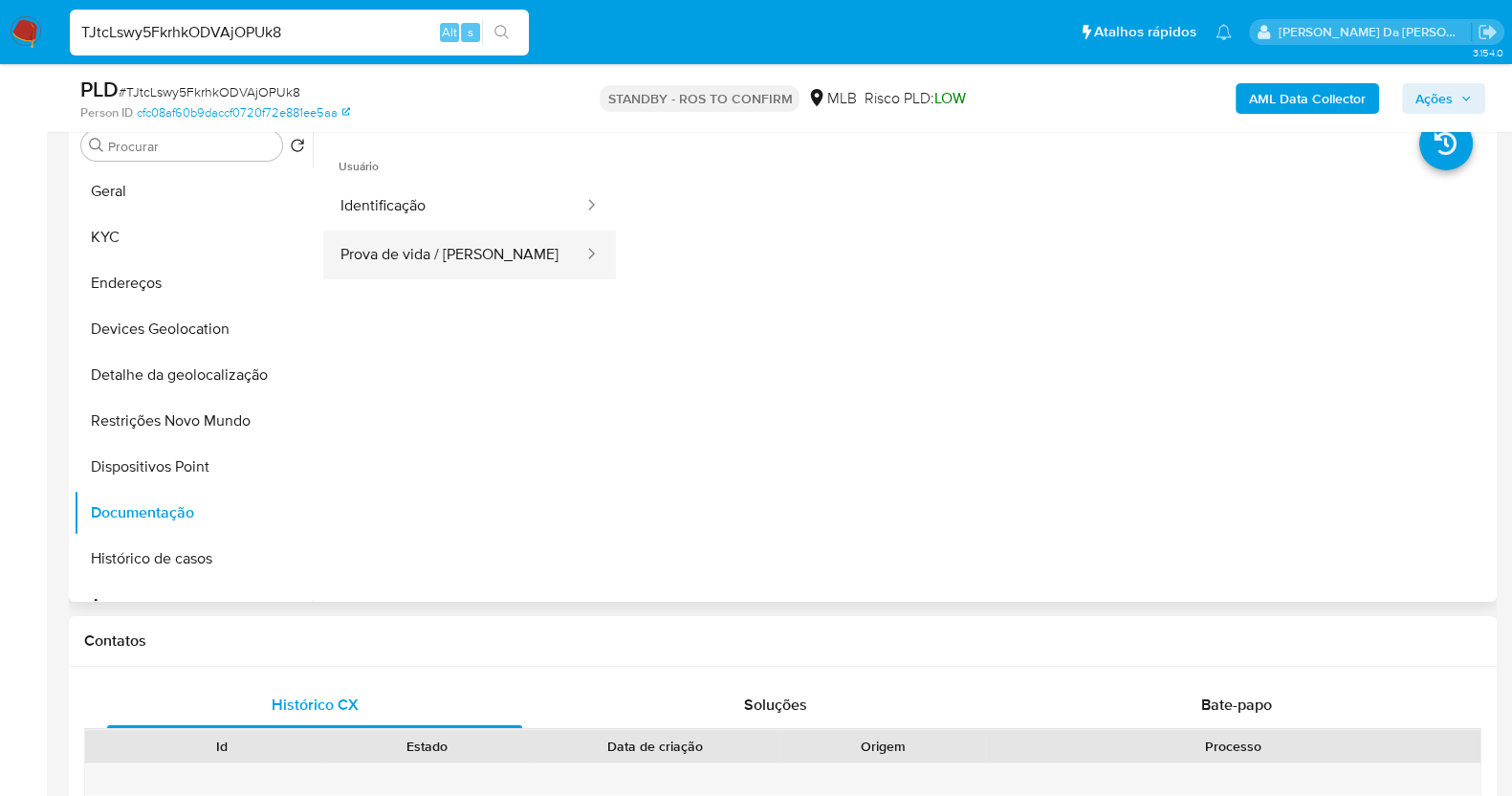
scroll to position [347, 0]
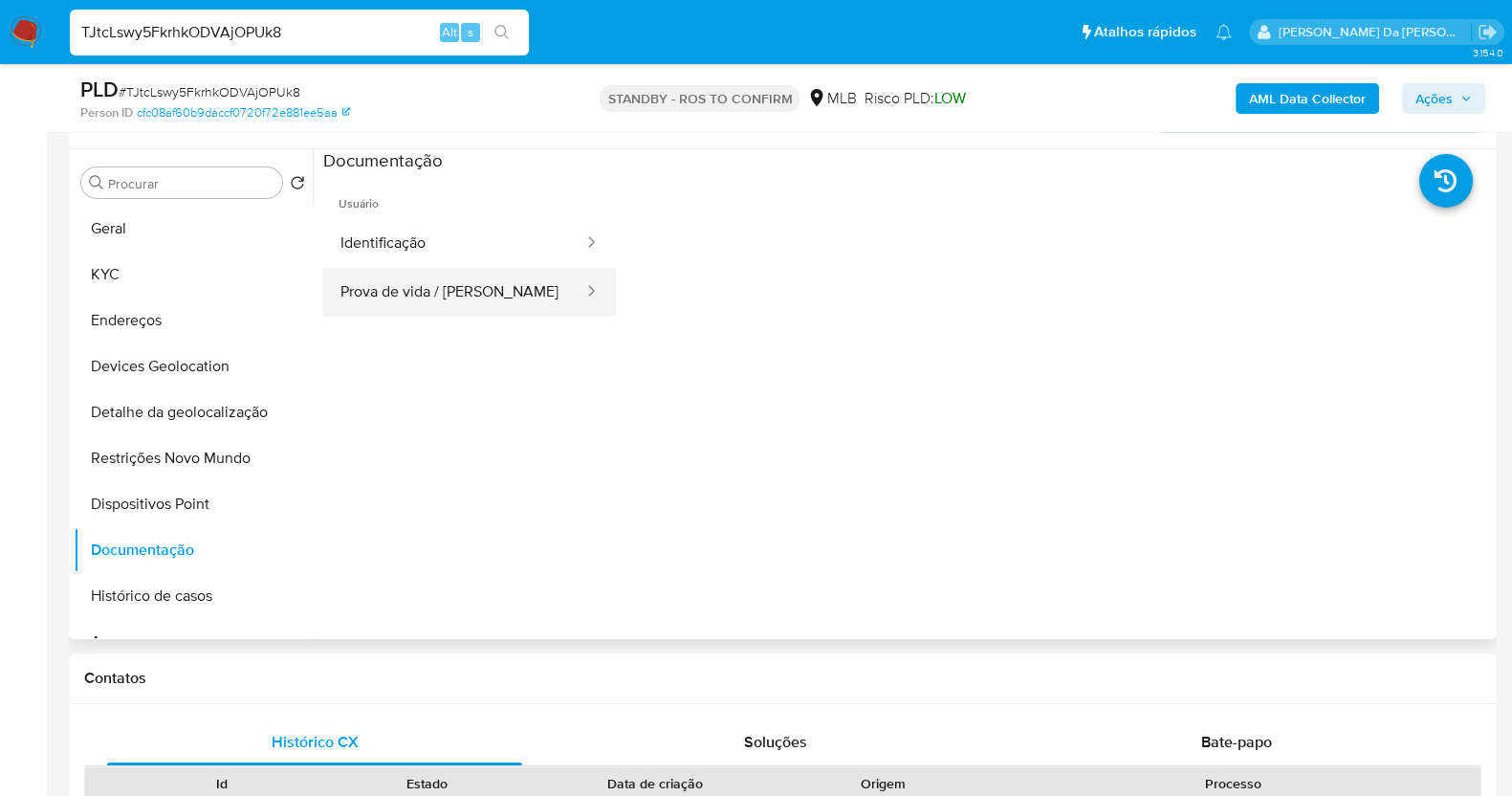
click at [456, 282] on button "Prova de vida / Selfie" at bounding box center [454, 292] width 262 height 49
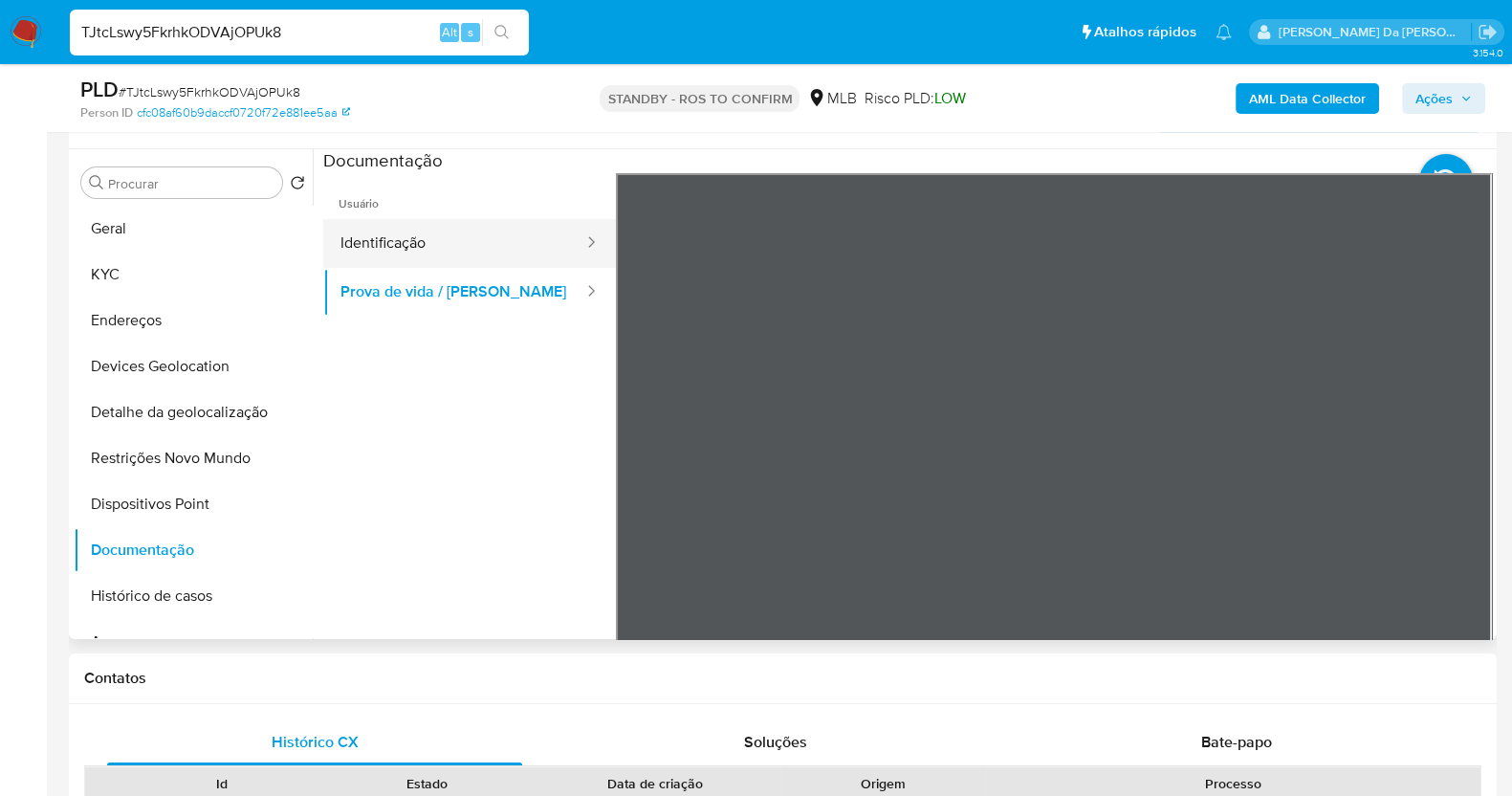
click at [531, 245] on button "Identificação" at bounding box center [454, 244] width 262 height 49
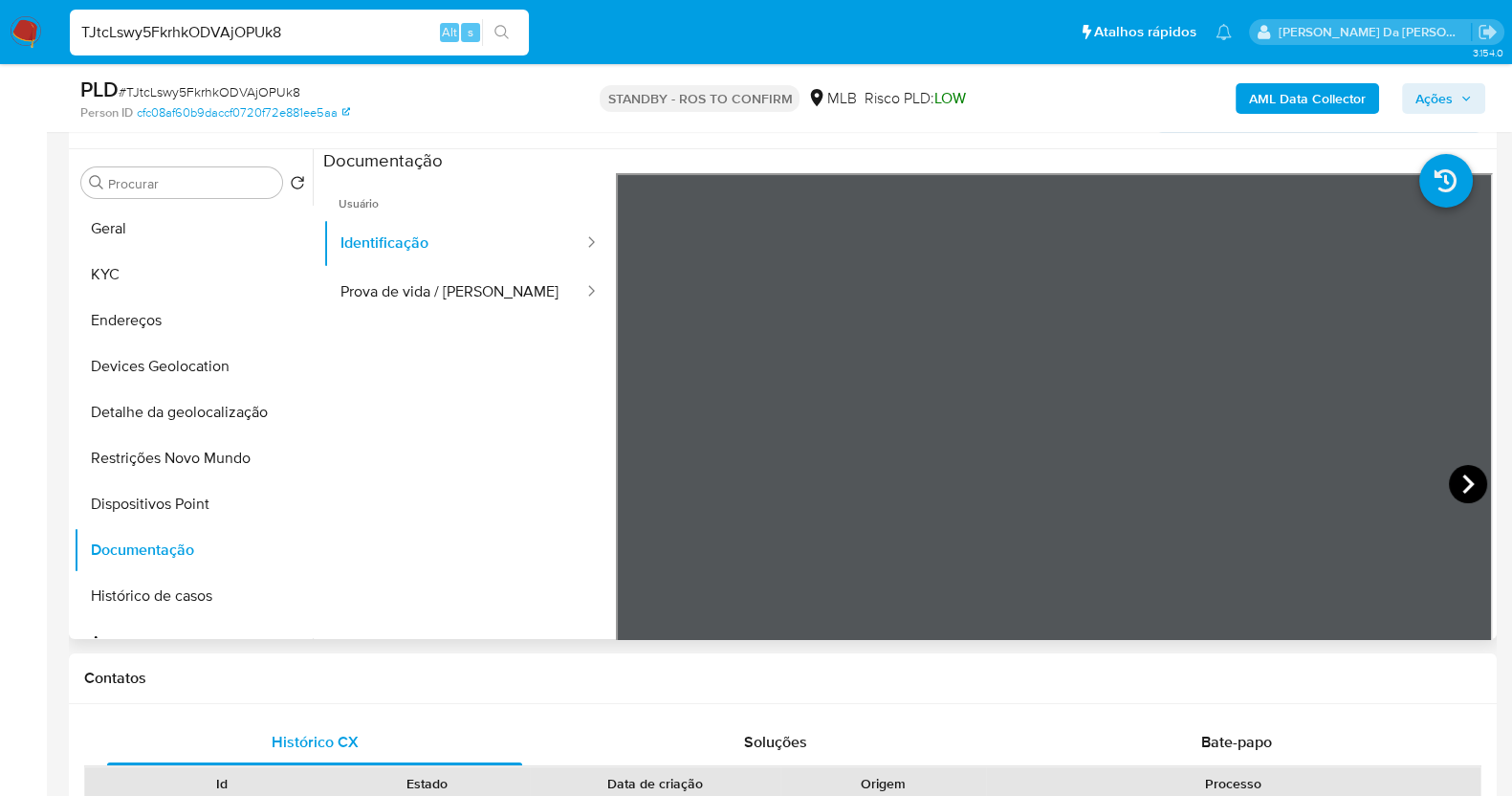
click at [1467, 476] on icon at bounding box center [1467, 483] width 38 height 38
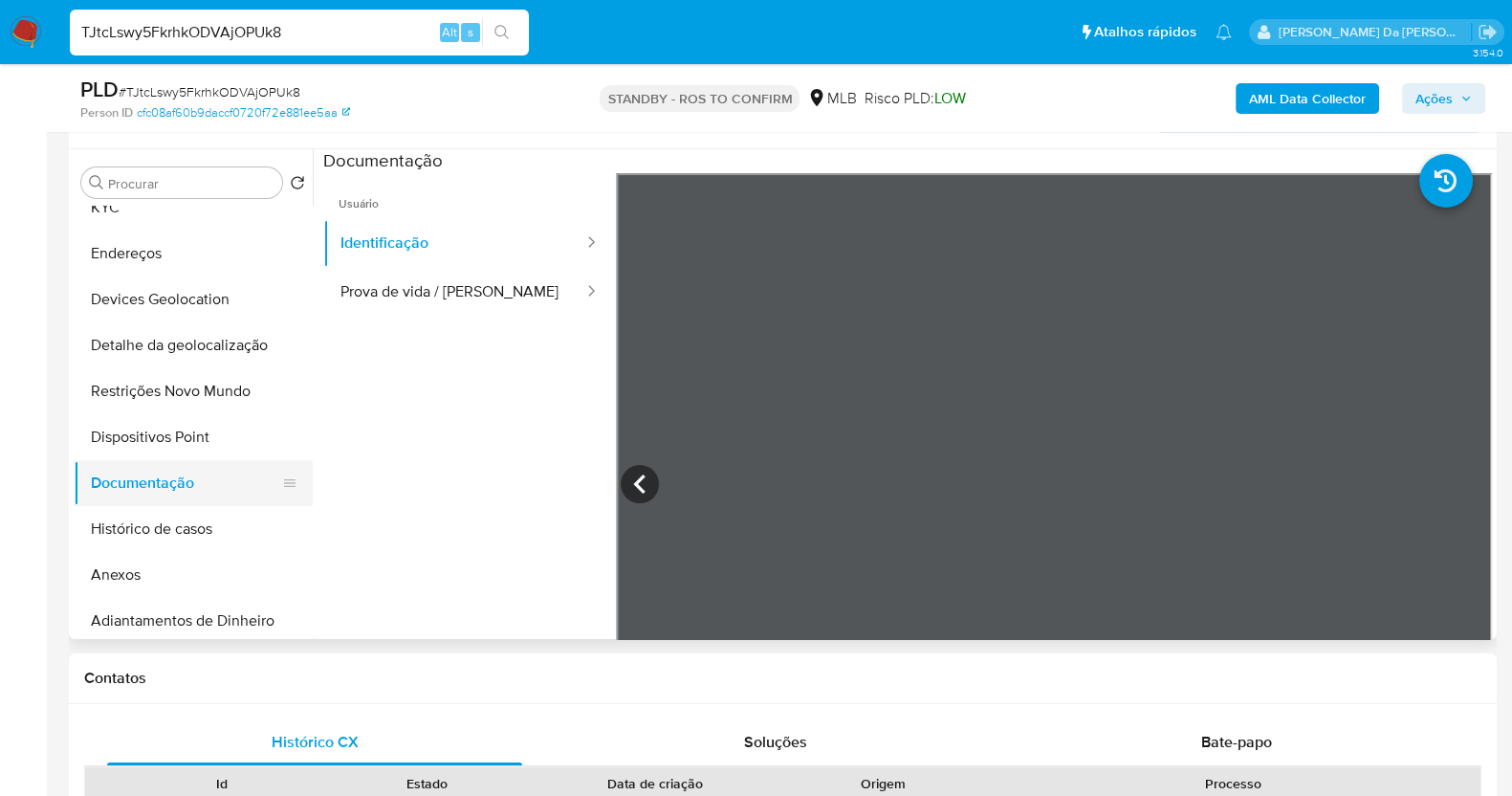
scroll to position [119, 0]
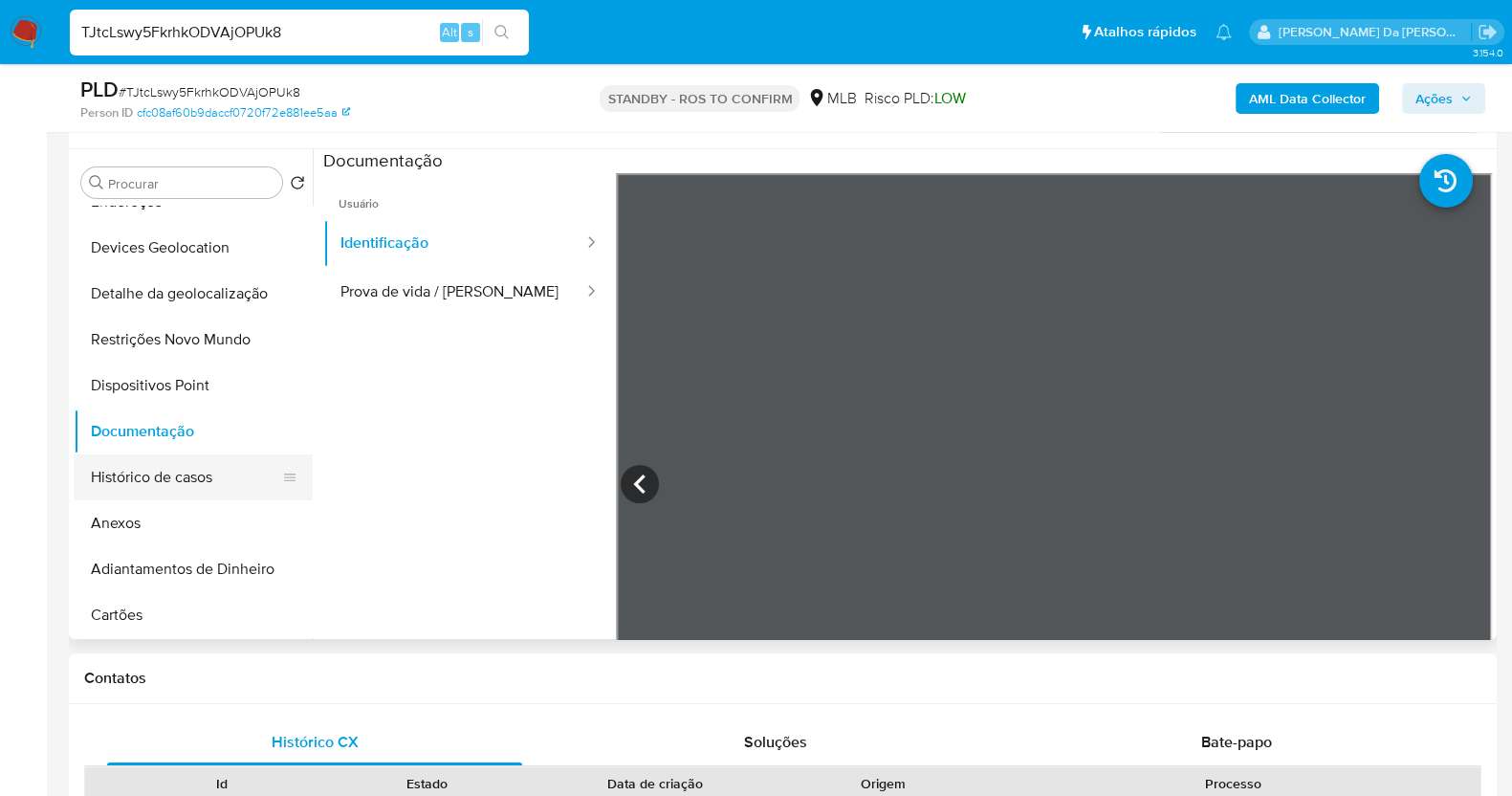
click at [158, 471] on button "Histórico de casos" at bounding box center [186, 477] width 224 height 46
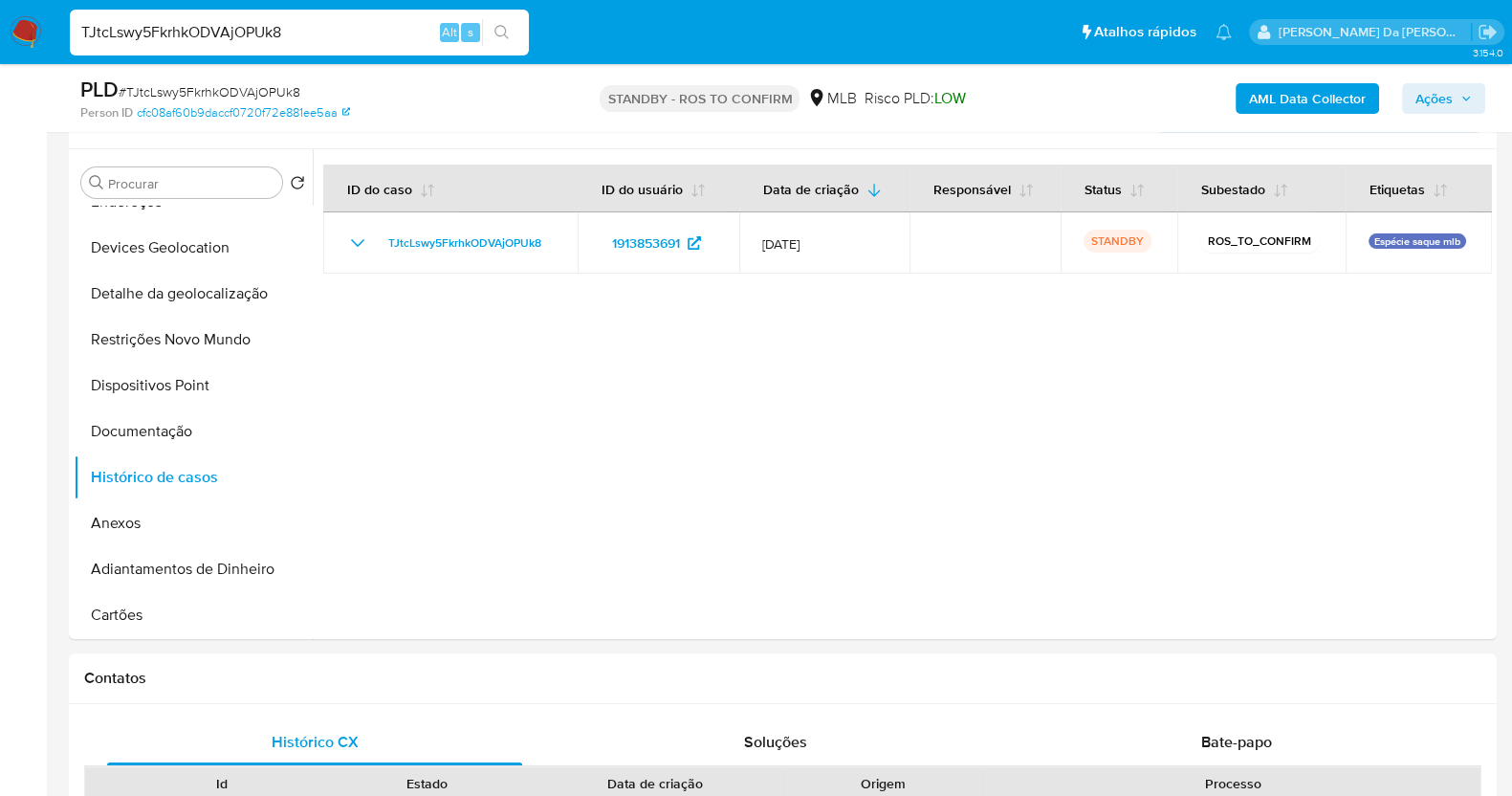
click at [48, 30] on nav "Pausado Ver notificaciones TJtcLswy5FkrhkODVAjOPUk8 Alt s Atalhos rápidos Presi…" at bounding box center [756, 31] width 1512 height 64
click at [33, 30] on img at bounding box center [26, 32] width 32 height 32
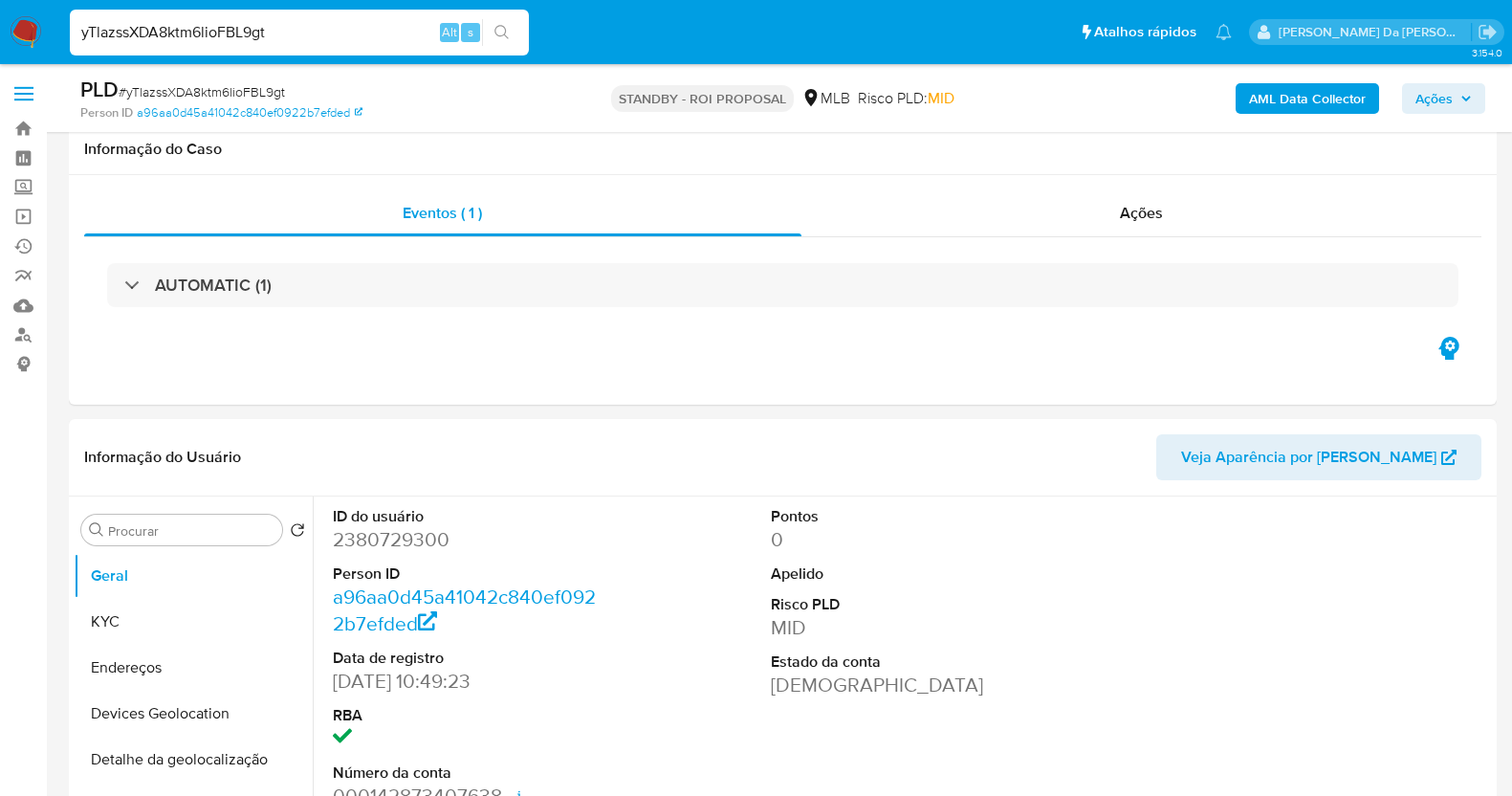
select select "10"
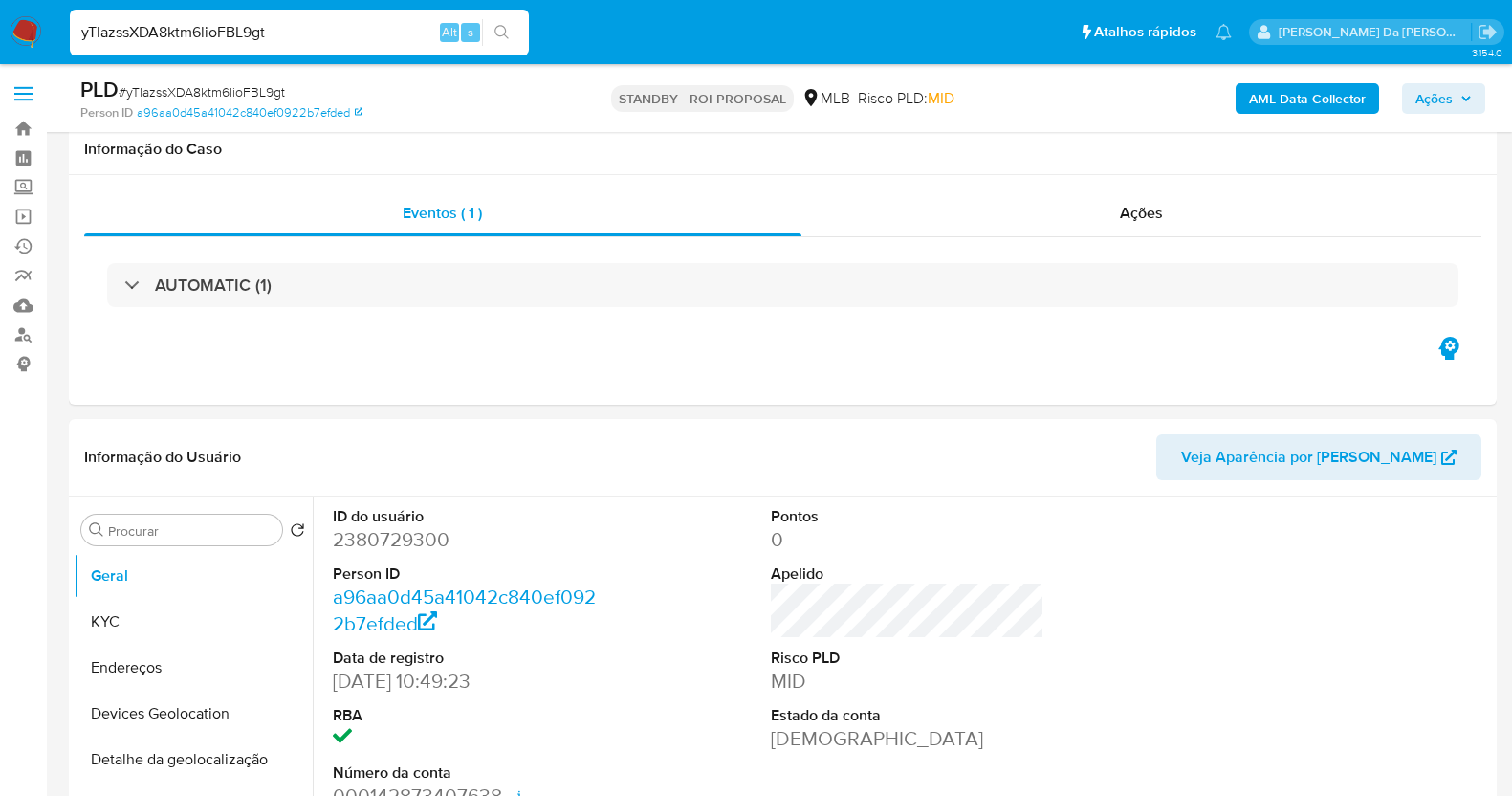
scroll to position [238, 0]
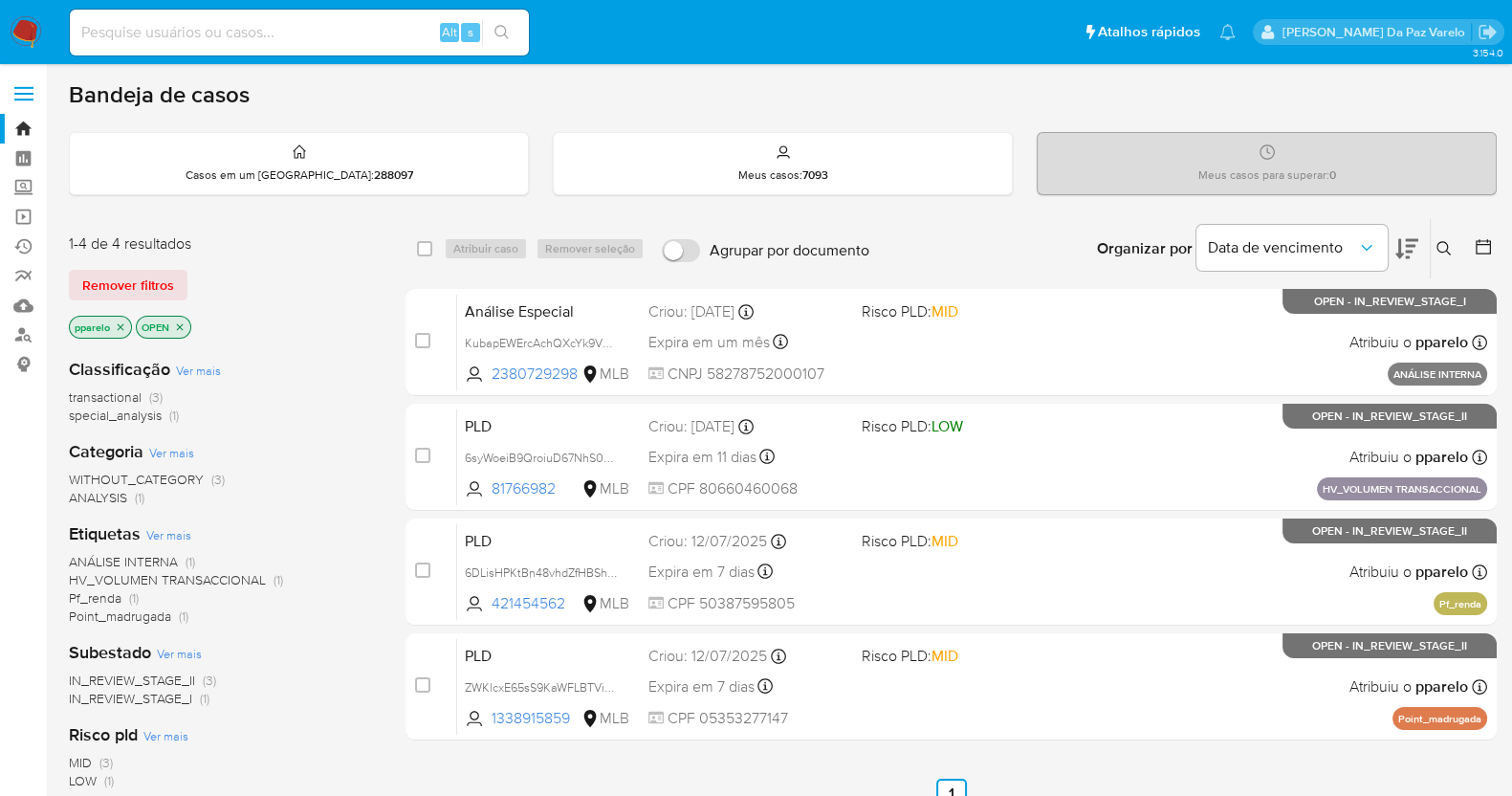
click at [1439, 241] on icon at bounding box center [1444, 249] width 16 height 16
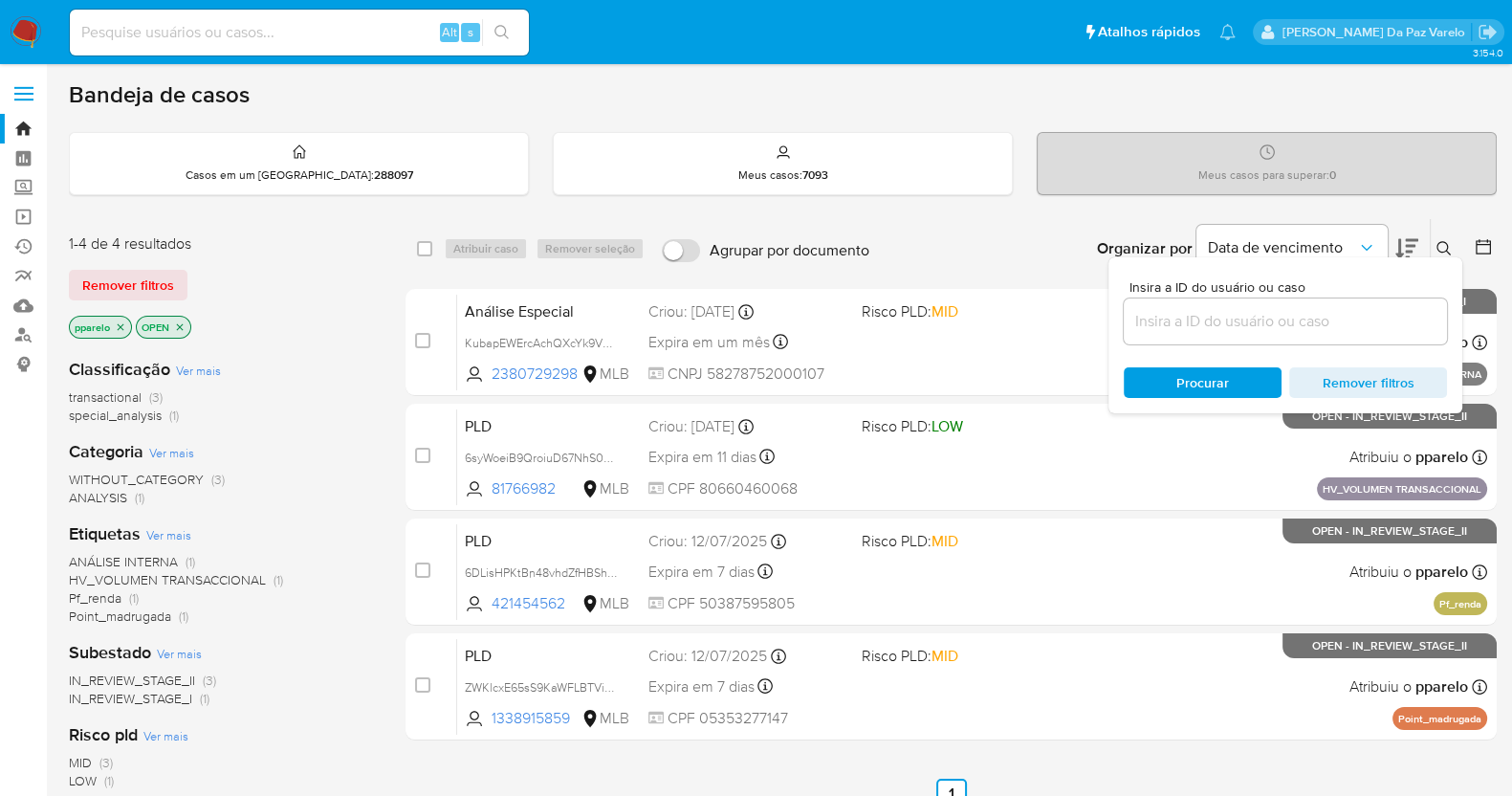
drag, startPoint x: 1229, startPoint y: 324, endPoint x: 1209, endPoint y: 318, distance: 20.9
click at [1230, 324] on input at bounding box center [1284, 320] width 323 height 25
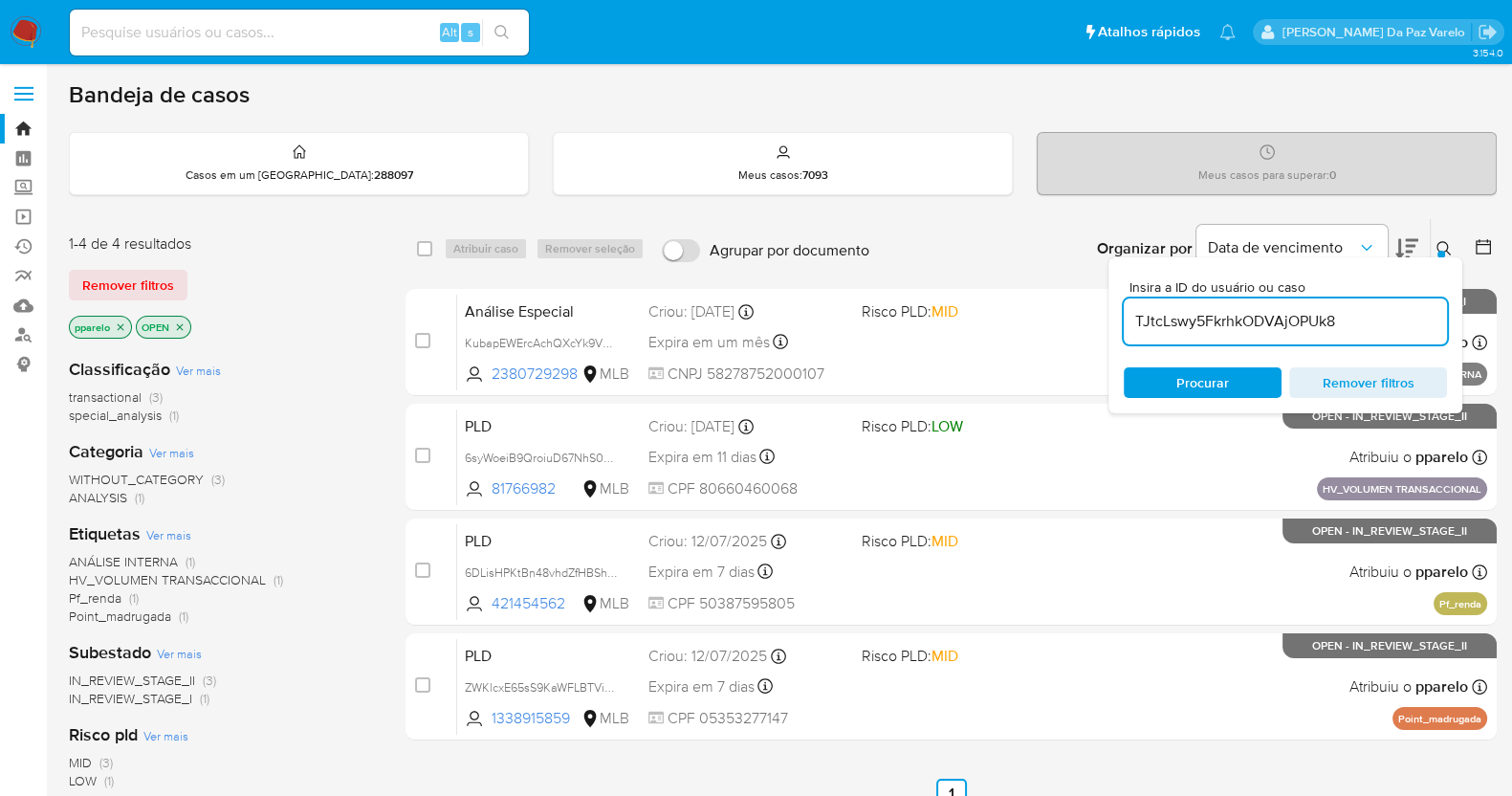
type input "TJtcLswy5FkrhkODVAjOPUk8"
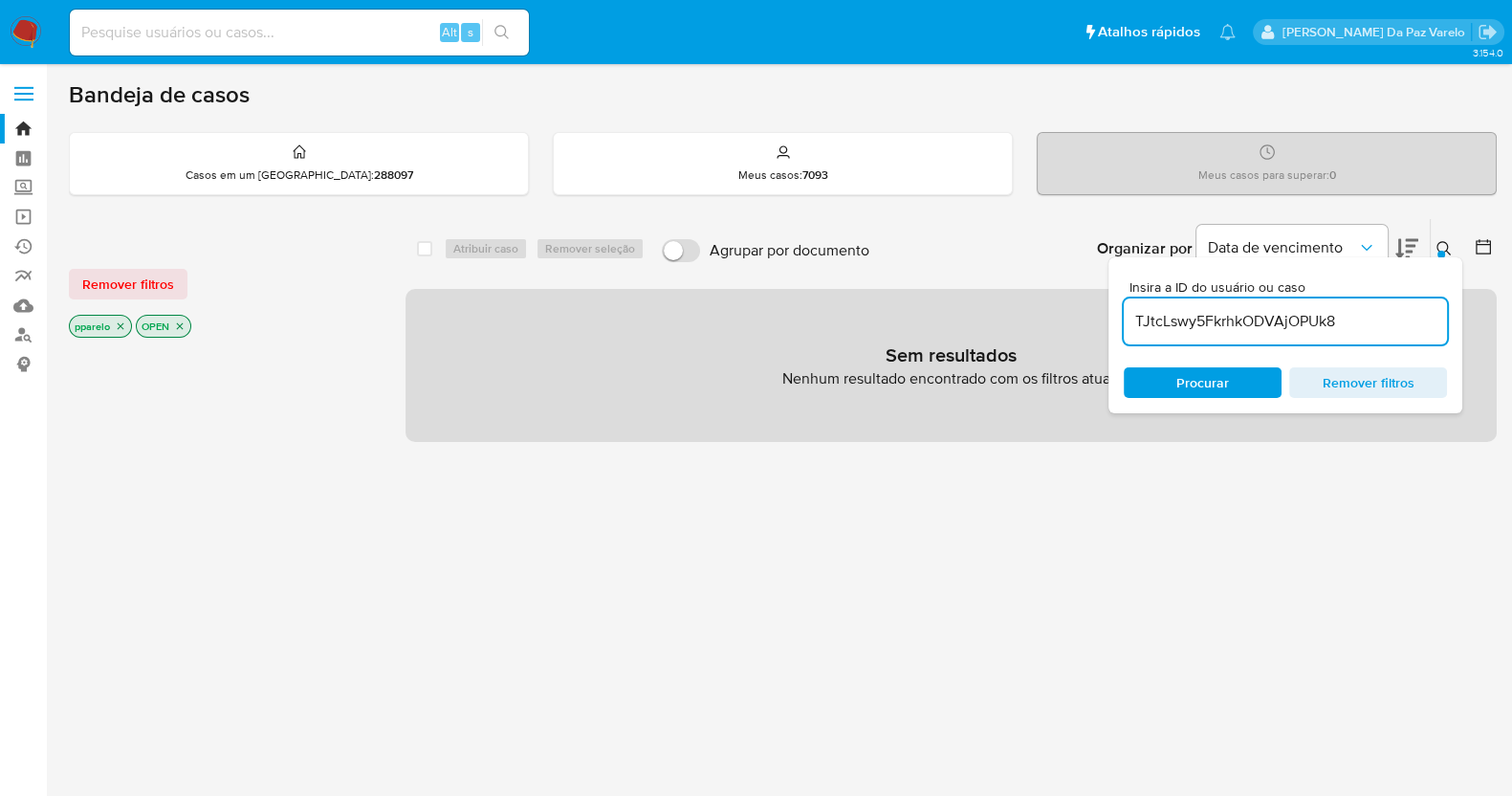
click at [120, 315] on p "pparelo" at bounding box center [100, 325] width 61 height 21
click at [123, 327] on icon "close-filter" at bounding box center [121, 326] width 12 height 12
click at [113, 326] on icon "close-filter" at bounding box center [113, 326] width 12 height 12
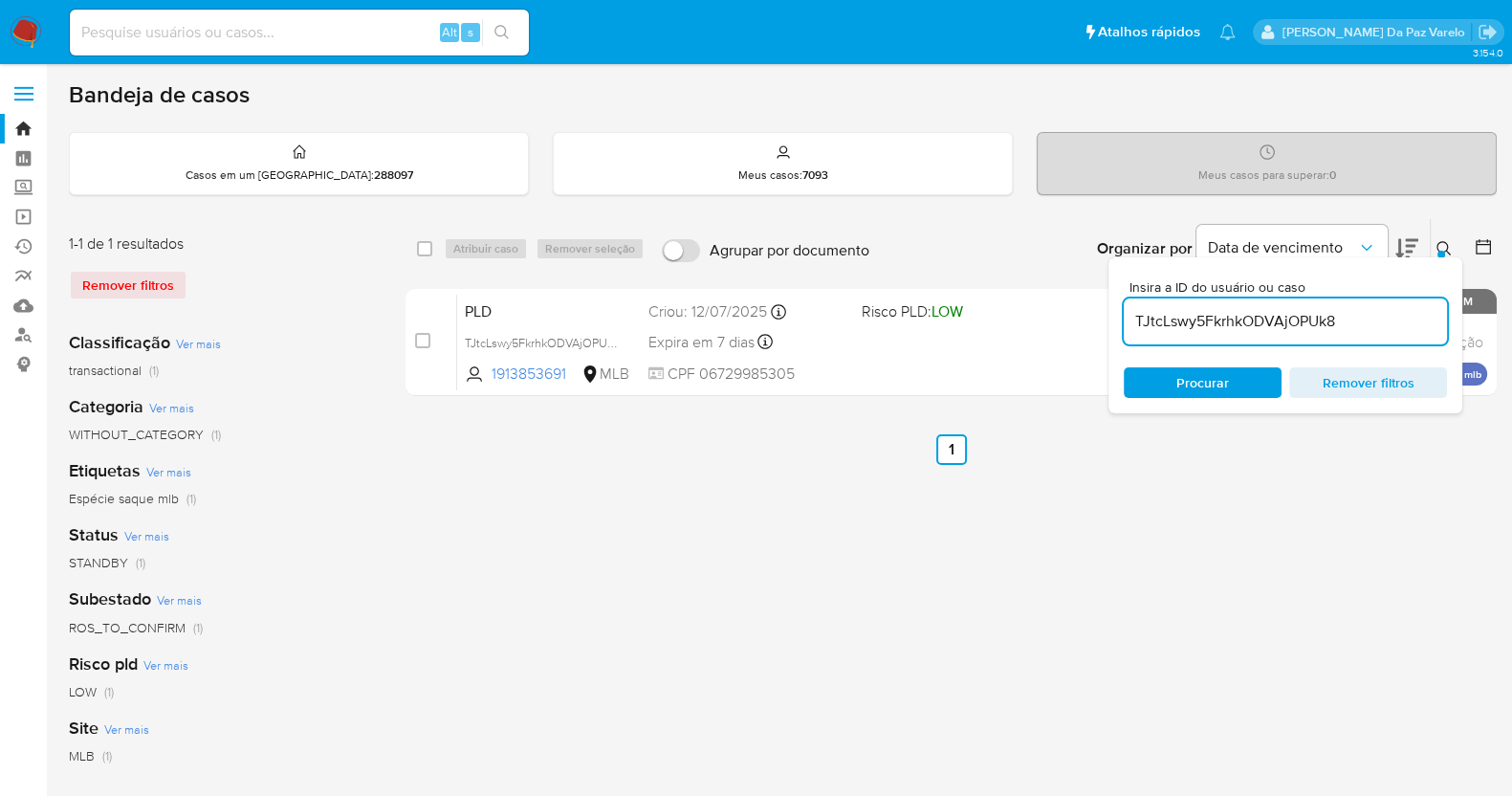
click at [431, 253] on span at bounding box center [424, 249] width 16 height 16
click at [464, 243] on div "Atribuir caso Remover seleção" at bounding box center [548, 248] width 208 height 23
click at [419, 246] on input "checkbox" at bounding box center [424, 249] width 16 height 16
checkbox input "true"
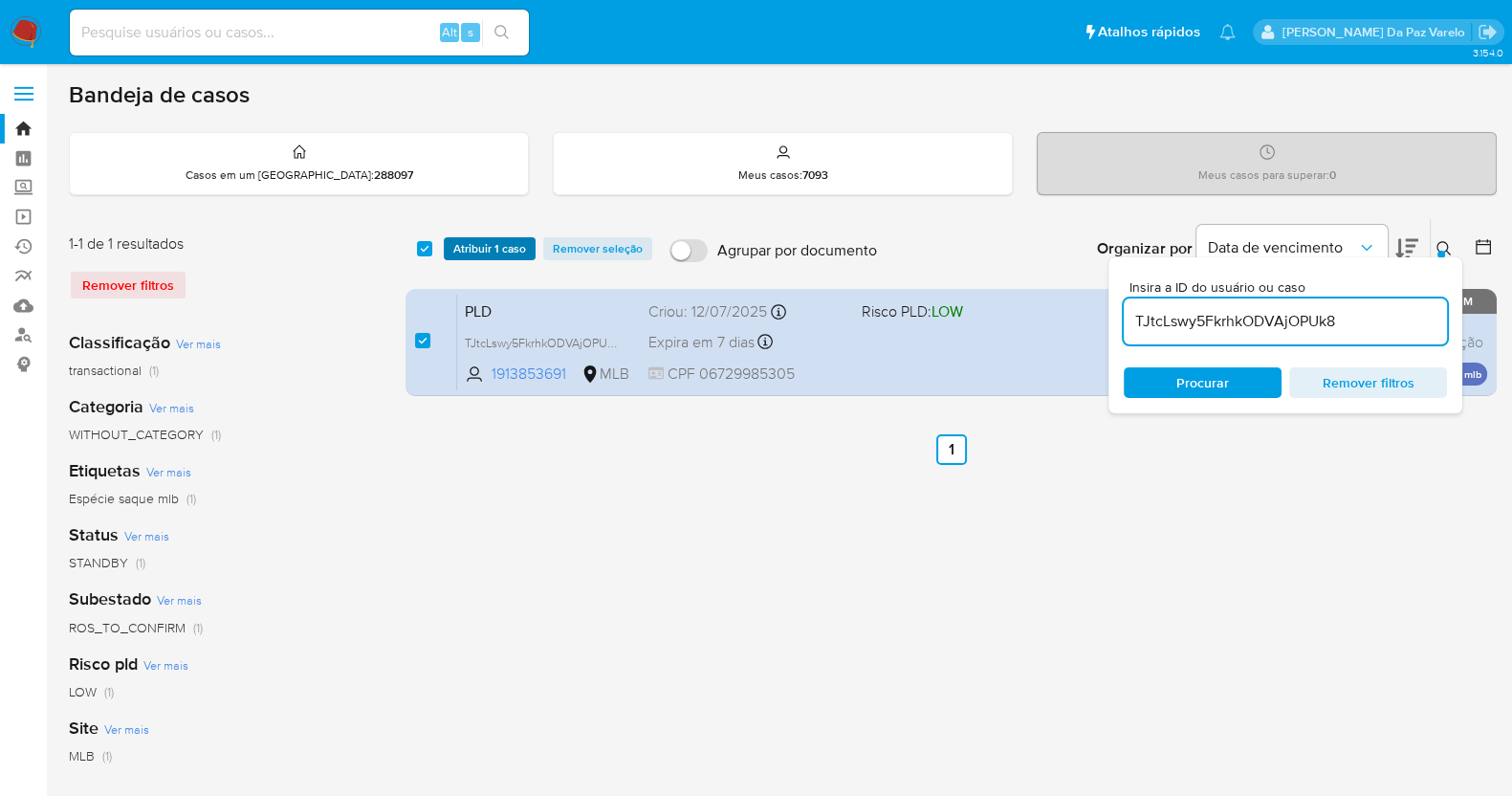
click at [479, 248] on span "Atribuir 1 caso" at bounding box center [489, 248] width 73 height 19
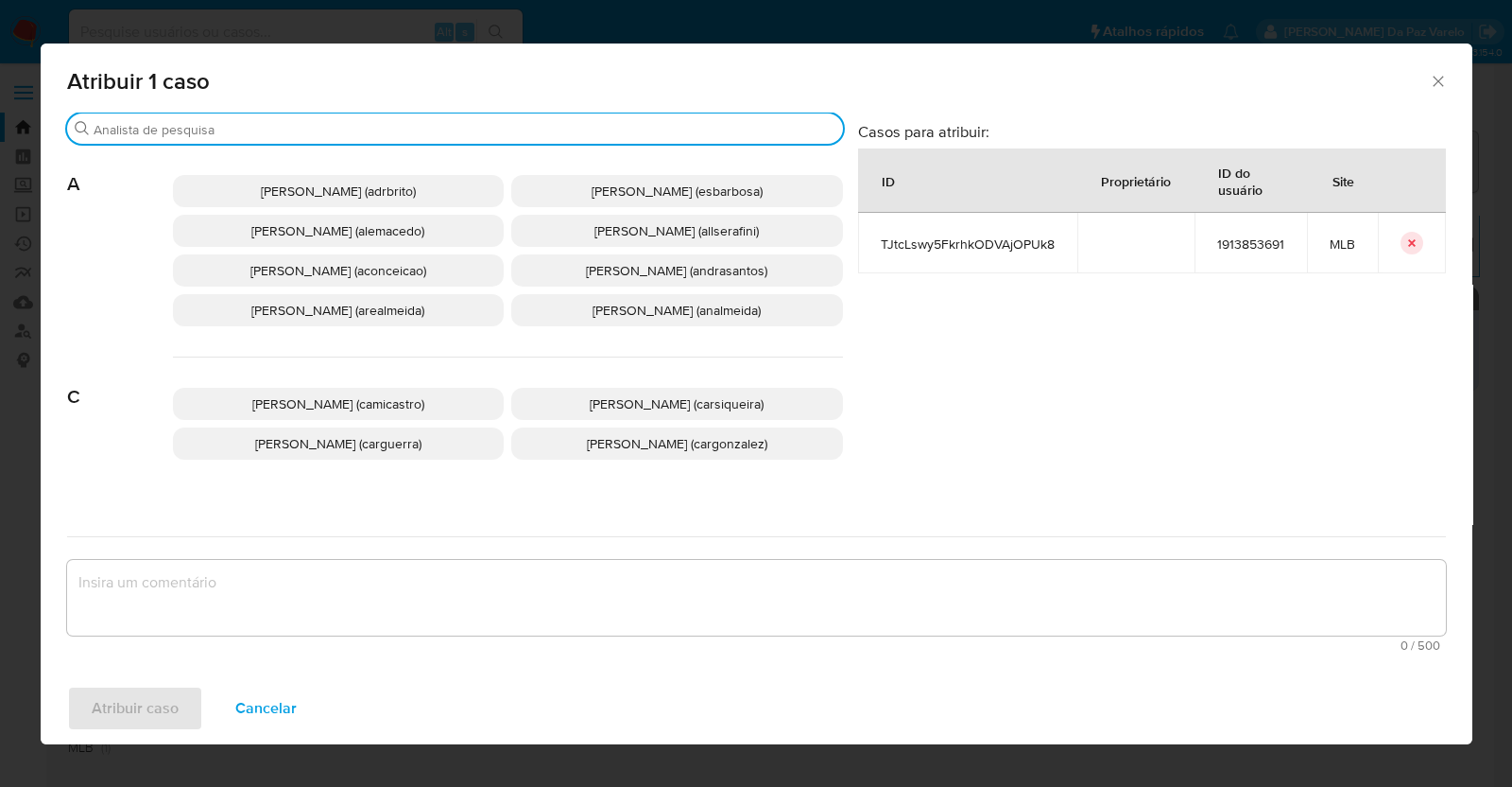
click at [491, 134] on input "Procurar" at bounding box center [464, 130] width 742 height 17
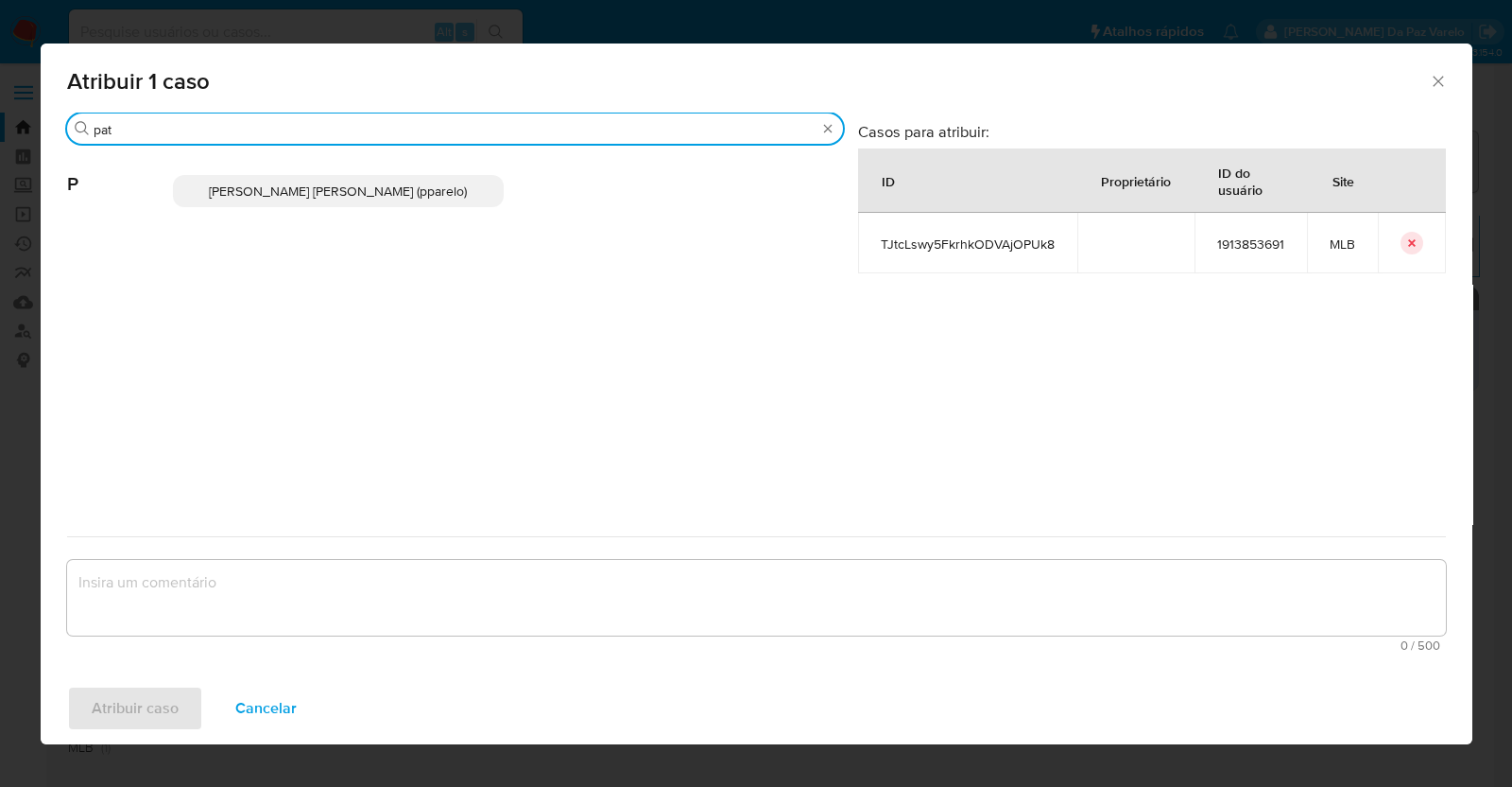
type input "pat"
click at [434, 200] on p "[PERSON_NAME] [PERSON_NAME] (pparelo)" at bounding box center [339, 190] width 332 height 32
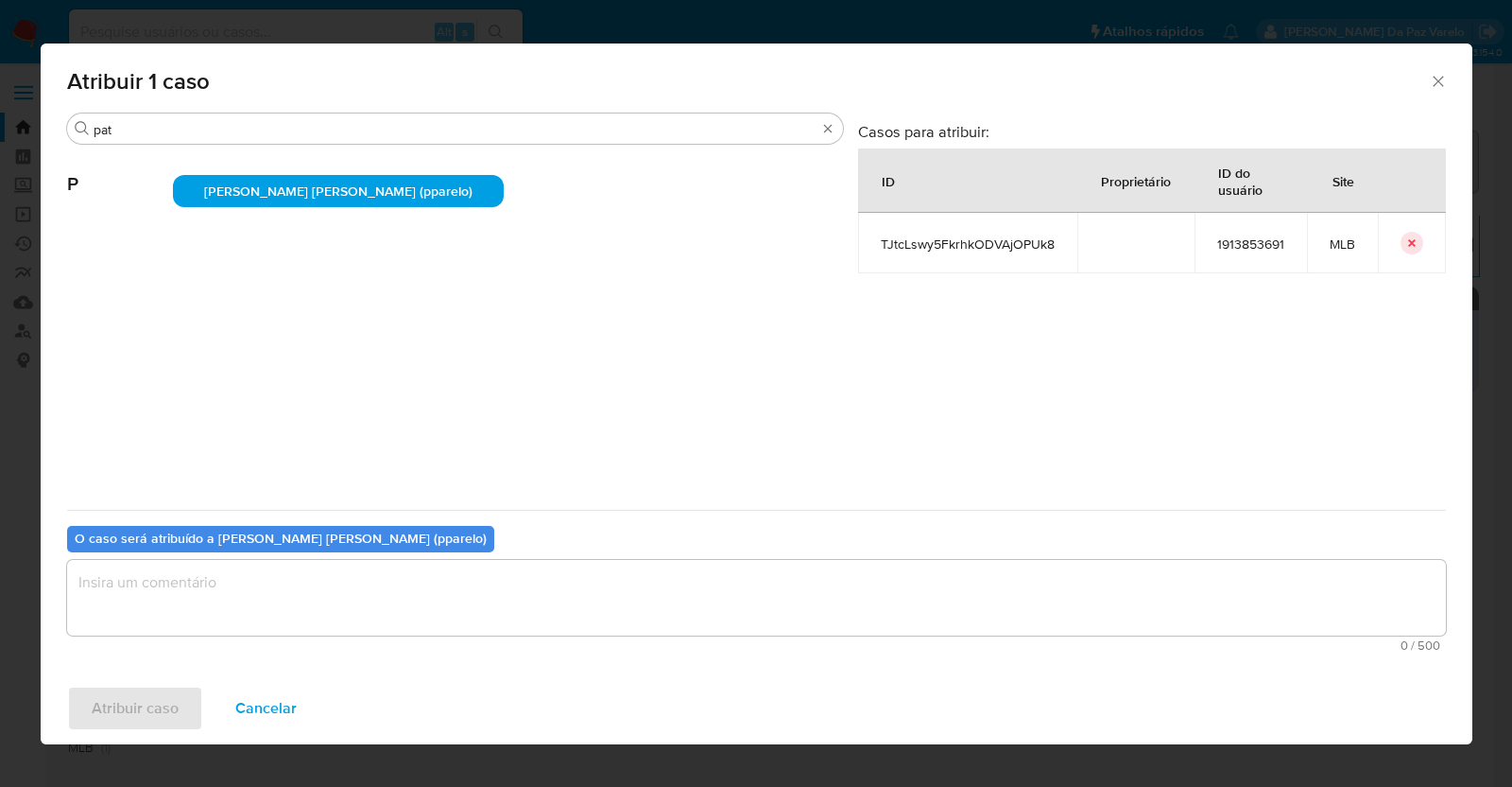
click at [364, 598] on textarea "assign-modal" at bounding box center [756, 598] width 1379 height 76
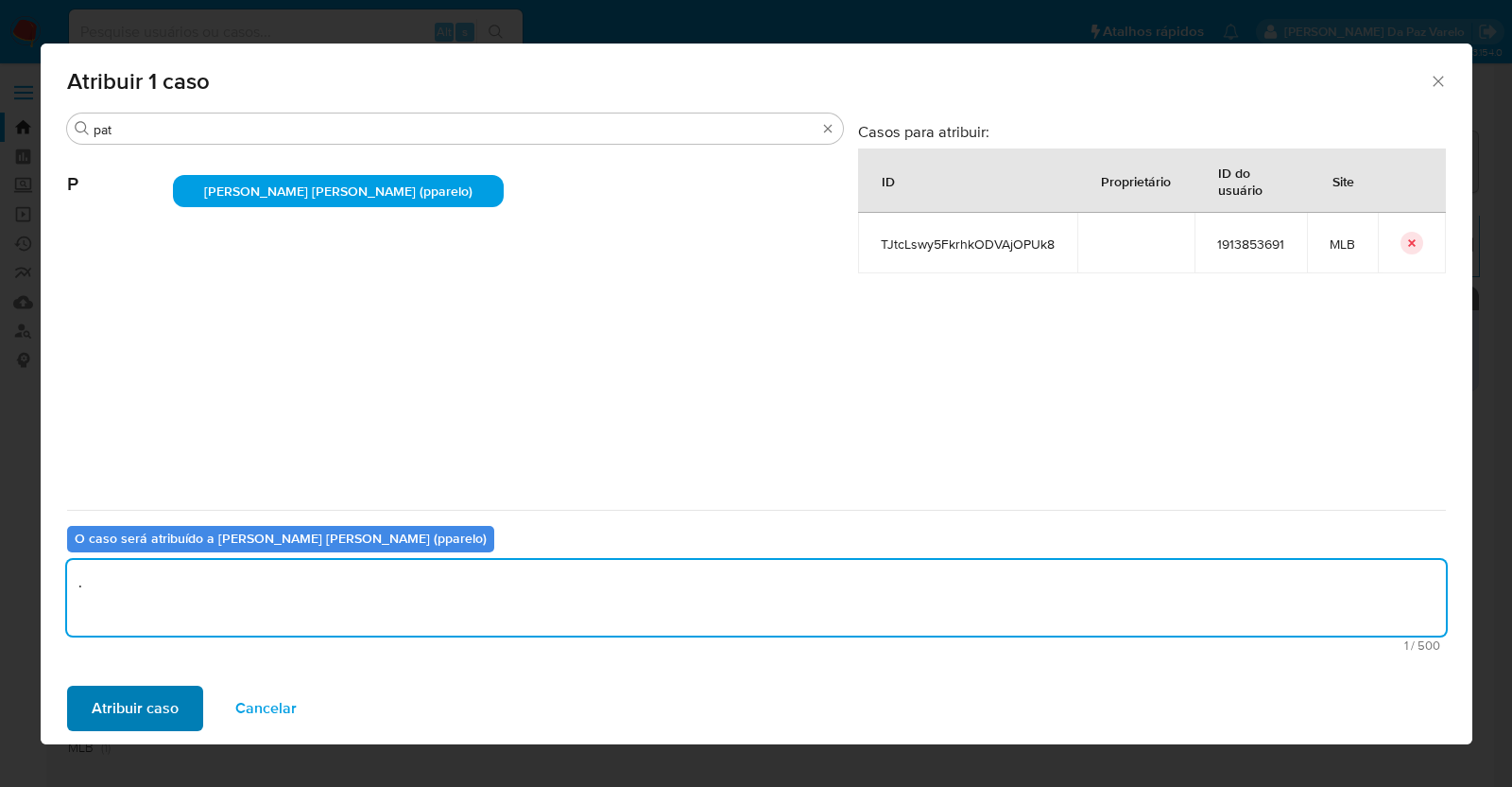
type textarea "."
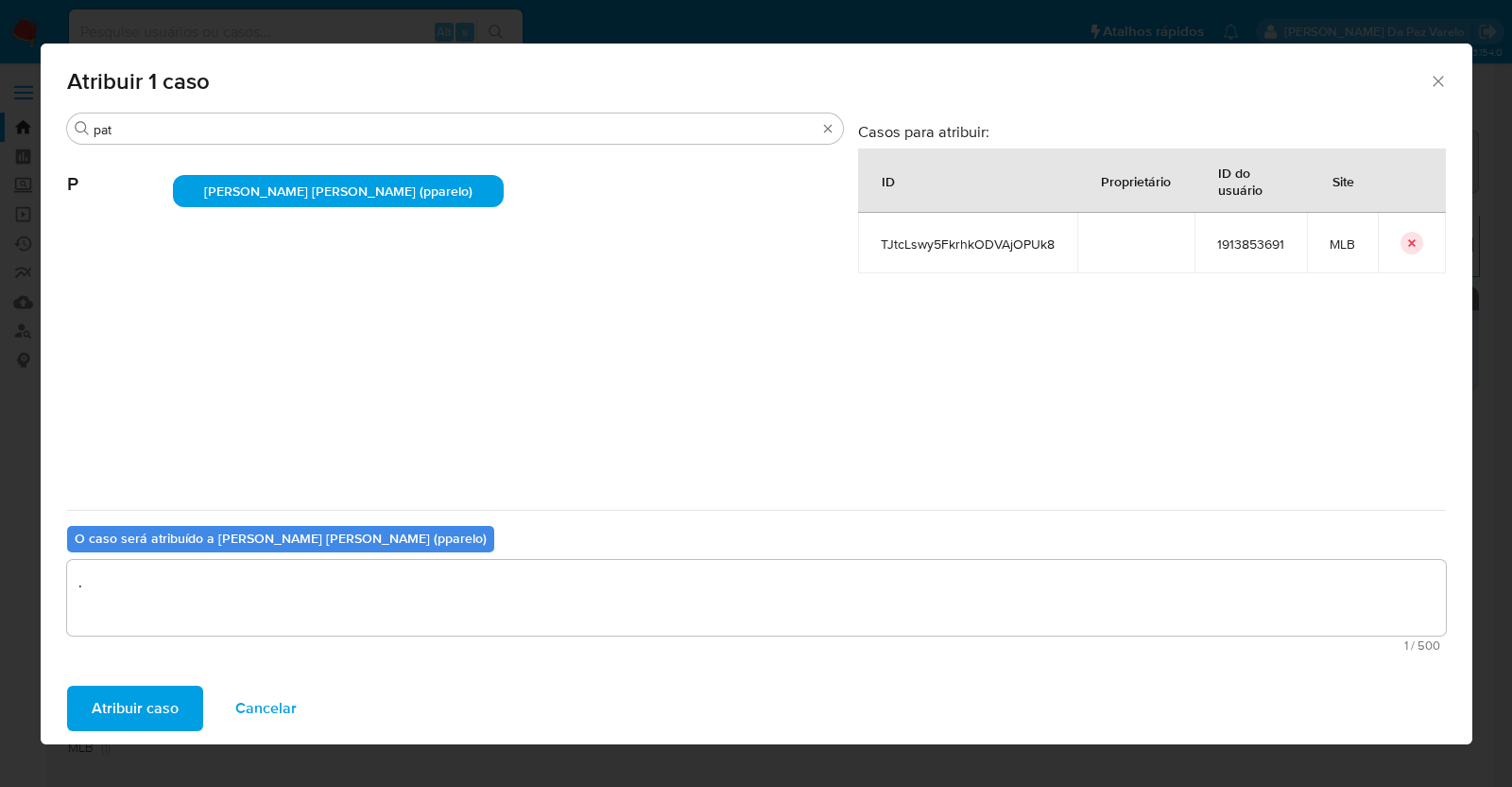
click at [151, 700] on span "Atribuir caso" at bounding box center [135, 707] width 87 height 42
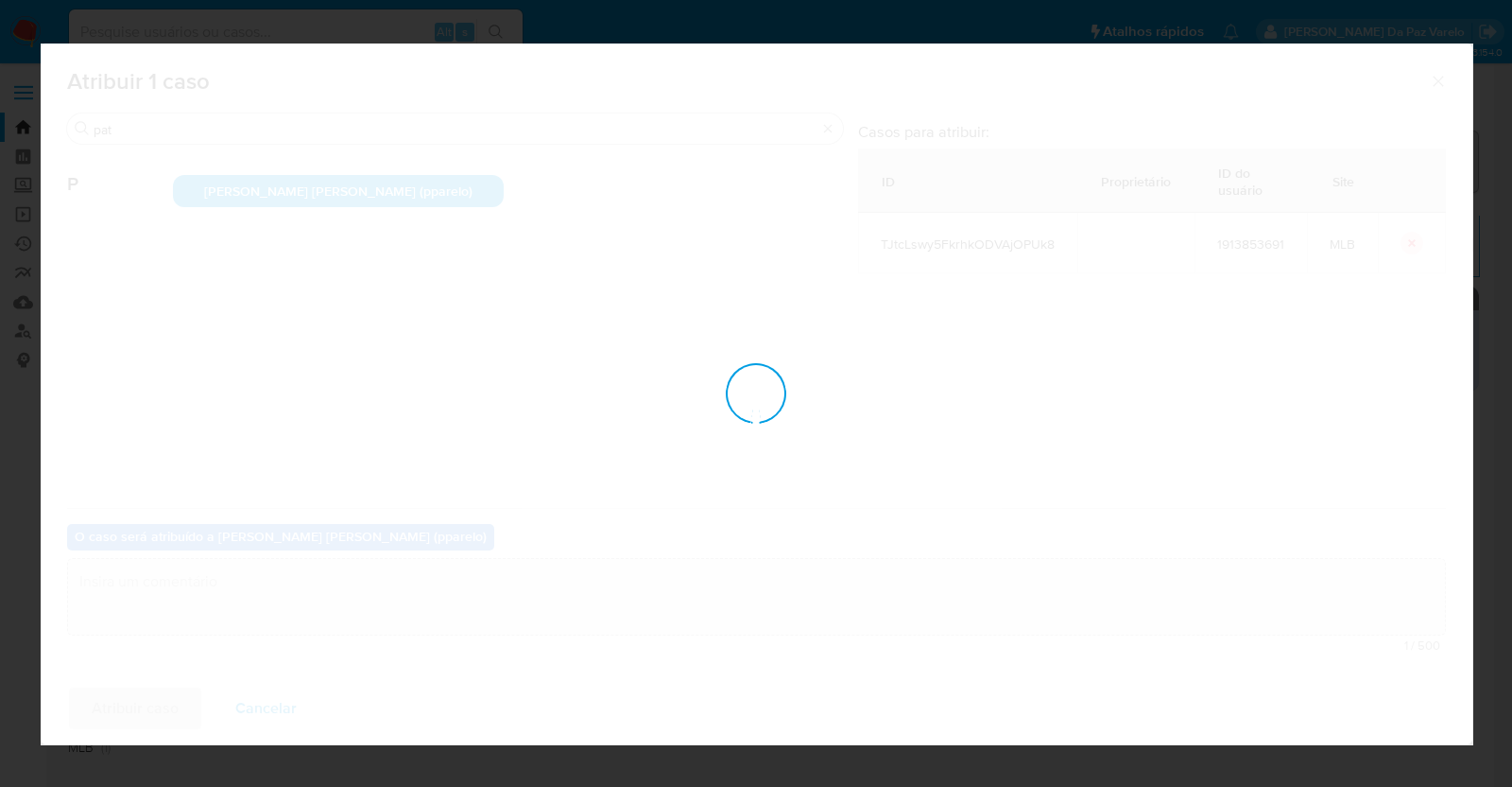
checkbox input "false"
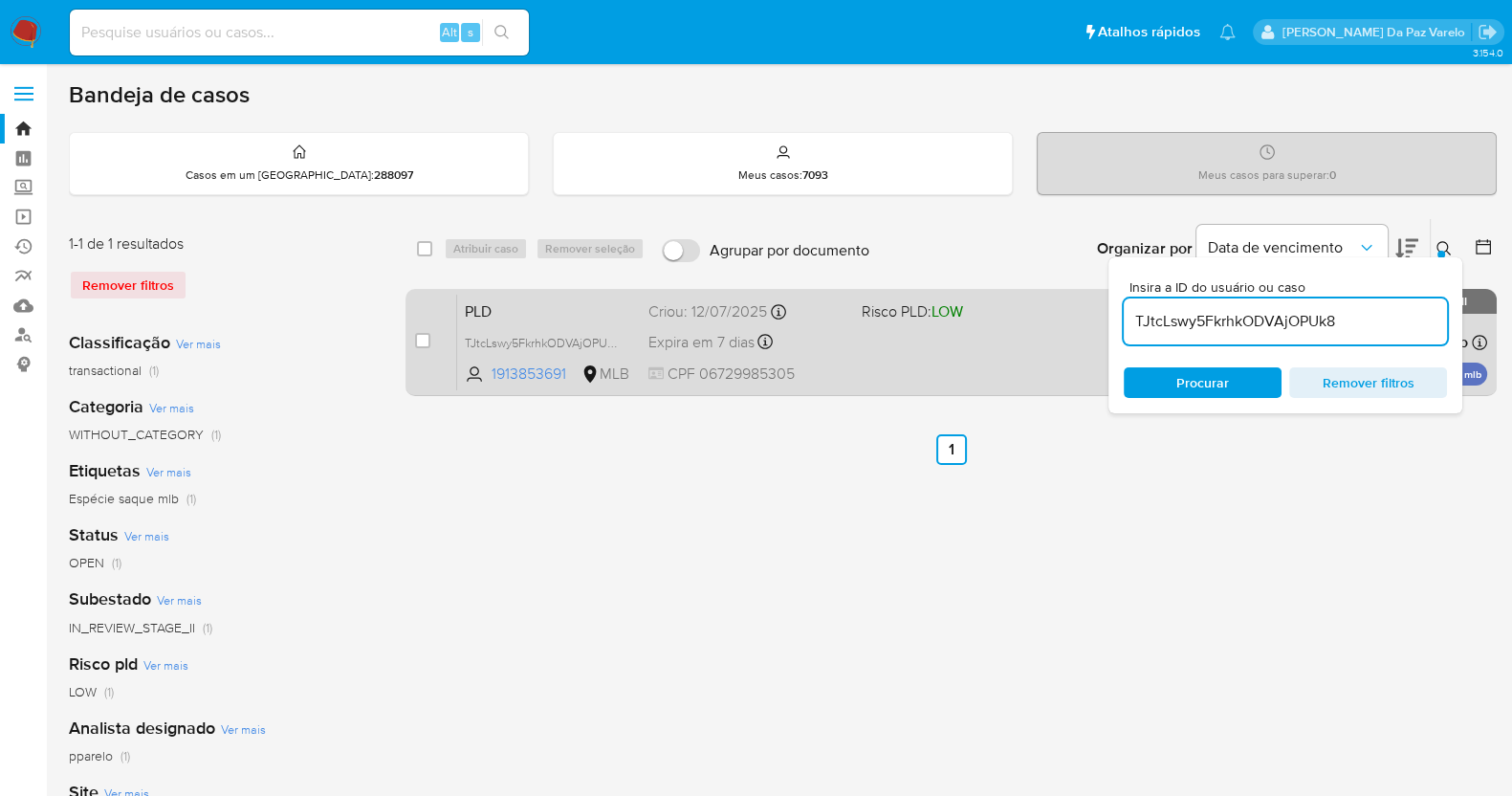
click at [840, 346] on div "Expira em 7 dias Expira em [DATE] 01:14:22" at bounding box center [747, 342] width 197 height 26
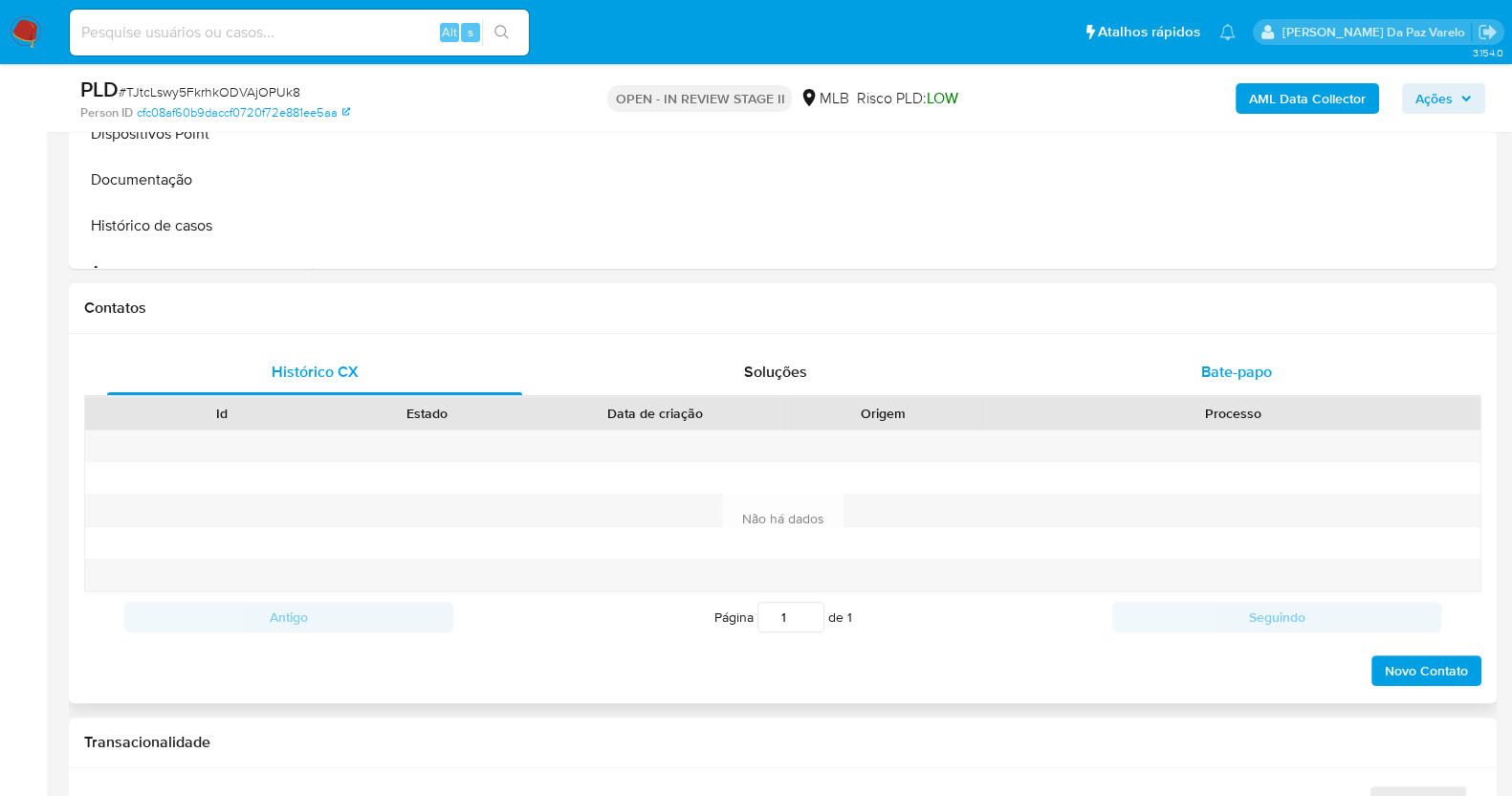
click at [1208, 353] on div "Bate-papo" at bounding box center [1236, 371] width 415 height 46
select select "10"
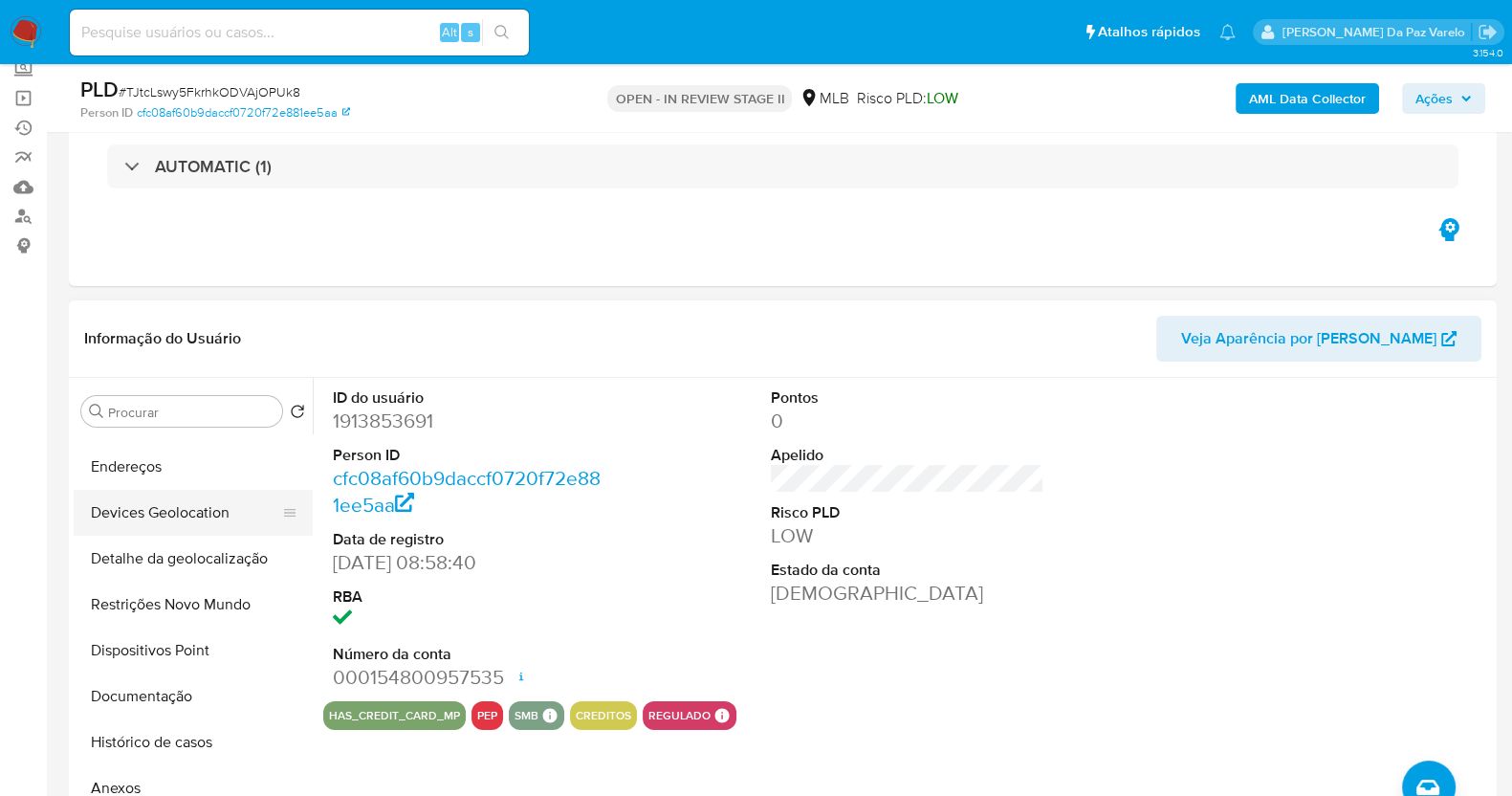
scroll to position [119, 0]
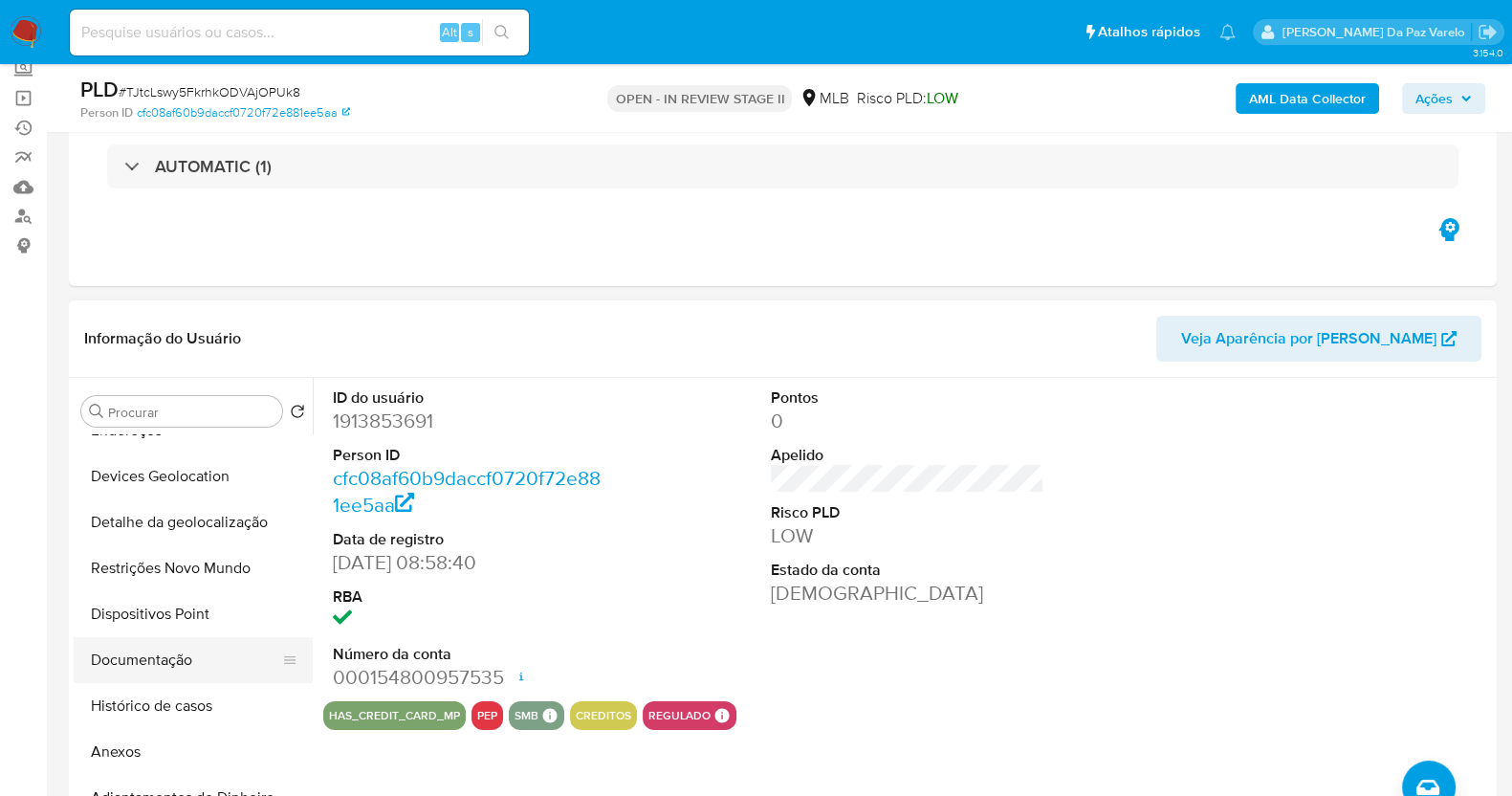
click at [139, 669] on button "Documentação" at bounding box center [186, 659] width 224 height 46
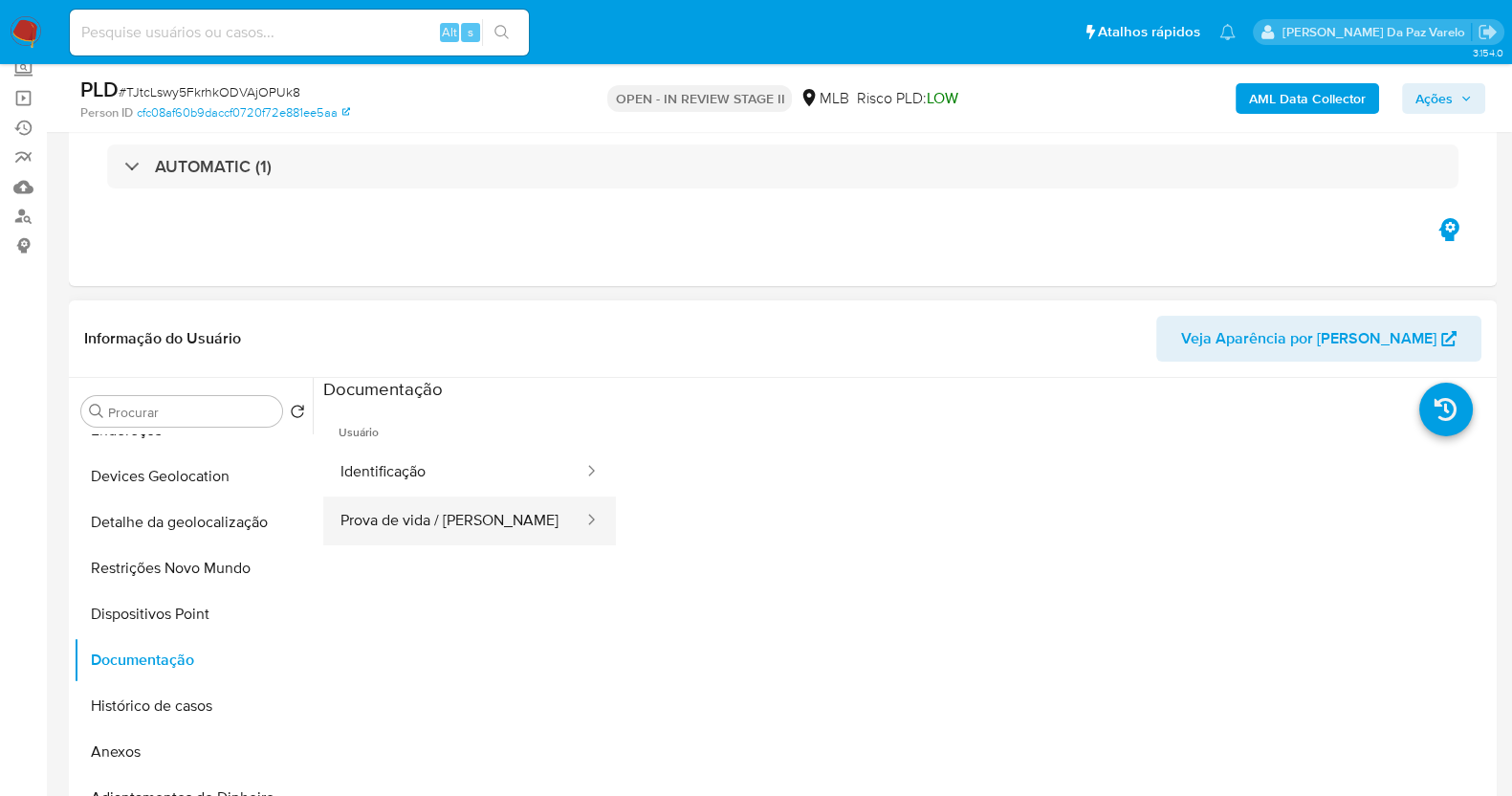
click at [468, 514] on button "Prova de vida / [PERSON_NAME]" at bounding box center [454, 521] width 262 height 49
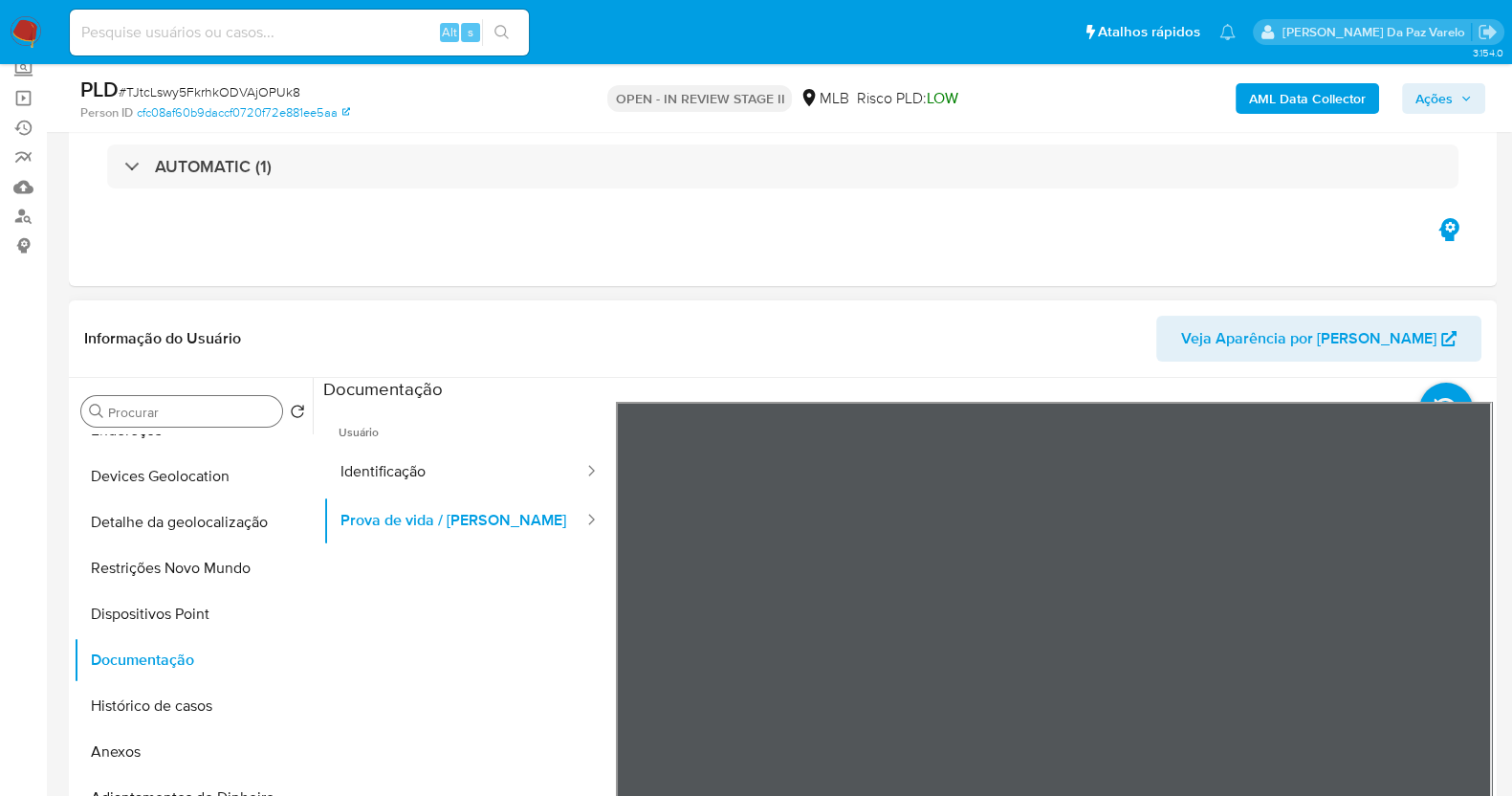
click at [151, 409] on input "Procurar" at bounding box center [191, 413] width 166 height 18
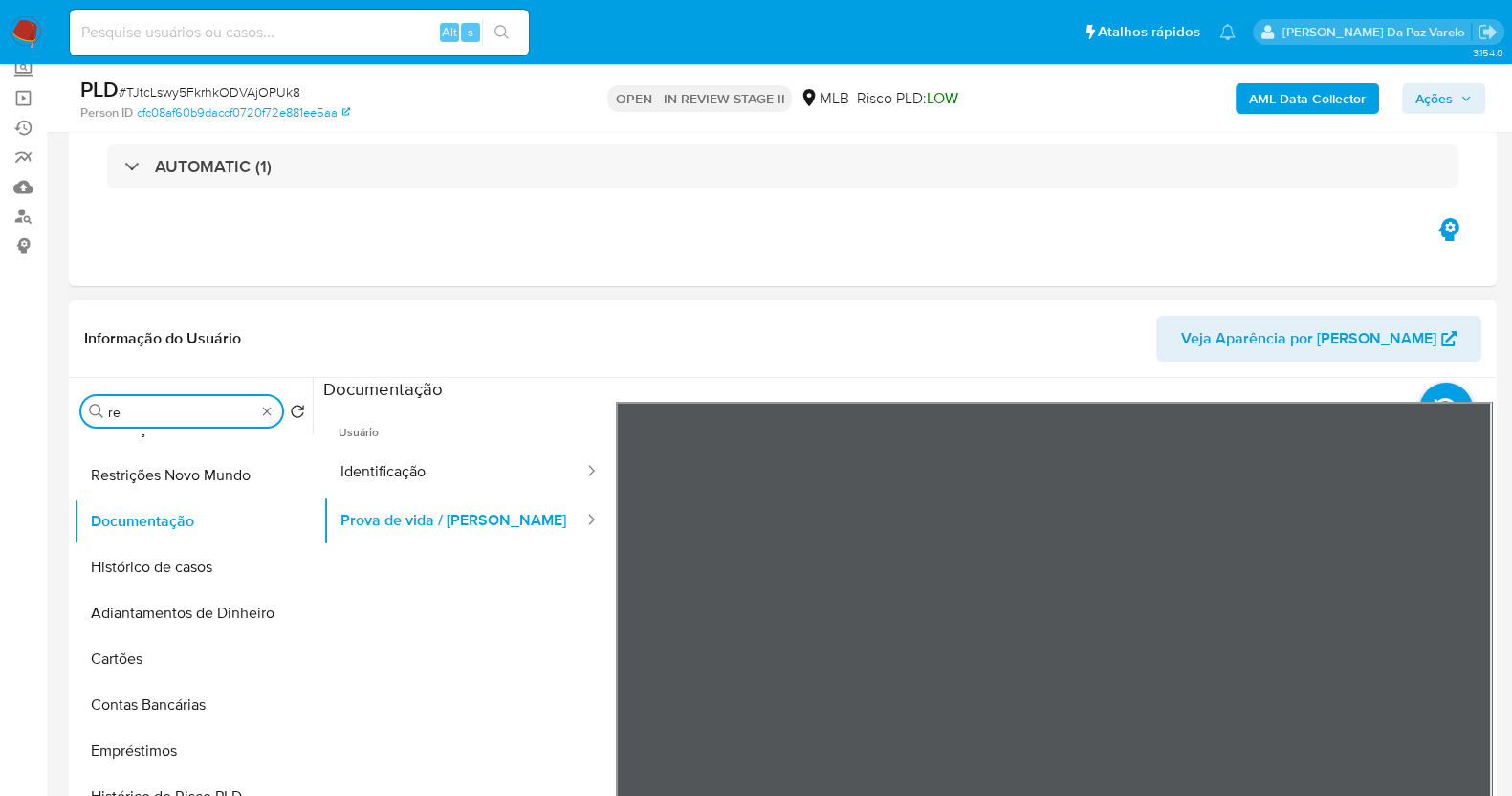
scroll to position [0, 0]
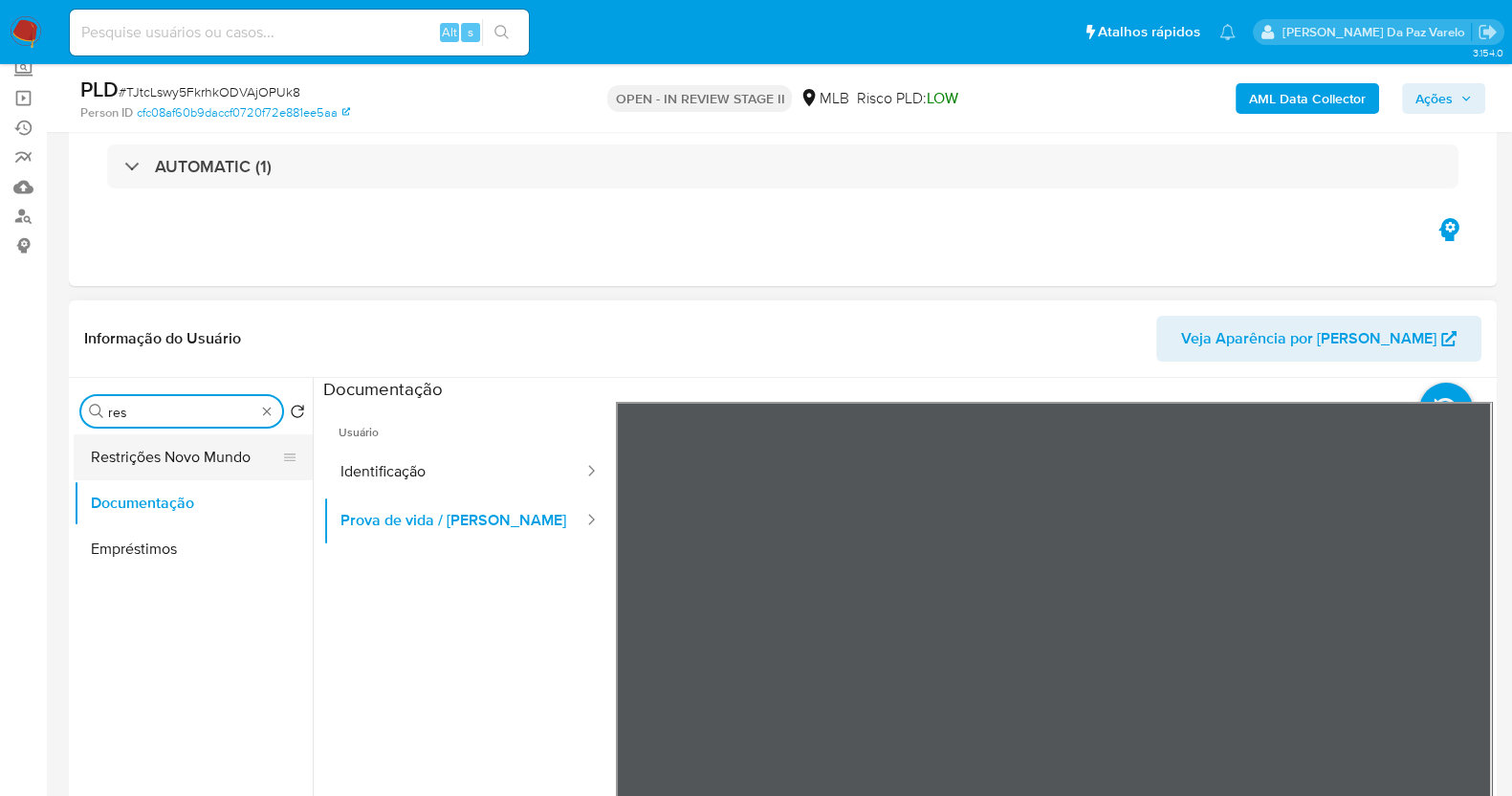
type input "res"
click at [165, 452] on button "Restrições Novo Mundo" at bounding box center [186, 457] width 224 height 46
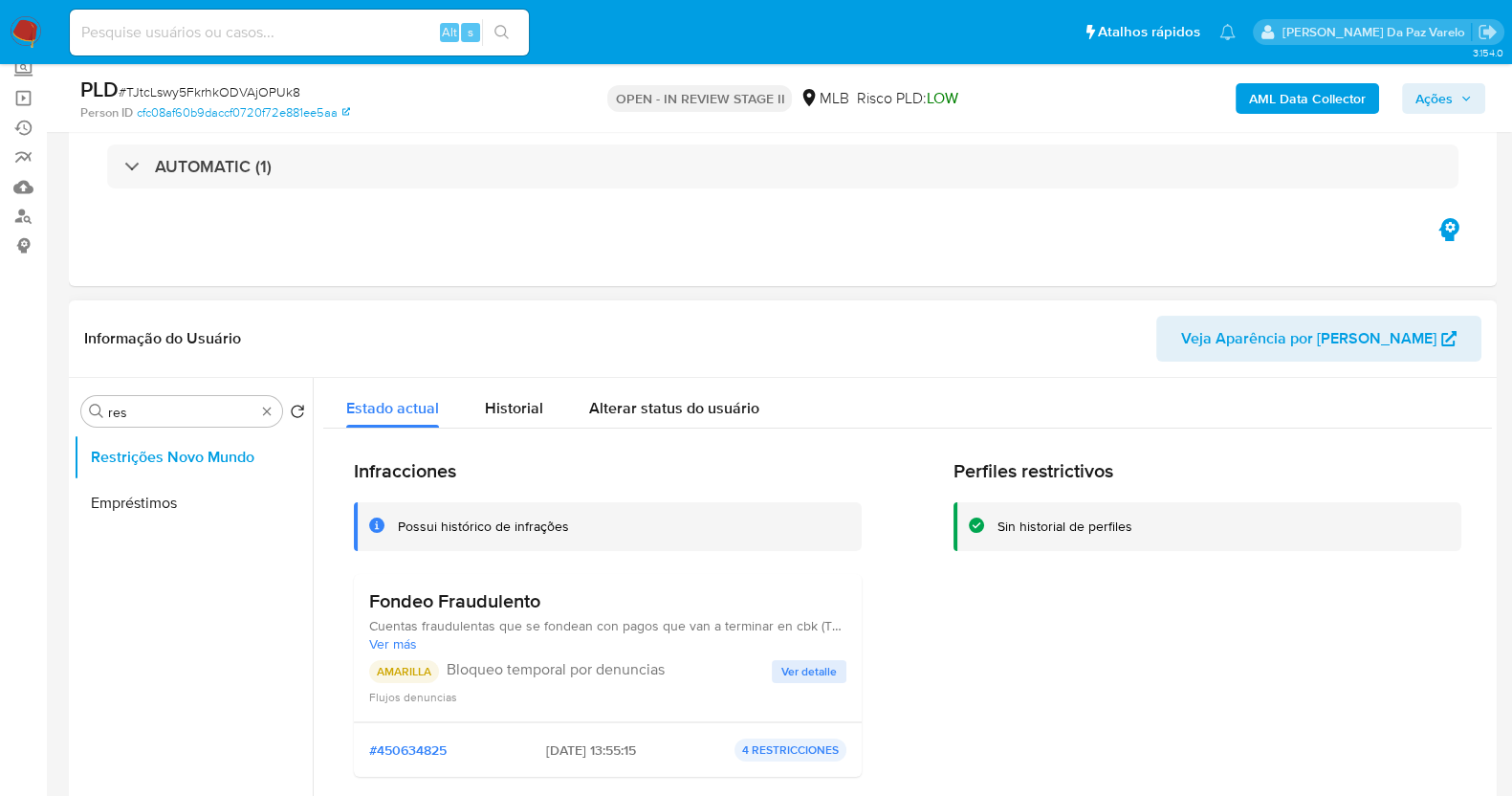
click at [812, 662] on span "Ver detalle" at bounding box center [809, 670] width 55 height 19
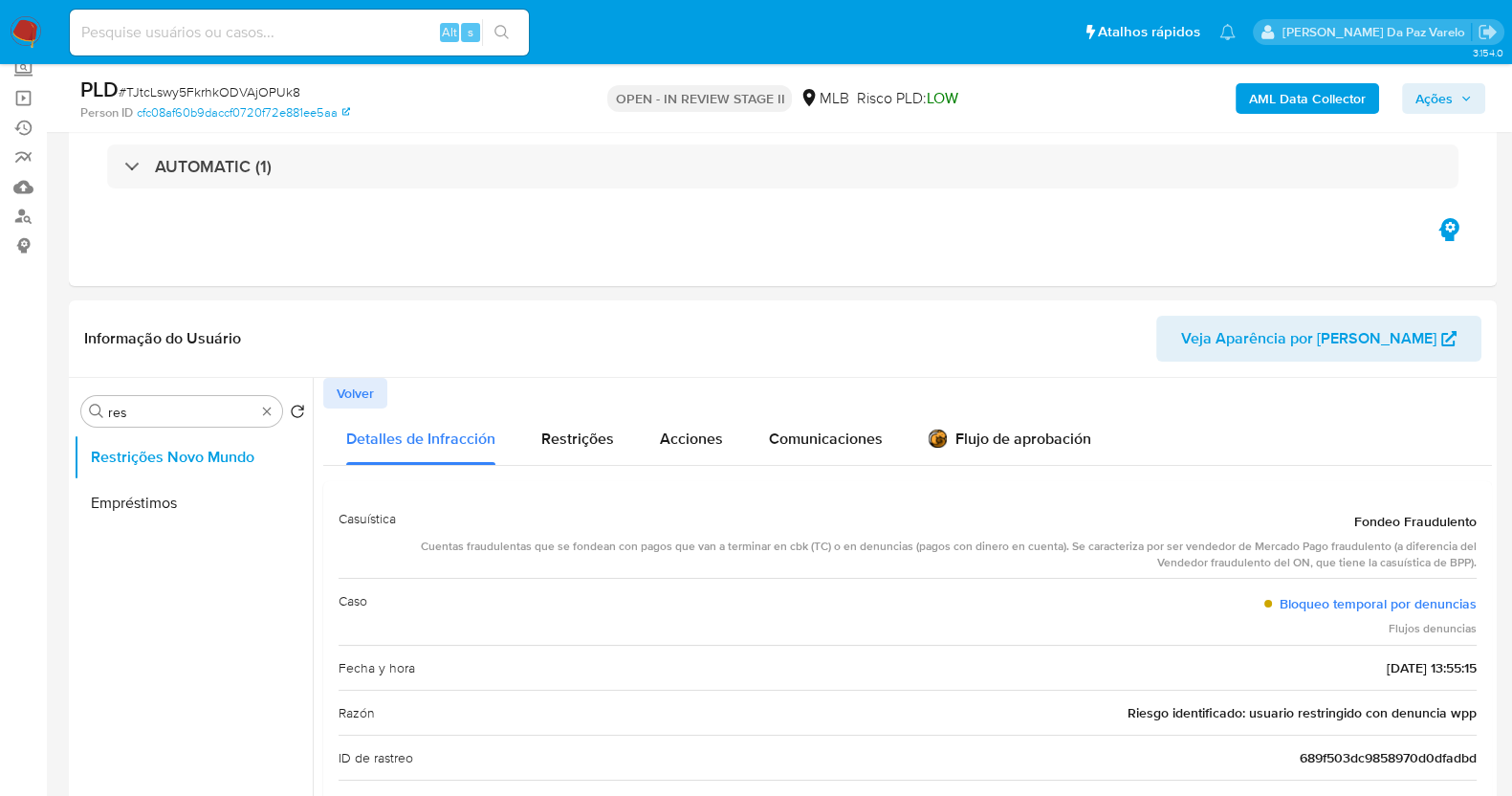
click at [373, 18] on div "Alt s" at bounding box center [299, 32] width 459 height 46
click at [369, 20] on div "Alt s" at bounding box center [299, 32] width 459 height 46
click at [359, 26] on input at bounding box center [299, 31] width 459 height 25
click at [320, 50] on div "Alt s" at bounding box center [299, 32] width 459 height 46
click at [339, 33] on input at bounding box center [299, 31] width 459 height 25
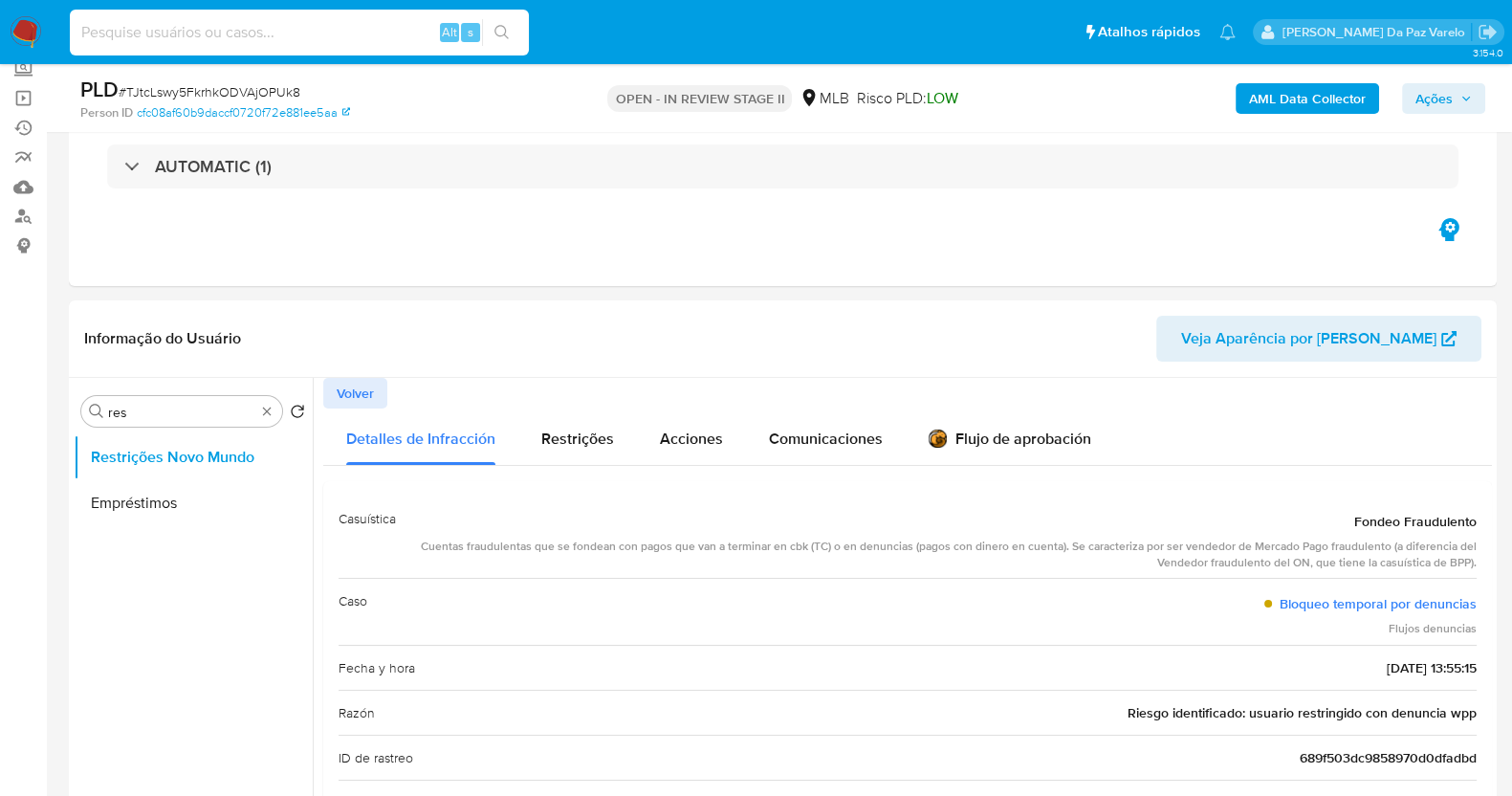
paste input "qpZ68lSZTDKIgM8g9ANNAUGt"
type input "qpZ68lSZTDKIgM8g9ANNAUGt"
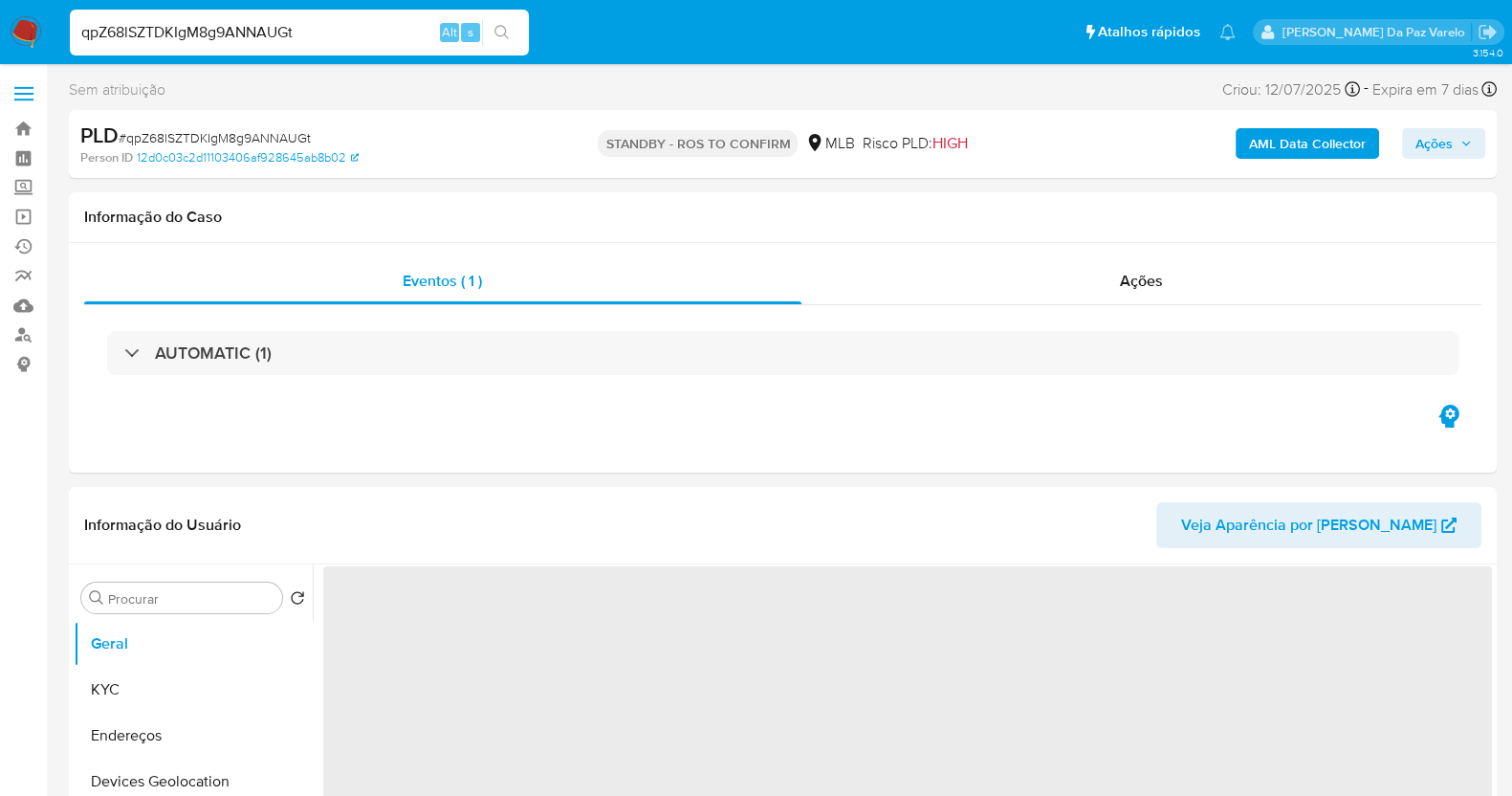
select select "10"
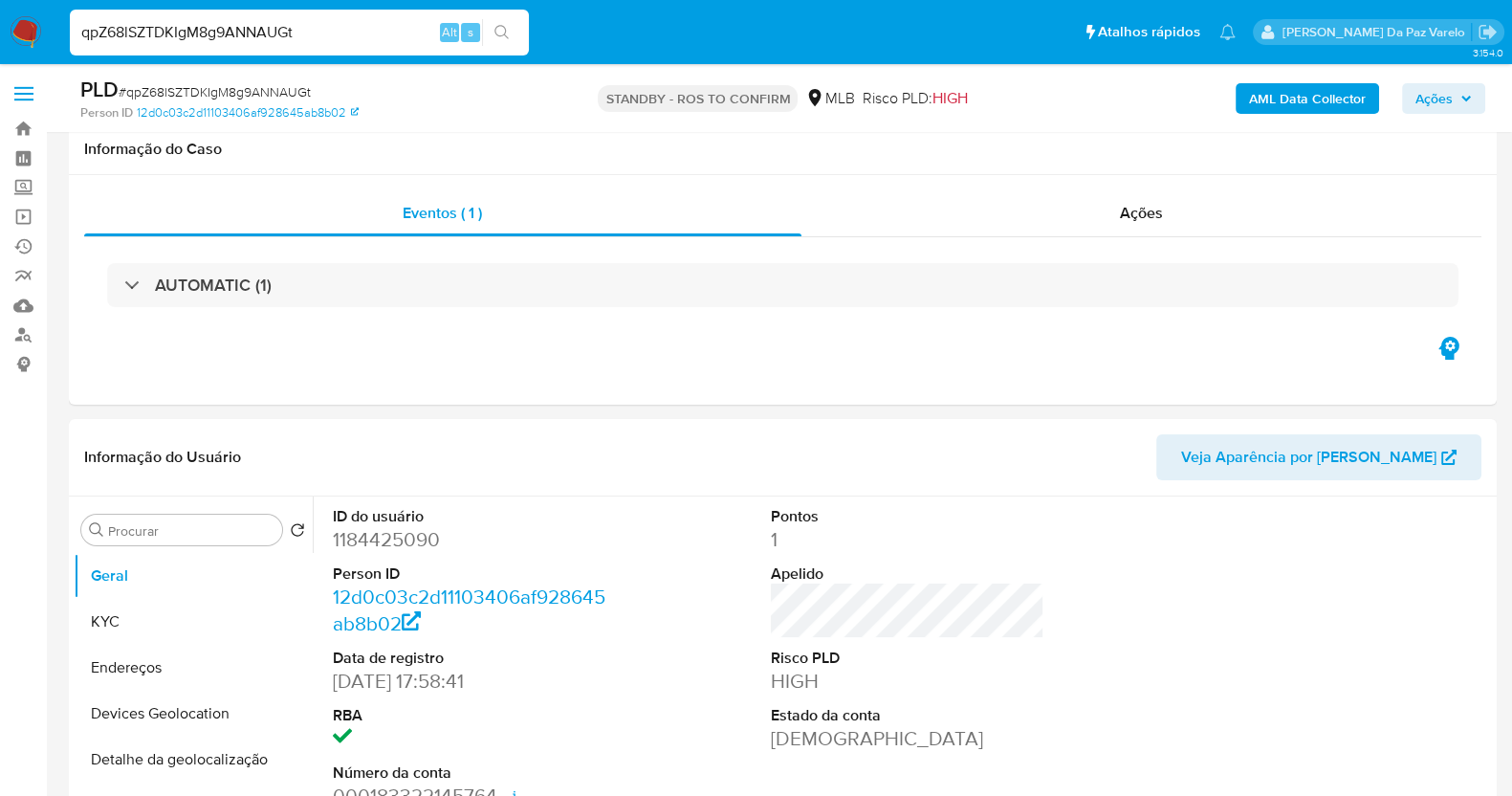
scroll to position [467, 0]
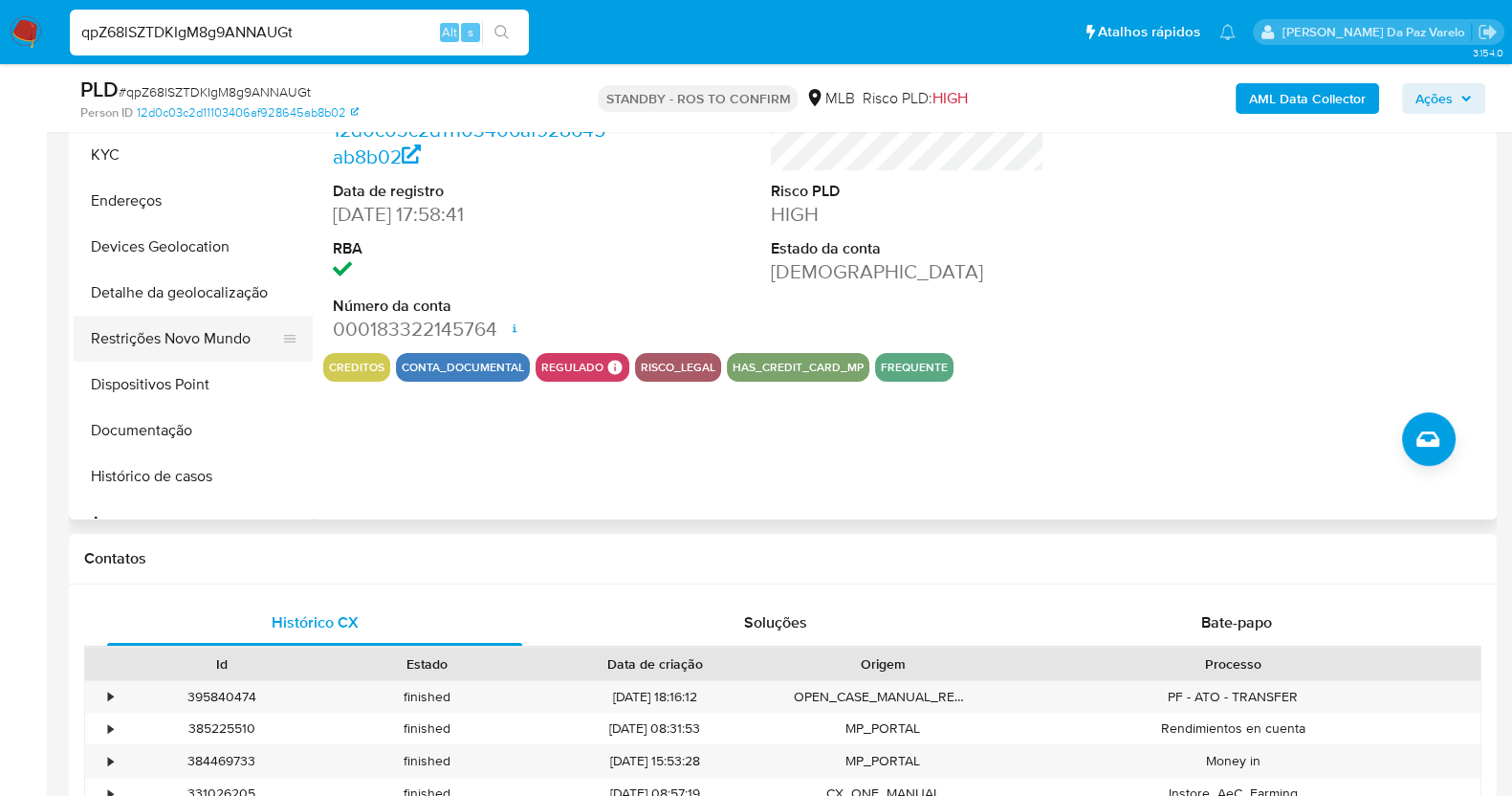
click at [197, 347] on button "Restrições Novo Mundo" at bounding box center [186, 338] width 224 height 46
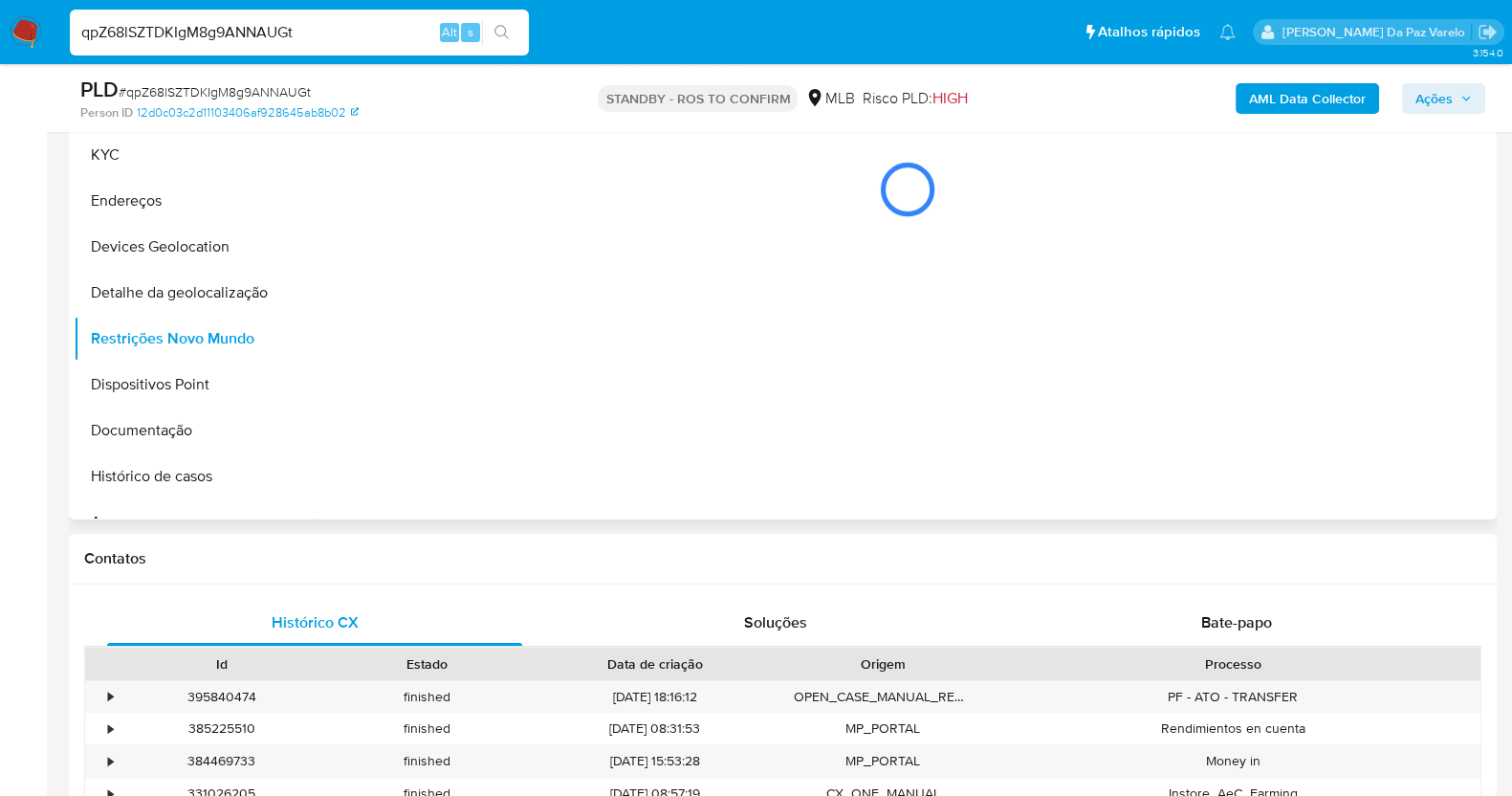
scroll to position [347, 0]
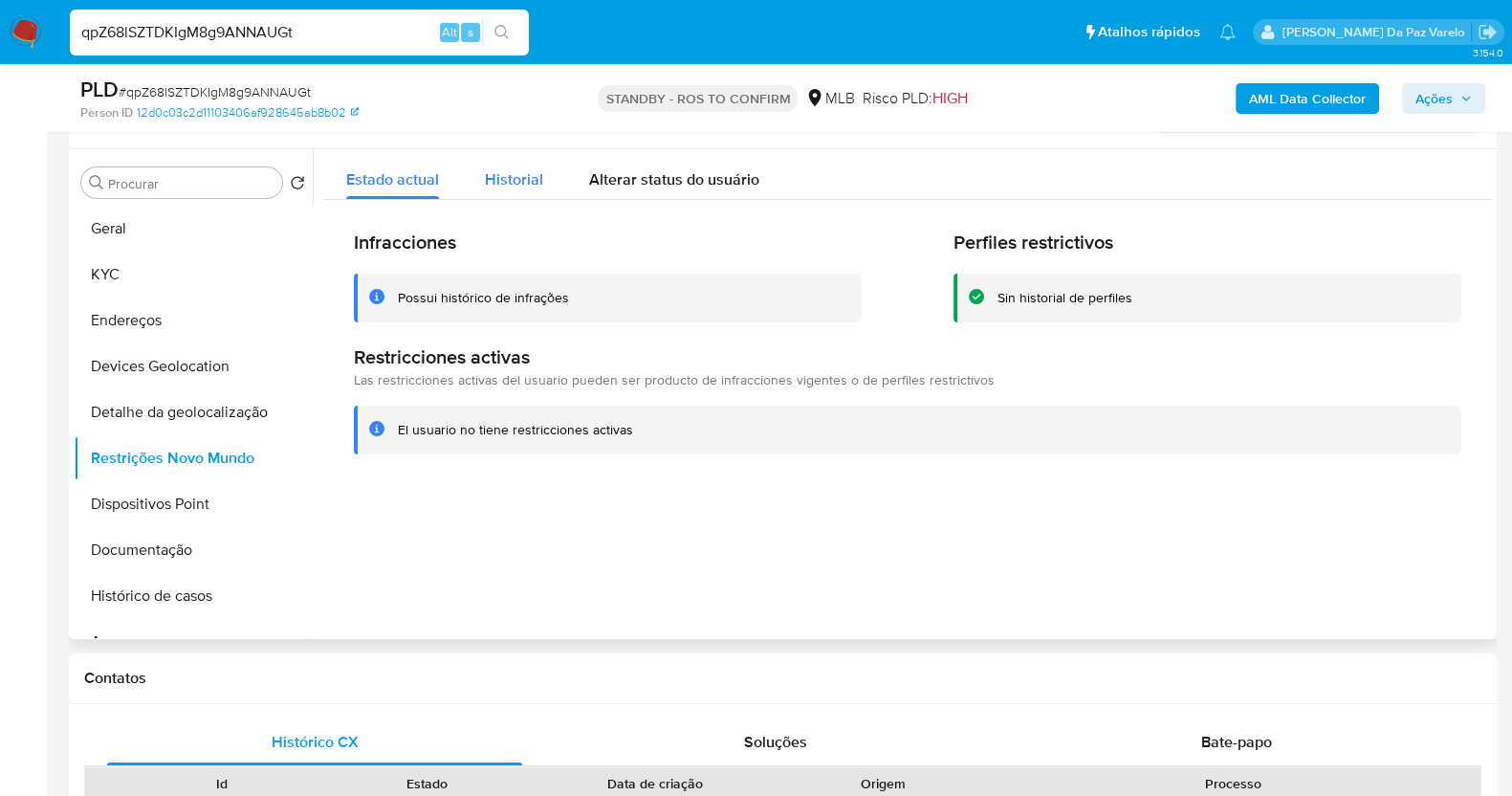
click at [524, 184] on span "Historial" at bounding box center [513, 179] width 58 height 22
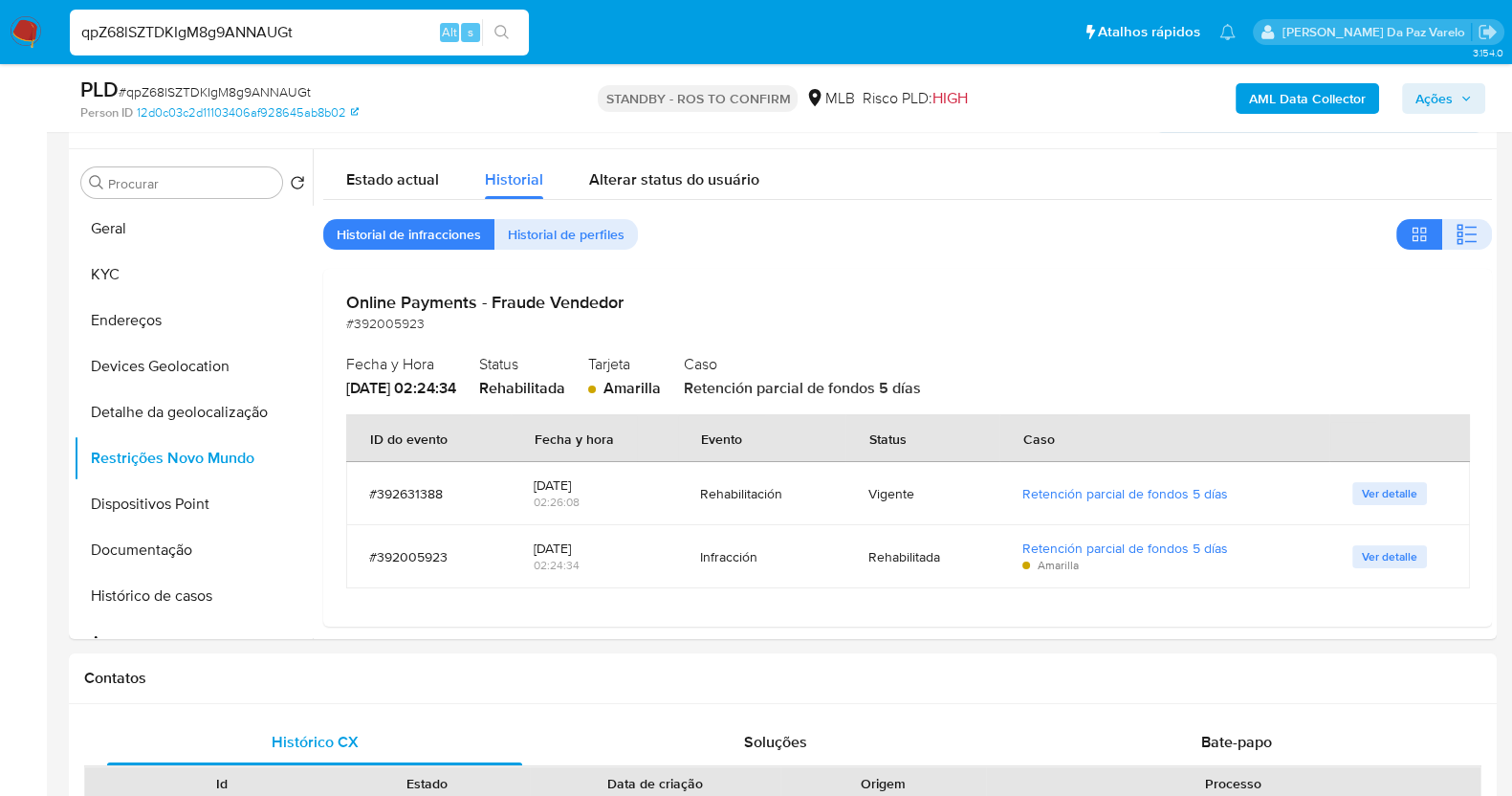
click at [335, 40] on input "qpZ68lSZTDKIgM8g9ANNAUGt" at bounding box center [299, 31] width 459 height 25
paste input "Vn5fzoEJz2v3Zm8SSrqJbVUW"
type input "Vn5fzoEJz2v3Zm8SSrqJbVUW"
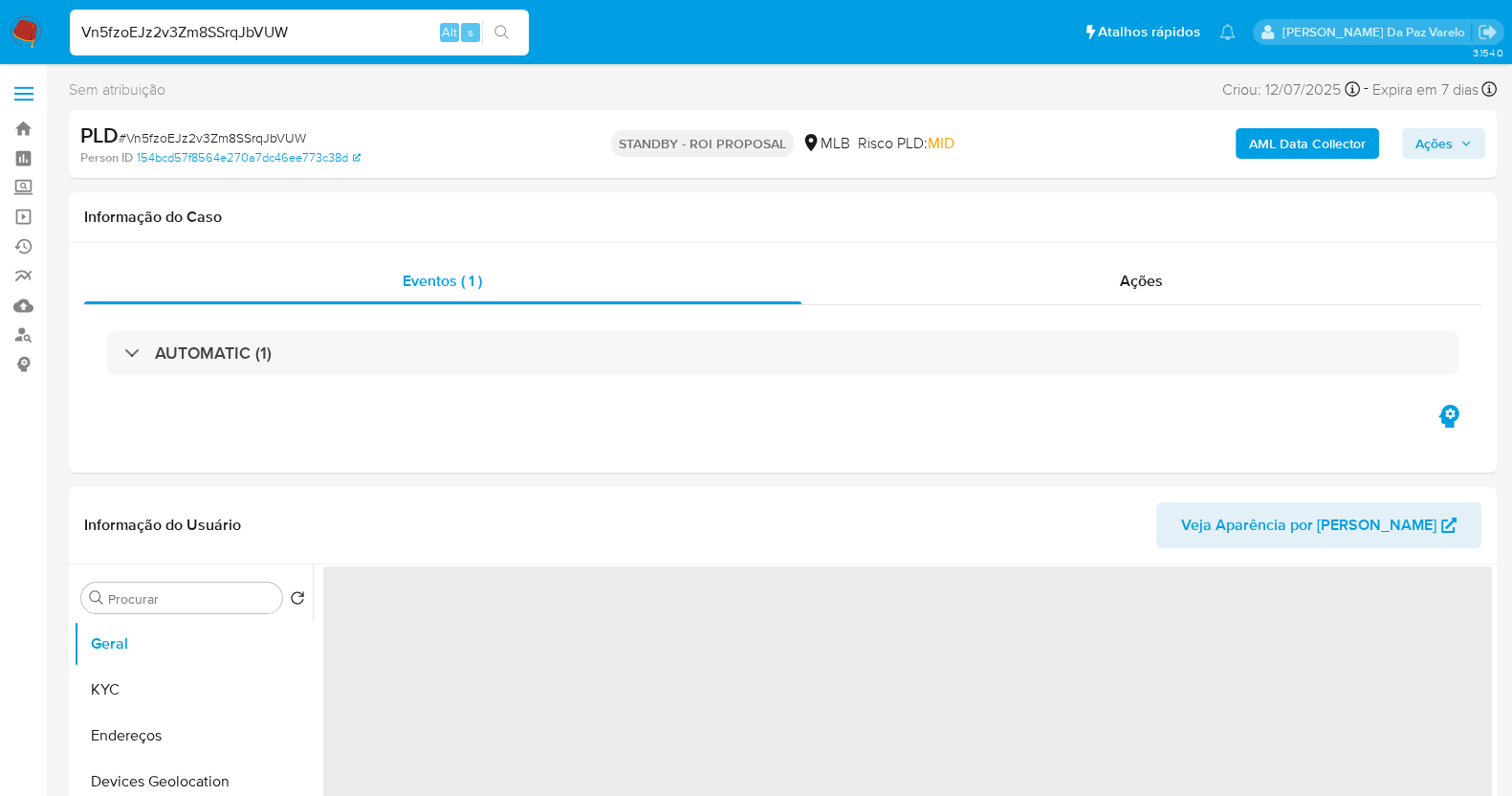
select select "10"
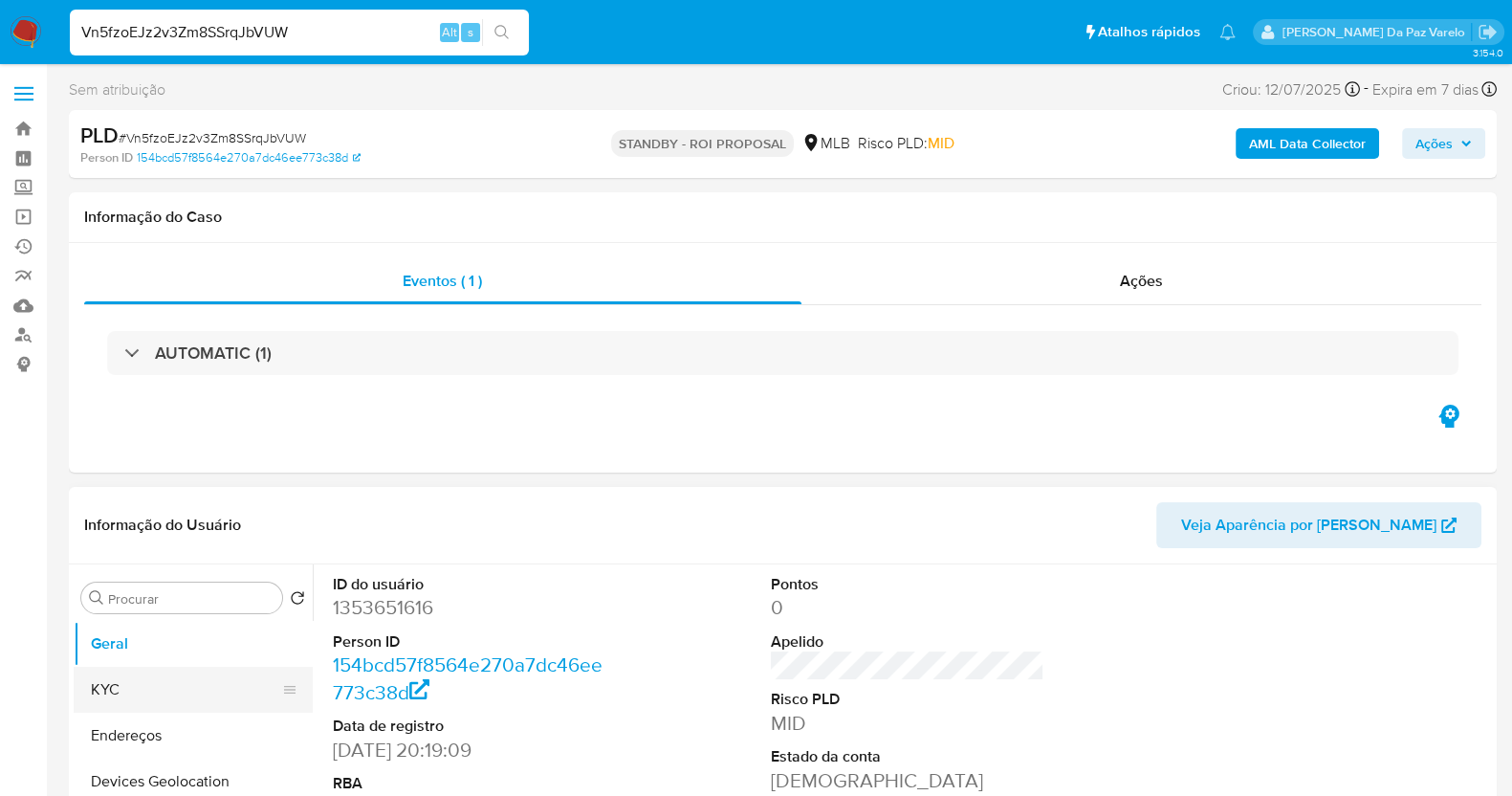
drag, startPoint x: 238, startPoint y: 684, endPoint x: 253, endPoint y: 678, distance: 16.2
click at [241, 684] on button "KYC" at bounding box center [186, 689] width 224 height 46
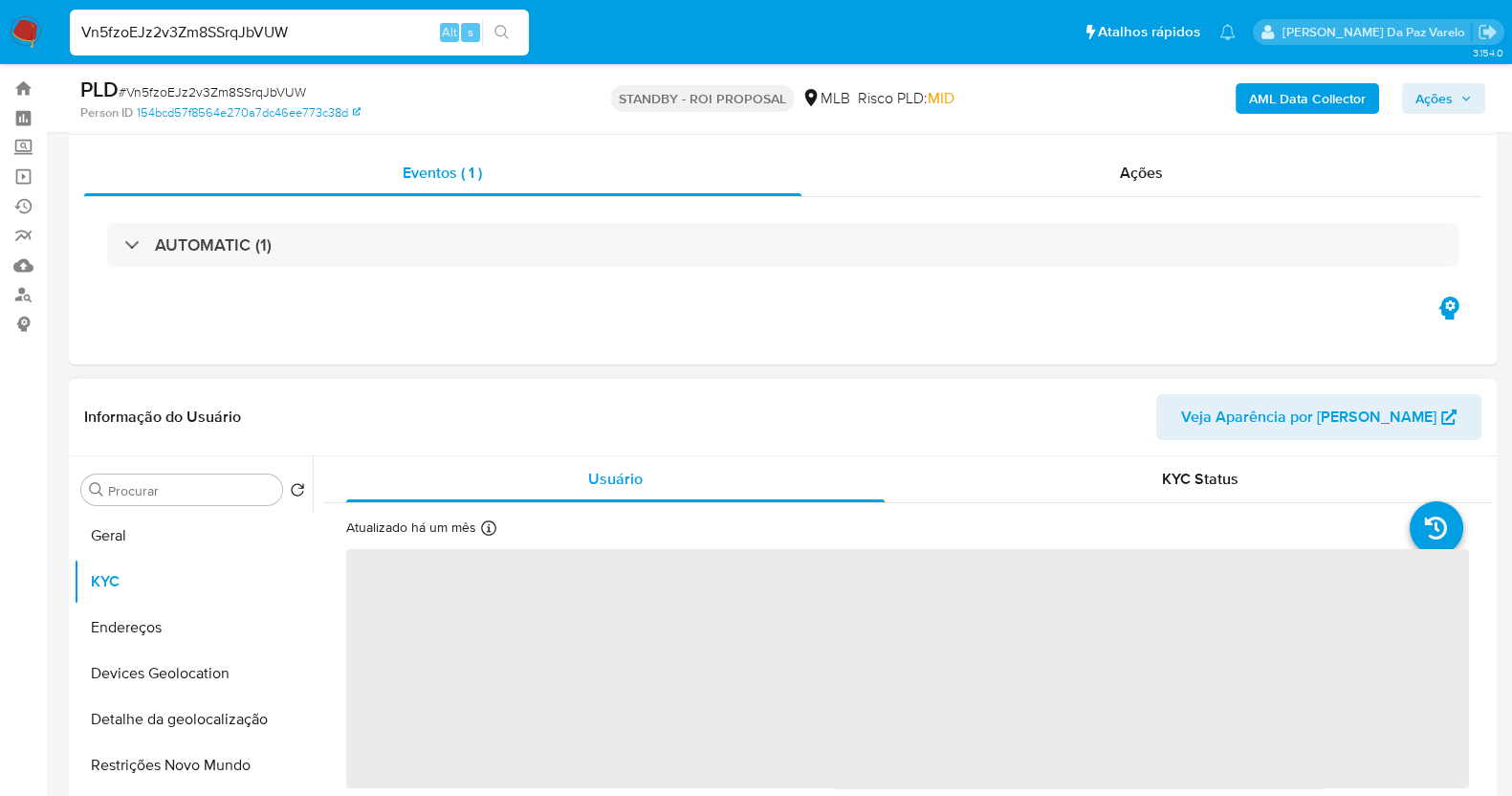
scroll to position [119, 0]
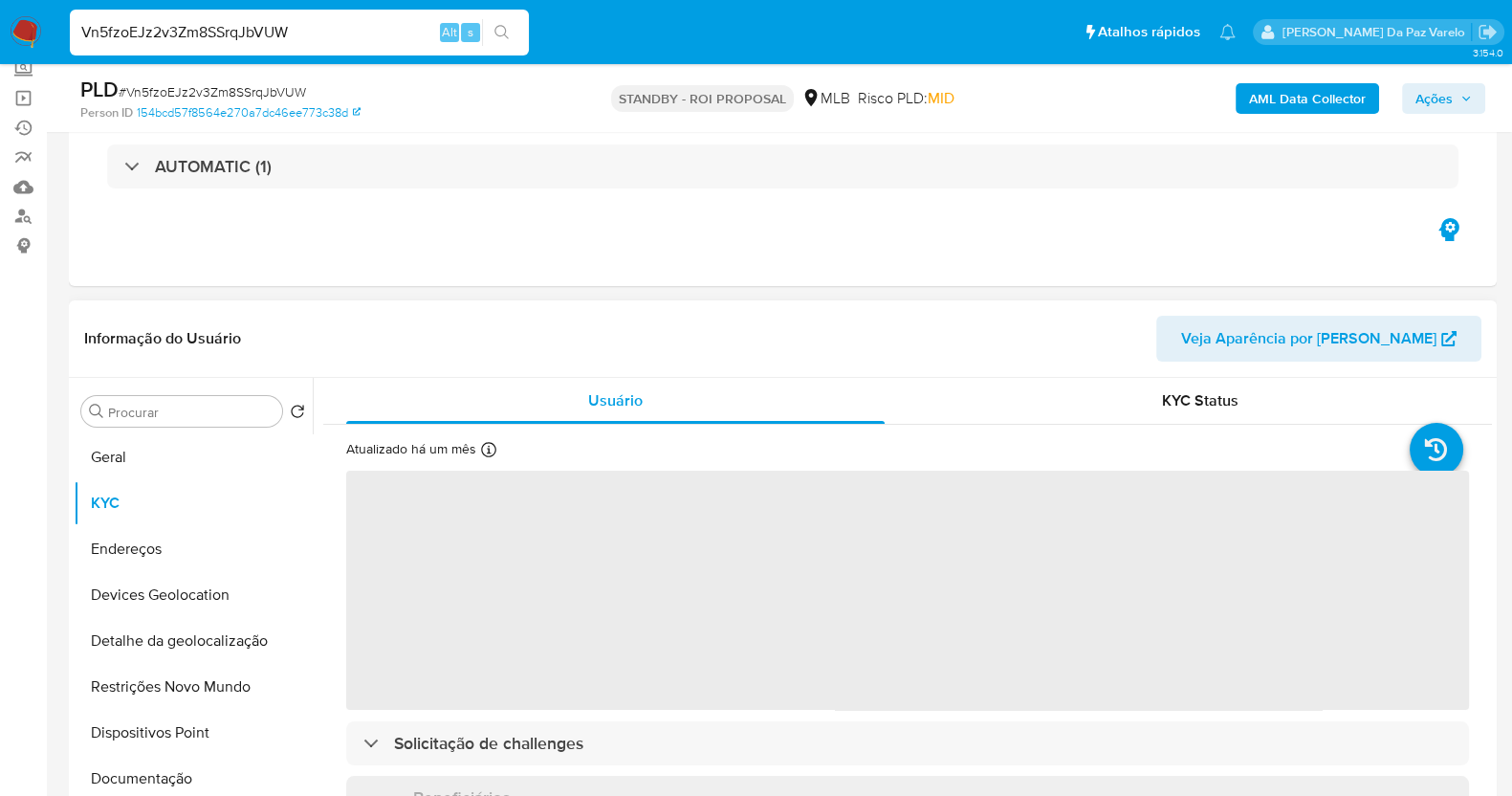
click at [480, 452] on div "Atualizado há um mês Criado: 15/04/2023 21:19:21 Atualizado: 15/07/2025 12:18:13" at bounding box center [449, 452] width 207 height 25
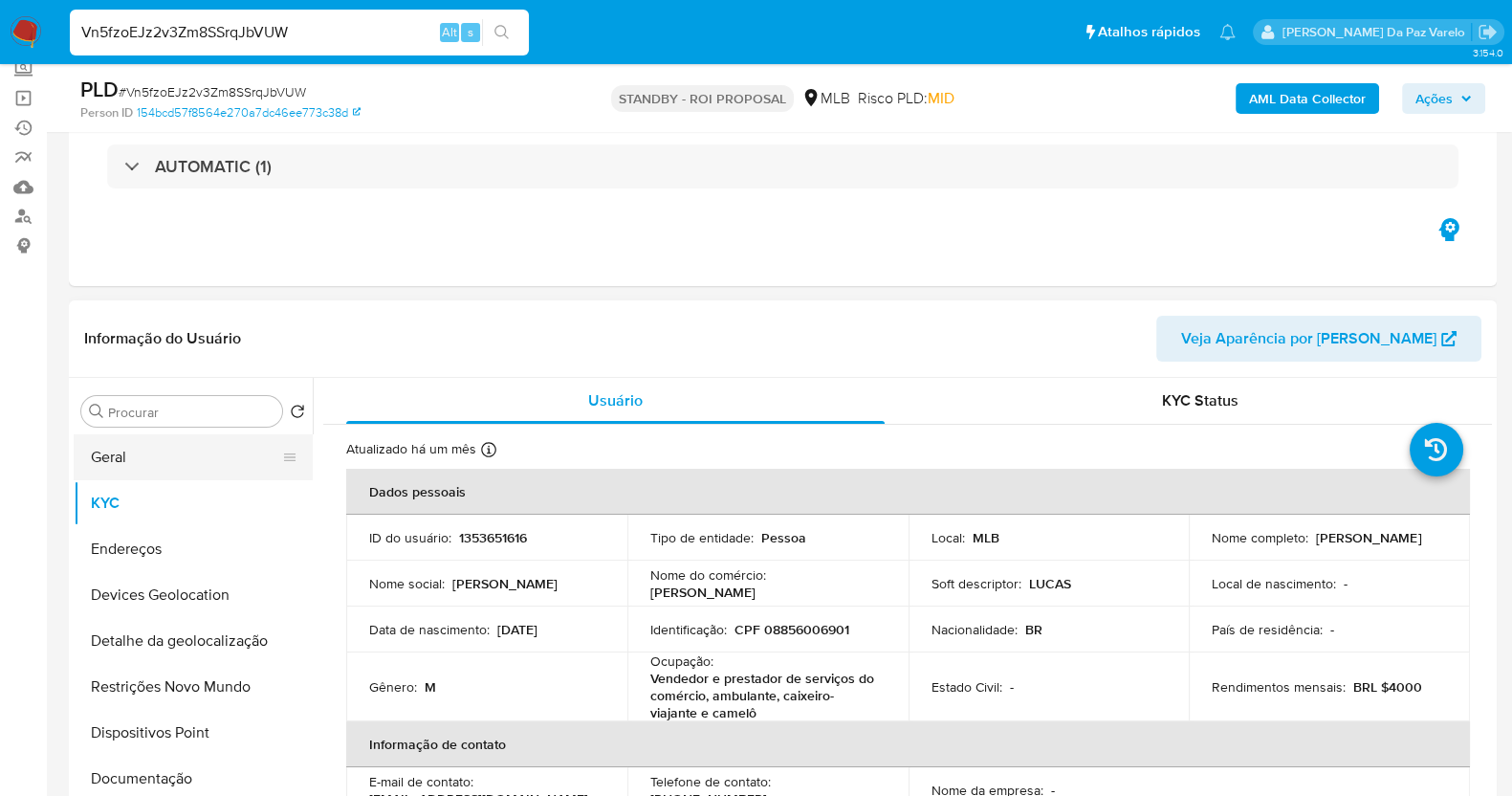
click at [123, 470] on button "Geral" at bounding box center [186, 457] width 224 height 46
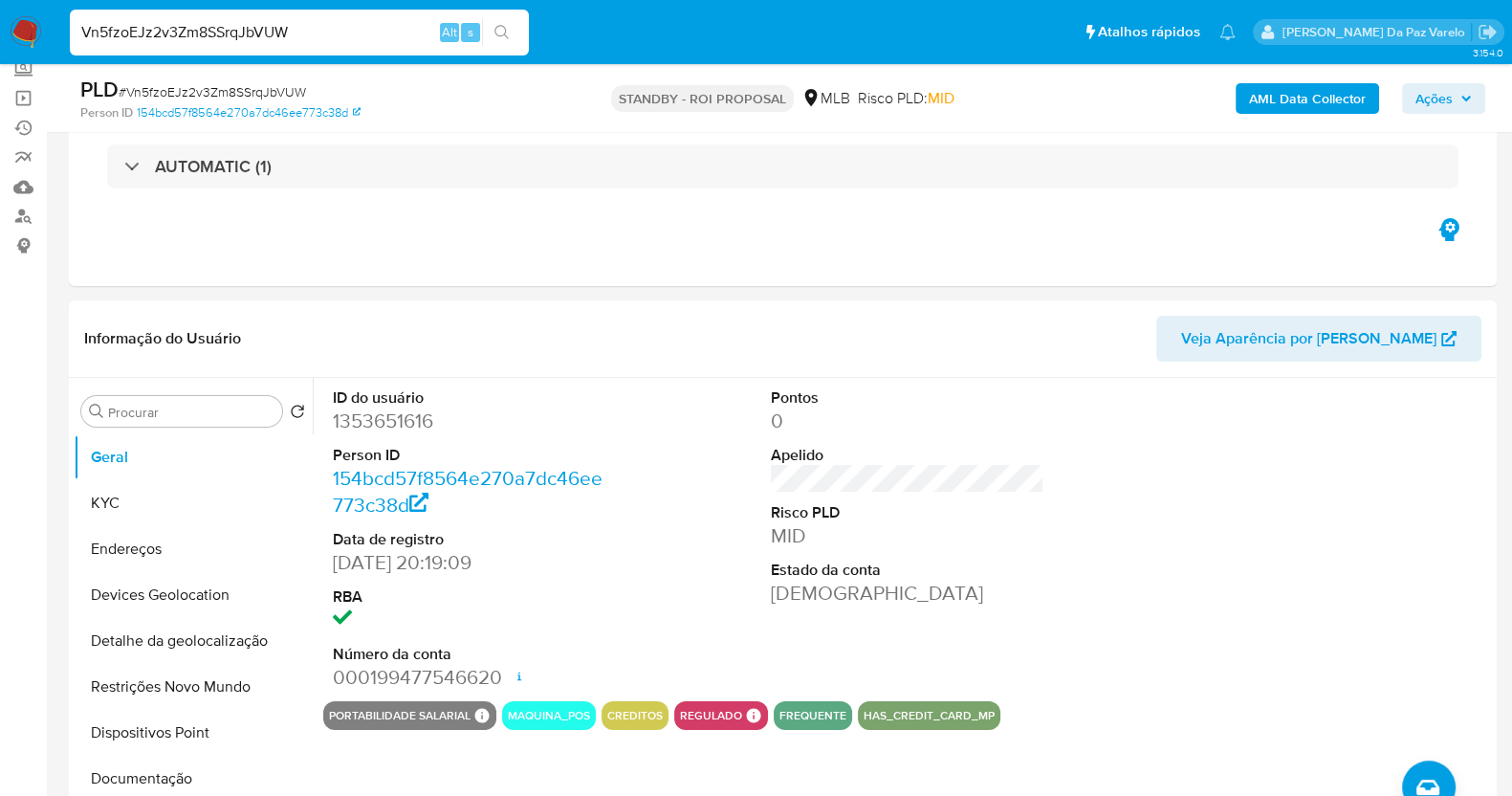
click at [345, 27] on input "Vn5fzoEJz2v3Zm8SSrqJbVUW" at bounding box center [299, 31] width 459 height 25
click at [346, 27] on input "Vn5fzoEJz2v3Zm8SSrqJbVUW" at bounding box center [299, 31] width 459 height 25
paste input "yshVyRaq6dOhROBmbNHLHA5E"
type input "yshVyRaq6dOhROBmbNHLHA5E"
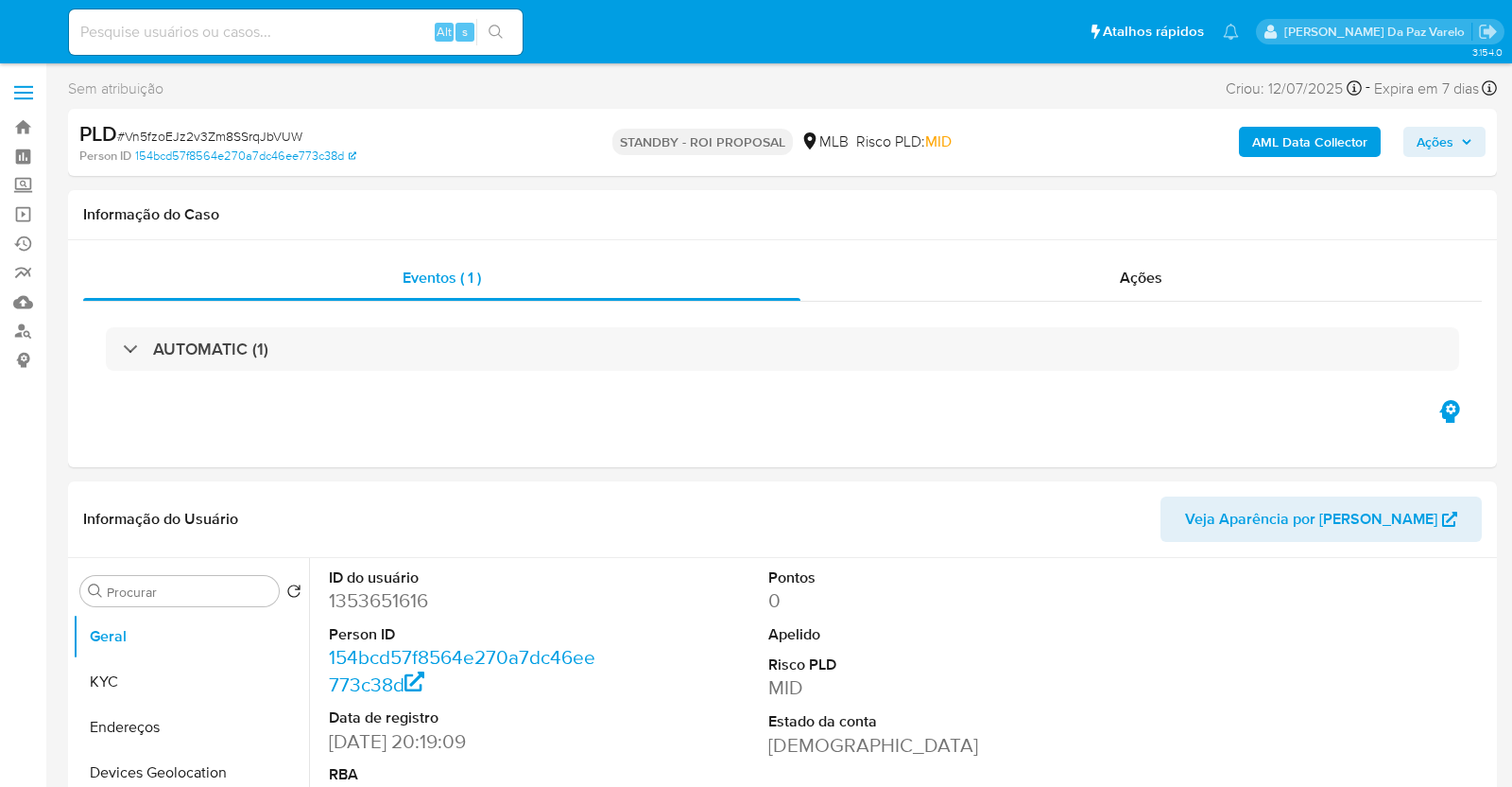
select select "10"
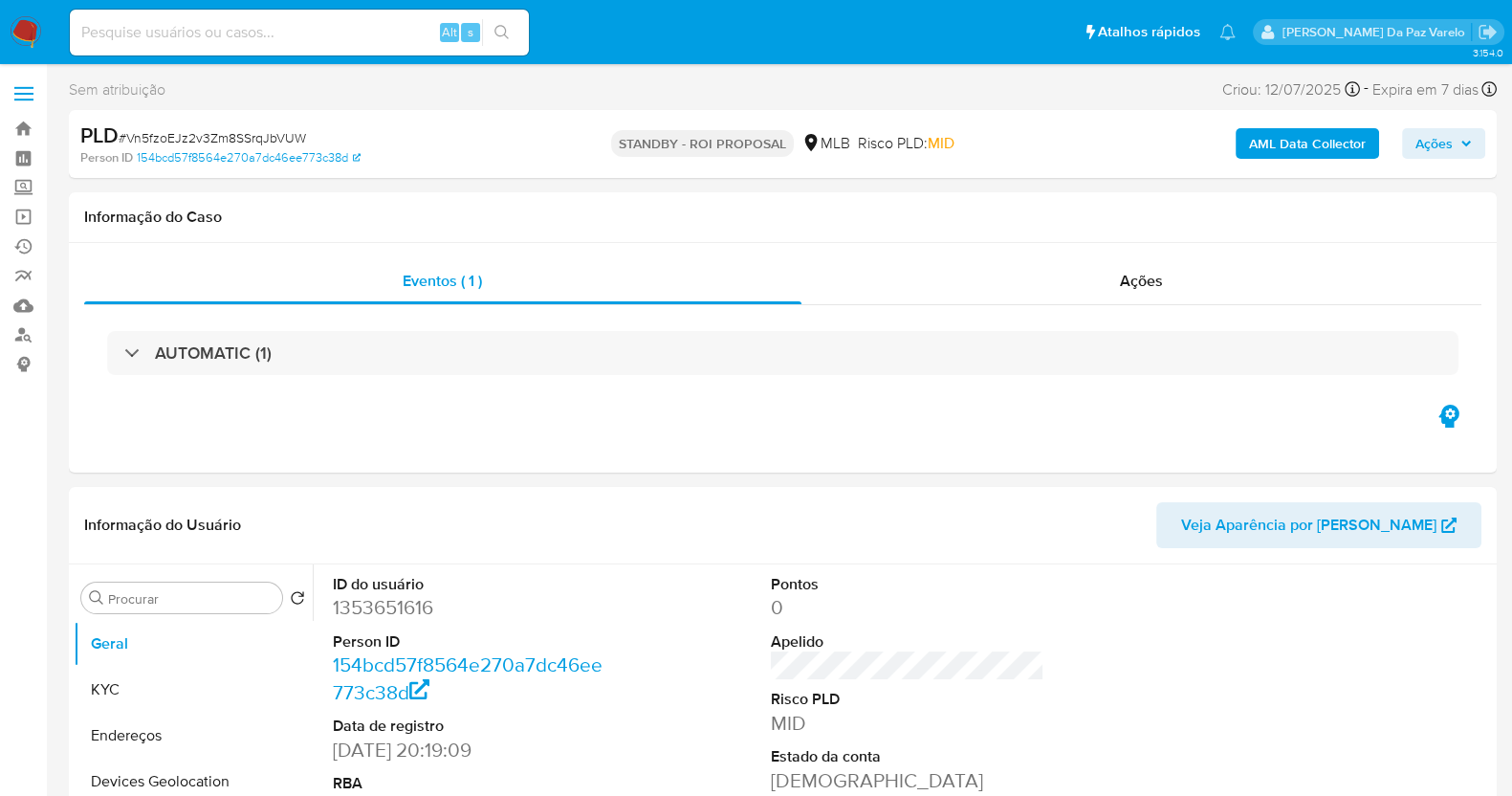
click at [362, 42] on input at bounding box center [299, 31] width 459 height 25
paste input "yshVyRaq6dOhROBmbNHLHA5E"
type input "yshVyRaq6dOhROBmbNHLHA5E"
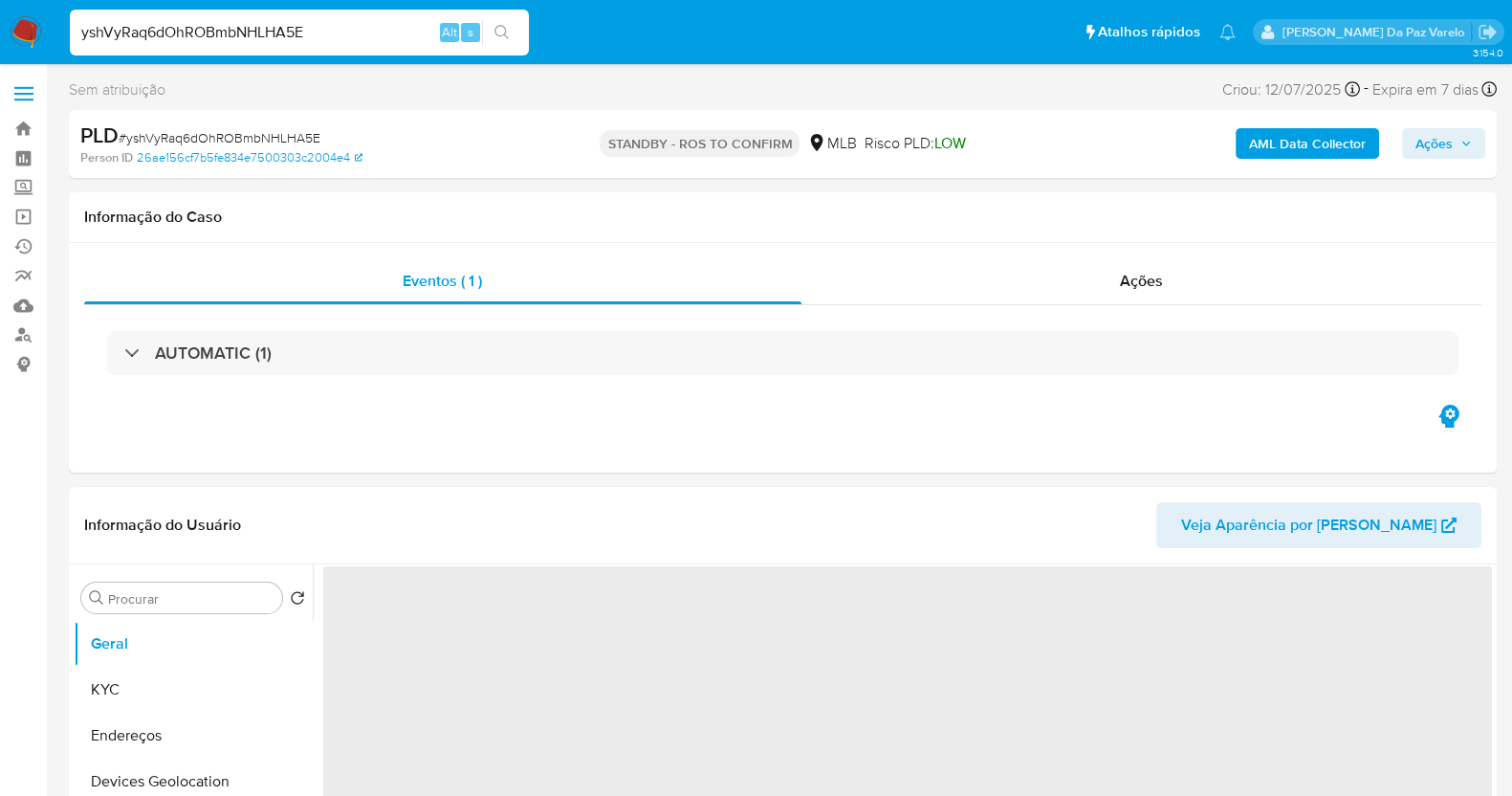
select select "10"
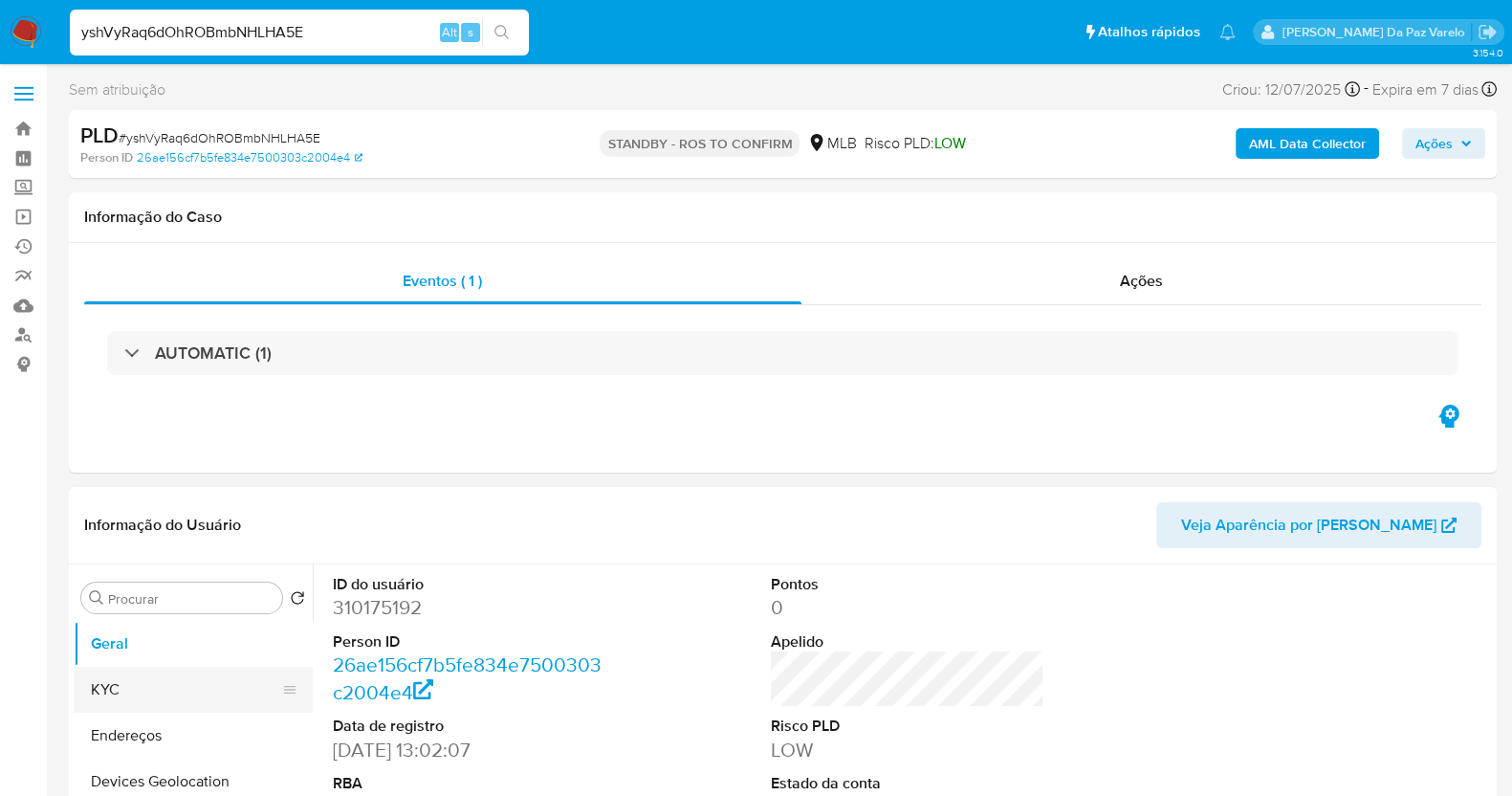
click at [172, 684] on button "KYC" at bounding box center [186, 689] width 224 height 46
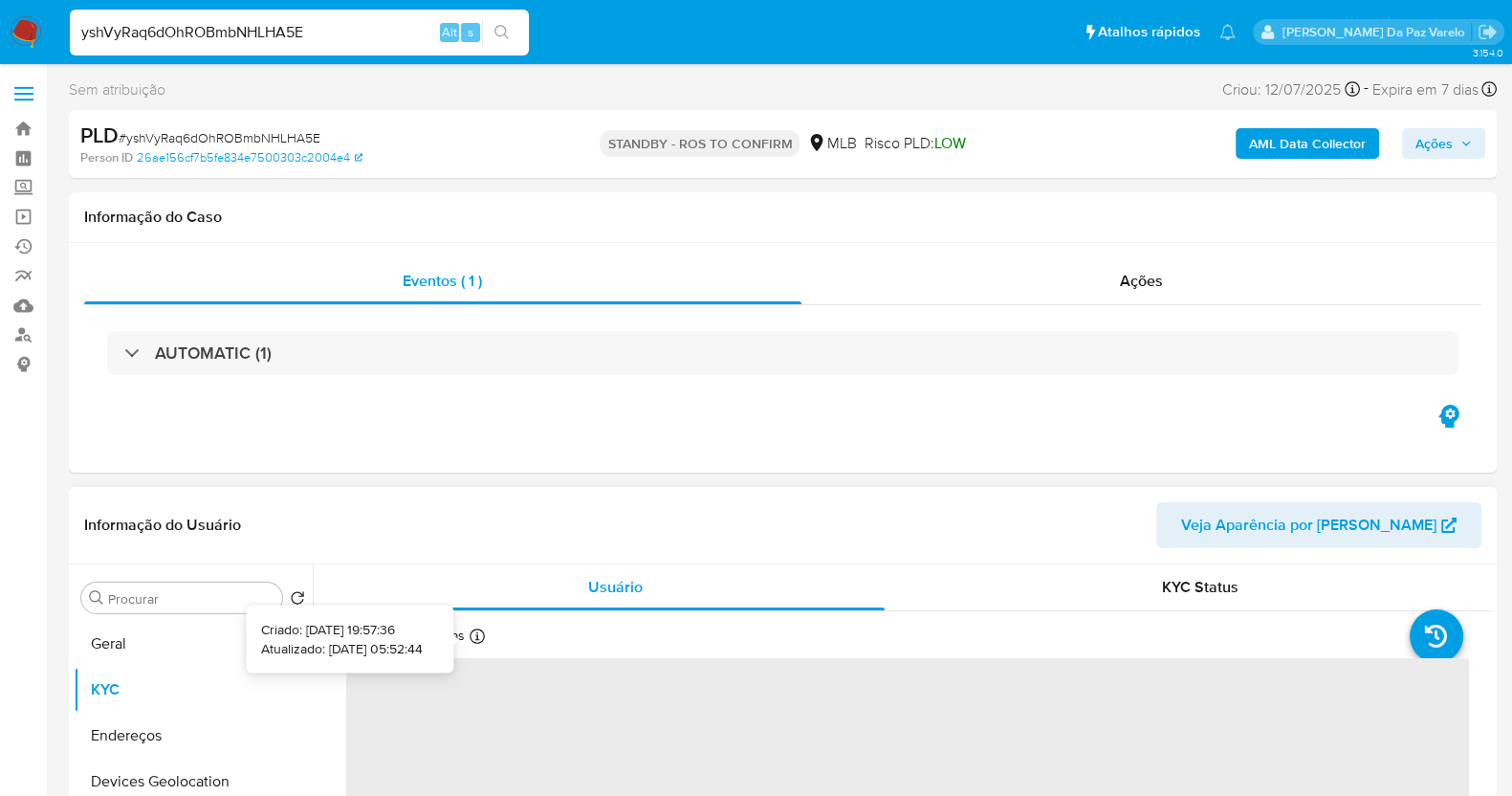
click at [474, 640] on icon at bounding box center [477, 636] width 16 height 16
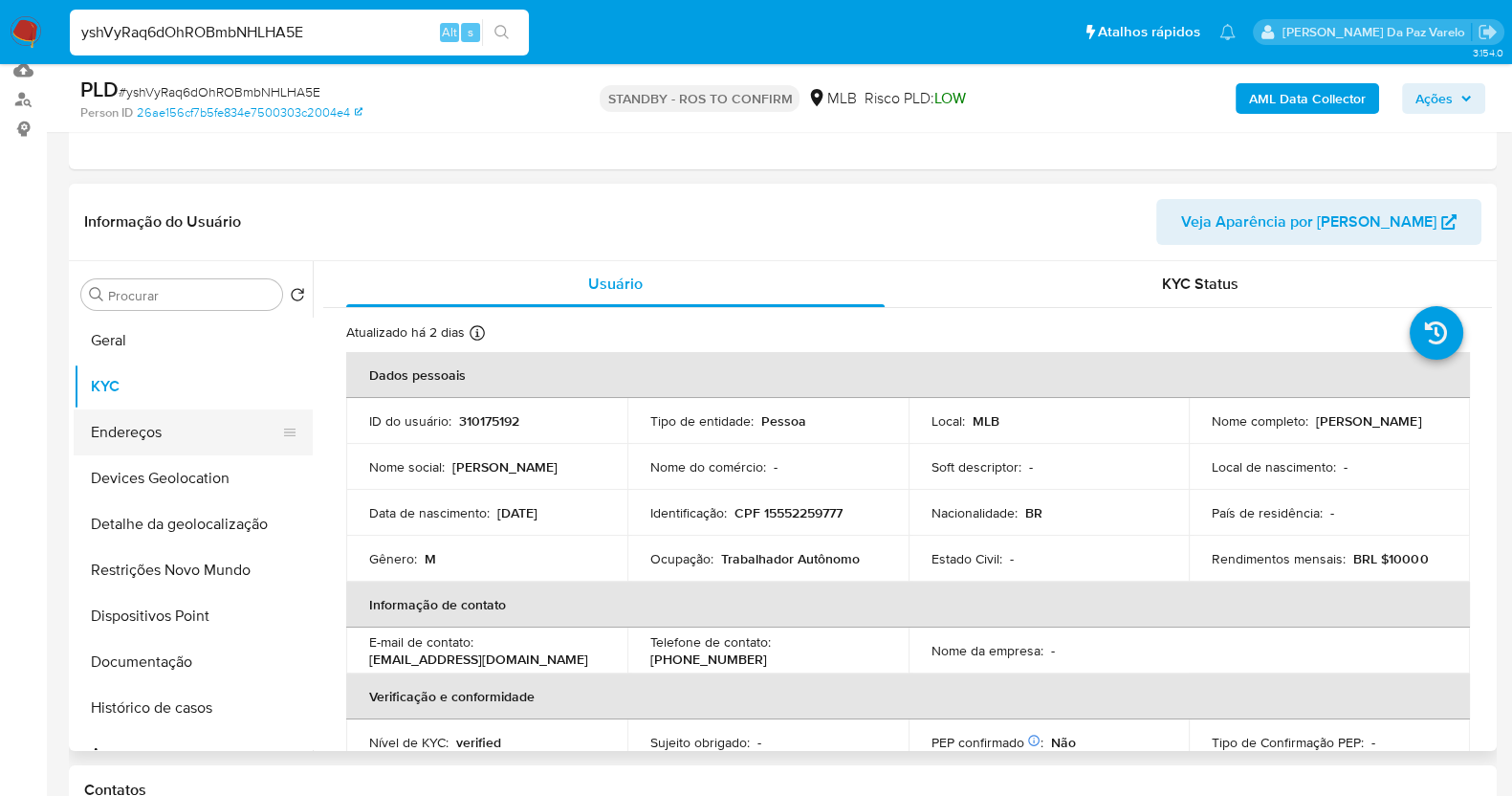
scroll to position [238, 0]
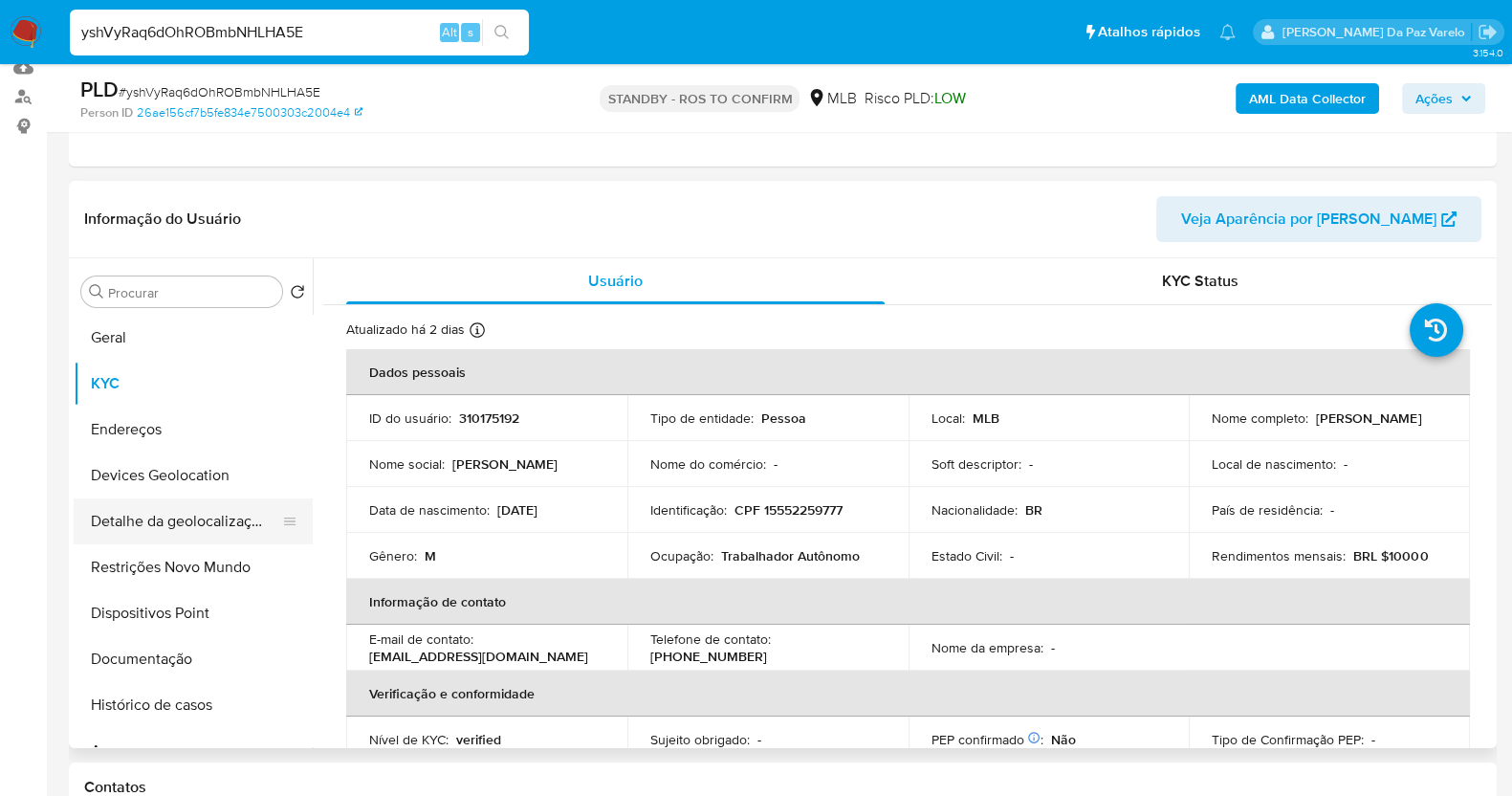
click at [184, 540] on button "Detalhe da geolocalização" at bounding box center [186, 521] width 224 height 46
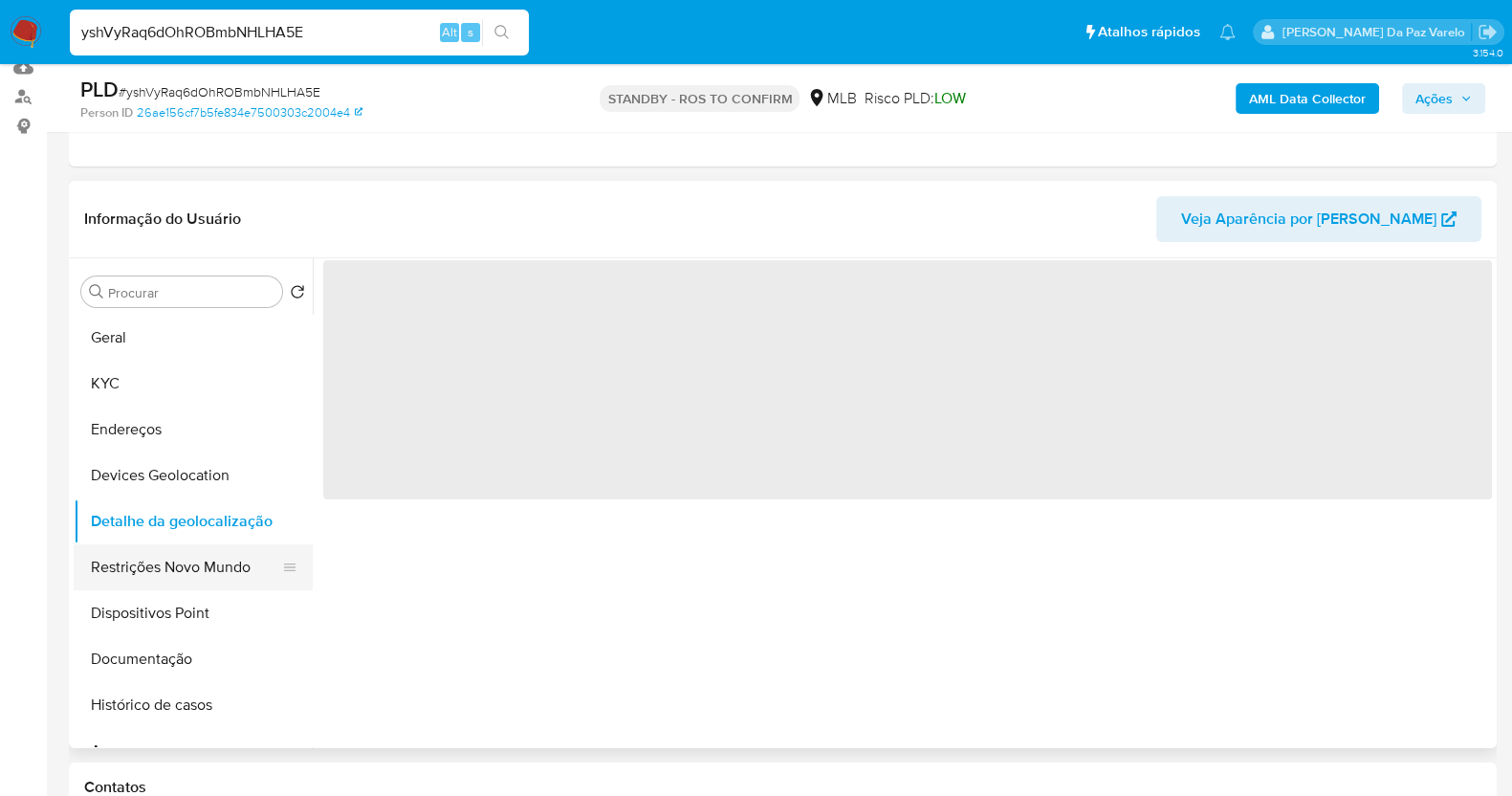
click at [173, 562] on button "Restrições Novo Mundo" at bounding box center [186, 567] width 224 height 46
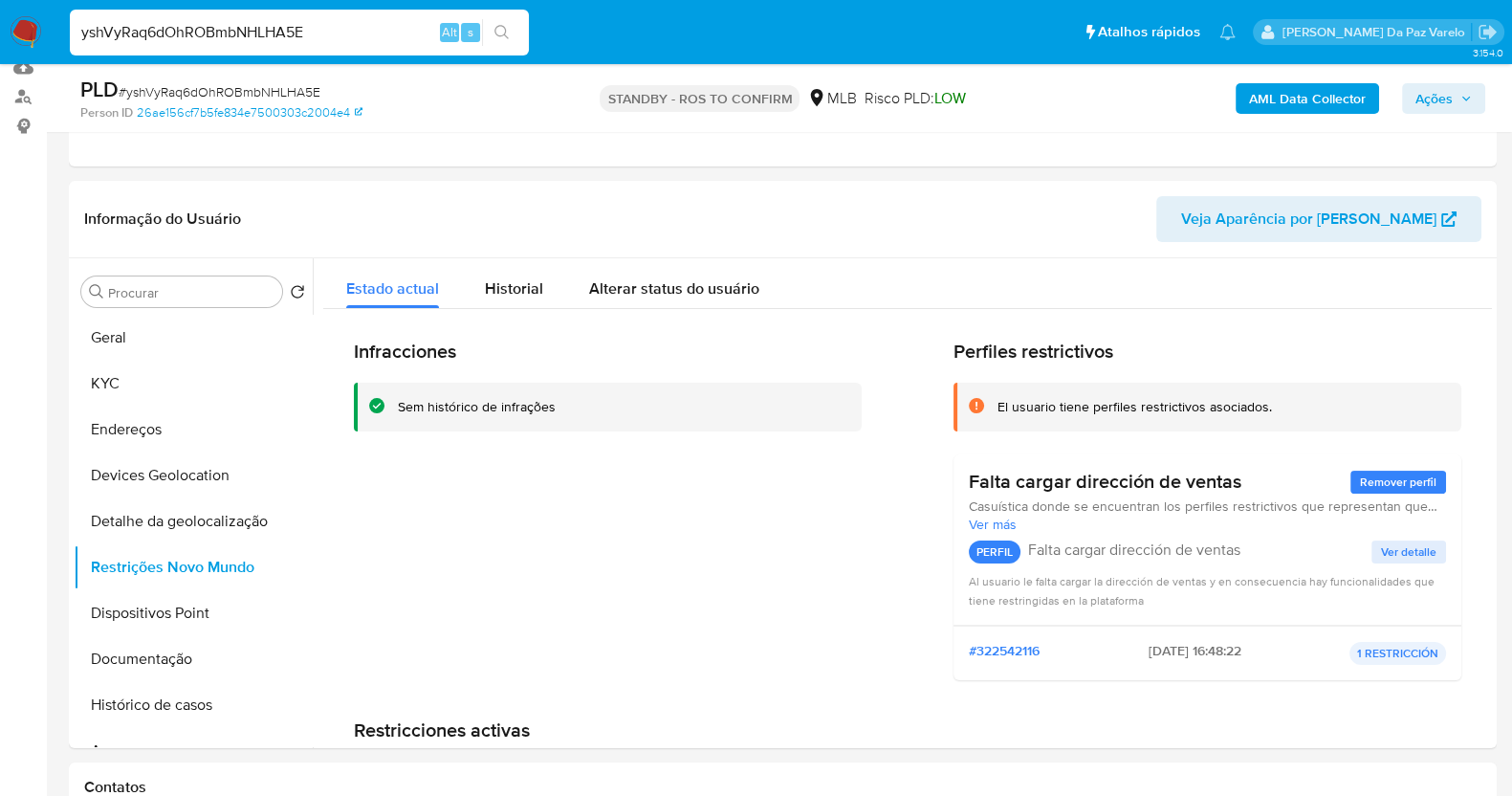
click at [379, 30] on input "yshVyRaq6dOhROBmbNHLHA5E" at bounding box center [299, 31] width 459 height 25
click at [399, 26] on input "yshVyRaq6dOhROBmbNHLHA5E" at bounding box center [299, 31] width 459 height 25
paste input "nEaQ98FEMJ5UOTJeGn0YwirO"
type input "nEaQ98FEMJ5UOTJeGn0YwirO"
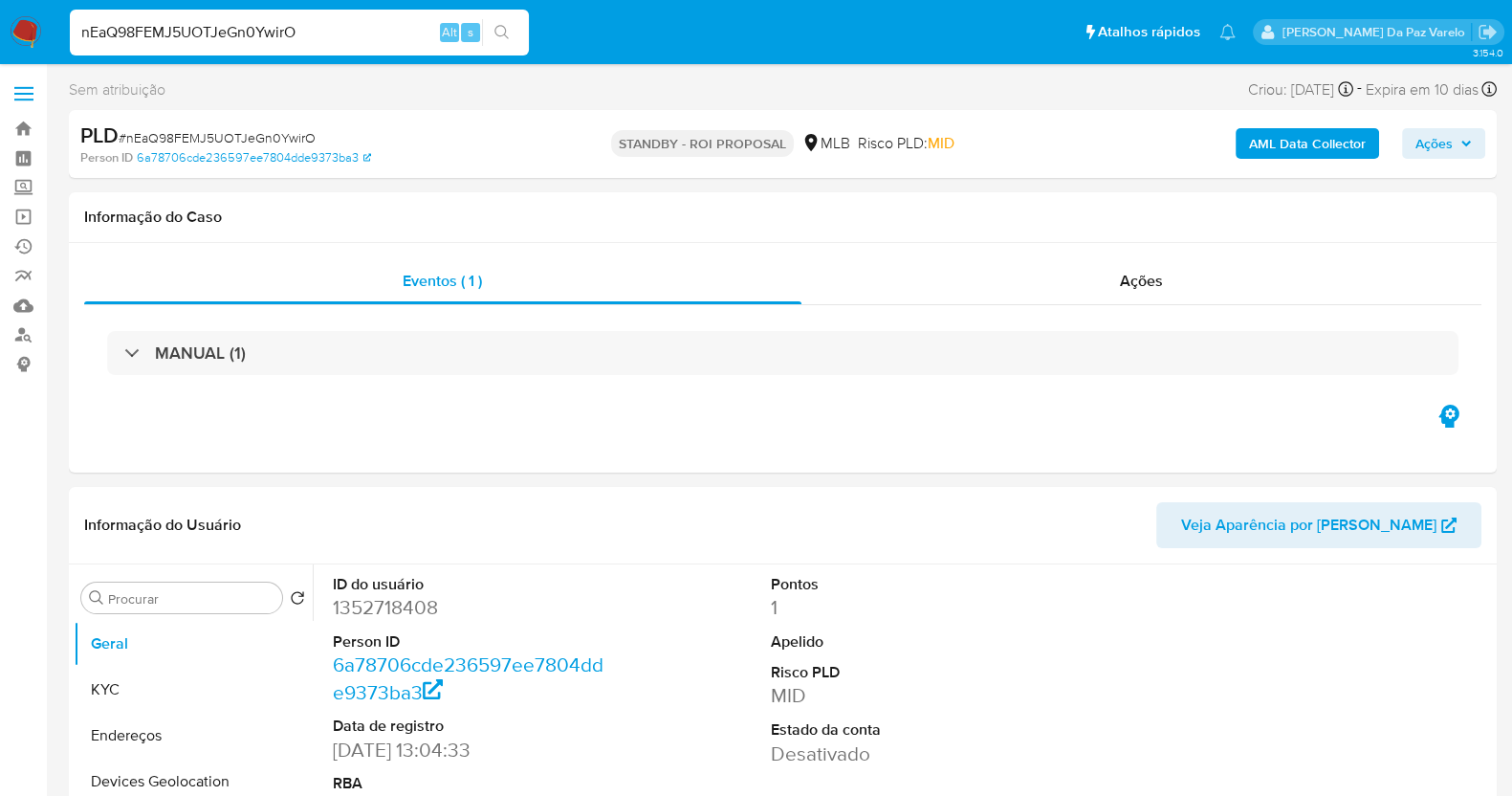
select select "10"
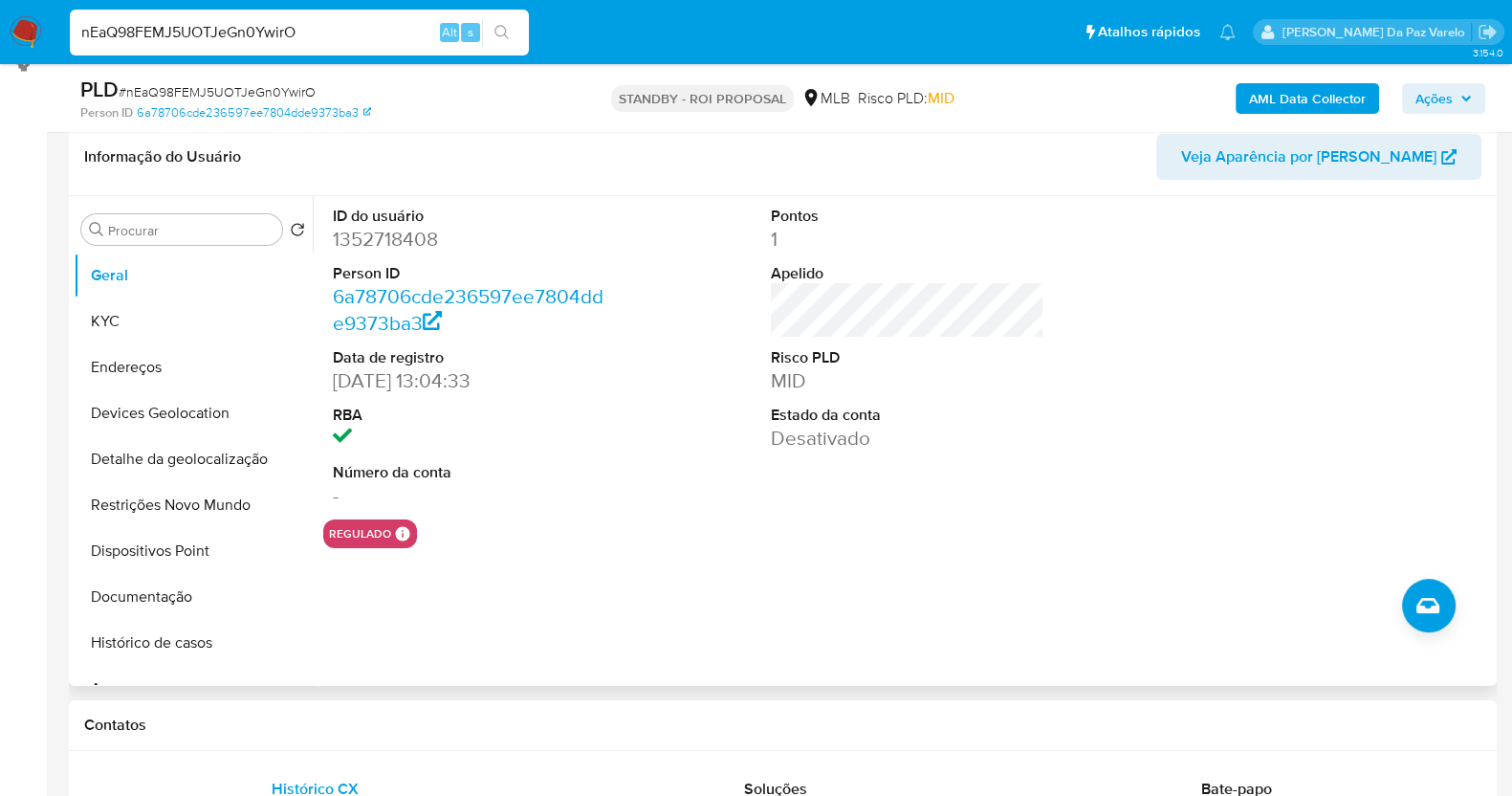
scroll to position [359, 0]
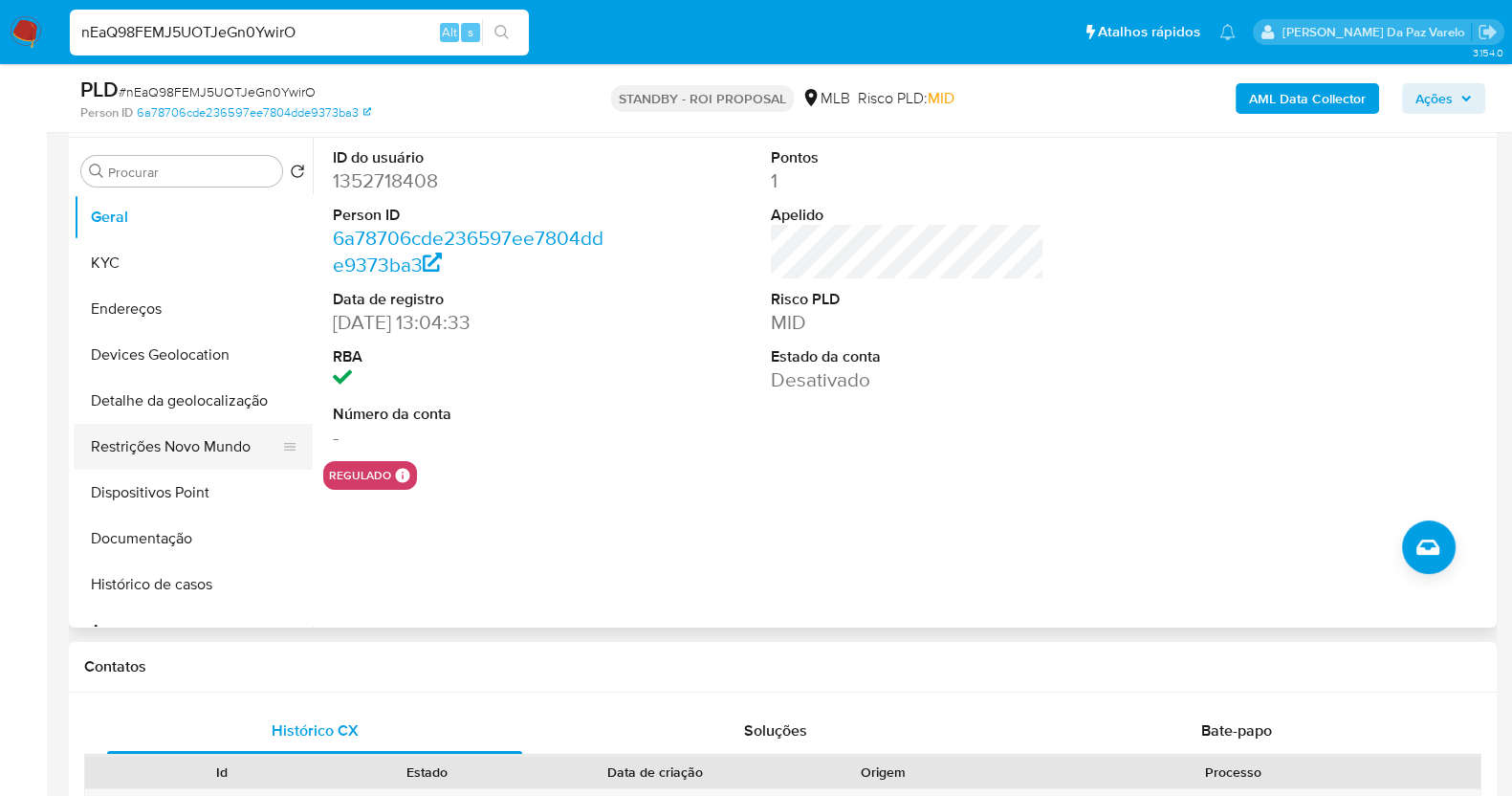
click at [196, 445] on button "Restrições Novo Mundo" at bounding box center [186, 446] width 224 height 46
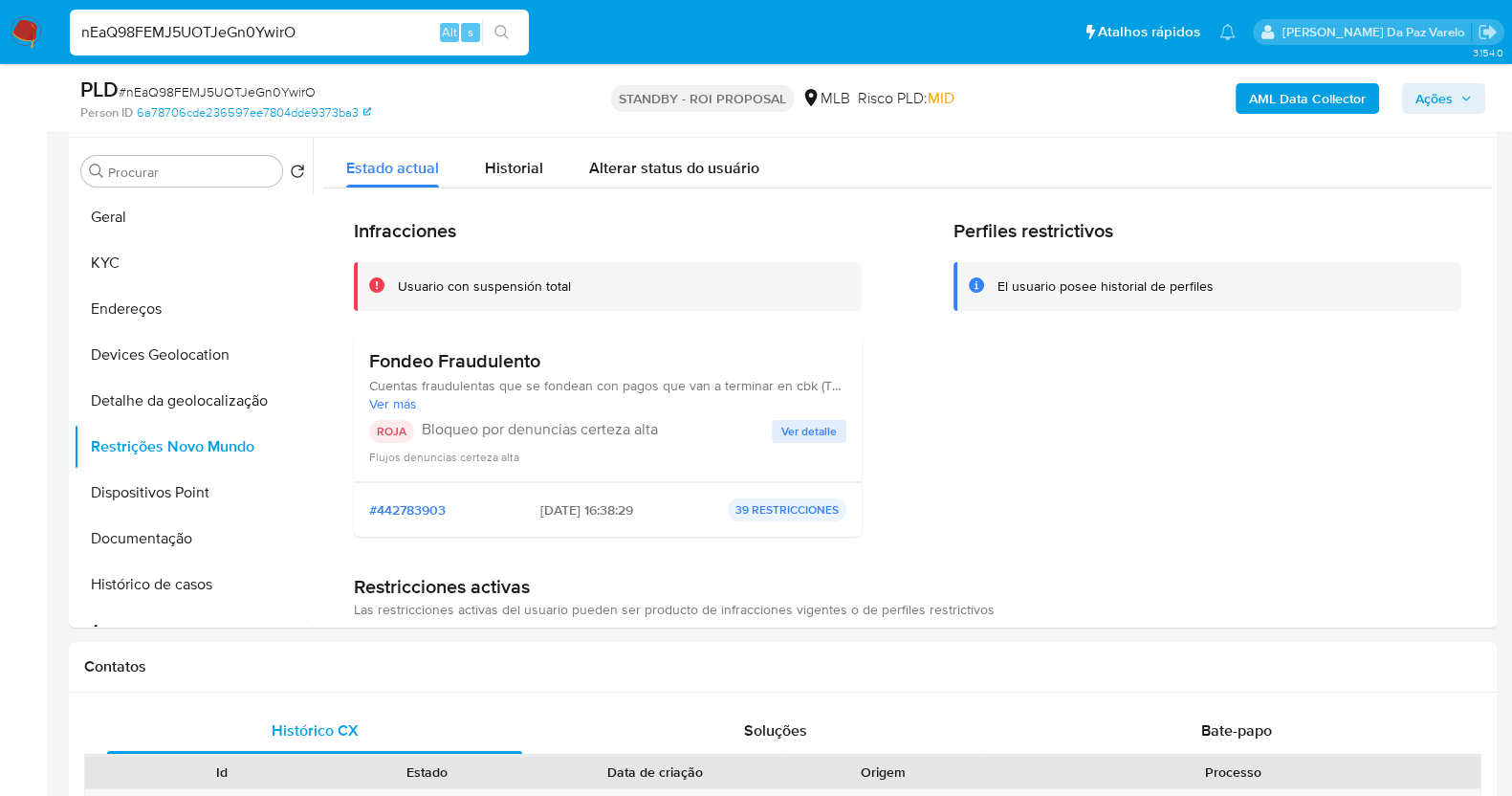
click at [360, 21] on input "nEaQ98FEMJ5UOTJeGn0YwirO" at bounding box center [299, 31] width 459 height 25
click at [360, 22] on input "nEaQ98FEMJ5UOTJeGn0YwirO" at bounding box center [299, 31] width 459 height 25
click at [144, 273] on button "KYC" at bounding box center [186, 262] width 224 height 46
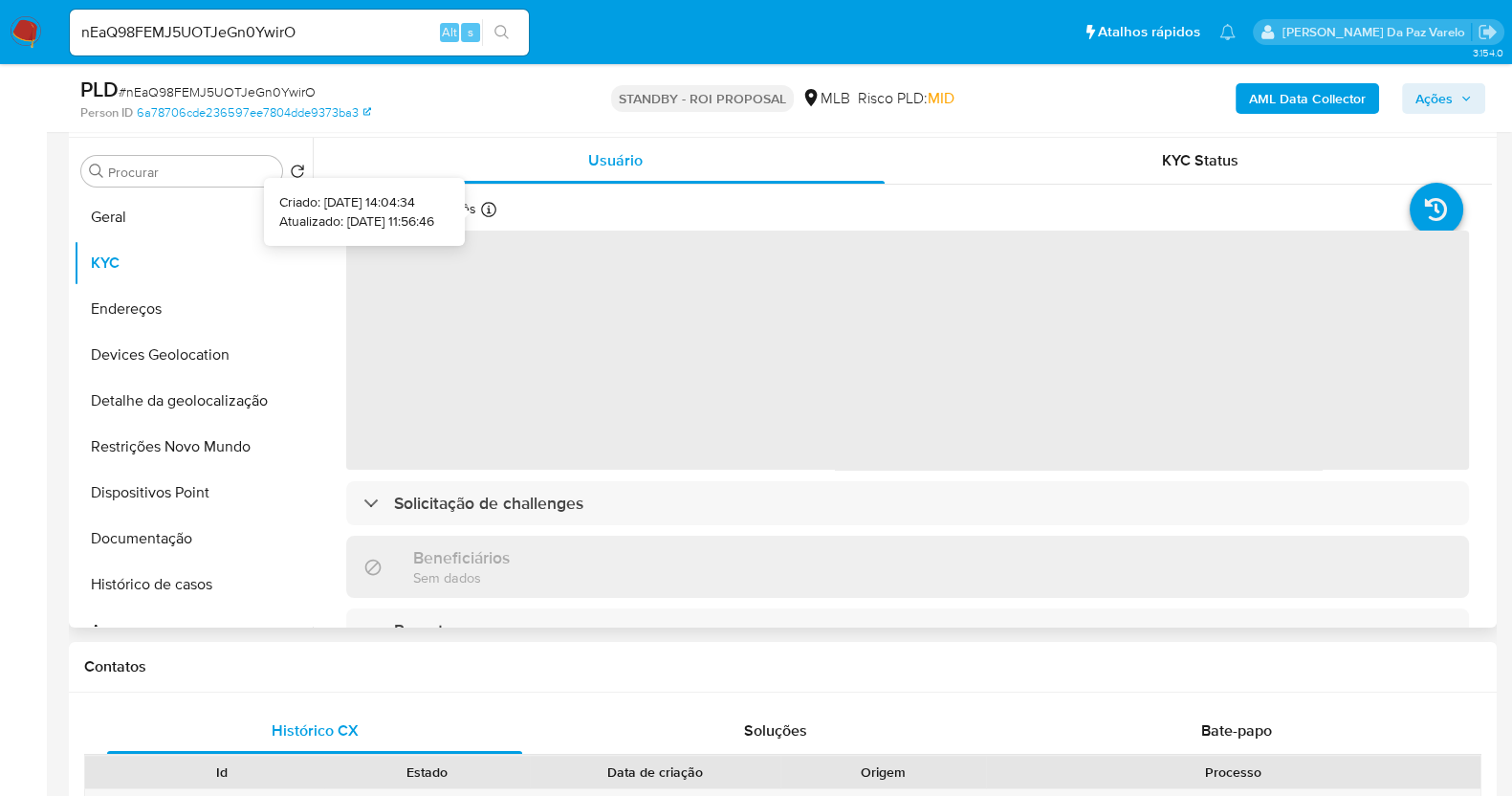
click at [485, 205] on icon at bounding box center [488, 209] width 16 height 16
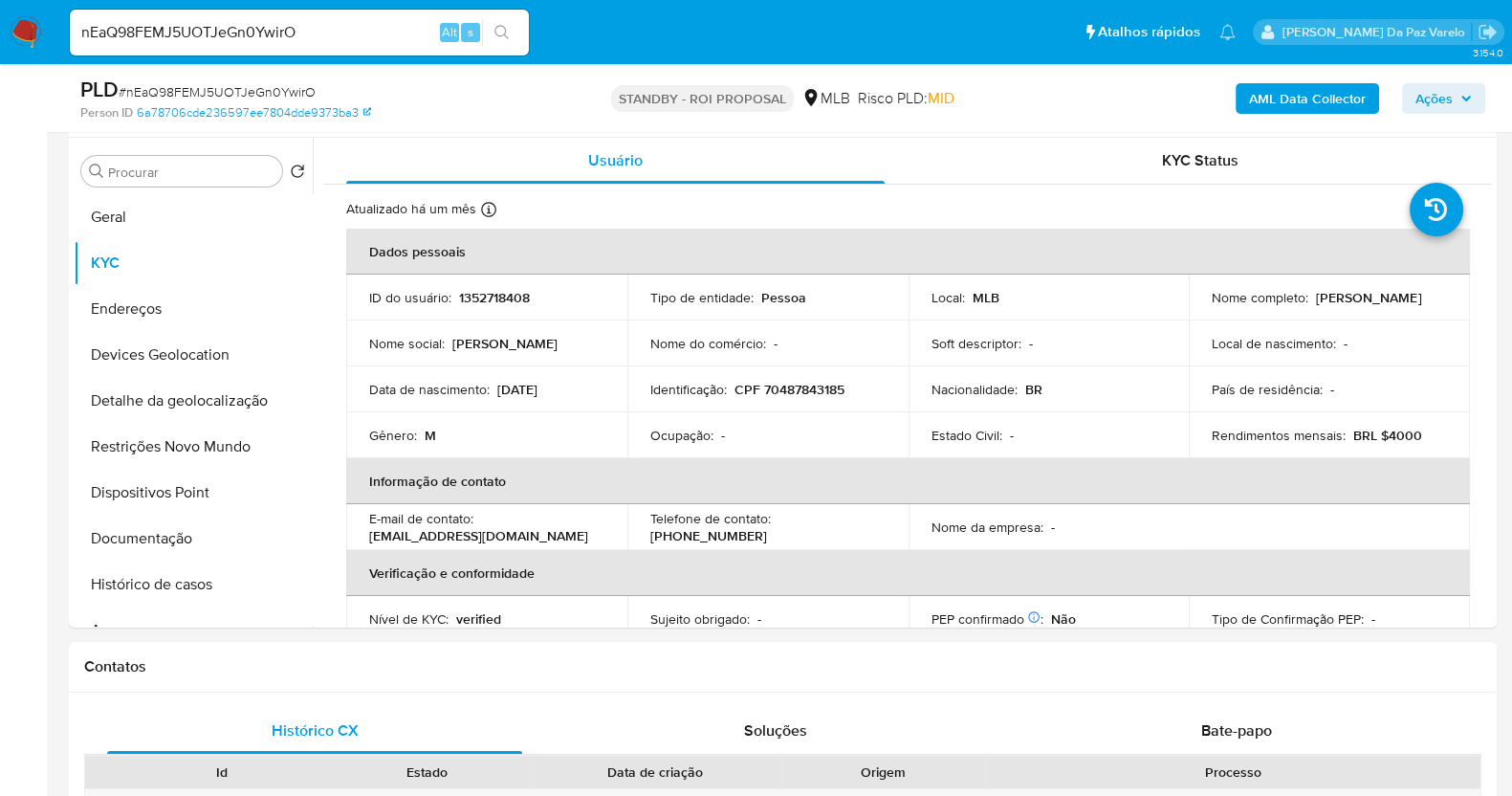
click at [218, 40] on input "nEaQ98FEMJ5UOTJeGn0YwirO" at bounding box center [299, 31] width 459 height 25
click at [484, 205] on icon at bounding box center [488, 209] width 16 height 16
click at [490, 208] on icon at bounding box center [488, 209] width 16 height 16
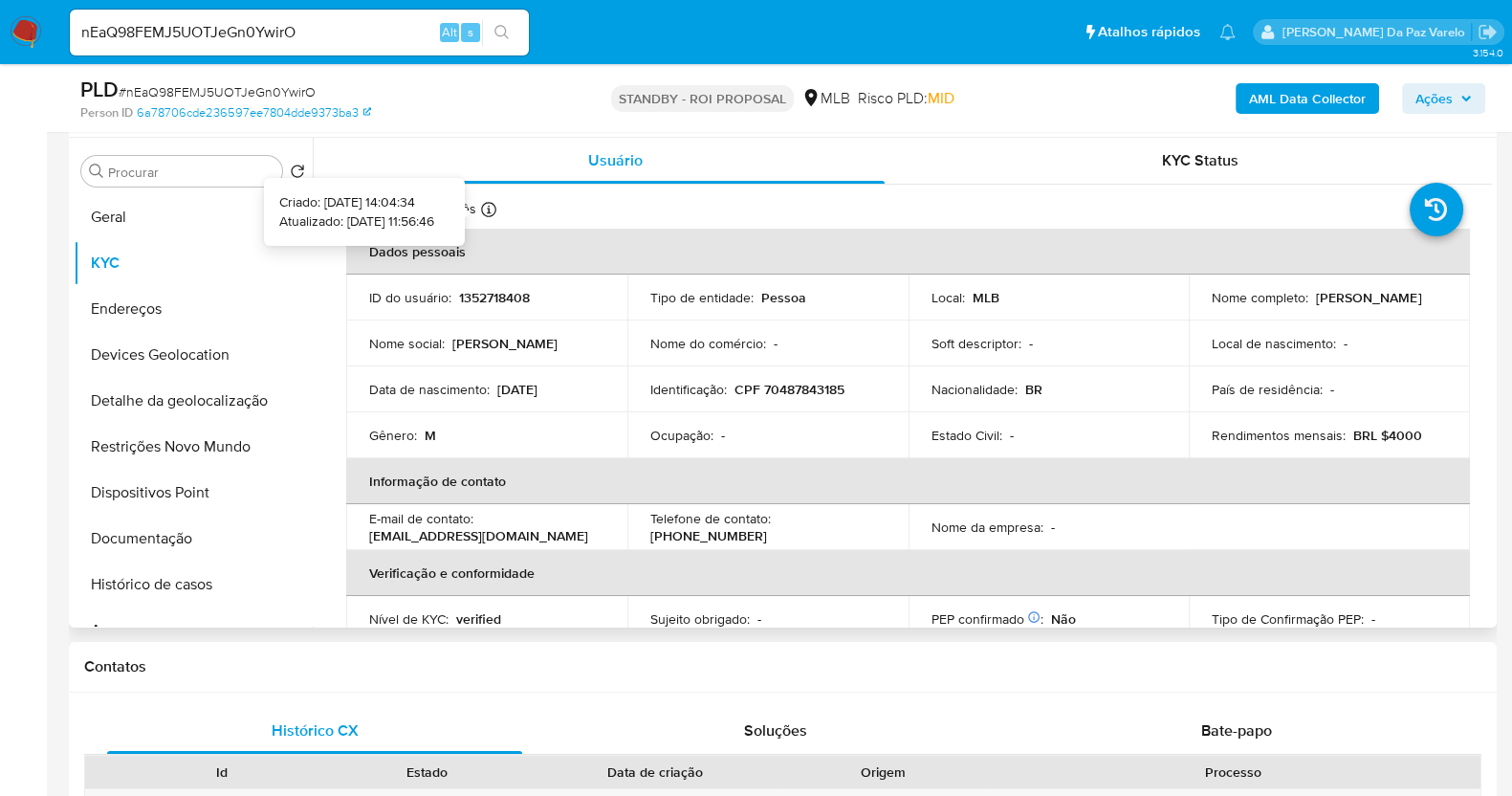
click at [490, 208] on icon at bounding box center [488, 209] width 16 height 16
drag, startPoint x: 187, startPoint y: 441, endPoint x: 410, endPoint y: 277, distance: 276.8
click at [187, 442] on button "Restrições Novo Mundo" at bounding box center [193, 446] width 239 height 46
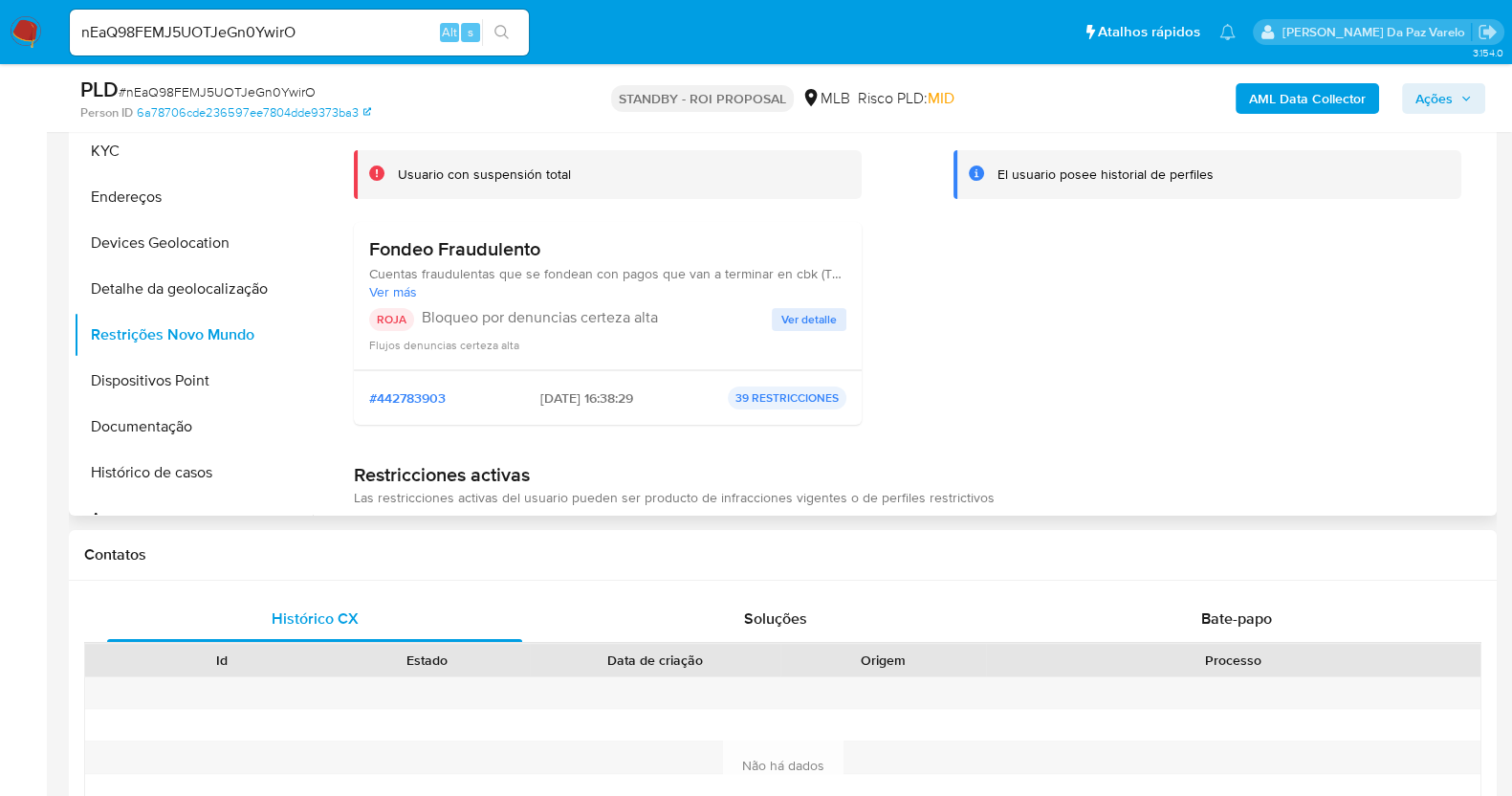
scroll to position [395, 0]
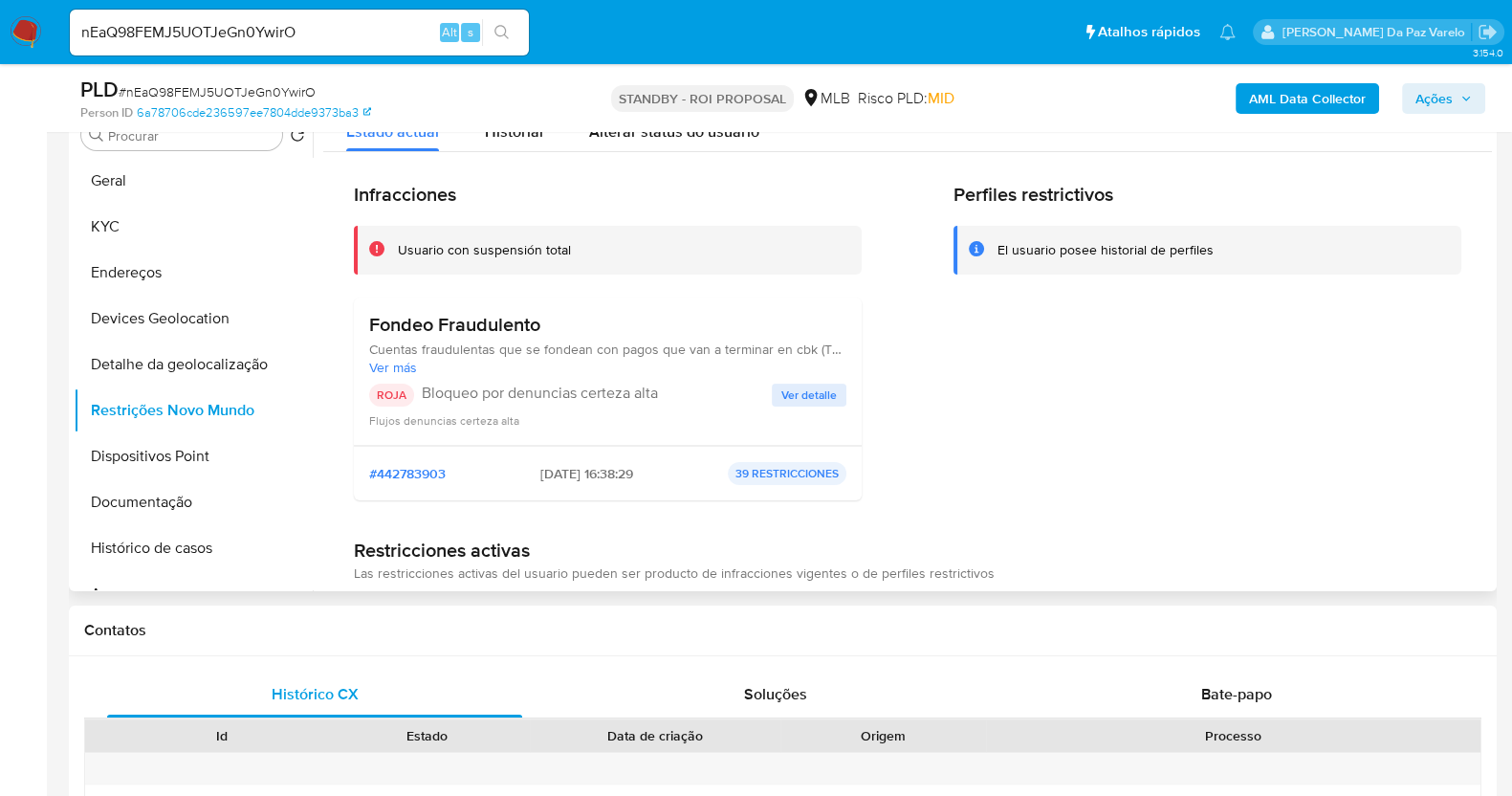
click at [812, 393] on span "Ver detalle" at bounding box center [809, 394] width 55 height 19
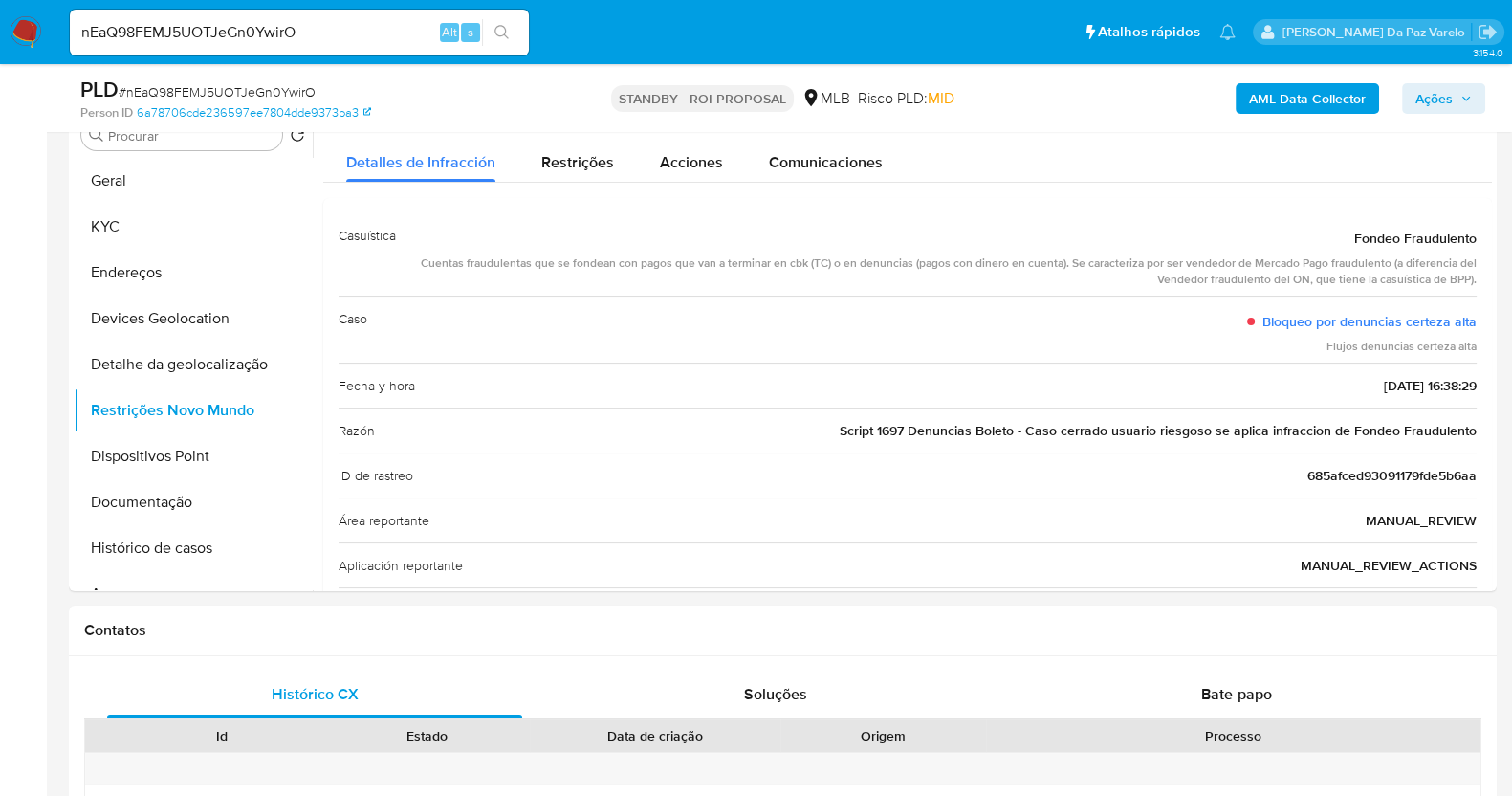
click at [358, 31] on input "nEaQ98FEMJ5UOTJeGn0YwirO" at bounding box center [299, 31] width 459 height 25
paste input "9frWFhjiLUOGTxmswd6goEXr"
type input "9frWFhjiLUOGTxmswd6goEXr"
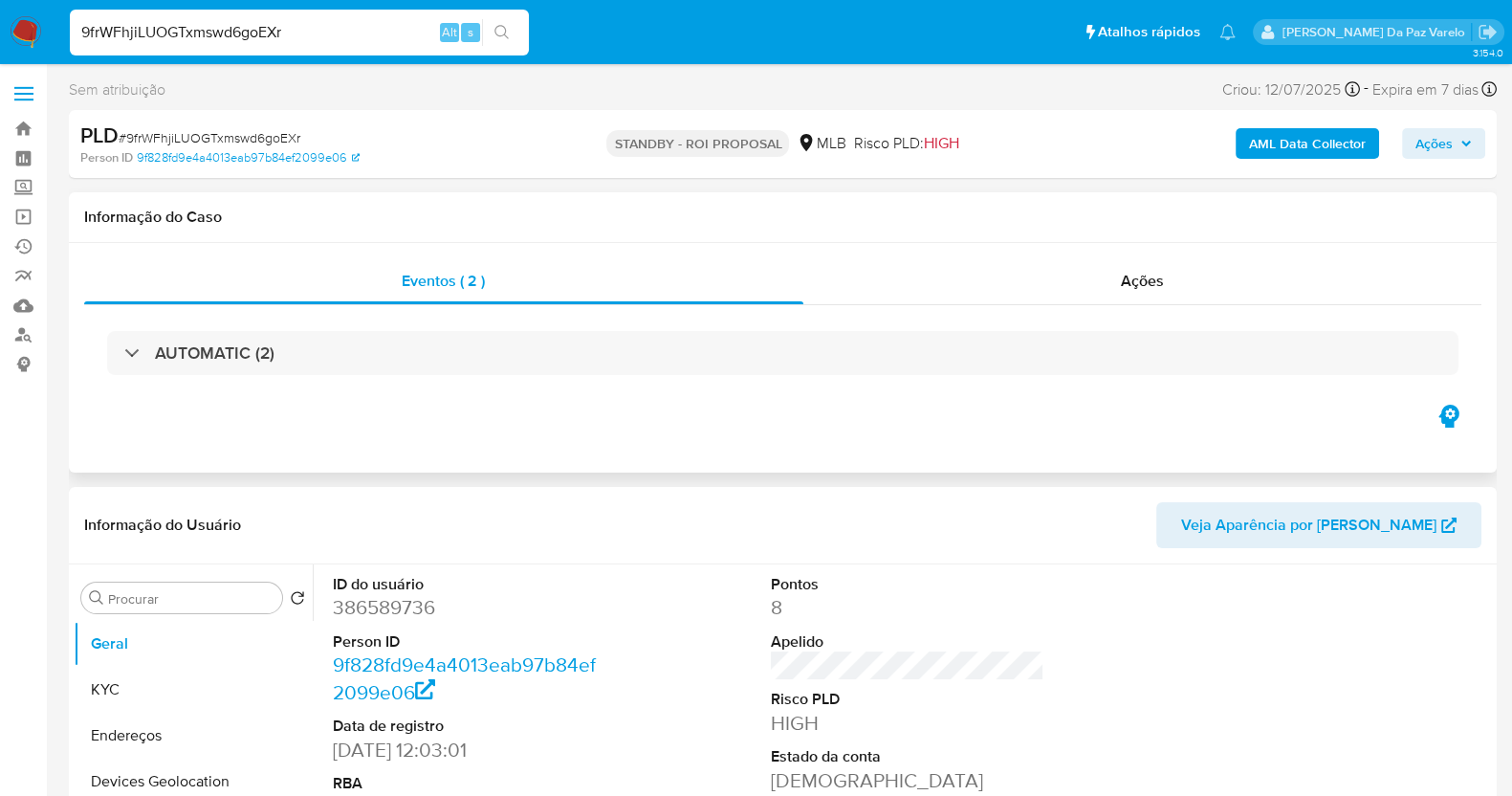
select select "10"
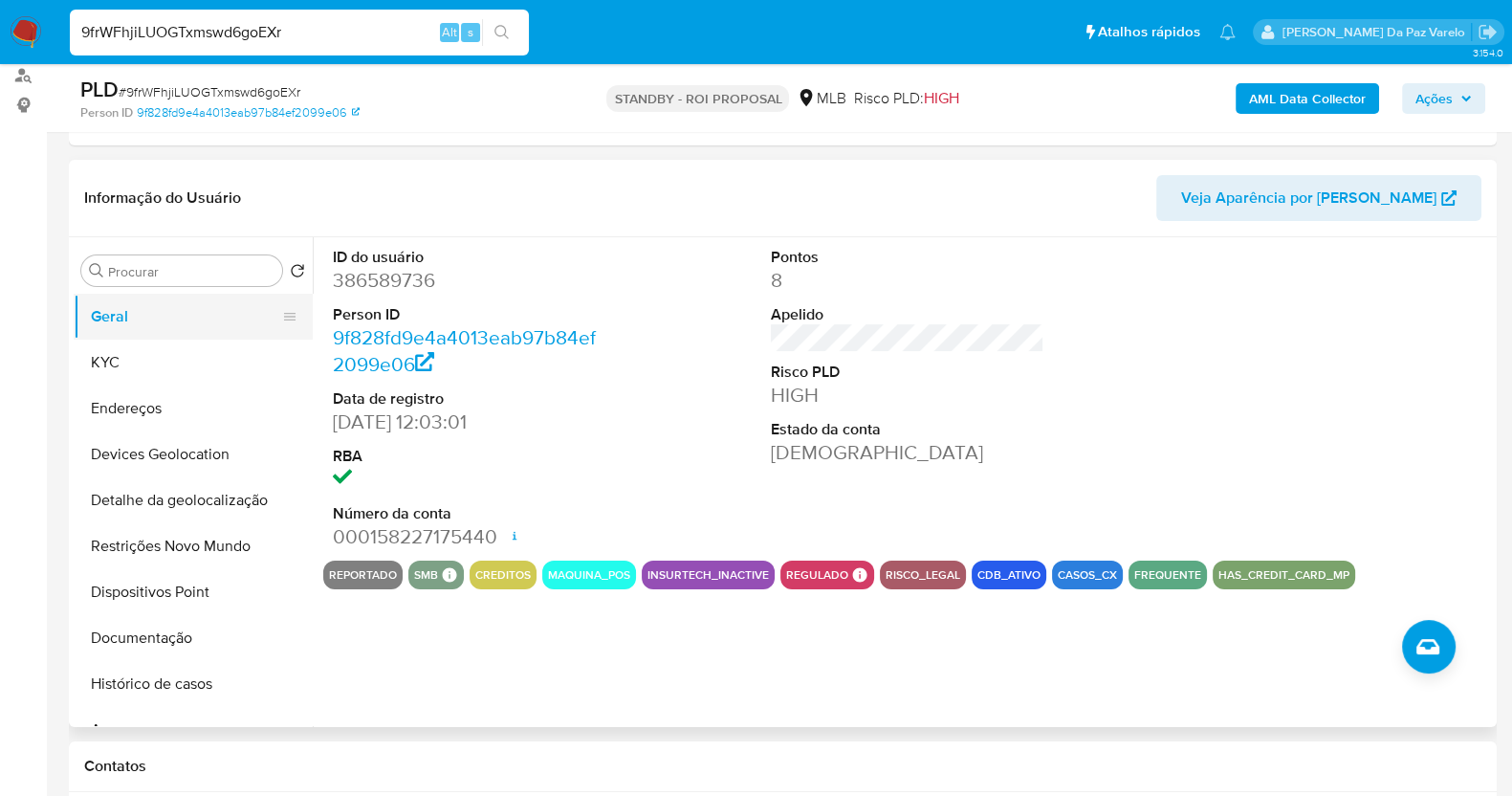
scroll to position [228, 0]
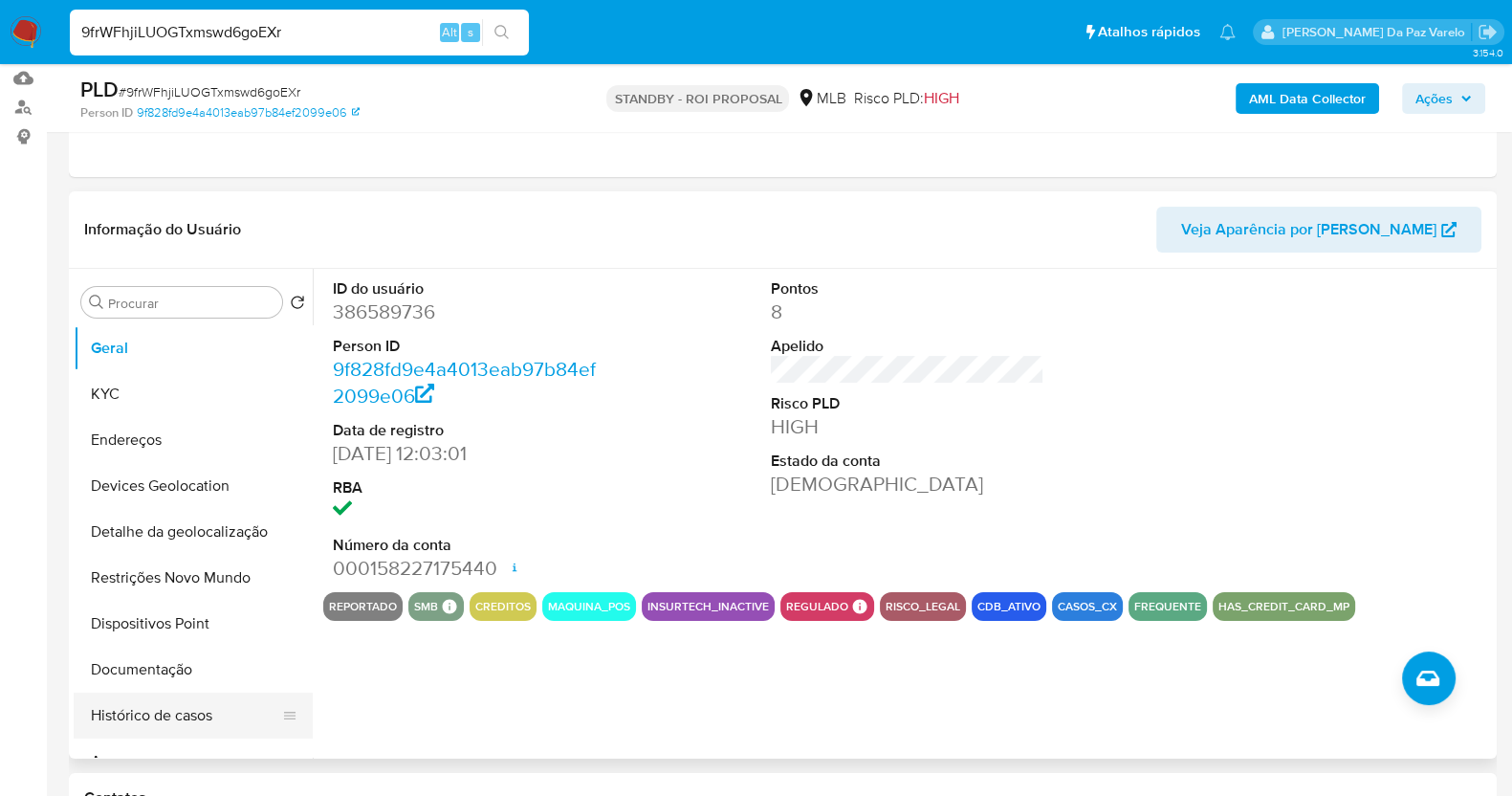
click at [180, 724] on button "Histórico de casos" at bounding box center [186, 715] width 224 height 46
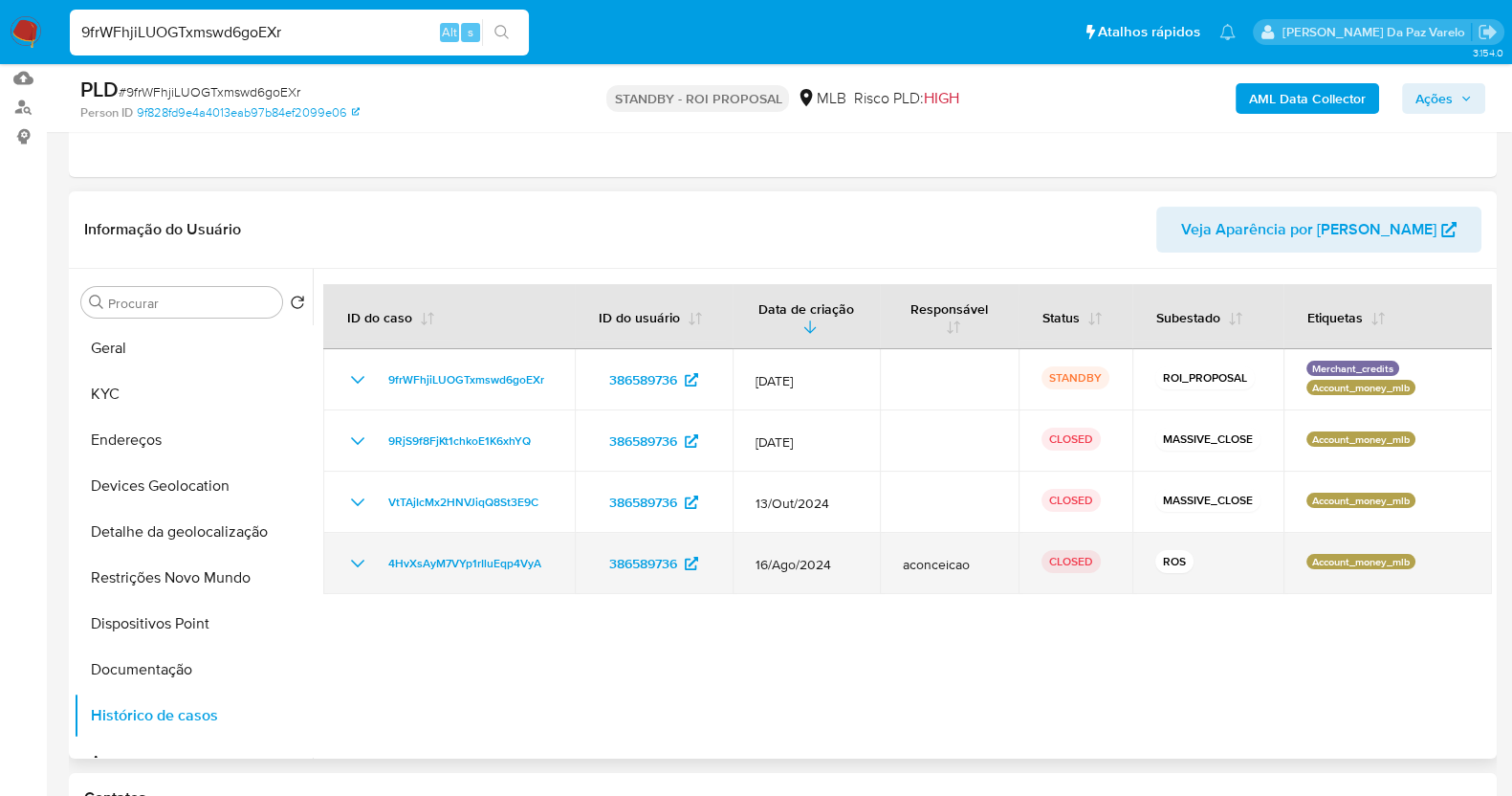
click at [355, 568] on icon "Mostrar/Ocultar" at bounding box center [357, 563] width 23 height 23
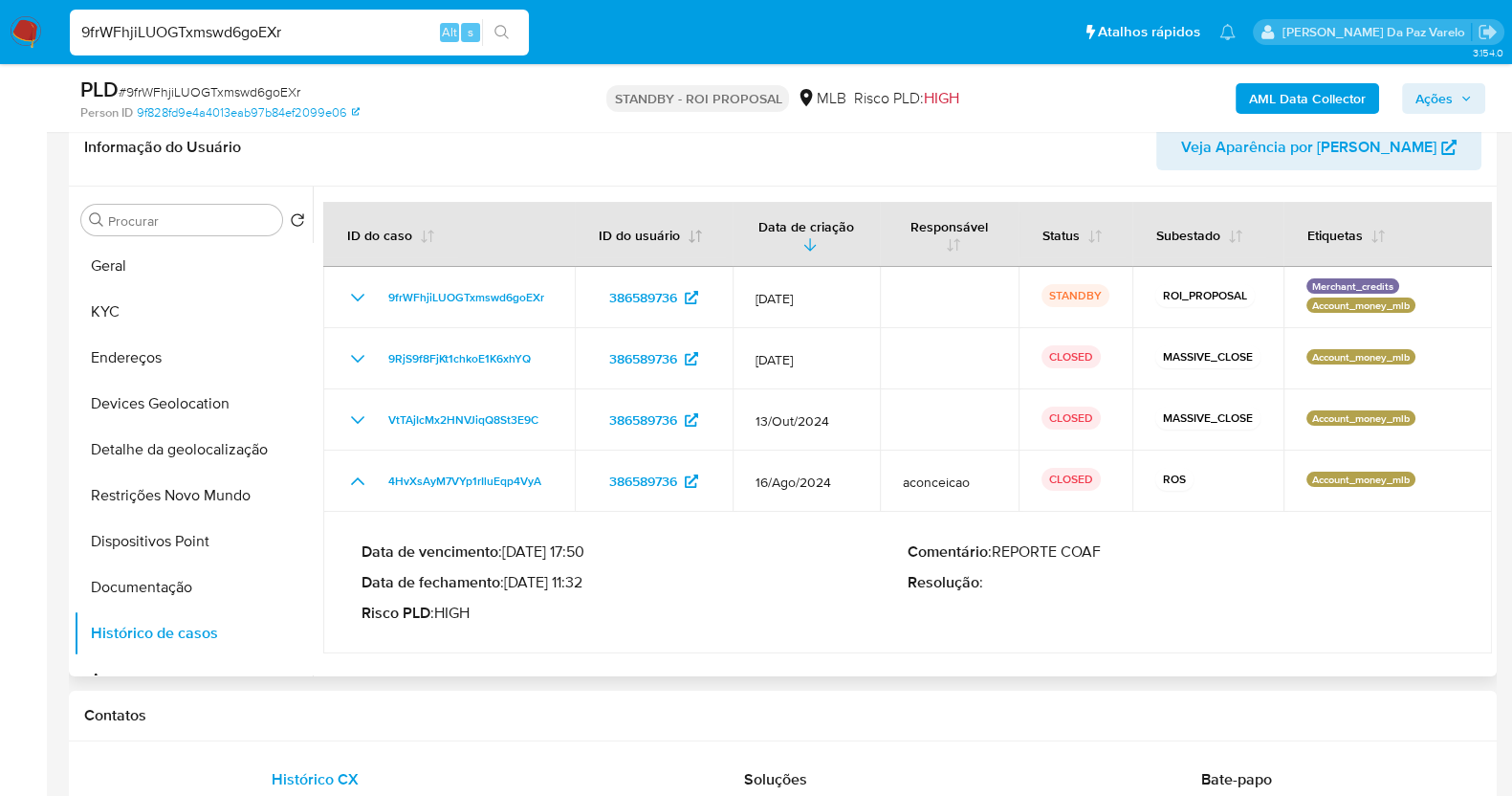
scroll to position [347, 0]
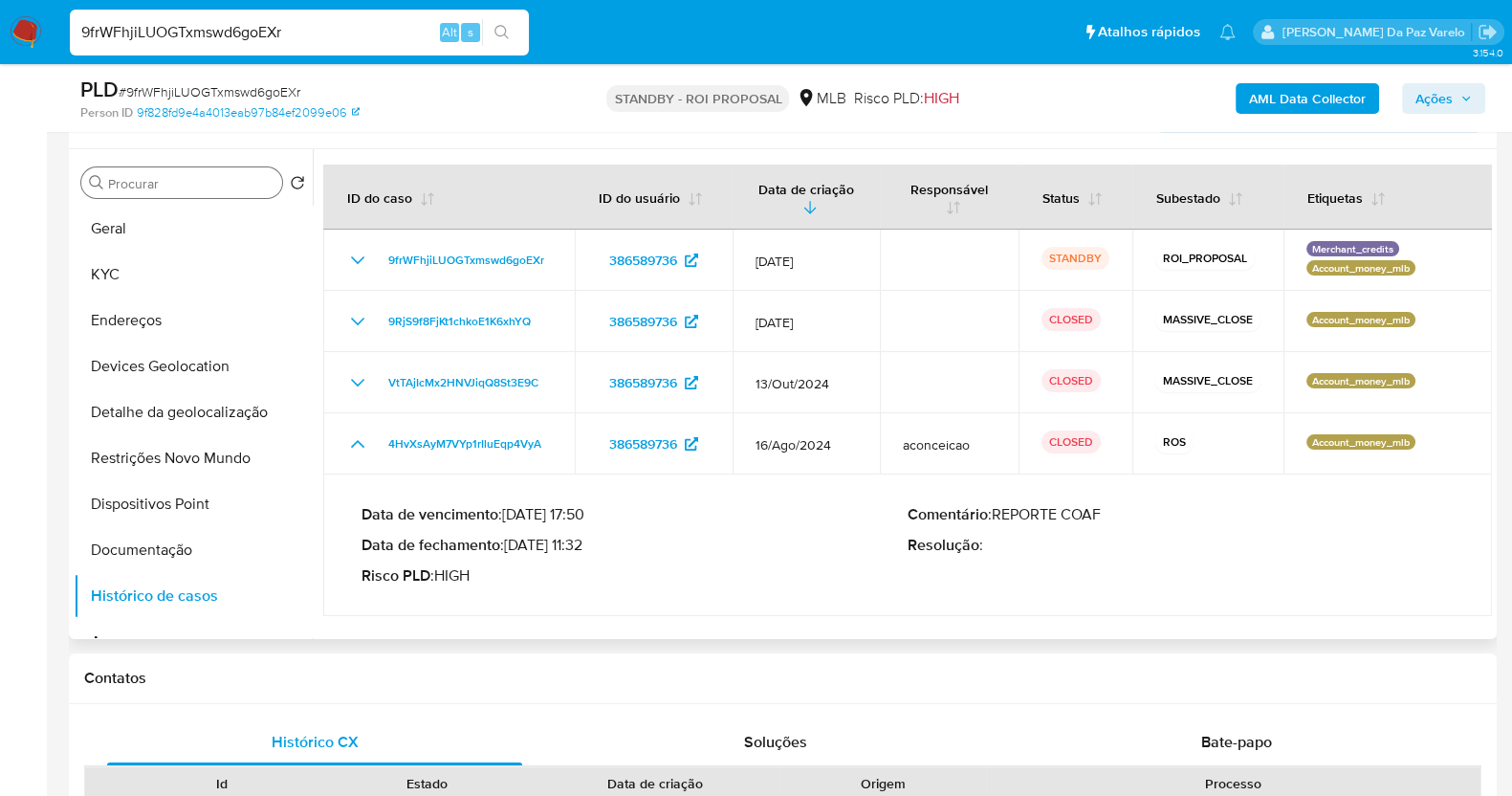
click at [200, 179] on input "Procurar" at bounding box center [191, 184] width 166 height 18
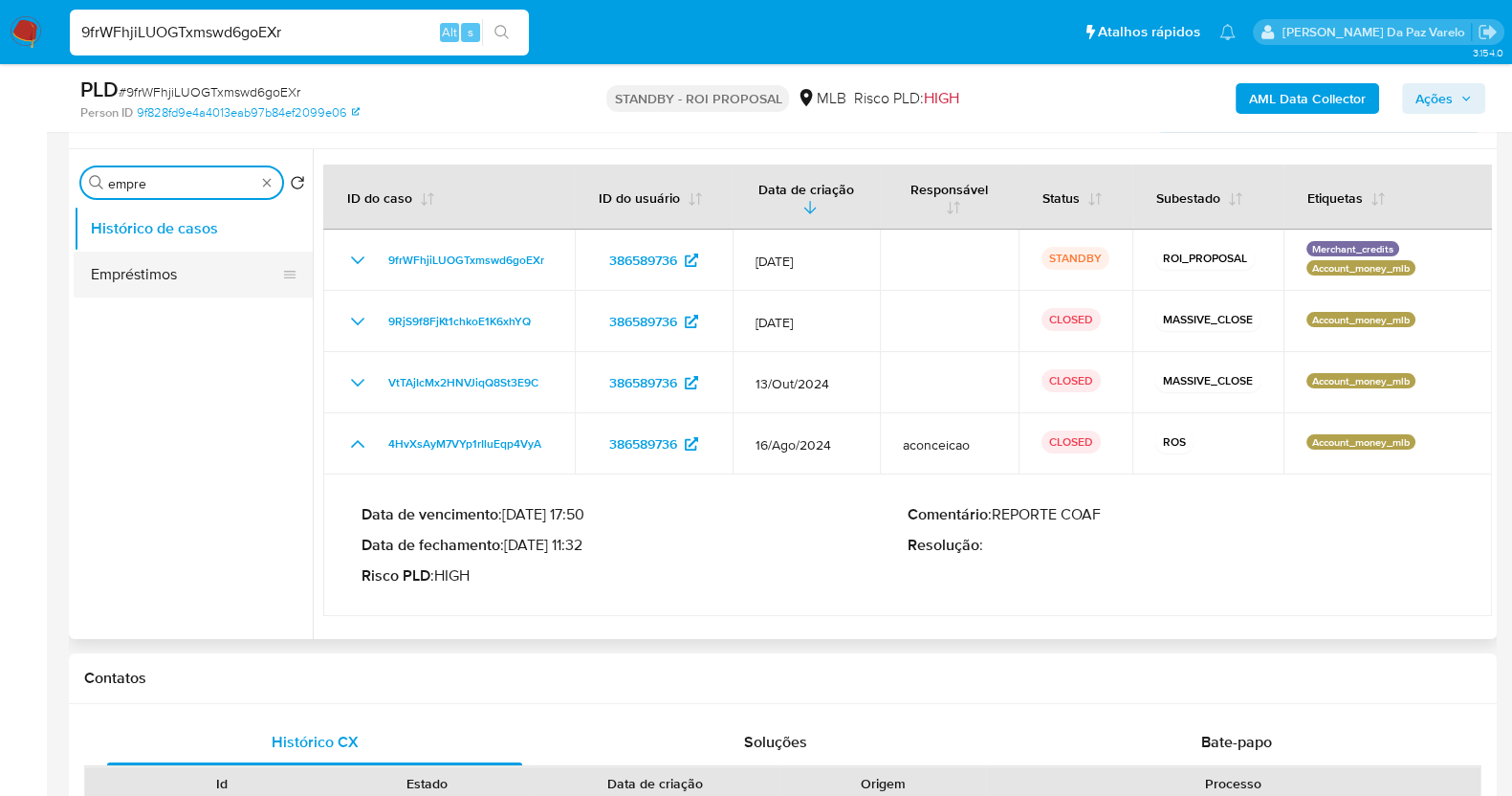
type input "empre"
click at [191, 265] on button "Empréstimos" at bounding box center [186, 274] width 224 height 46
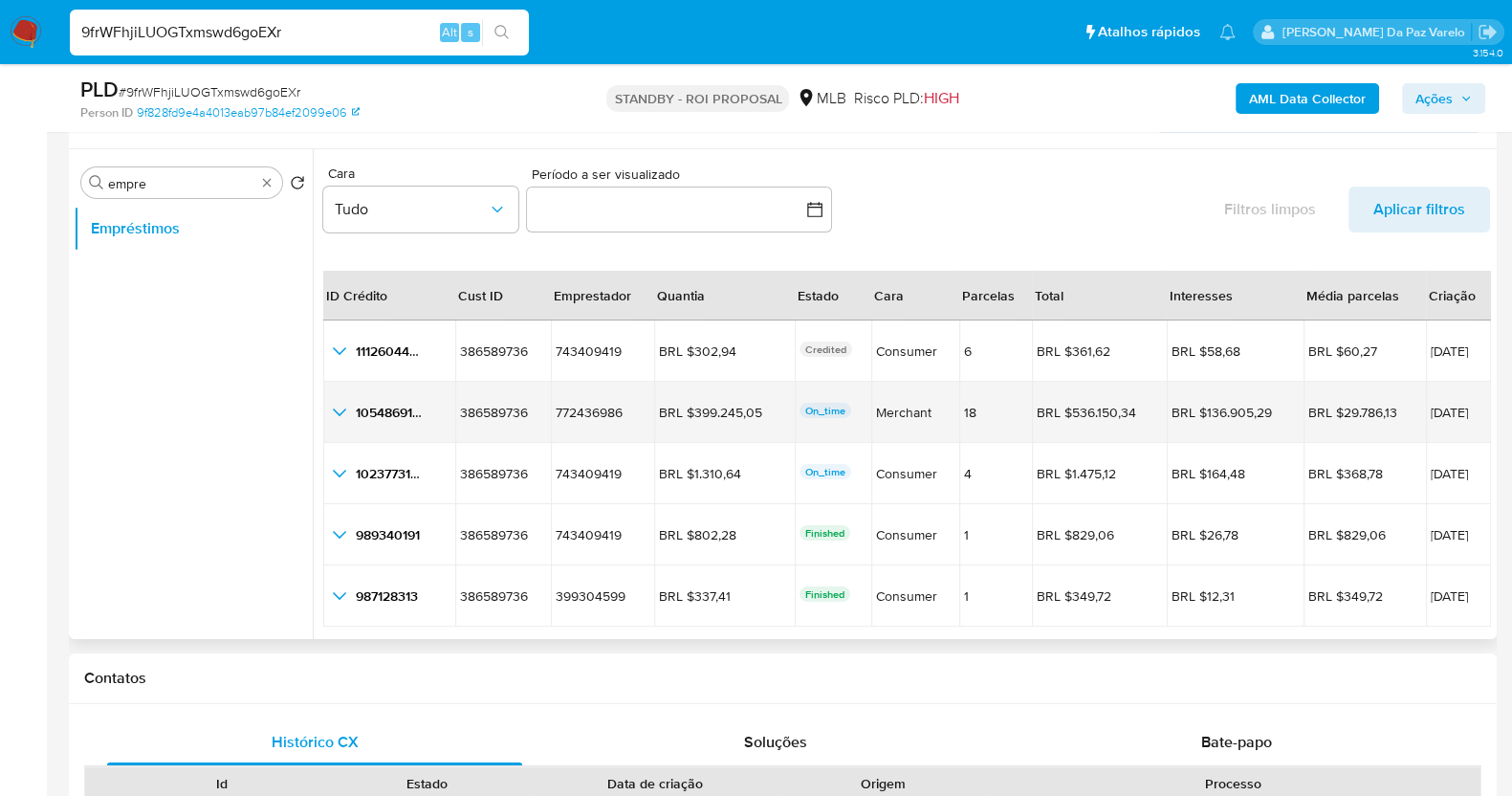
click at [349, 412] on icon "button_show_hidden_detail_by_id_1" at bounding box center [339, 412] width 23 height 23
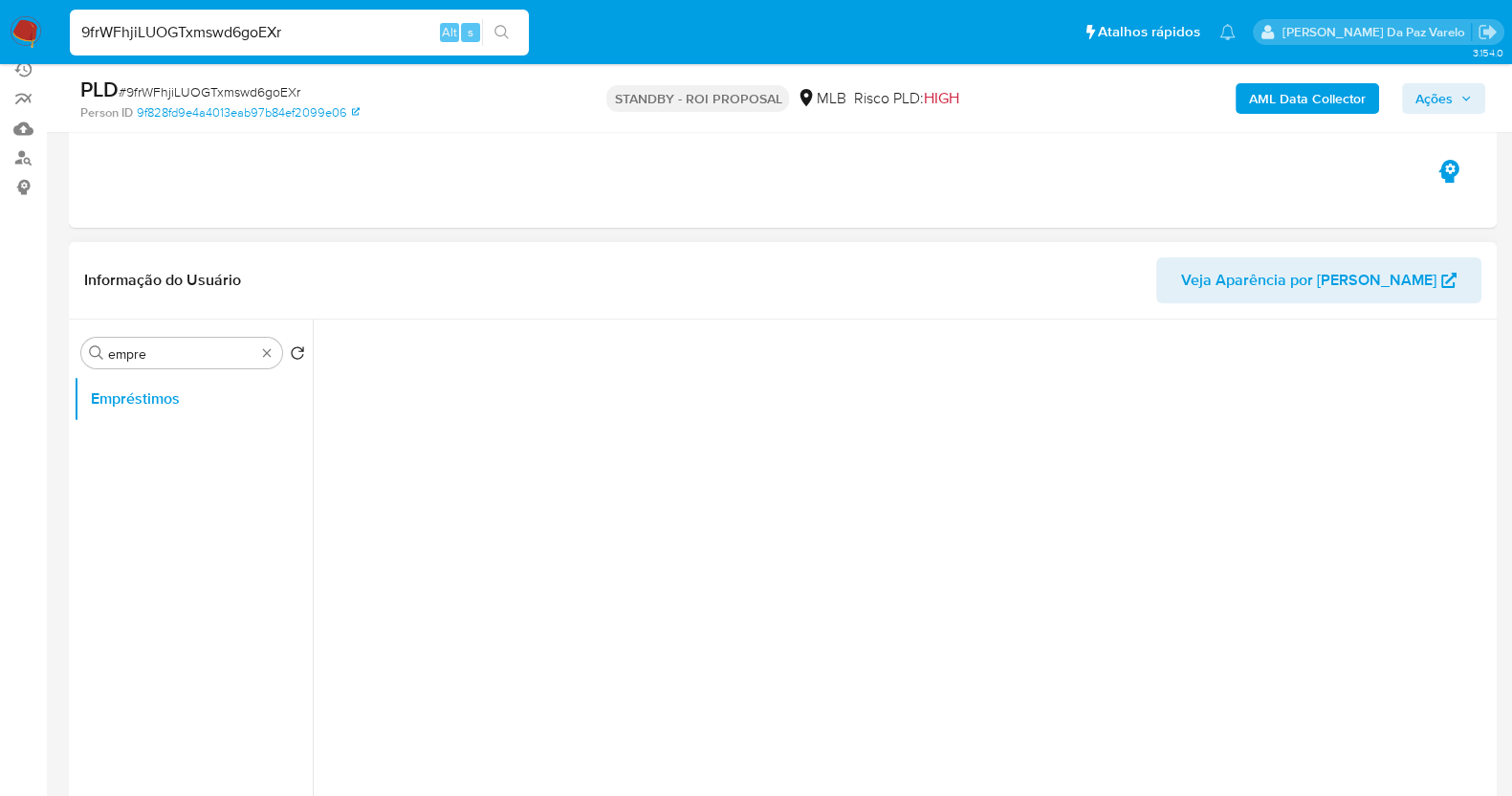
scroll to position [228, 0]
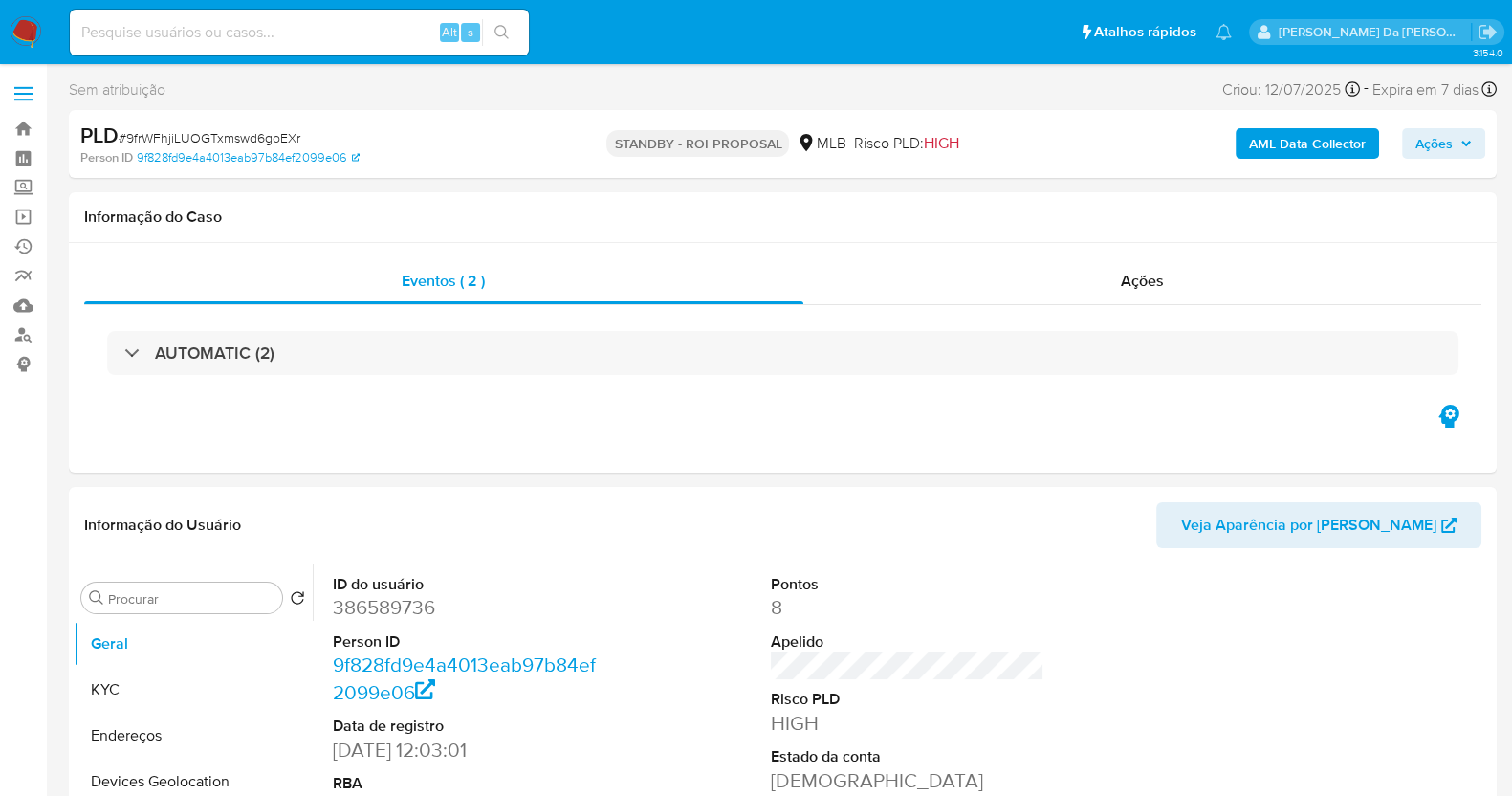
select select "10"
click at [1161, 280] on span "Ações" at bounding box center [1143, 280] width 43 height 22
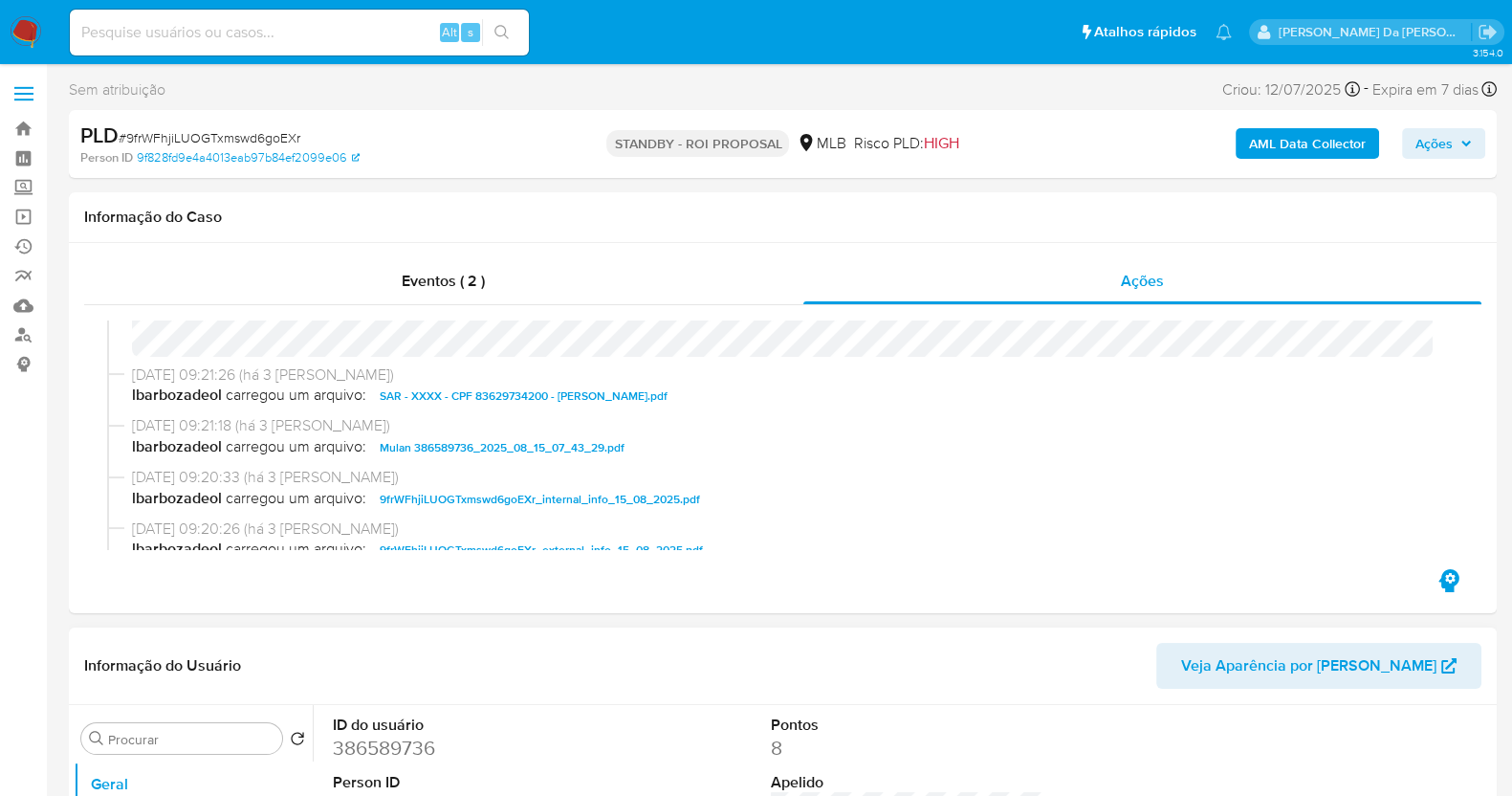
scroll to position [119, 0]
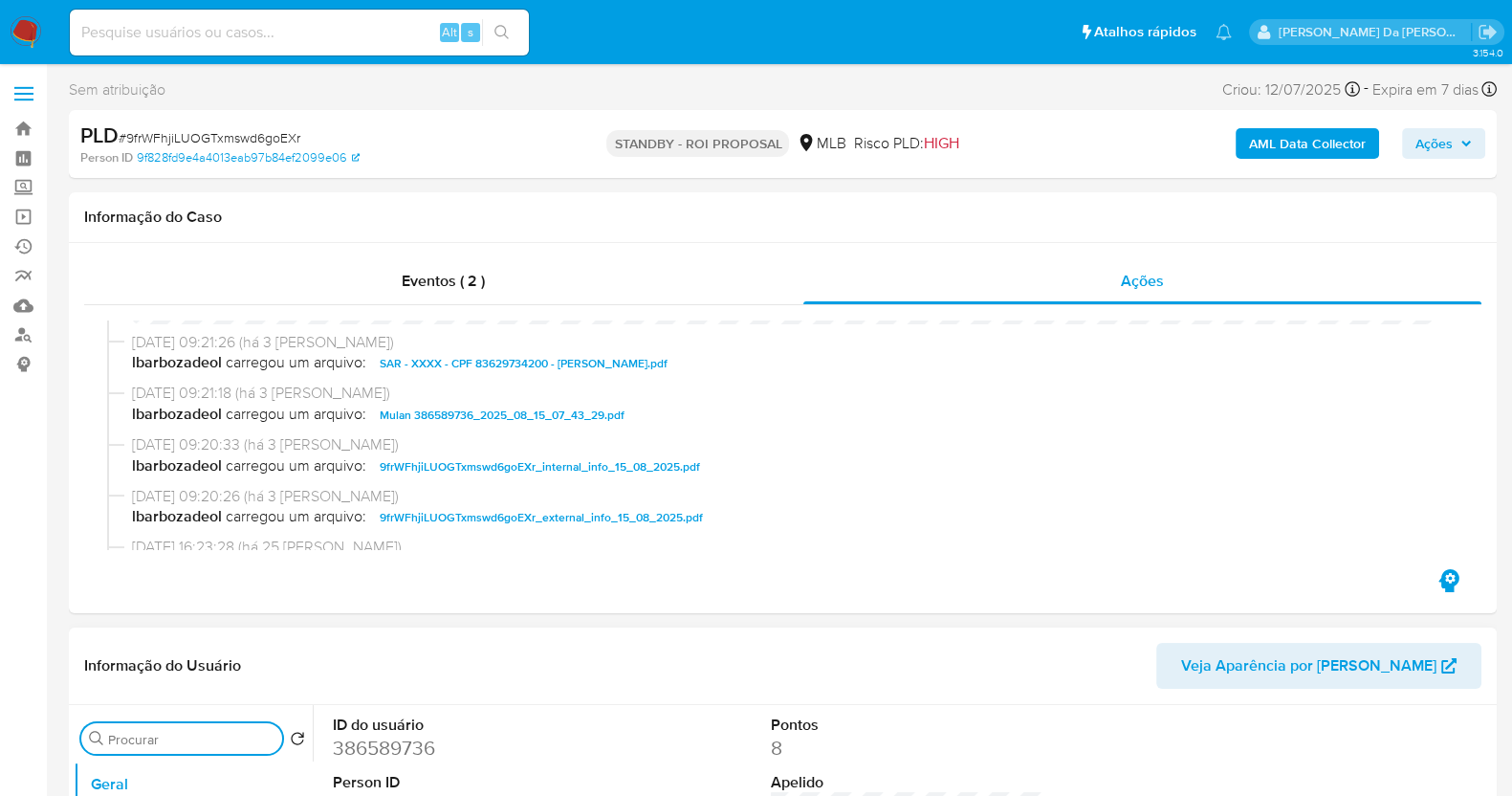
click at [181, 744] on input "Procurar" at bounding box center [191, 739] width 166 height 18
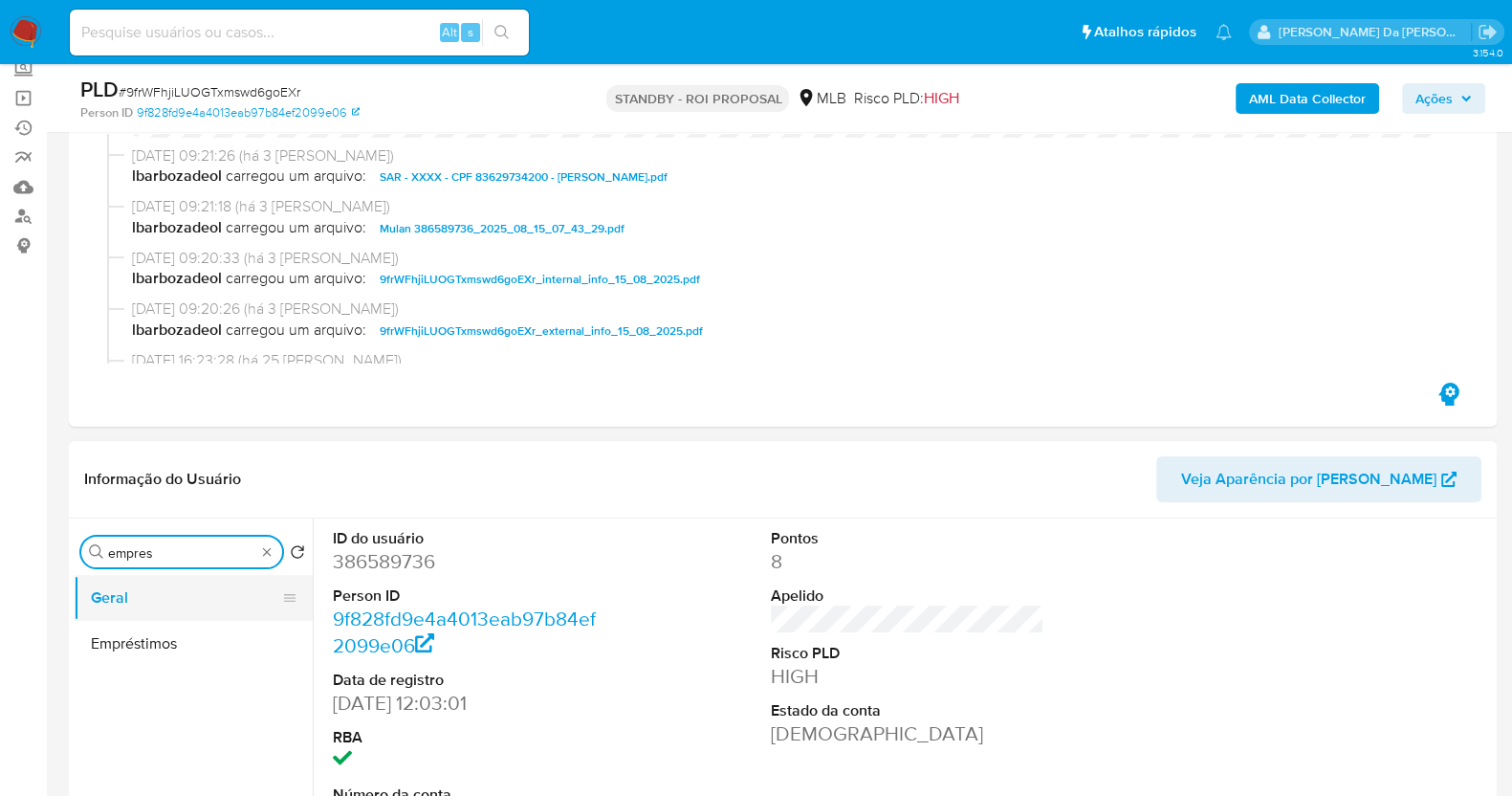
type input "empres"
drag, startPoint x: 199, startPoint y: 597, endPoint x: 192, endPoint y: 608, distance: 13.0
click at [198, 597] on button "Geral" at bounding box center [186, 597] width 224 height 46
click at [160, 662] on button "Empréstimos" at bounding box center [193, 644] width 239 height 46
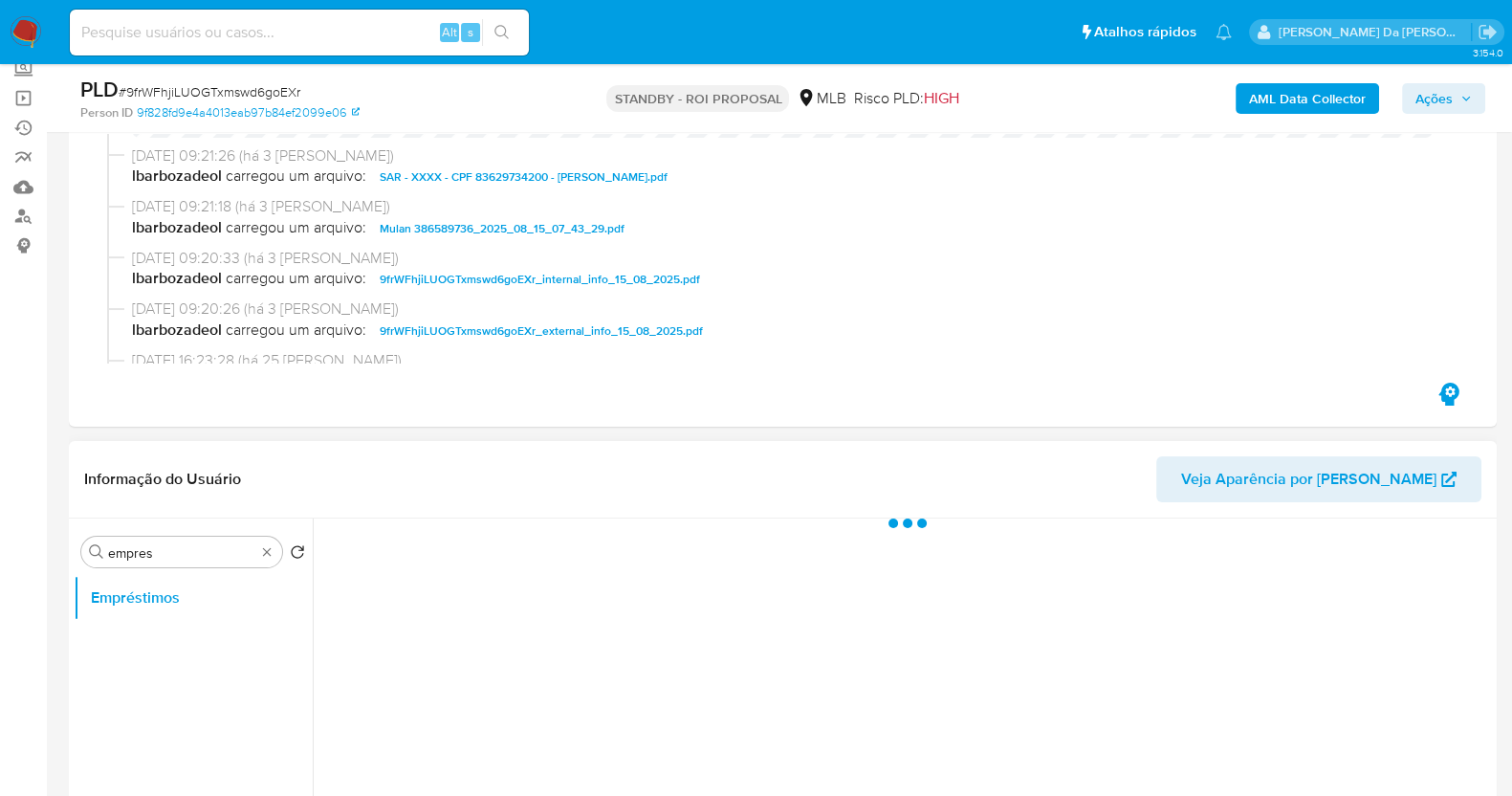
click at [170, 638] on ul "Empréstimos" at bounding box center [193, 790] width 239 height 431
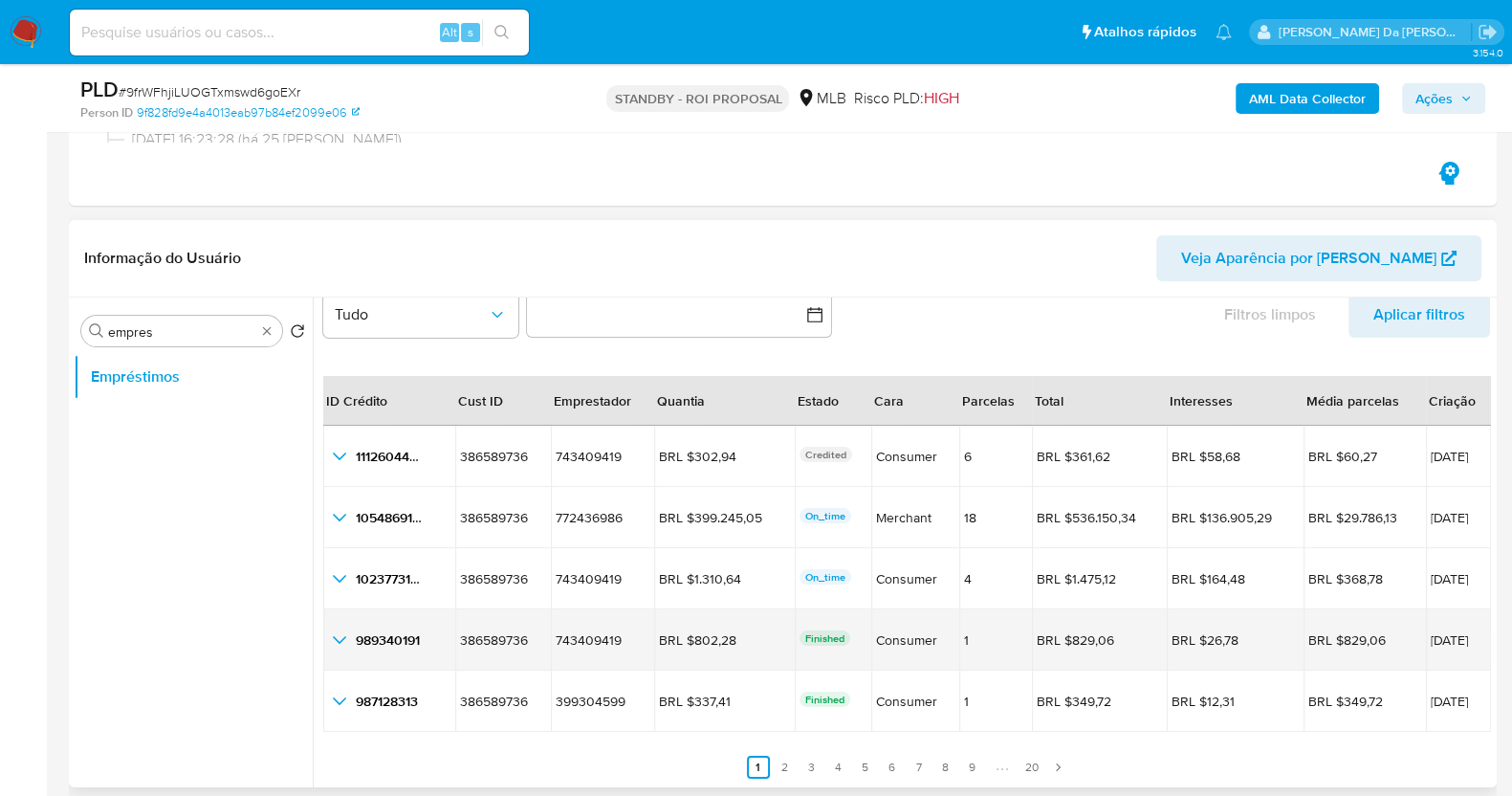
scroll to position [359, 0]
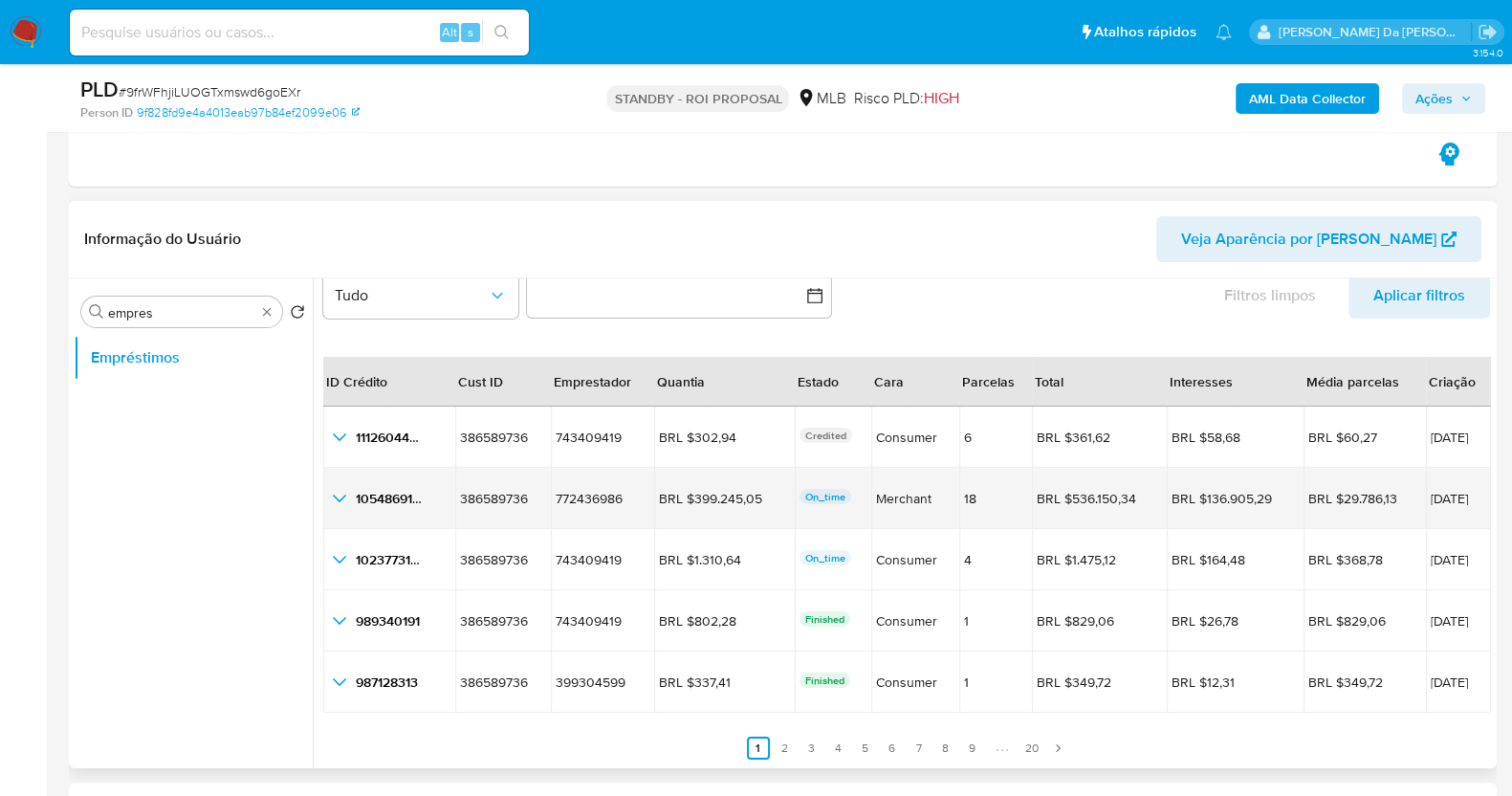
click at [339, 497] on icon "button_show_hidden_detail_by_id_1" at bounding box center [339, 497] width 23 height 23
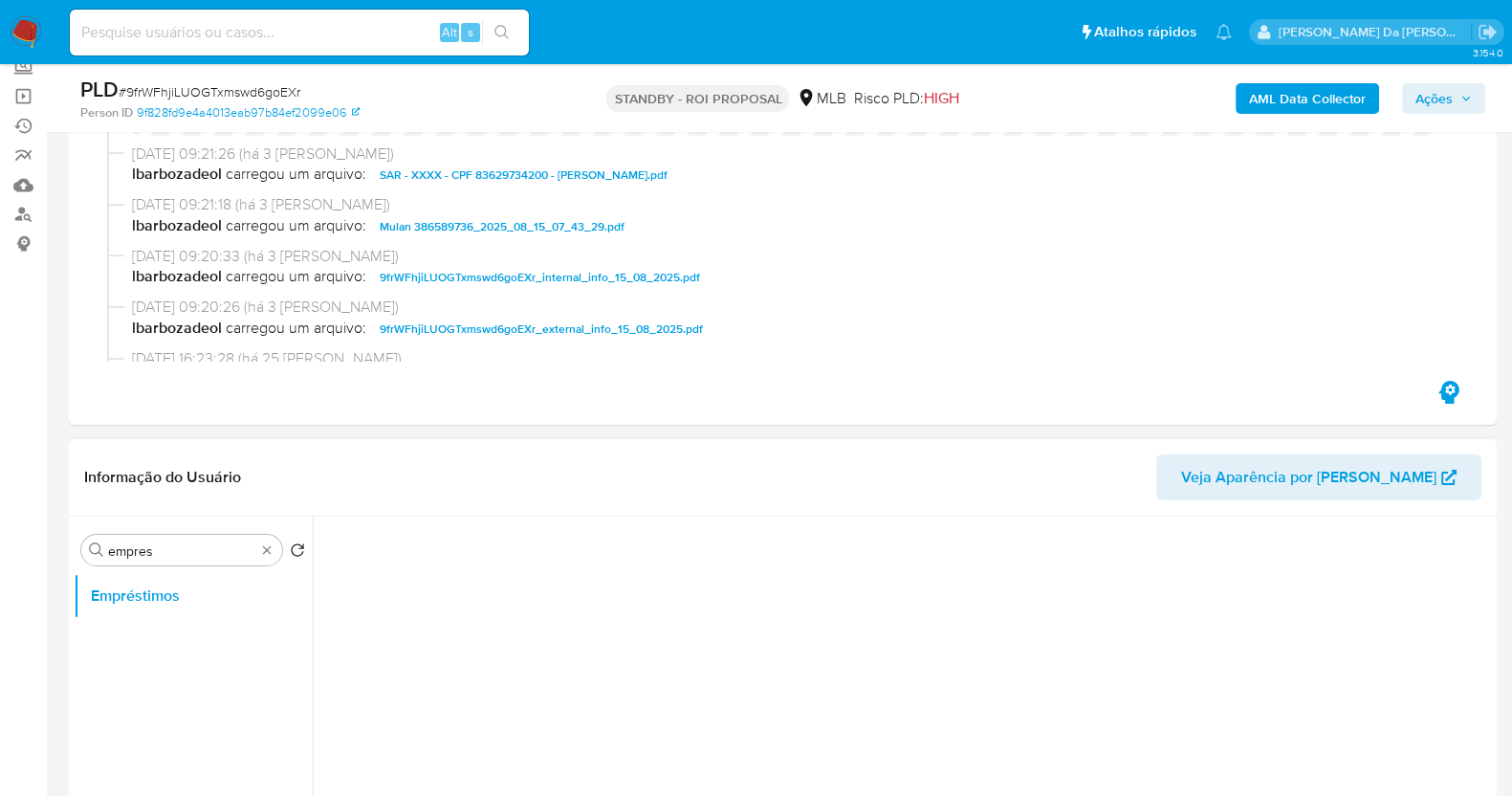
scroll to position [119, 0]
click at [1332, 471] on span "Veja Aparência por [PERSON_NAME]" at bounding box center [1309, 479] width 255 height 46
click at [187, 608] on button "Empréstimos" at bounding box center [186, 597] width 224 height 46
click at [189, 606] on button "Empréstimos" at bounding box center [186, 597] width 224 height 46
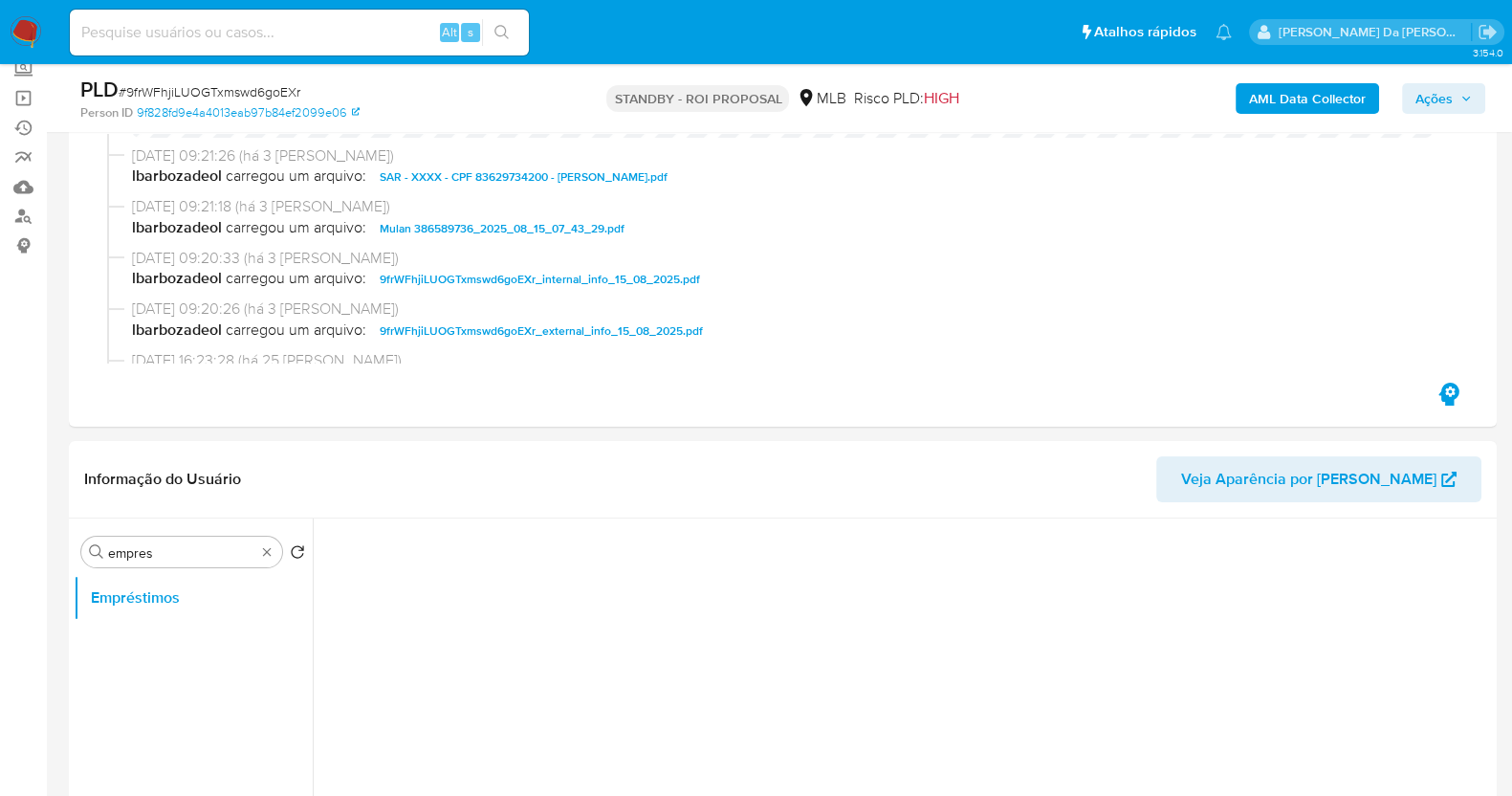
click at [292, 548] on icon "Retornar ao pedido padrão" at bounding box center [297, 551] width 13 height 13
click at [299, 552] on div "Procurar empres" at bounding box center [194, 551] width 224 height 30
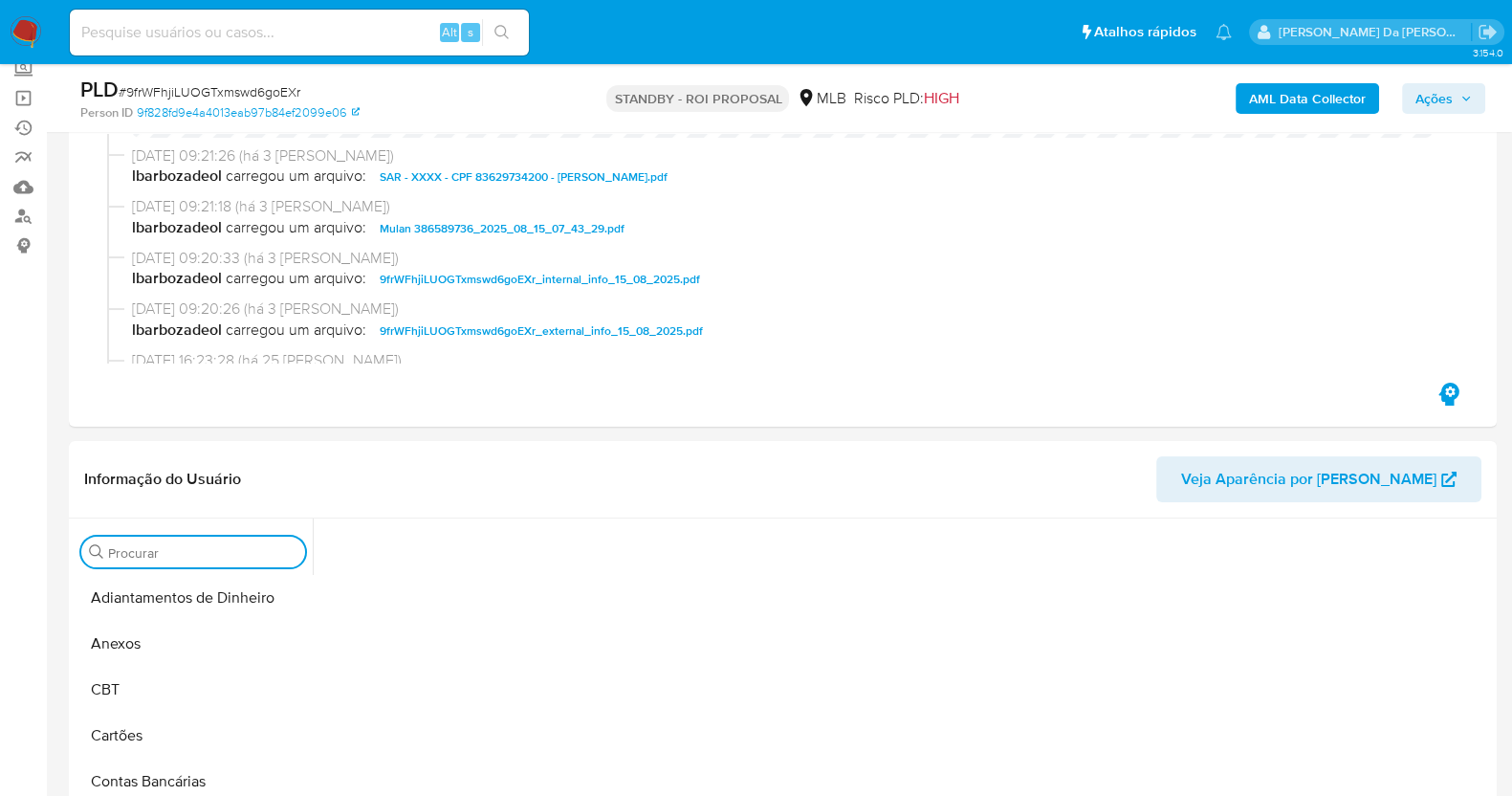
click at [220, 557] on input "Procurar" at bounding box center [202, 553] width 190 height 18
click at [221, 557] on input "Procurar" at bounding box center [202, 553] width 190 height 18
type input "emprest"
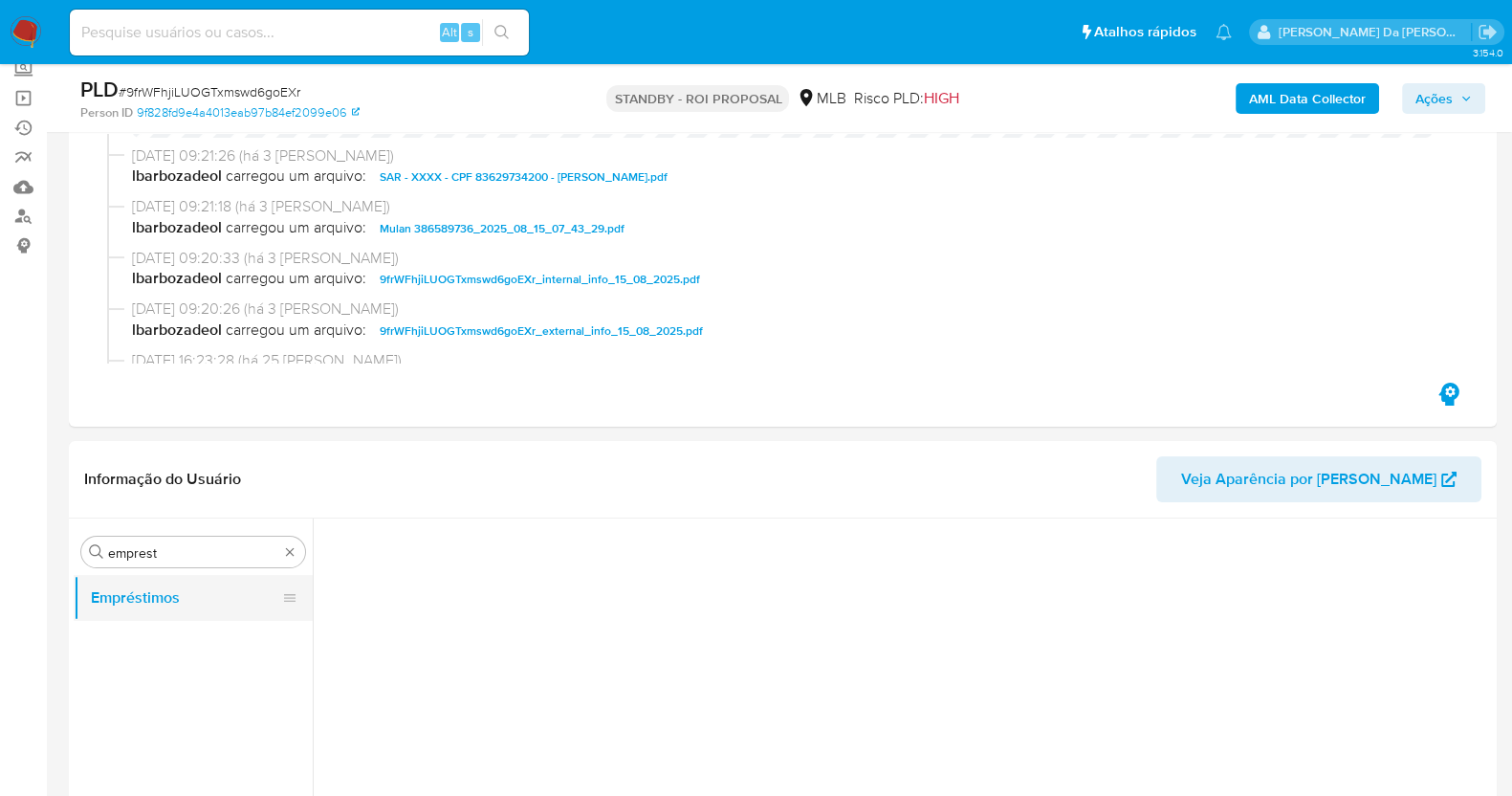
drag, startPoint x: 162, startPoint y: 599, endPoint x: 173, endPoint y: 602, distance: 11.4
click at [163, 599] on button "Empréstimos" at bounding box center [186, 597] width 224 height 46
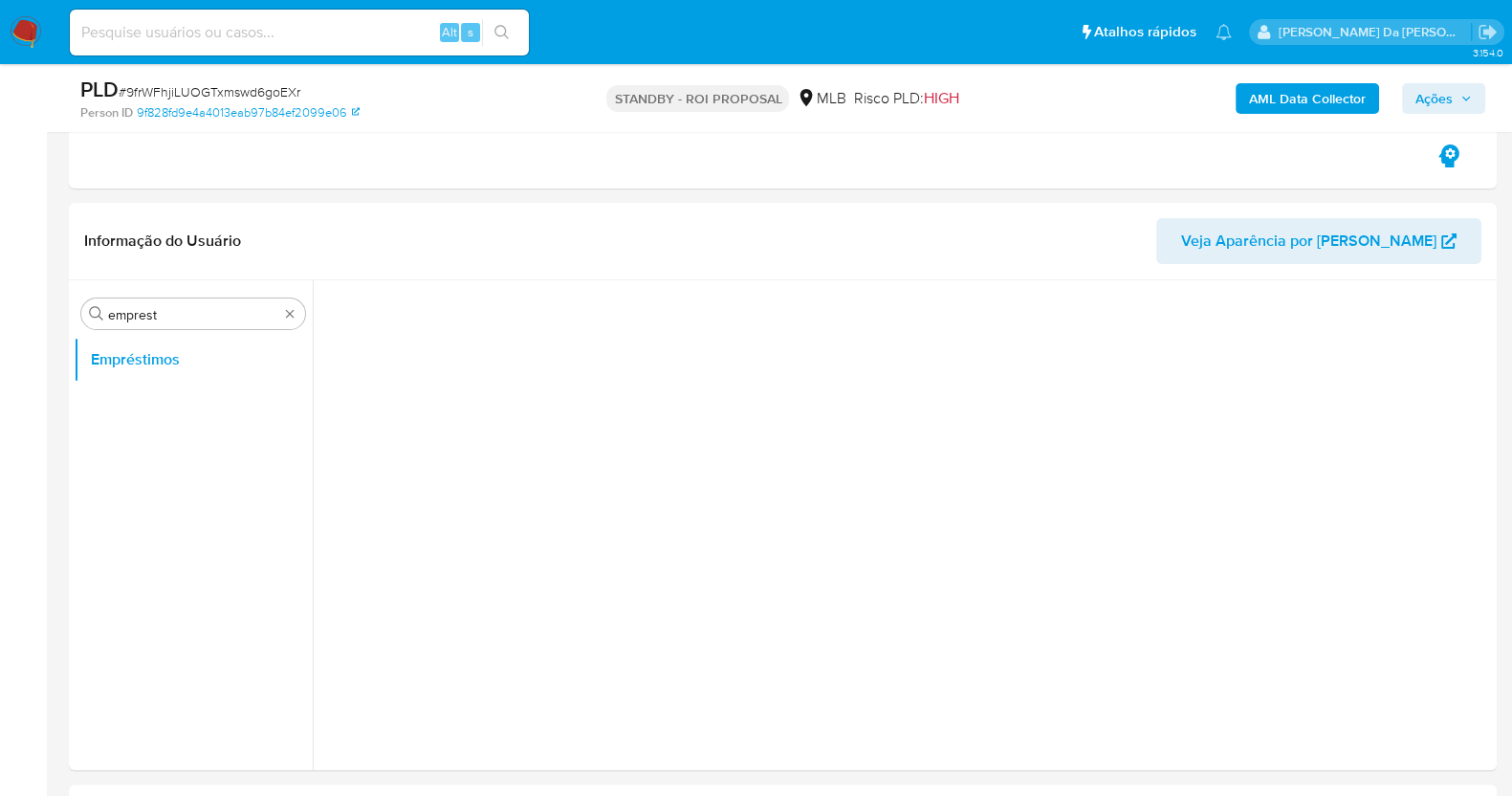
scroll to position [359, 0]
click at [166, 346] on button "Empréstimos" at bounding box center [186, 358] width 224 height 46
click at [165, 356] on button "Empréstimos" at bounding box center [186, 358] width 224 height 46
click at [163, 356] on button "Empréstimos" at bounding box center [186, 358] width 224 height 46
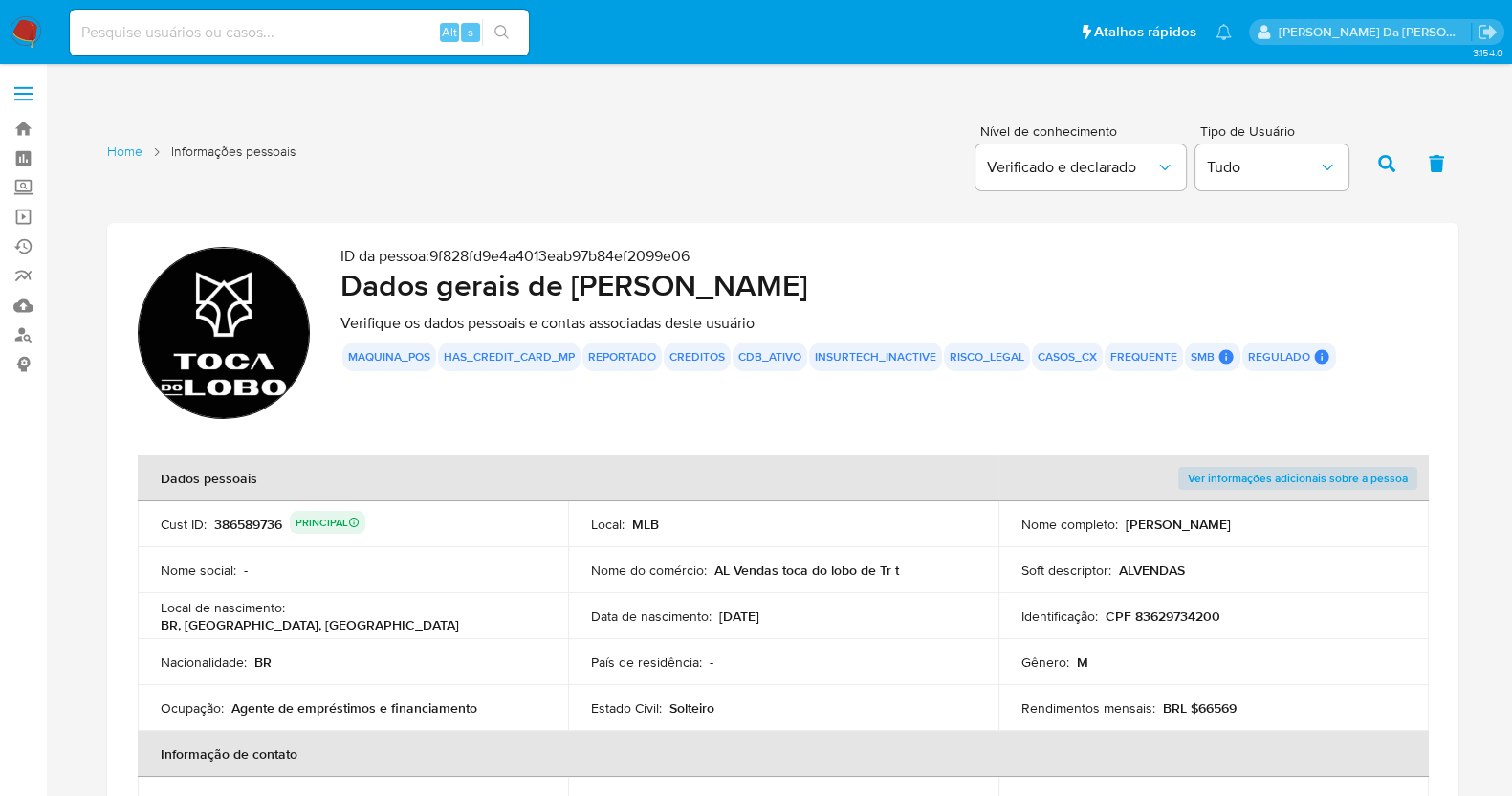
click at [688, 353] on button "creditos" at bounding box center [697, 357] width 55 height 8
click at [695, 361] on button "creditos" at bounding box center [697, 357] width 55 height 8
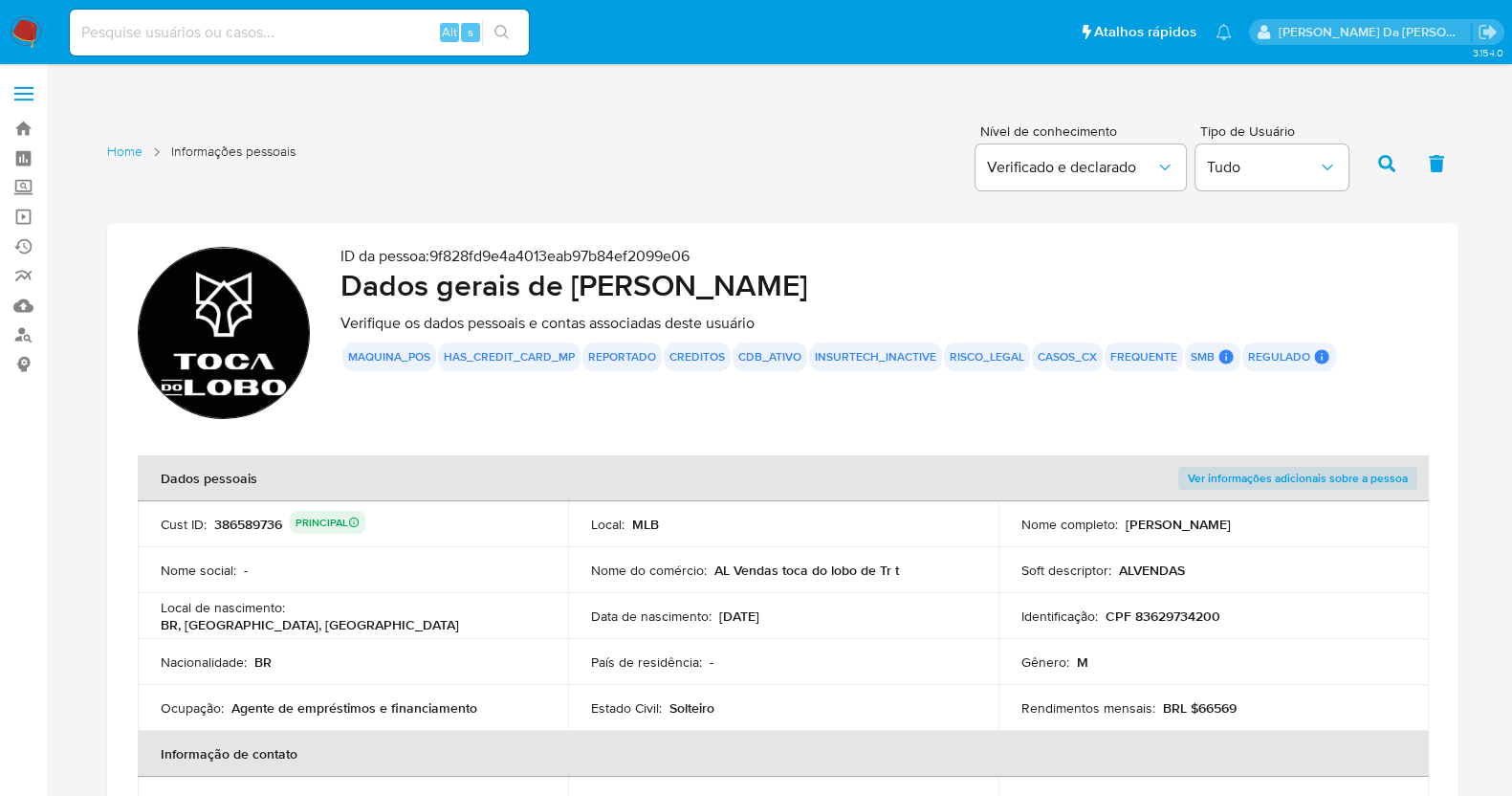
click at [669, 353] on button "creditos" at bounding box center [697, 357] width 55 height 8
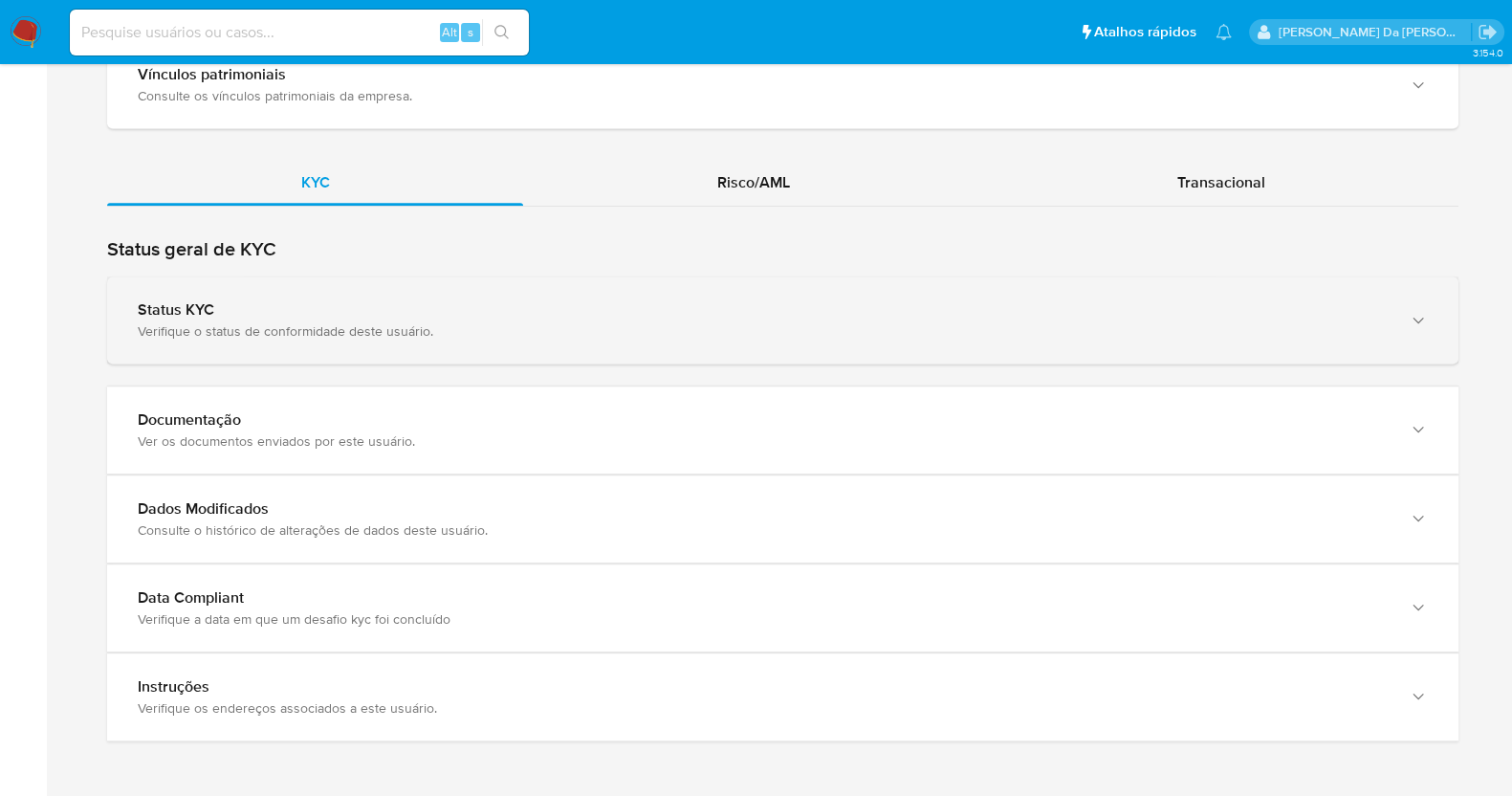
scroll to position [309, 0]
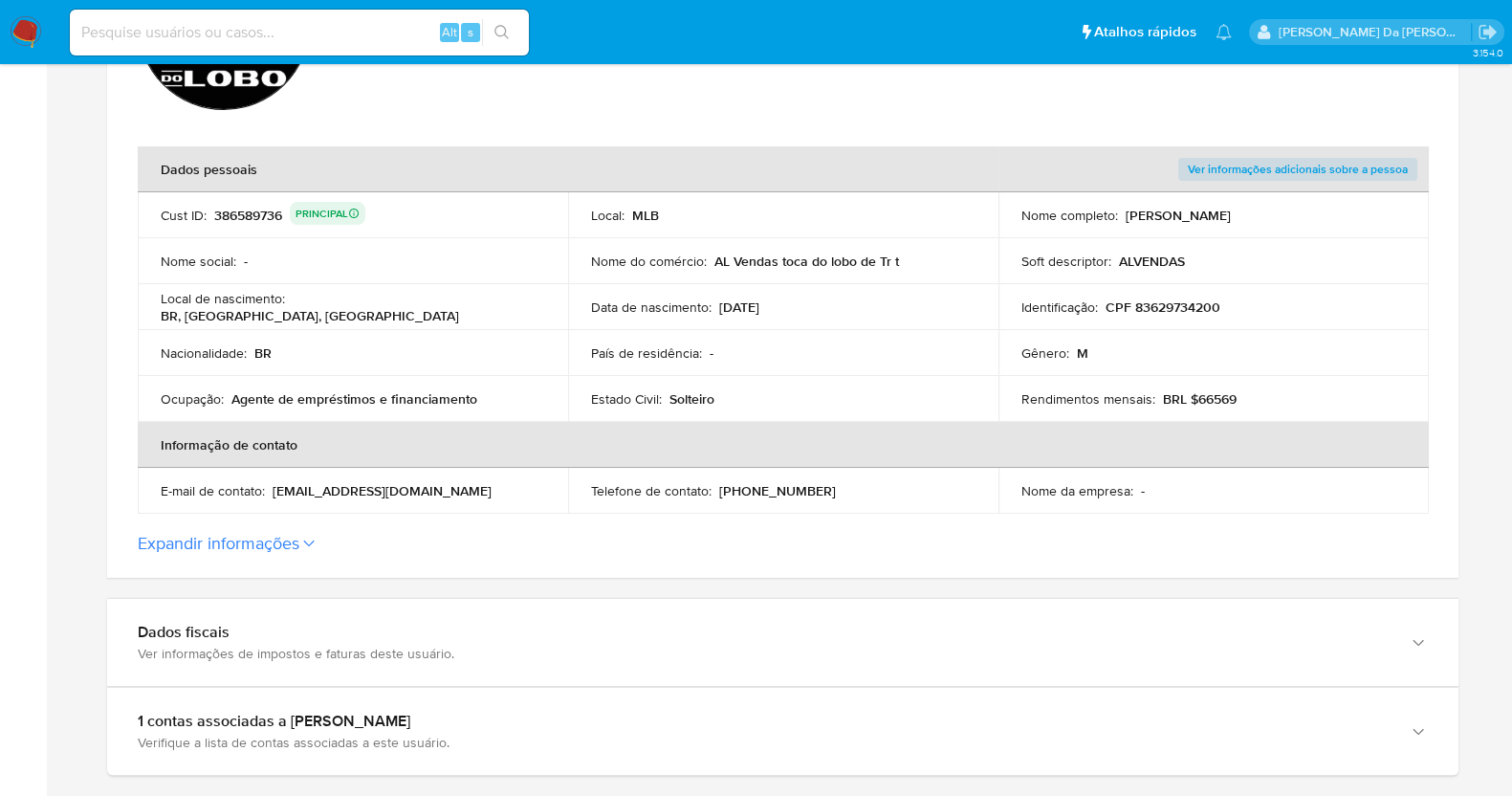
click at [387, 400] on p "Agente de empréstimos e financiamento" at bounding box center [355, 399] width 246 height 18
click at [392, 400] on p "Agente de empréstimos e financiamento" at bounding box center [355, 399] width 246 height 18
click at [396, 402] on p "Agente de empréstimos e financiamento" at bounding box center [355, 399] width 246 height 18
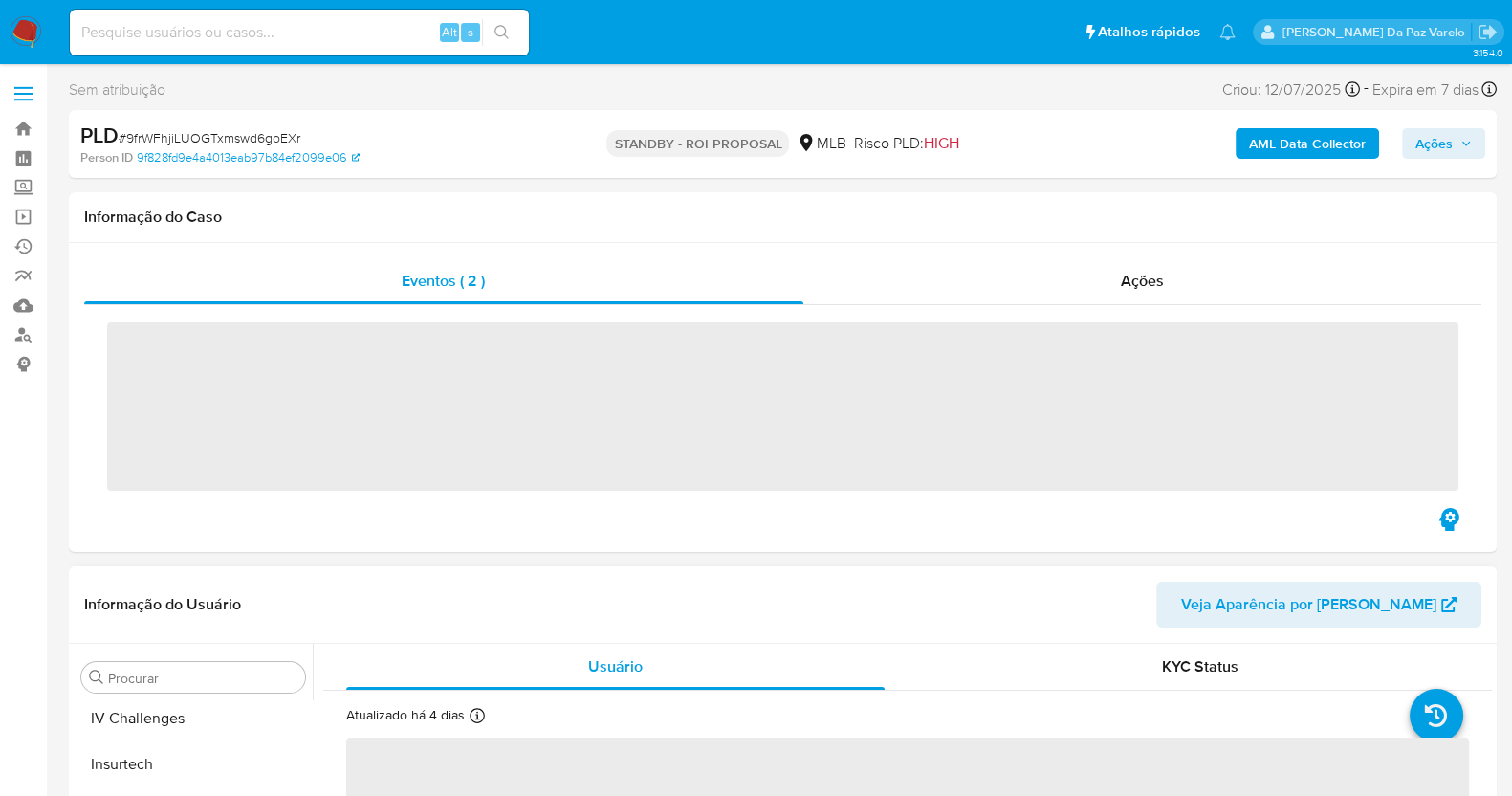
scroll to position [854, 0]
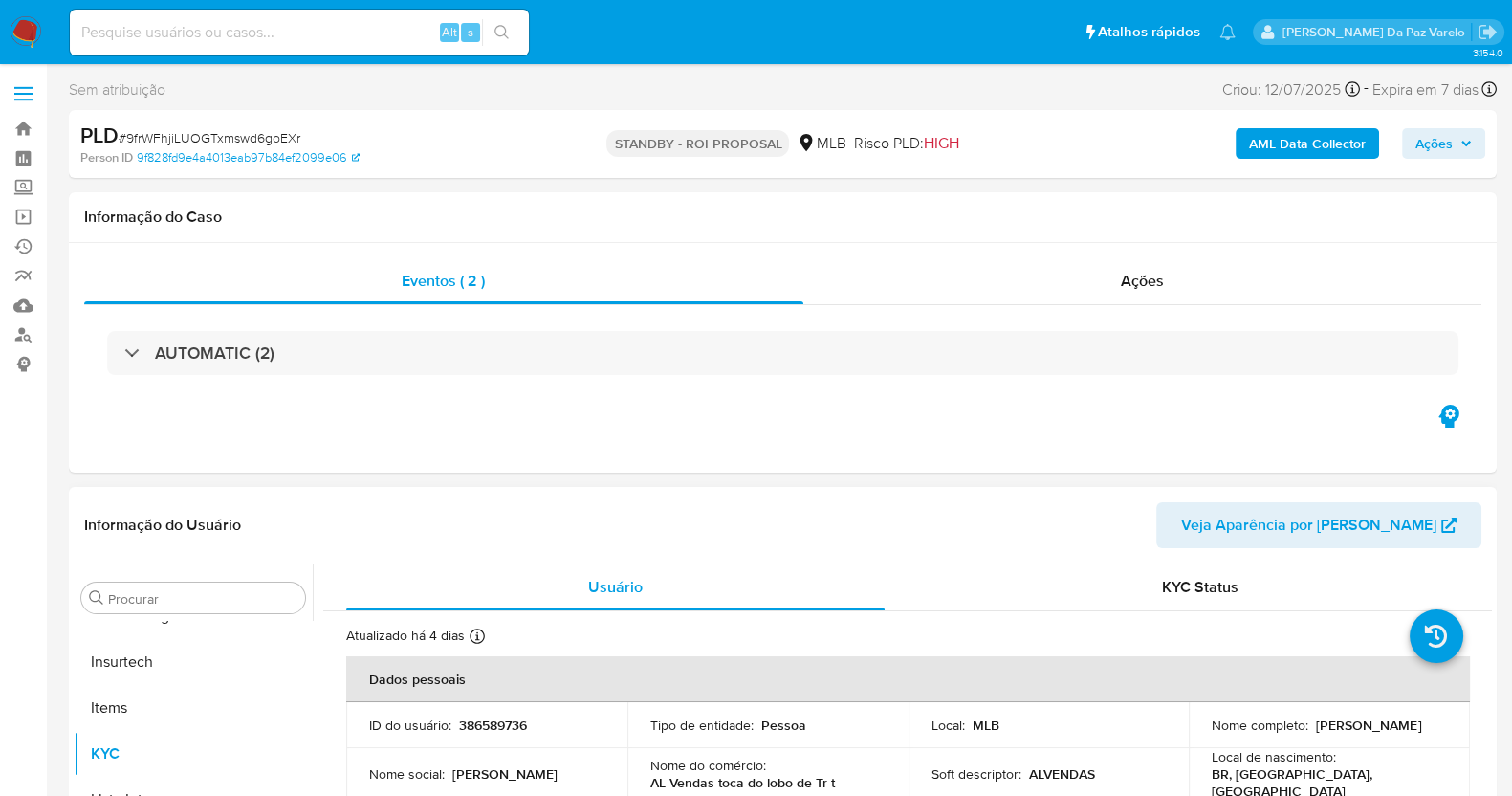
select select "10"
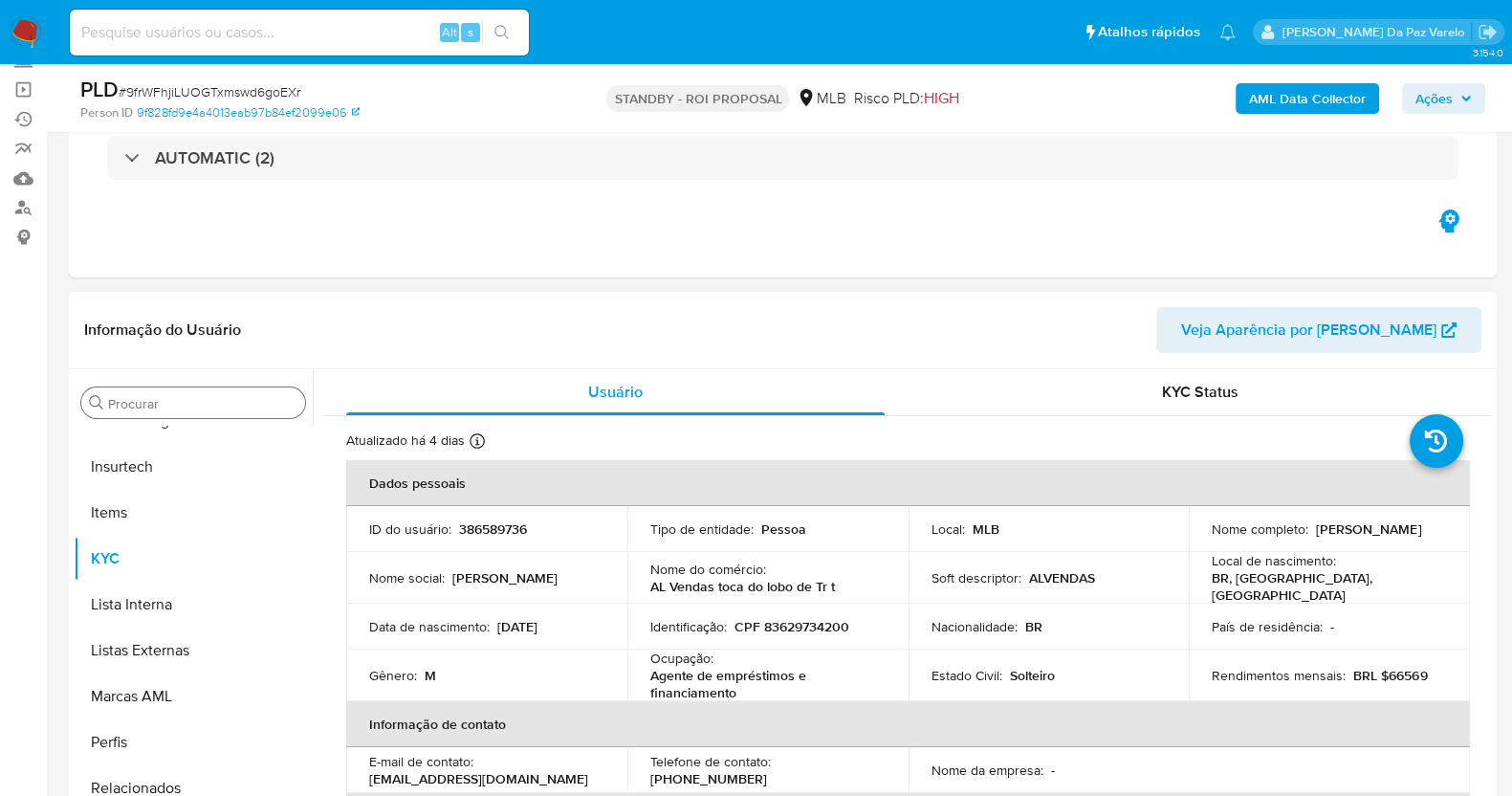
scroll to position [119, 0]
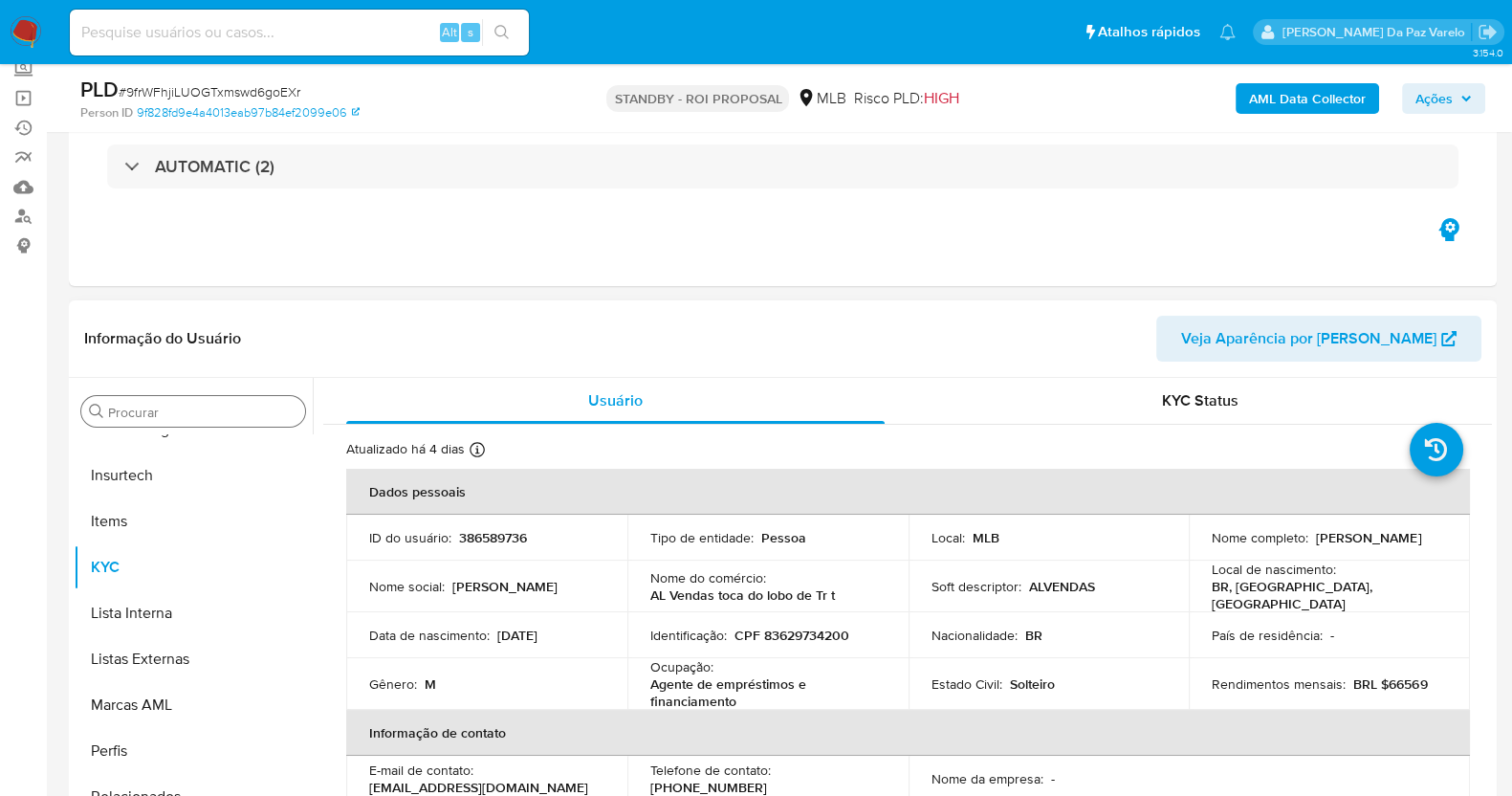
click at [148, 418] on input "Procurar" at bounding box center [202, 413] width 190 height 18
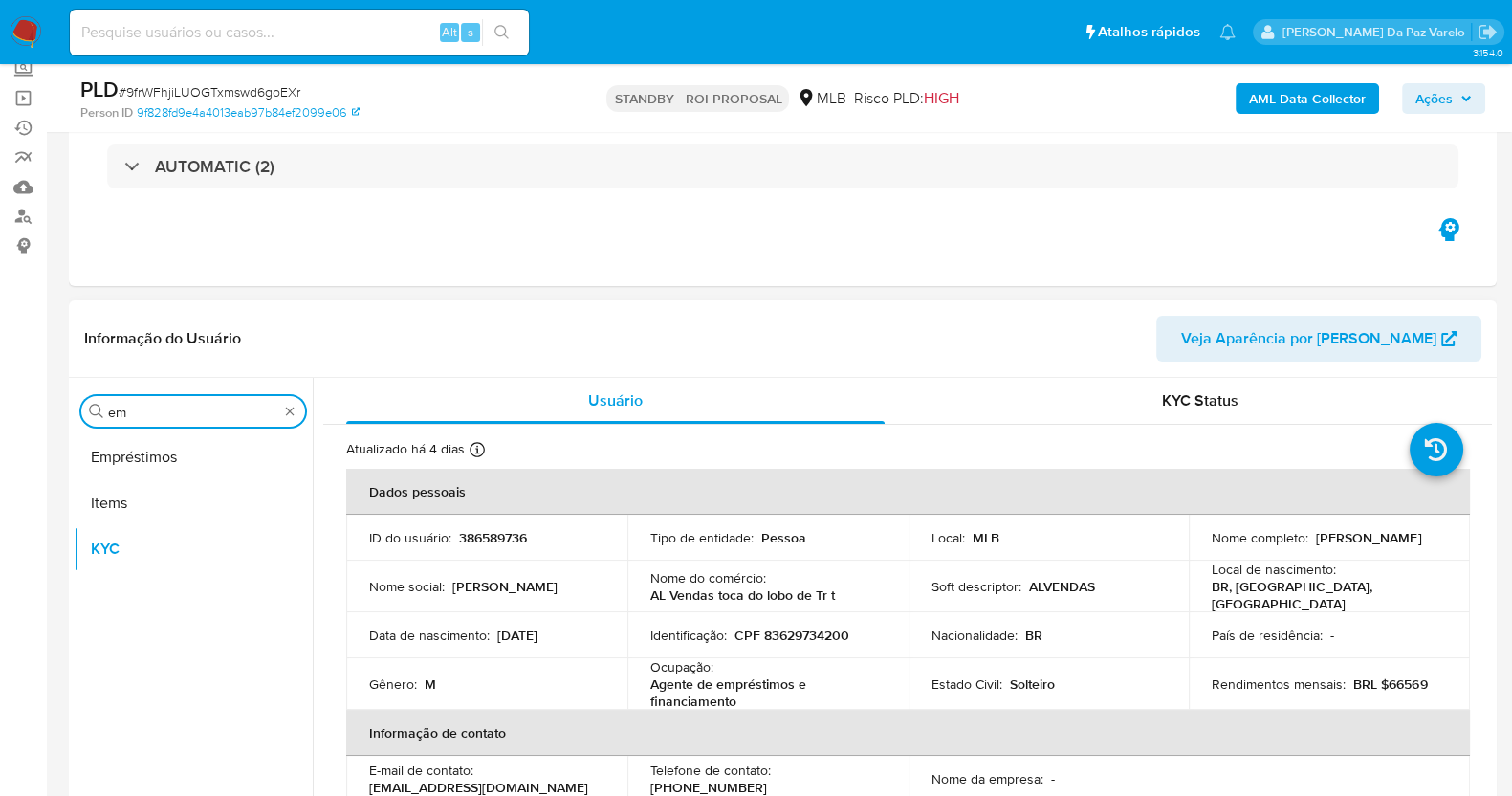
scroll to position [0, 0]
type input "em"
click at [228, 458] on button "Empréstimos" at bounding box center [186, 457] width 224 height 46
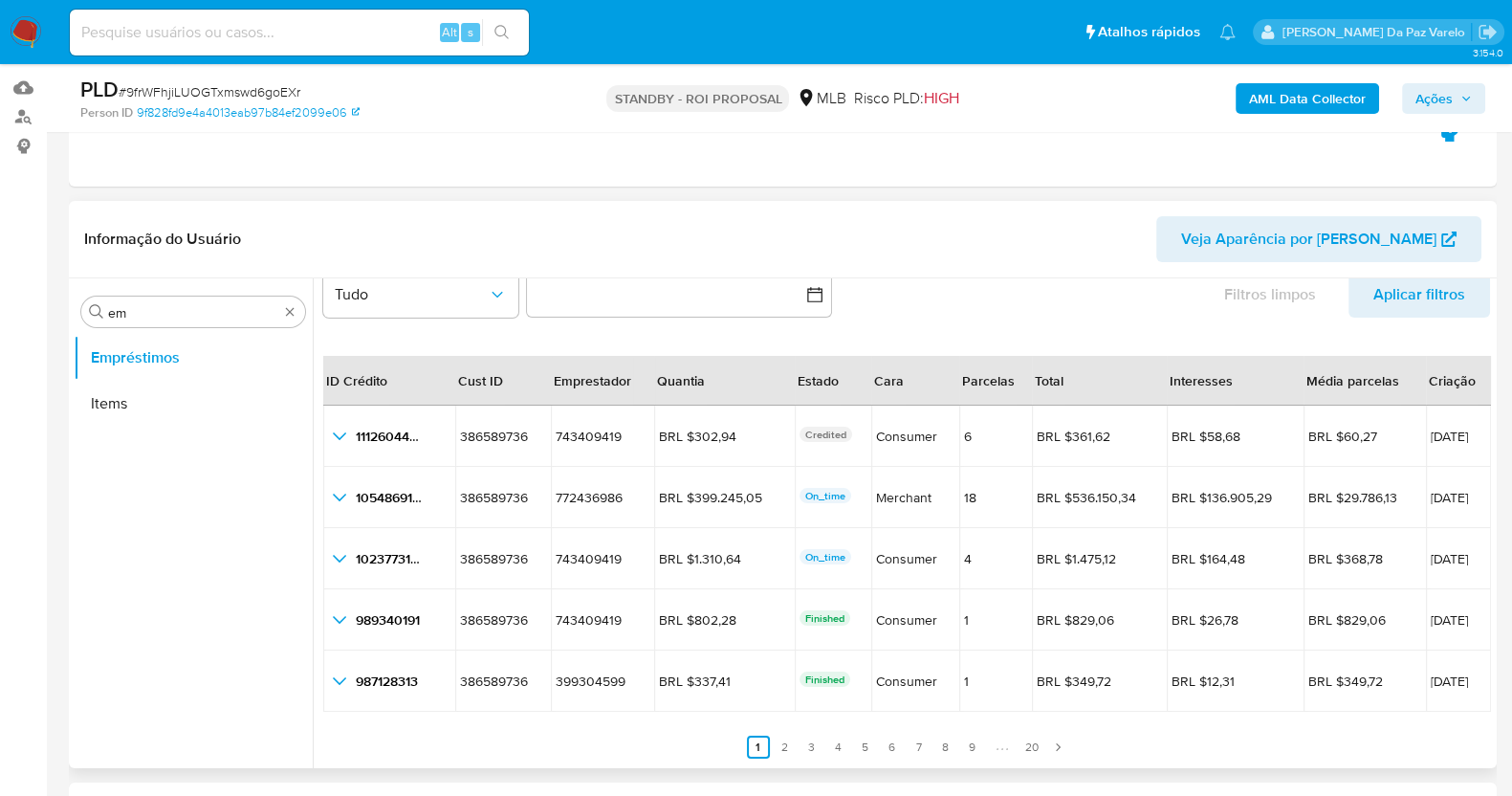
scroll to position [359, 0]
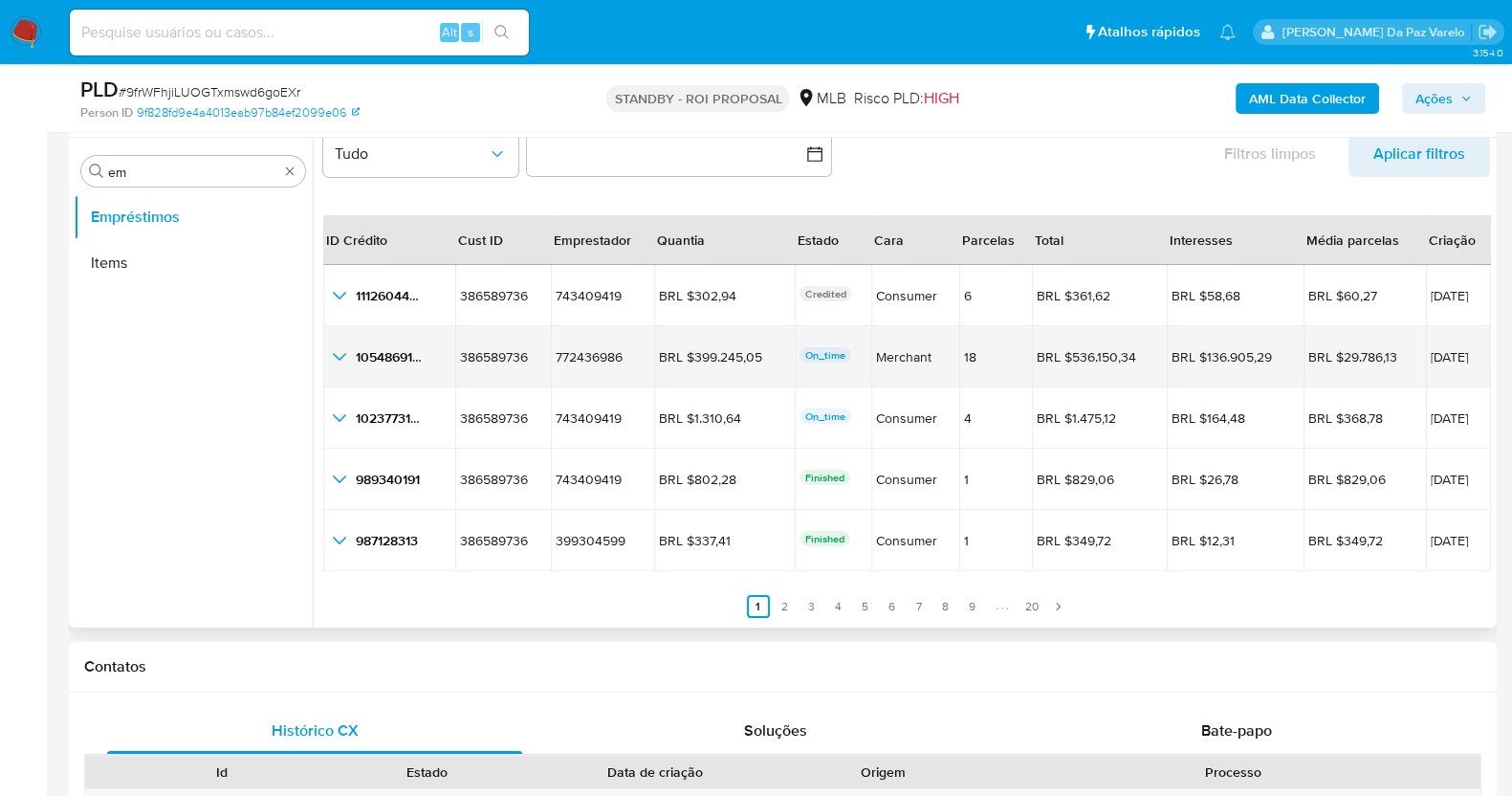
click at [341, 358] on icon "button_show_hidden_detail_by_id_1" at bounding box center [339, 356] width 23 height 23
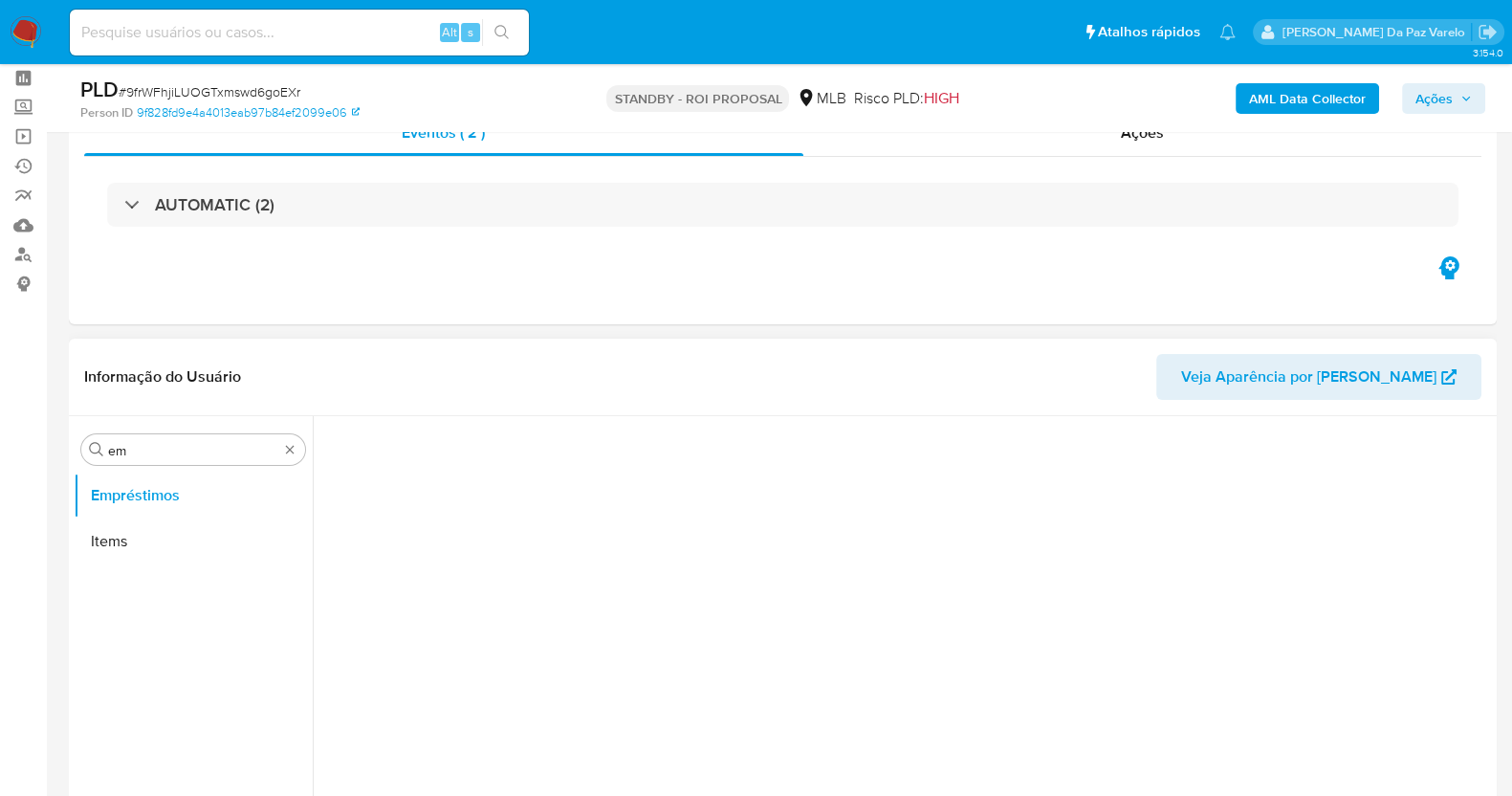
scroll to position [0, 0]
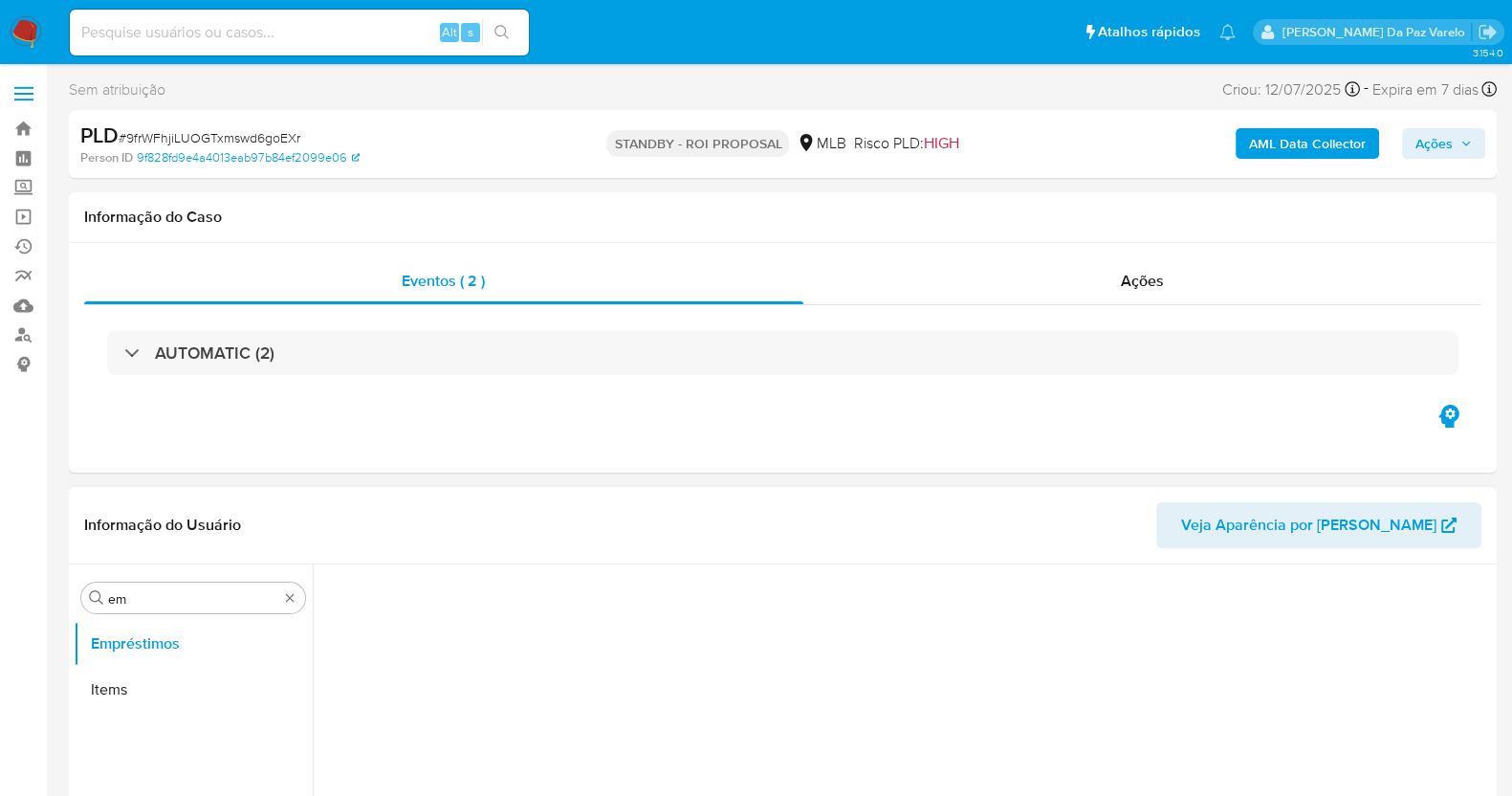
click at [1343, 521] on span "Veja Aparência por [PERSON_NAME]" at bounding box center [1309, 525] width 255 height 46
click at [341, 38] on input at bounding box center [299, 31] width 459 height 25
paste input "lnnAusNDNWzd1TRoz6PyPjQH"
type input "lnnAusNDNWzd1TRoz6PyPjQH"
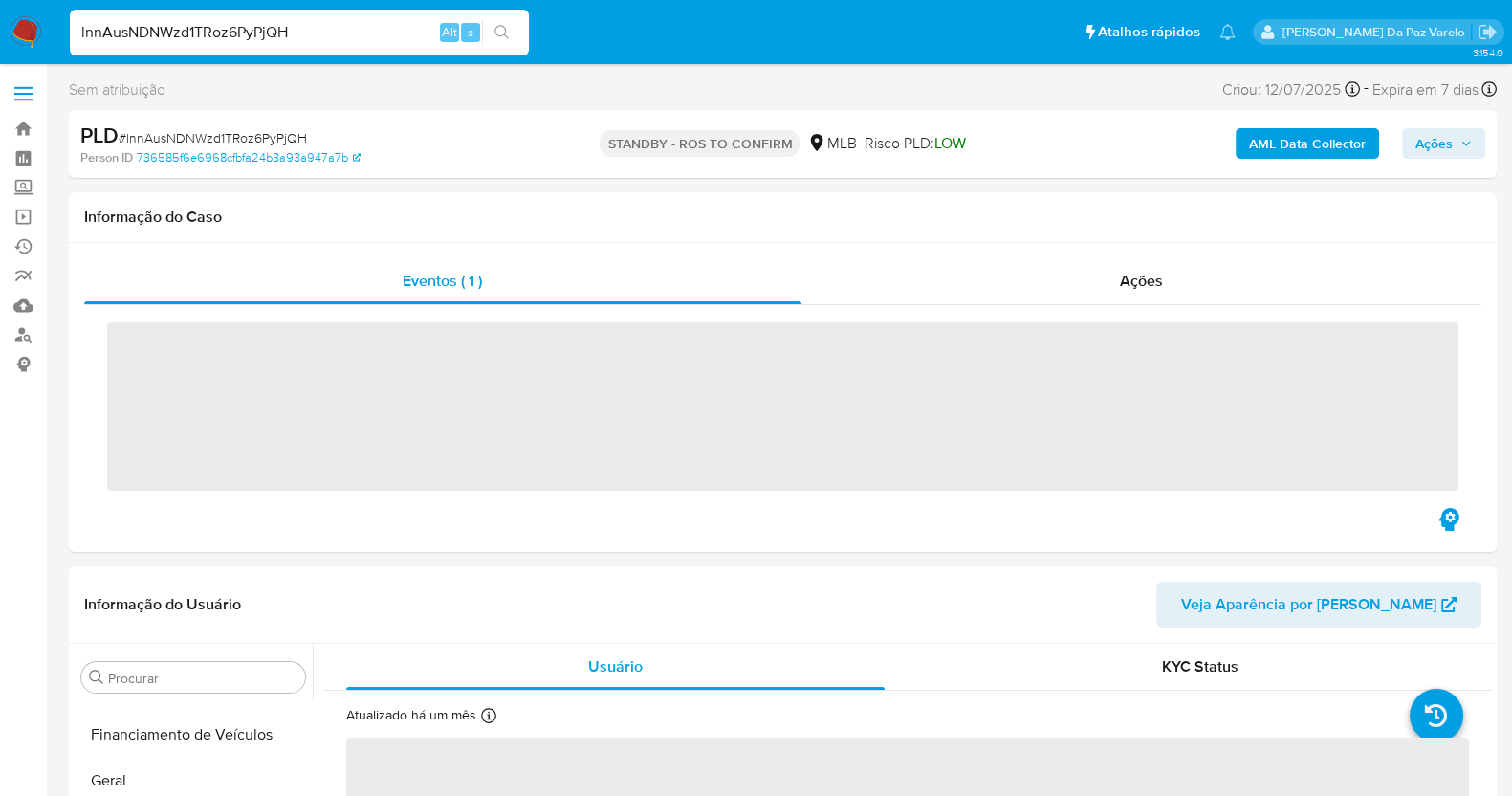
scroll to position [727, 0]
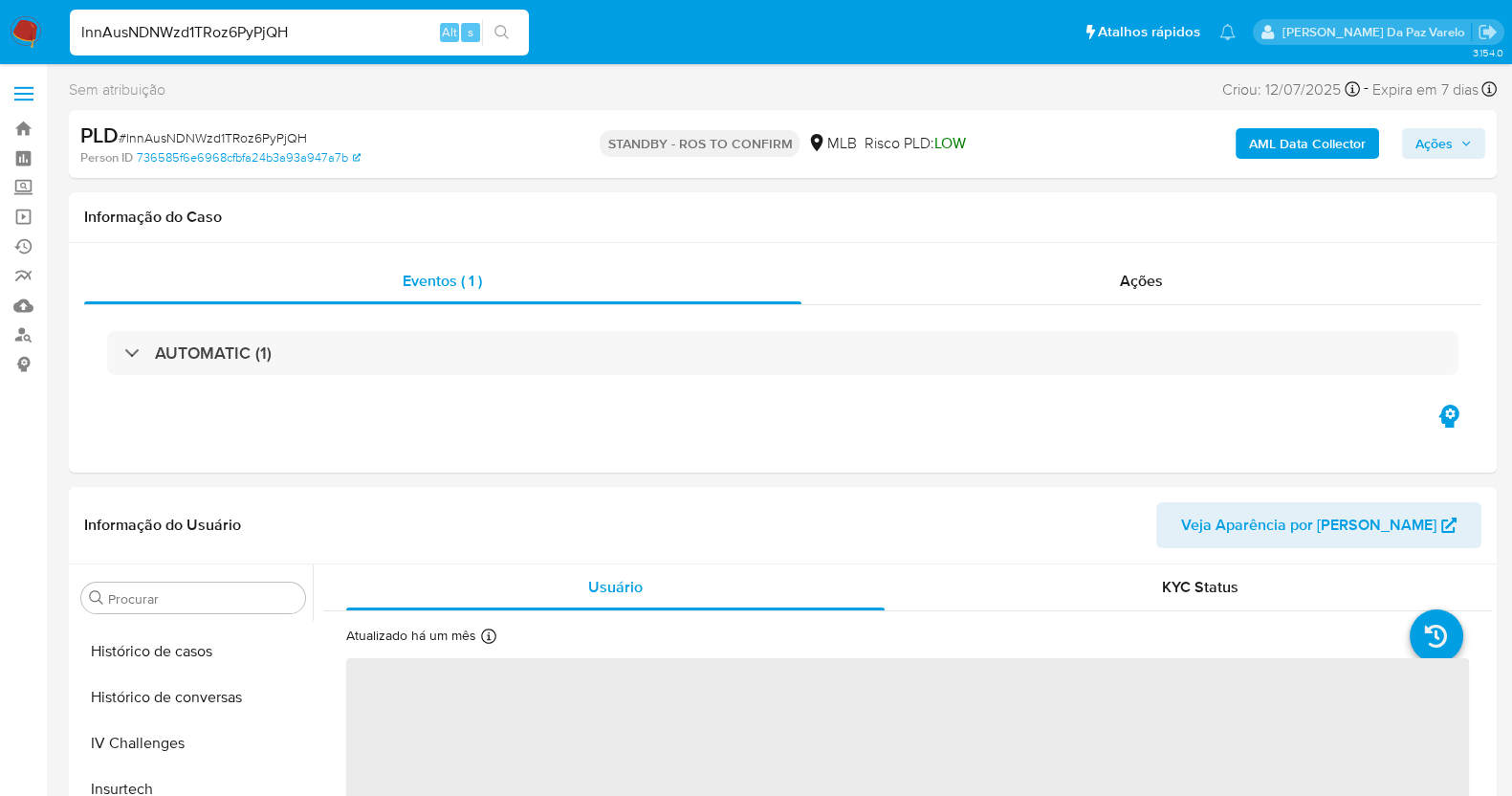
select select "10"
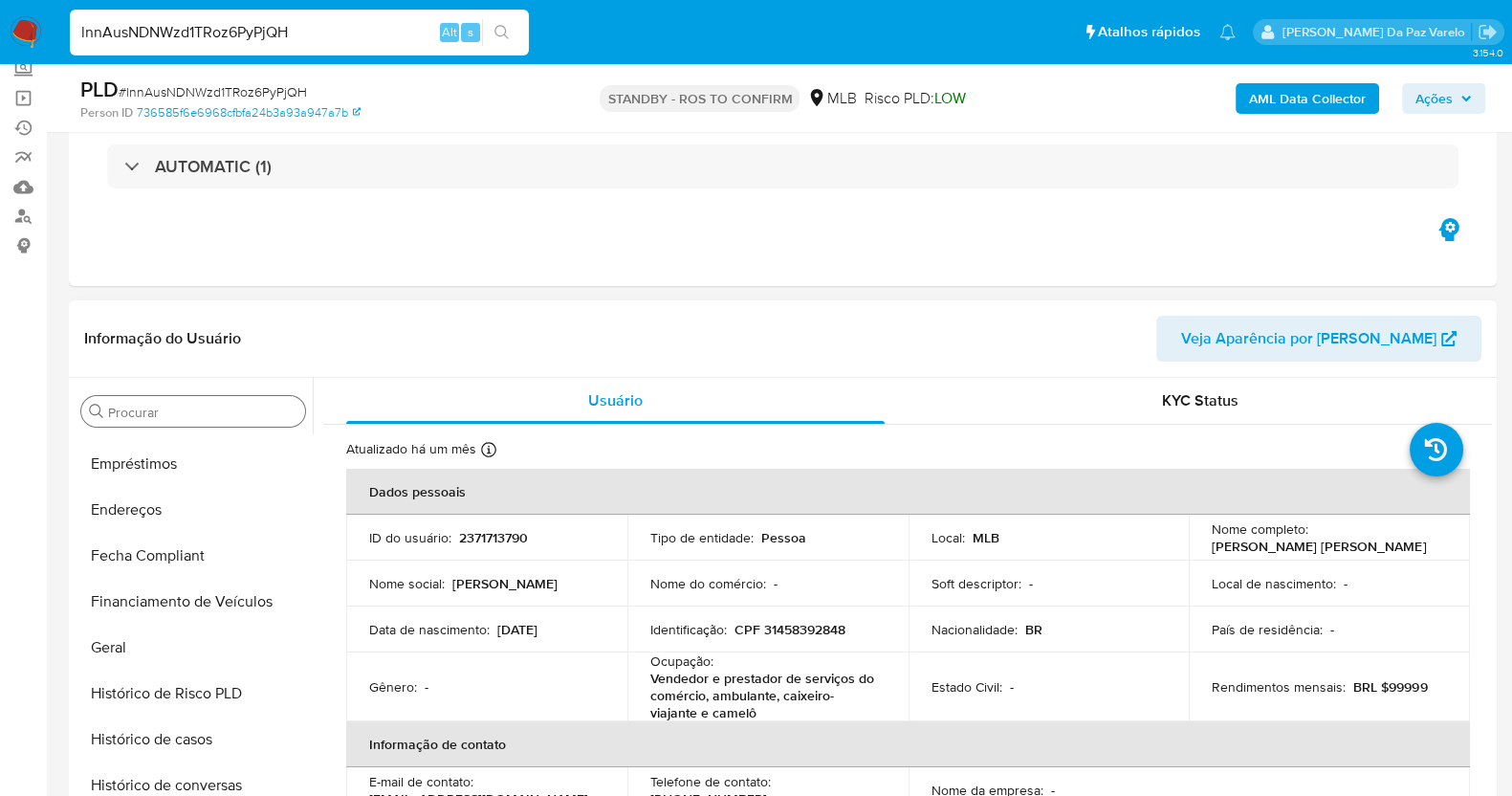
scroll to position [375, 0]
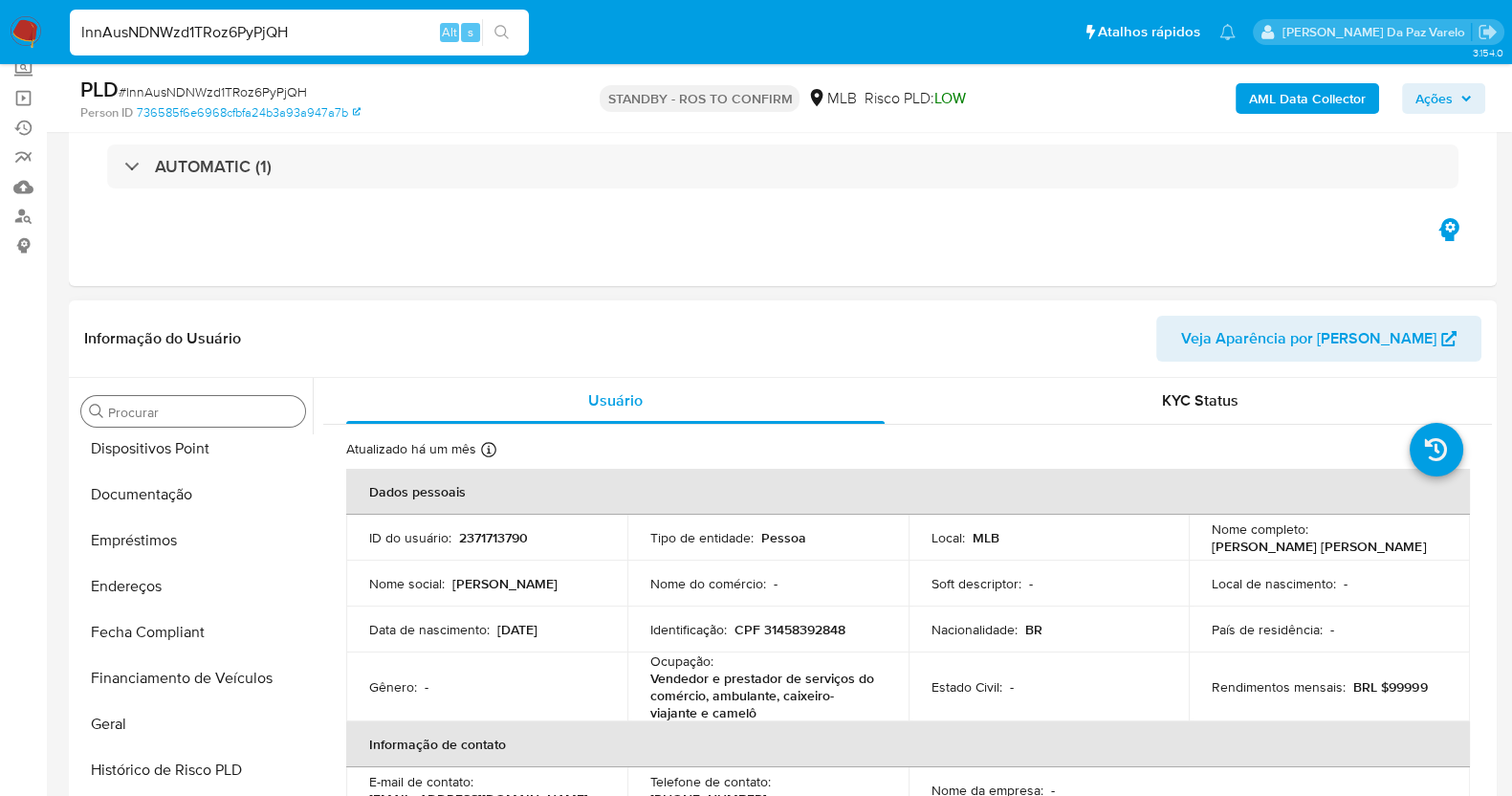
click at [193, 412] on input "Procurar" at bounding box center [202, 413] width 190 height 18
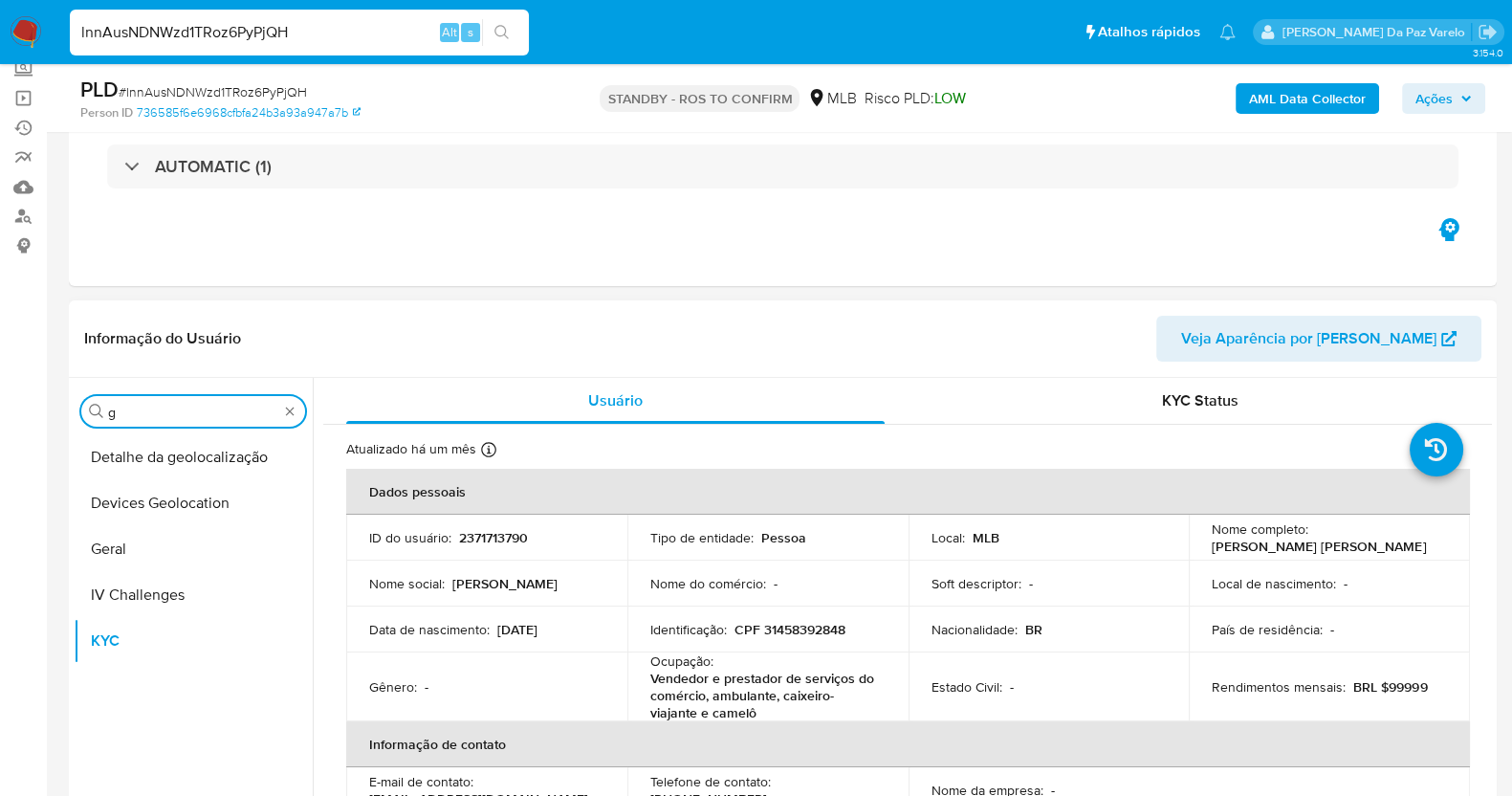
scroll to position [0, 0]
type input "ger"
click at [171, 451] on button "Geral" at bounding box center [186, 457] width 224 height 46
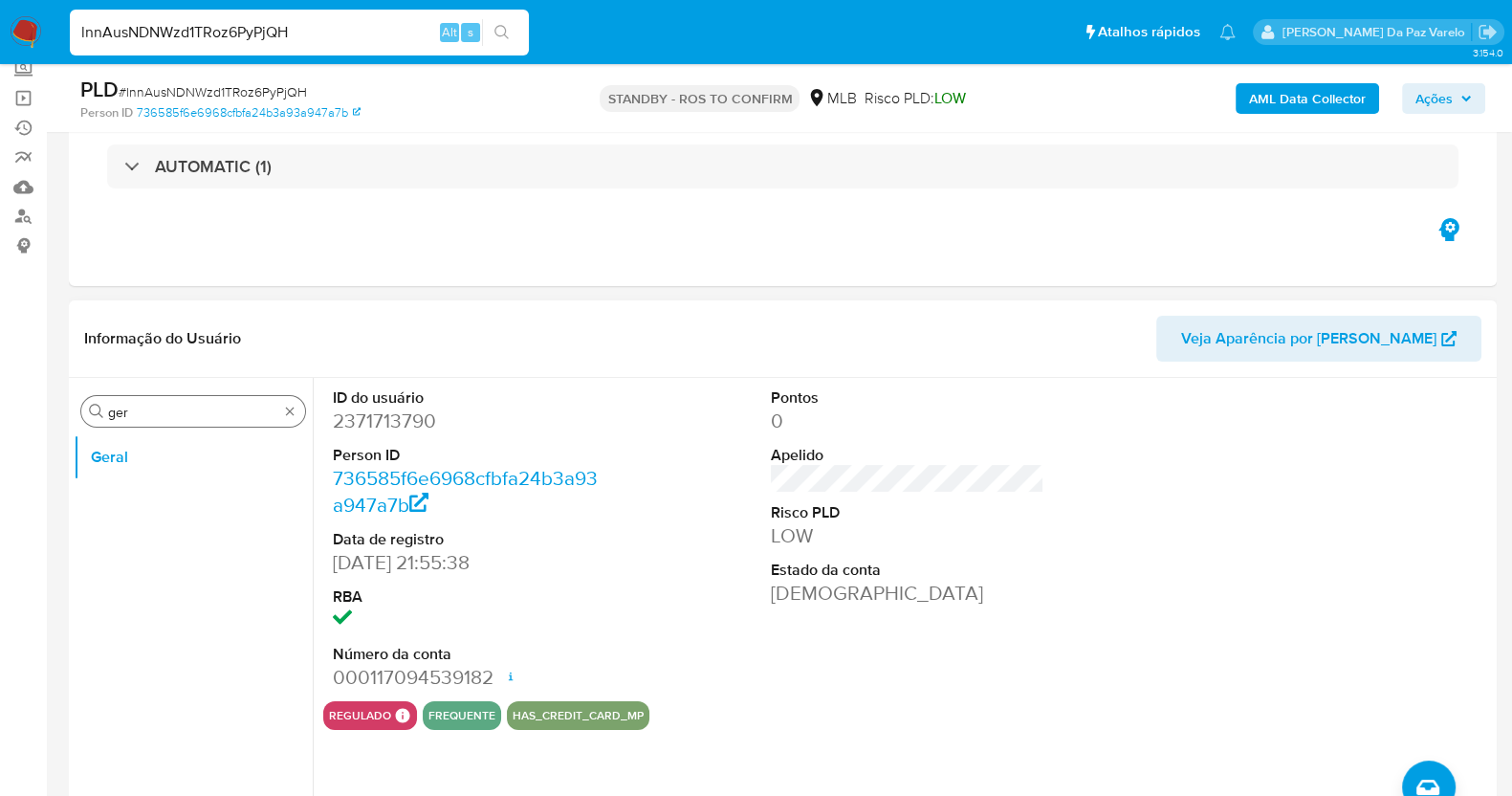
click at [299, 410] on div "Procurar ger" at bounding box center [194, 411] width 224 height 30
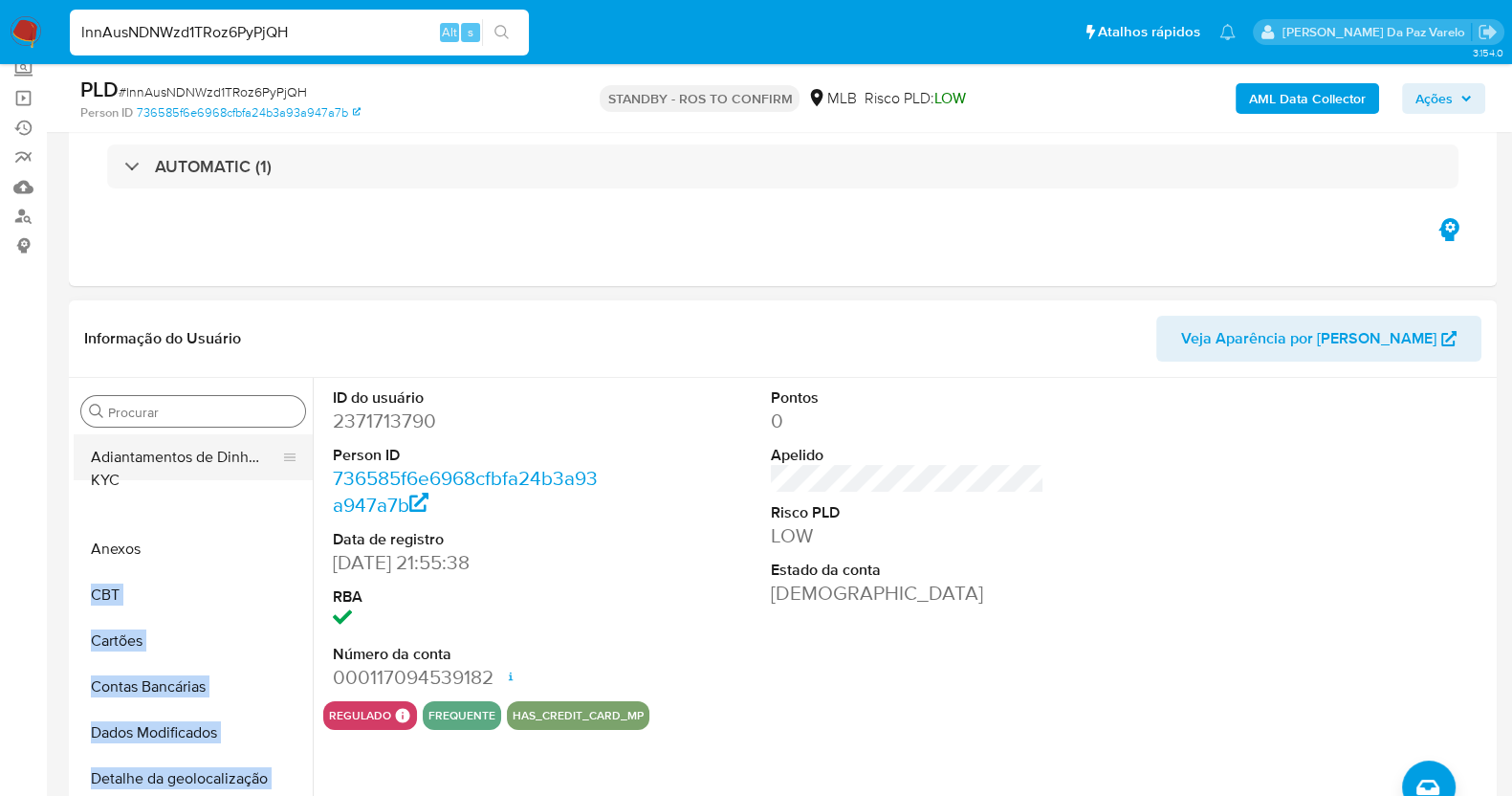
drag, startPoint x: 282, startPoint y: 582, endPoint x: 280, endPoint y: 482, distance: 100.0
click at [280, 482] on ul "Adiantamentos de Dinheiro Anexos CBT Cartões Contas Bancárias Dados Modificados…" at bounding box center [193, 650] width 239 height 431
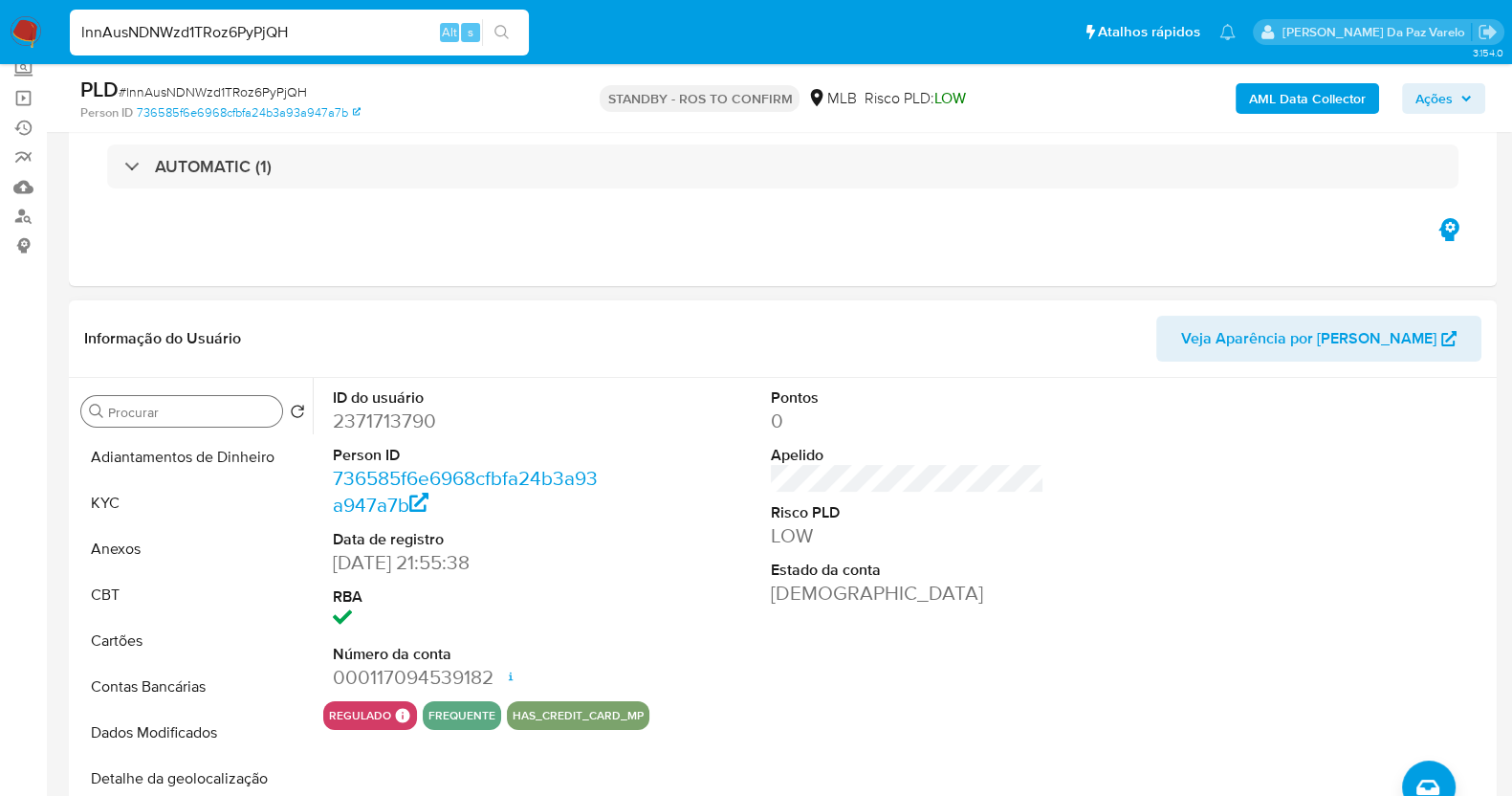
click at [459, 619] on dd at bounding box center [470, 619] width 273 height 27
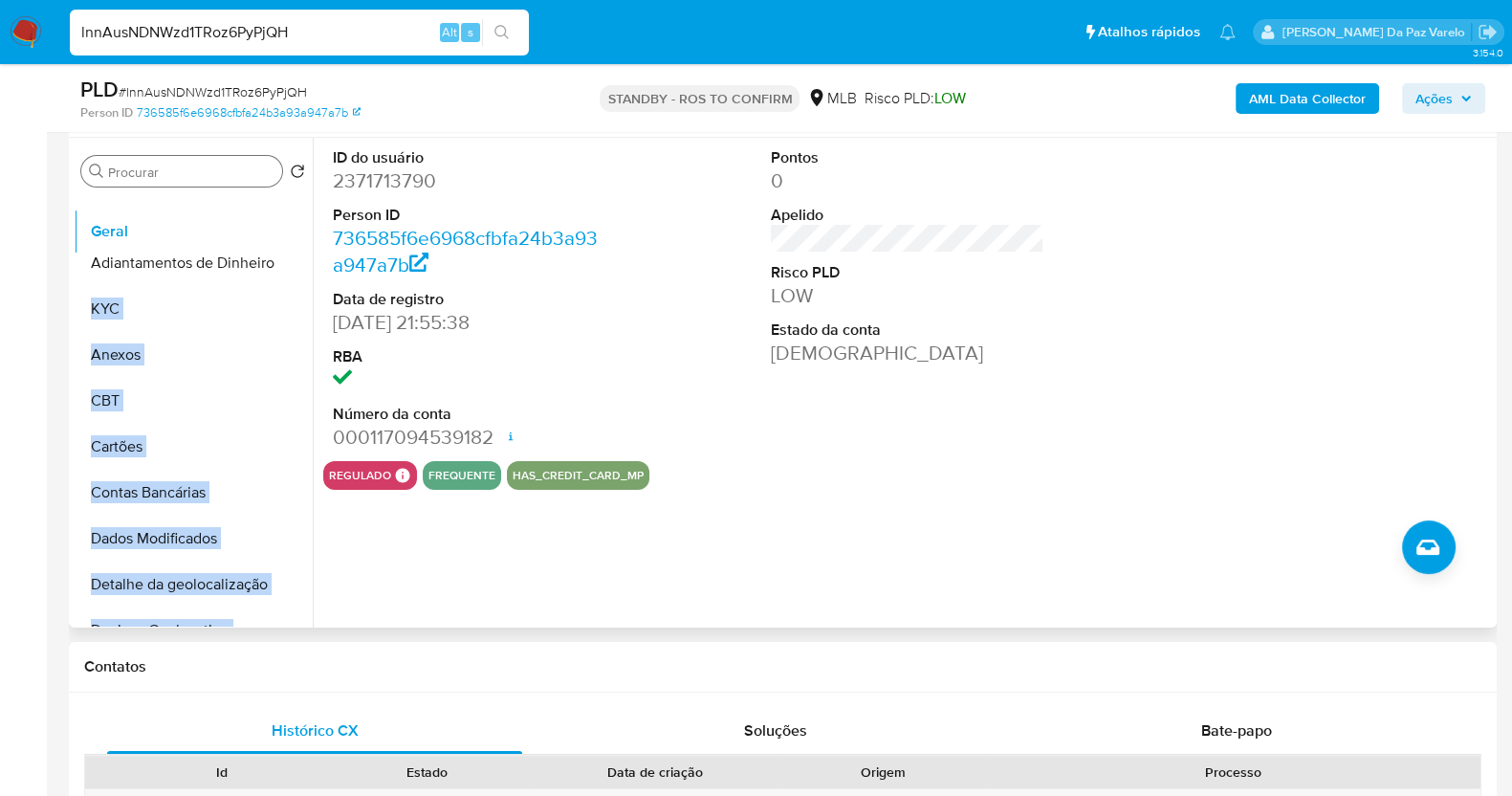
drag, startPoint x: 274, startPoint y: 308, endPoint x: 274, endPoint y: 232, distance: 76.0
click at [274, 232] on ul "Adiantamentos de Dinheiro KYC Anexos CBT Cartões Contas Bancárias Dados Modific…" at bounding box center [193, 410] width 239 height 431
click at [245, 251] on ul "Geral Adiantamentos de Dinheiro KYC Anexos CBT Cartões Contas Bancárias Dados M…" at bounding box center [193, 410] width 239 height 431
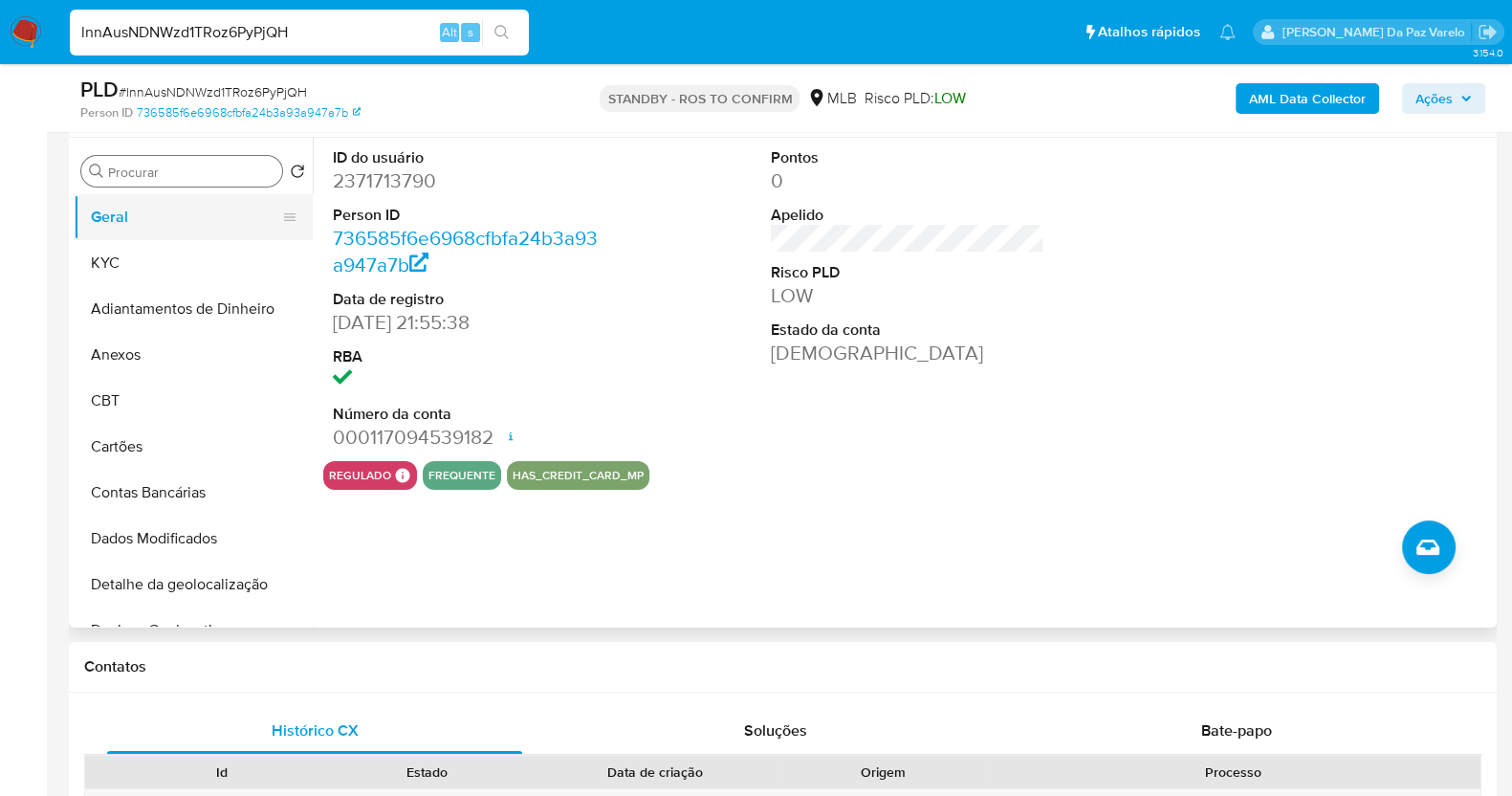
click at [128, 227] on button "Geral" at bounding box center [186, 217] width 224 height 46
click at [169, 255] on button "KYC" at bounding box center [186, 262] width 224 height 46
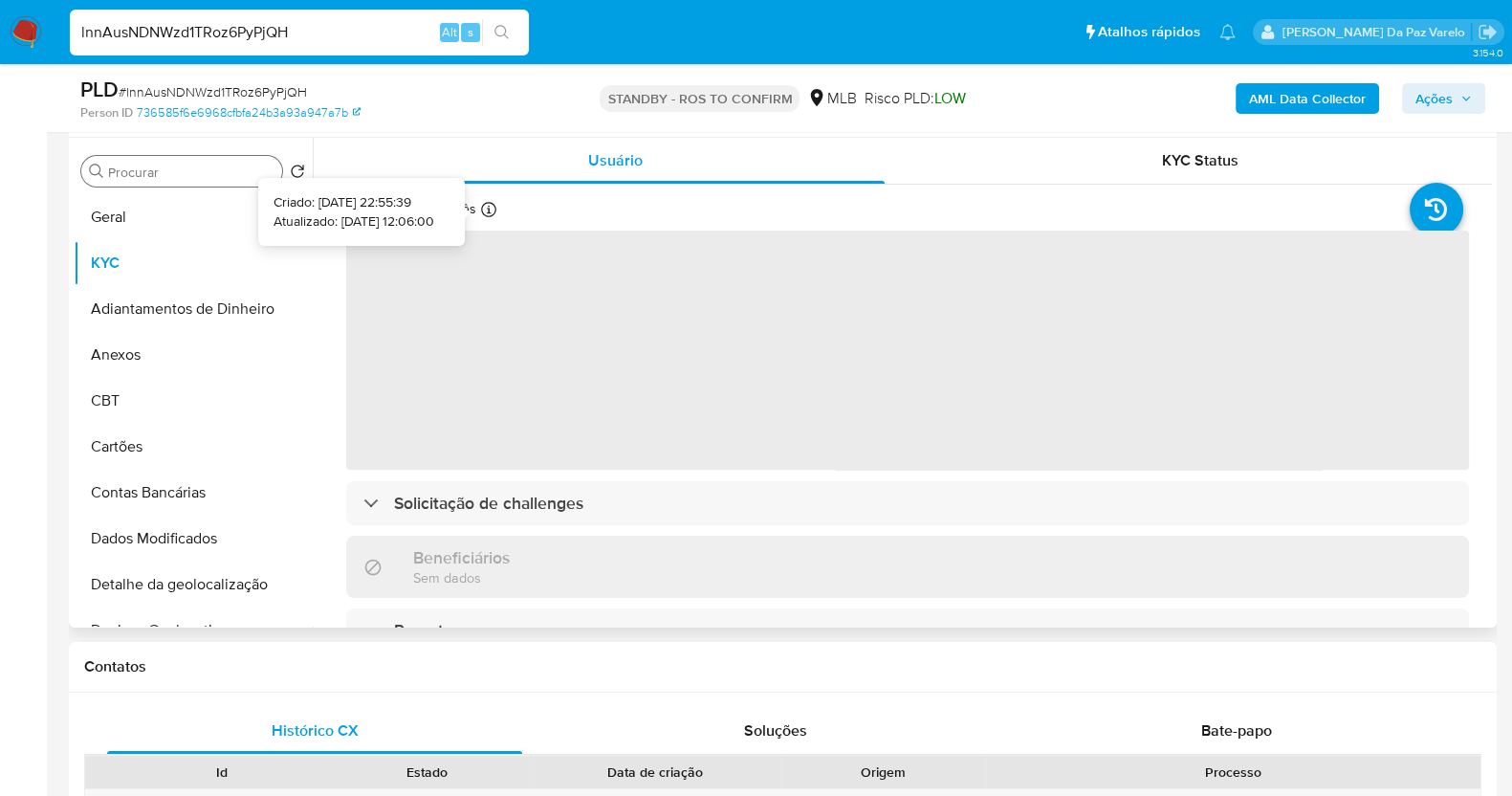
click at [493, 212] on icon at bounding box center [488, 209] width 16 height 16
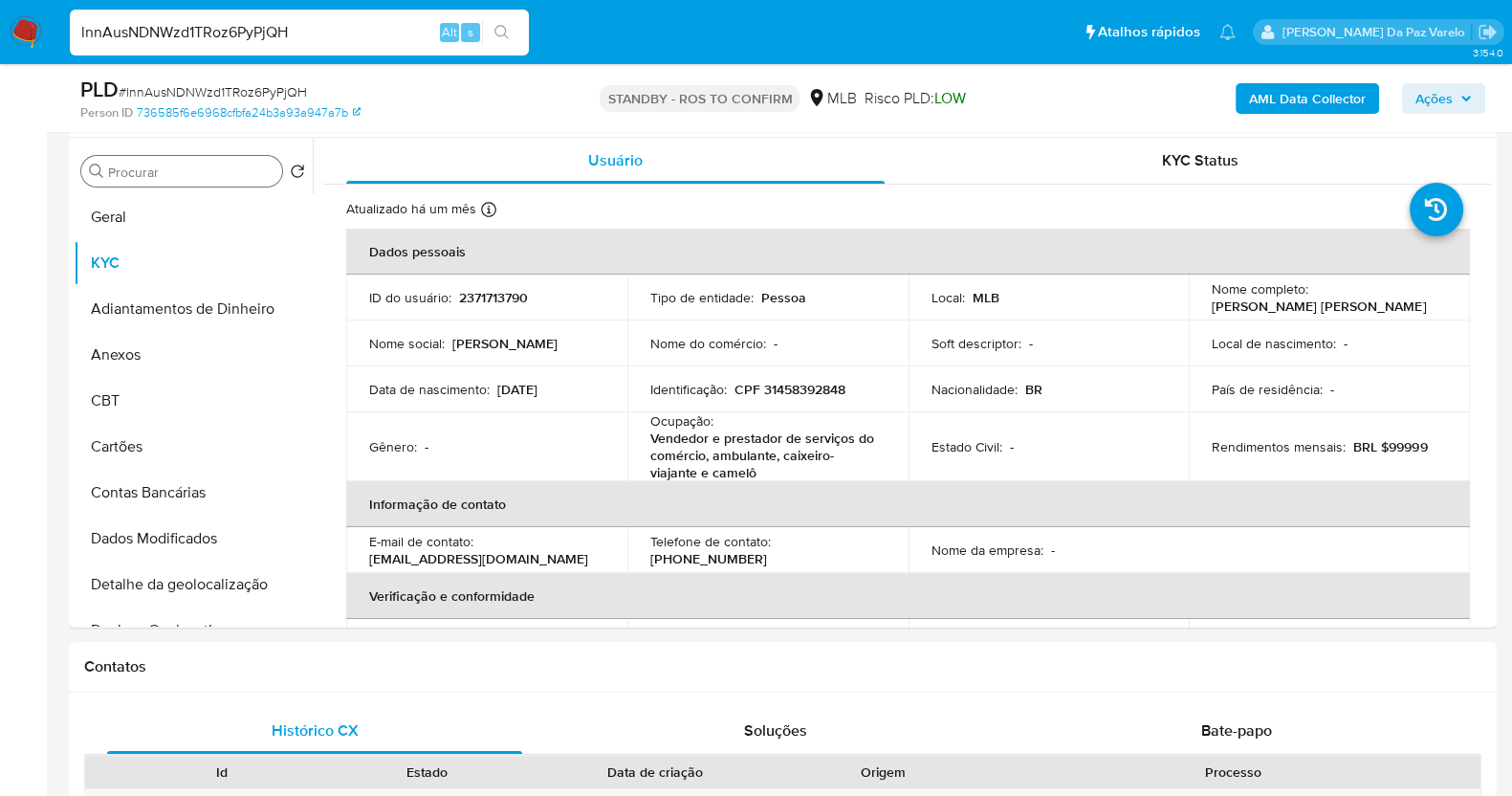
click at [344, 35] on input "lnnAusNDNWzd1TRoz6PyPjQH" at bounding box center [299, 31] width 459 height 25
paste input "BfSug8jW3c07g8PFyAY0Sbmn"
type input "BfSug8jW3c07g8PFyAY0Sbmn"
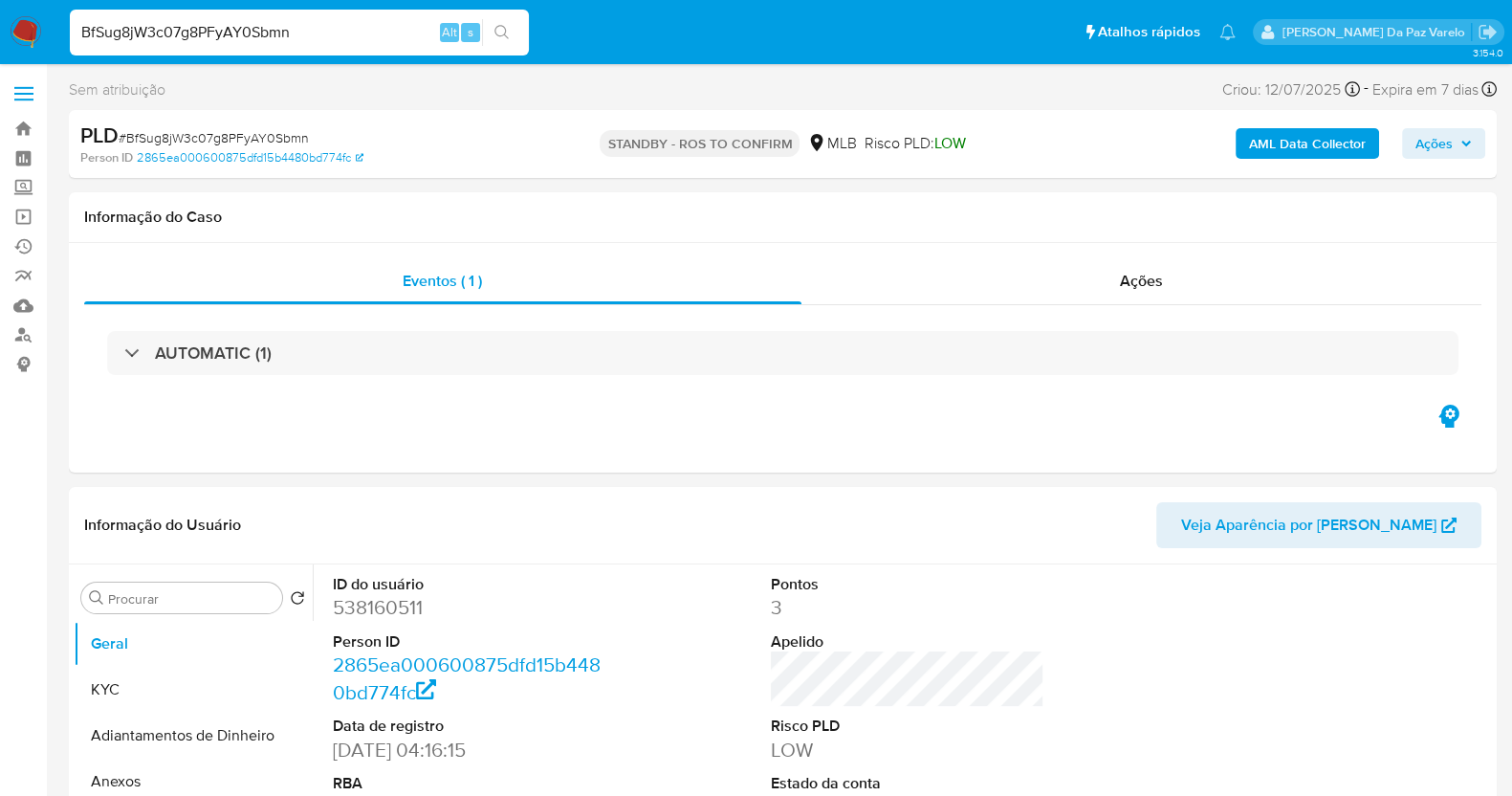
select select "10"
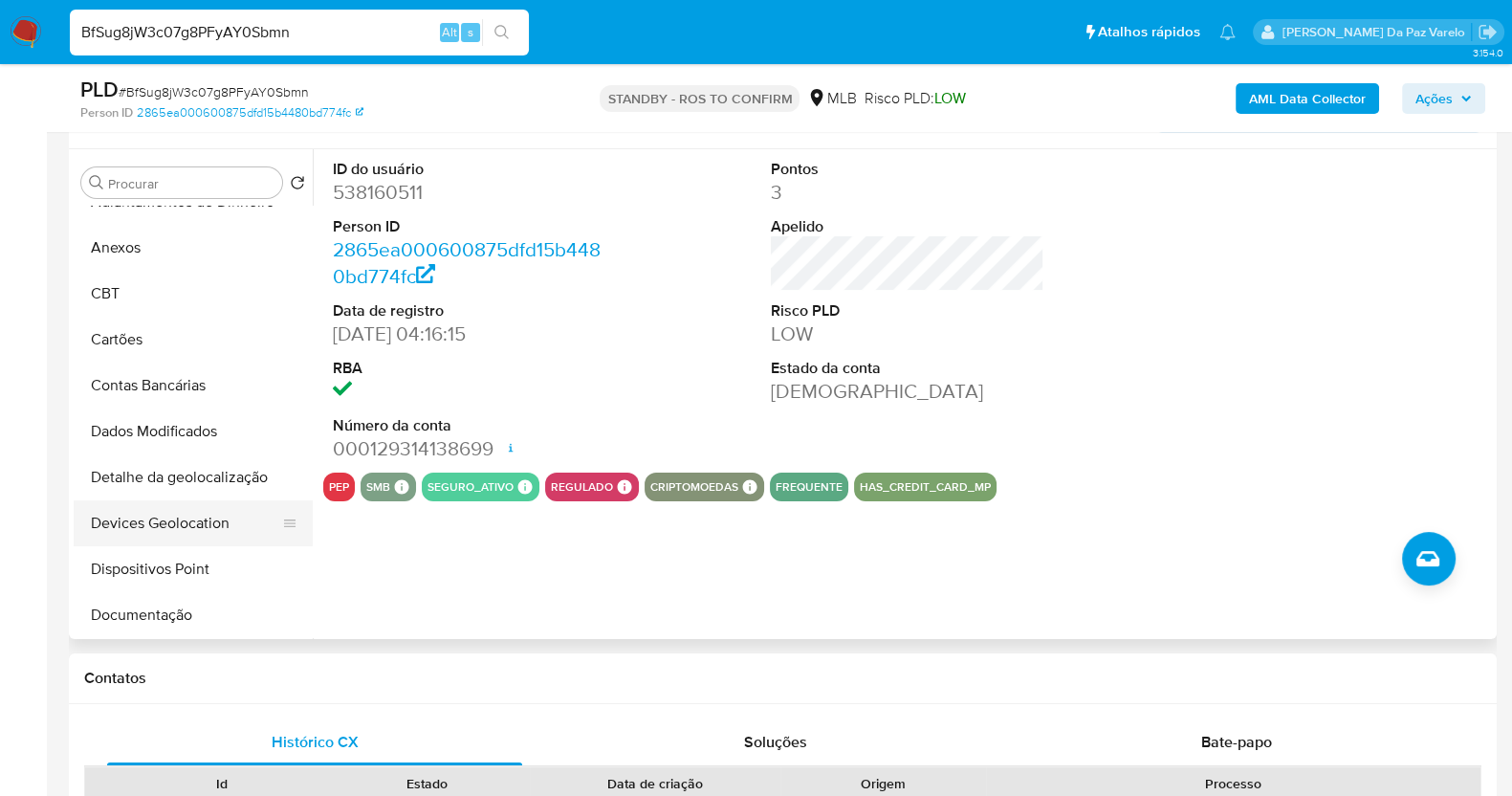
scroll to position [238, 0]
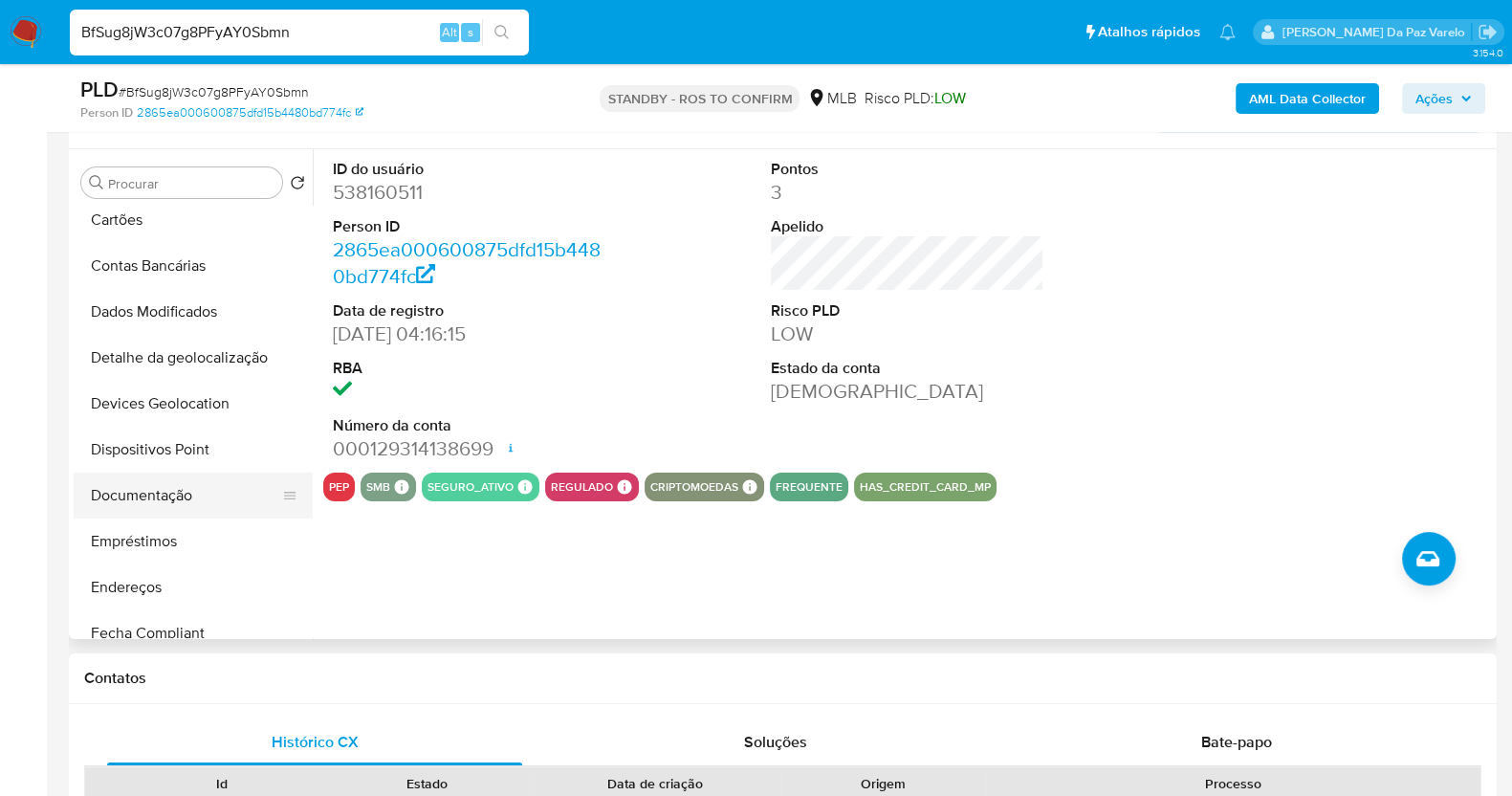
click at [159, 489] on button "Documentação" at bounding box center [186, 495] width 224 height 46
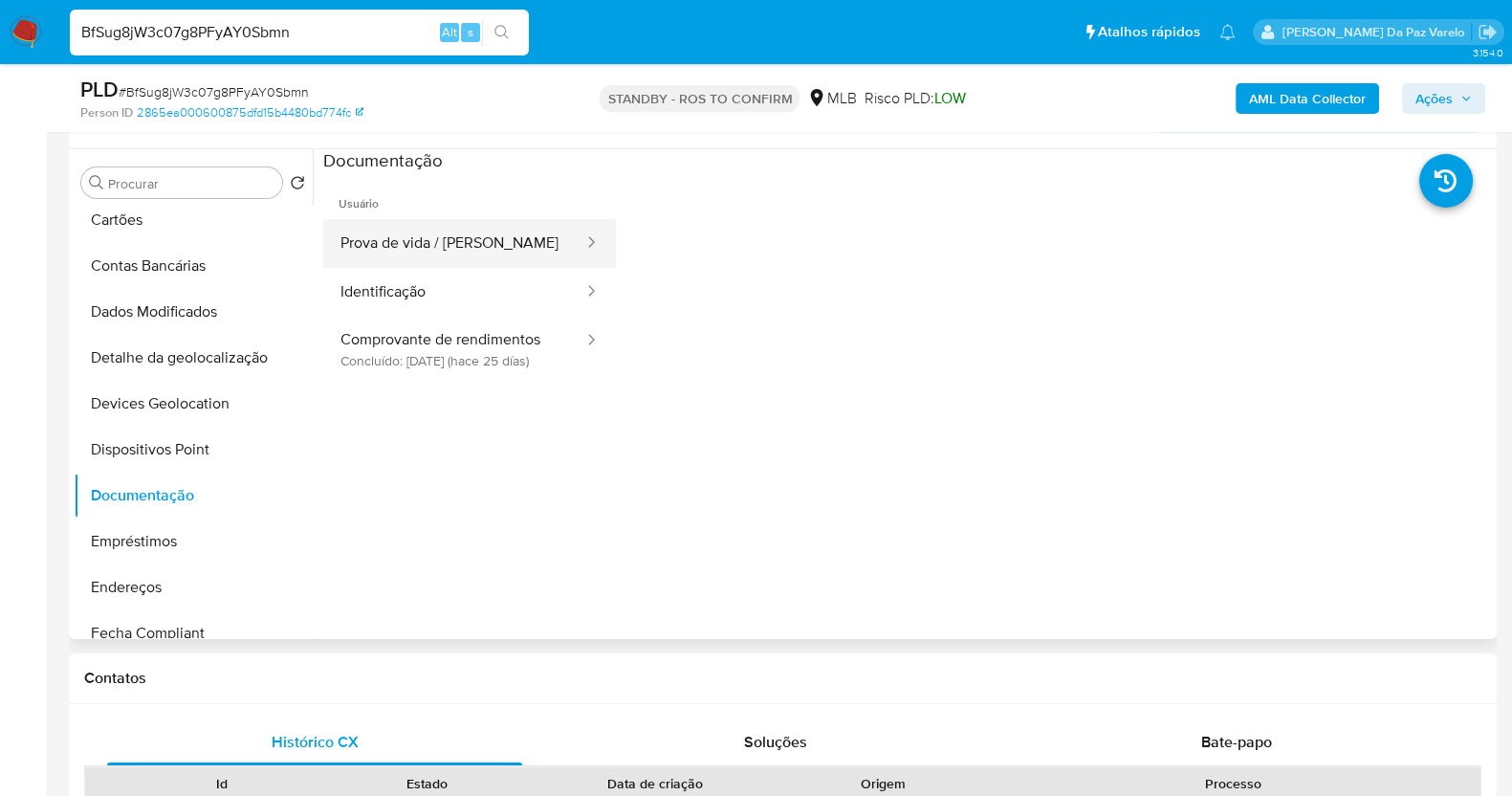
click at [519, 249] on button "Prova de vida / Selfie" at bounding box center [454, 244] width 262 height 49
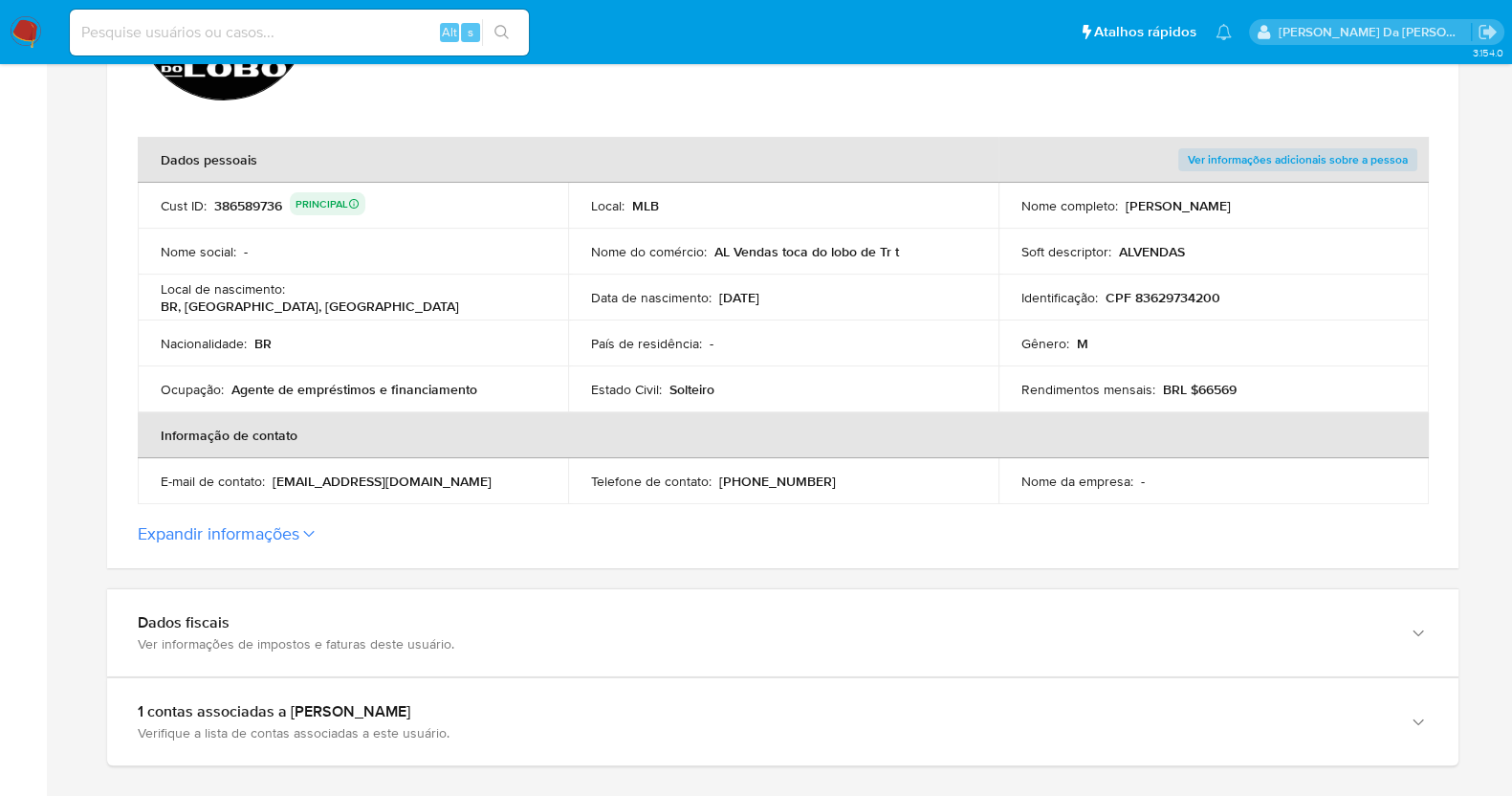
scroll to position [206, 0]
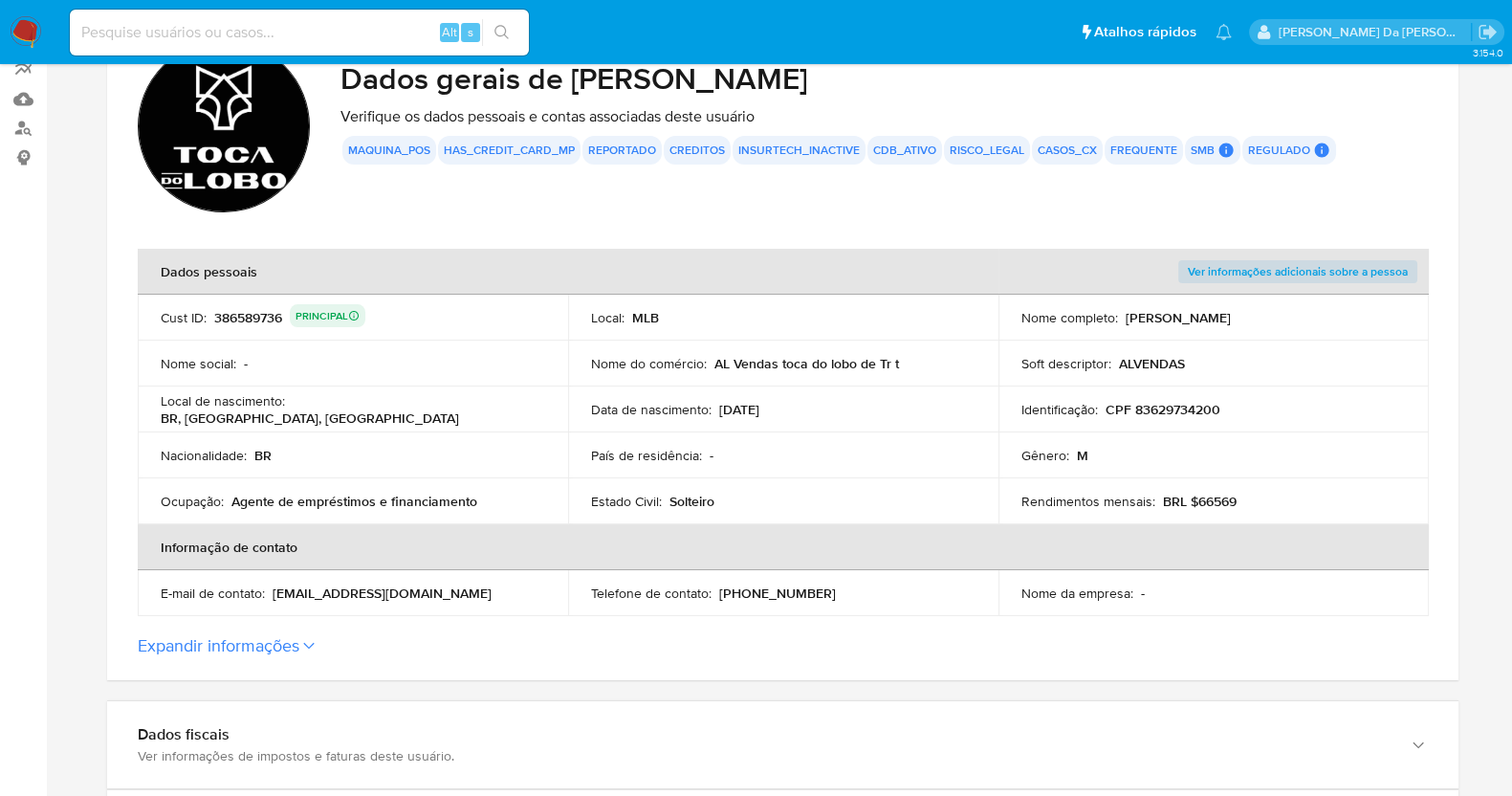
click at [308, 648] on icon at bounding box center [308, 646] width 12 height 8
click at [300, 648] on button "Expandir informações" at bounding box center [218, 645] width 161 height 21
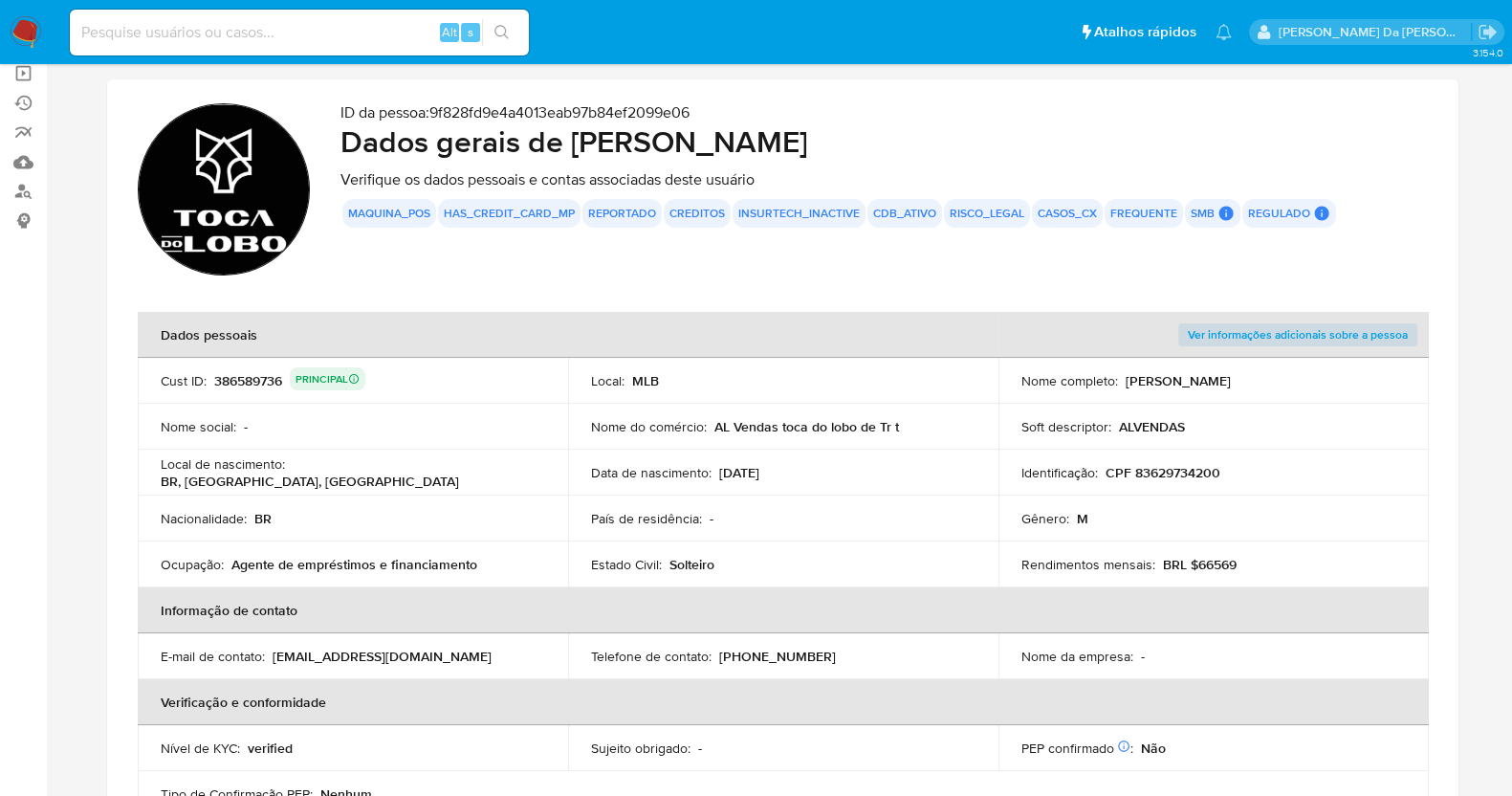
scroll to position [0, 0]
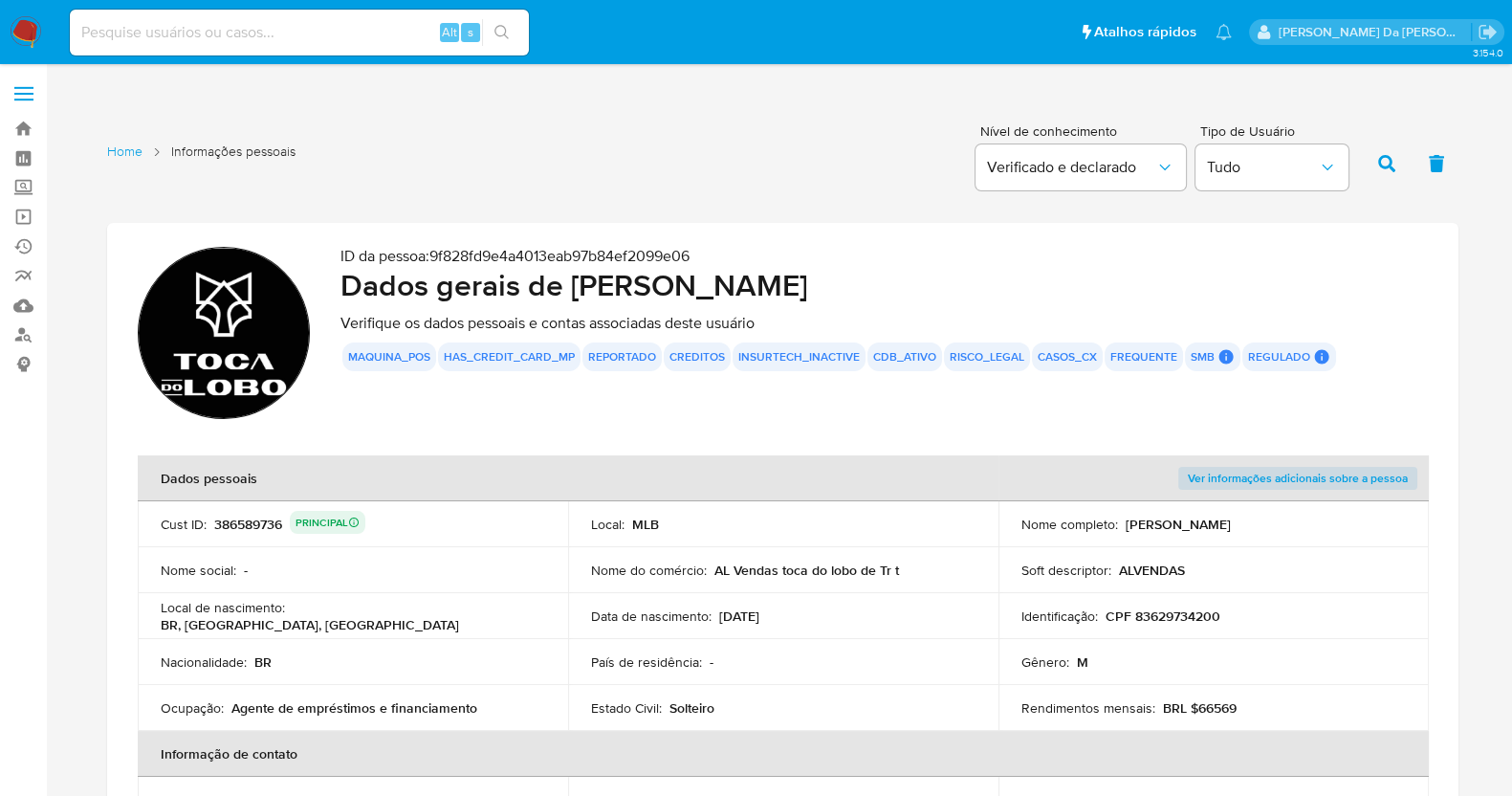
click at [566, 355] on button "has_credit_card_mp" at bounding box center [509, 357] width 131 height 8
click at [643, 355] on button "reportado" at bounding box center [621, 357] width 68 height 8
click at [722, 357] on div "creditos" at bounding box center [697, 356] width 67 height 28
click at [707, 356] on button "creditos" at bounding box center [697, 357] width 55 height 8
click at [705, 356] on button "creditos" at bounding box center [697, 357] width 55 height 8
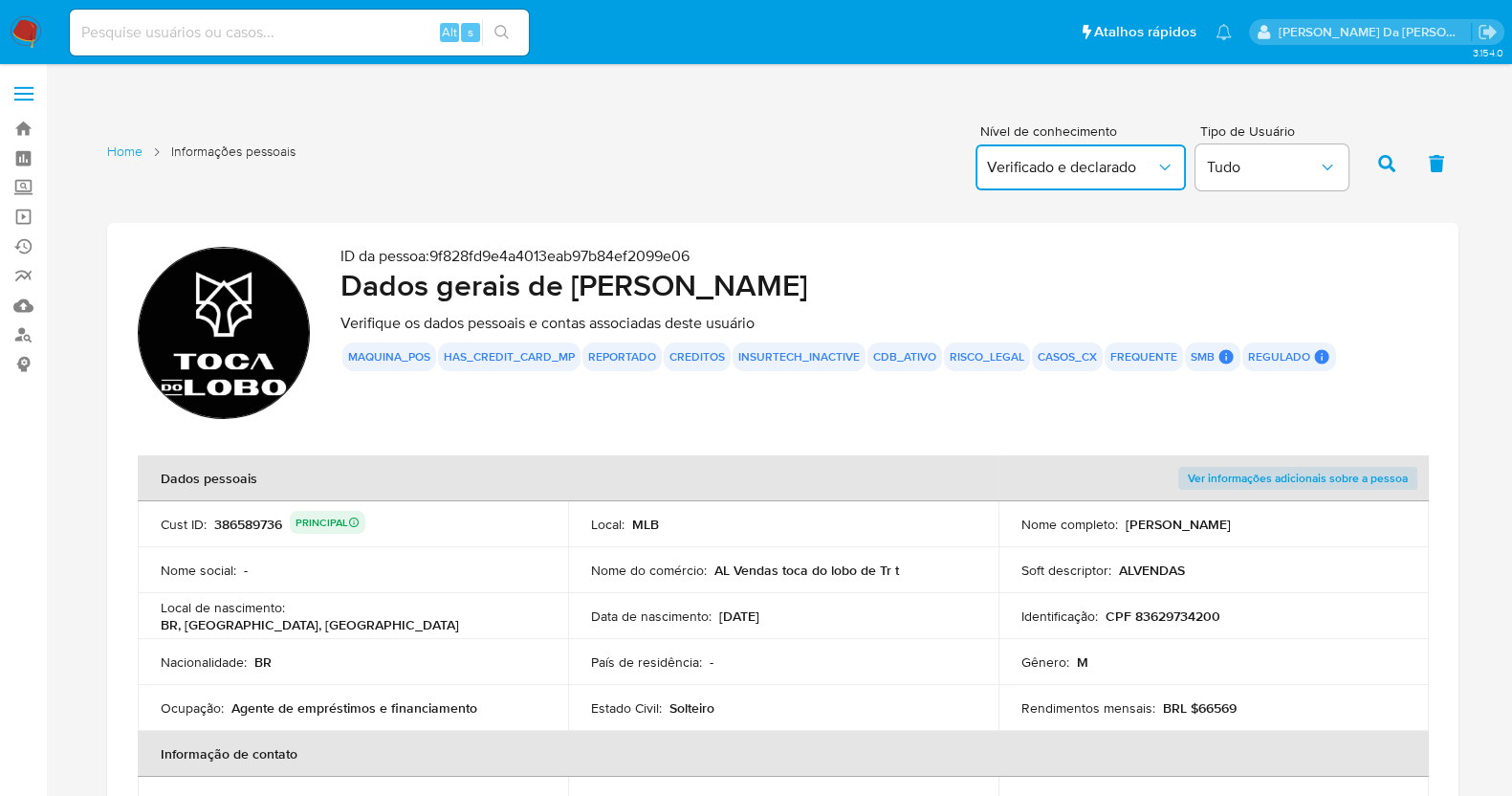
click at [1080, 160] on span "Verificado e declarado" at bounding box center [1070, 167] width 168 height 19
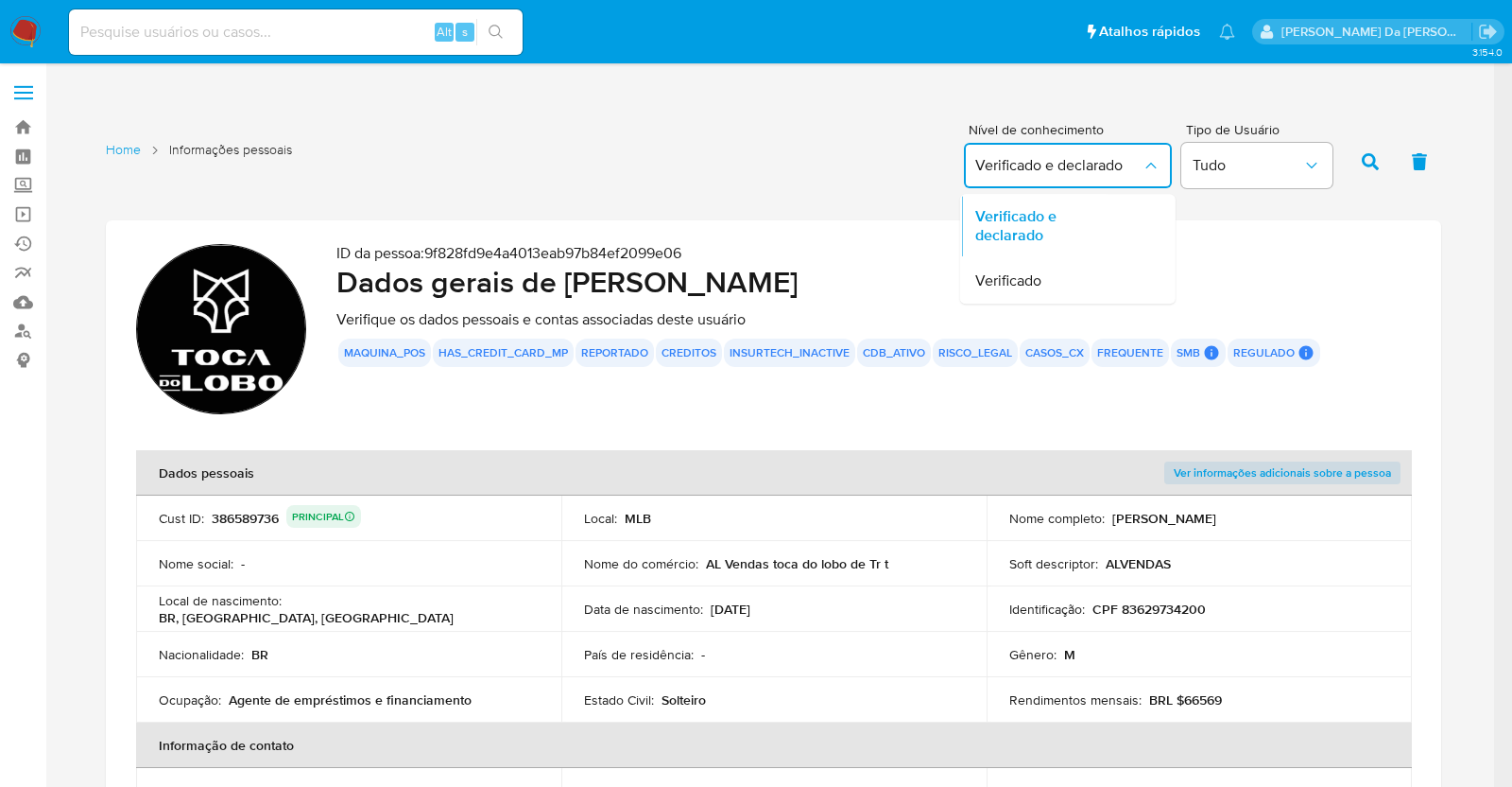
click at [1068, 182] on button "Verificado e declarado" at bounding box center [1068, 165] width 208 height 46
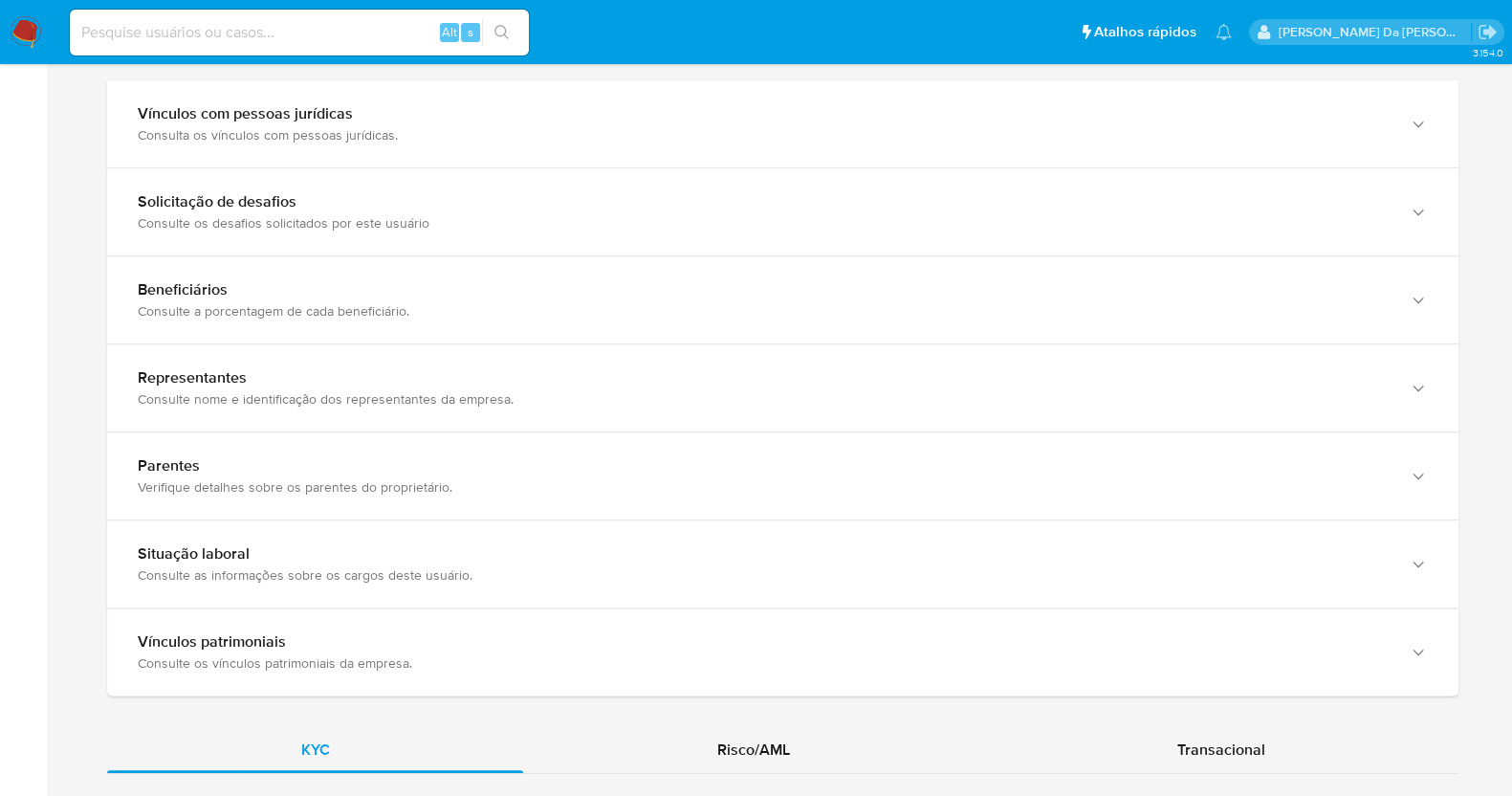
scroll to position [309, 0]
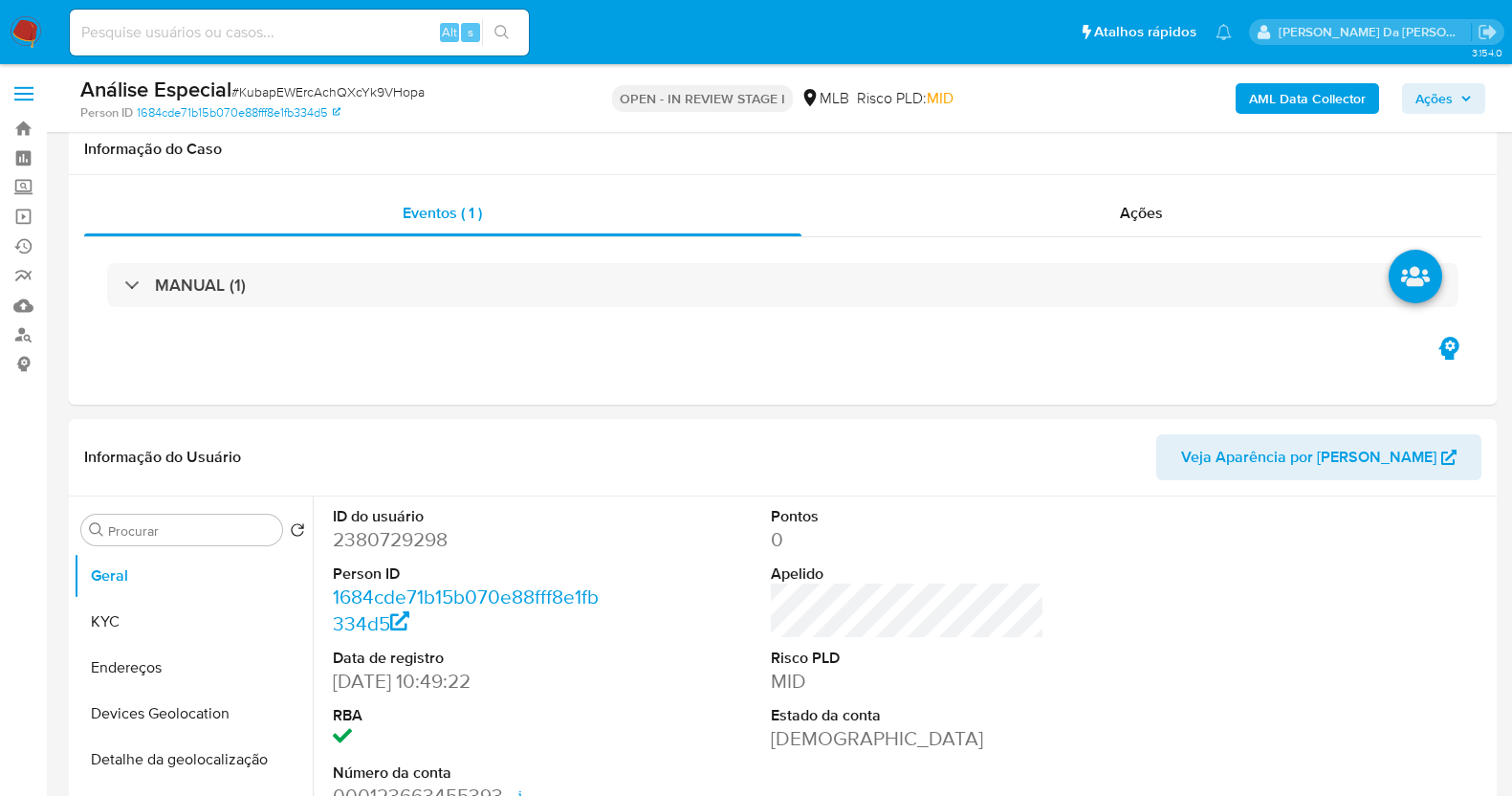
scroll to position [238, 0]
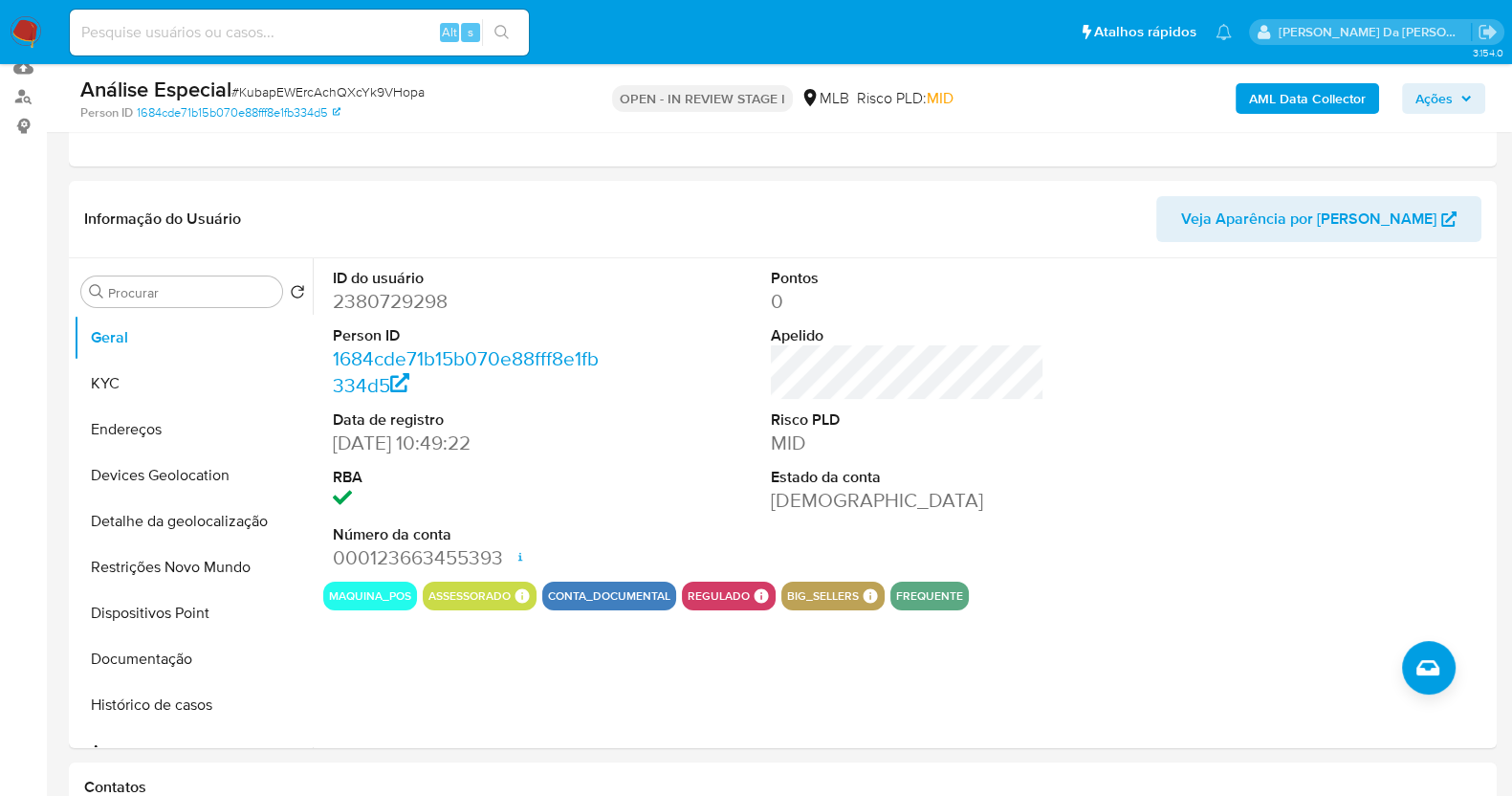
click at [245, 31] on input at bounding box center [299, 31] width 459 height 25
paste input "6syWoeiB9QroiuD67NhS0Qq6"
type input "6syWoeiB9QroiuD67NhS0Qq6"
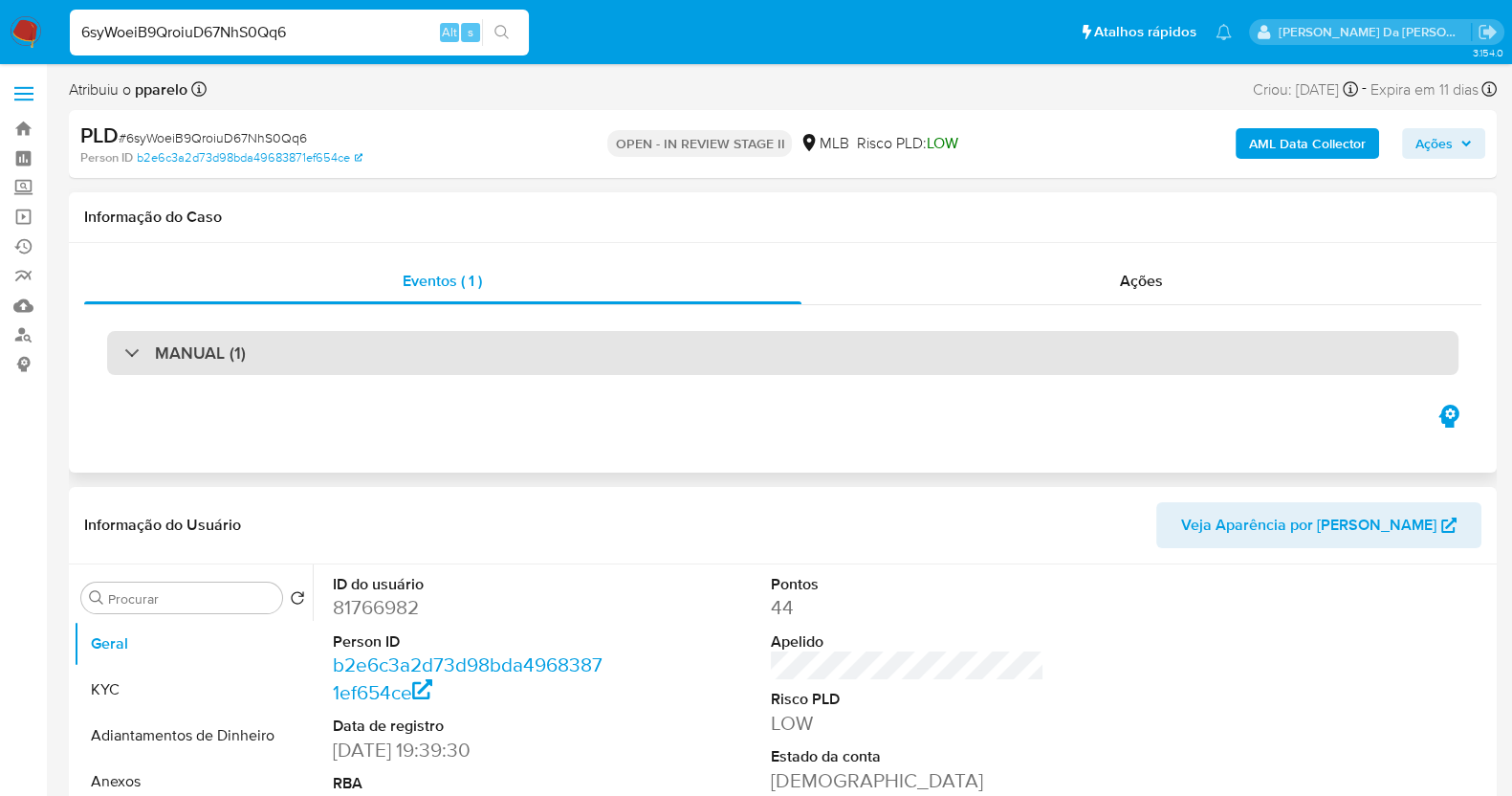
scroll to position [119, 0]
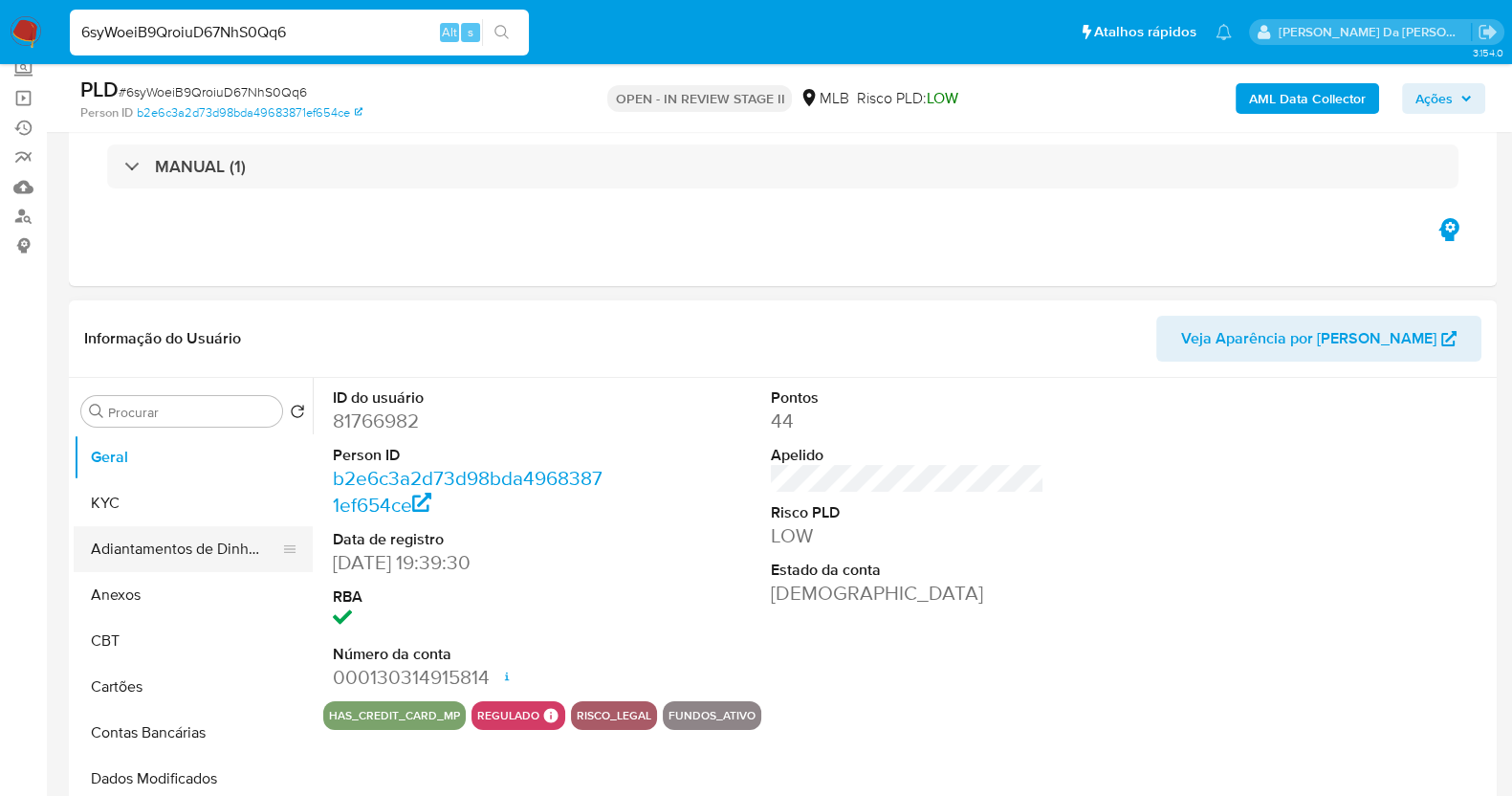
select select "10"
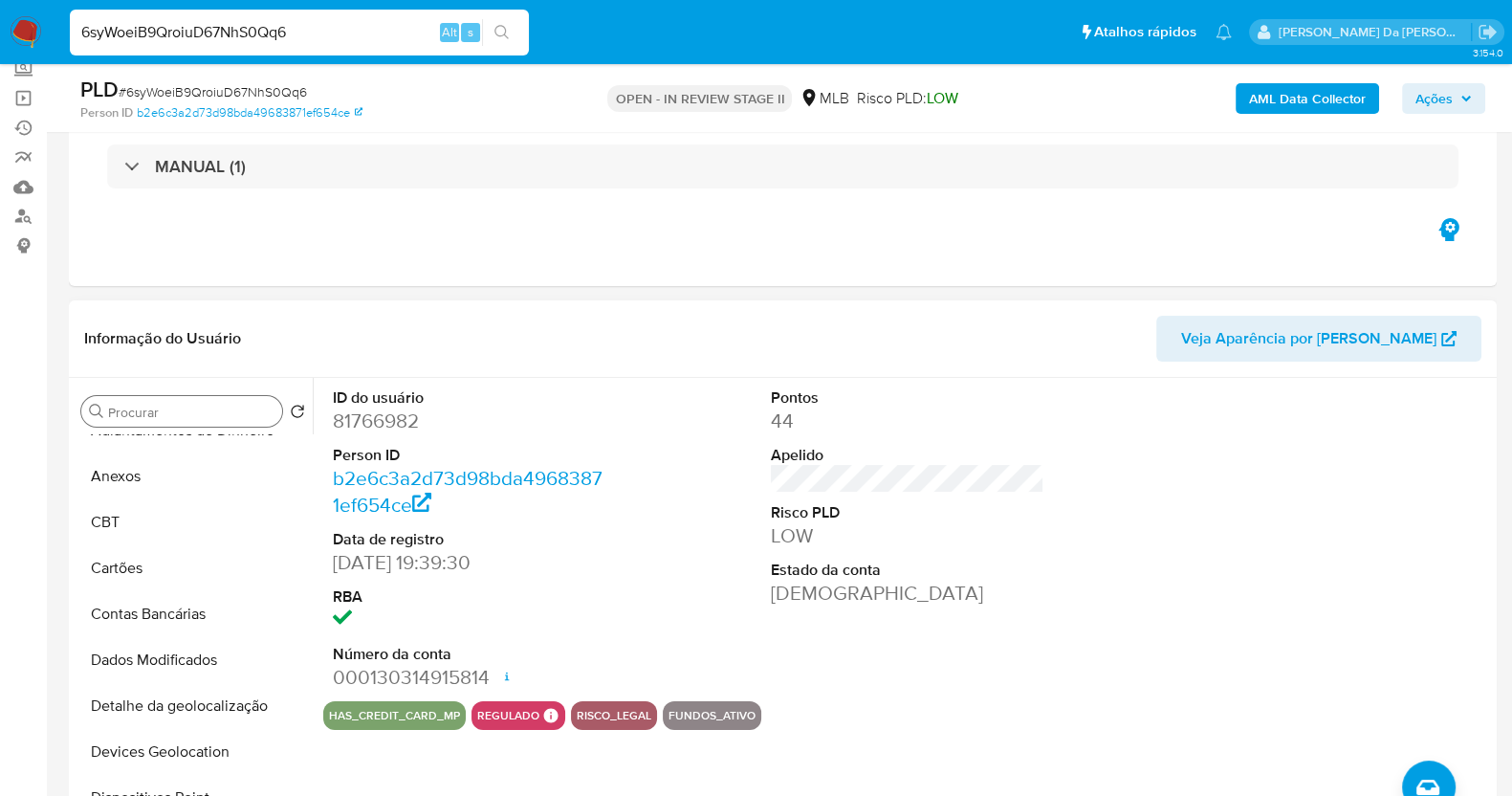
drag, startPoint x: 192, startPoint y: 398, endPoint x: 186, endPoint y: 413, distance: 16.2
click at [191, 398] on div "Procurar" at bounding box center [182, 411] width 200 height 30
click at [183, 423] on div "Procurar" at bounding box center [182, 411] width 200 height 30
click at [192, 413] on input "Procurar" at bounding box center [191, 413] width 166 height 18
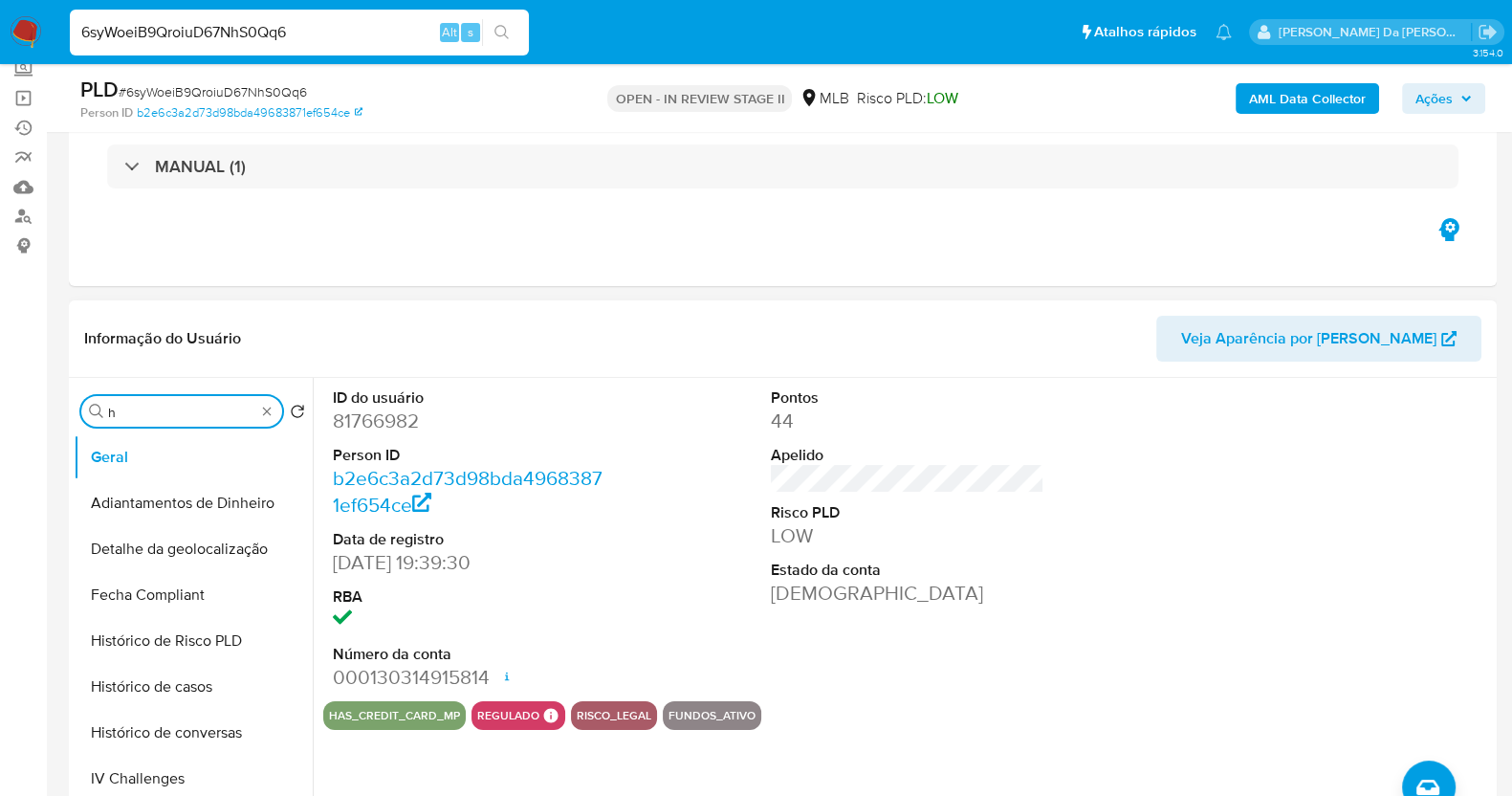
scroll to position [0, 0]
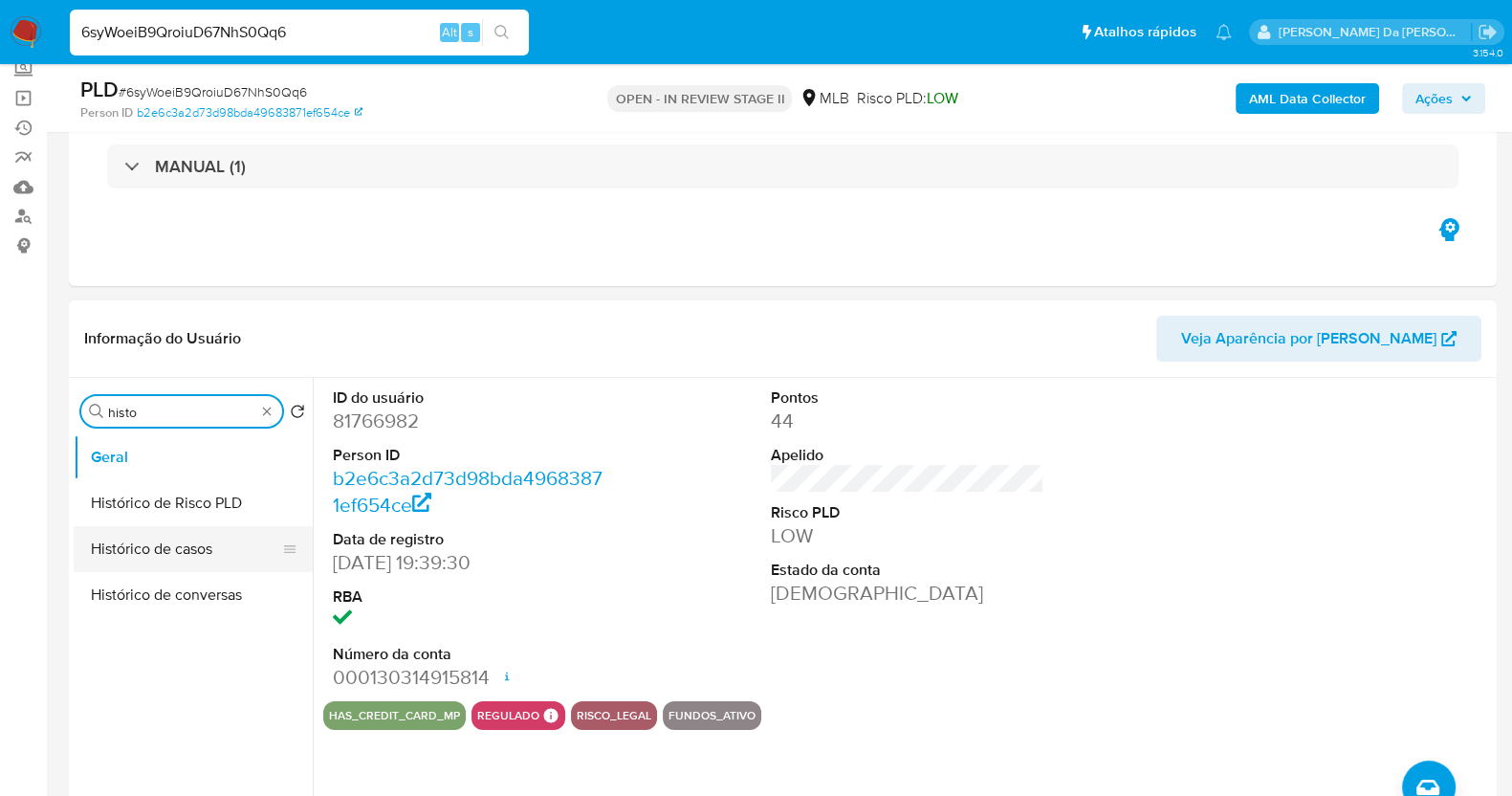
type input "histo"
click at [164, 542] on button "Histórico de casos" at bounding box center [186, 548] width 224 height 46
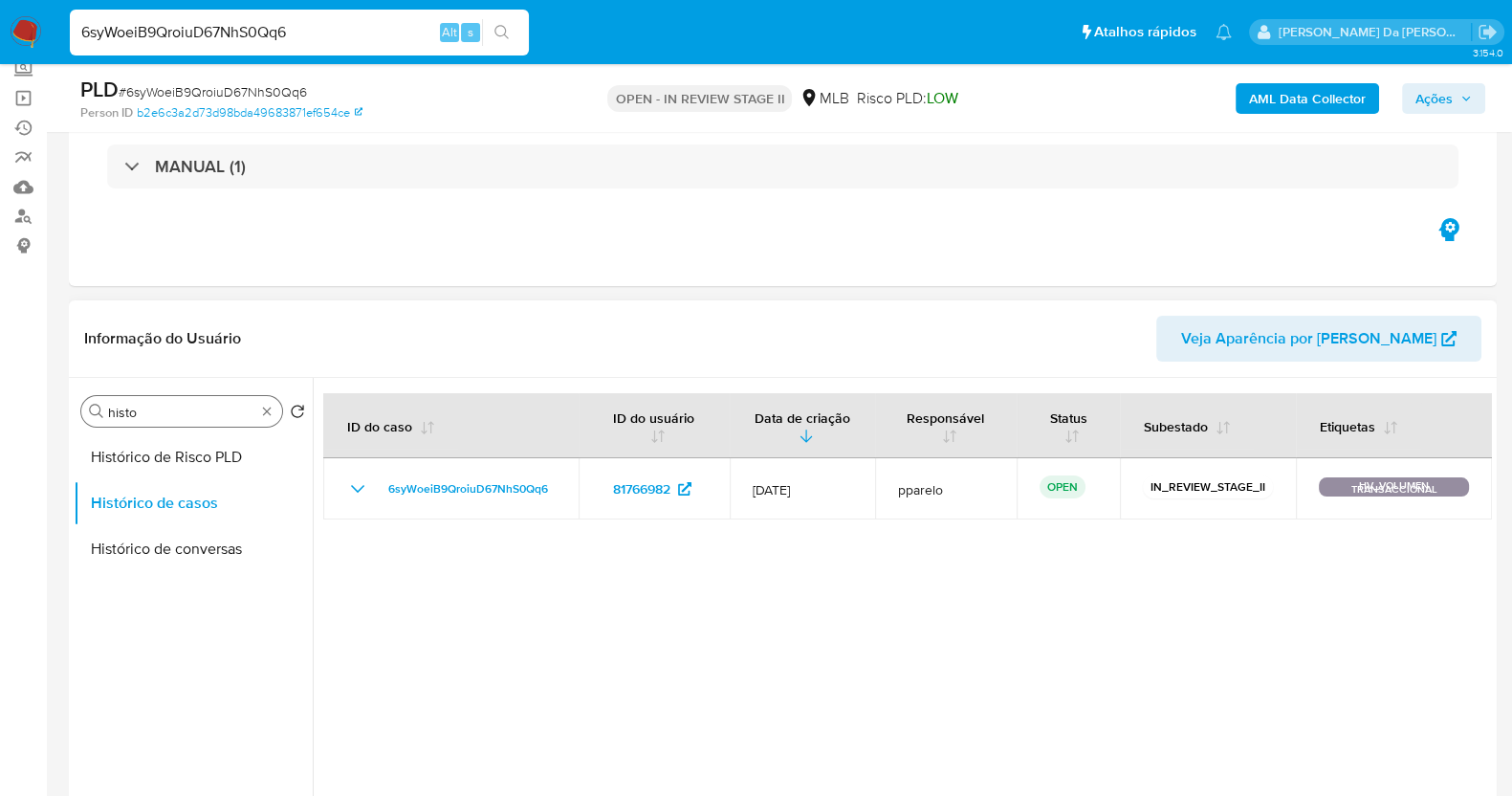
click at [252, 410] on input "histo" at bounding box center [182, 413] width 147 height 18
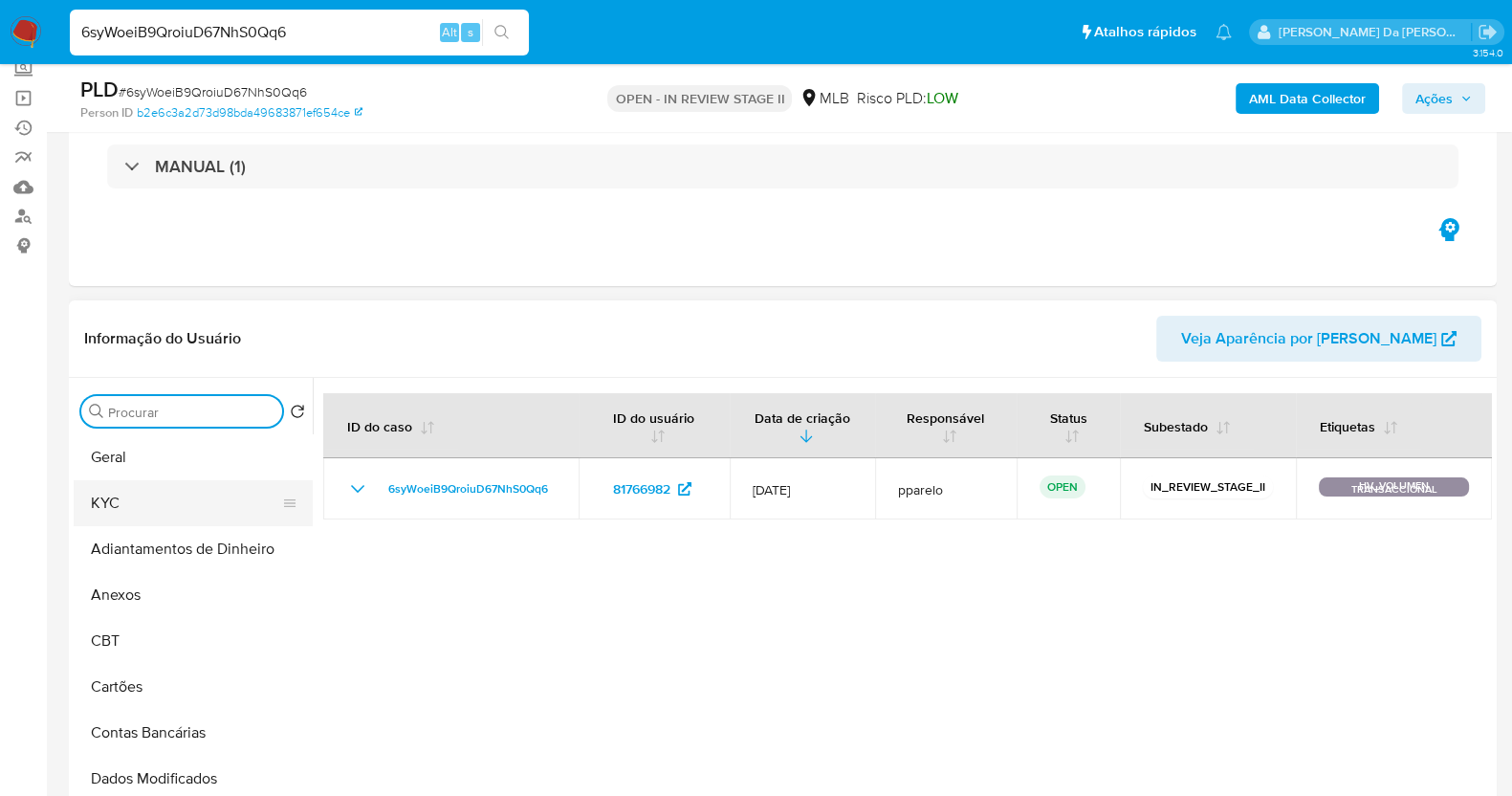
click at [148, 489] on button "KYC" at bounding box center [186, 503] width 224 height 46
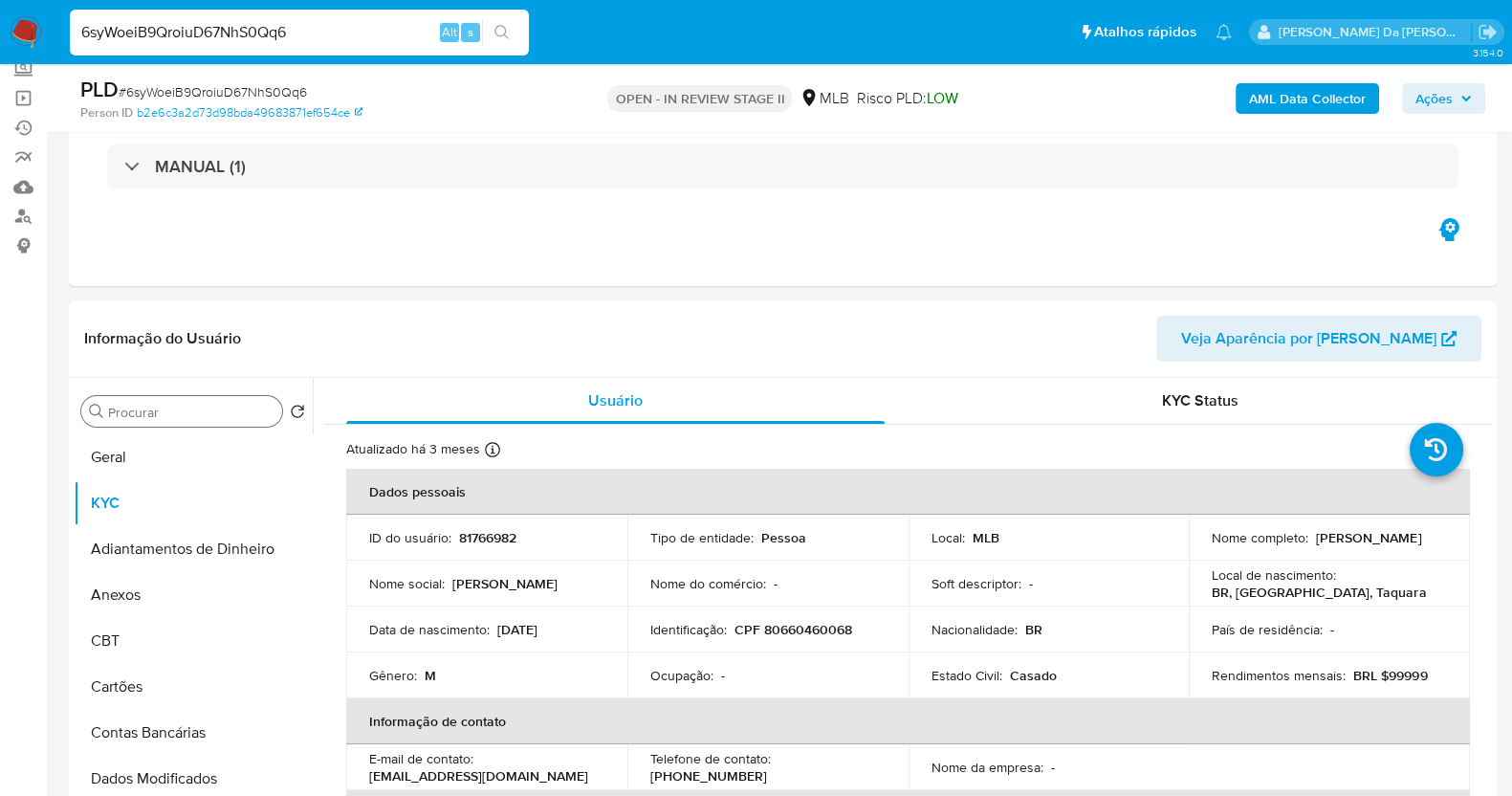
click at [1431, 98] on span "Ações" at bounding box center [1433, 98] width 37 height 30
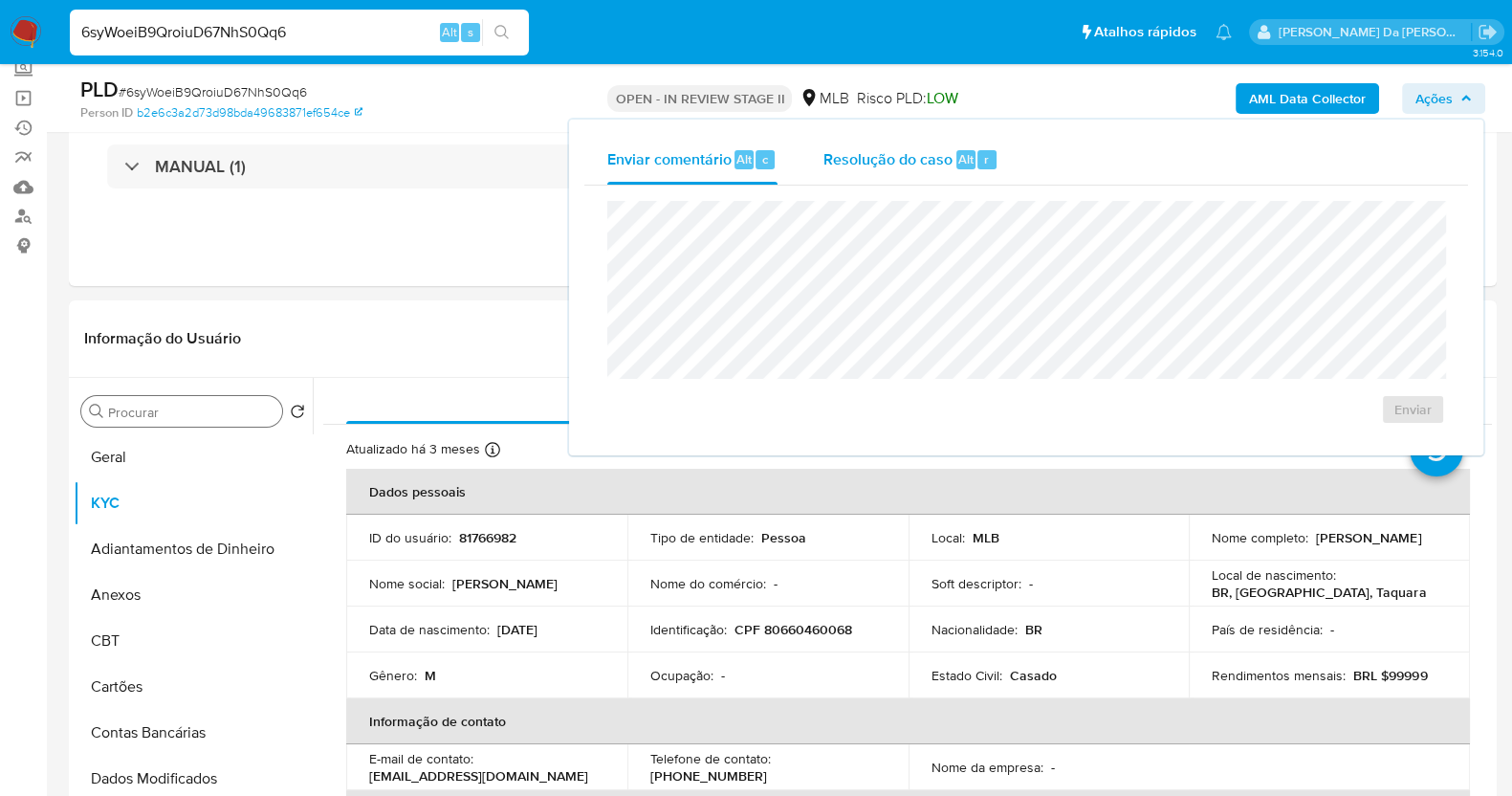
click at [950, 163] on div "Resolução do caso Alt r" at bounding box center [911, 159] width 175 height 50
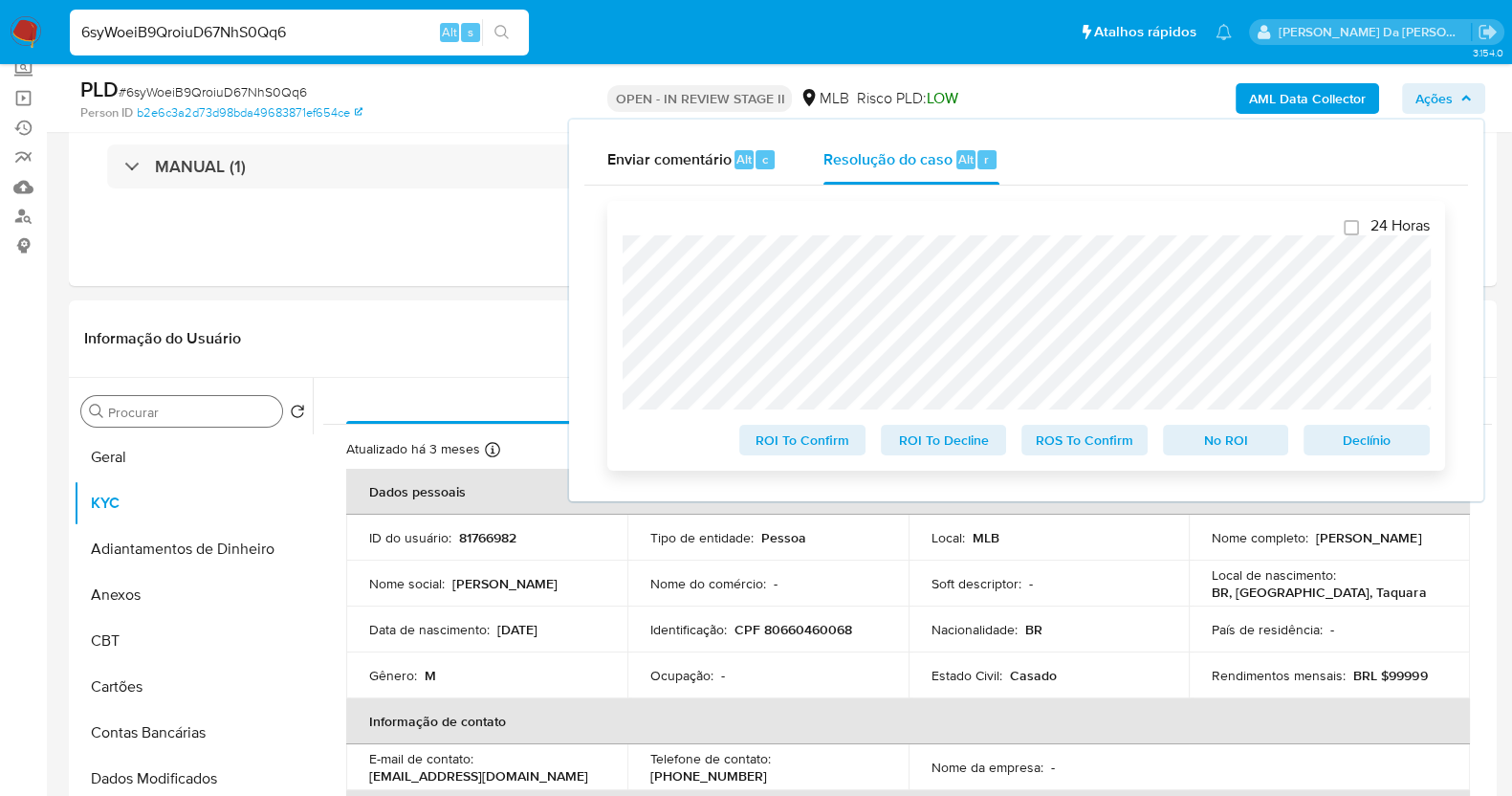
click at [1359, 439] on span "Declínio" at bounding box center [1366, 439] width 99 height 27
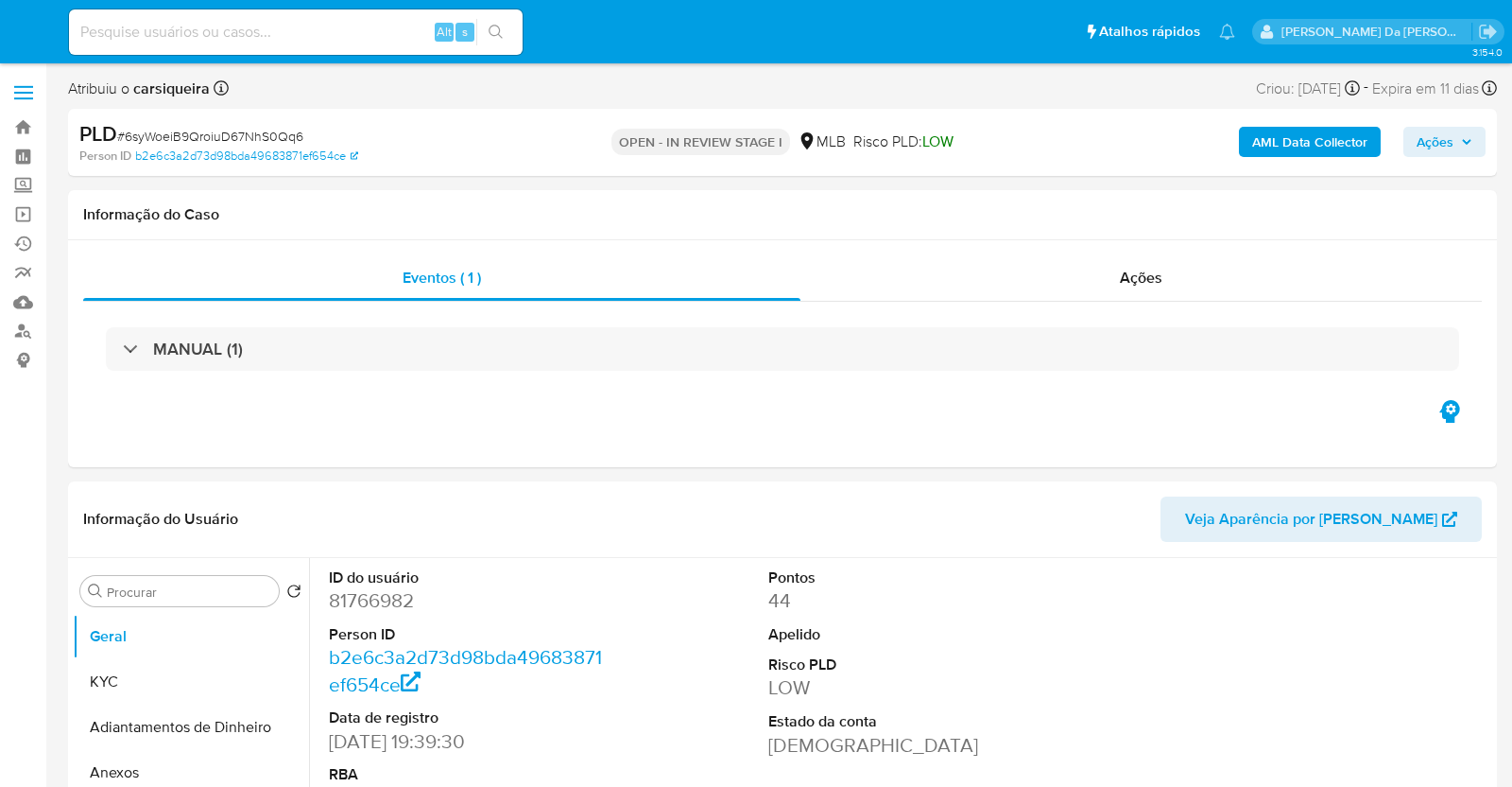
select select "10"
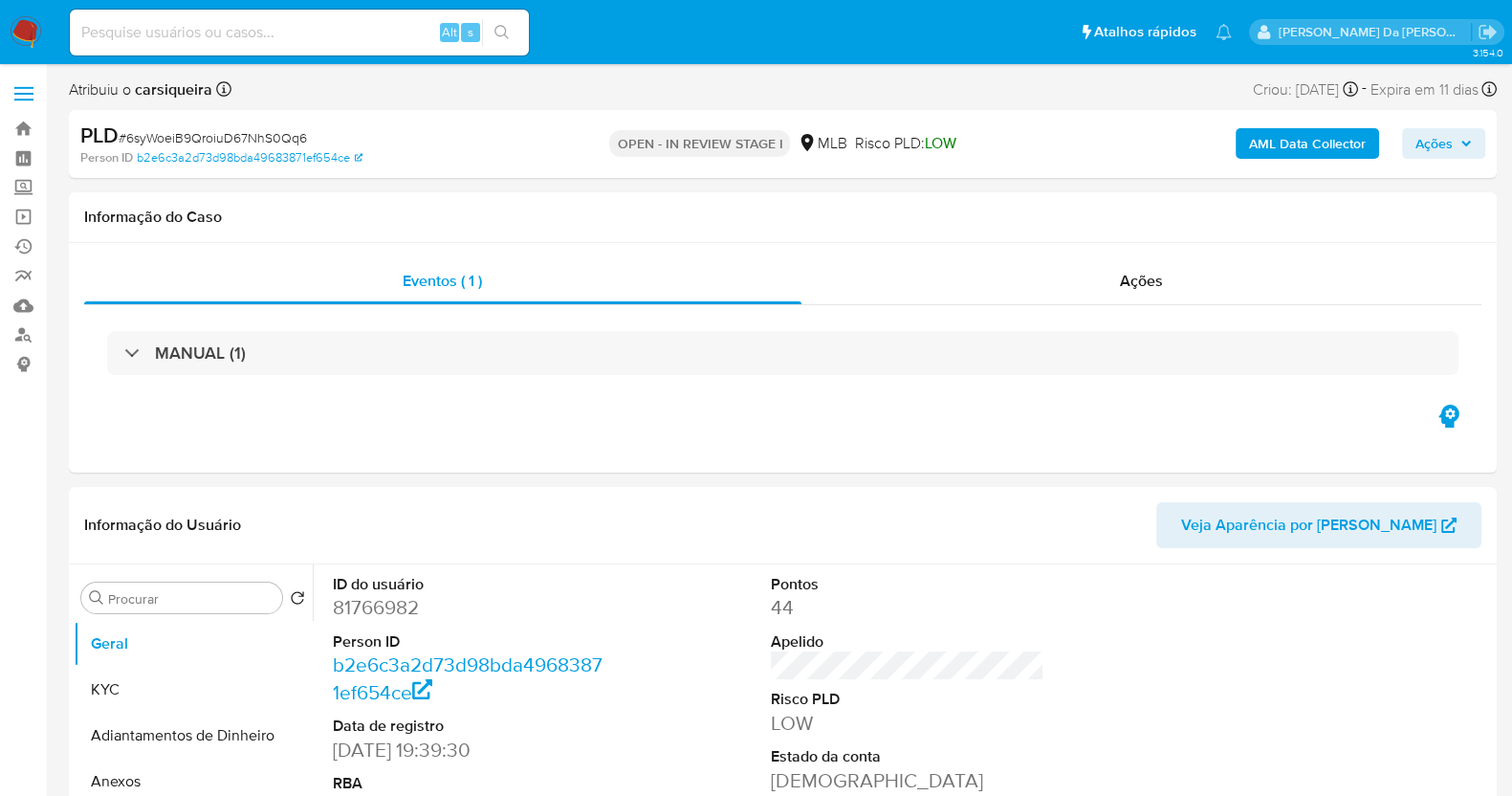
click at [288, 128] on span "# 6syWoeiB9QroiuD67NhS0Qq6" at bounding box center [213, 137] width 189 height 19
click at [290, 128] on span "# 6syWoeiB9QroiuD67NhS0Qq6" at bounding box center [213, 137] width 189 height 19
copy span "6syWoeiB9QroiuD67NhS0Qq6"
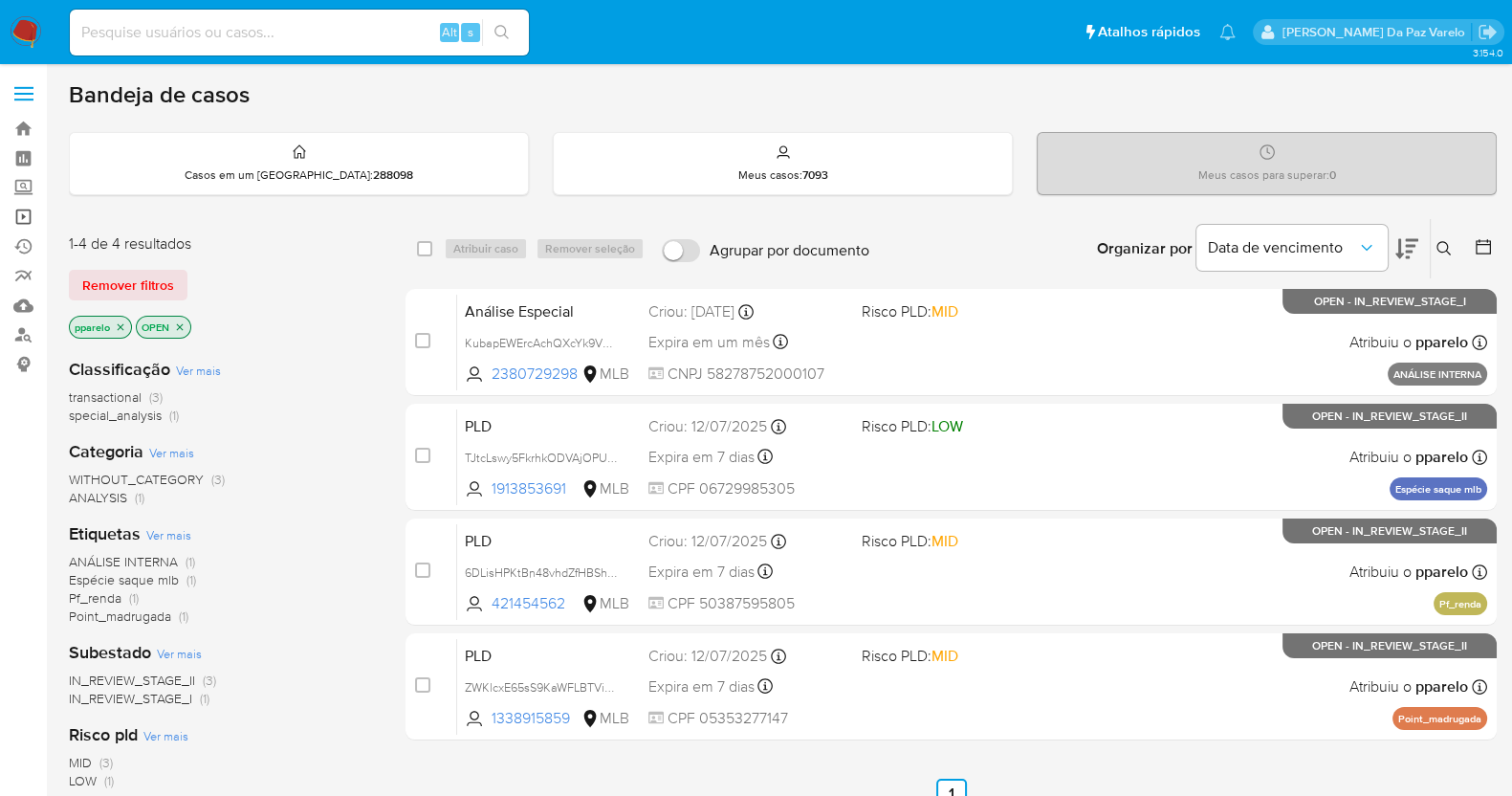
click at [24, 213] on link "Operações em massa" at bounding box center [114, 216] width 228 height 29
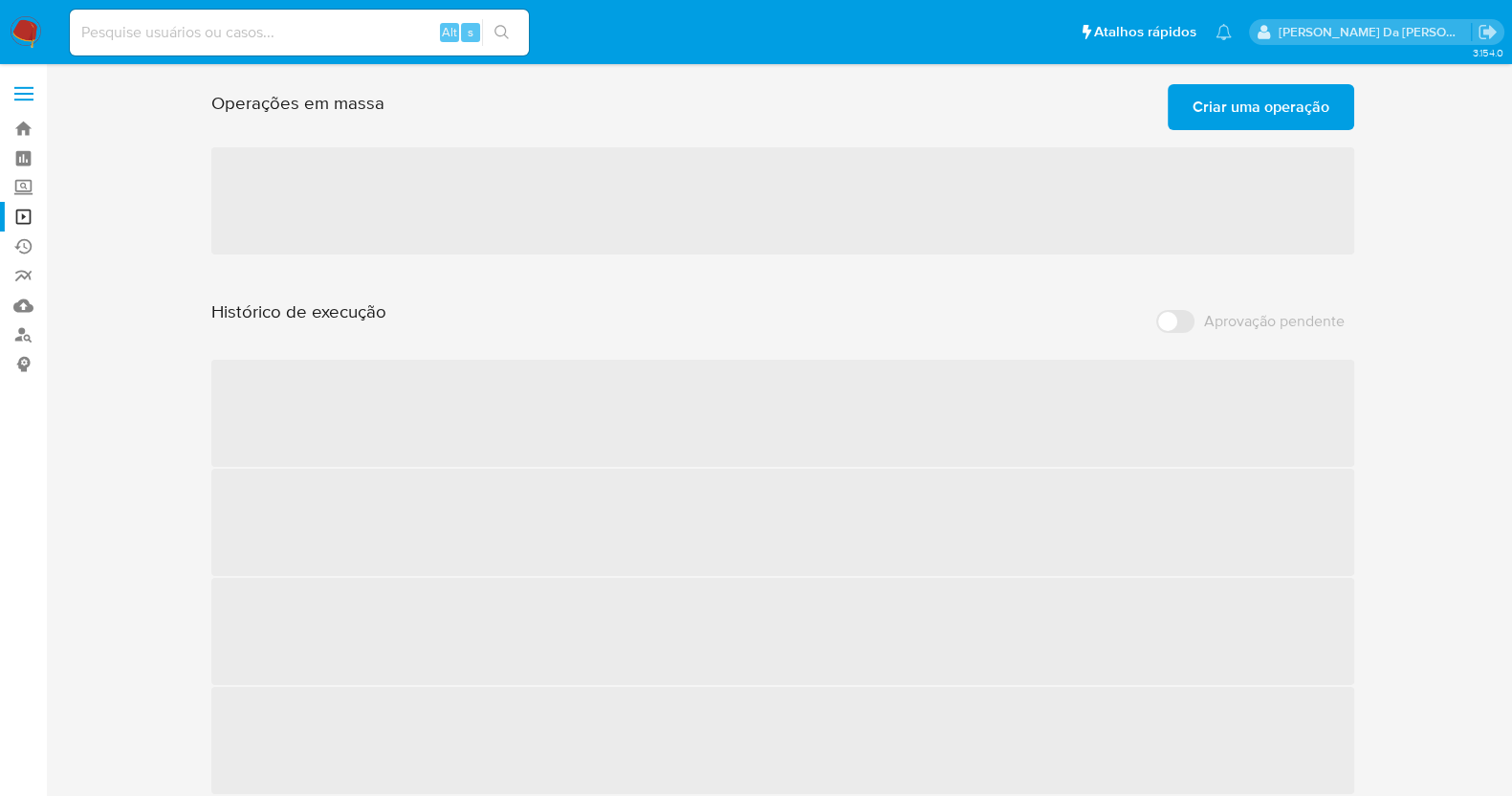
click at [1244, 121] on span "Criar uma operação" at bounding box center [1260, 107] width 137 height 42
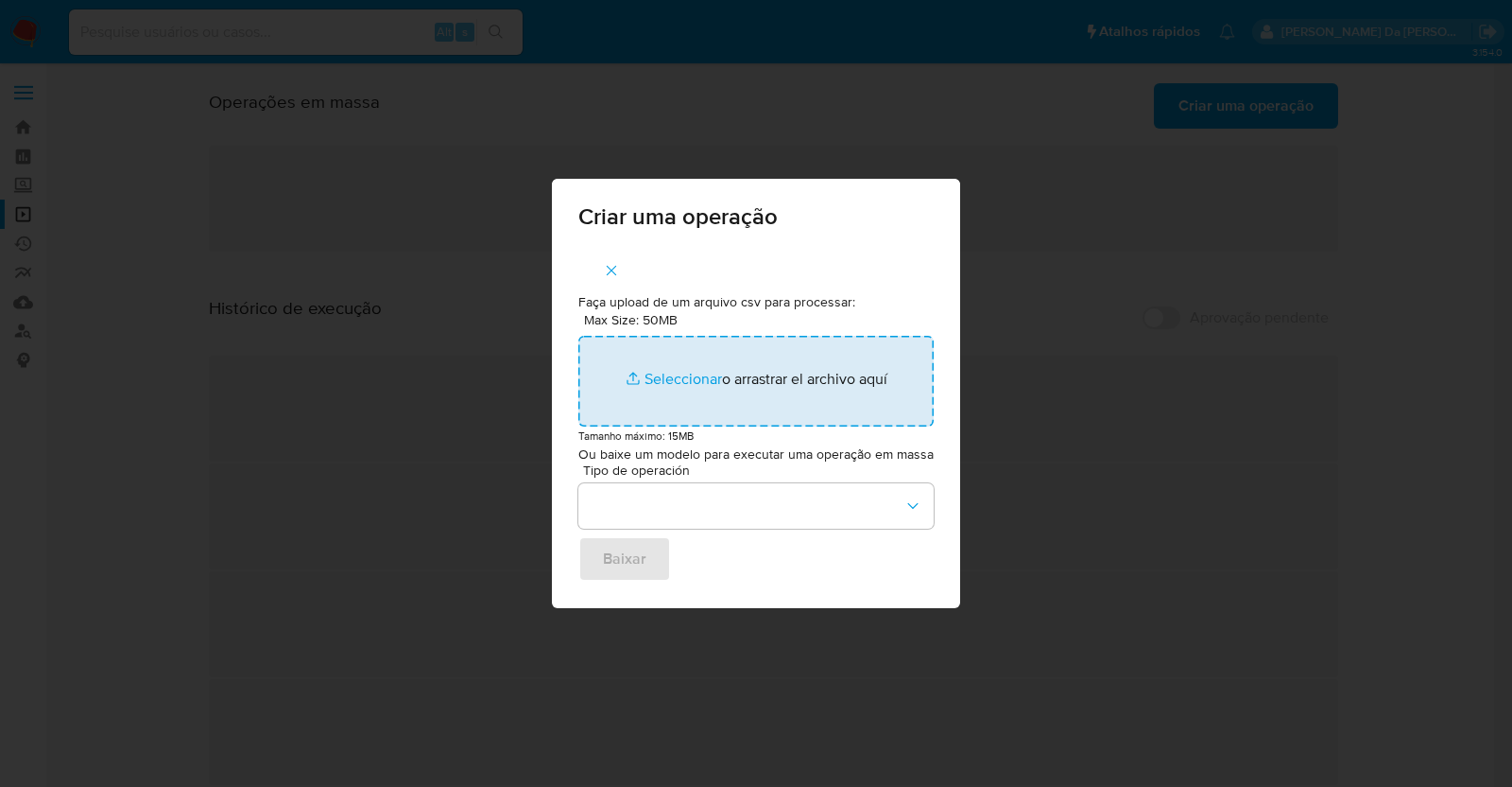
click at [686, 375] on input "Max Size: 50MB Seleccionar archivos" at bounding box center [756, 380] width 355 height 90
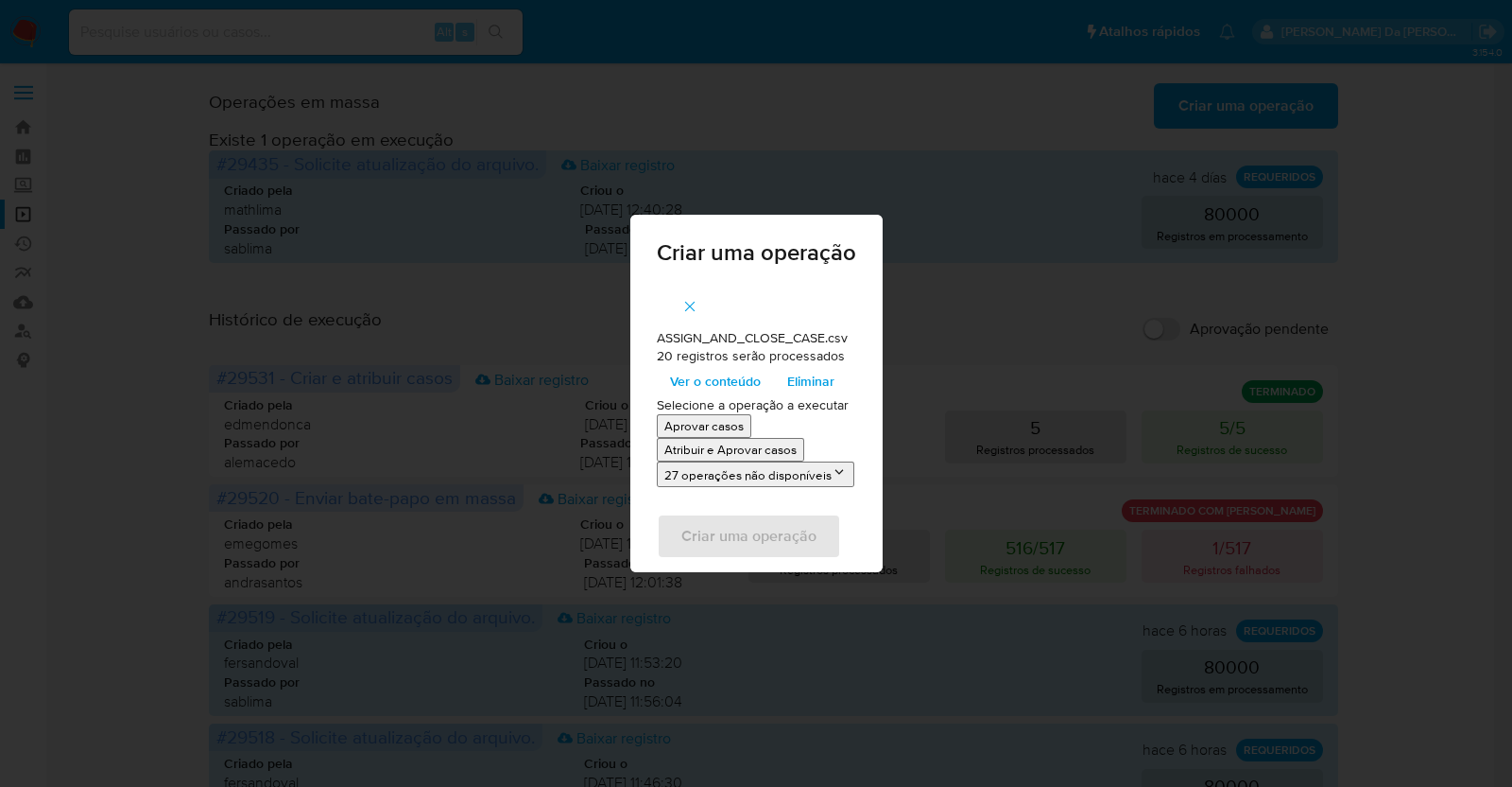
click at [736, 479] on button "27 operações não disponíveis" at bounding box center [755, 474] width 197 height 25
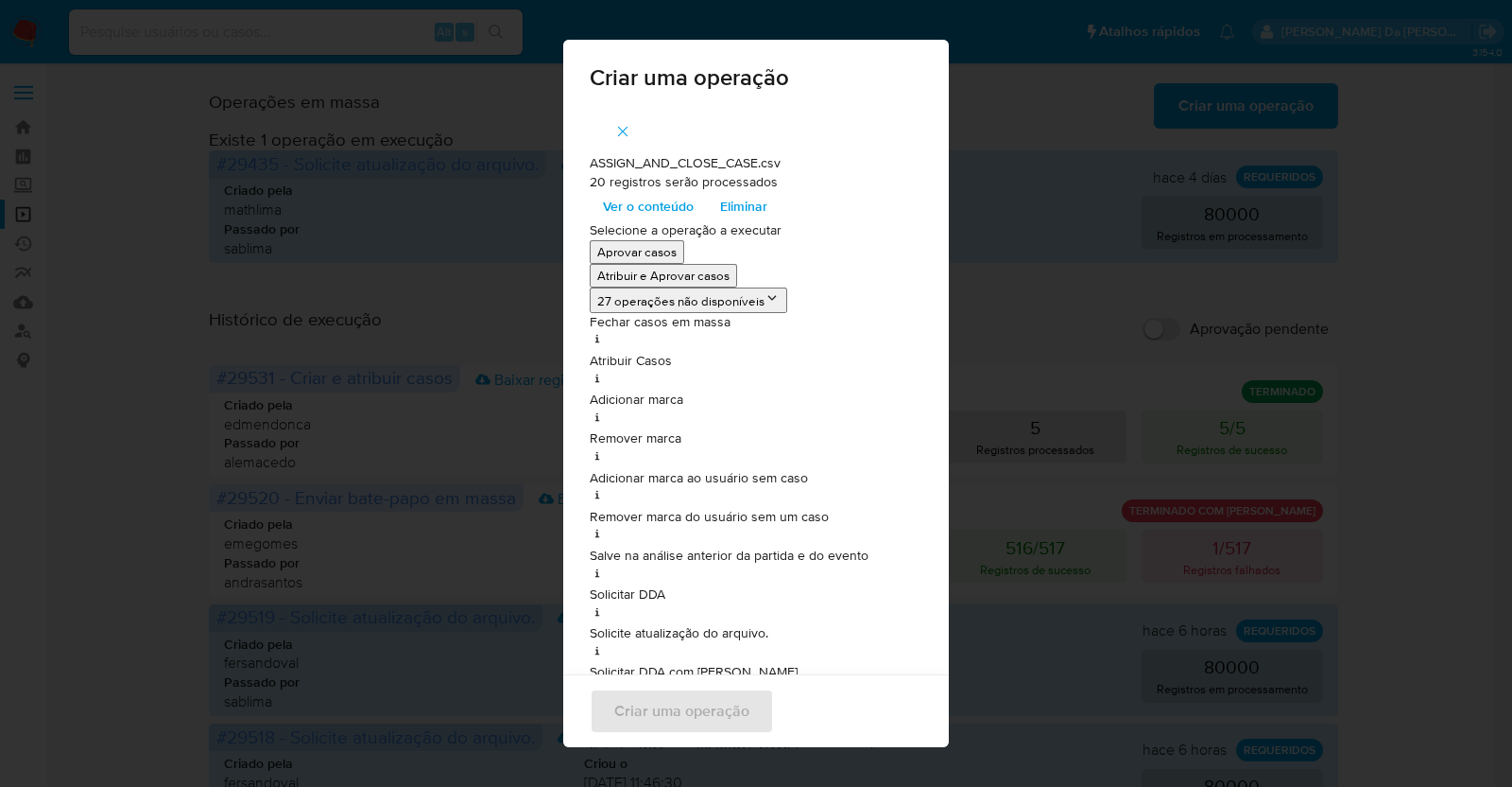
click at [662, 205] on span "Ver o conteúdo" at bounding box center [648, 206] width 90 height 26
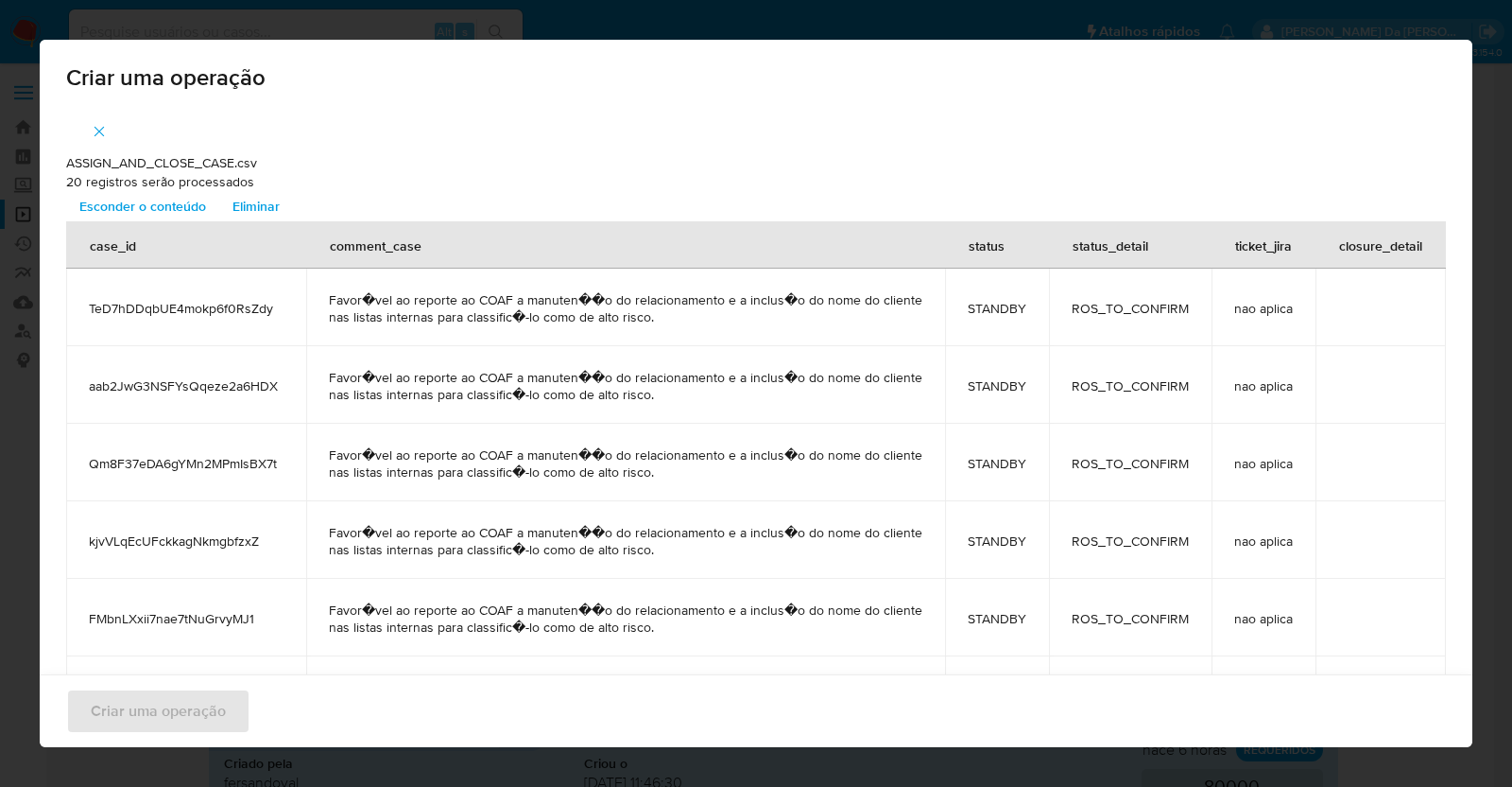
click at [548, 305] on span "Favor�vel ao reporte ao COAF a manuten��o do relacionamento e a inclus�o do nom…" at bounding box center [625, 308] width 593 height 34
copy span "manuten"
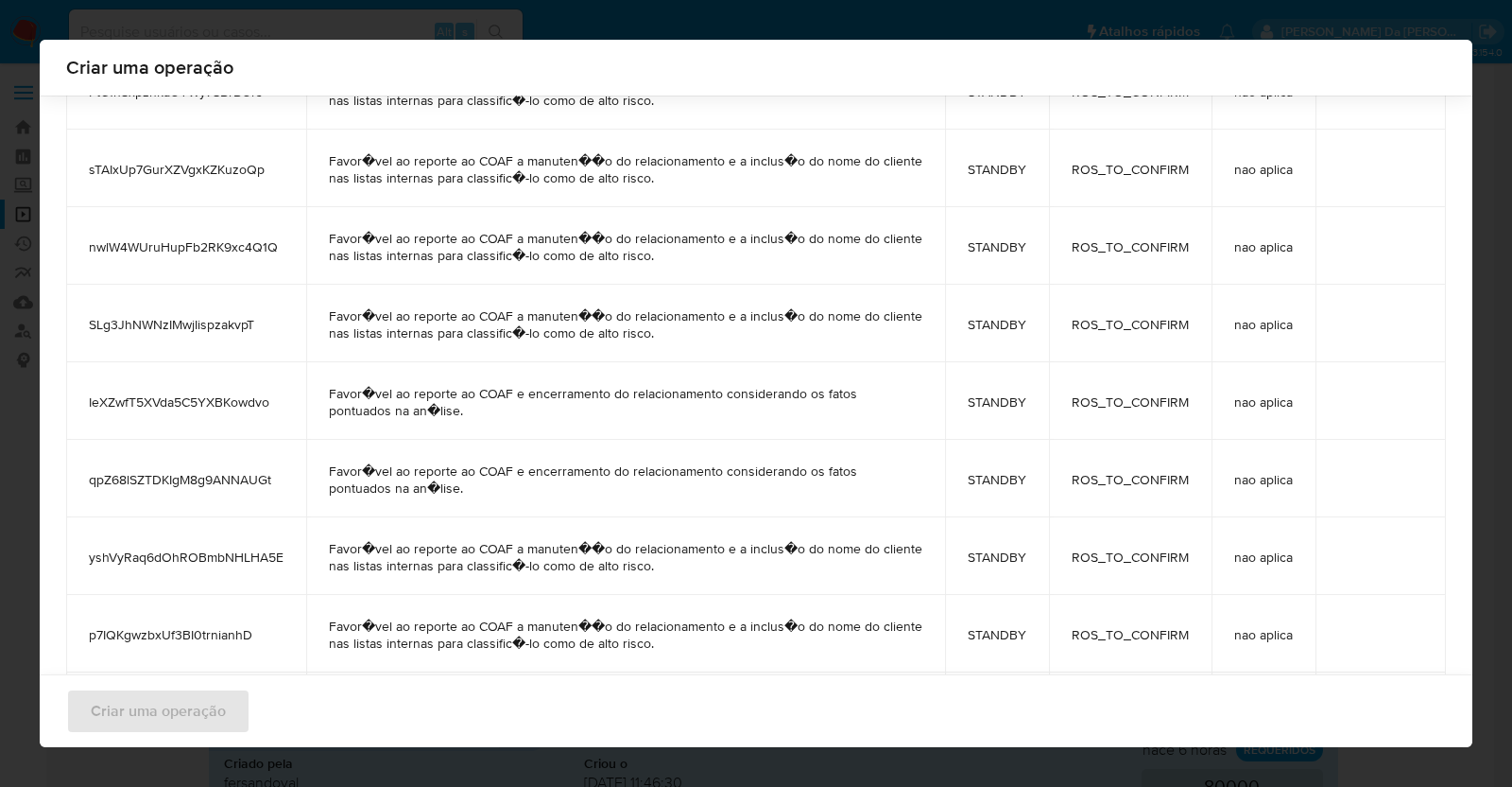
scroll to position [2132, 0]
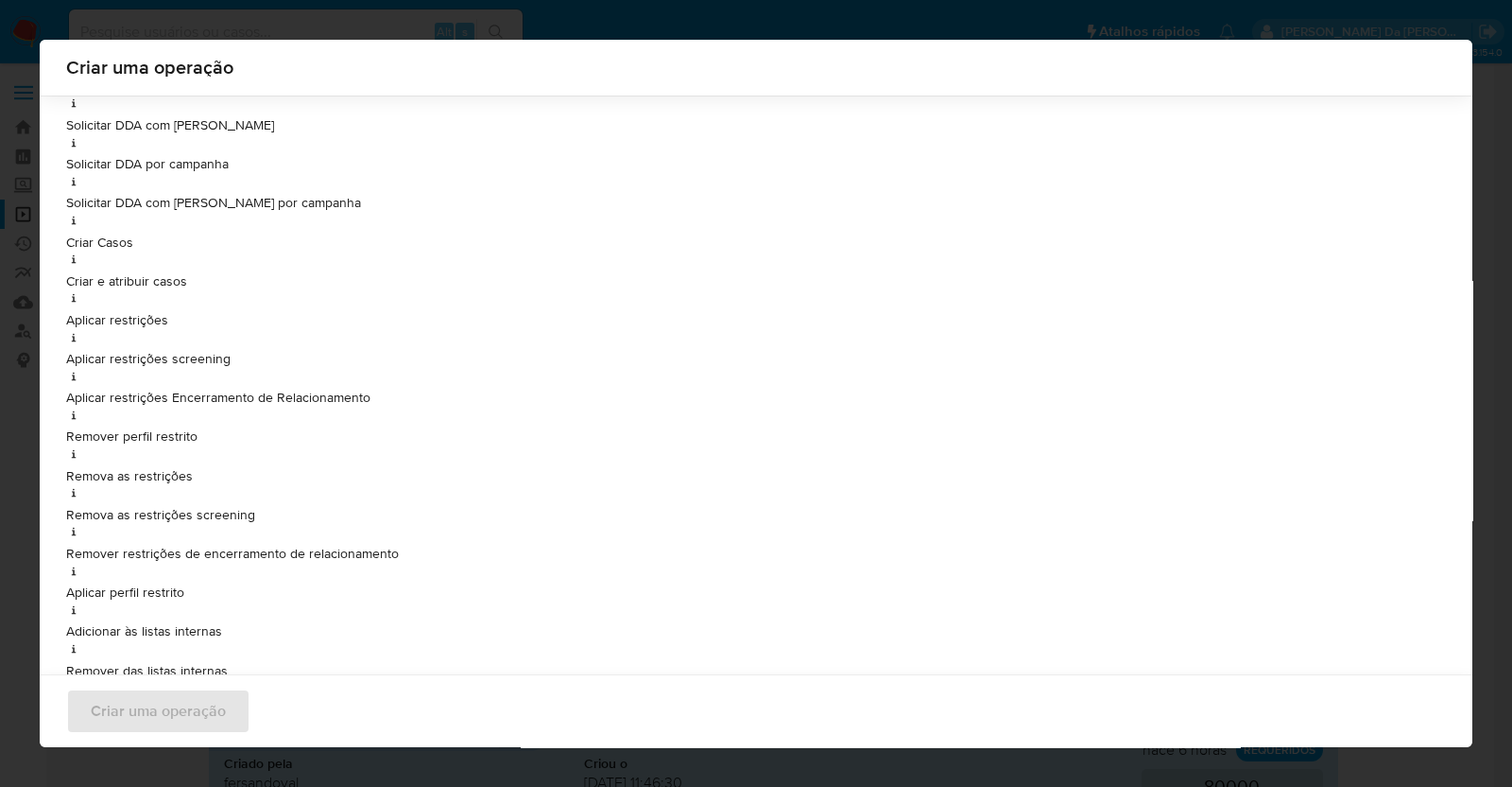
click at [1497, 267] on div "Criar uma operação ASSIGN_AND_CLOSE_CASE.csv 20 registros serão processados Esc…" at bounding box center [756, 394] width 1512 height 787
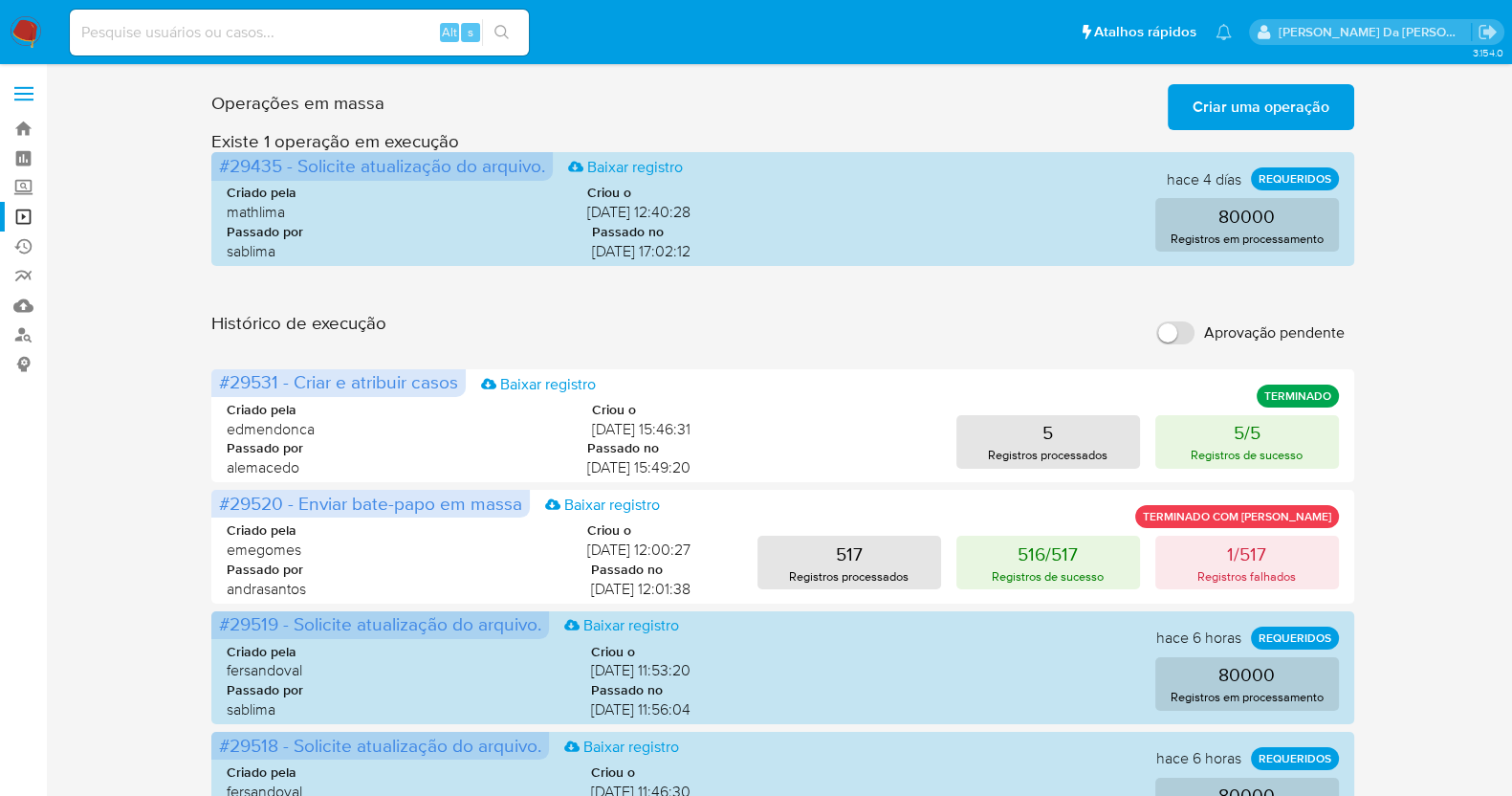
click at [1251, 95] on span "Criar uma operação" at bounding box center [1260, 107] width 137 height 42
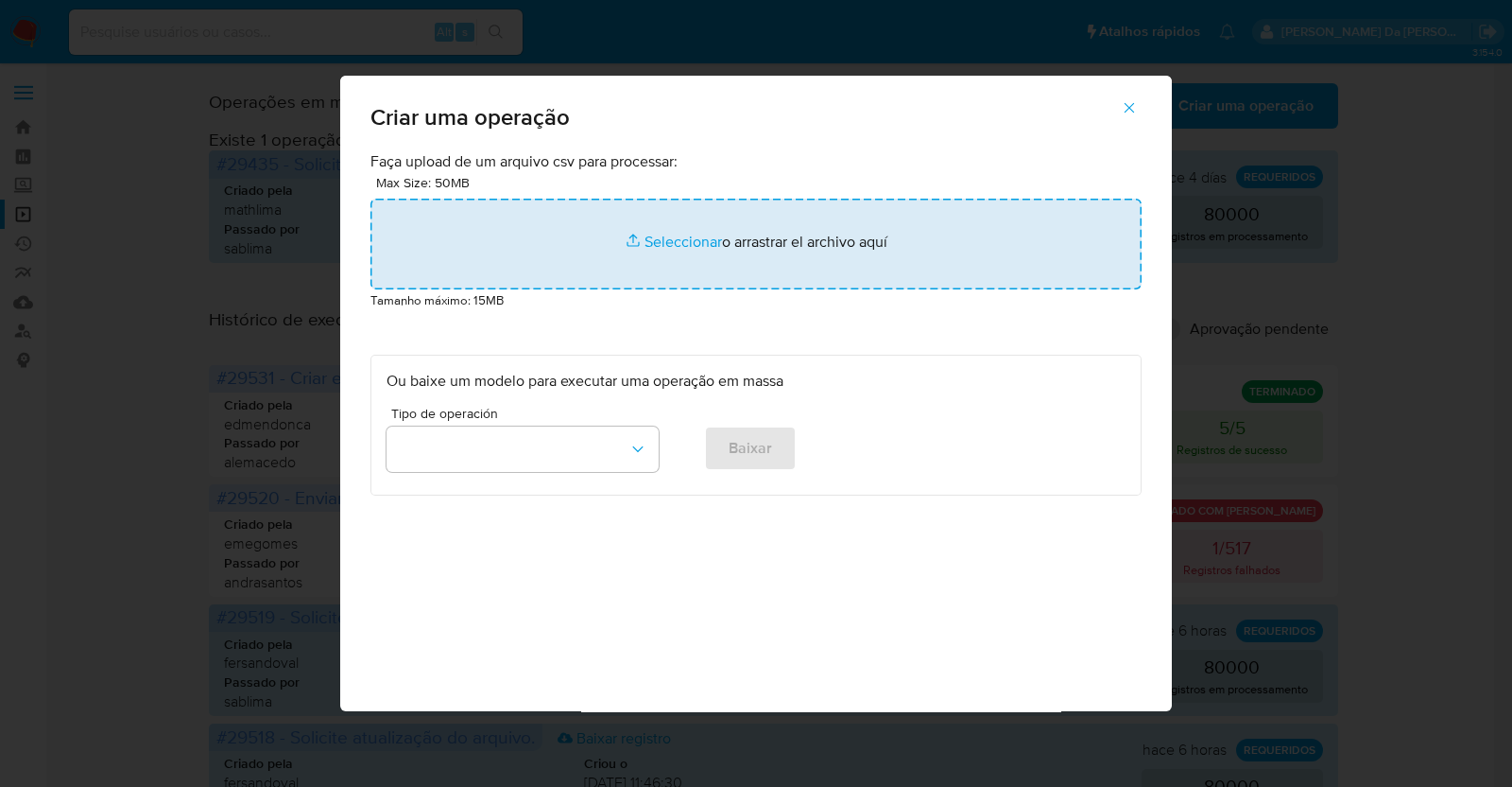
click at [686, 238] on input "file" at bounding box center [756, 243] width 771 height 90
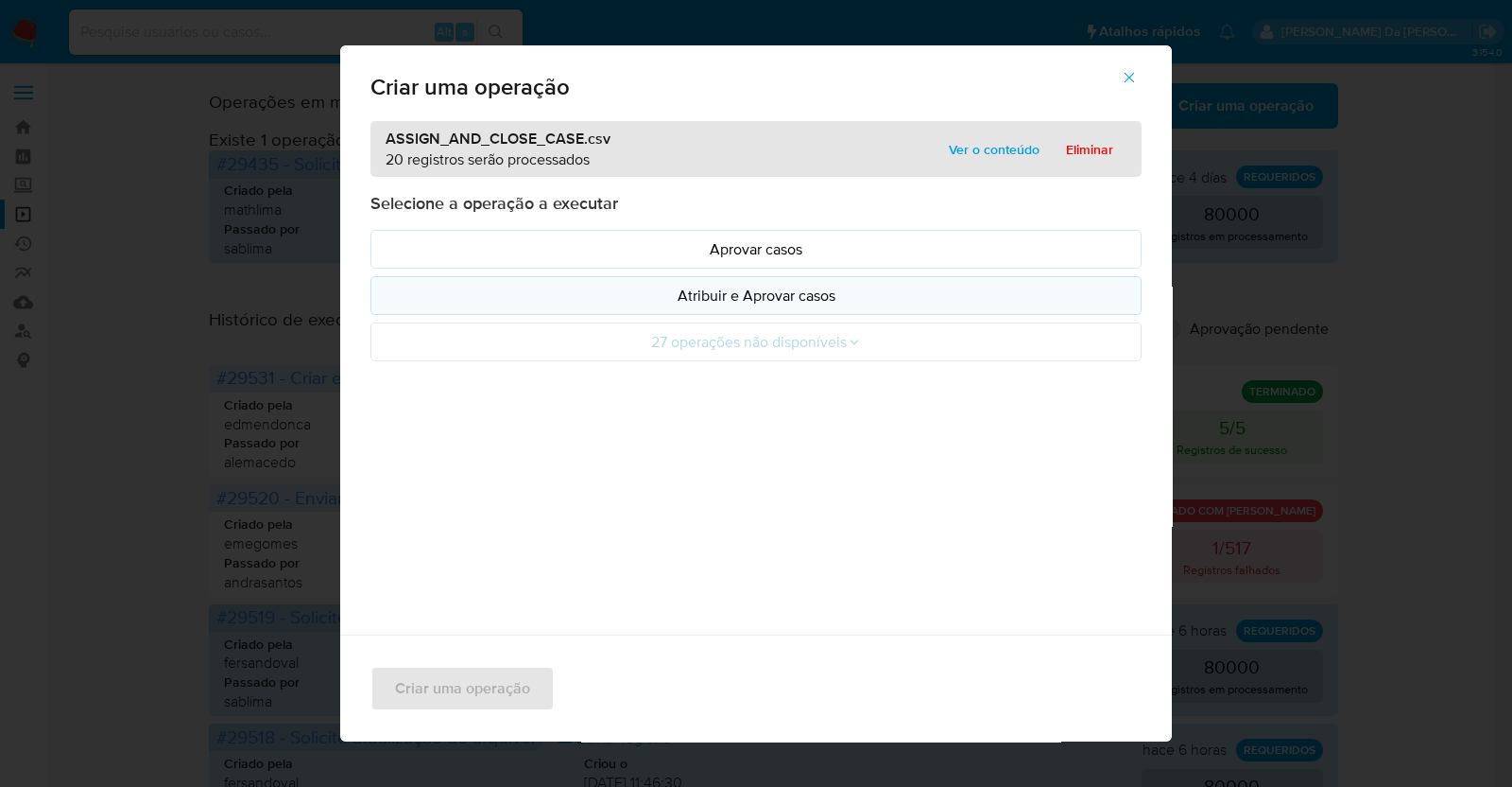
click at [714, 301] on p "Atribuir e Aprovar casos" at bounding box center [756, 295] width 739 height 21
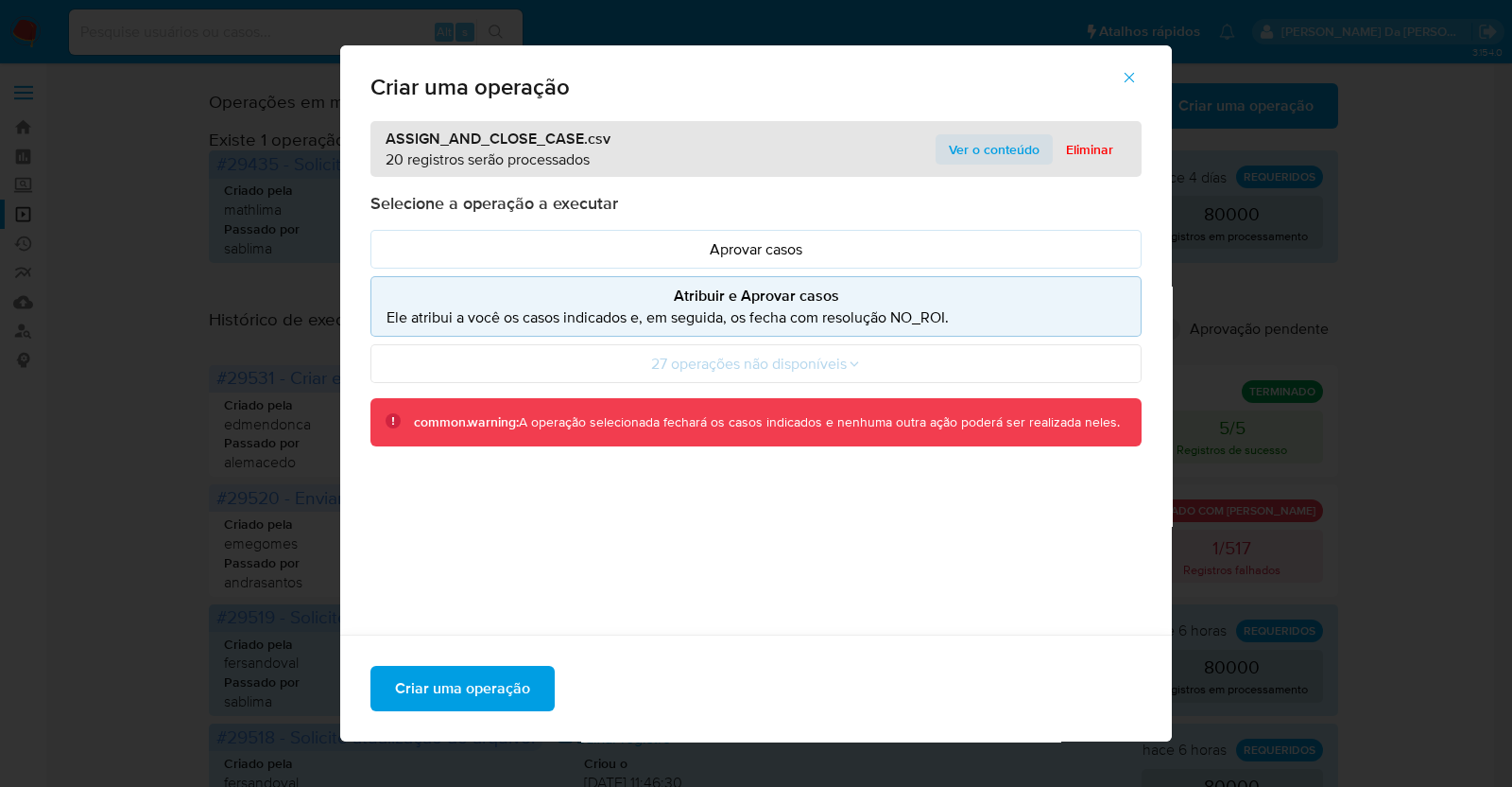
click at [953, 159] on span "Ver o conteúdo" at bounding box center [993, 149] width 90 height 26
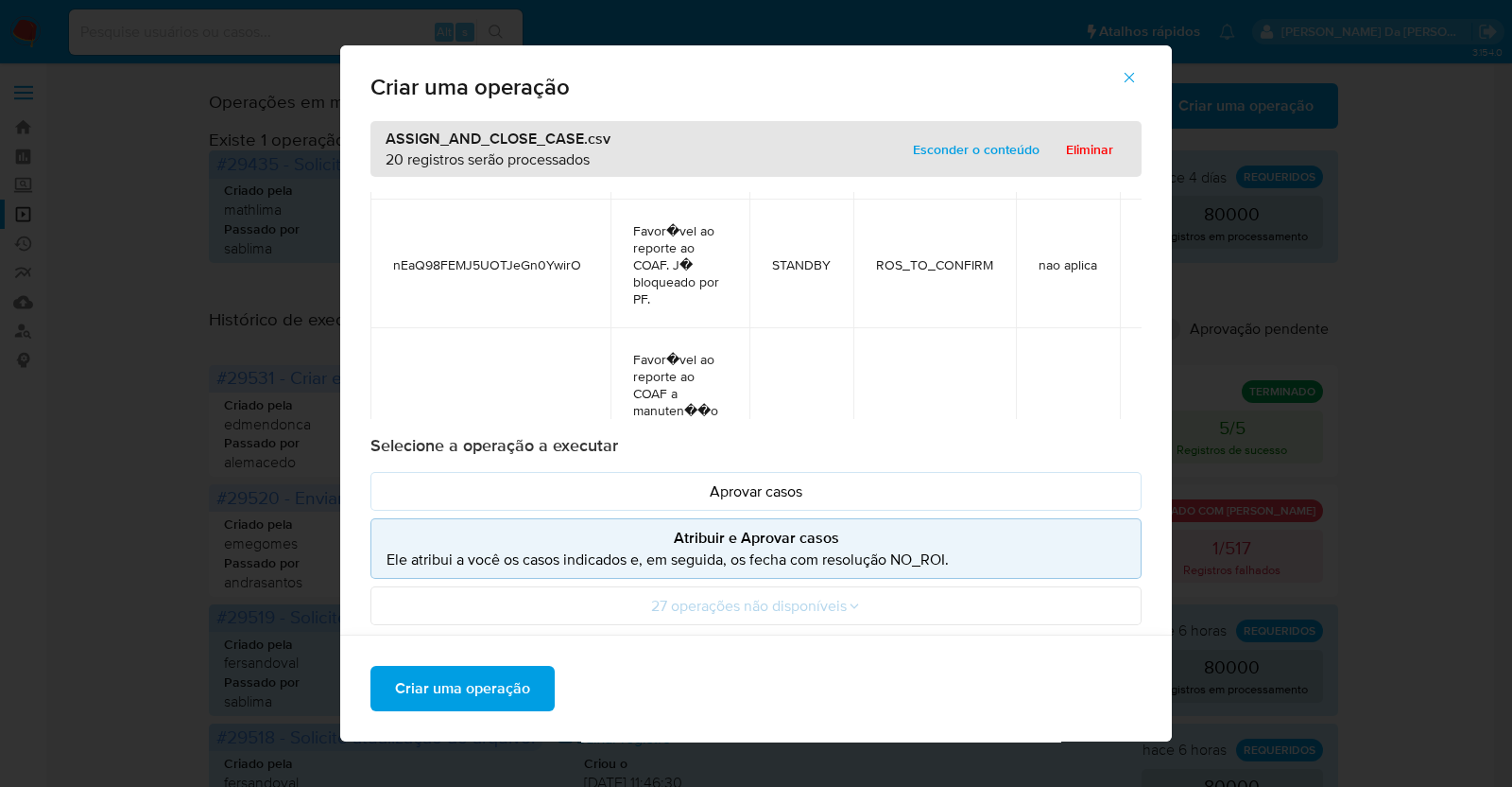
scroll to position [4295, 0]
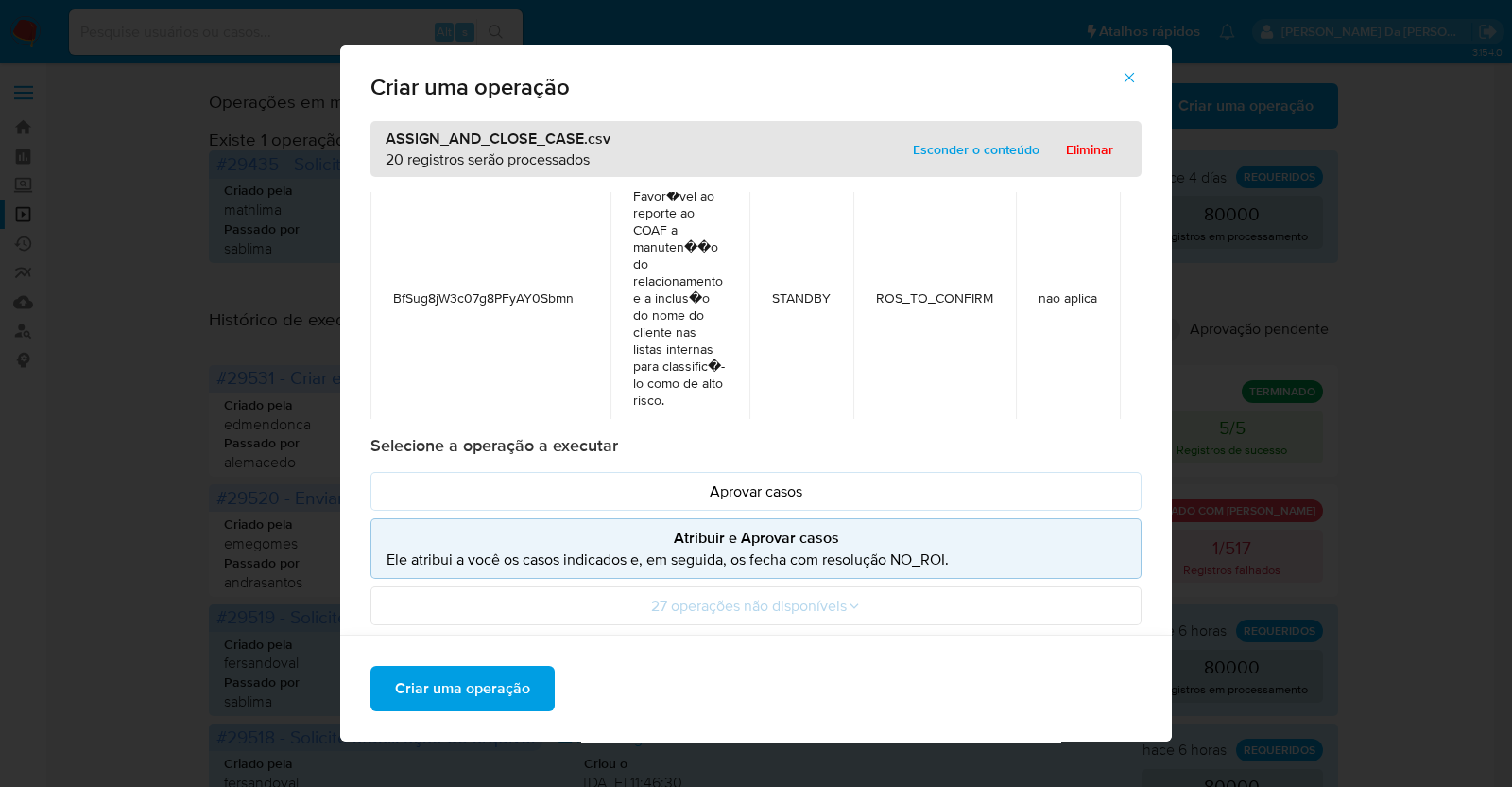
click at [494, 687] on span "Criar uma operação" at bounding box center [462, 688] width 135 height 42
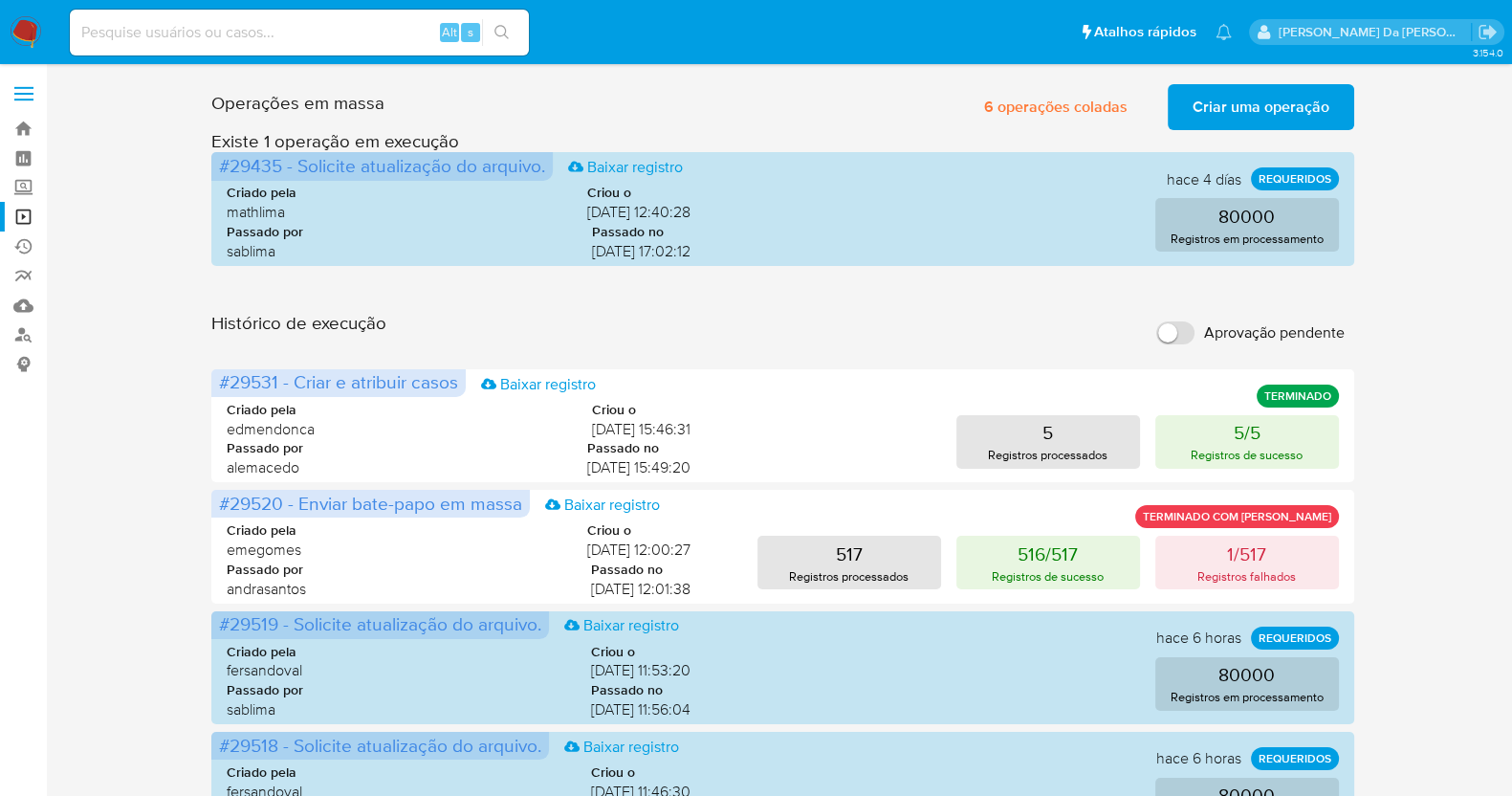
click at [1291, 122] on span "Criar uma operação" at bounding box center [1260, 107] width 137 height 42
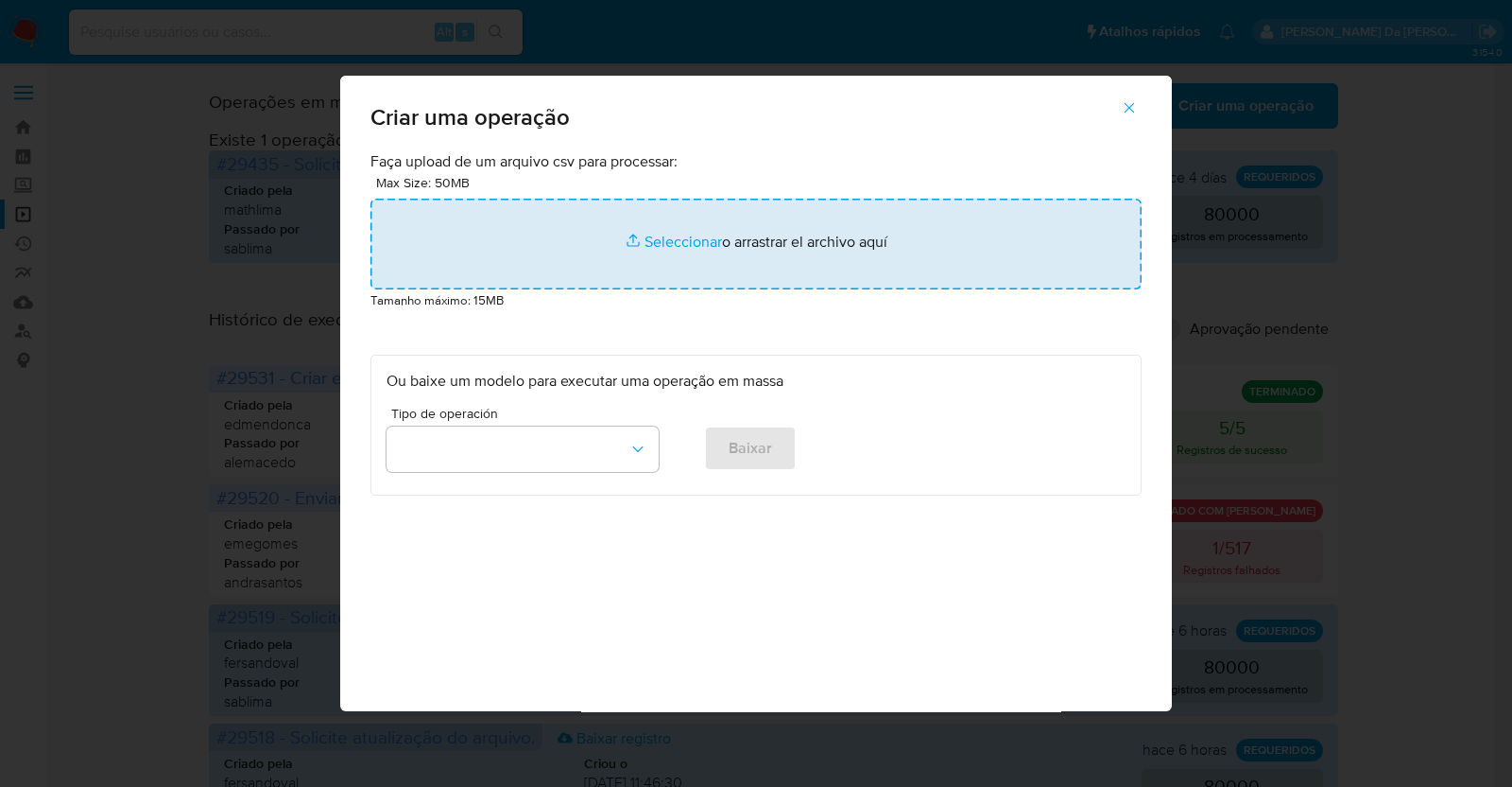
click at [655, 246] on input "file" at bounding box center [756, 243] width 771 height 90
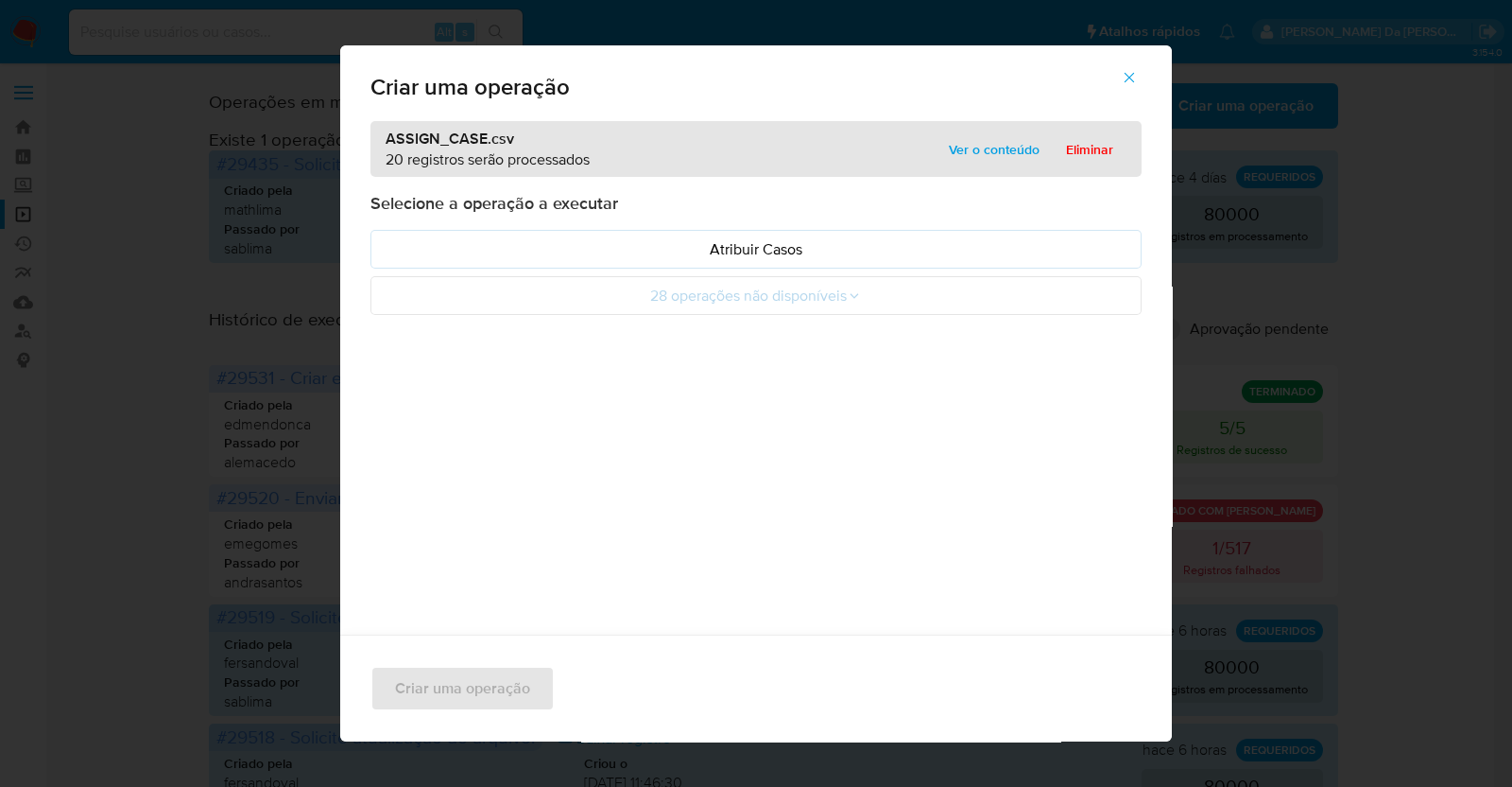
click at [983, 141] on span "Ver o conteúdo" at bounding box center [993, 149] width 90 height 26
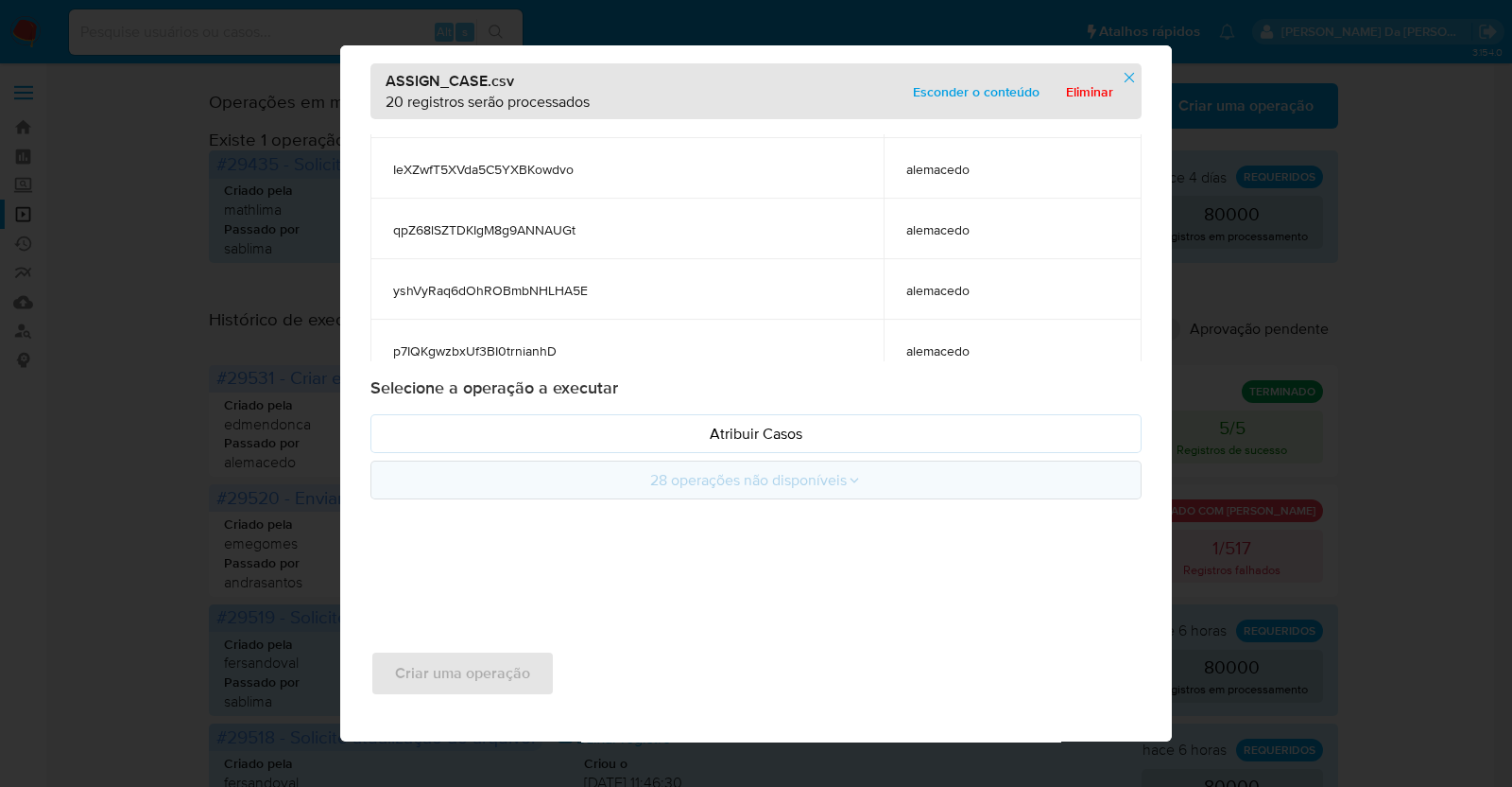
scroll to position [60, 0]
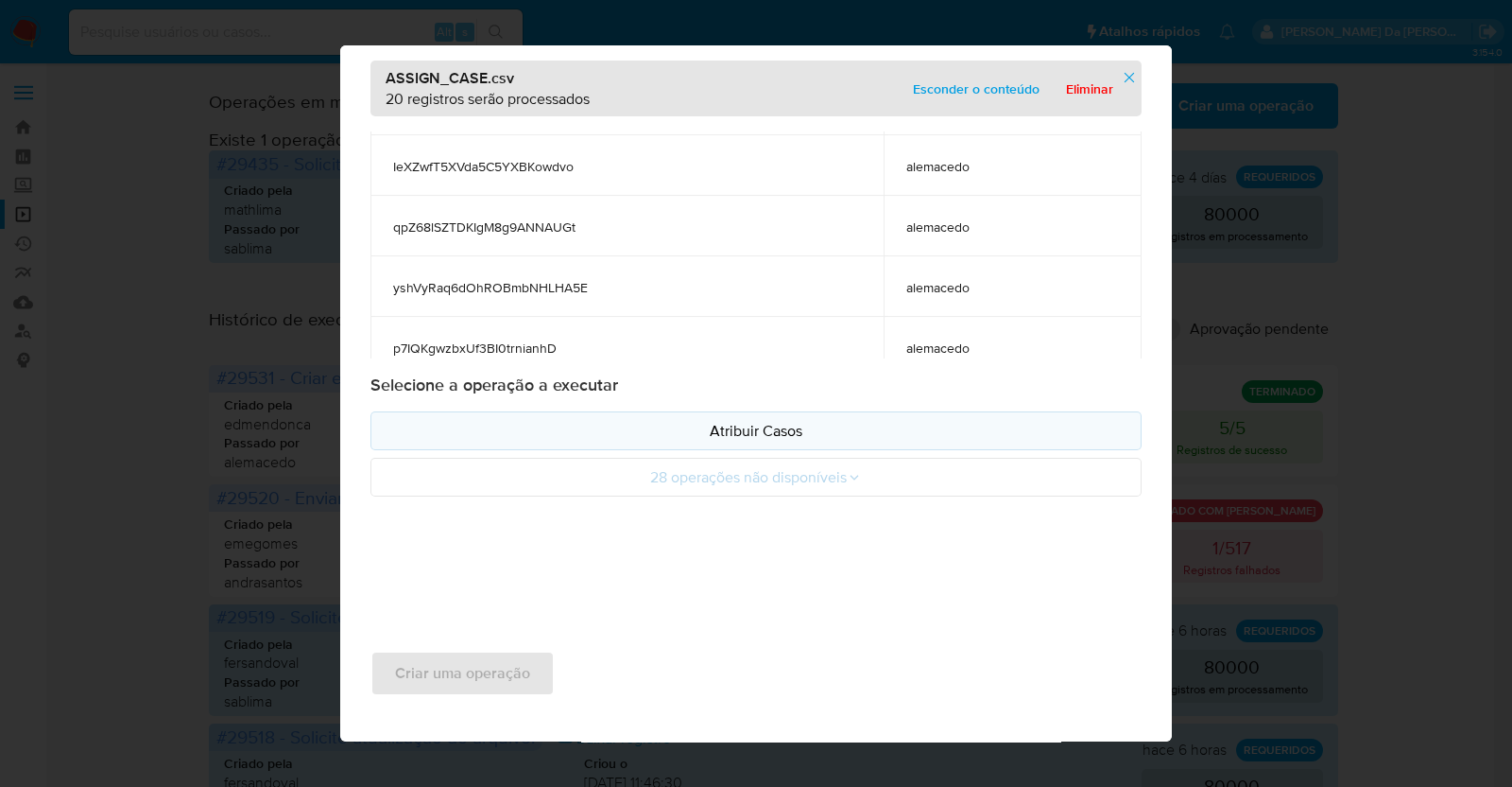
click at [760, 430] on p "Atribuir Casos" at bounding box center [756, 430] width 739 height 21
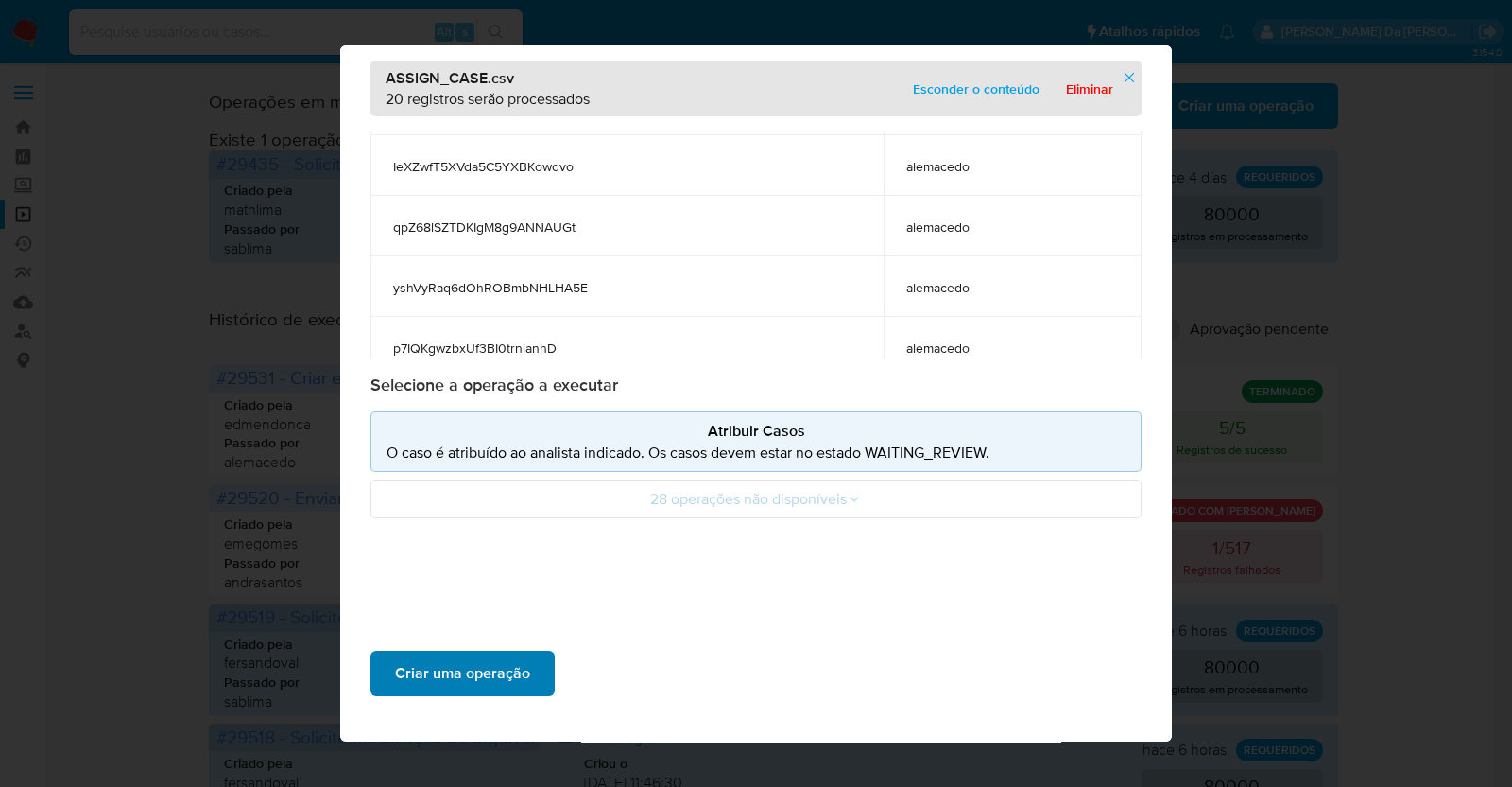
click at [524, 668] on button "Criar uma operação" at bounding box center [462, 673] width 185 height 46
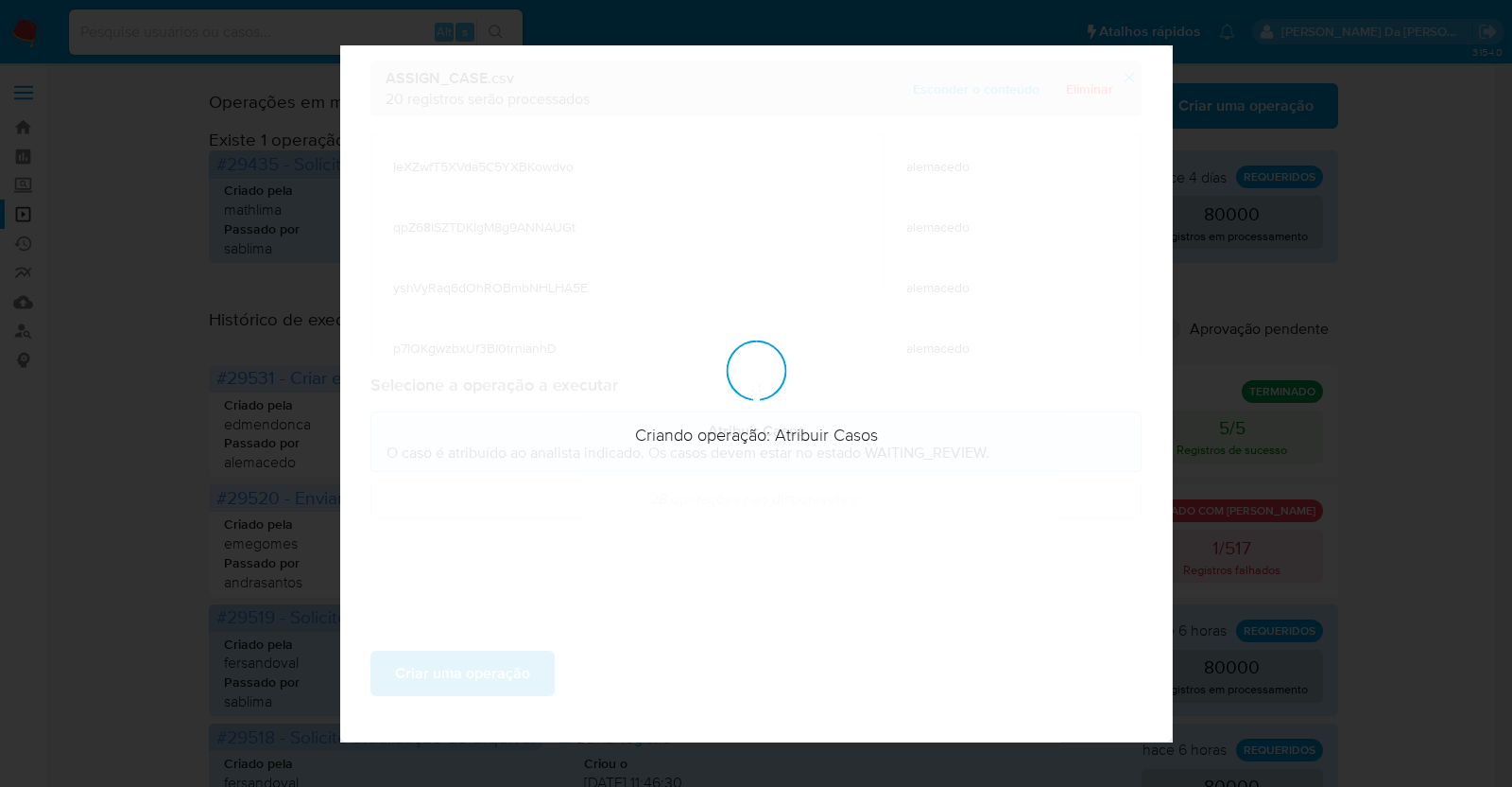
scroll to position [0, 0]
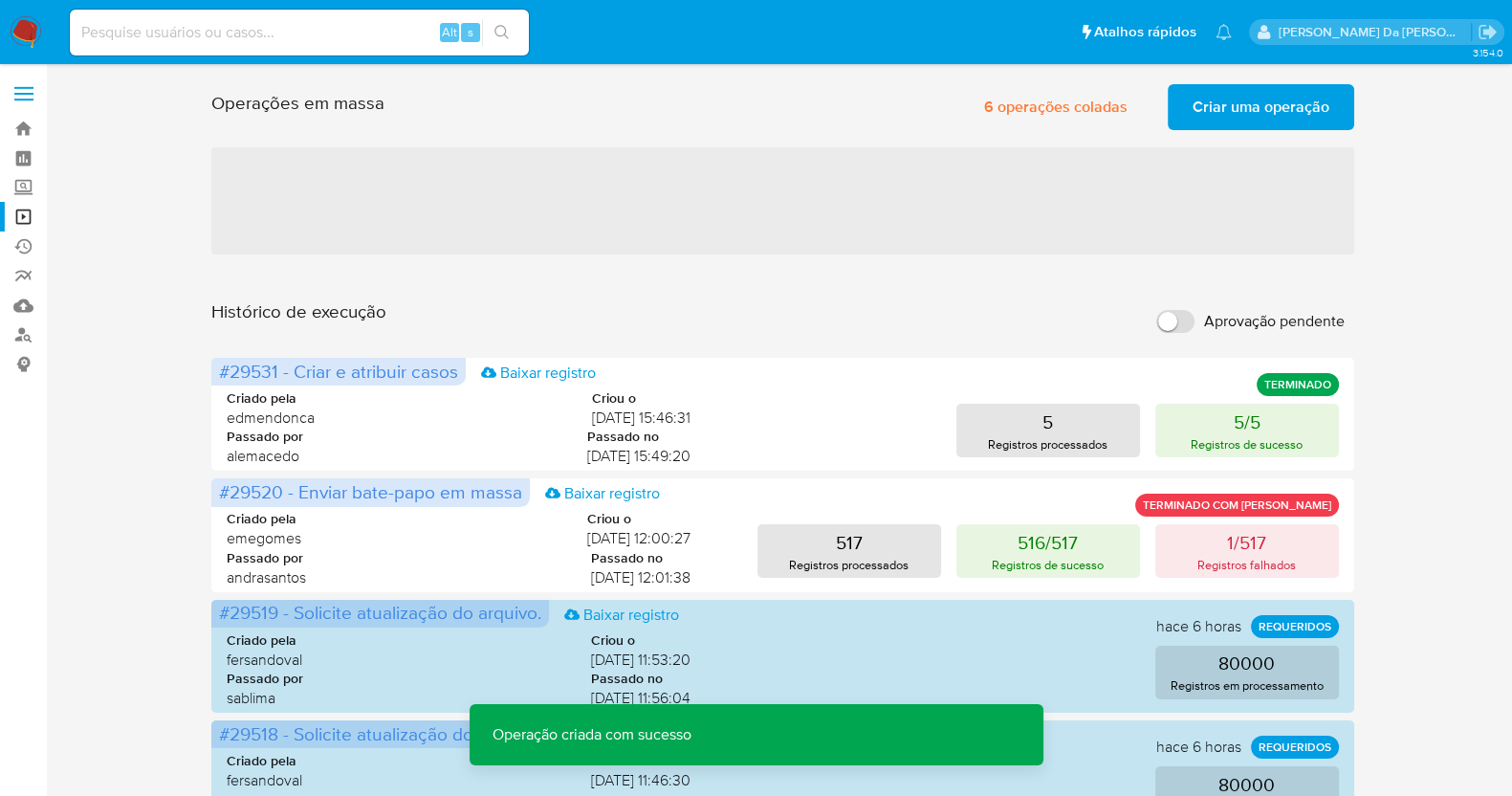
click at [1184, 320] on input "Aprovação pendente" at bounding box center [1175, 320] width 38 height 23
checkbox input "true"
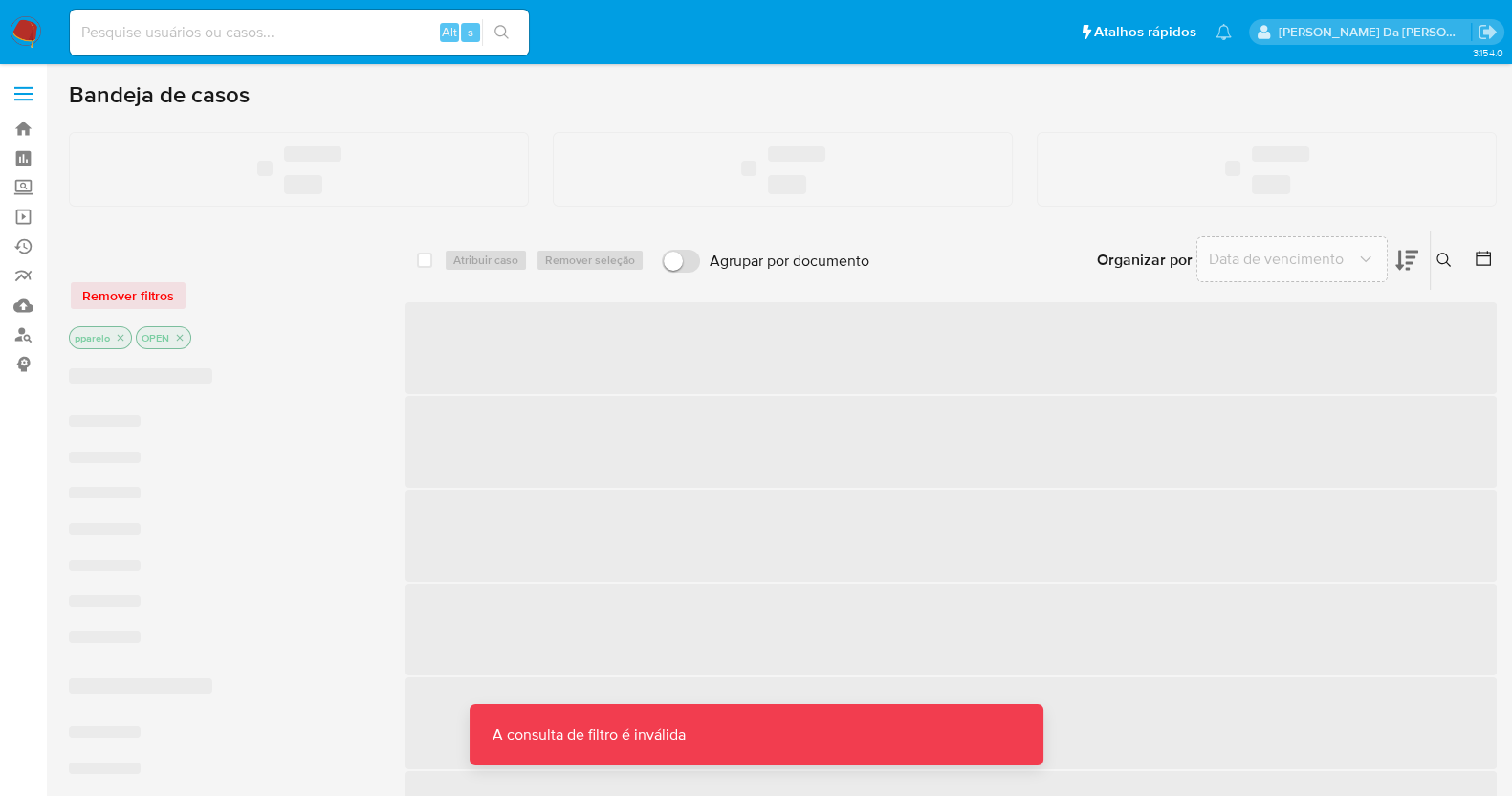
click at [334, 38] on input at bounding box center [299, 31] width 459 height 25
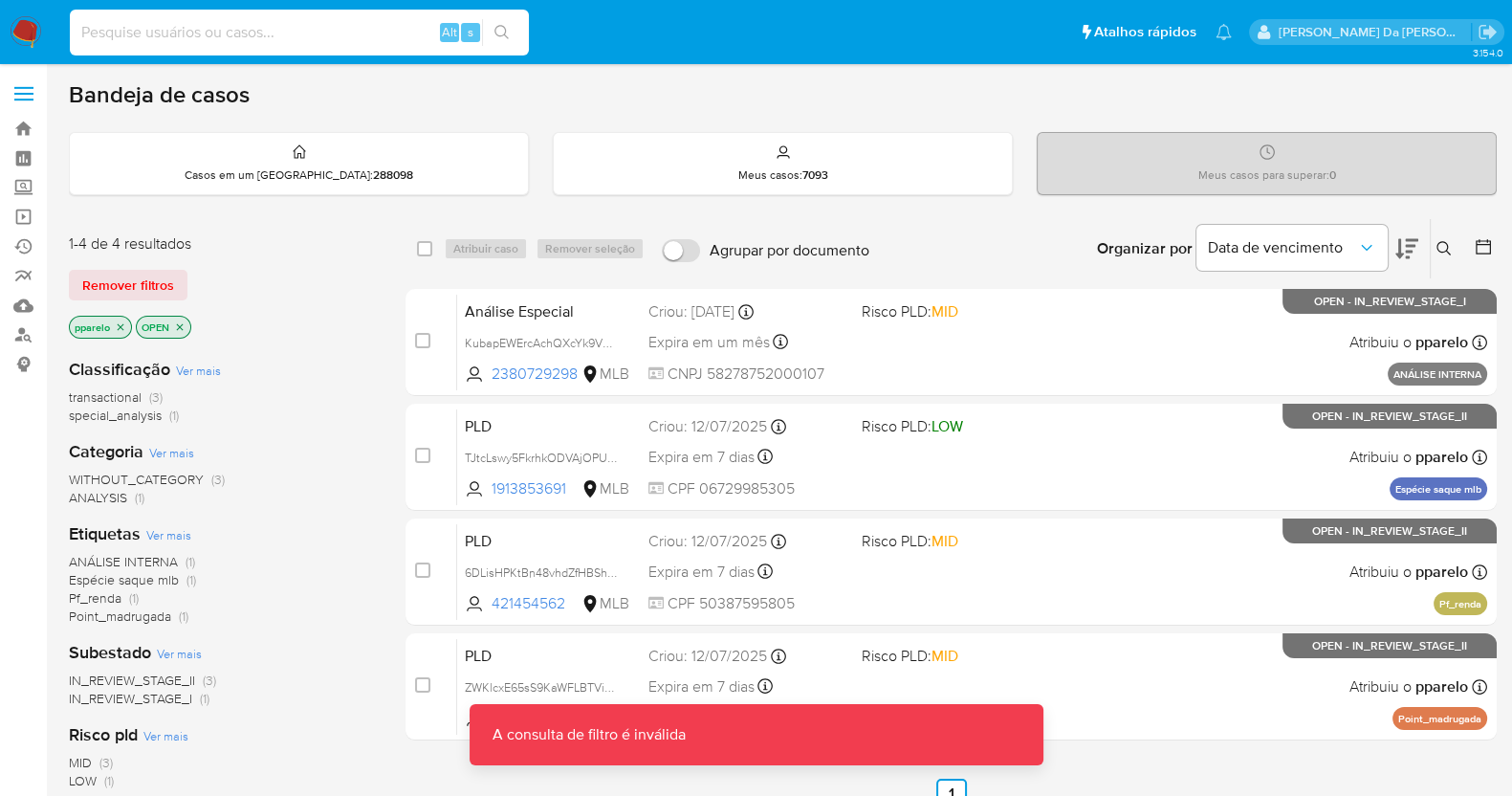
paste input "4oYJSXIbmx4UMuHL8YI68yqc"
type input "4oYJSXIbmx4UMuHL8YI68yqc"
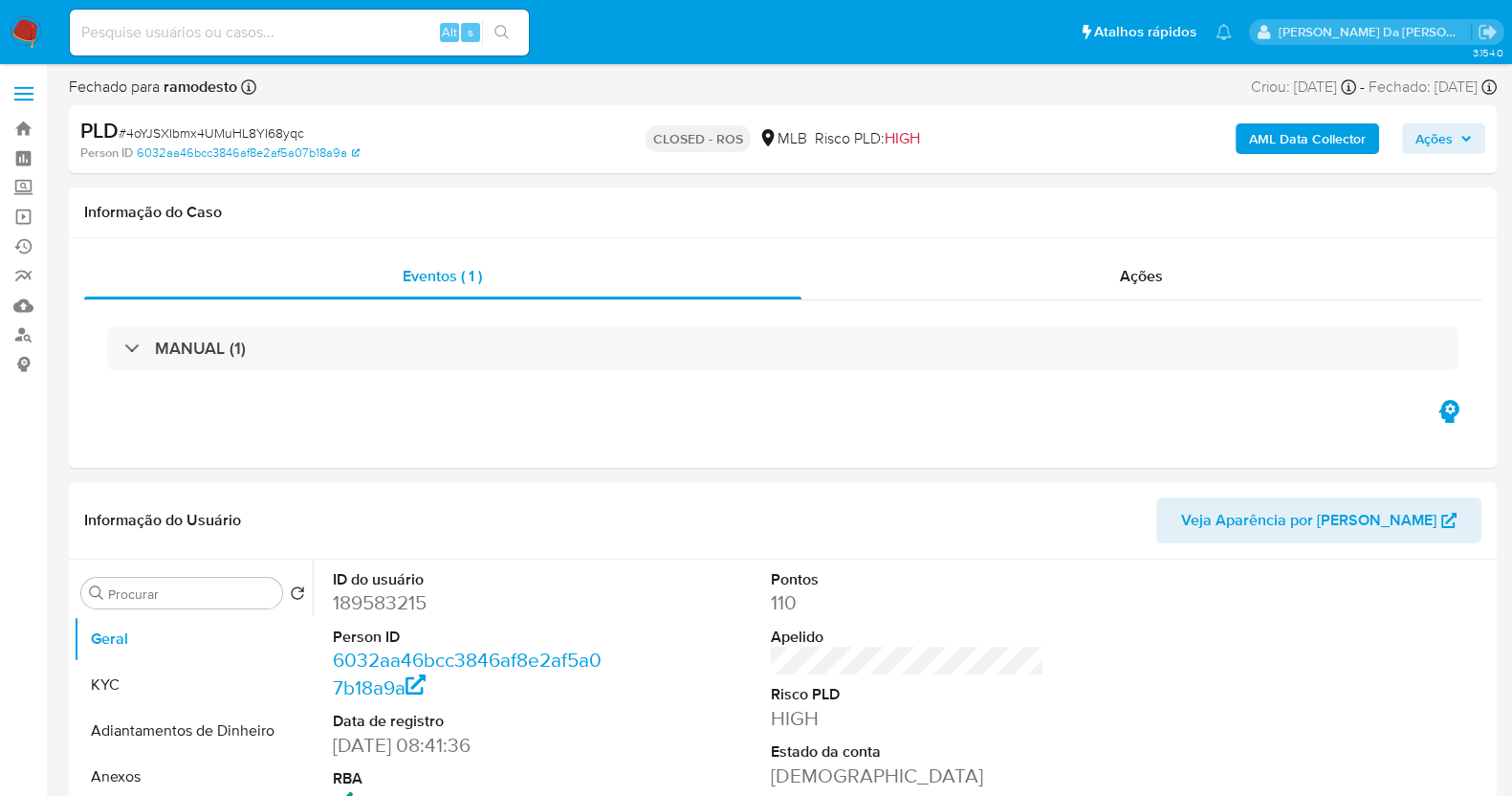
select select "10"
click at [190, 33] on input at bounding box center [299, 31] width 459 height 25
paste input "TJtcLswy5FkrhkODVAjOPUk8"
type input "TJtcLswy5FkrhkODVAjOPUk8"
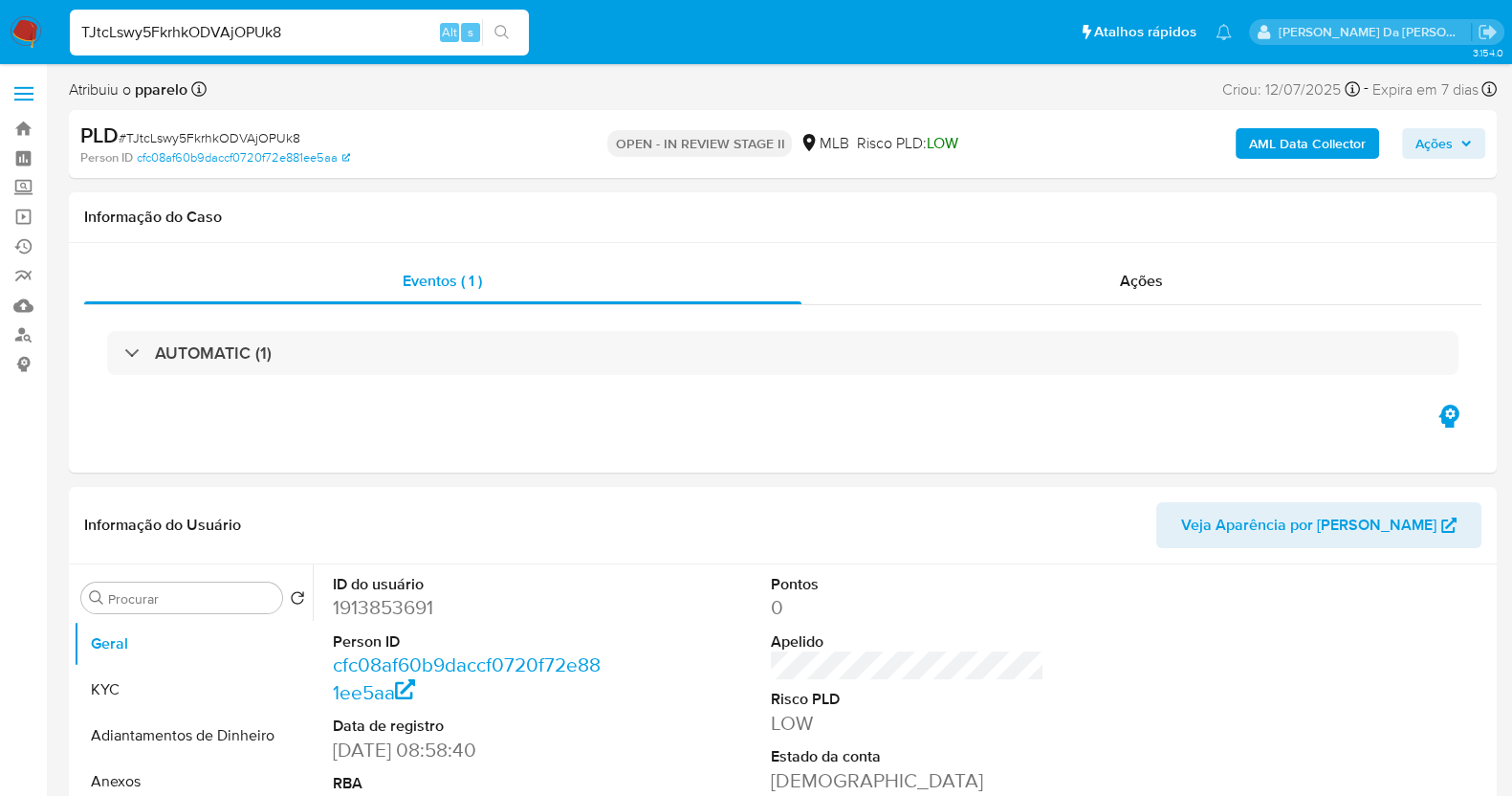
select select "10"
click at [233, 43] on input "TJtcLswy5FkrhkODVAjOPUk8" at bounding box center [299, 31] width 459 height 25
paste input "Raz47W5ON17KkfI8nkjwGoLR"
type input "Raz47W5ON17KkfI8nkjwGoLR"
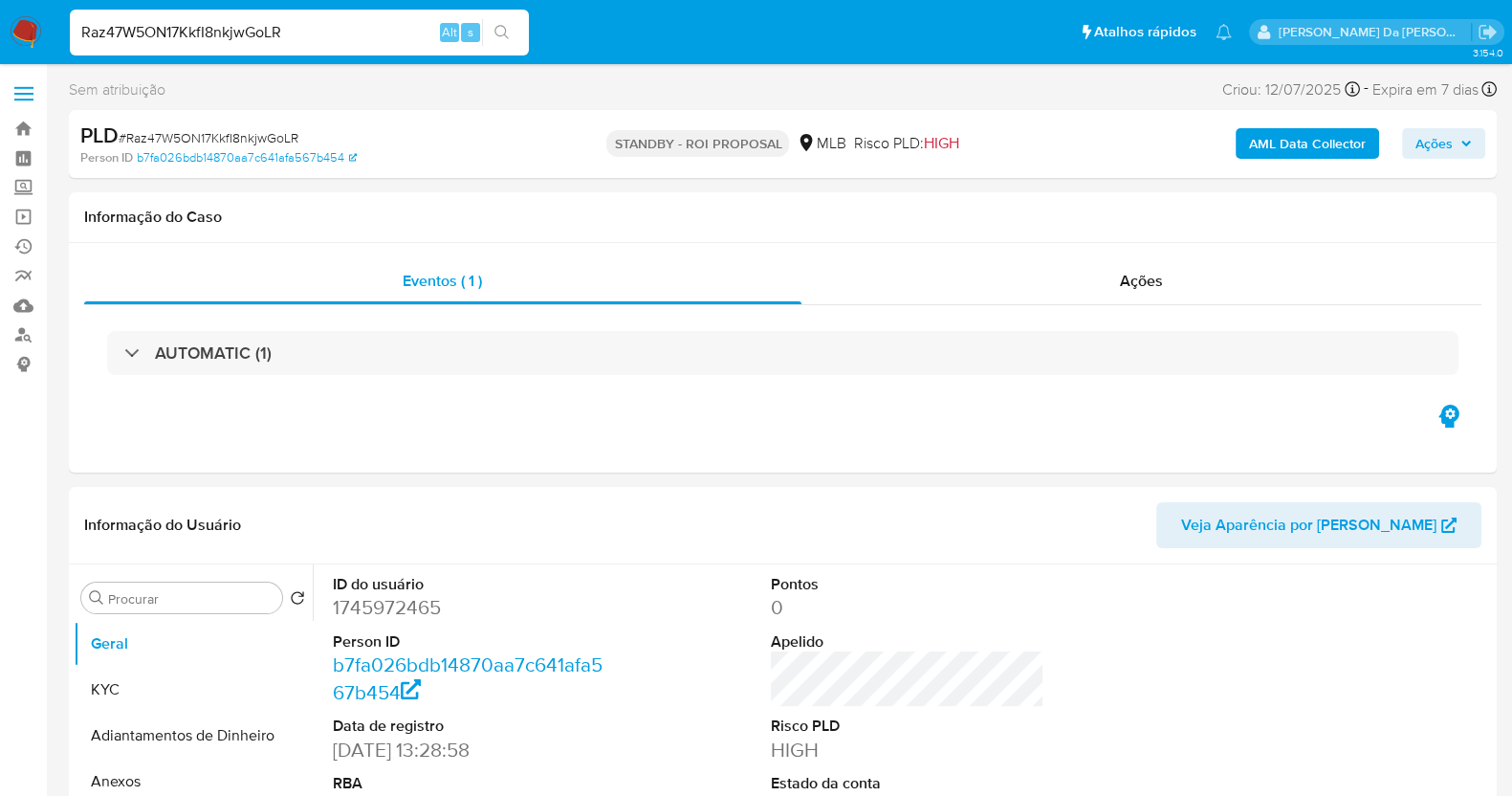
click at [27, 30] on img at bounding box center [26, 32] width 32 height 32
select select "10"
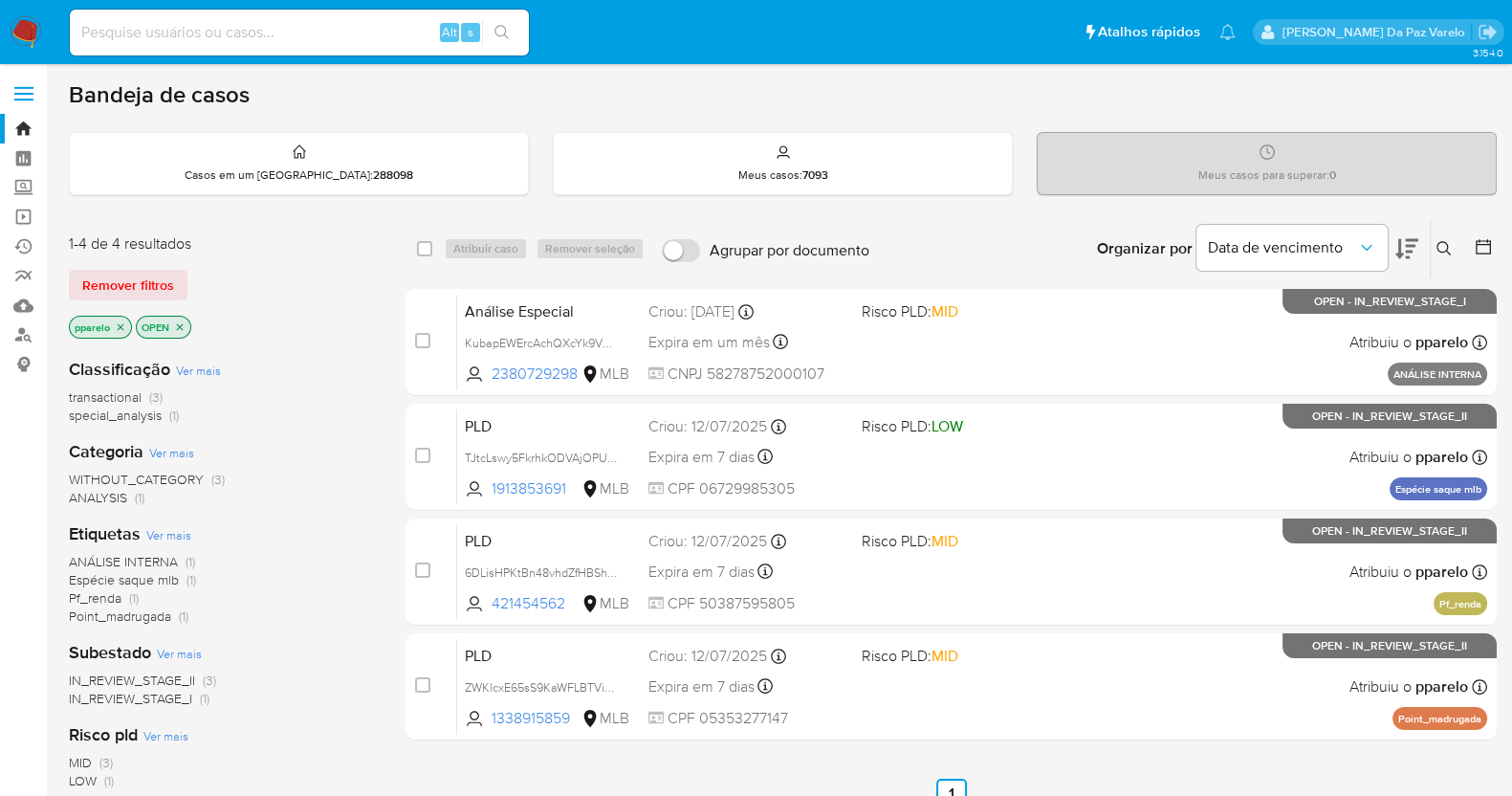
click at [1442, 241] on icon at bounding box center [1444, 249] width 16 height 16
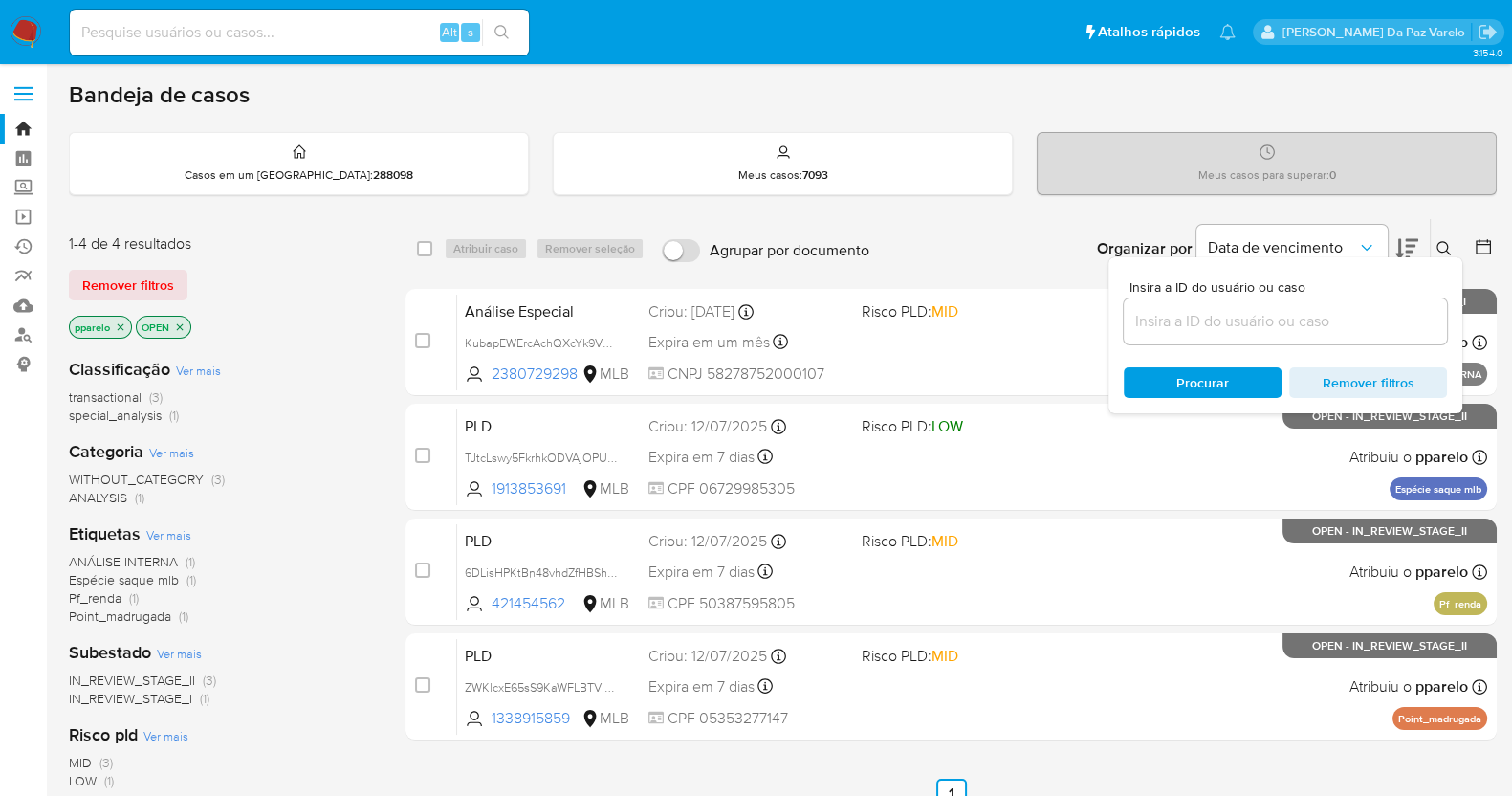
click at [1189, 318] on input at bounding box center [1284, 320] width 323 height 25
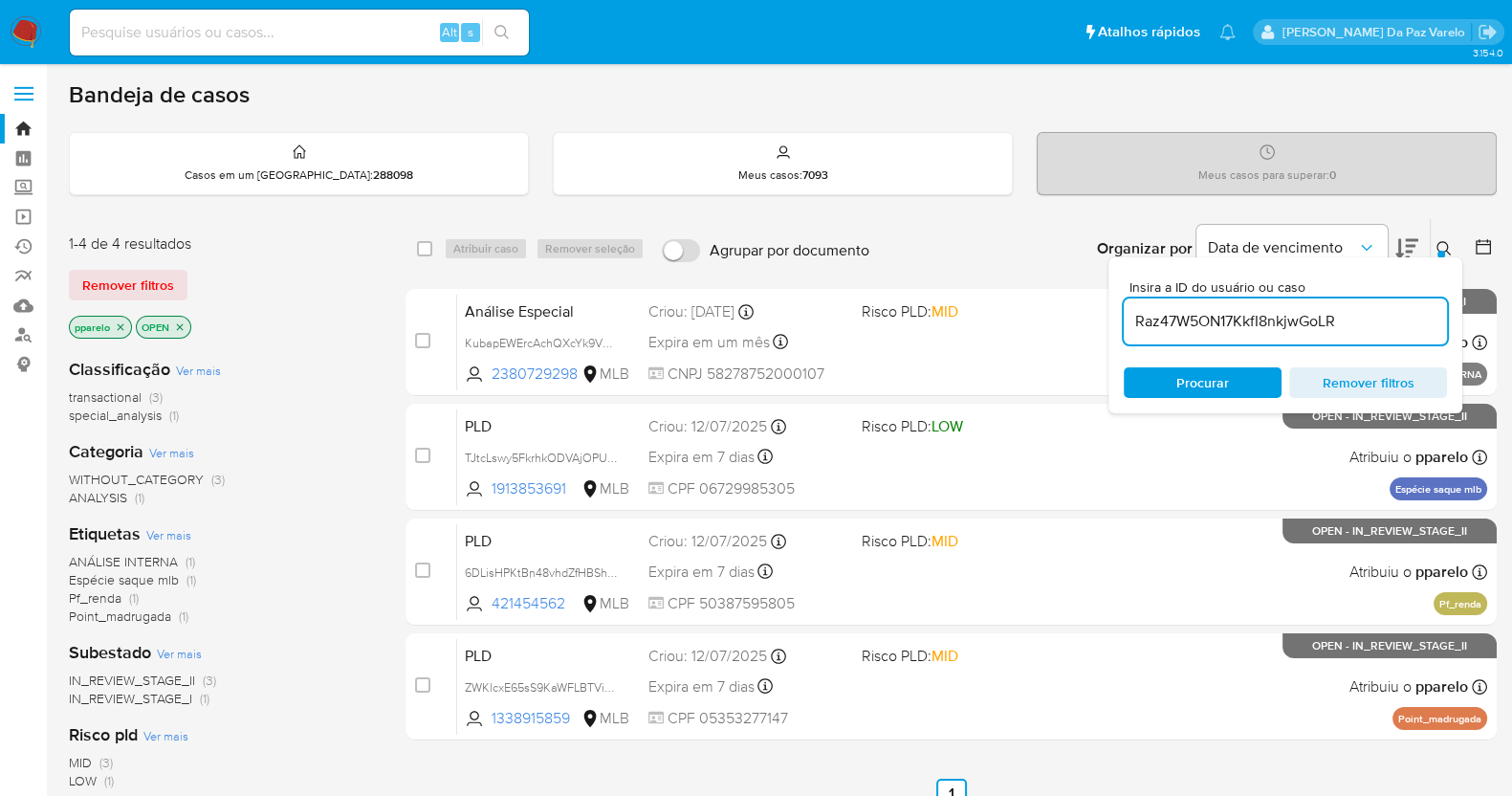
type input "Raz47W5ON17KkfI8nkjwGoLR"
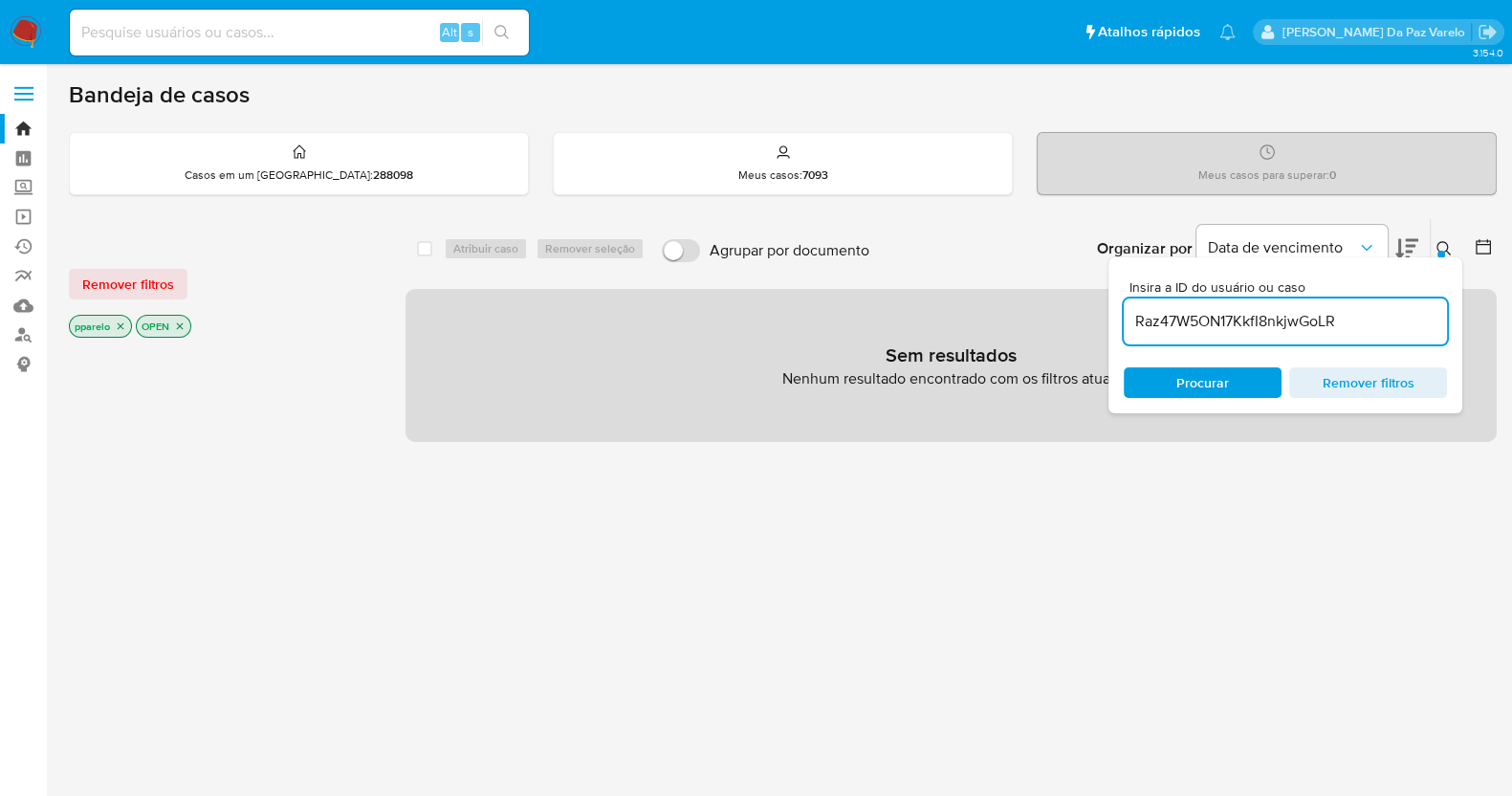
click at [115, 331] on p "pparelo" at bounding box center [100, 325] width 61 height 21
click at [122, 325] on icon "close-filter" at bounding box center [121, 326] width 7 height 7
click at [113, 325] on icon "close-filter" at bounding box center [113, 326] width 12 height 12
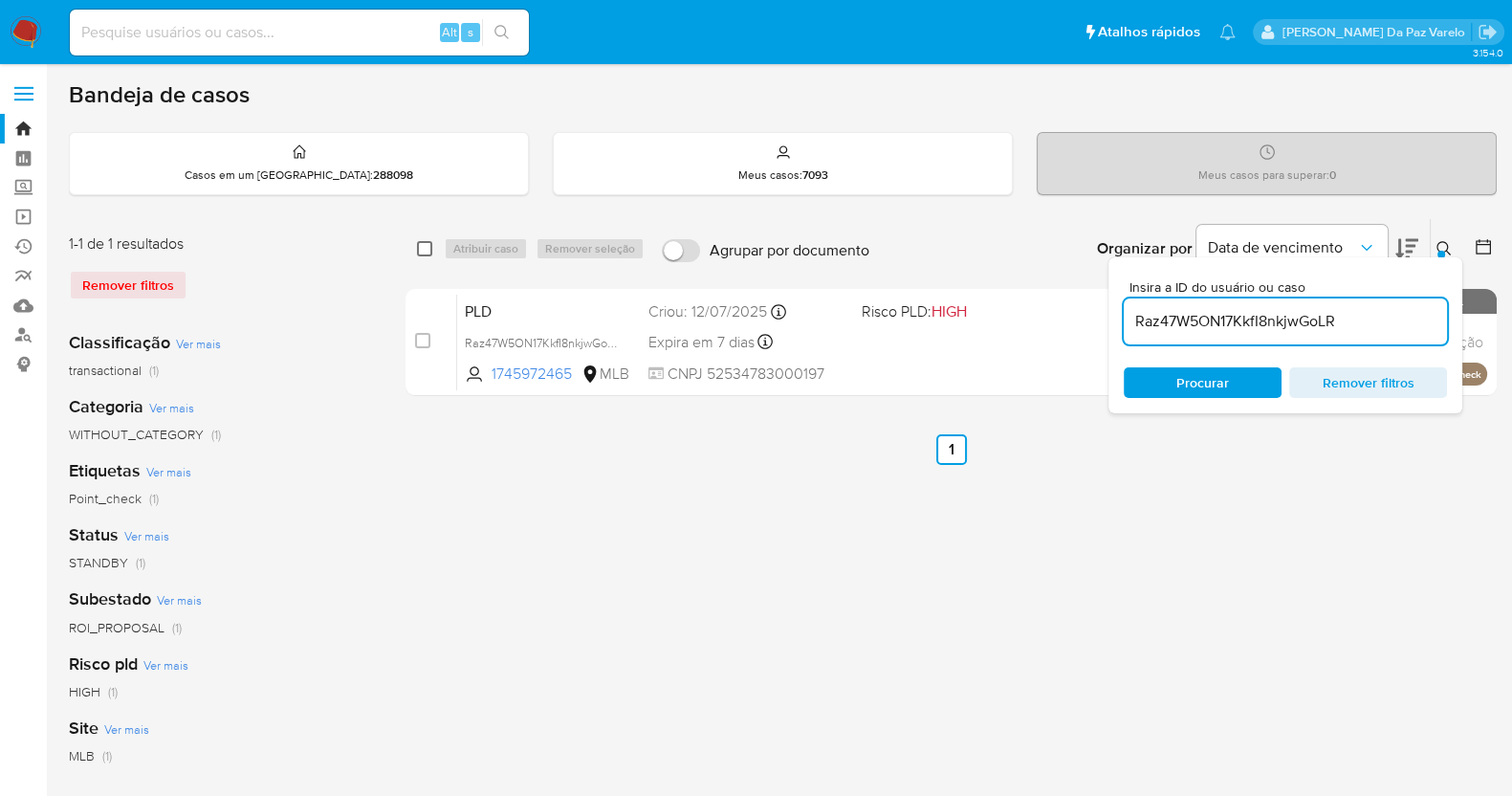
click at [425, 250] on input "checkbox" at bounding box center [424, 249] width 16 height 16
checkbox input "true"
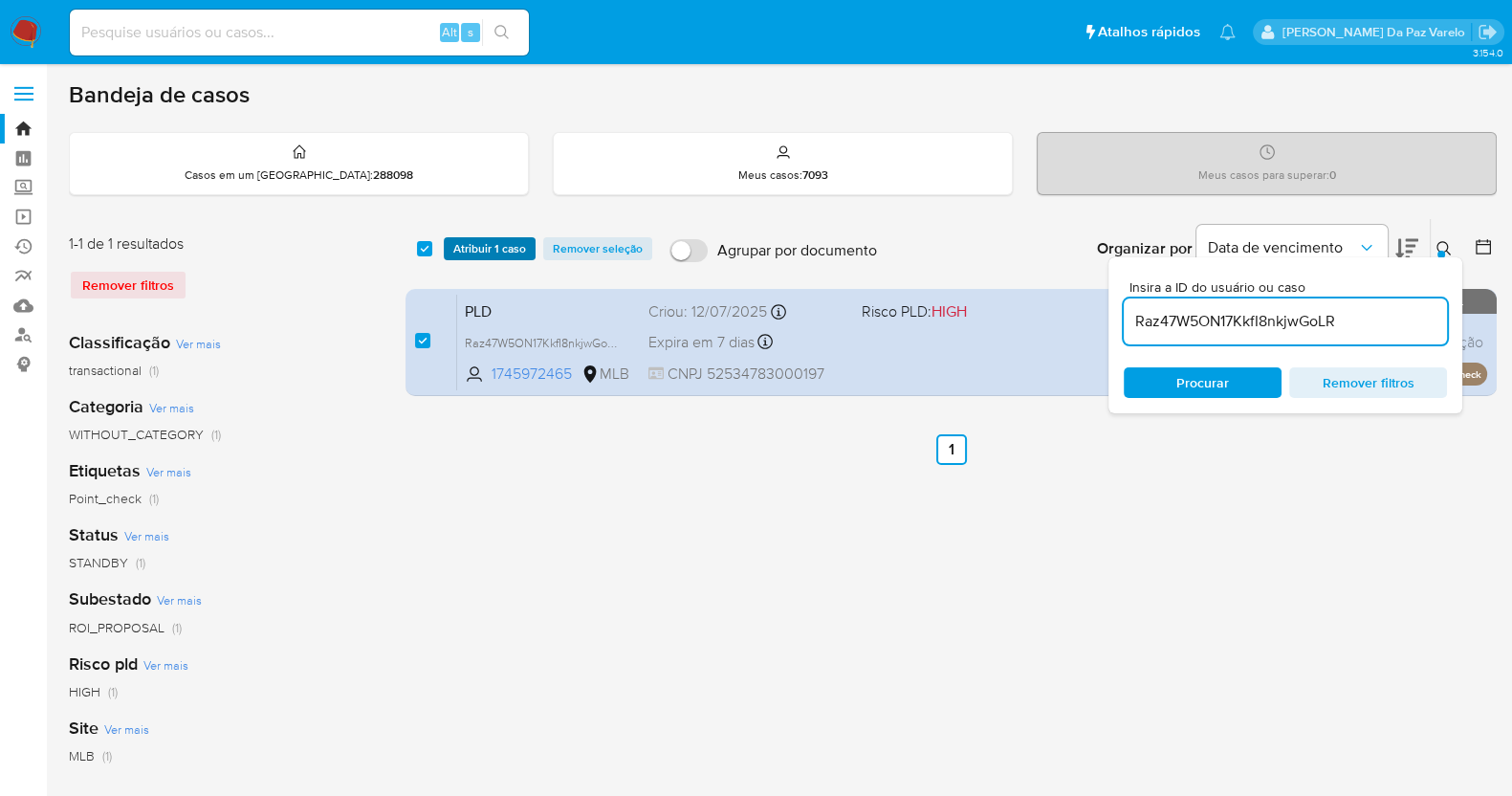
click at [466, 253] on span "Atribuir 1 caso" at bounding box center [489, 248] width 73 height 19
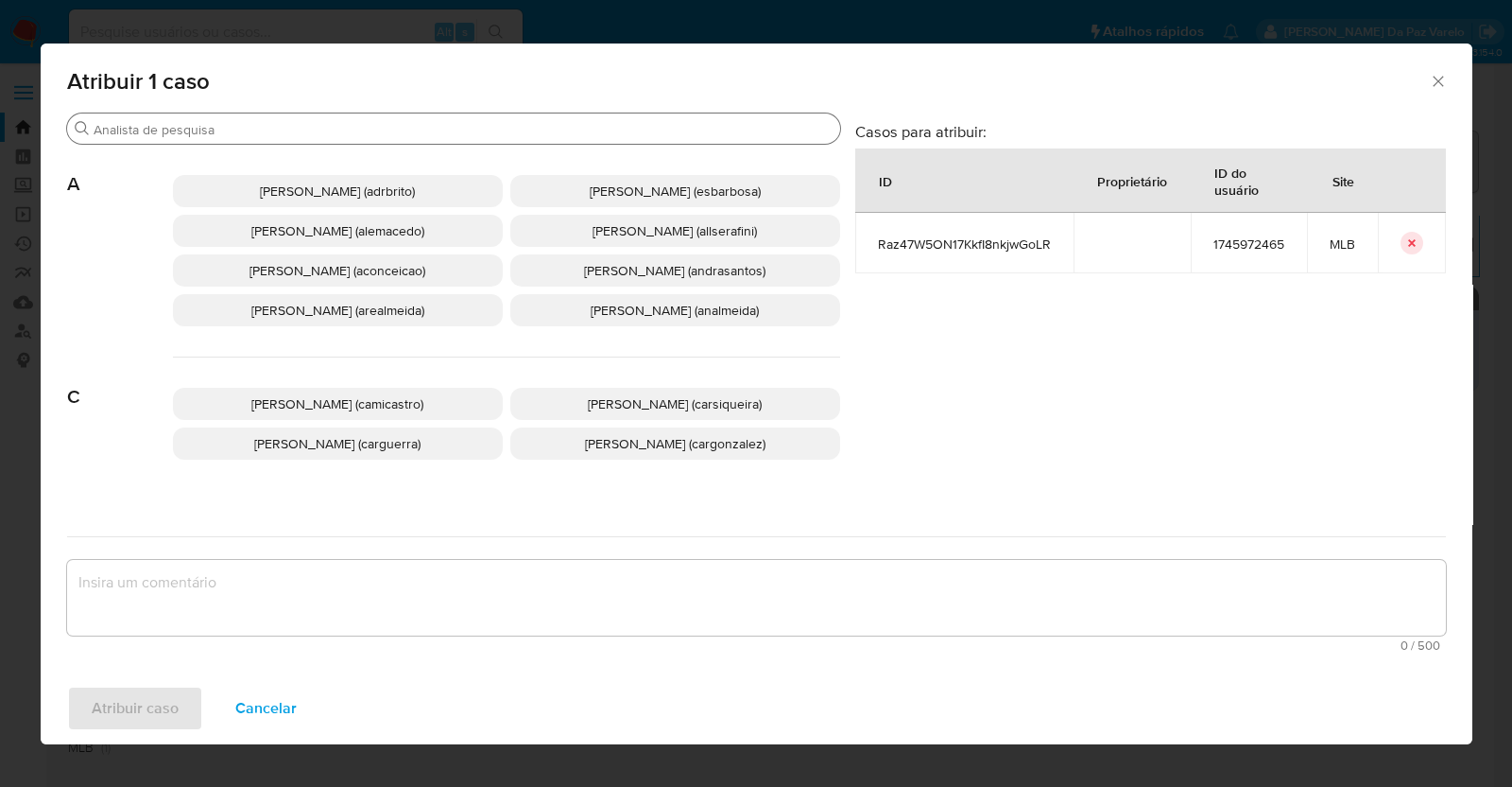
click at [514, 136] on input "Procurar" at bounding box center [462, 130] width 739 height 17
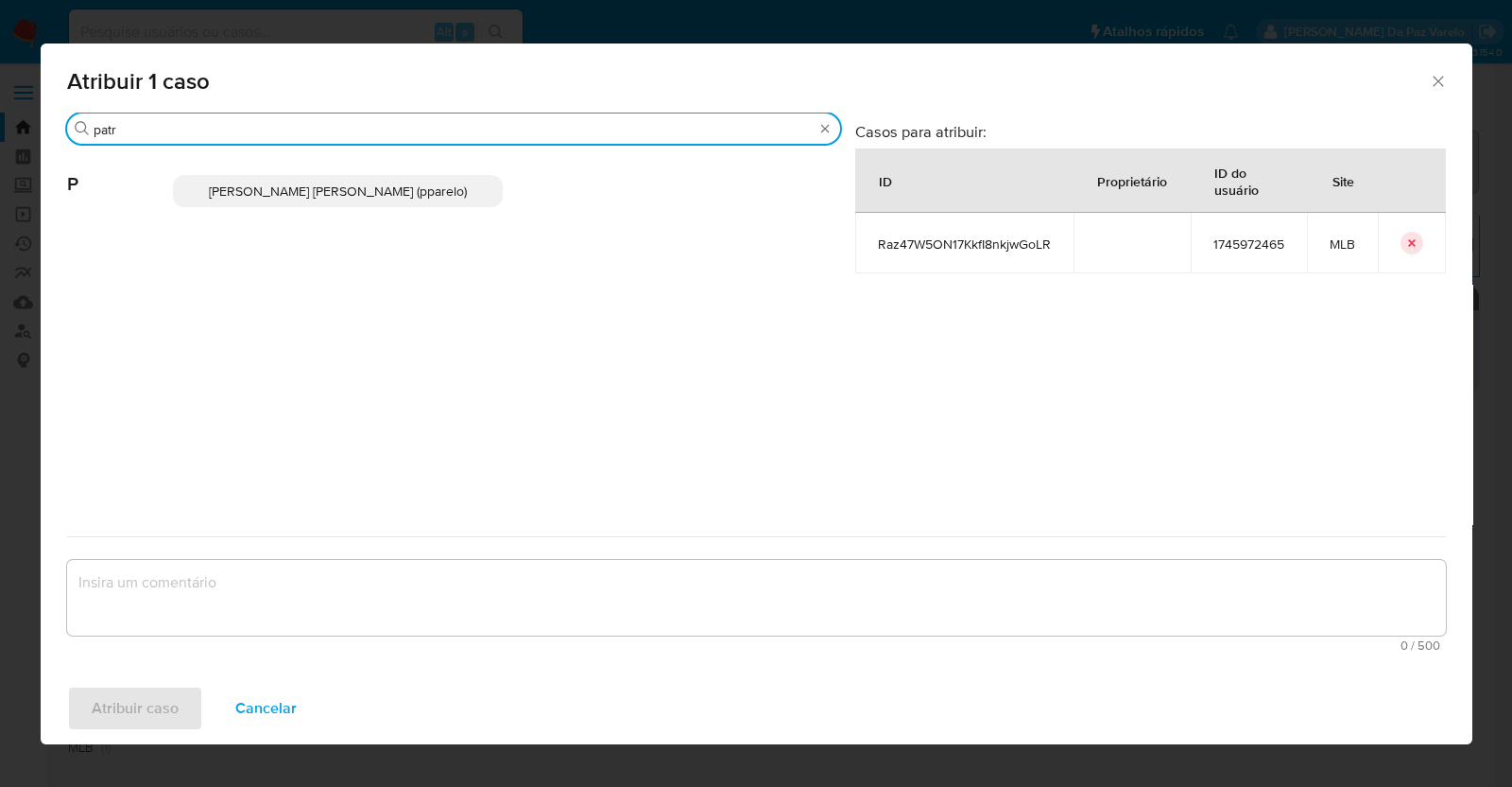
type input "patr"
click at [469, 188] on p "[PERSON_NAME] [PERSON_NAME] (pparelo)" at bounding box center [338, 190] width 330 height 32
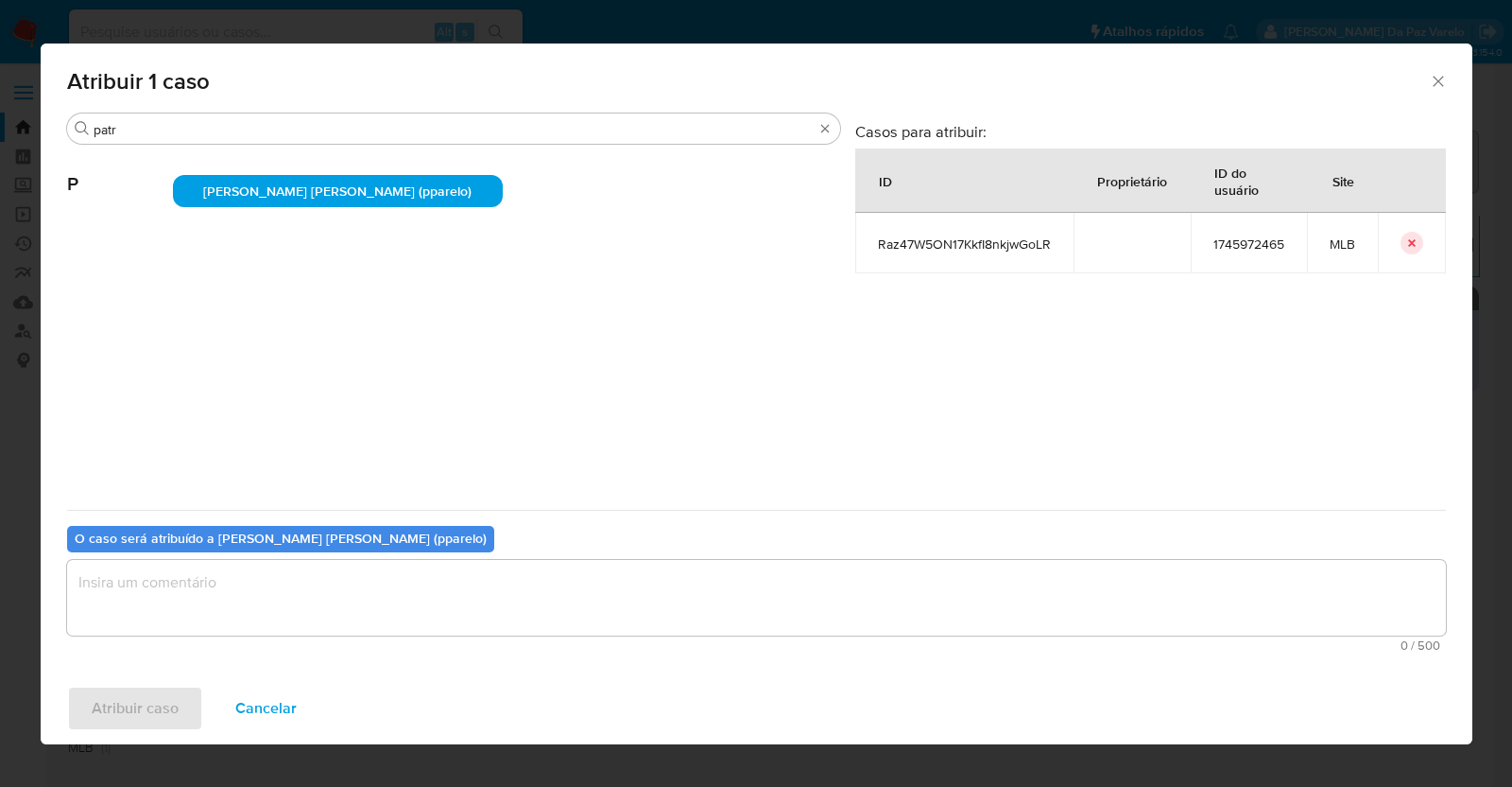
click at [355, 575] on textarea "assign-modal" at bounding box center [756, 598] width 1379 height 76
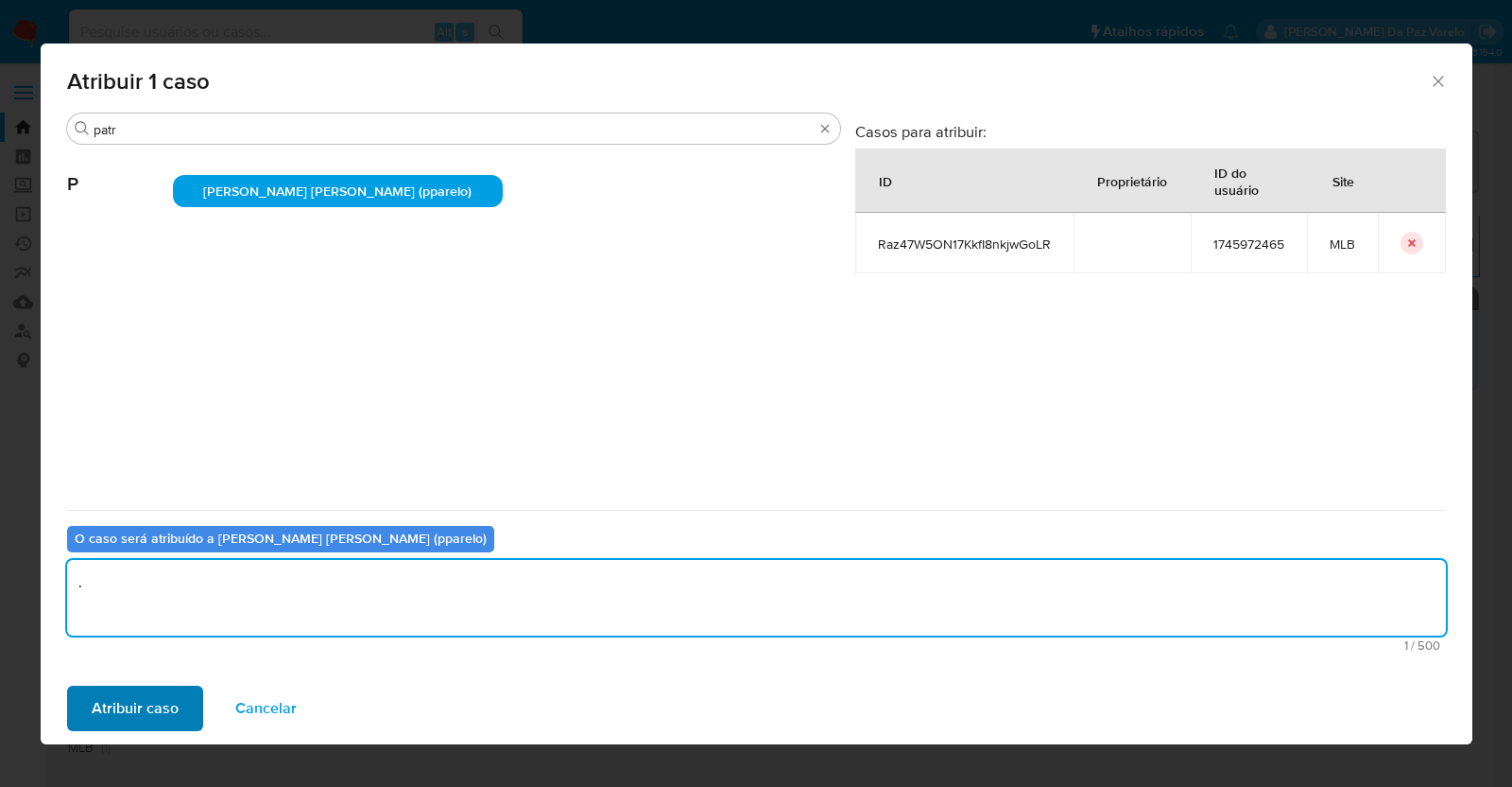
type textarea "."
click at [132, 709] on span "Atribuir caso" at bounding box center [135, 707] width 87 height 42
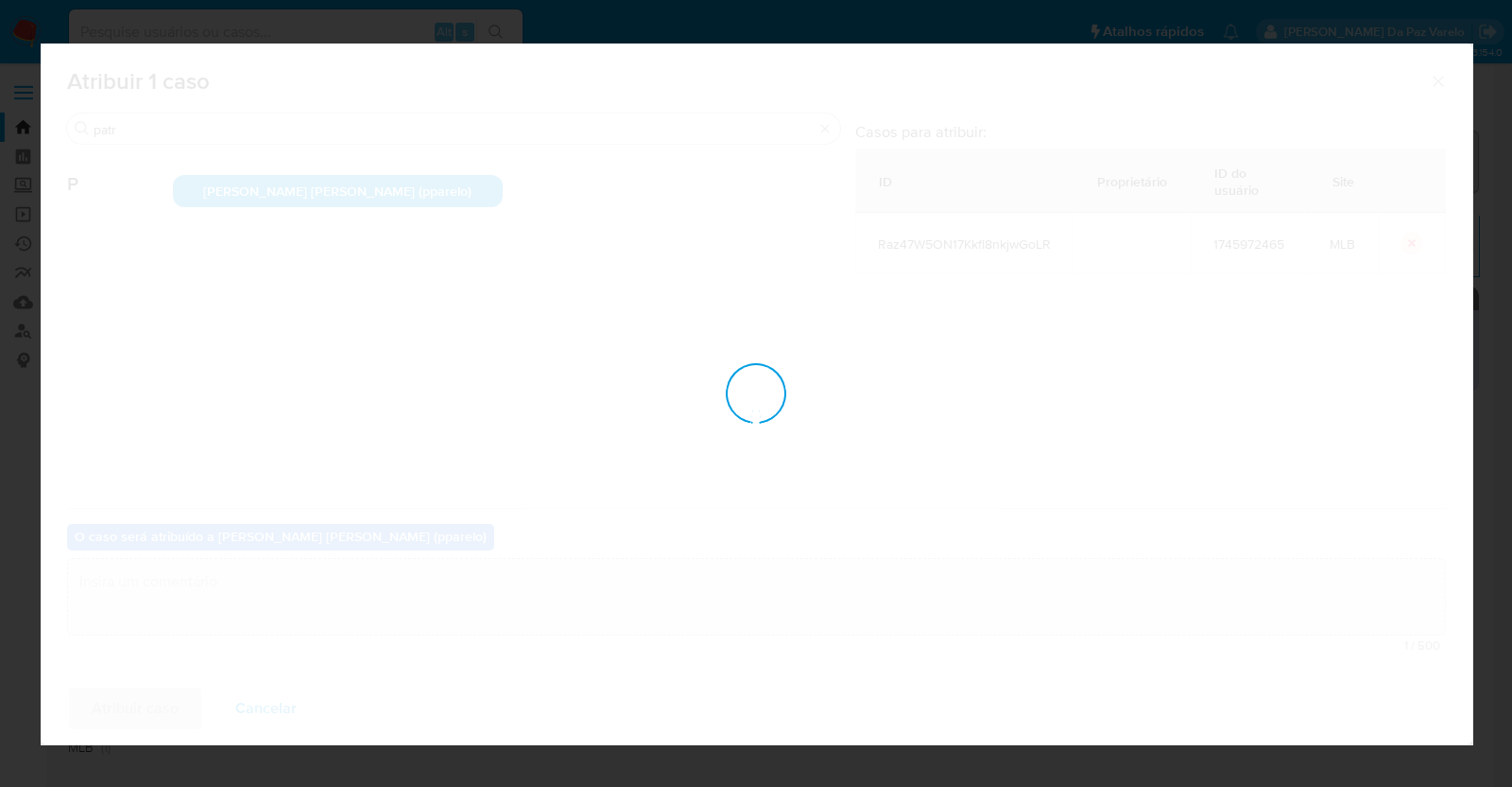
checkbox input "false"
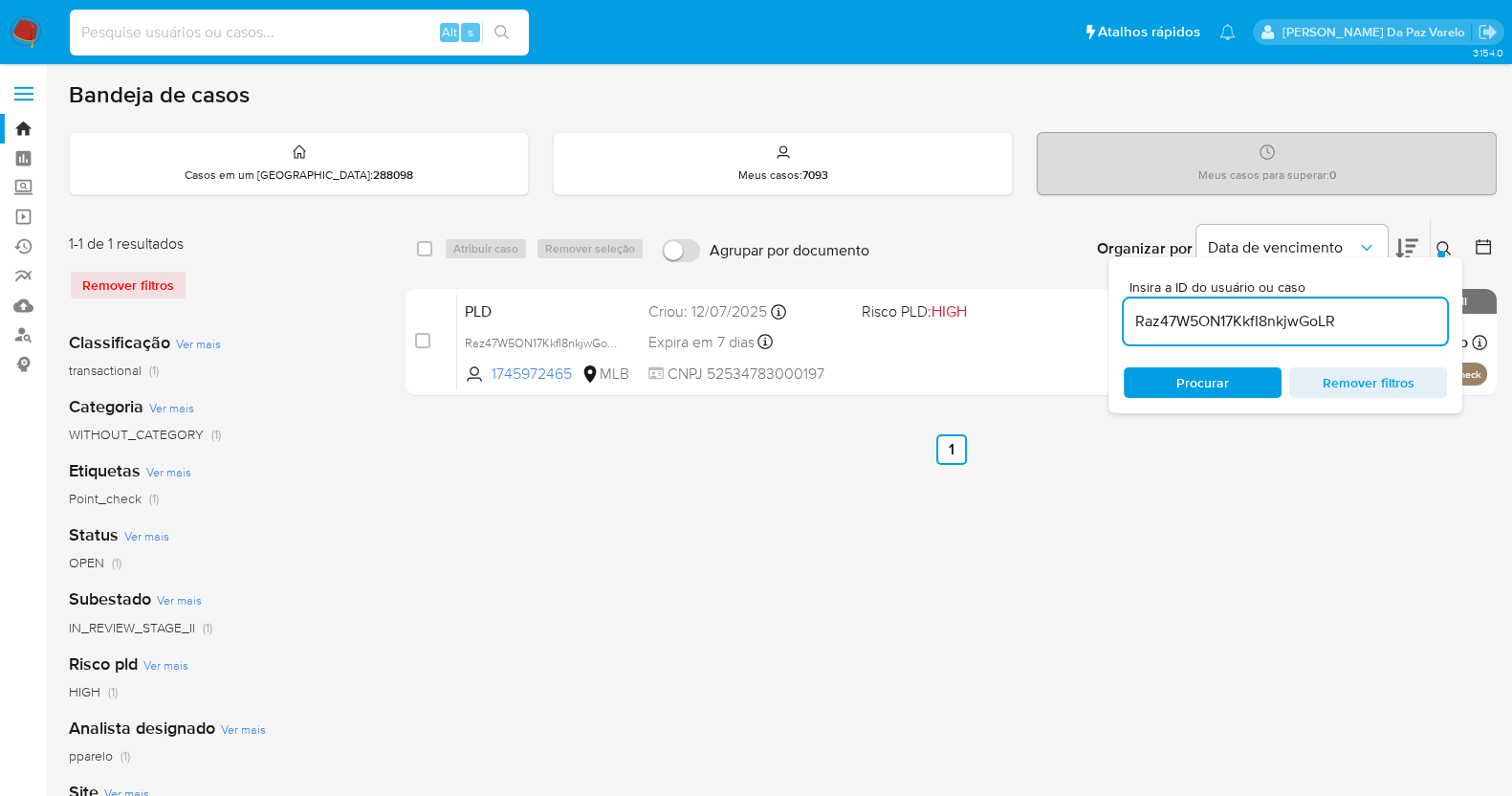
click at [358, 39] on input at bounding box center [299, 31] width 459 height 25
paste input "TJtcLswy5FkrhkODVAjOPUk8"
type input "TJtcLswy5FkrhkODVAjOPUk8"
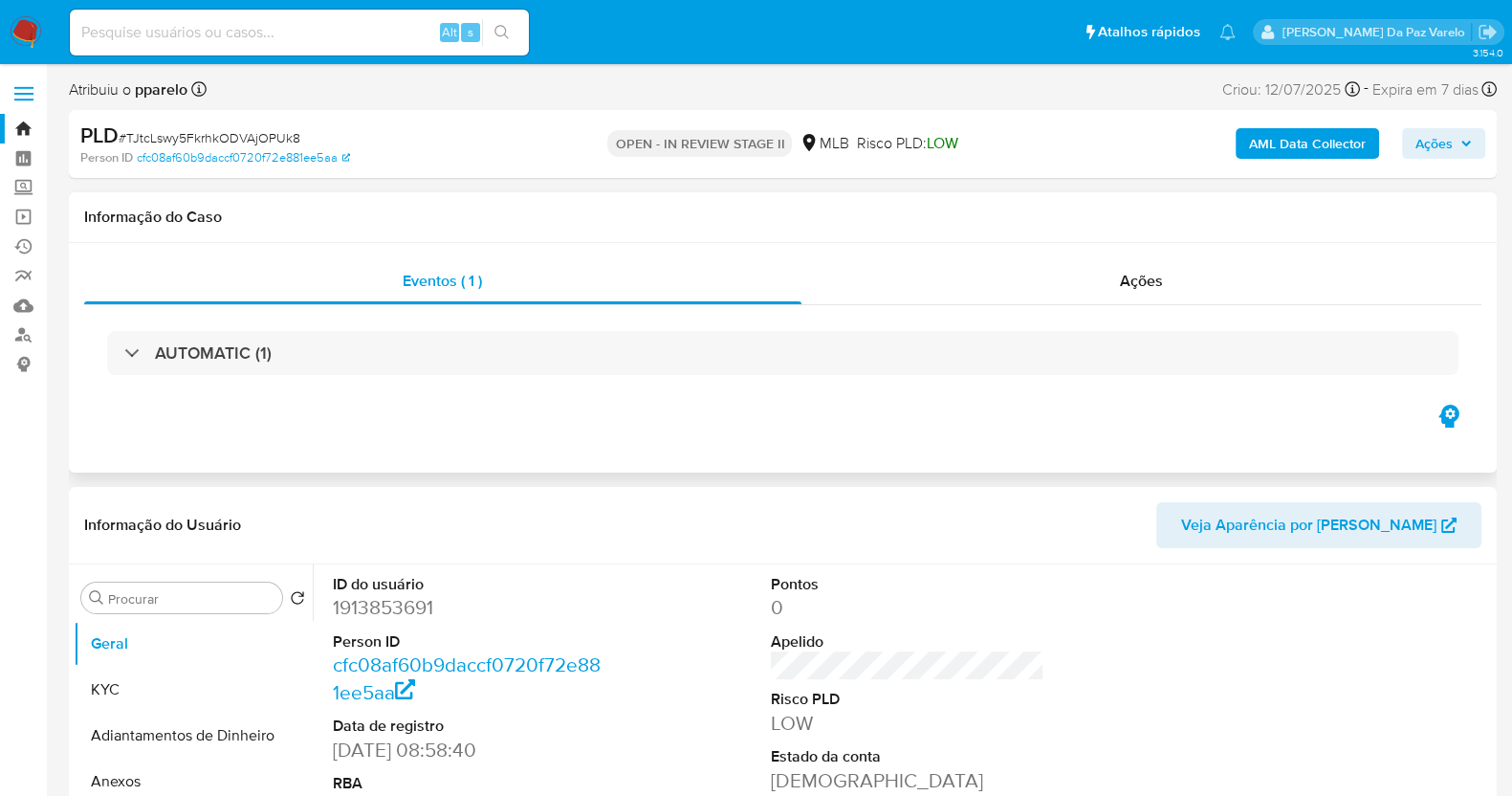
select select "10"
click at [197, 44] on input at bounding box center [299, 31] width 459 height 25
paste input "Raz47W5ON17KkfI8nkjwGoLR"
type input "Raz47W5ON17KkfI8nkjwGoLR"
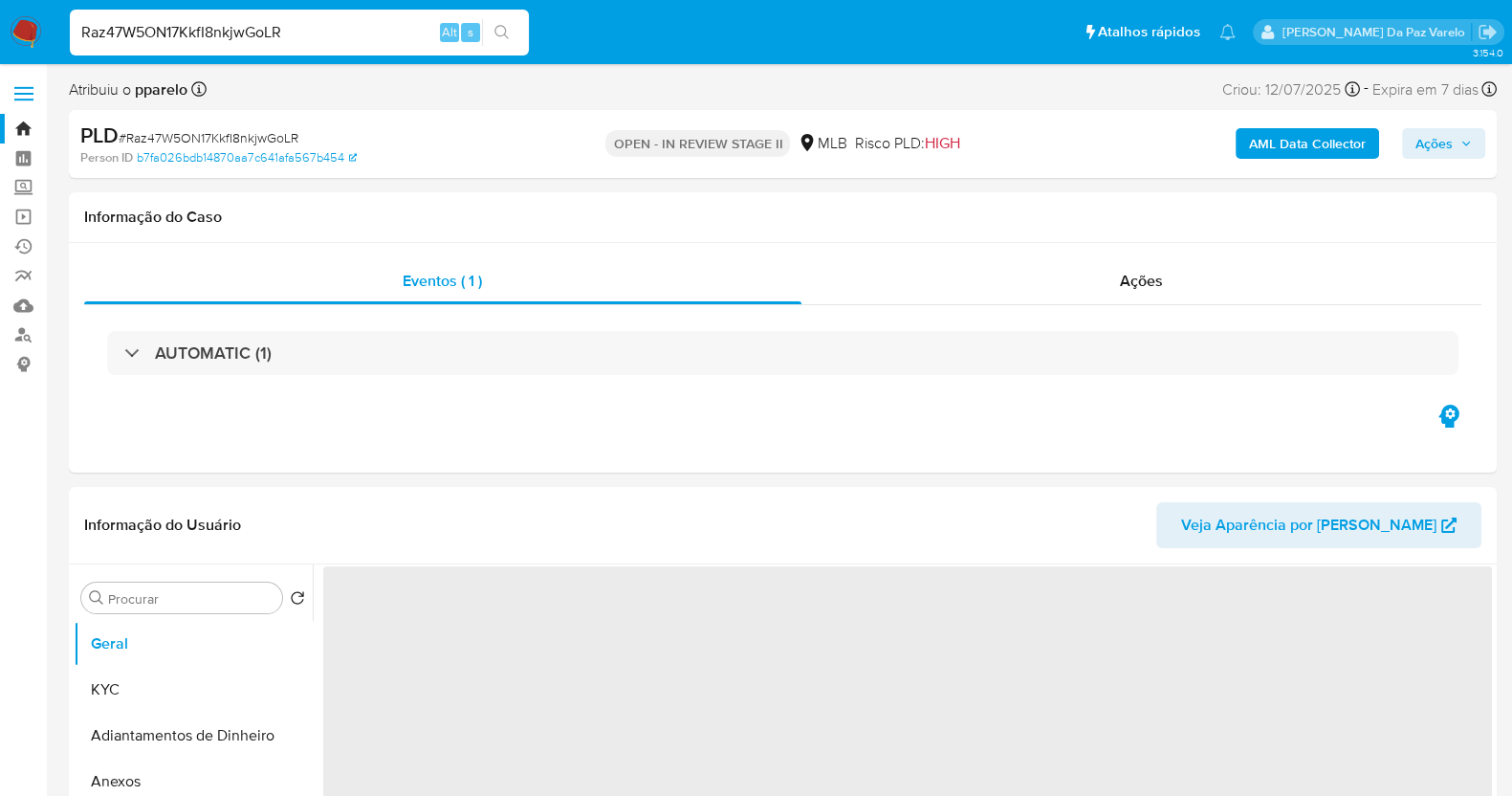
select select "10"
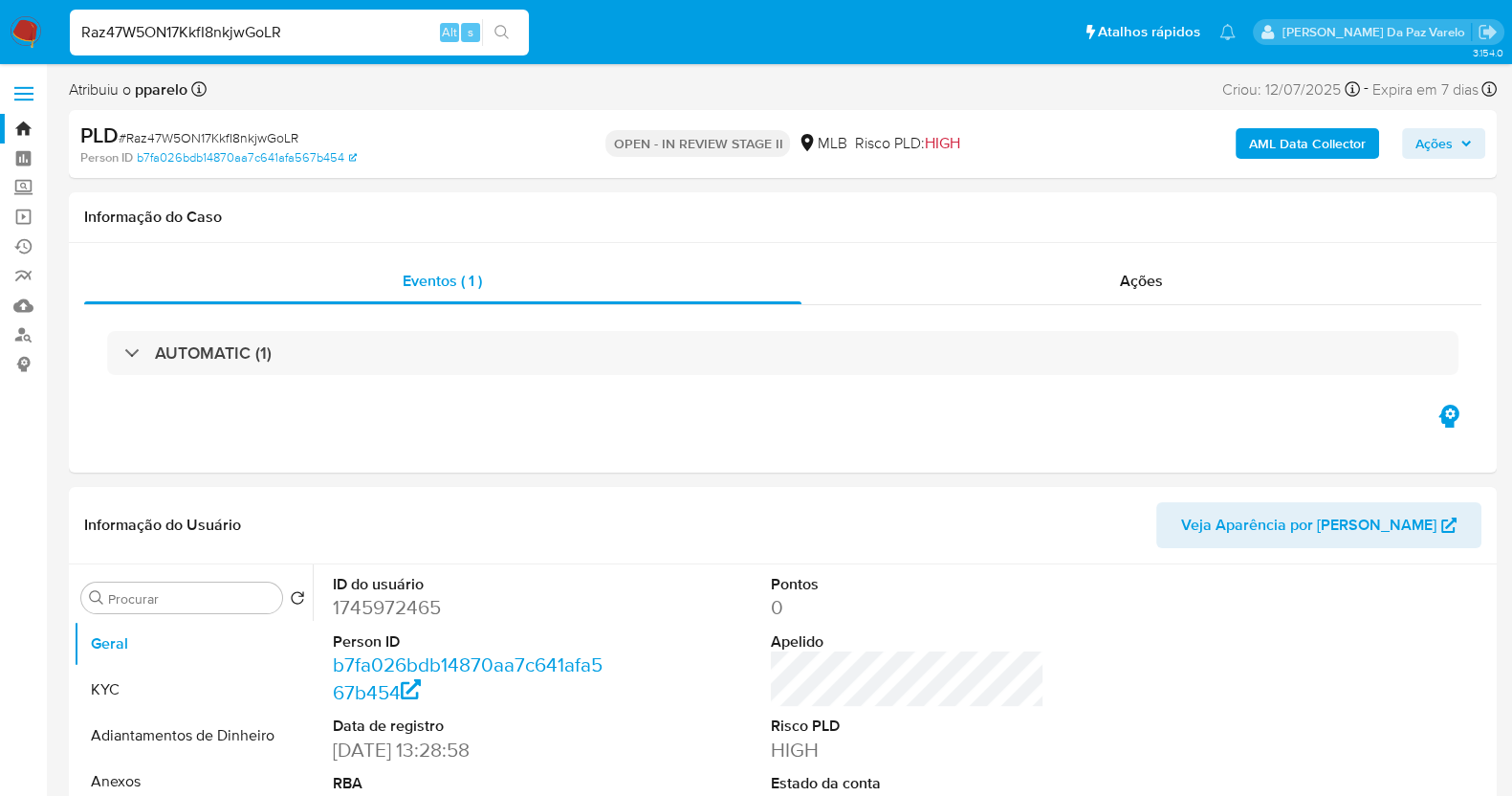
click at [321, 25] on input "Raz47W5ON17KkfI8nkjwGoLR" at bounding box center [299, 31] width 459 height 25
paste input "BvkNisHRmZ4lrR2V9PLupl9B"
type input "BvkNisHRmZ4lrR2V9PLupl9B"
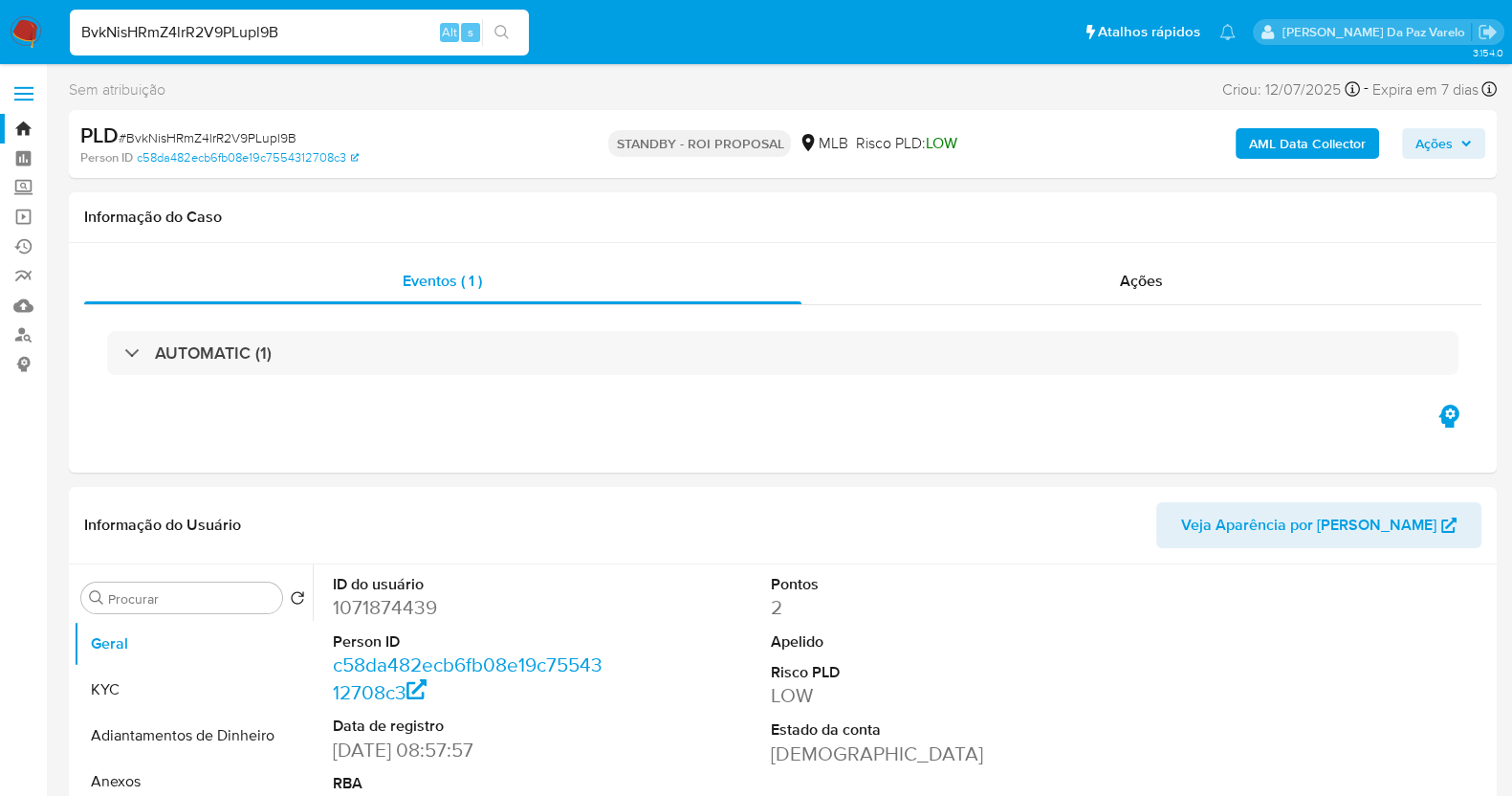
select select "10"
click at [241, 21] on input "BvkNisHRmZ4lrR2V9PLupl9B" at bounding box center [299, 31] width 459 height 25
click at [223, 27] on input "BvkNisHRmZ4lrR2V9PLupl9B" at bounding box center [299, 31] width 459 height 25
click at [233, 136] on span "# BvkNisHRmZ4lrR2V9PLupl9B" at bounding box center [207, 137] width 178 height 19
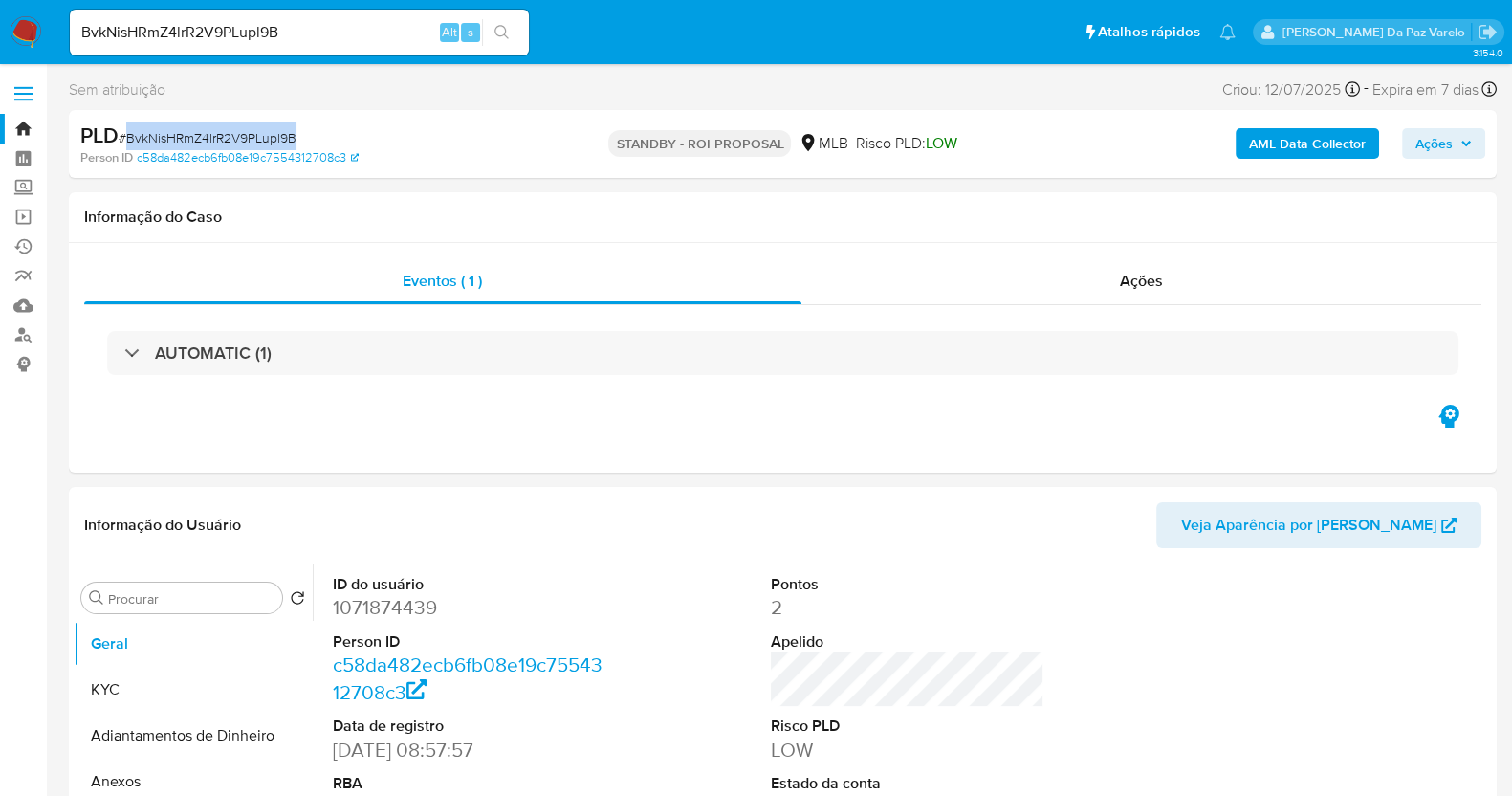
click at [233, 136] on span "# BvkNisHRmZ4lrR2V9PLupl9B" at bounding box center [207, 137] width 178 height 19
copy span "BvkNisHRmZ4lrR2V9PLupl9B"
click at [23, 24] on img at bounding box center [26, 32] width 32 height 32
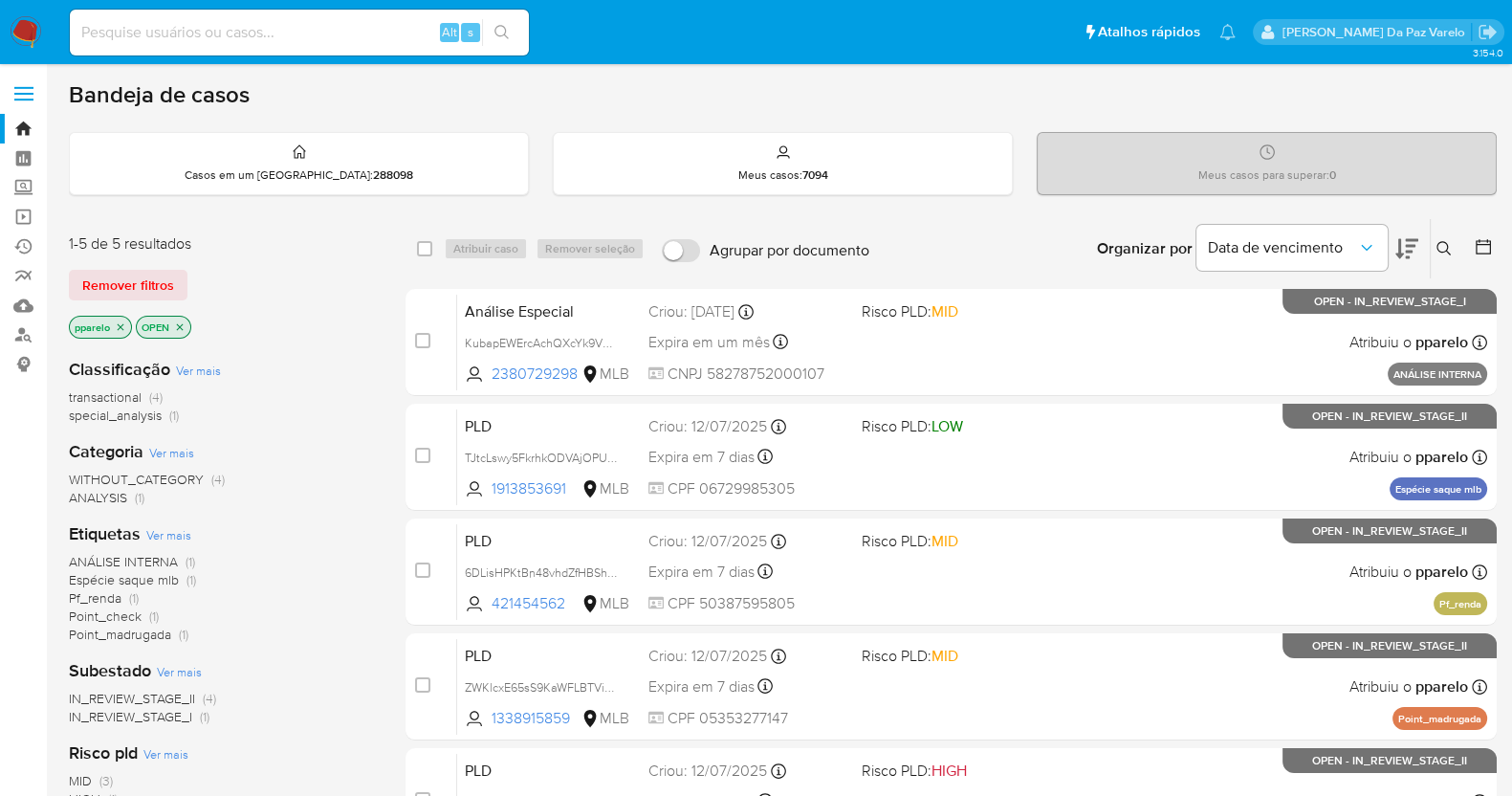
click at [1443, 253] on icon at bounding box center [1444, 249] width 16 height 16
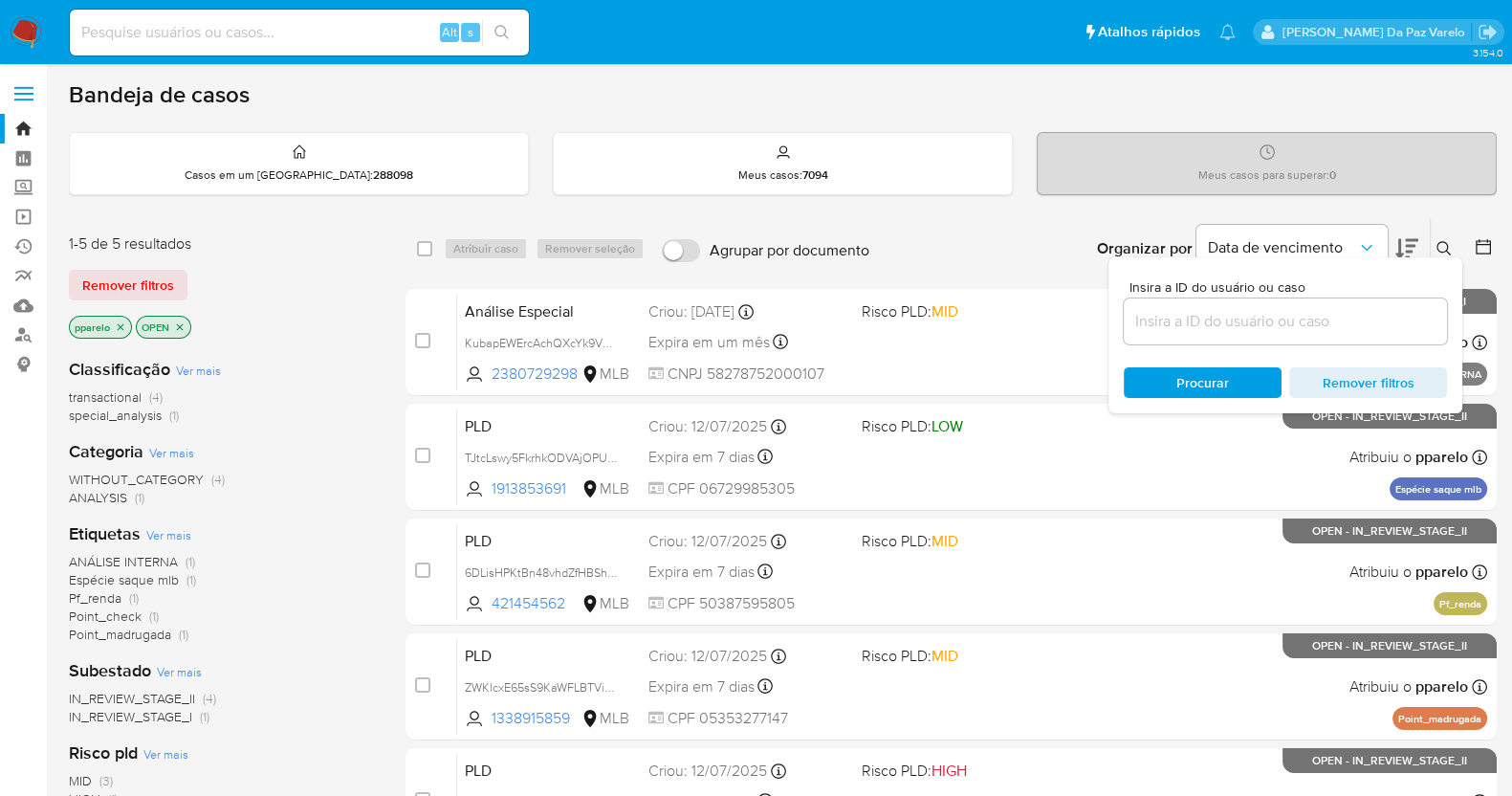
click at [1280, 317] on input at bounding box center [1284, 320] width 323 height 25
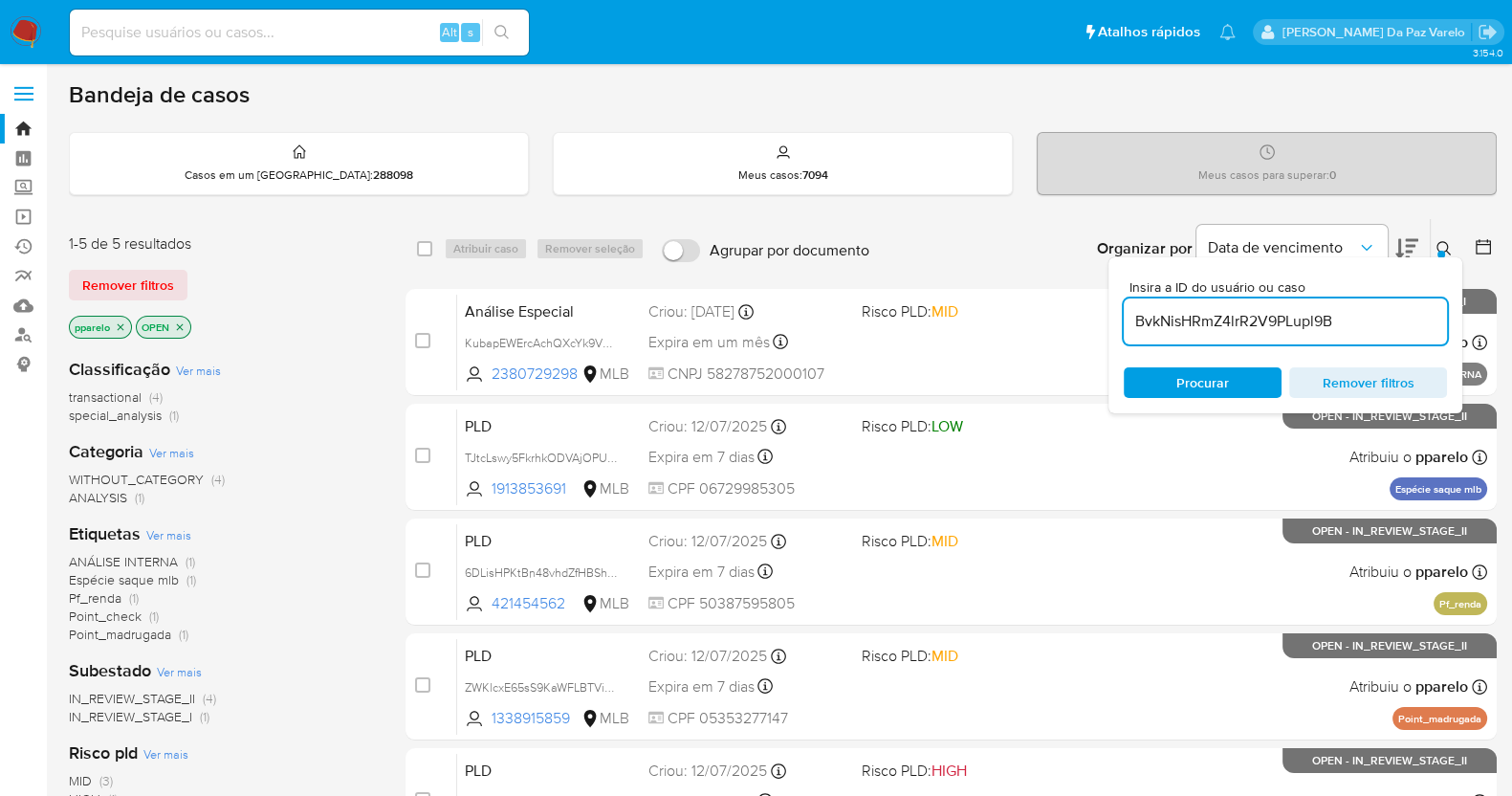
type input "BvkNisHRmZ4lrR2V9PLupl9B"
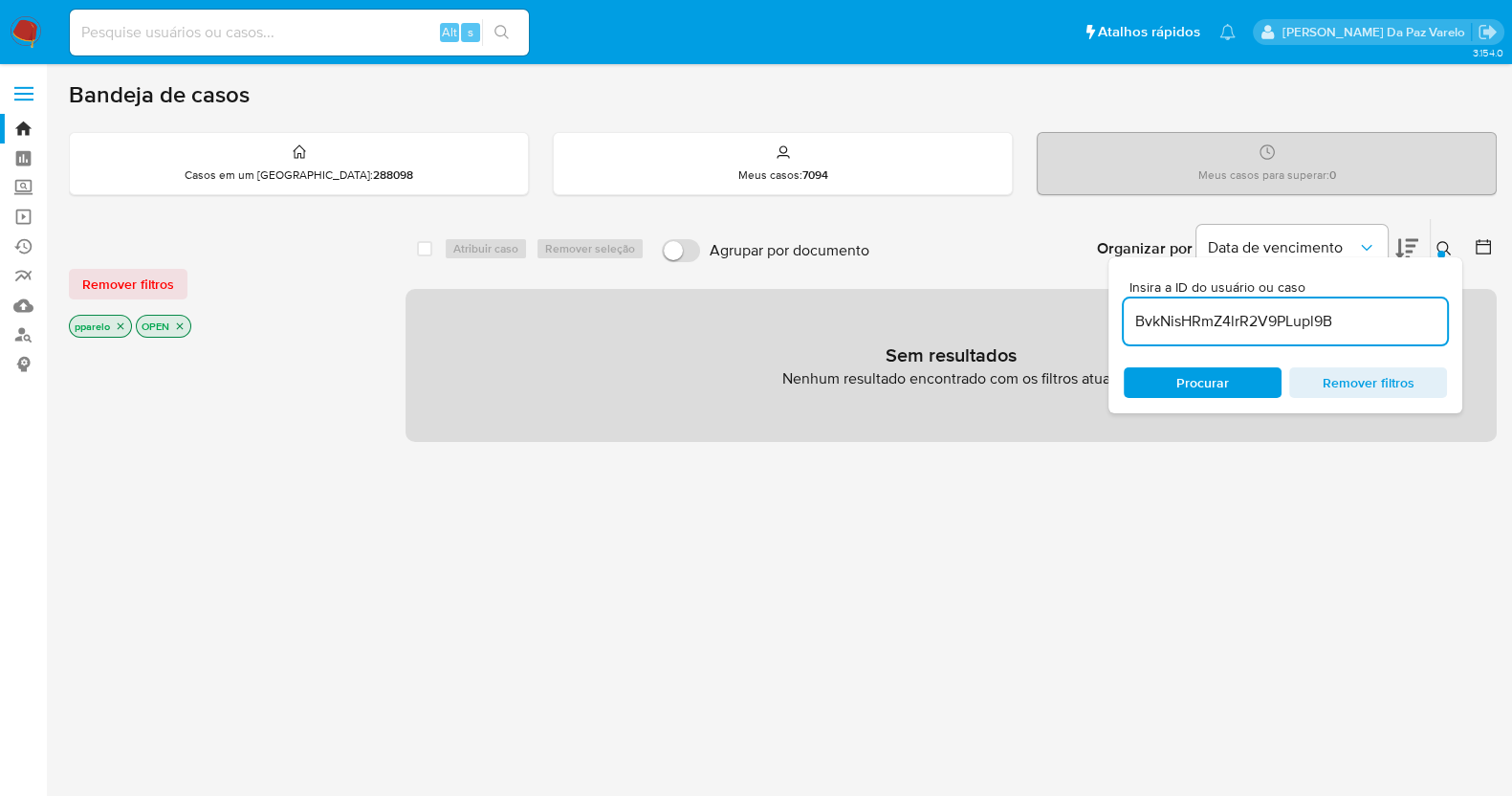
click at [123, 317] on p "pparelo" at bounding box center [100, 325] width 61 height 21
click at [123, 327] on icon "close-filter" at bounding box center [121, 326] width 12 height 12
click at [114, 327] on icon "close-filter" at bounding box center [113, 326] width 12 height 12
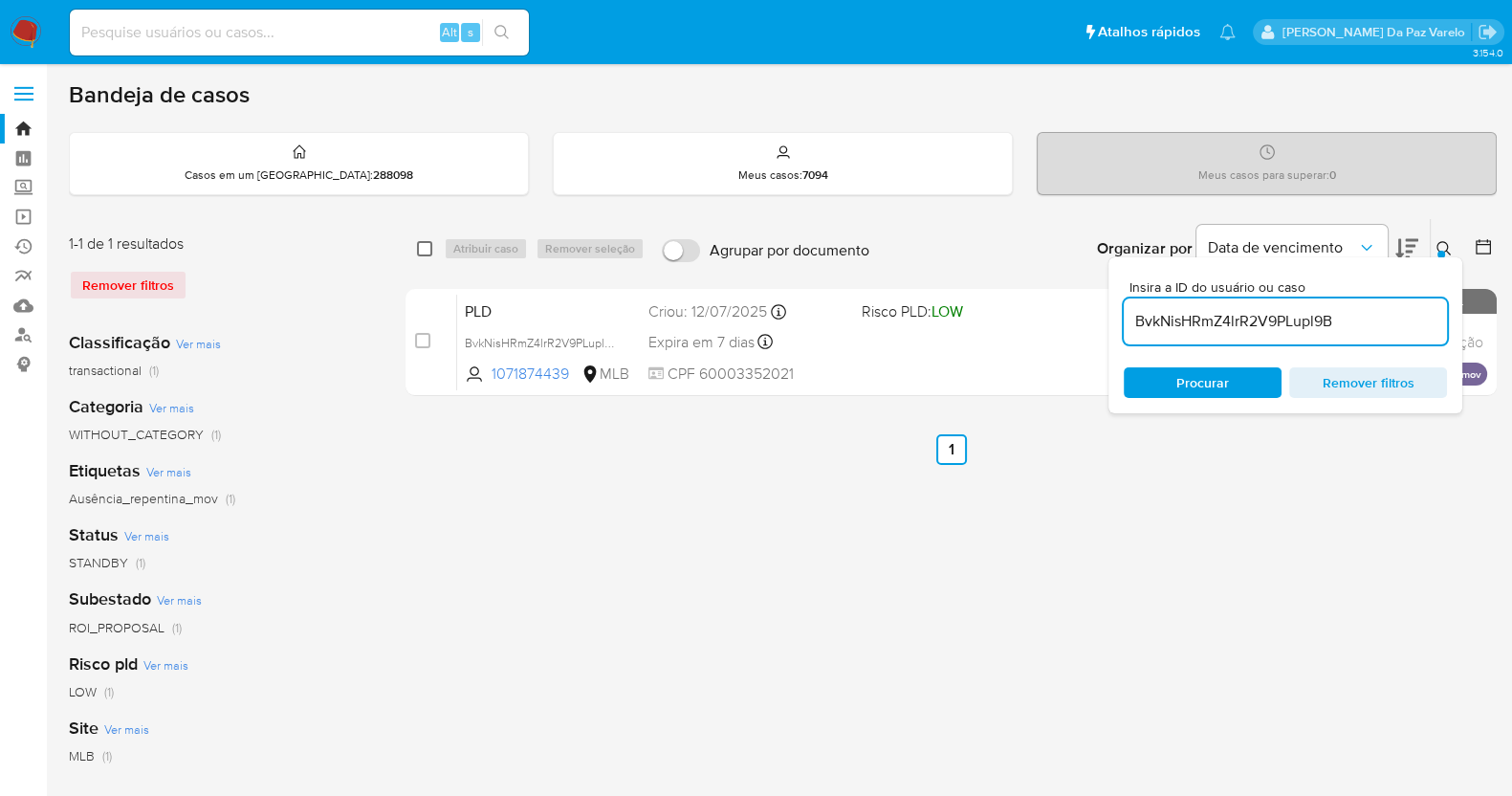
click at [426, 246] on input "checkbox" at bounding box center [424, 249] width 16 height 16
checkbox input "true"
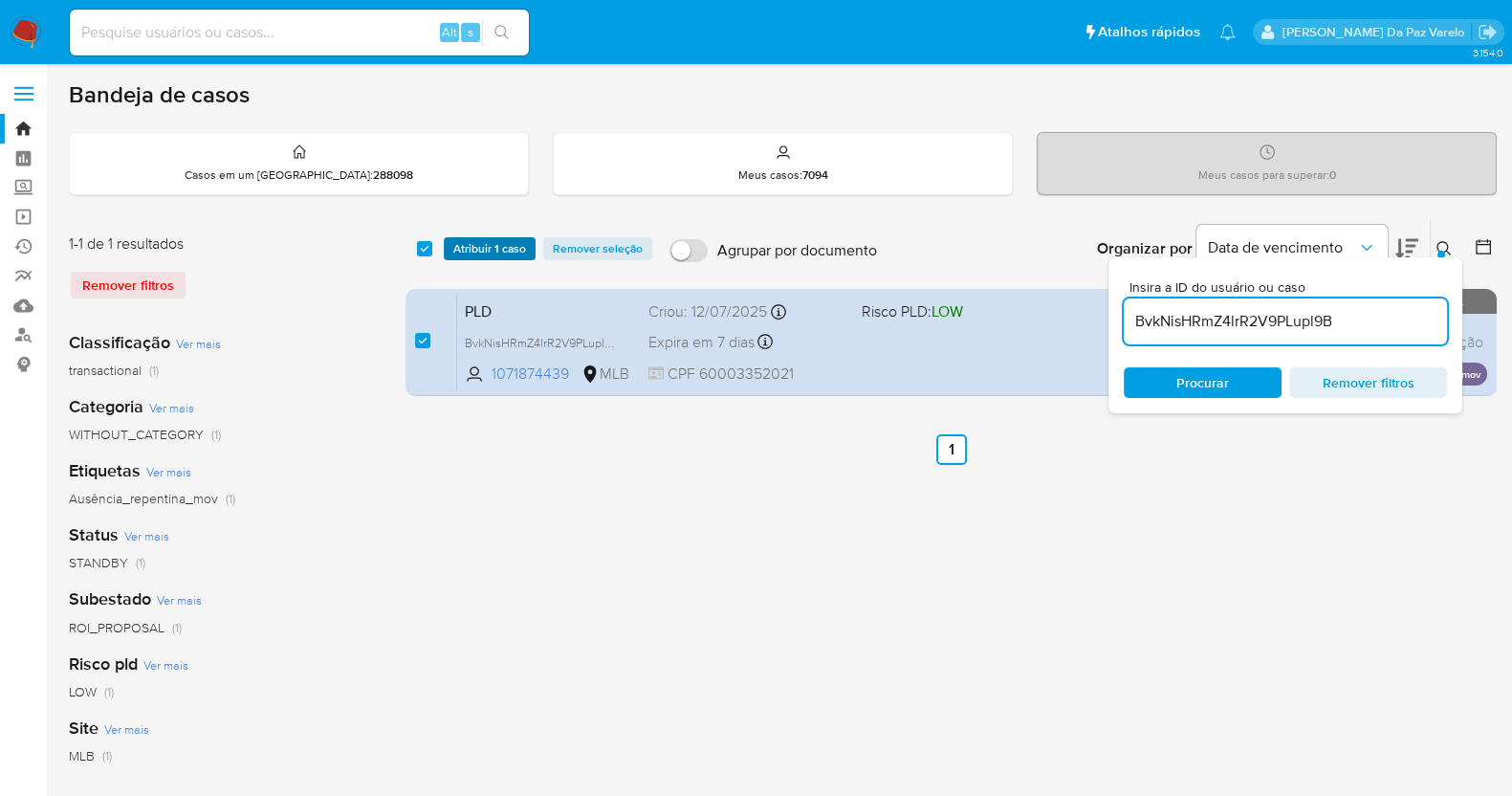
click at [466, 252] on span "Atribuir 1 caso" at bounding box center [489, 248] width 73 height 19
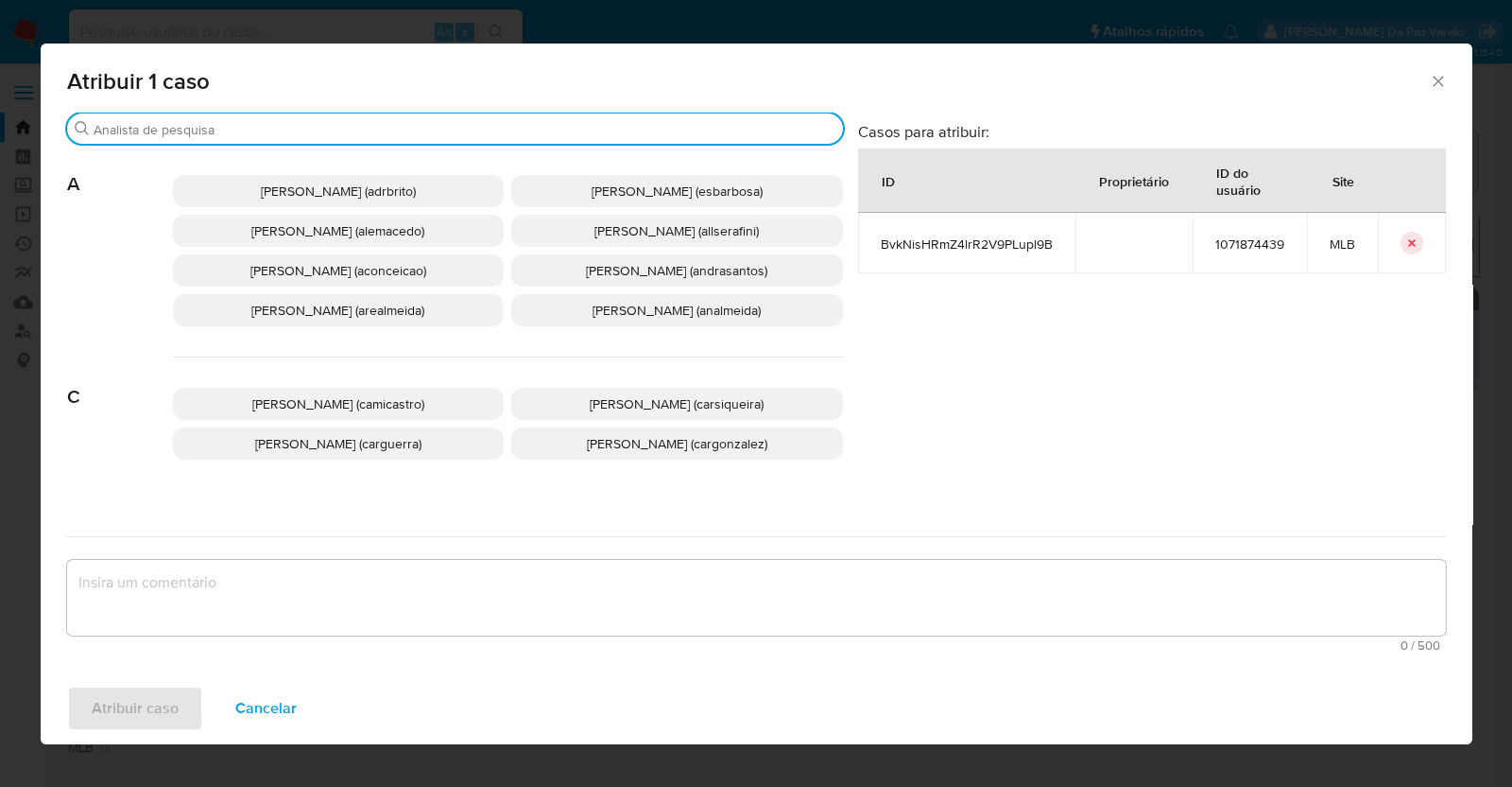
click at [491, 125] on input "Procurar" at bounding box center [464, 130] width 742 height 17
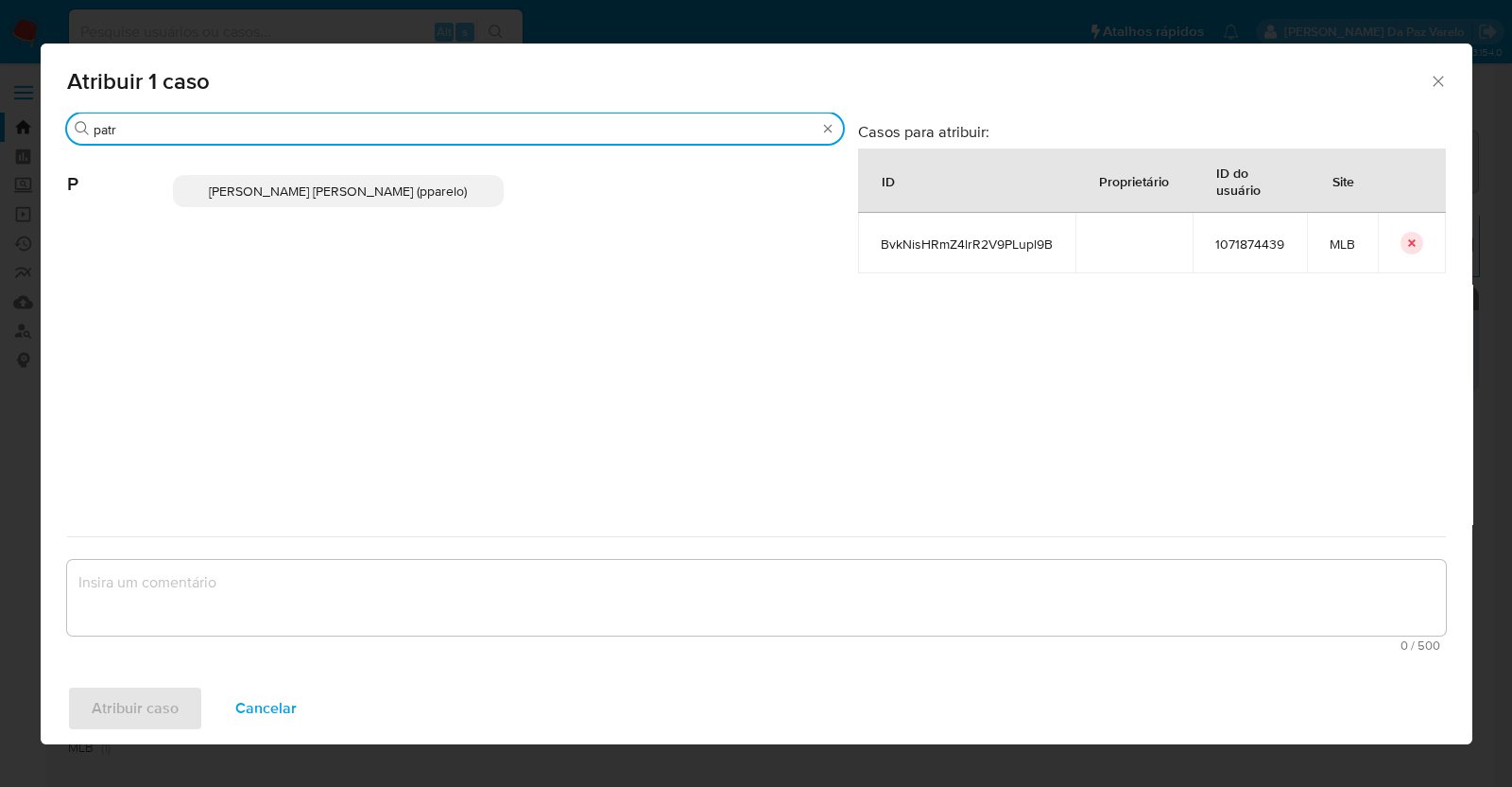
type input "patr"
click at [377, 192] on span "[PERSON_NAME] [PERSON_NAME] (pparelo)" at bounding box center [338, 190] width 258 height 18
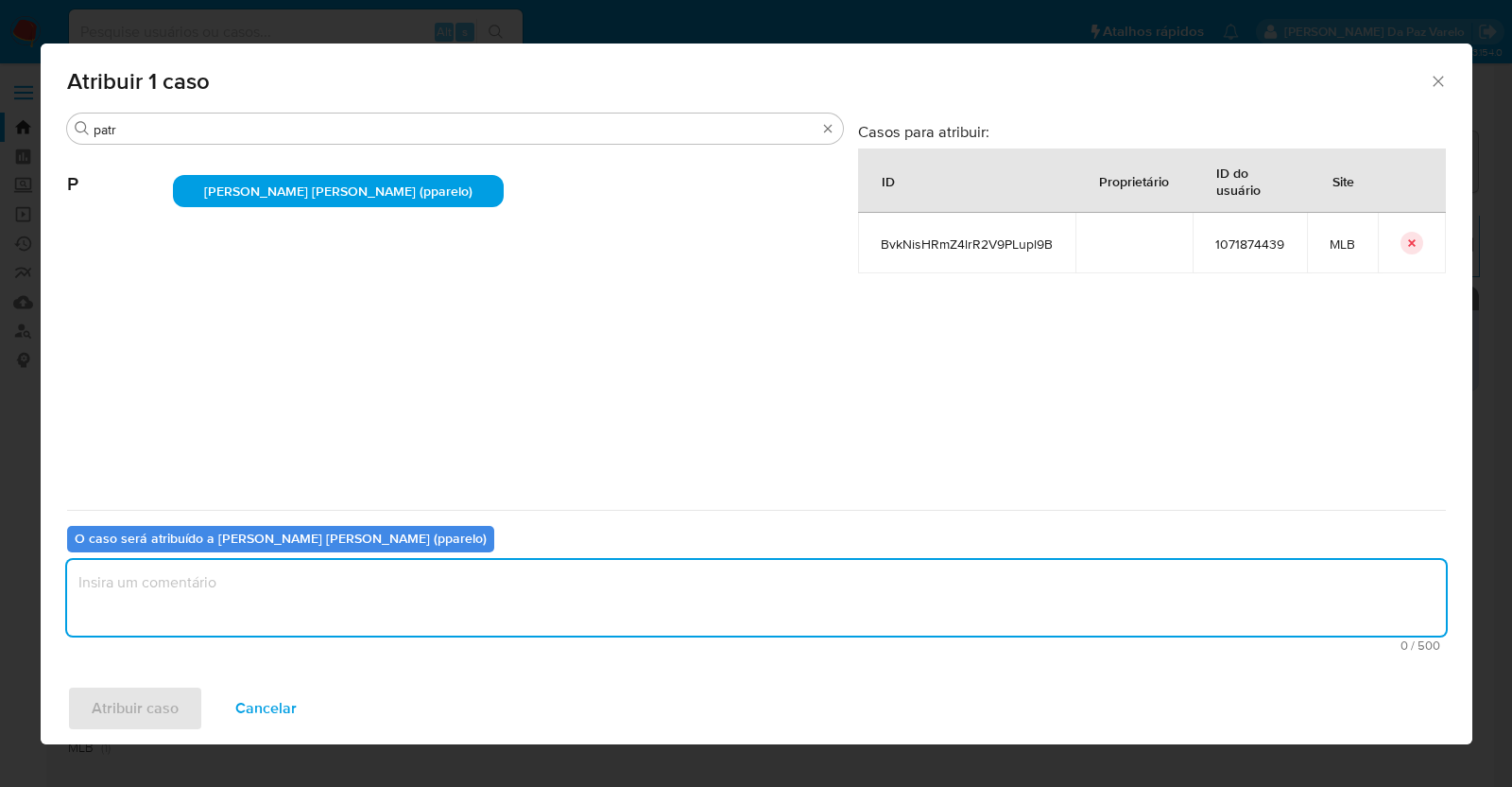
click at [382, 569] on textarea "assign-modal" at bounding box center [756, 598] width 1379 height 76
type textarea "."
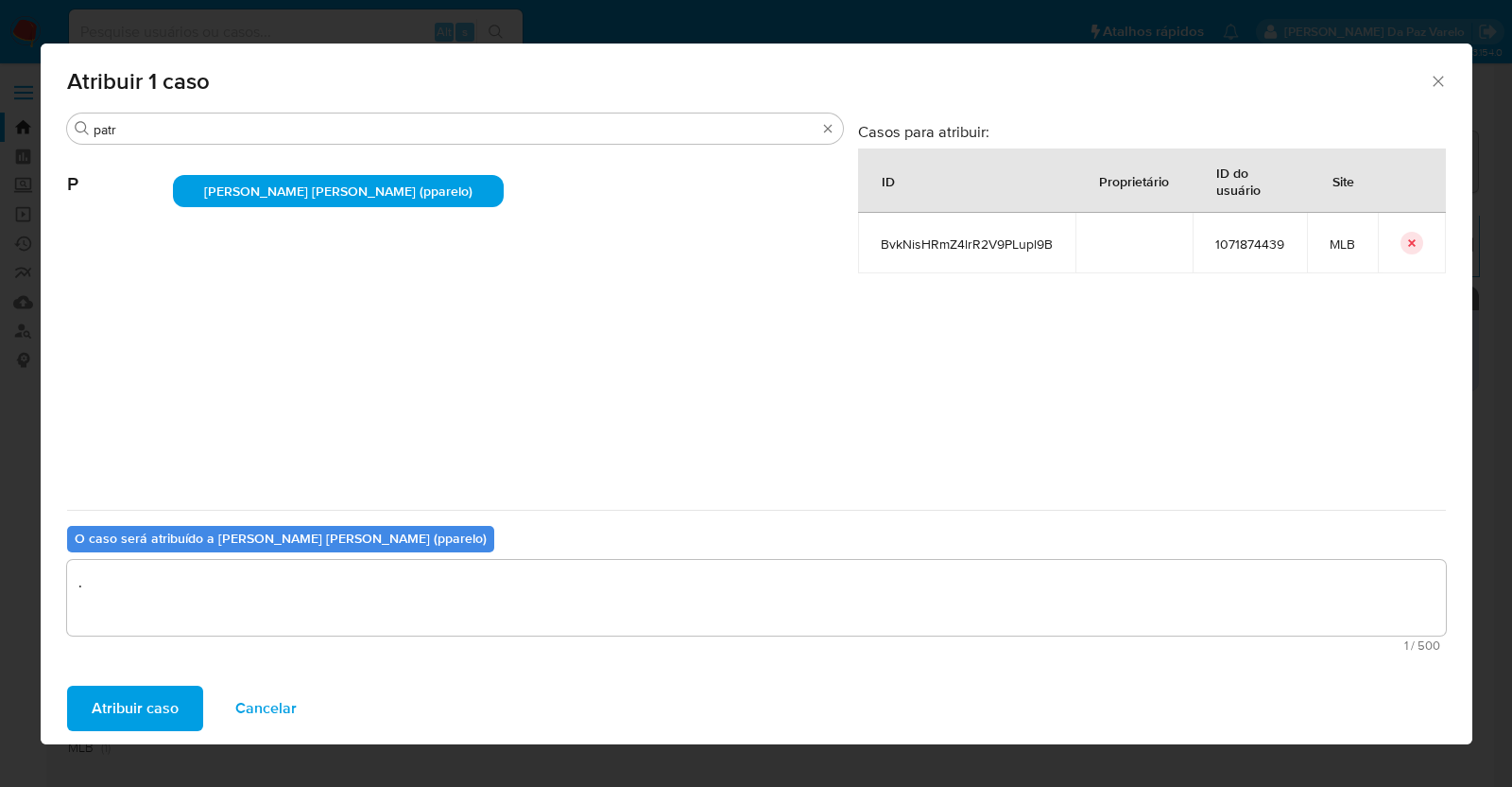
click at [138, 711] on span "Atribuir caso" at bounding box center [135, 707] width 87 height 42
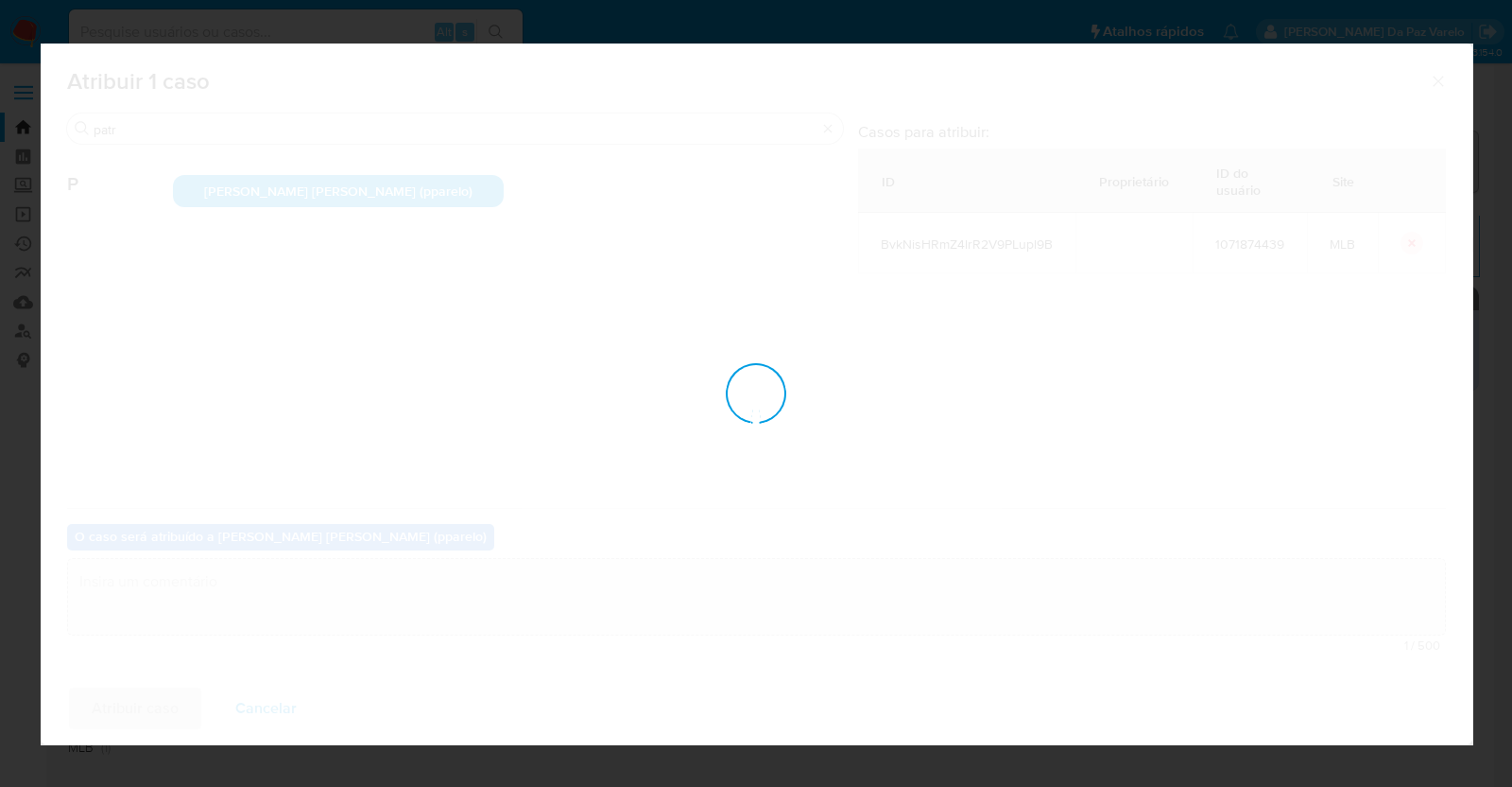
checkbox input "false"
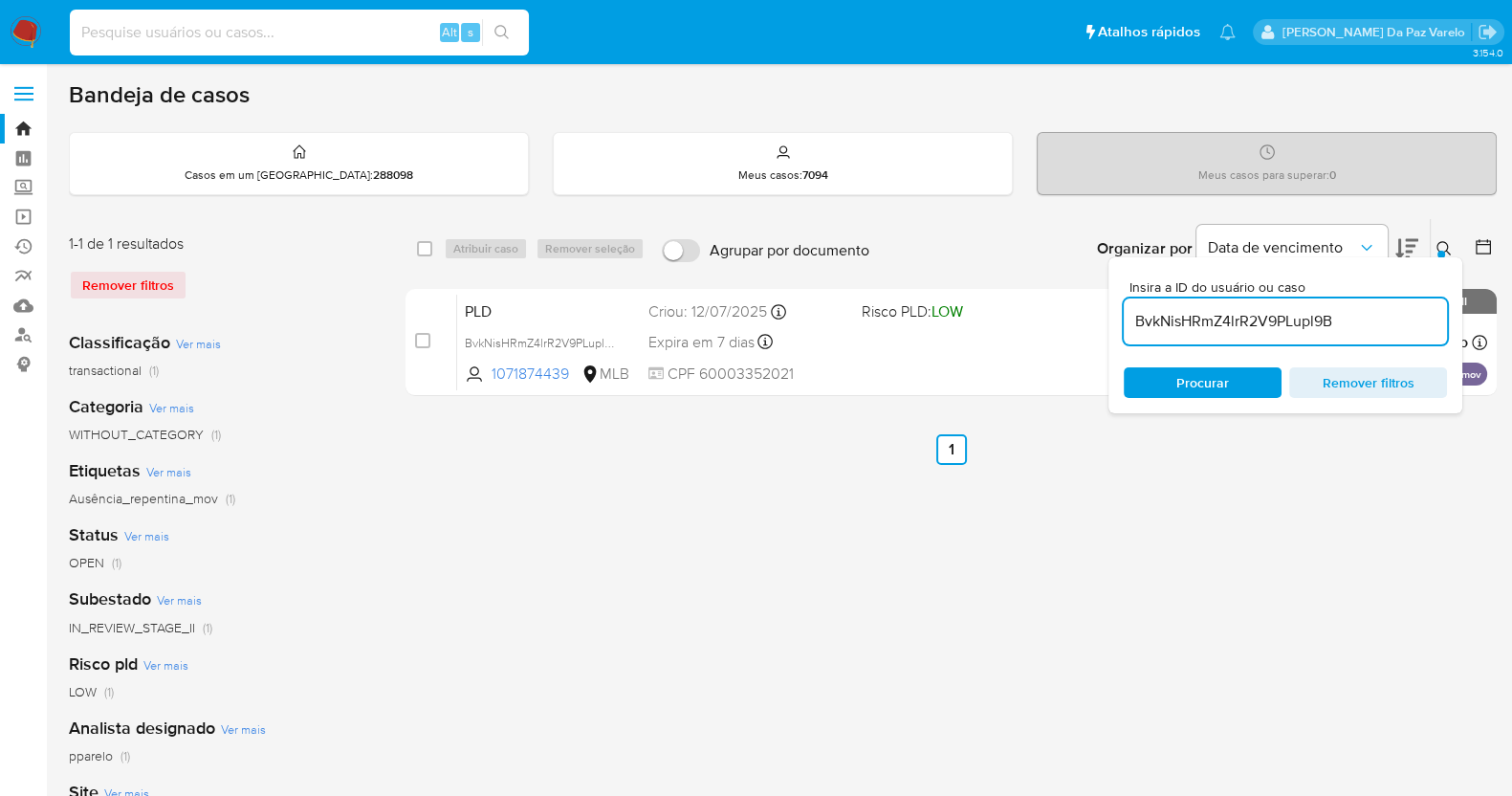
click at [250, 33] on input at bounding box center [299, 31] width 459 height 25
paste input "6DLisHPKtBn48vhdZfHBShPG"
type input "6DLisHPKtBn48vhdZfHBShPG"
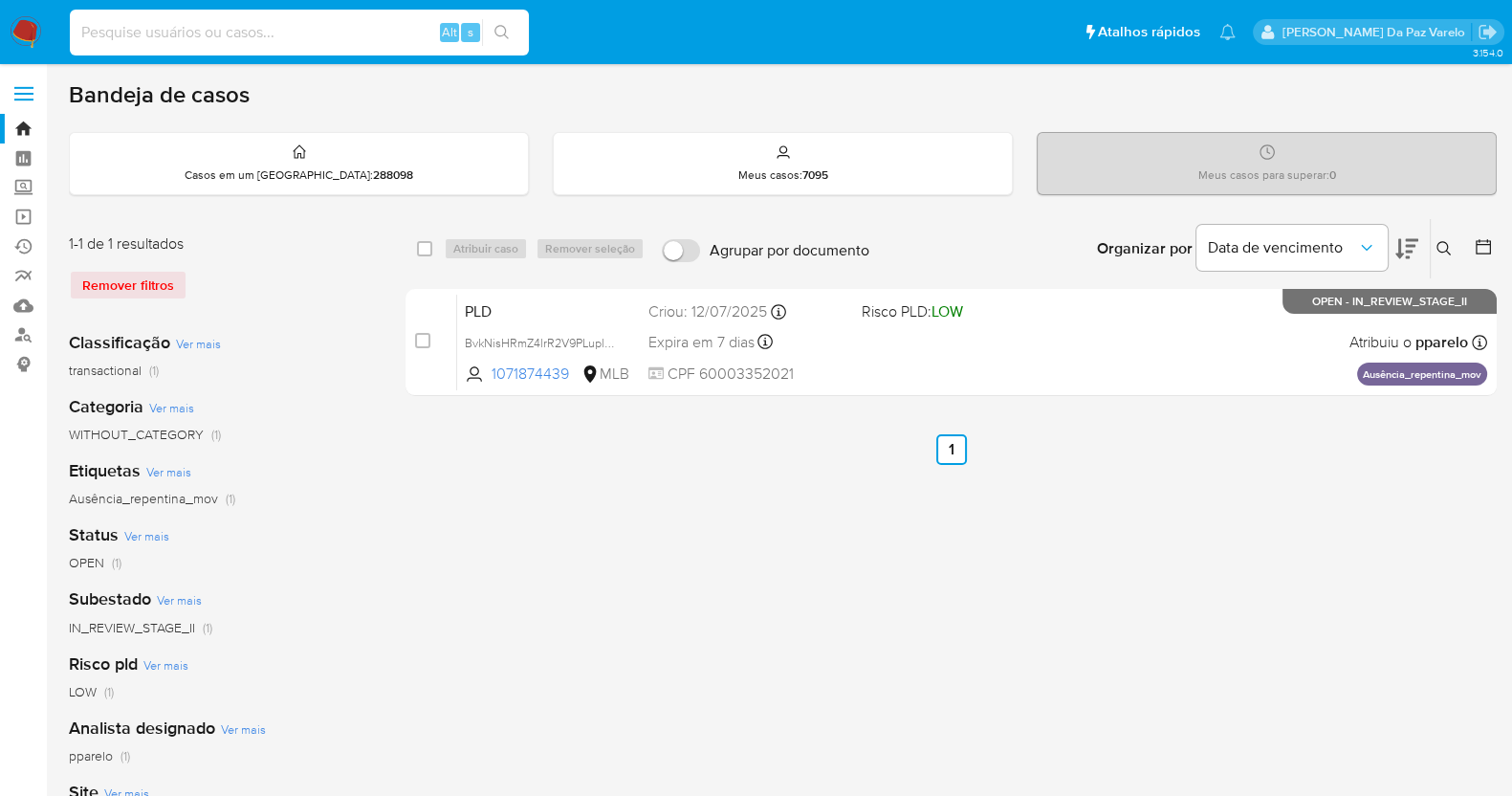
click at [245, 24] on input at bounding box center [299, 31] width 459 height 25
paste input "6DLisHPKtBn48vhdZfHBShPG"
type input "6DLisHPKtBn48vhdZfHBShPG"
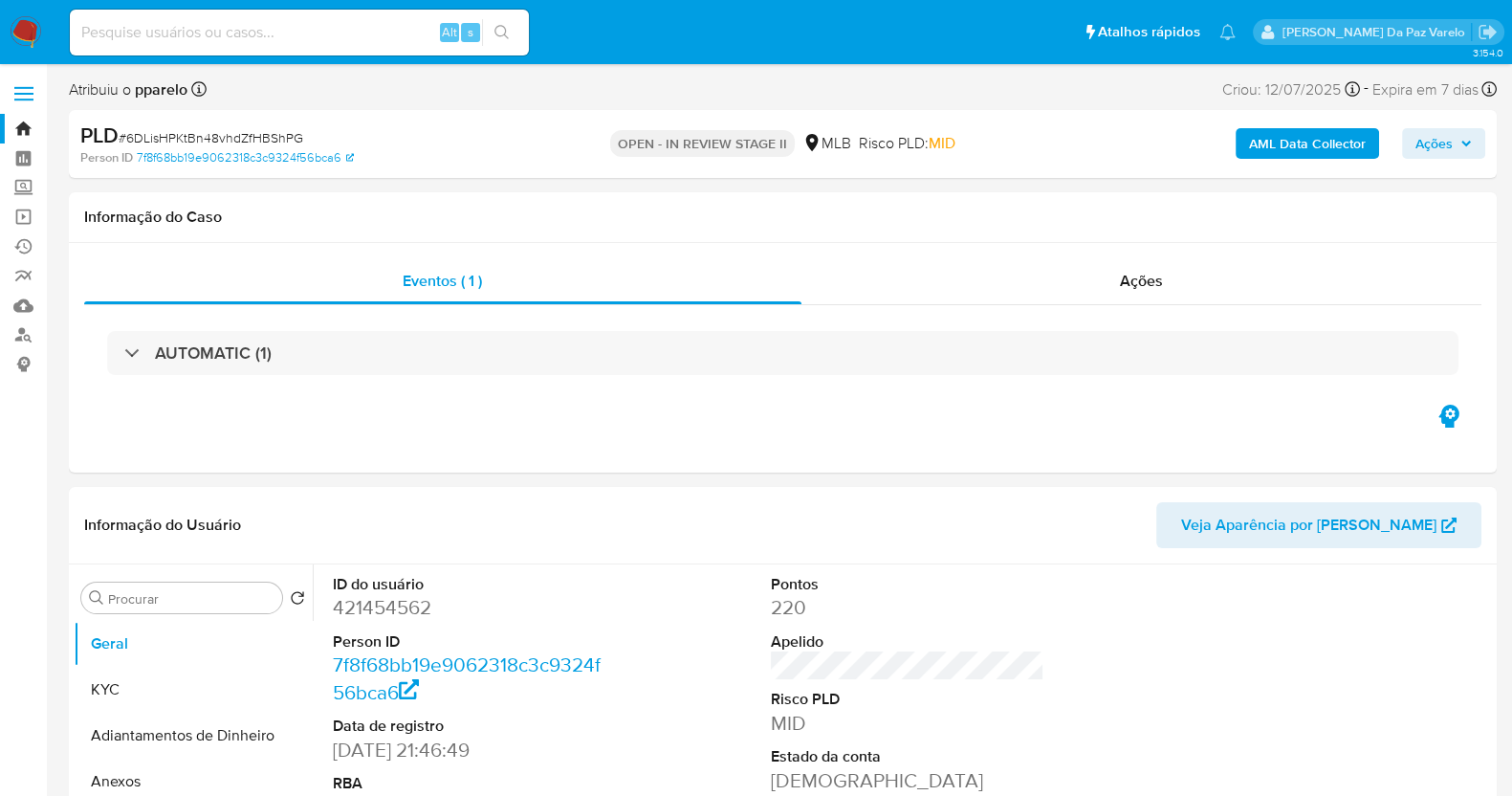
select select "10"
click at [239, 37] on input at bounding box center [299, 31] width 459 height 25
paste input "6DLisHPKtBn48vhdZfHBShPG"
click at [346, 18] on div "6DLisHPKtBn48vhdZfHBShPG Alt s" at bounding box center [299, 32] width 459 height 46
click at [347, 21] on input "6DLisHPKtBn48vhdZfHBShPG" at bounding box center [299, 31] width 459 height 25
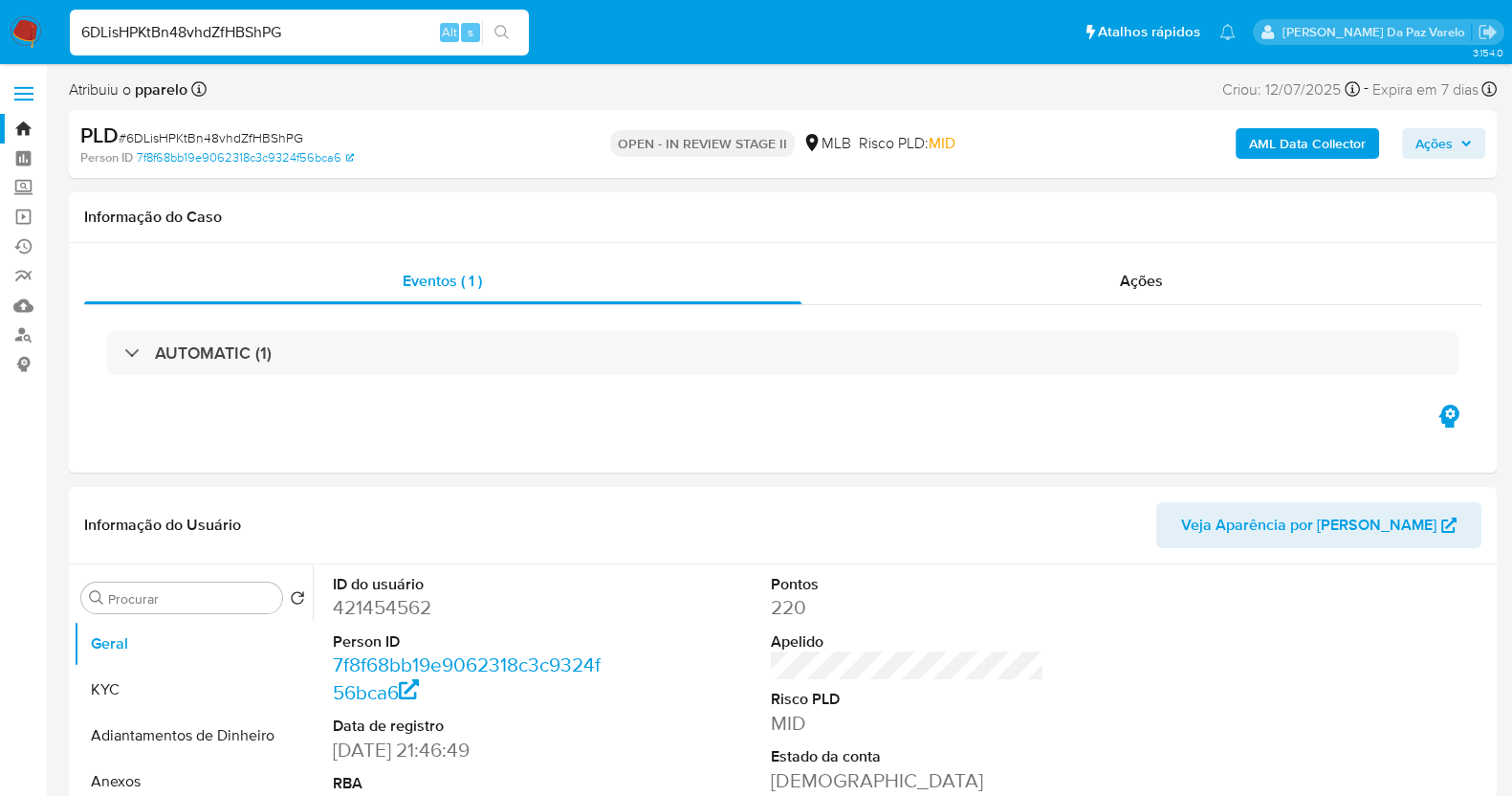
click at [330, 33] on input "6DLisHPKtBn48vhdZfHBShPG" at bounding box center [299, 31] width 459 height 25
click at [330, 35] on input "6DLisHPKtBn48vhdZfHBShPG" at bounding box center [299, 31] width 459 height 25
paste input "hmXp5egBPdzl5jSb9cVHBxhm"
type input "hmXp5egBPdzl5jSb9cVHBxhm"
select select "10"
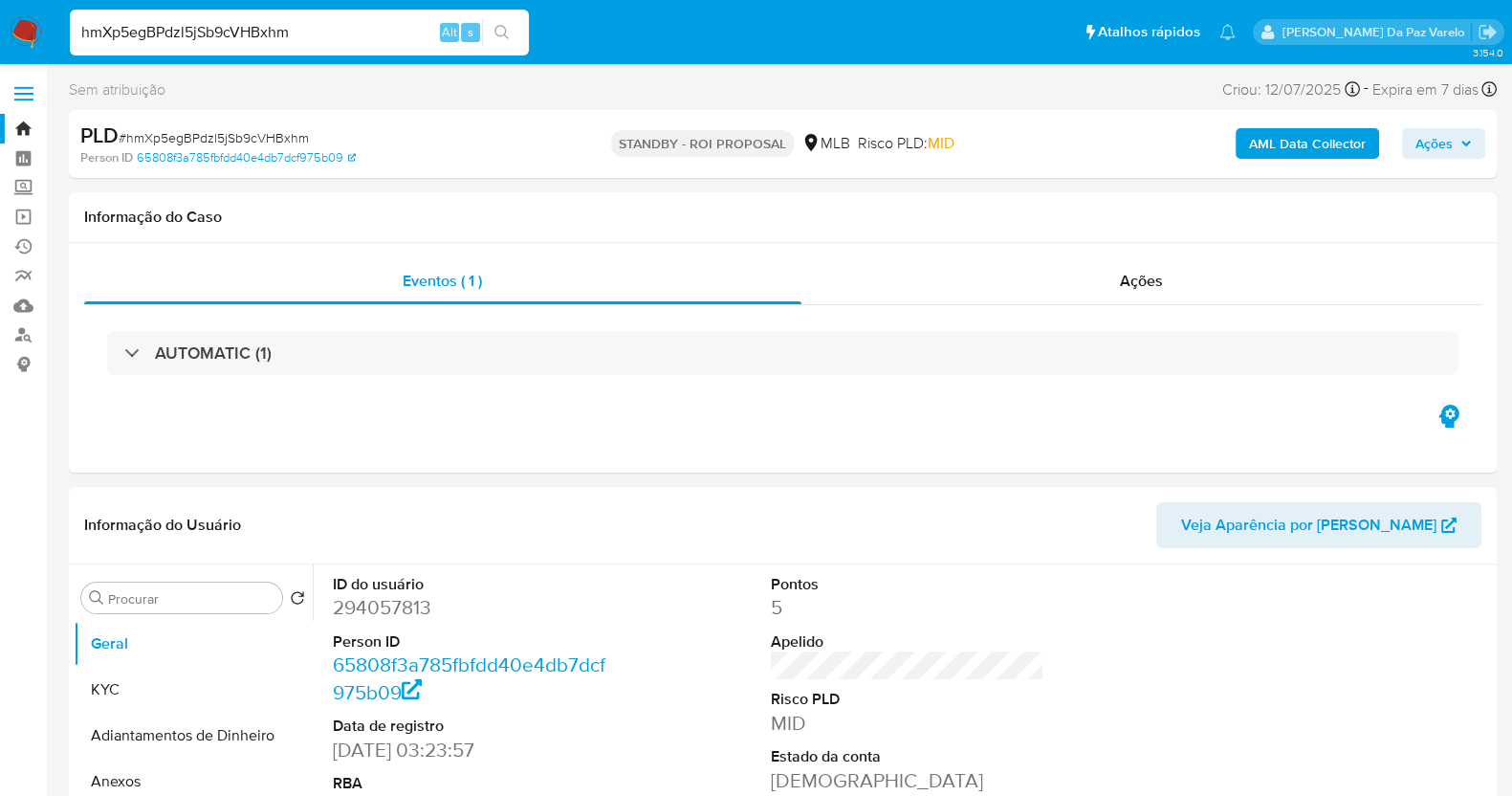
click at [21, 29] on img at bounding box center [26, 32] width 32 height 32
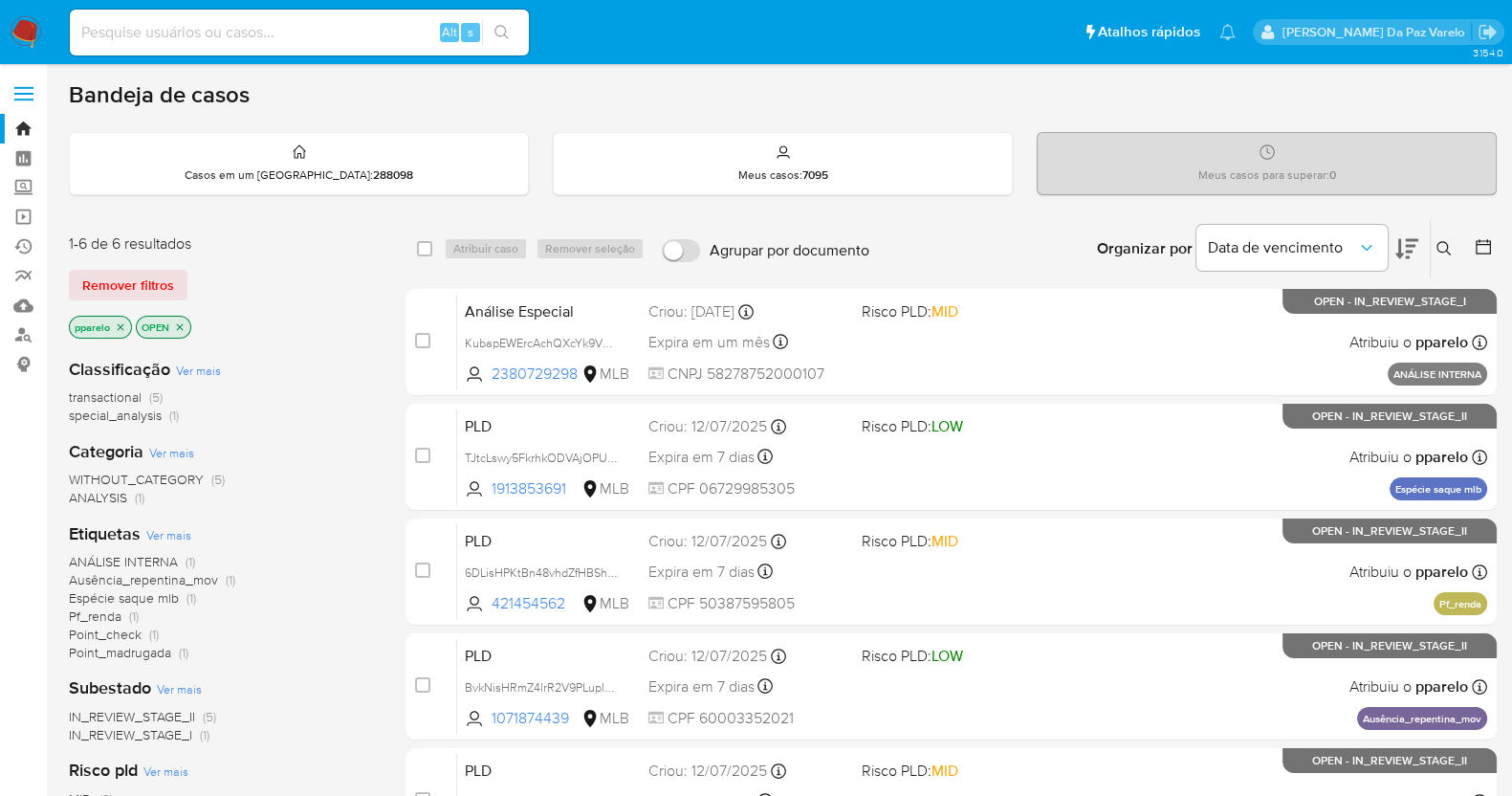
click at [1442, 258] on button at bounding box center [1446, 248] width 31 height 23
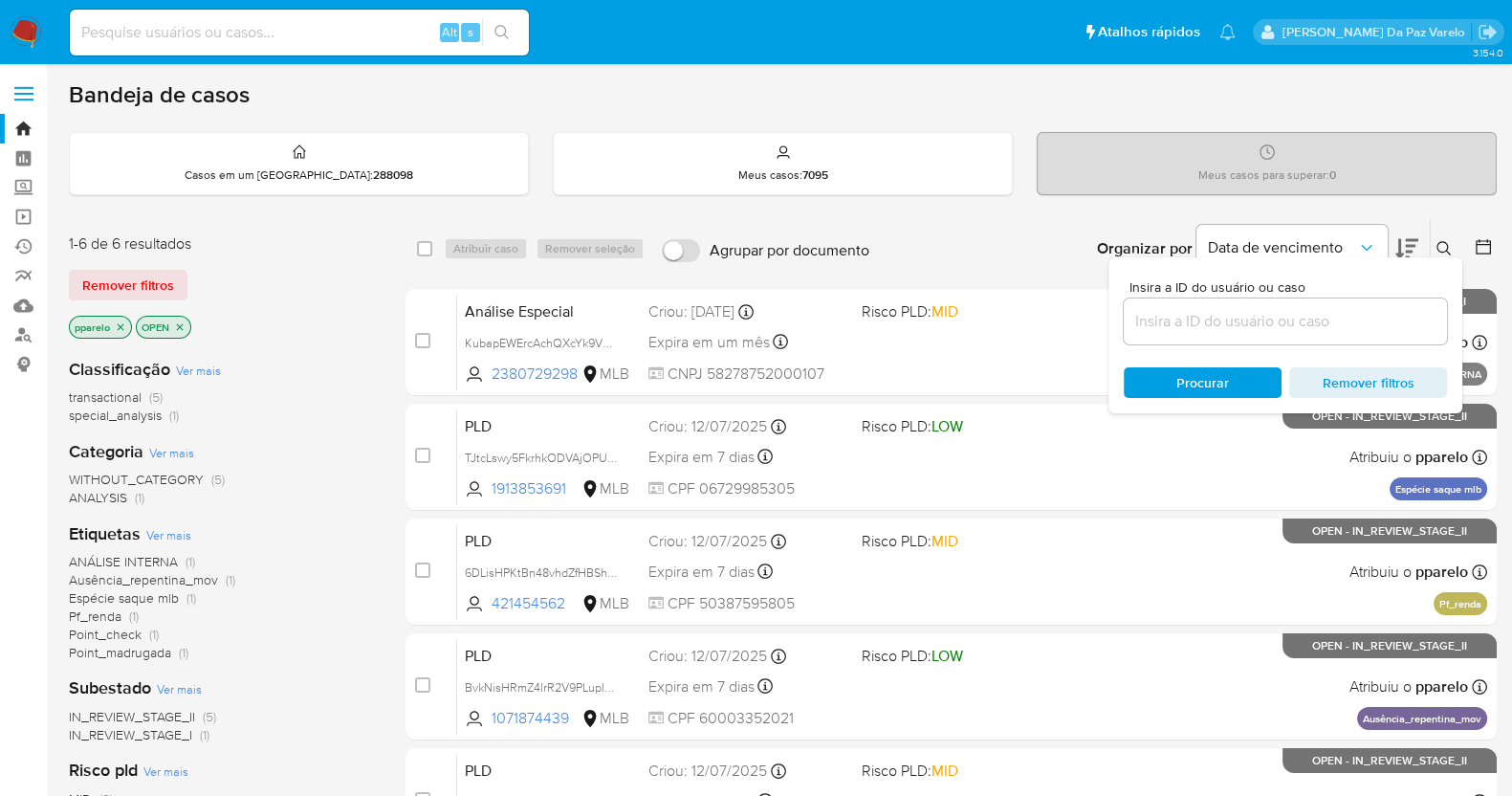
click at [1443, 248] on icon at bounding box center [1444, 249] width 16 height 16
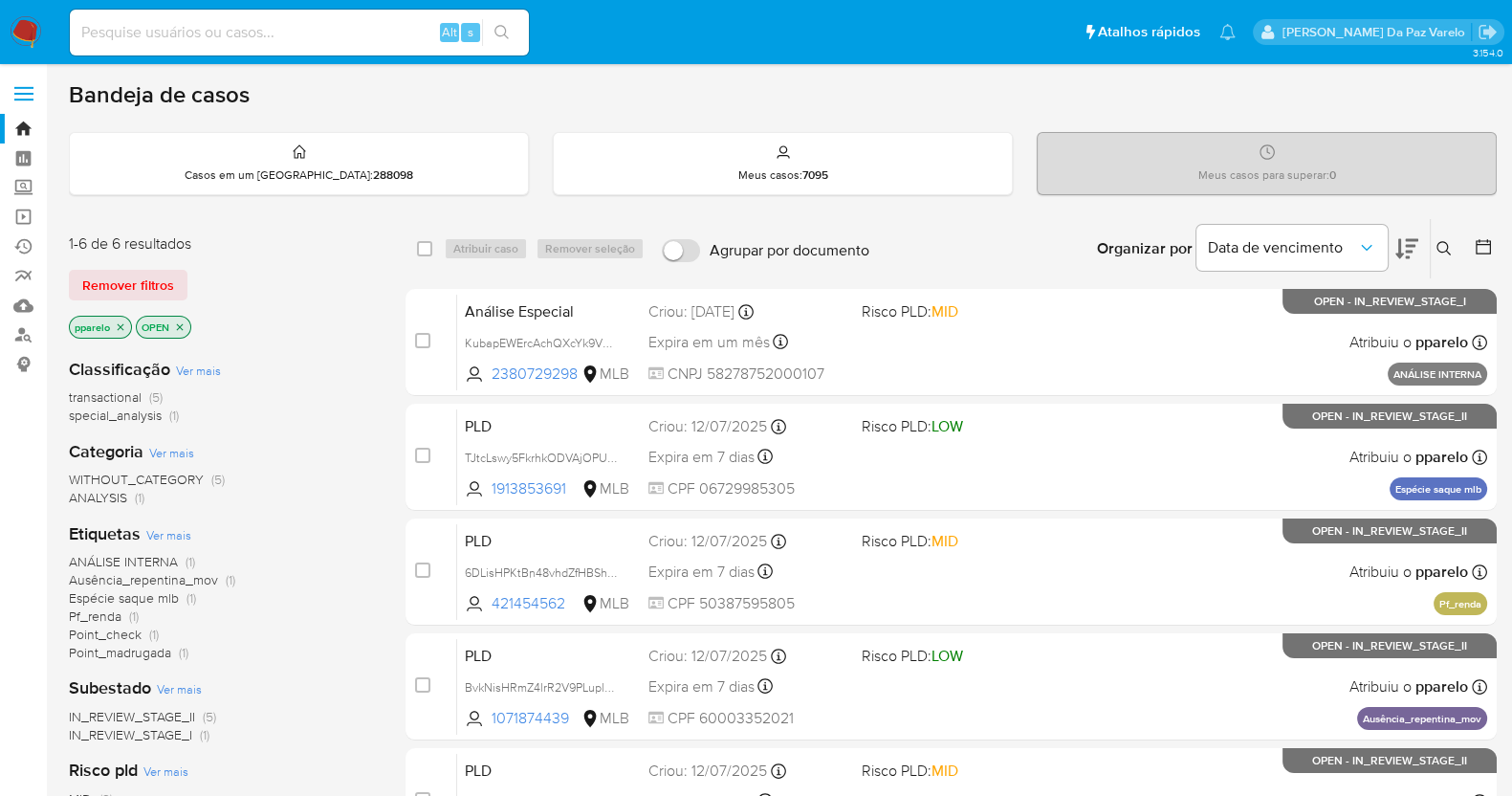
click at [1443, 248] on icon at bounding box center [1444, 249] width 16 height 16
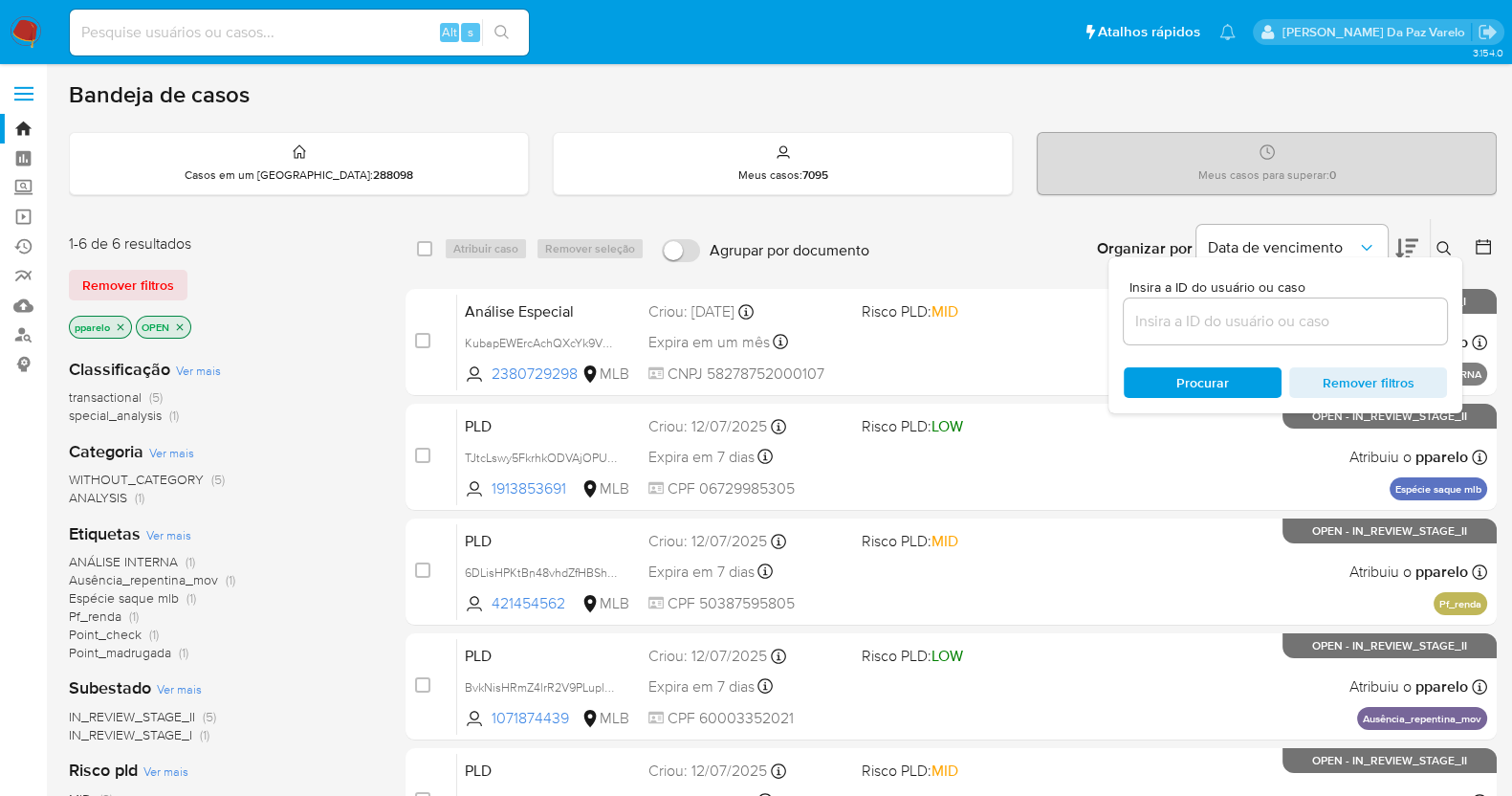
click at [1324, 337] on div at bounding box center [1284, 321] width 323 height 46
click at [1315, 321] on input at bounding box center [1284, 320] width 323 height 25
paste input "hmXp5egBPdzl5jSb9cVHBxhm"
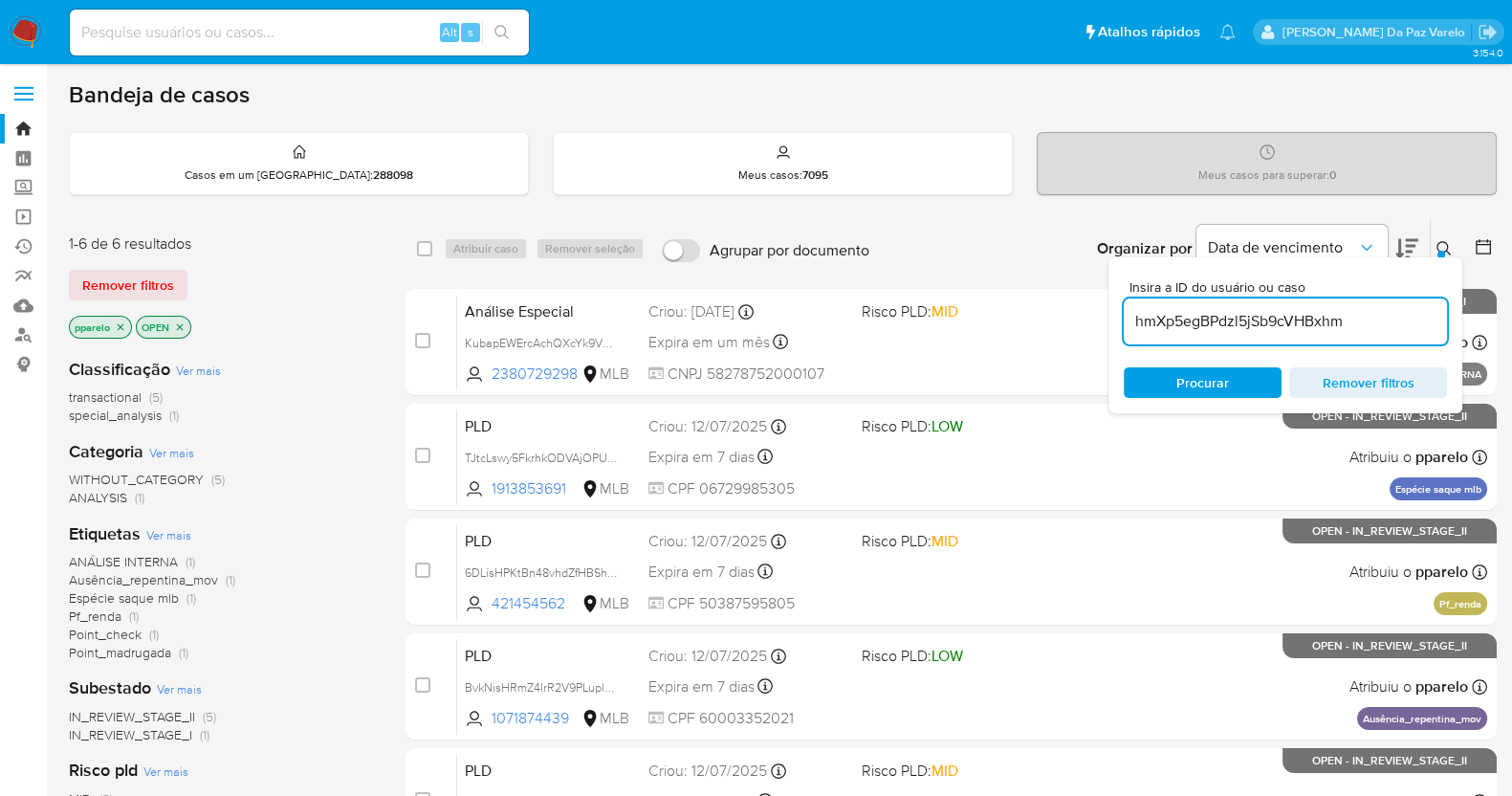
type input "hmXp5egBPdzl5jSb9cVHBxhm"
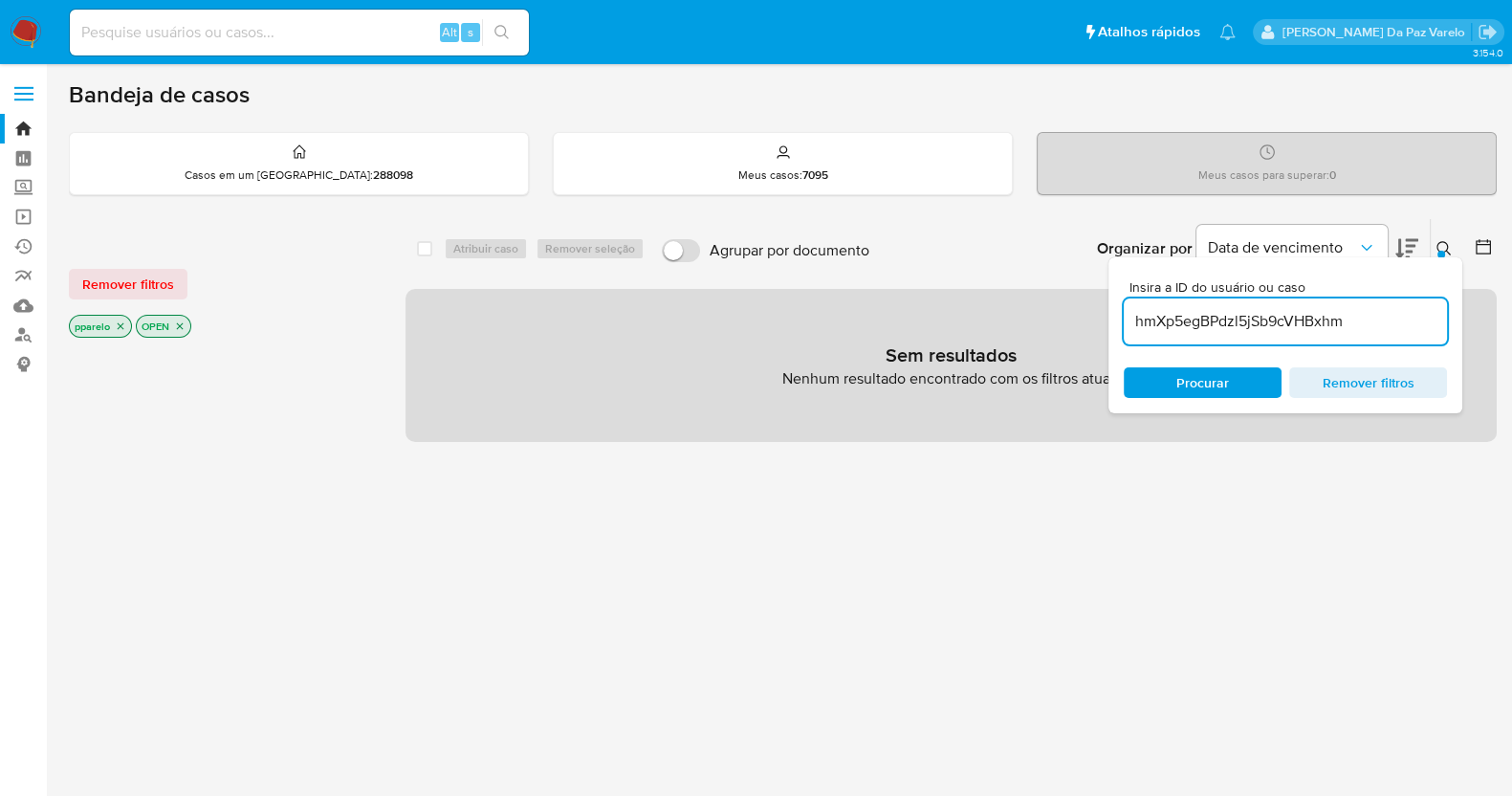
click at [120, 325] on icon "close-filter" at bounding box center [121, 326] width 7 height 7
click at [117, 322] on icon "close-filter" at bounding box center [113, 326] width 12 height 12
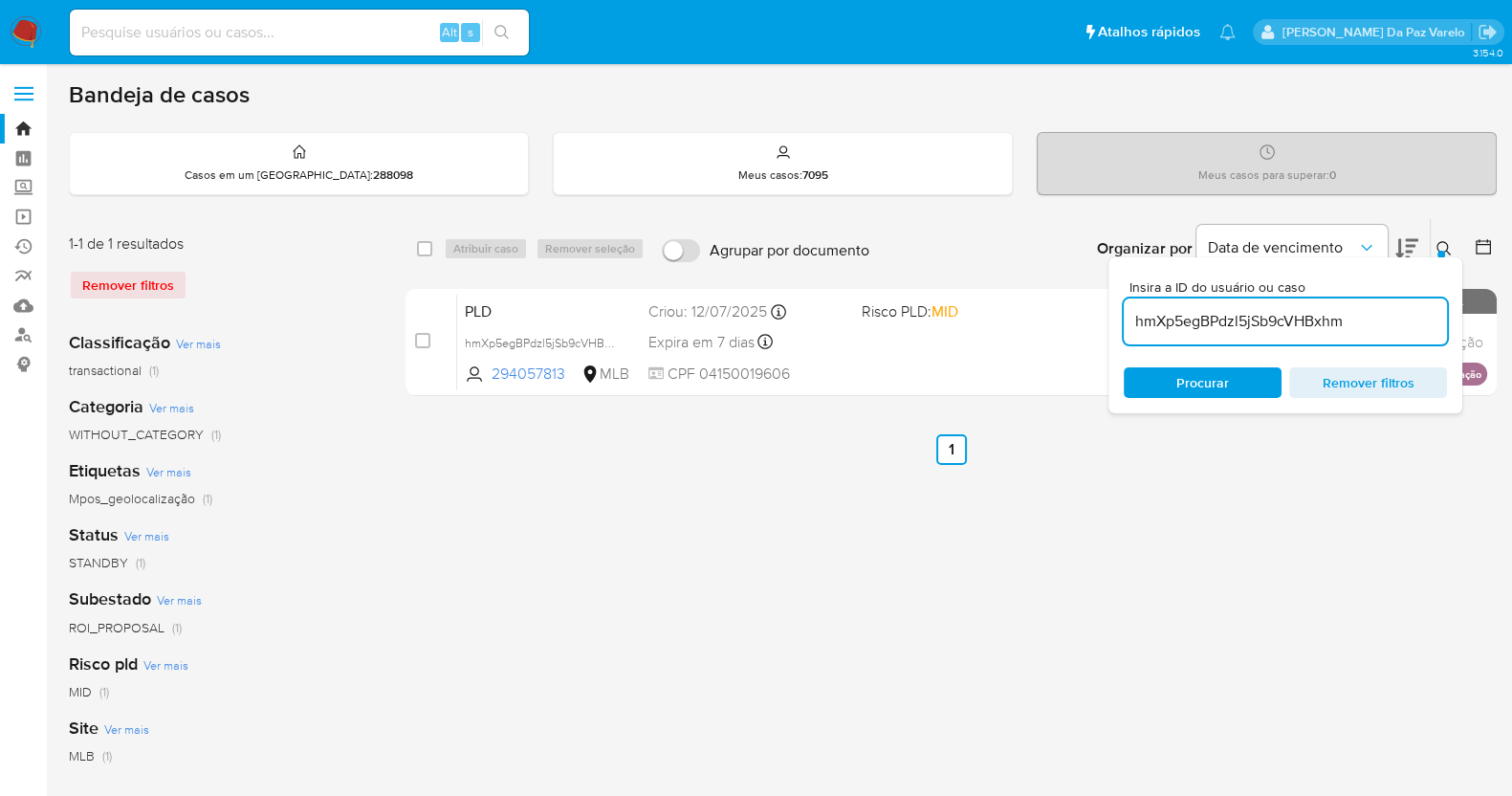
click at [439, 242] on div "select-all-cases-checkbox" at bounding box center [427, 248] width 23 height 23
click at [424, 250] on input "checkbox" at bounding box center [424, 249] width 16 height 16
checkbox input "true"
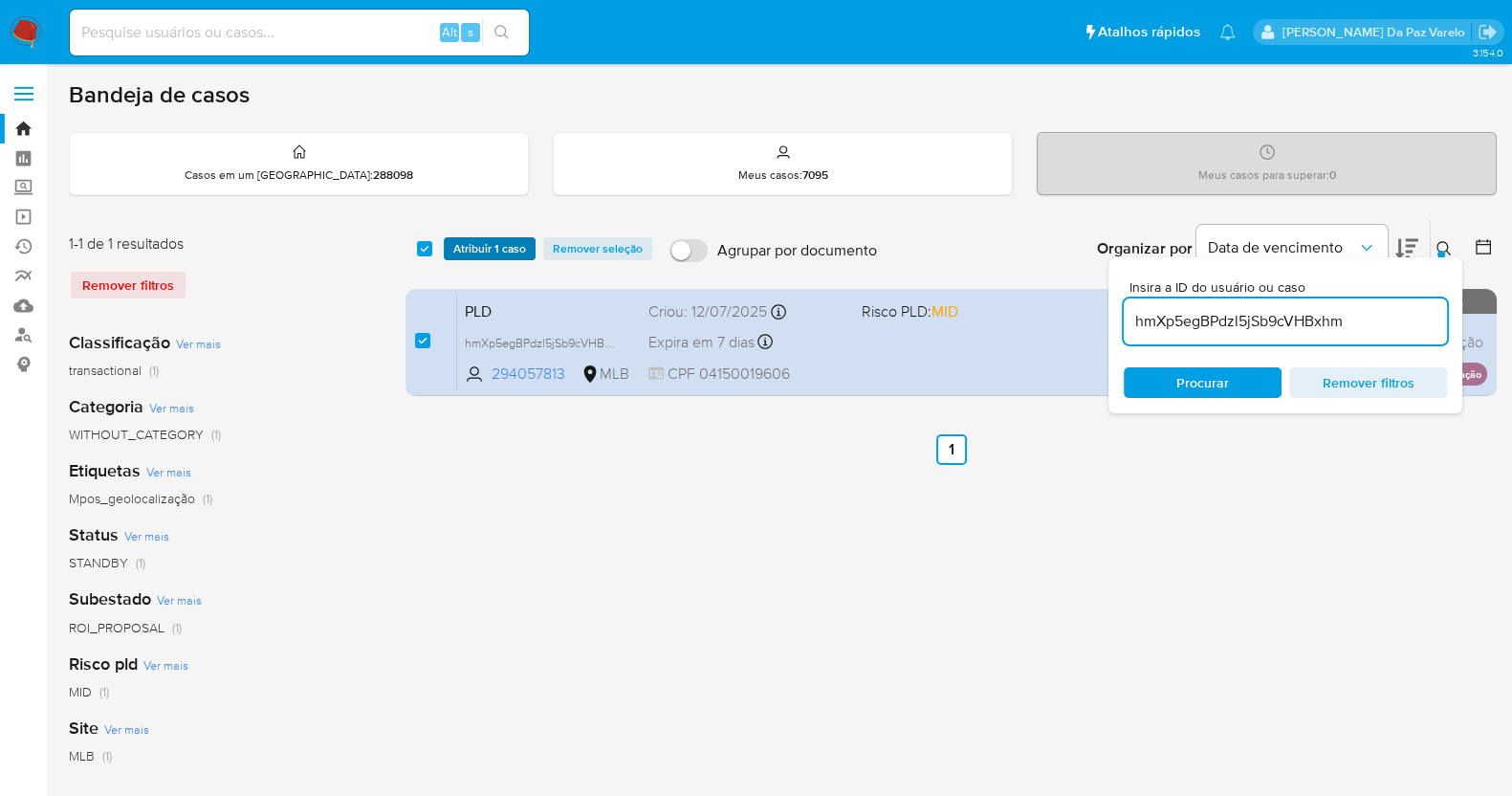
click at [475, 241] on span "Atribuir 1 caso" at bounding box center [489, 248] width 73 height 19
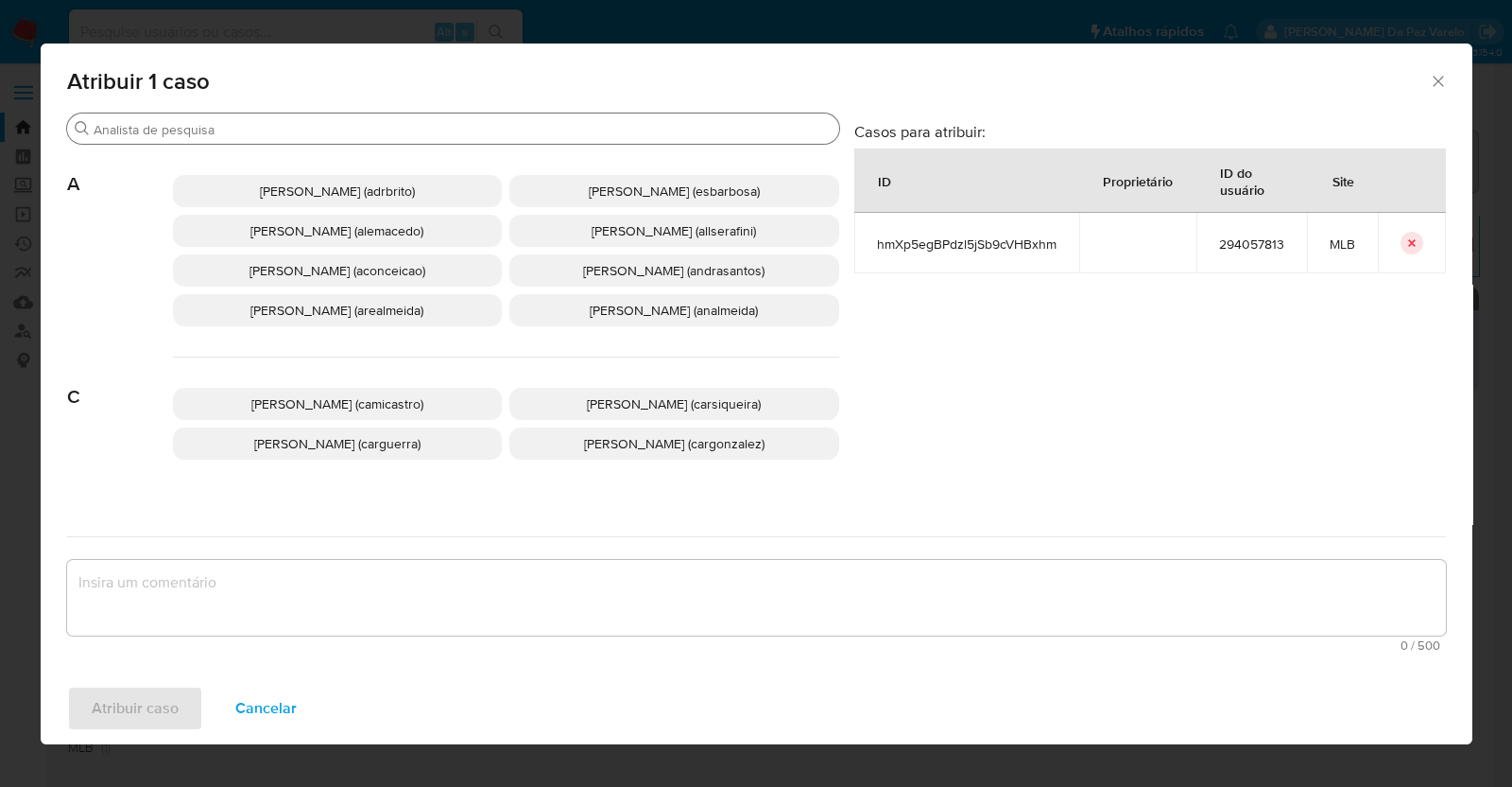
click at [541, 129] on input "Procurar" at bounding box center [462, 130] width 738 height 17
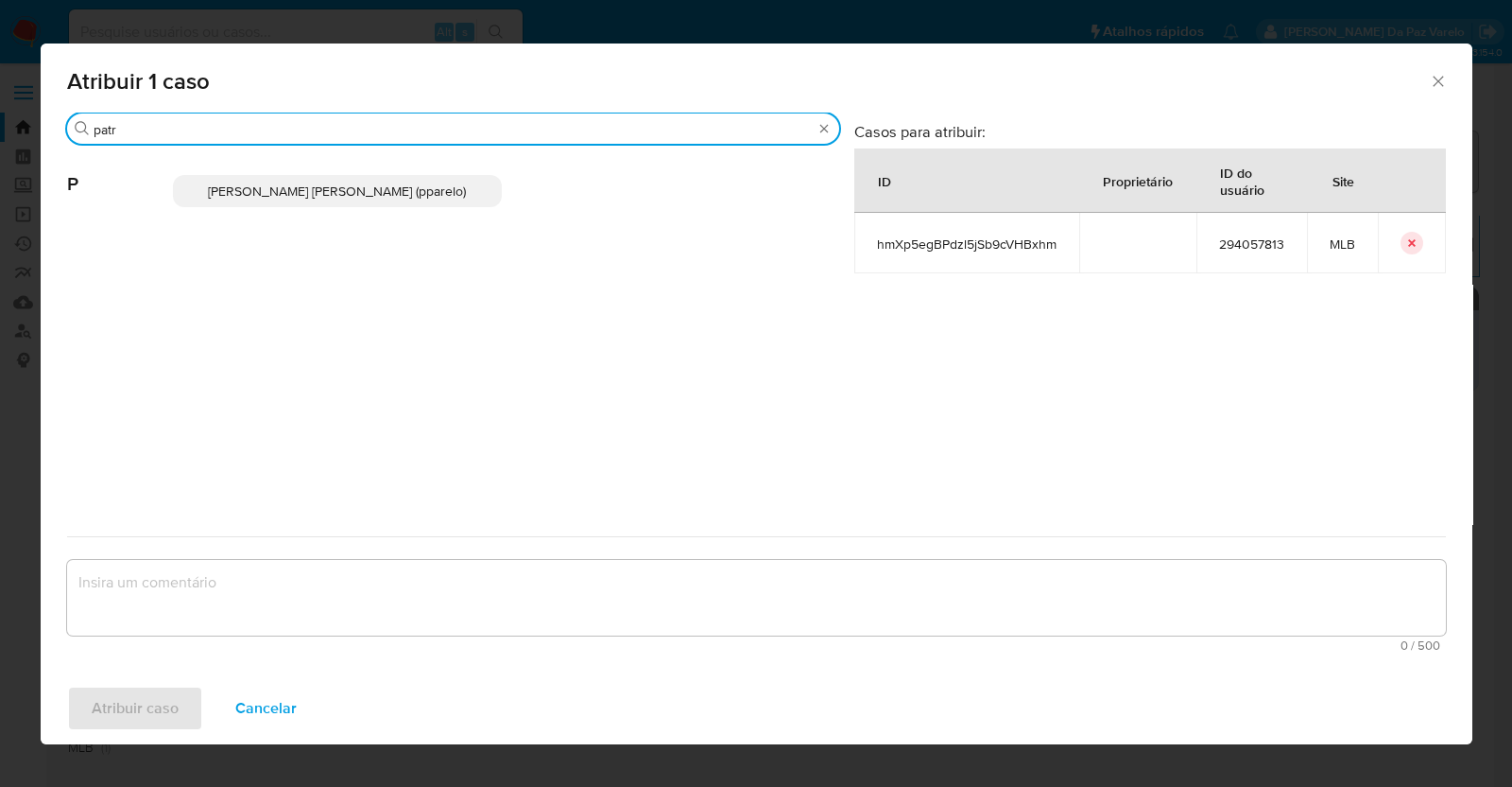
type input "patr"
drag, startPoint x: 420, startPoint y: 197, endPoint x: 421, endPoint y: 224, distance: 27.0
click at [420, 197] on span "[PERSON_NAME] [PERSON_NAME] (pparelo)" at bounding box center [337, 190] width 258 height 18
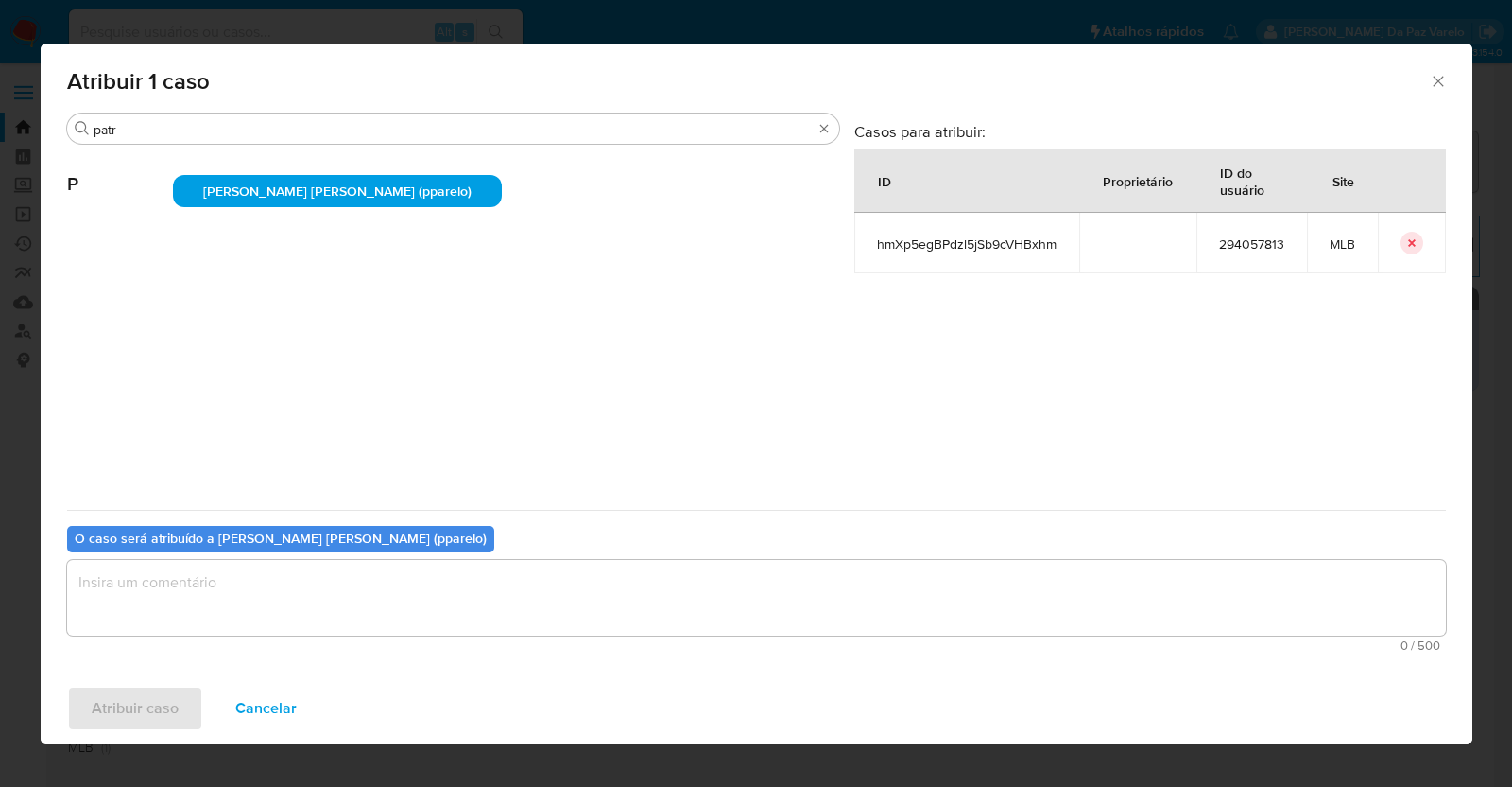
click at [398, 599] on textarea "assign-modal" at bounding box center [756, 598] width 1379 height 76
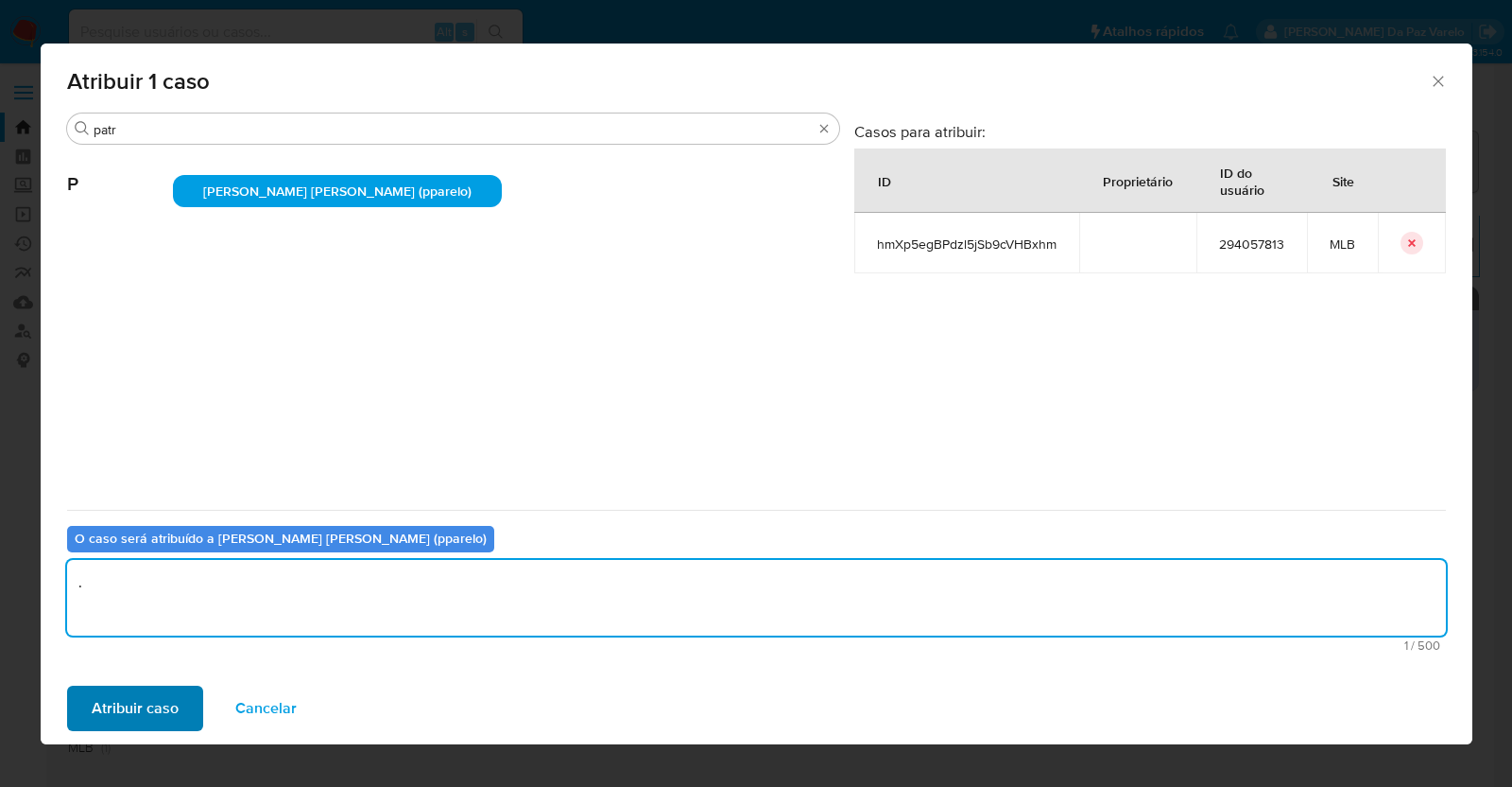
type textarea "."
click at [157, 703] on span "Atribuir caso" at bounding box center [135, 707] width 87 height 42
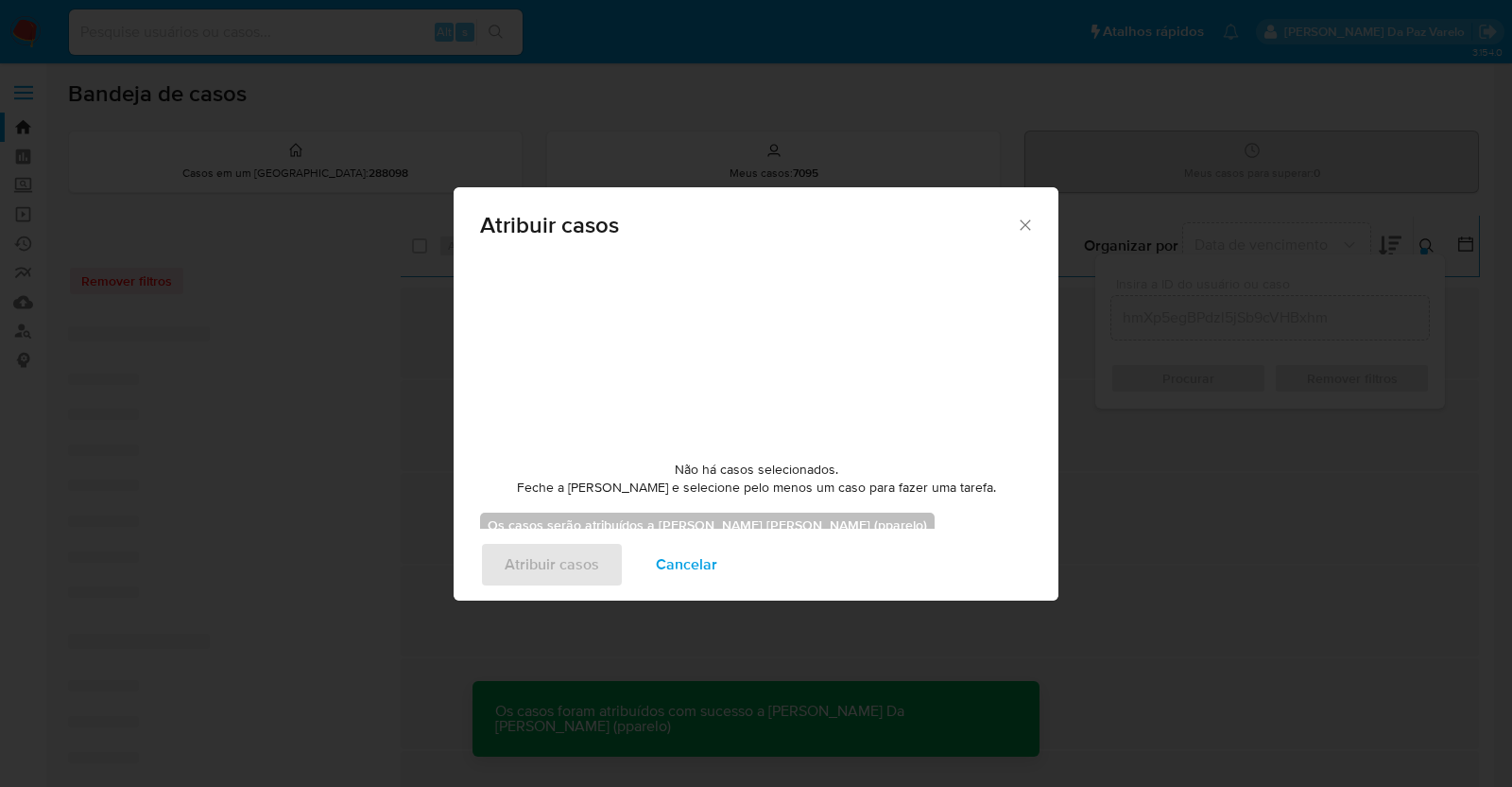
checkbox input "false"
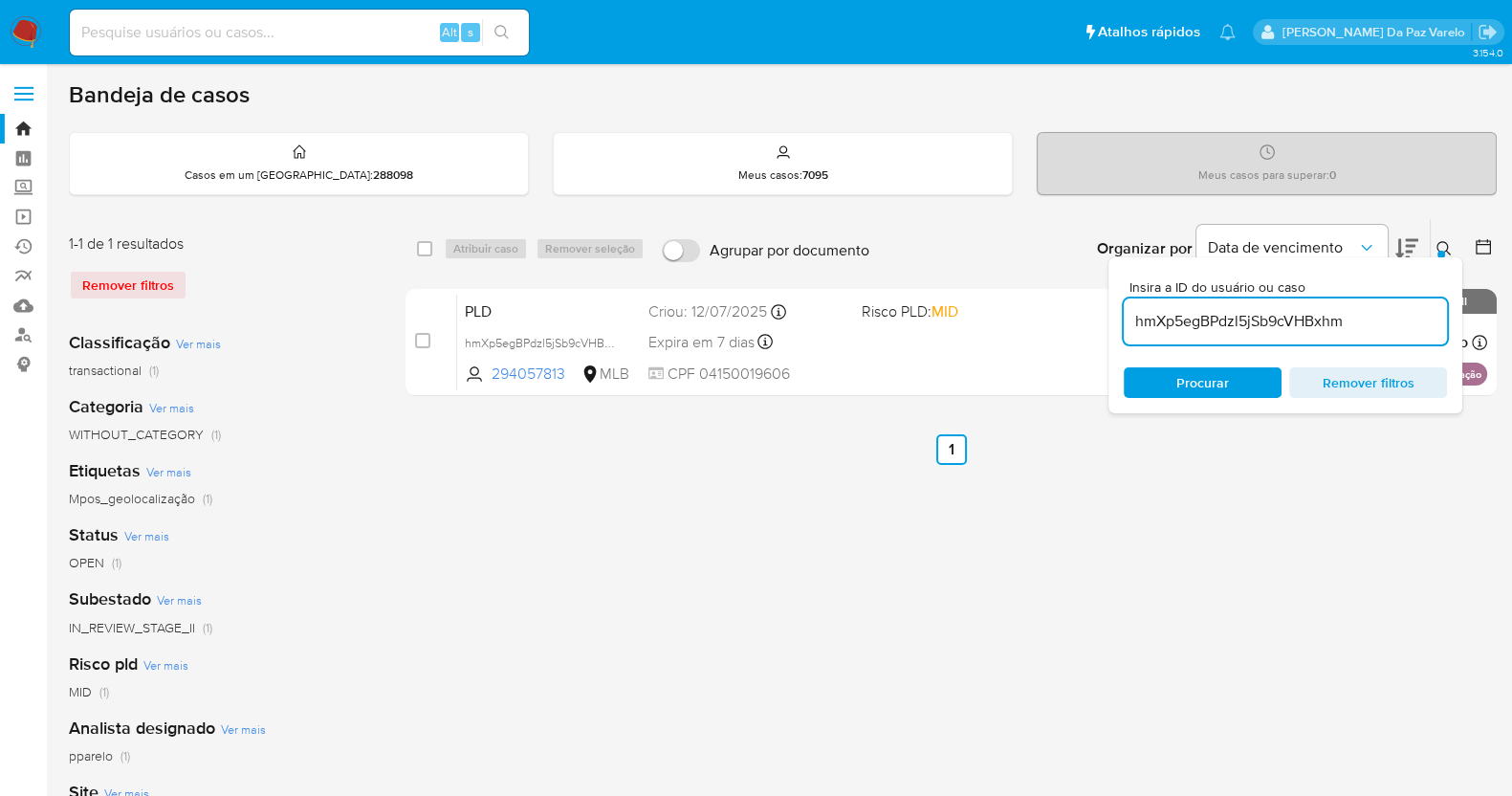
click at [235, 46] on div "Alt s" at bounding box center [299, 32] width 459 height 46
click at [255, 26] on input at bounding box center [299, 31] width 459 height 25
paste input "hmXp5egBPdzl5jSb9cVHBxhm"
type input "hmXp5egBPdzl5jSb9cVHBxhm"
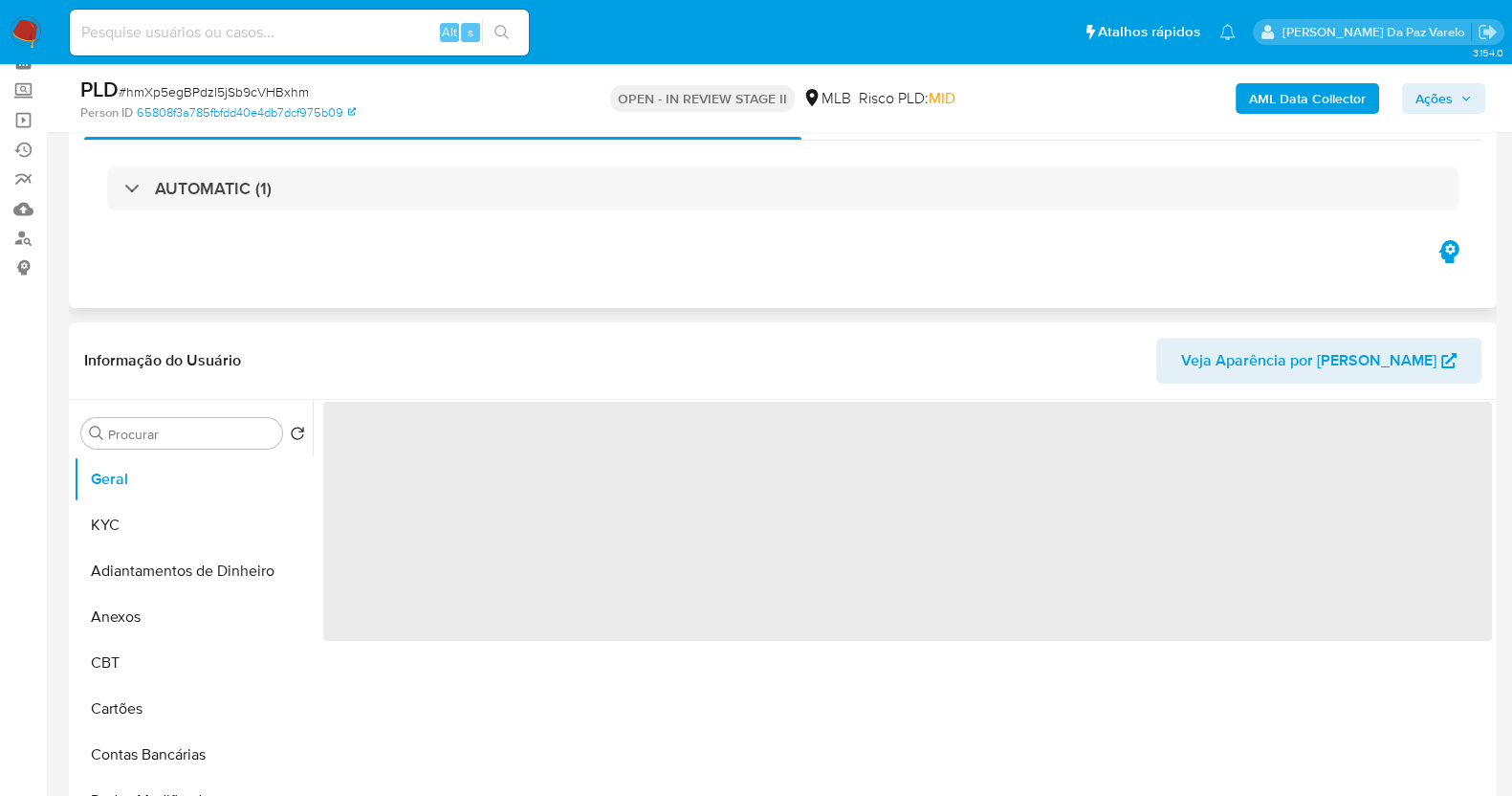
scroll to position [119, 0]
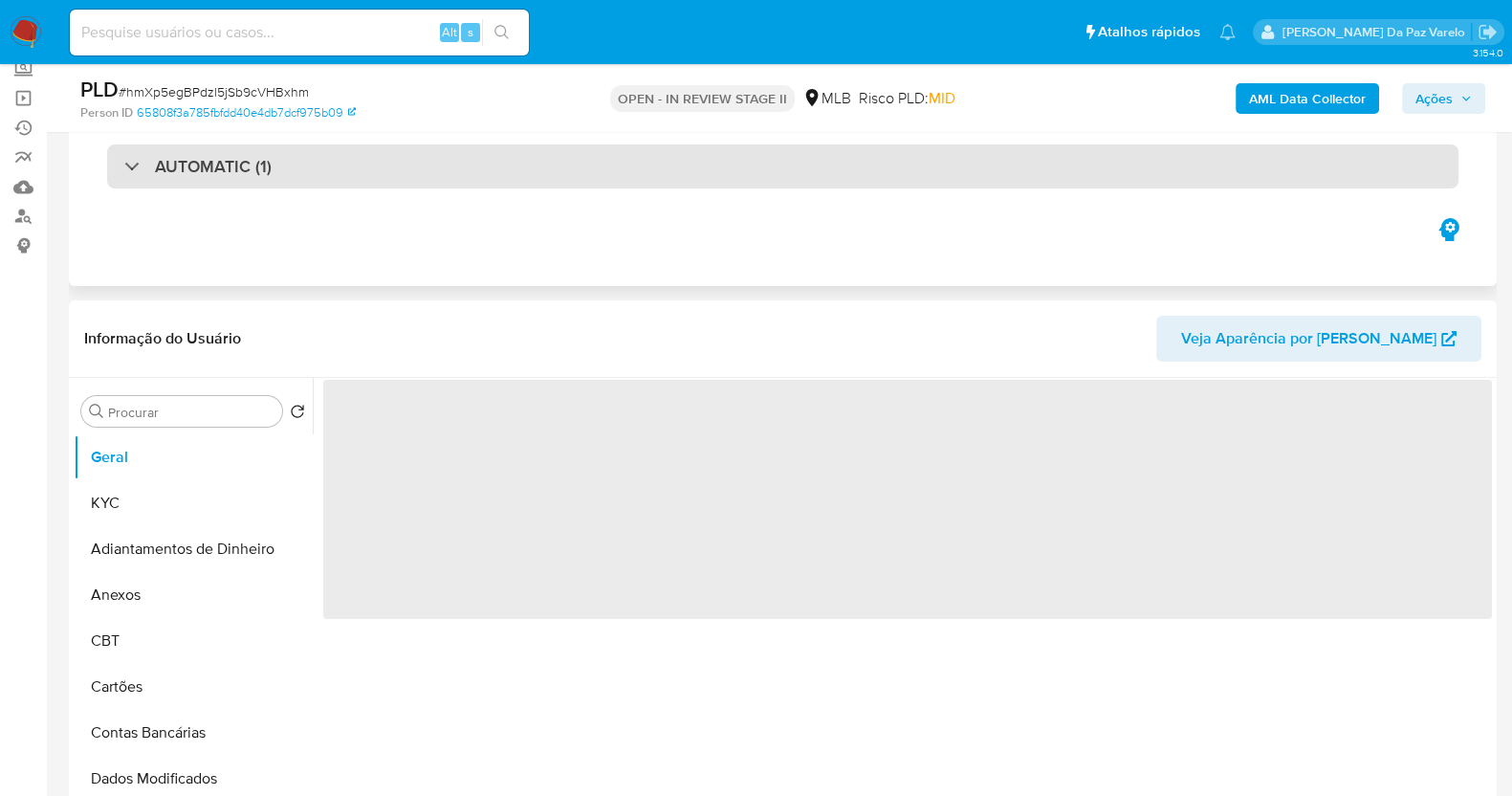
click at [232, 182] on div "AUTOMATIC (1)" at bounding box center [782, 166] width 1351 height 44
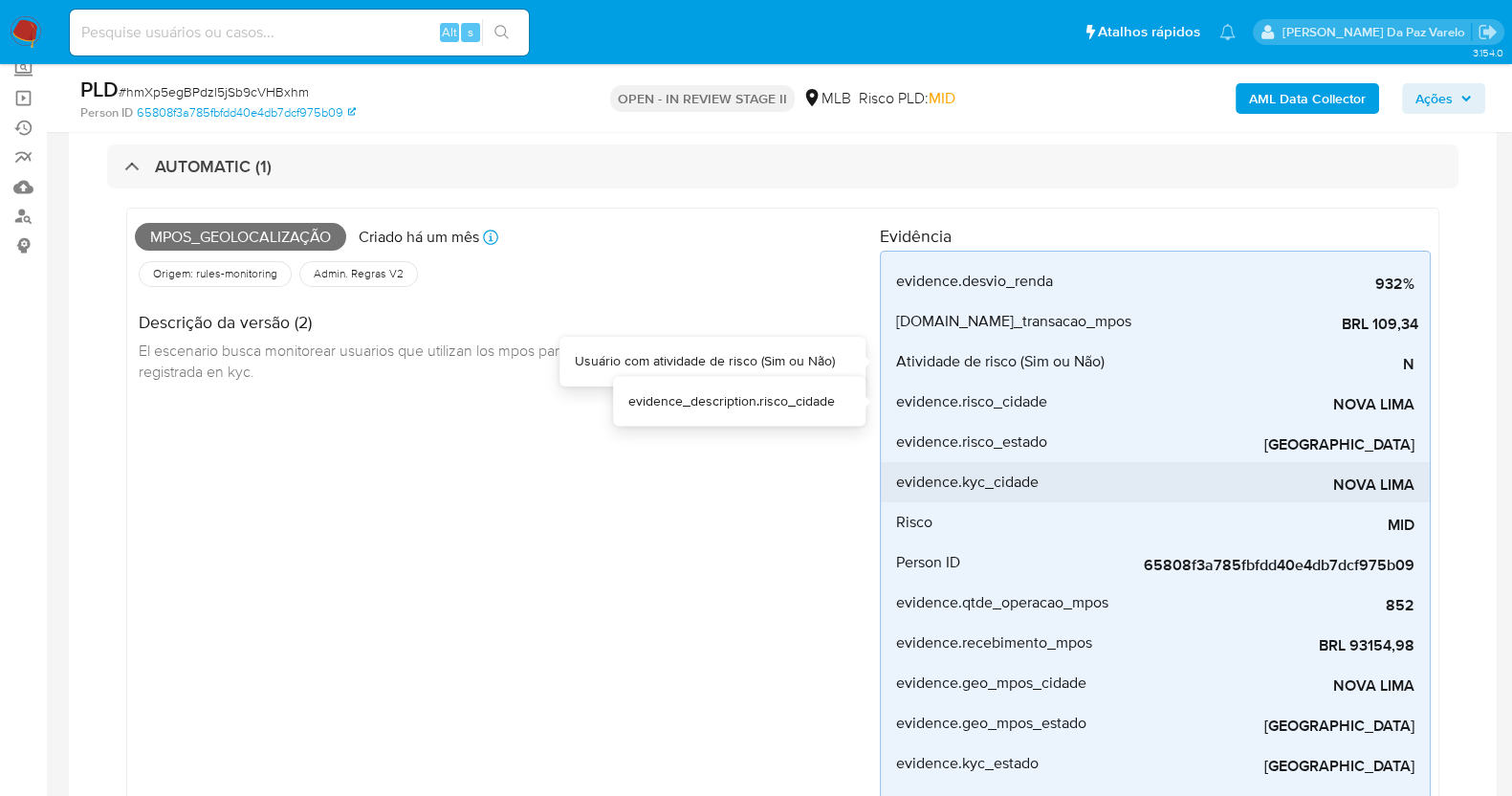
select select "10"
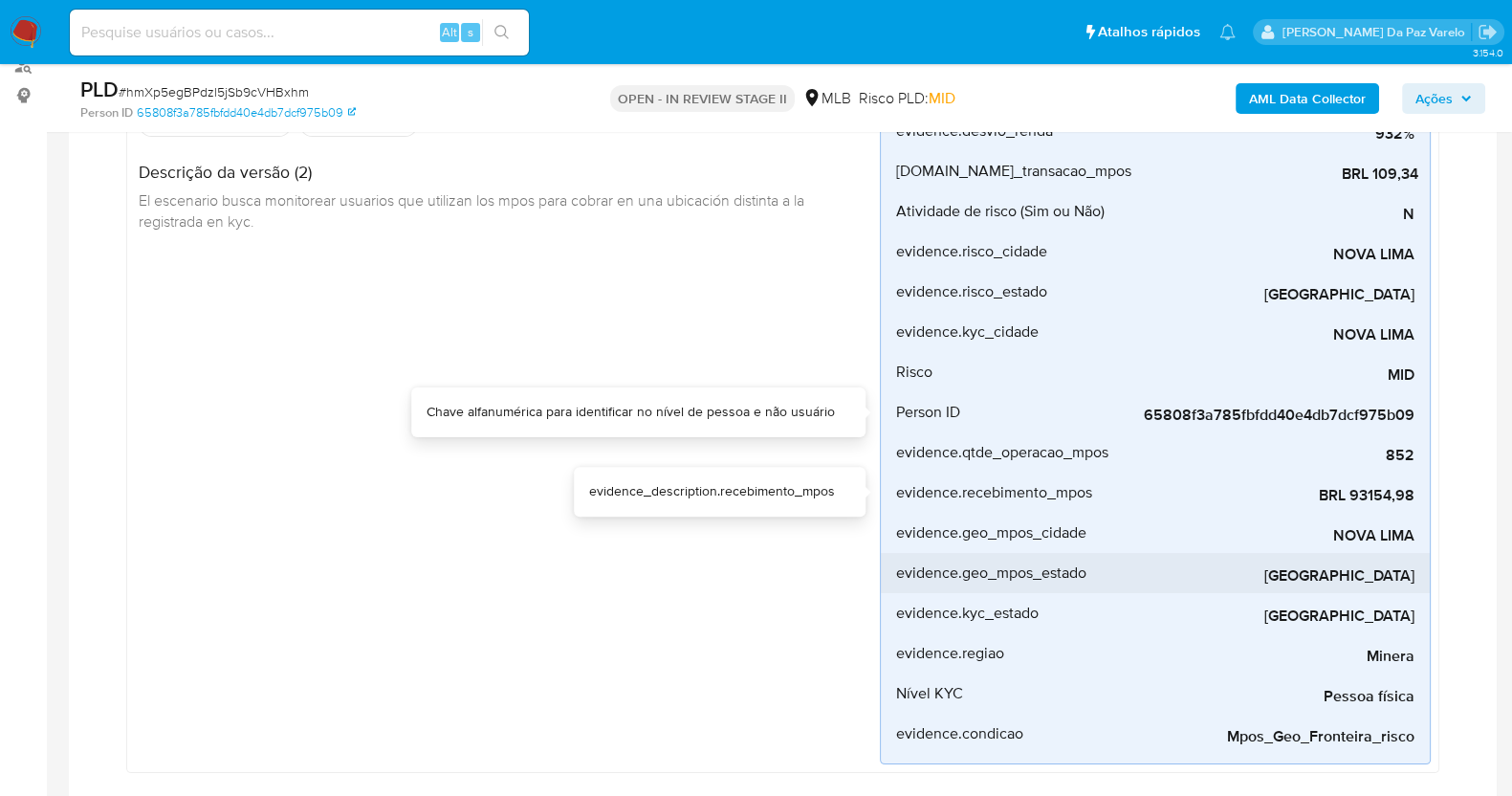
scroll to position [359, 0]
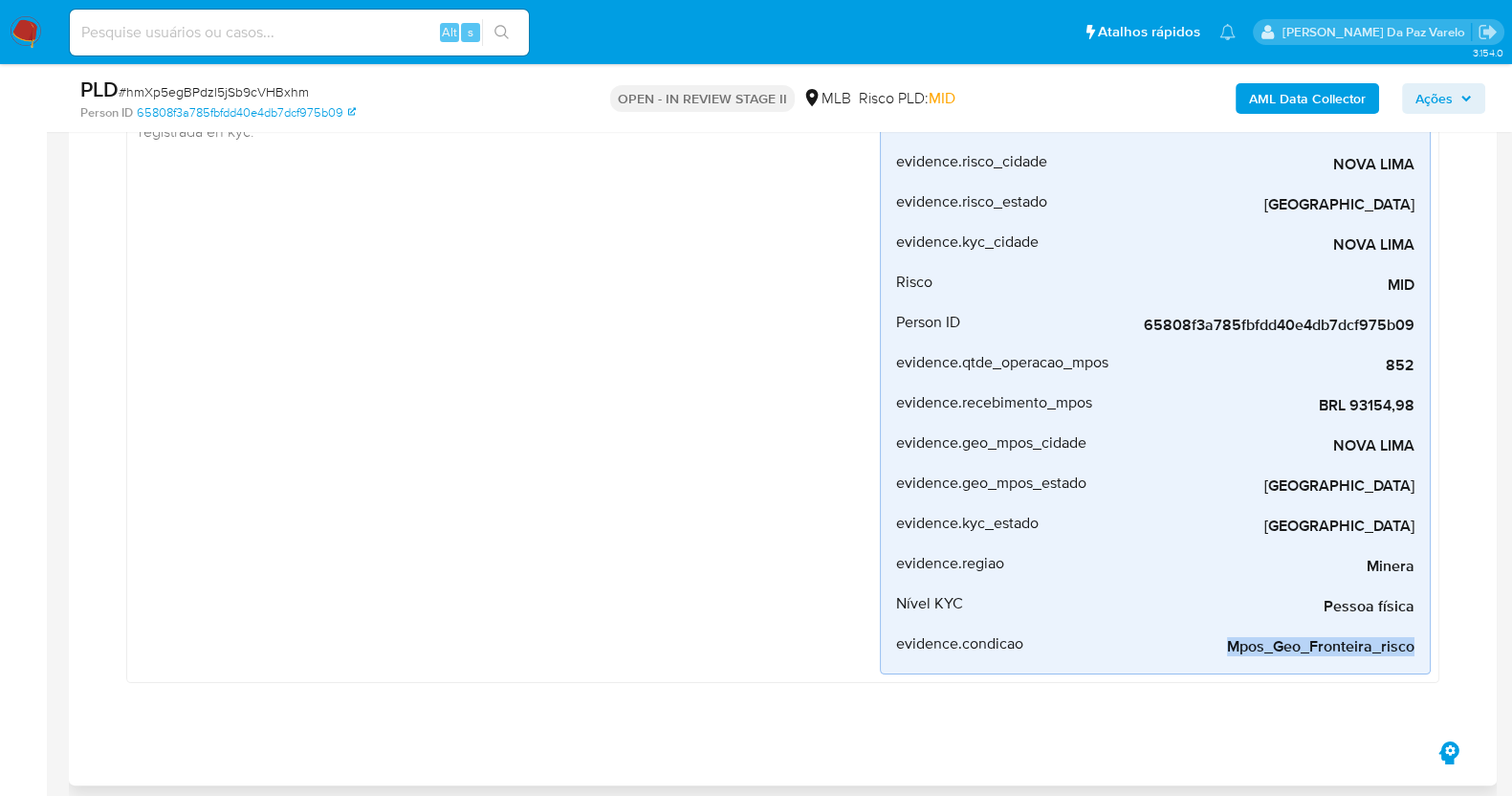
drag, startPoint x: 1219, startPoint y: 650, endPoint x: 1450, endPoint y: 652, distance: 231.0
click at [1450, 652] on div "Mpos_geolocalização Criado há um mês Criado: 12/07/2025 00:53:07 Origem: rules-…" at bounding box center [782, 329] width 1351 height 764
click at [322, 28] on input at bounding box center [299, 31] width 459 height 25
paste input "MK9zXLvDMj5dDpdPdGLAcEeg"
type input "MK9zXLvDMj5dDpdPdGLAcEeg"
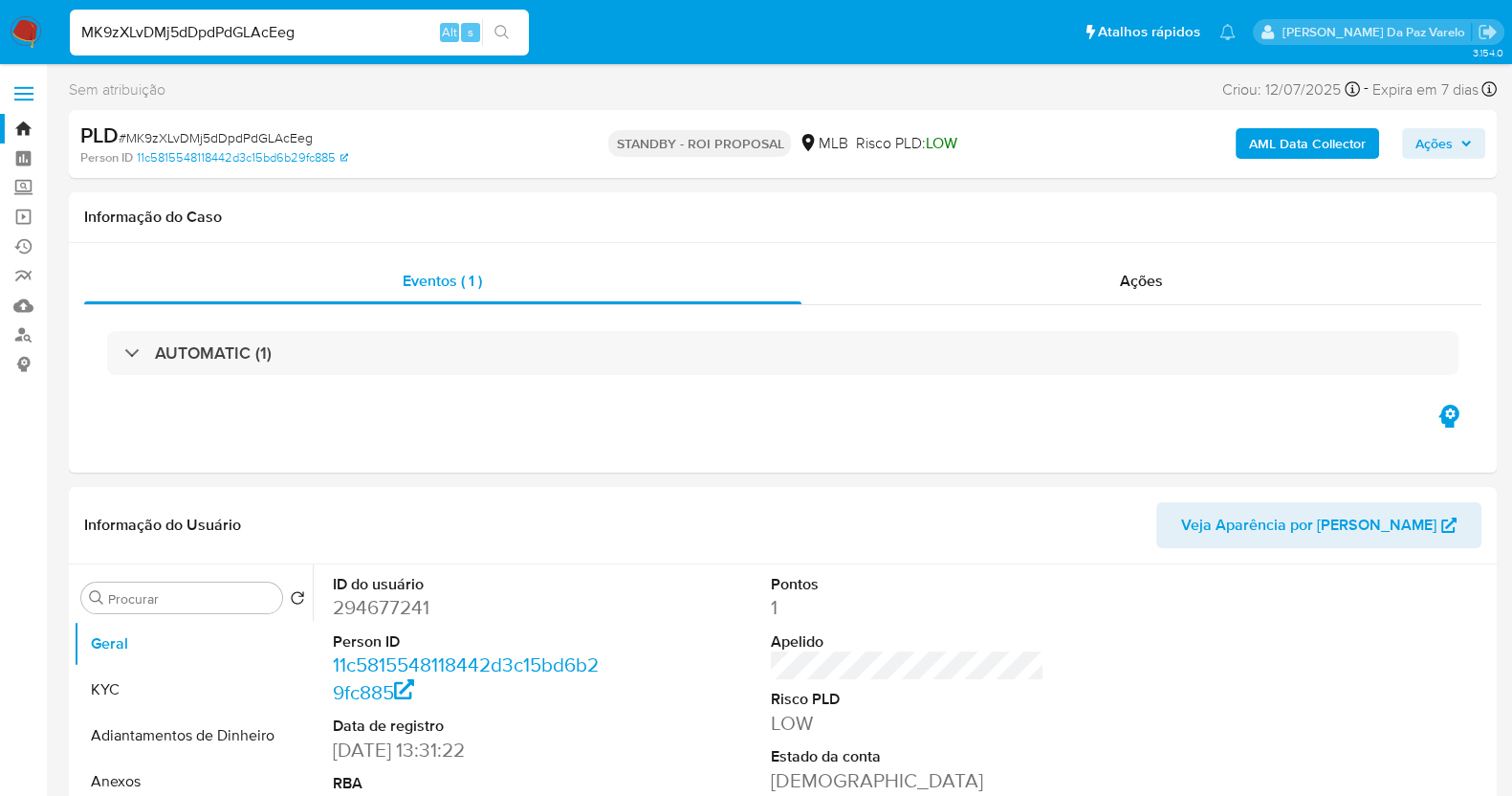
click at [18, 35] on img at bounding box center [26, 32] width 32 height 32
select select "10"
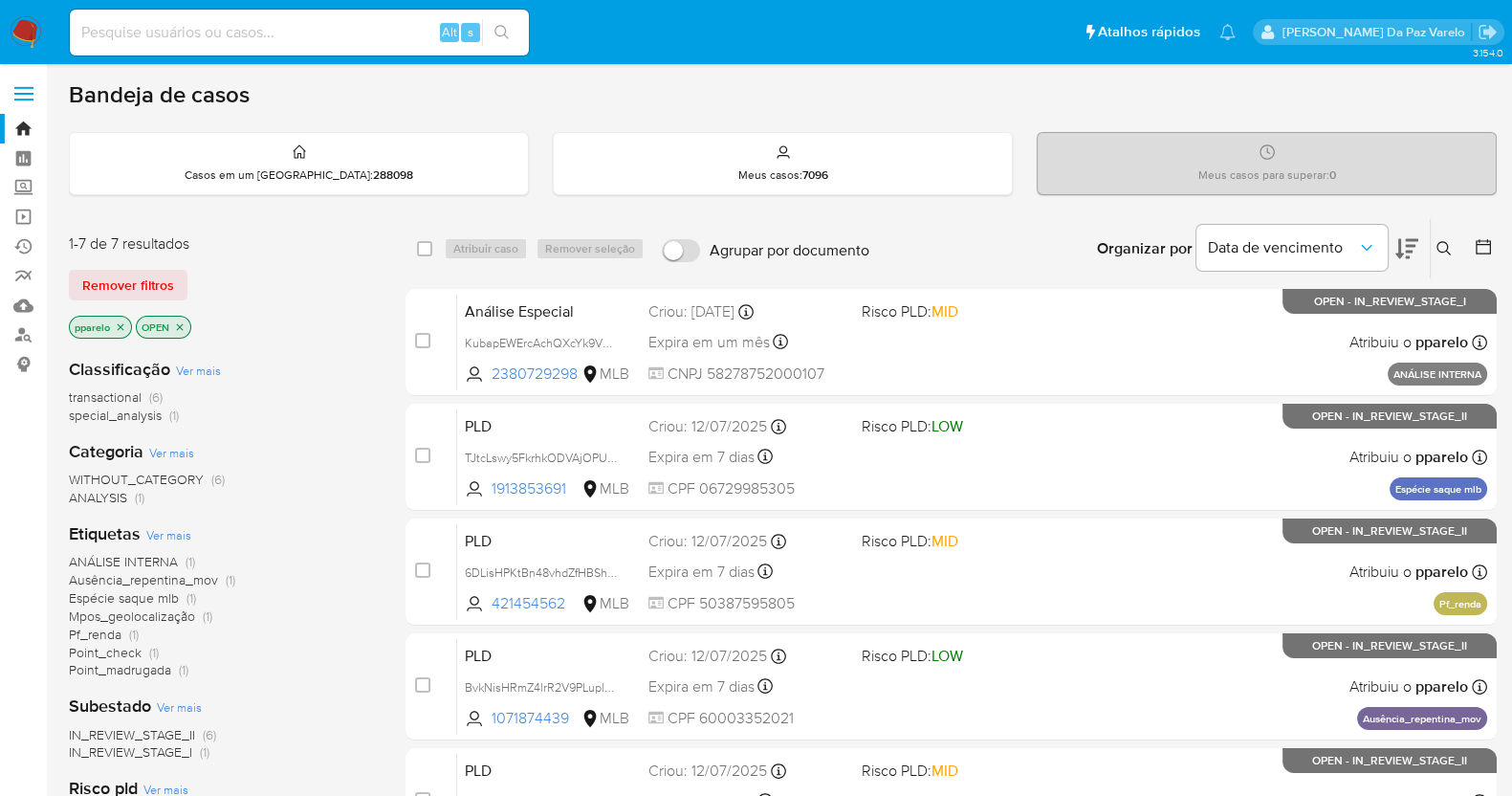
click at [1436, 244] on icon at bounding box center [1443, 248] width 15 height 15
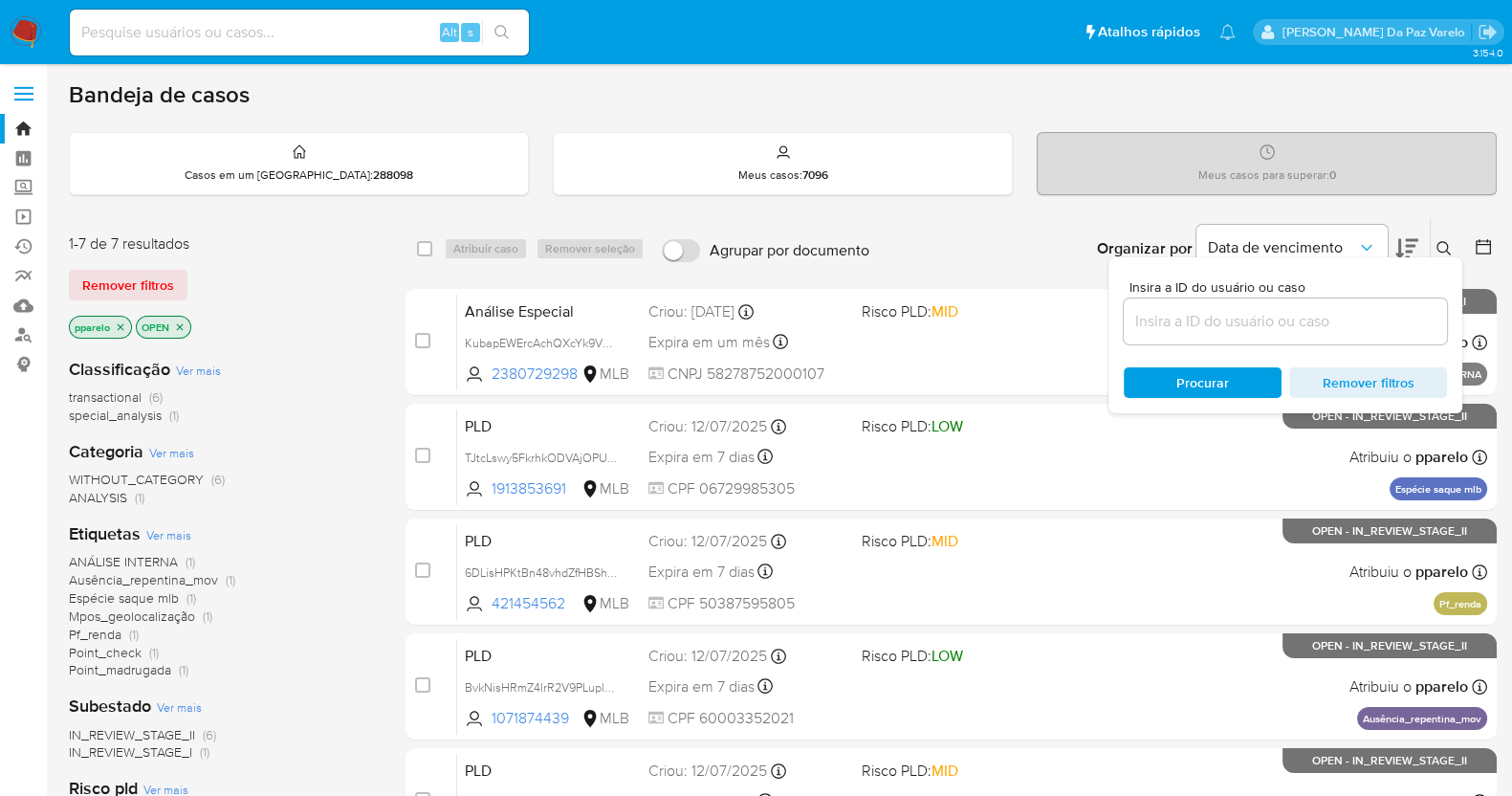
click at [1303, 313] on input at bounding box center [1284, 320] width 323 height 25
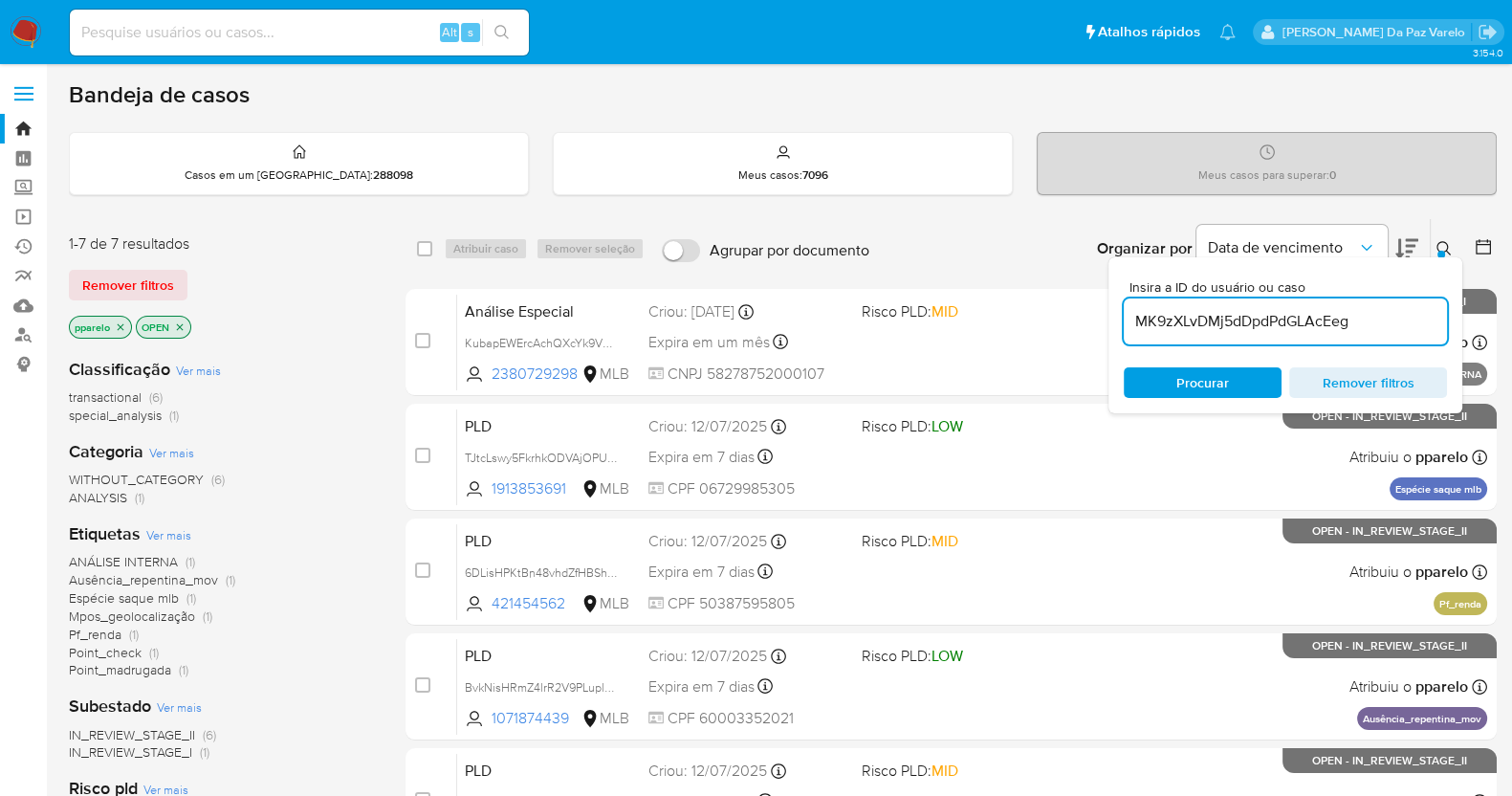
type input "MK9zXLvDMj5dDpdPdGLAcEeg"
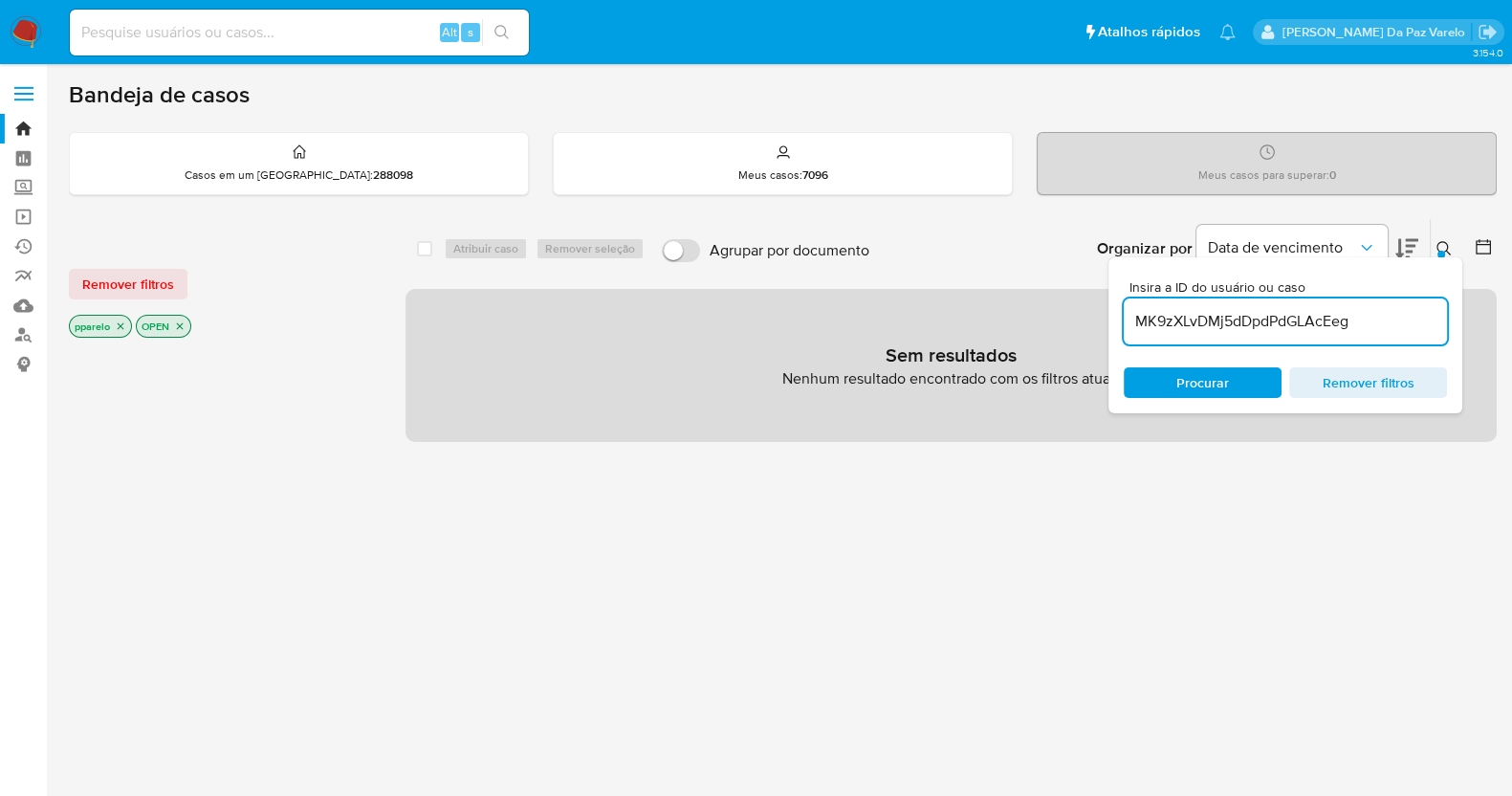
click at [120, 325] on icon "close-filter" at bounding box center [121, 326] width 7 height 7
click at [116, 323] on icon "close-filter" at bounding box center [113, 326] width 12 height 12
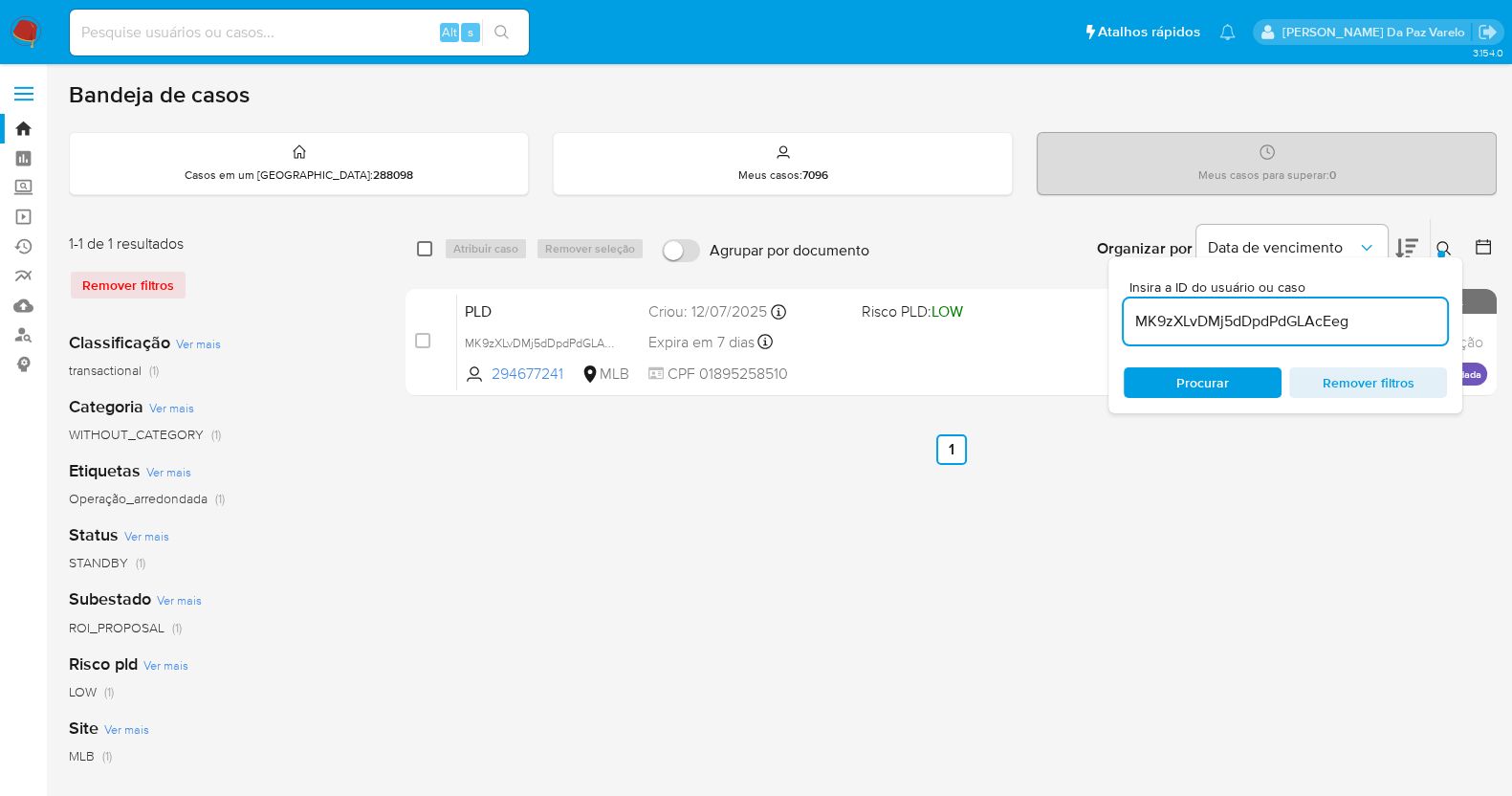
click at [430, 251] on input "checkbox" at bounding box center [424, 249] width 16 height 16
checkbox input "true"
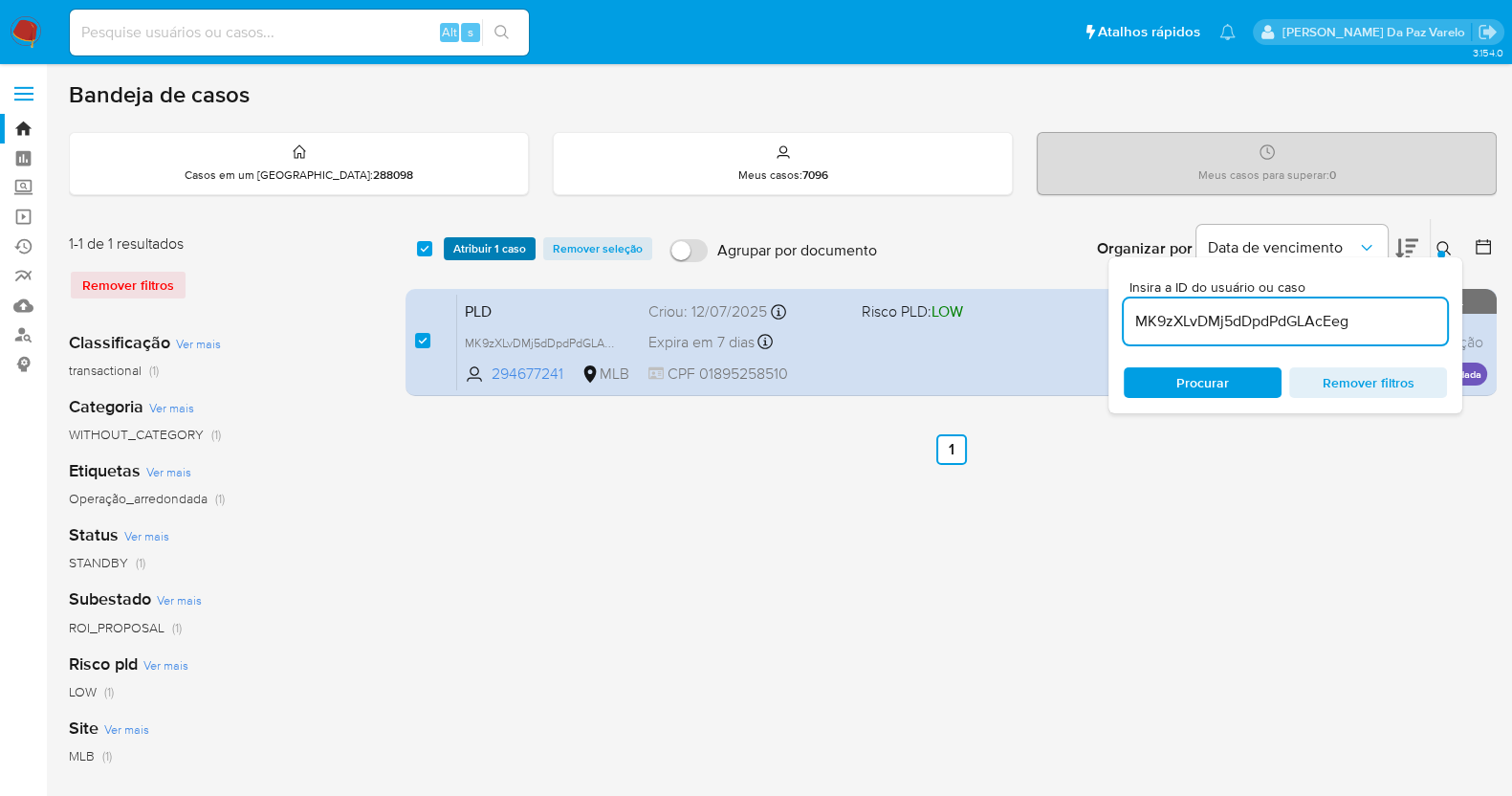
click at [475, 254] on span "Atribuir 1 caso" at bounding box center [489, 248] width 73 height 19
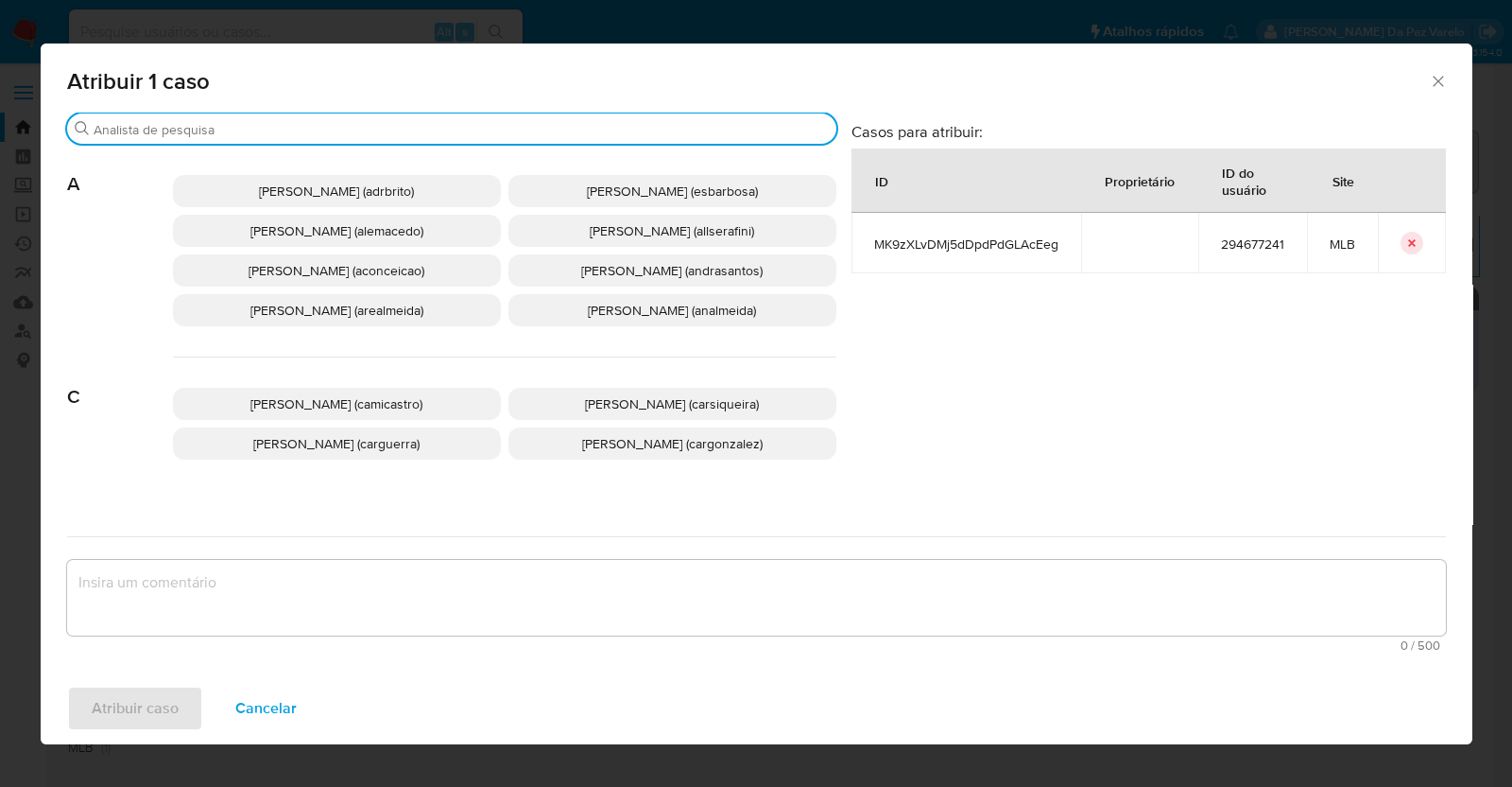
click at [493, 134] on input "Procurar" at bounding box center [460, 130] width 735 height 17
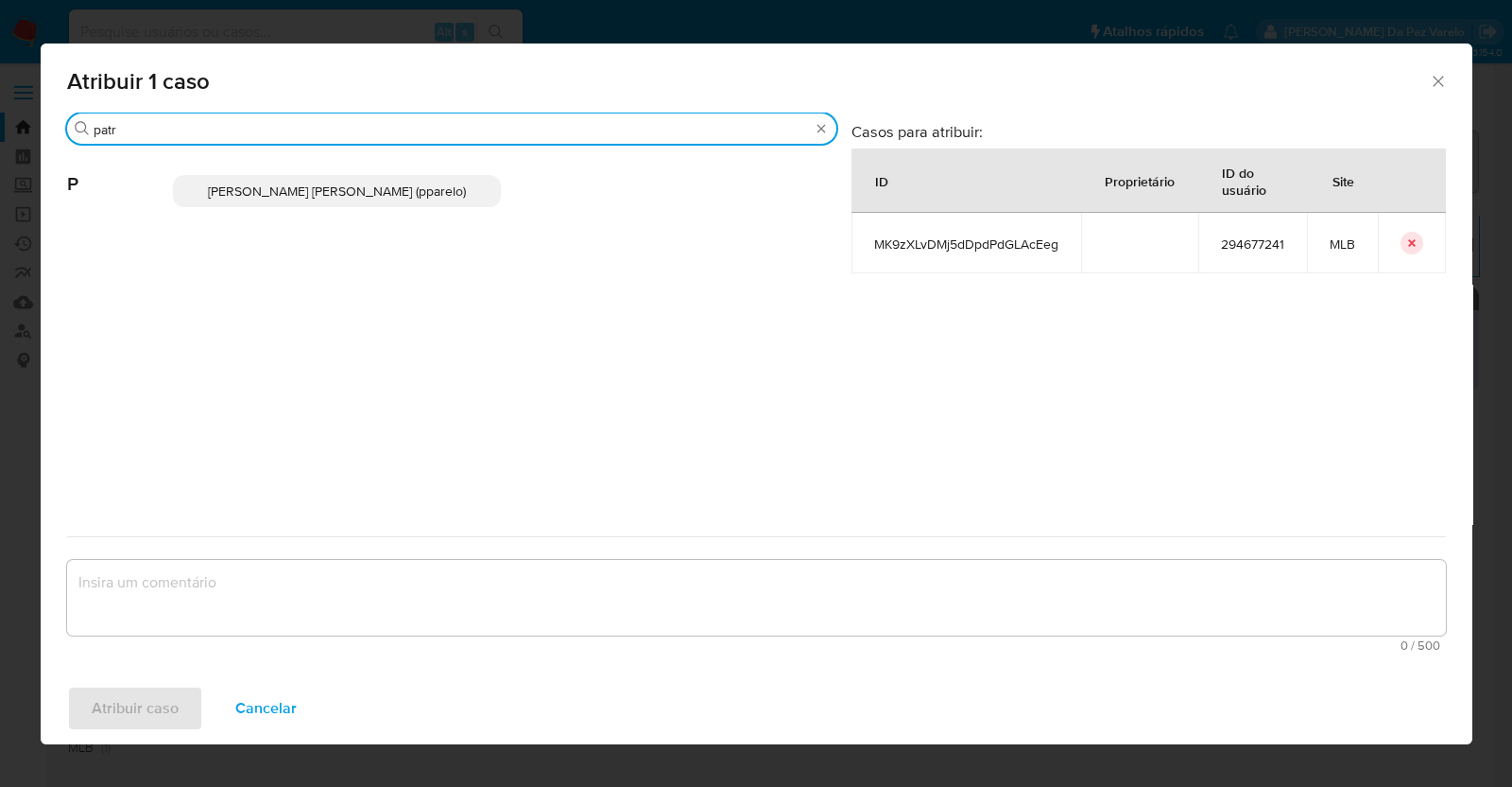
type input "patr"
click at [440, 193] on span "[PERSON_NAME] [PERSON_NAME] (pparelo)" at bounding box center [337, 190] width 258 height 18
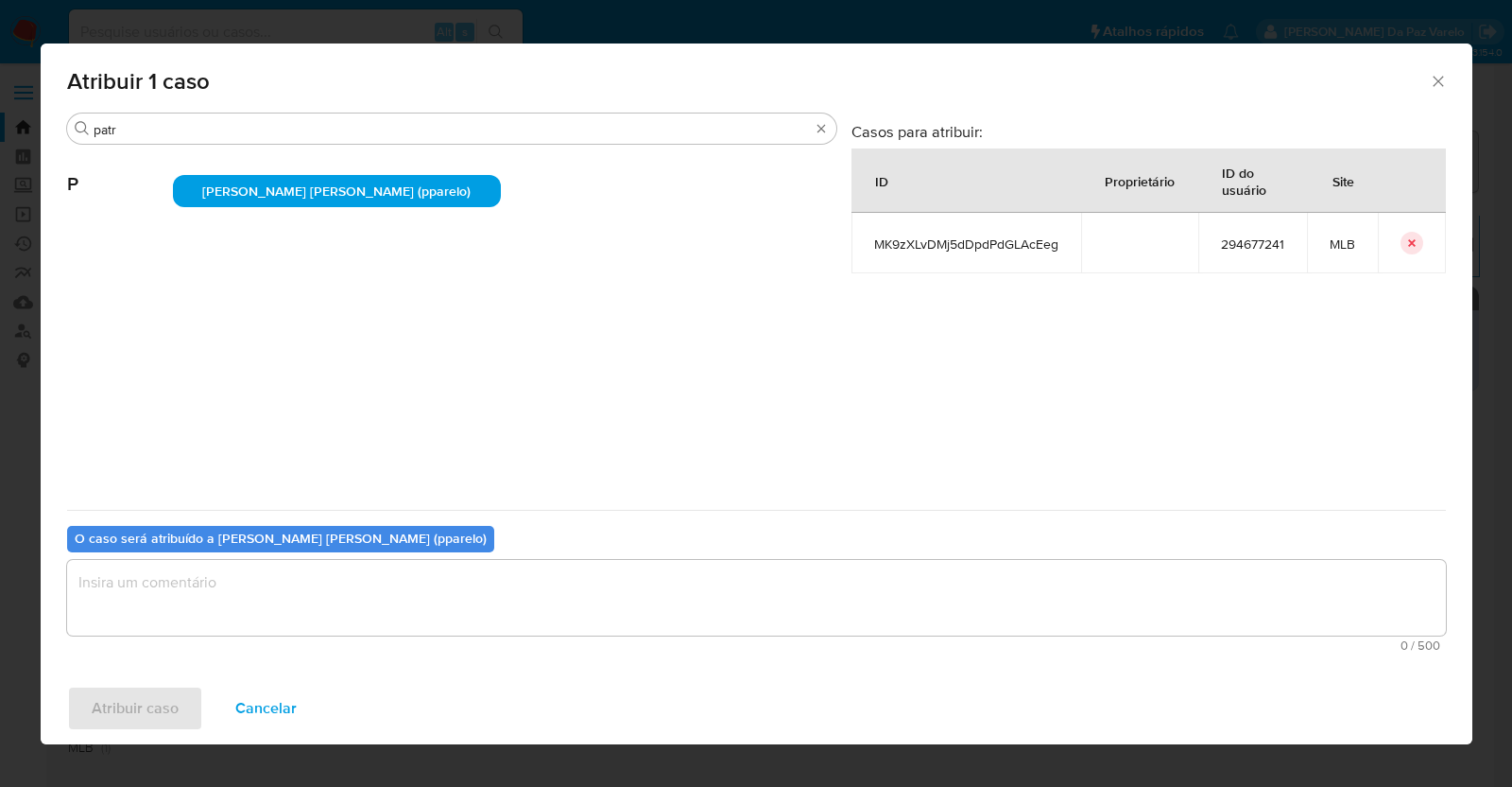
click at [423, 574] on textarea "assign-modal" at bounding box center [756, 598] width 1379 height 76
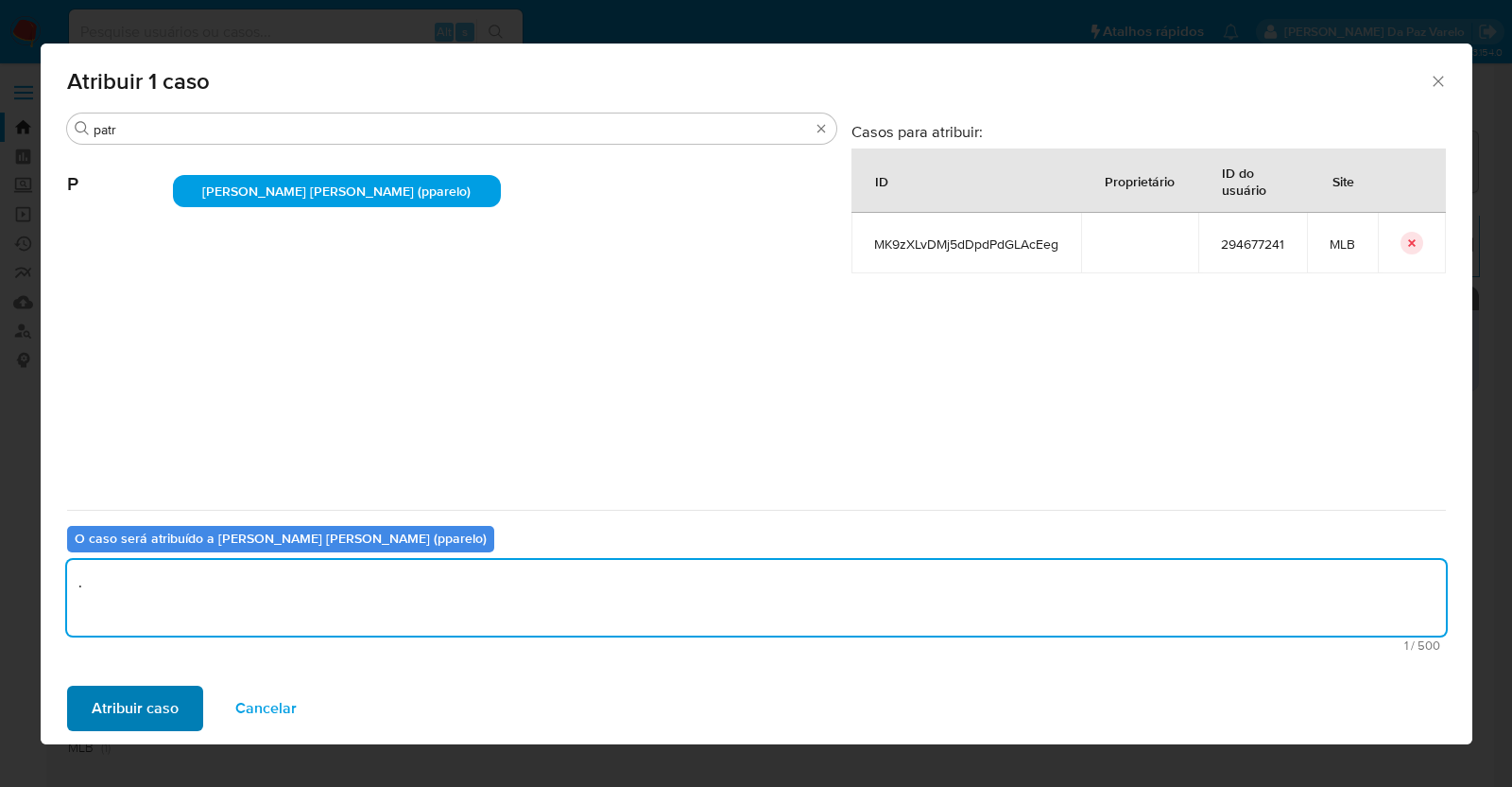
type textarea "."
click at [160, 697] on span "Atribuir caso" at bounding box center [135, 707] width 87 height 42
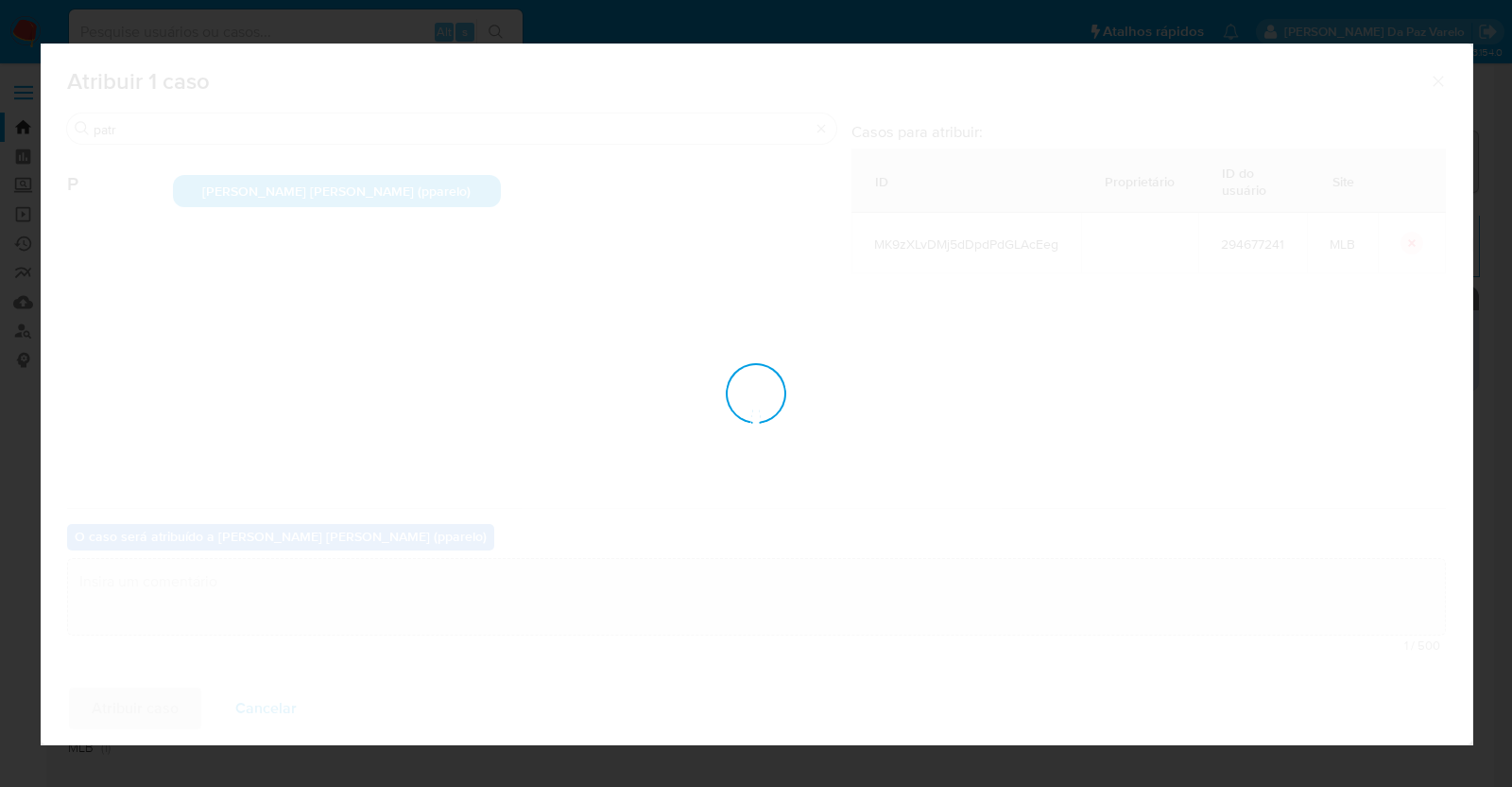
checkbox input "false"
